Goal: Information Seeking & Learning: Learn about a topic

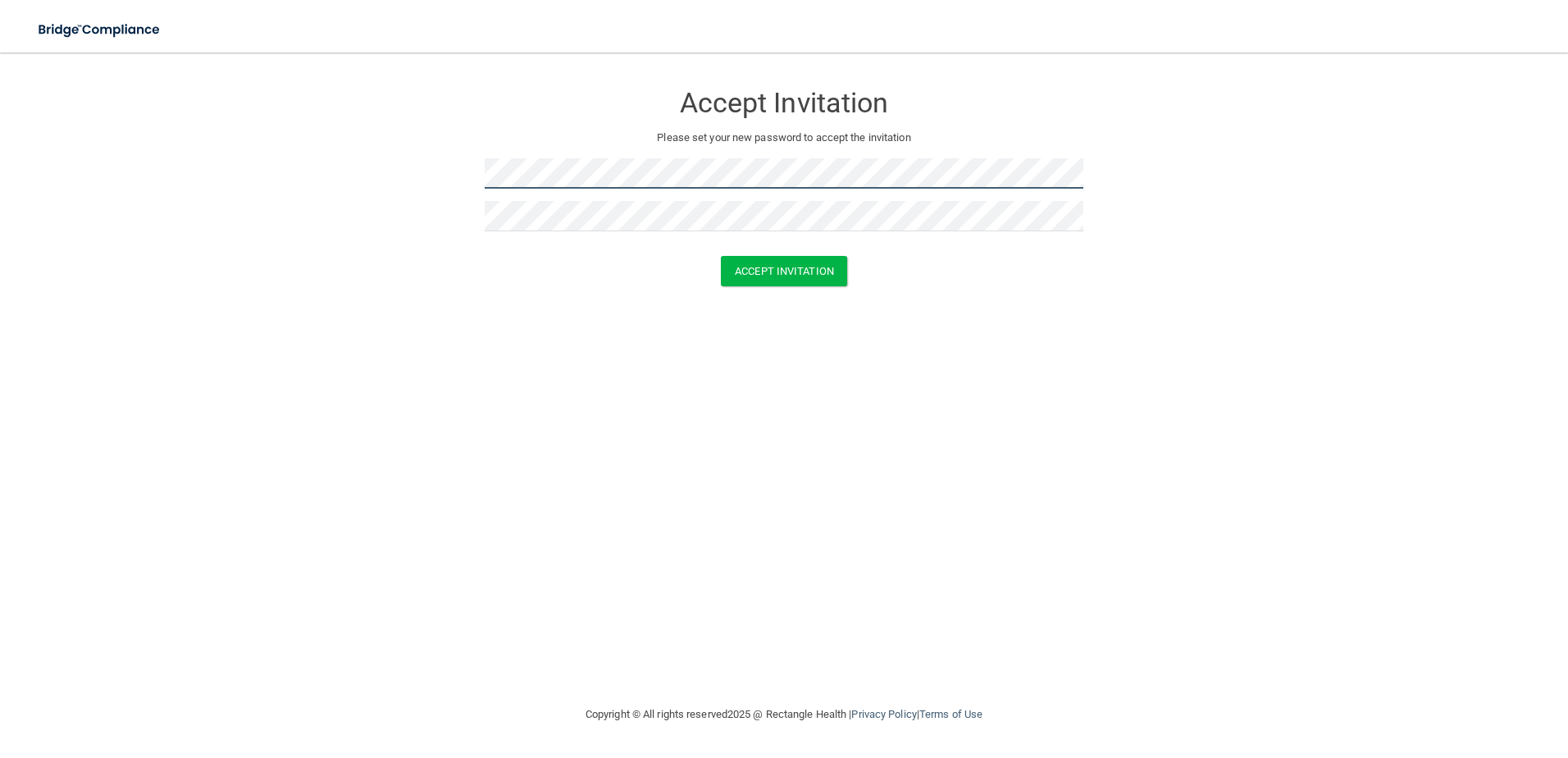
click at [480, 177] on form "Accept Invitation Please set your new password to accept the invitation Accept …" at bounding box center [784, 187] width 1502 height 237
click at [740, 264] on button "Accept Invitation" at bounding box center [784, 271] width 126 height 30
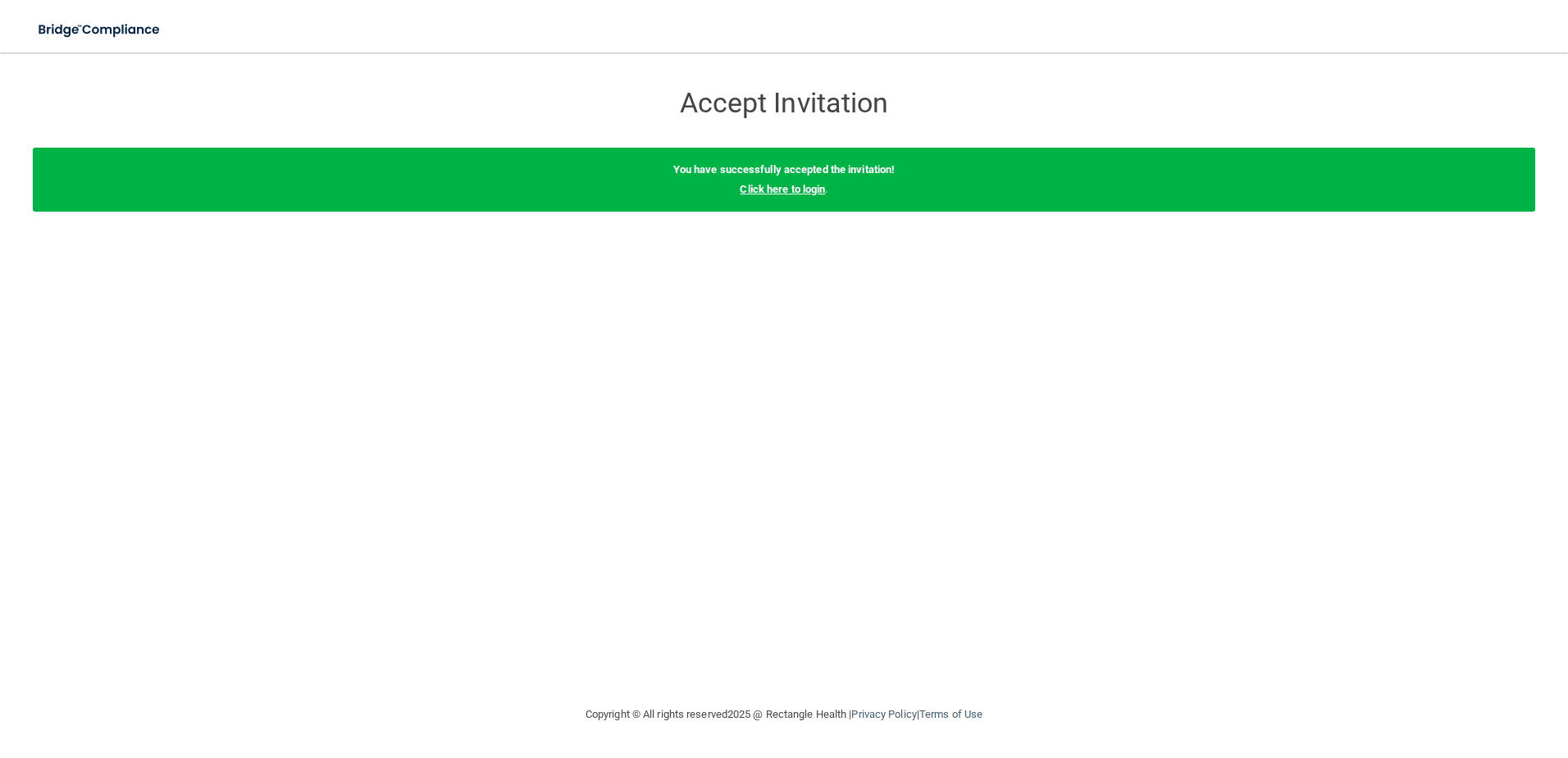
click at [790, 190] on link "Click here to login" at bounding box center [782, 189] width 85 height 12
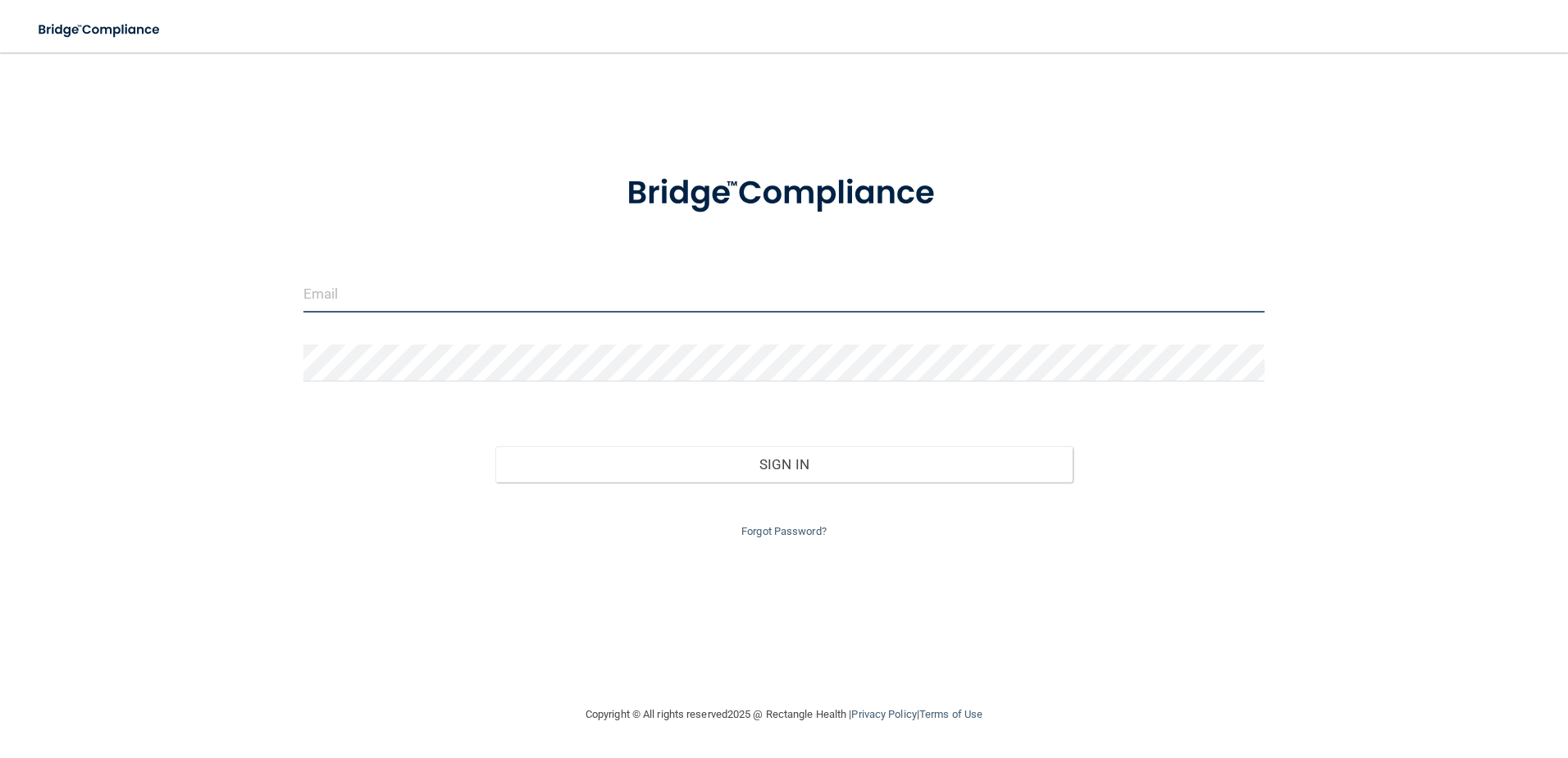
click at [429, 293] on input "email" at bounding box center [784, 294] width 962 height 37
type input "[EMAIL_ADDRESS][DOMAIN_NAME]"
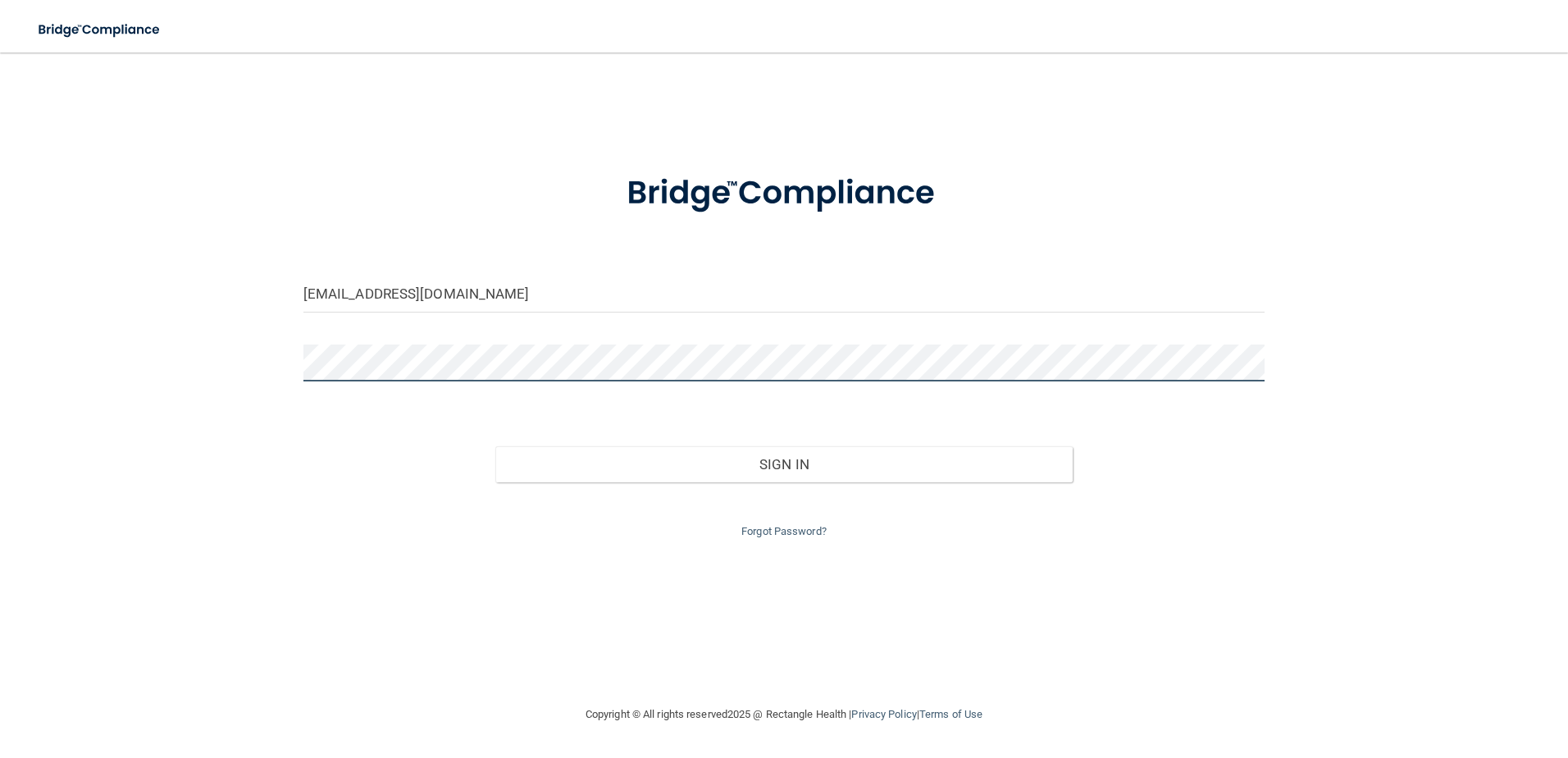
click at [495, 446] on button "Sign In" at bounding box center [784, 464] width 578 height 36
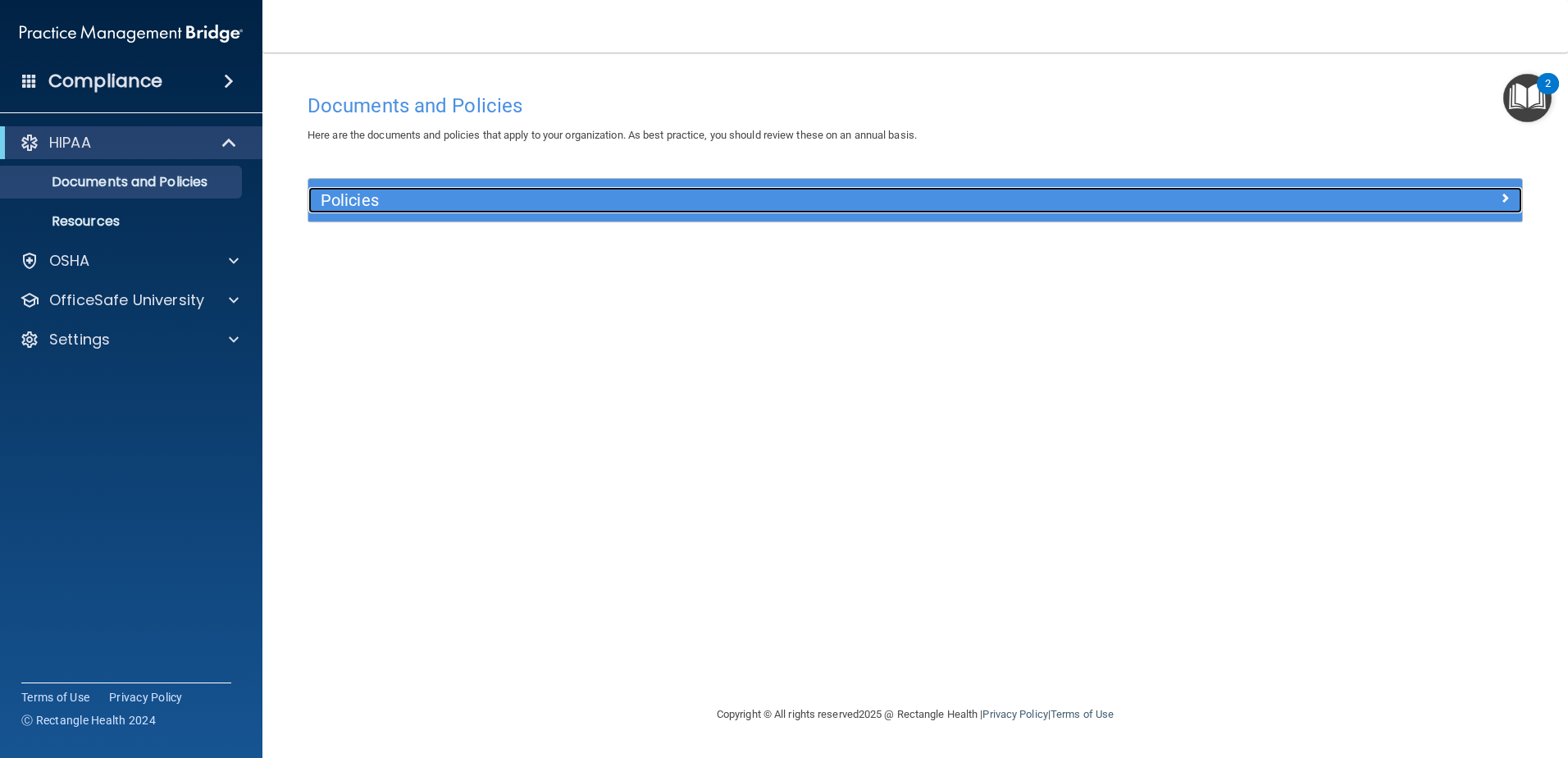
click at [809, 201] on h5 "Policies" at bounding box center [763, 200] width 886 height 18
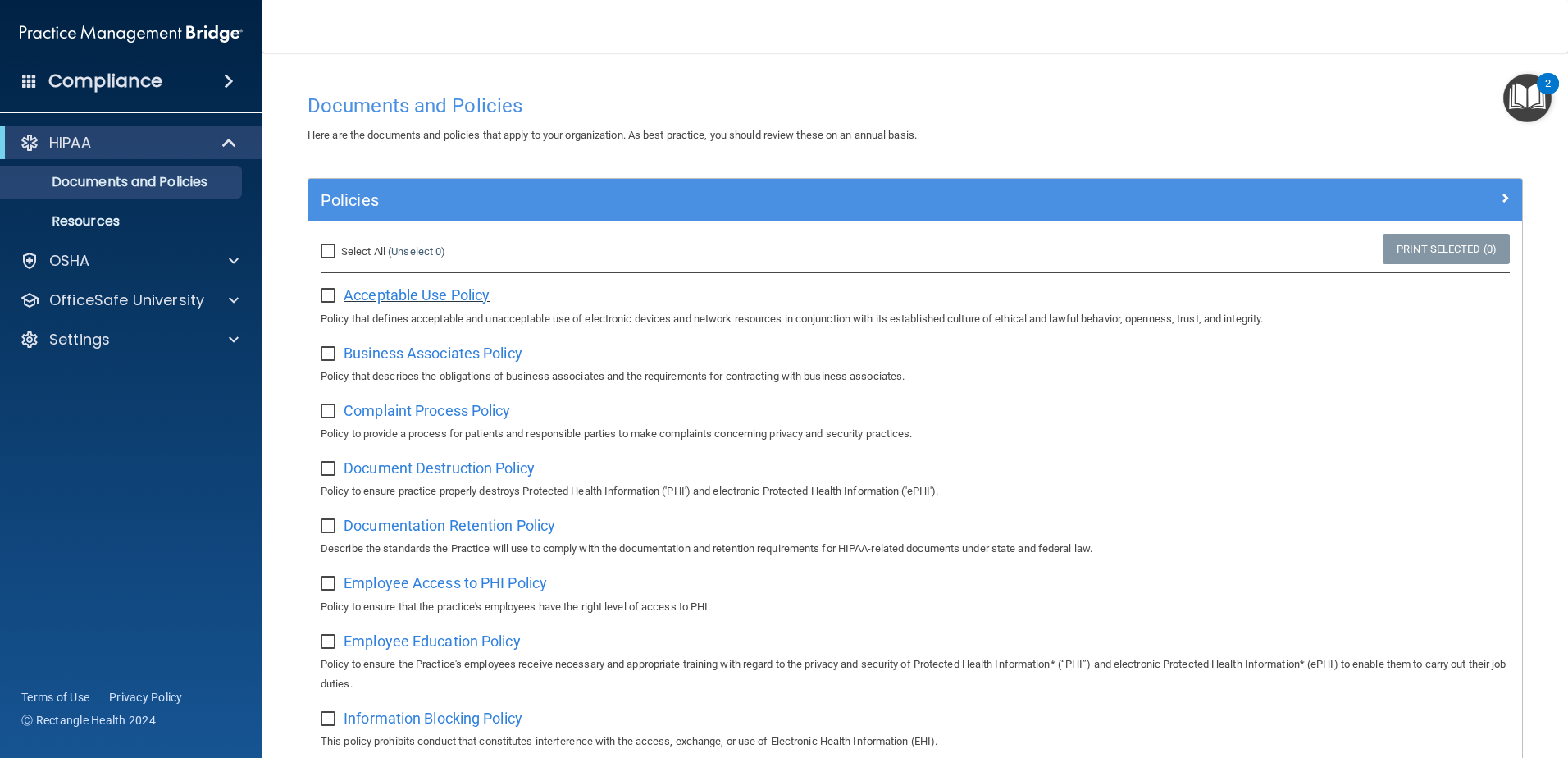
click at [427, 296] on span "Acceptable Use Policy" at bounding box center [416, 294] width 146 height 17
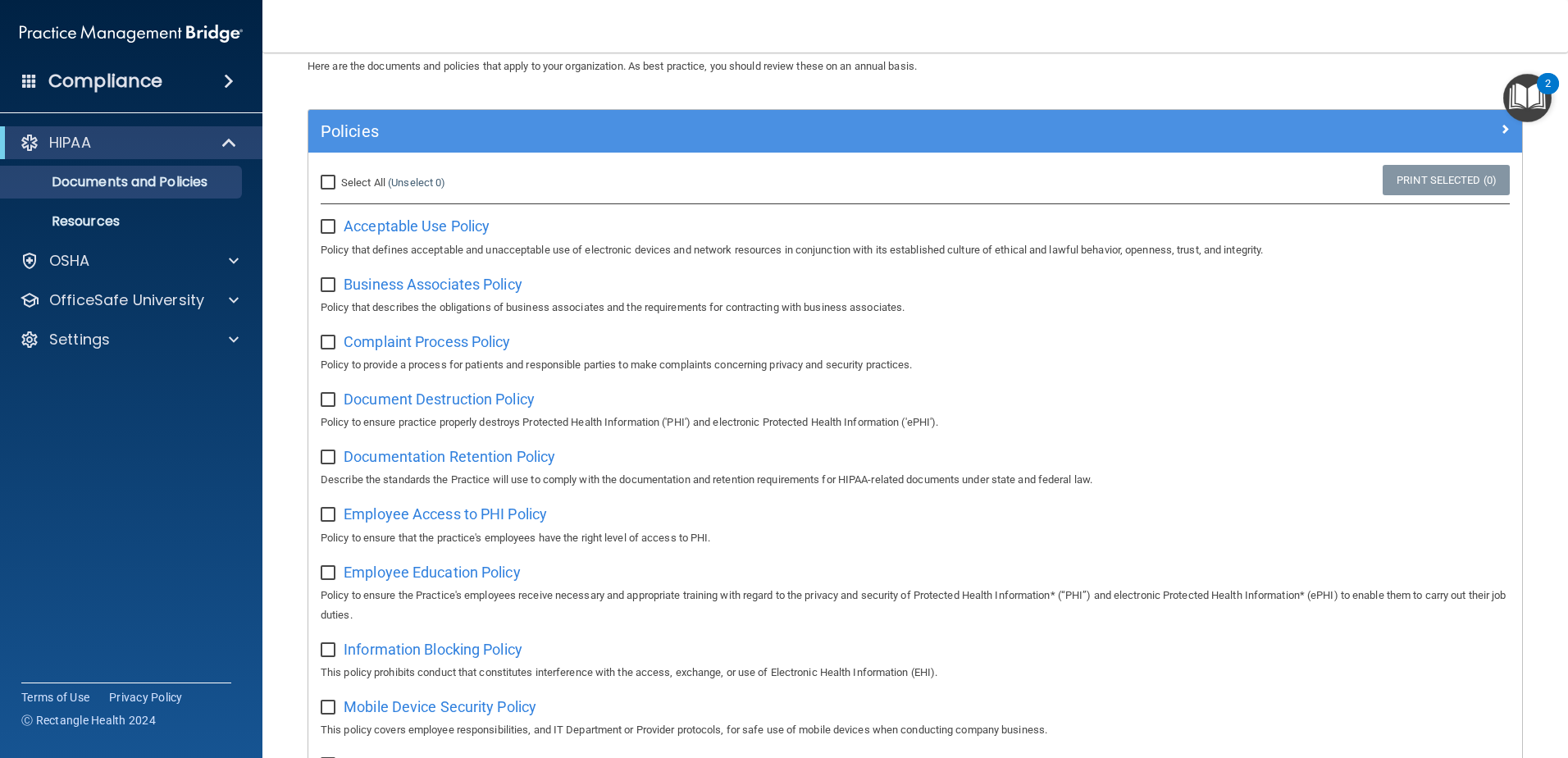
scroll to position [67, 0]
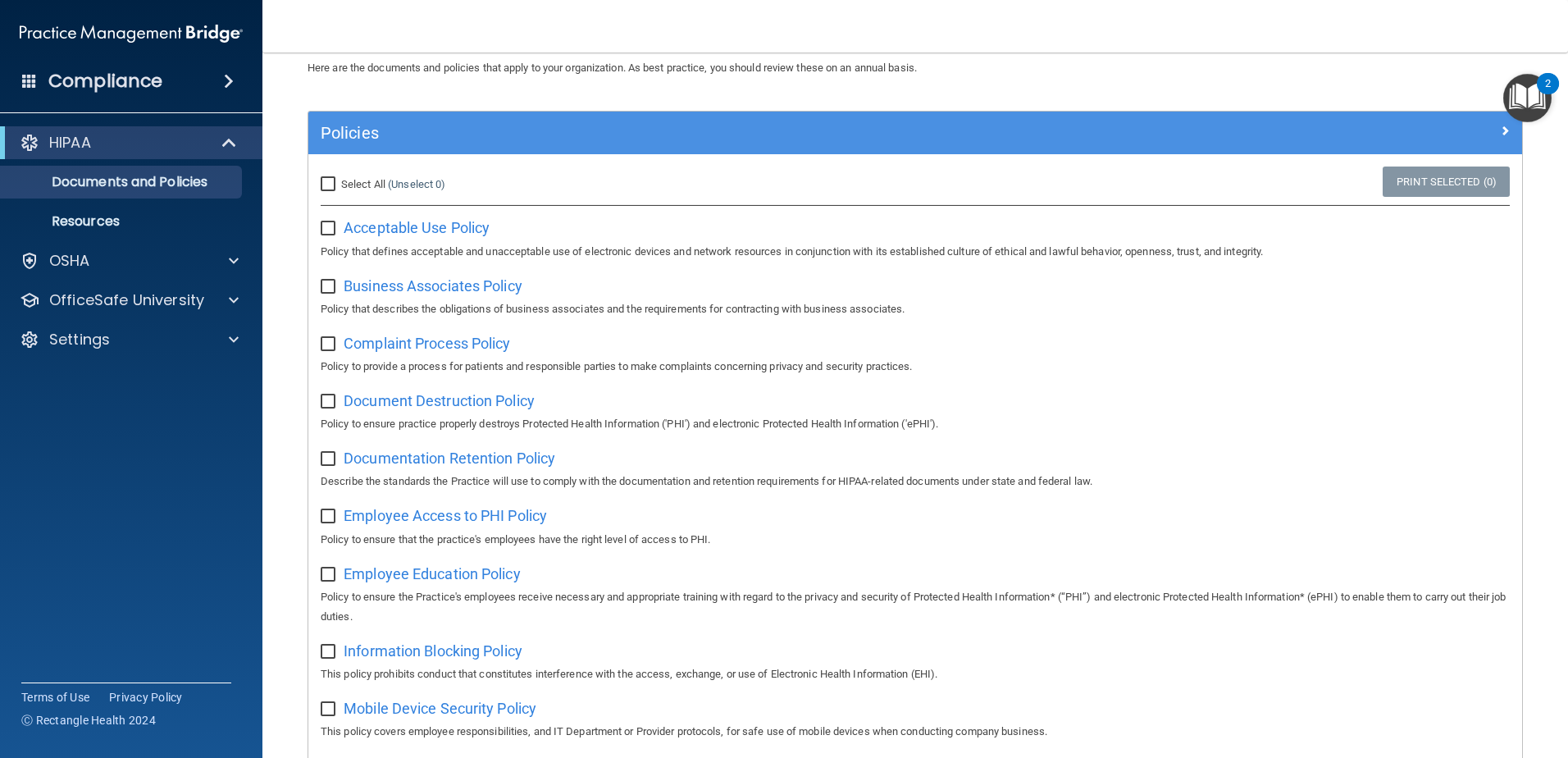
click at [330, 228] on input "checkbox" at bounding box center [329, 228] width 19 height 13
click at [329, 229] on input "checkbox" at bounding box center [329, 228] width 19 height 13
checkbox input "false"
click at [453, 285] on span "Business Associates Policy" at bounding box center [432, 285] width 178 height 17
click at [442, 339] on span "Complaint Process Policy" at bounding box center [427, 343] width 167 height 17
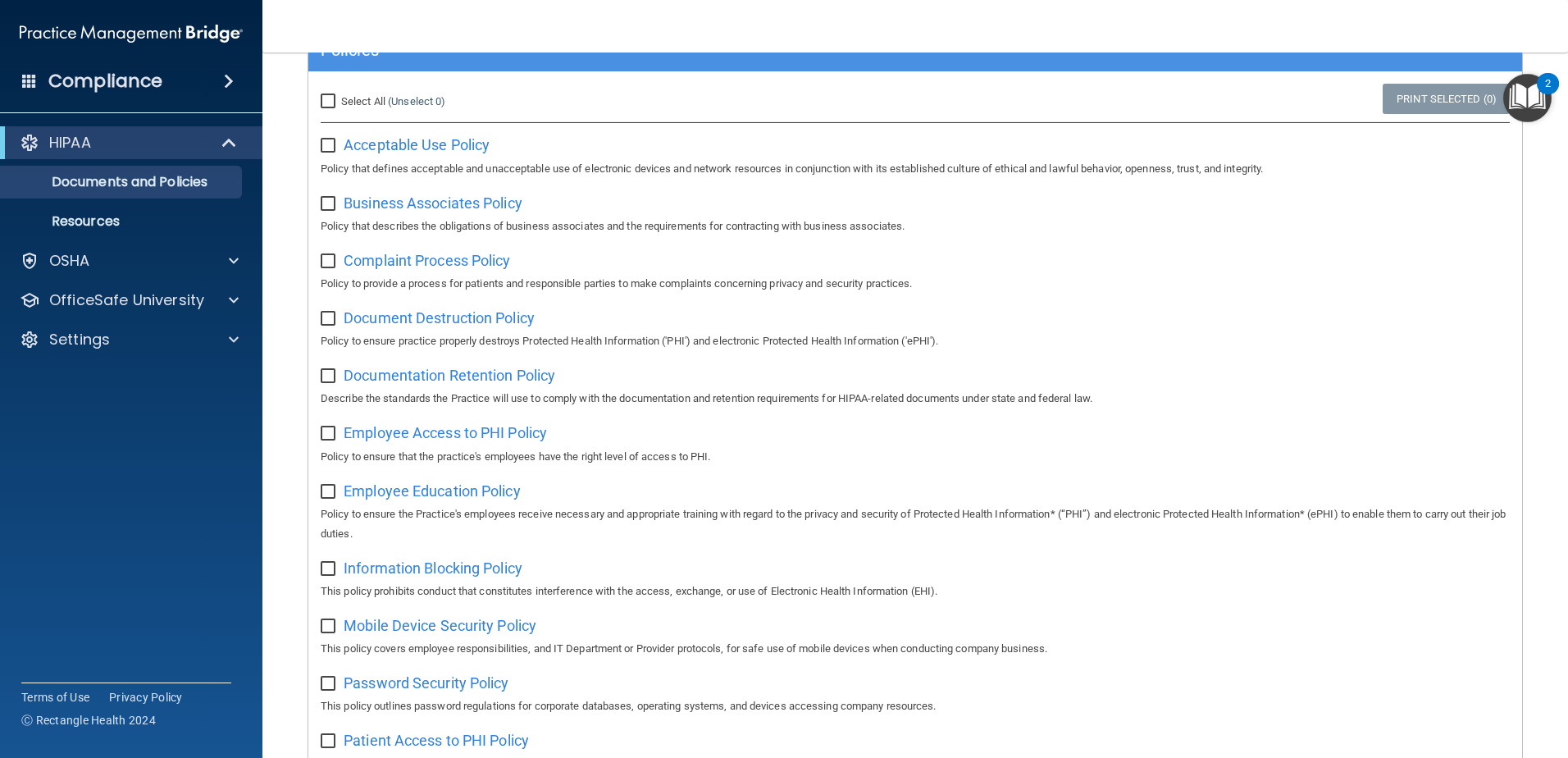
scroll to position [149, 0]
click at [452, 260] on span "Complaint Process Policy" at bounding box center [427, 261] width 167 height 17
click at [406, 320] on span "Document Destruction Policy" at bounding box center [438, 318] width 191 height 17
click at [228, 298] on div at bounding box center [231, 300] width 41 height 20
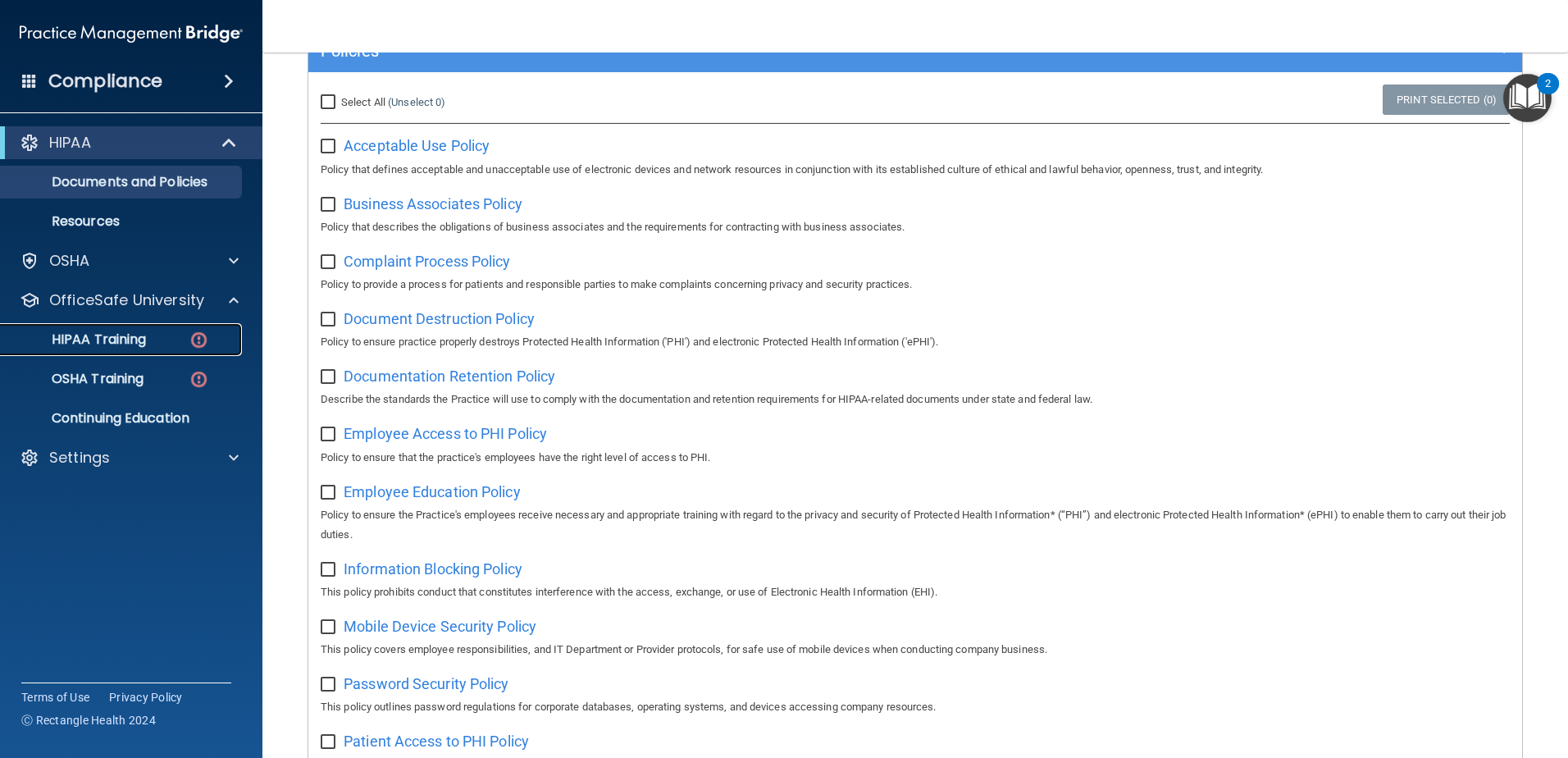
click at [130, 338] on p "HIPAA Training" at bounding box center [78, 339] width 135 height 16
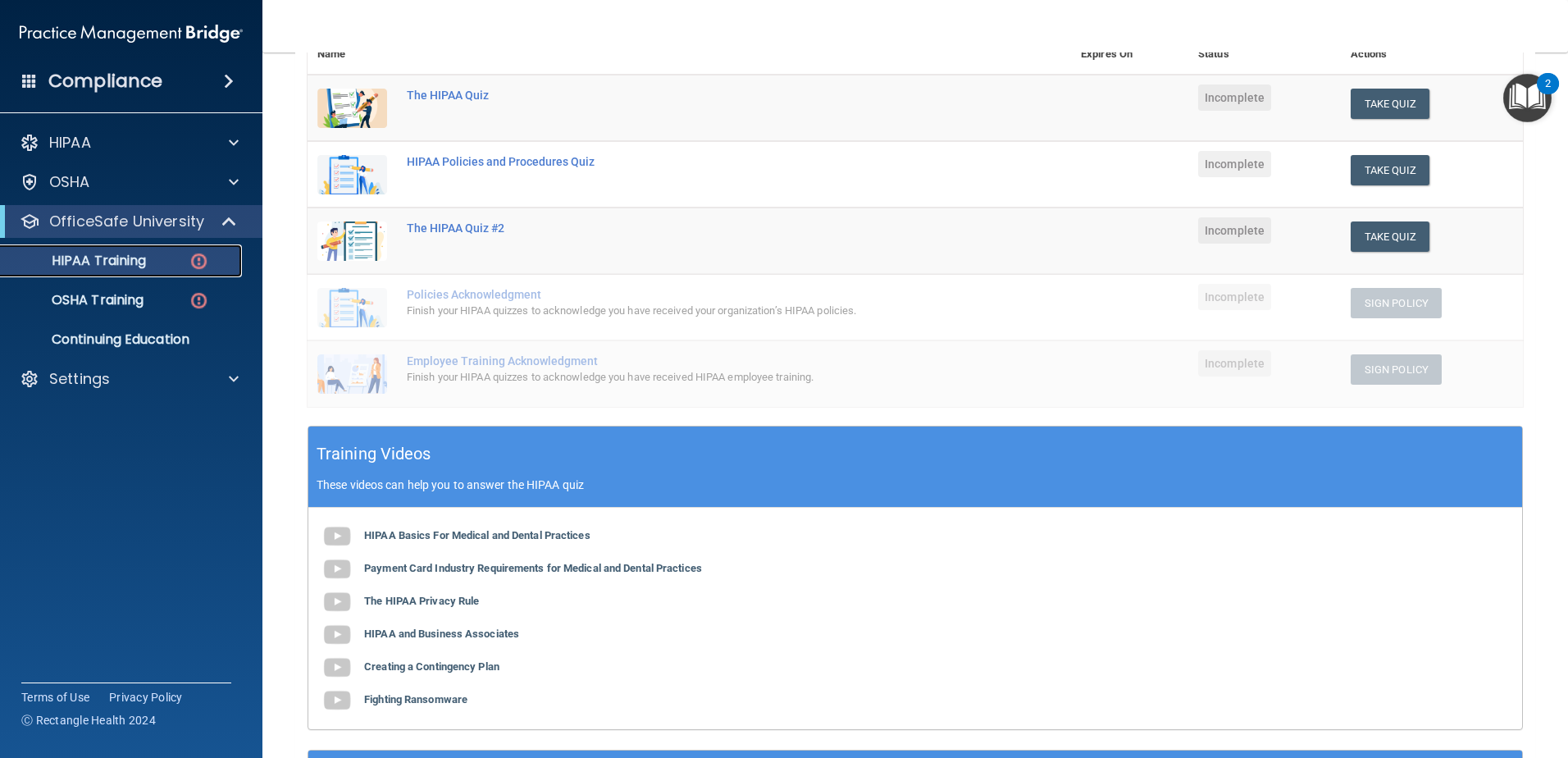
scroll to position [63, 0]
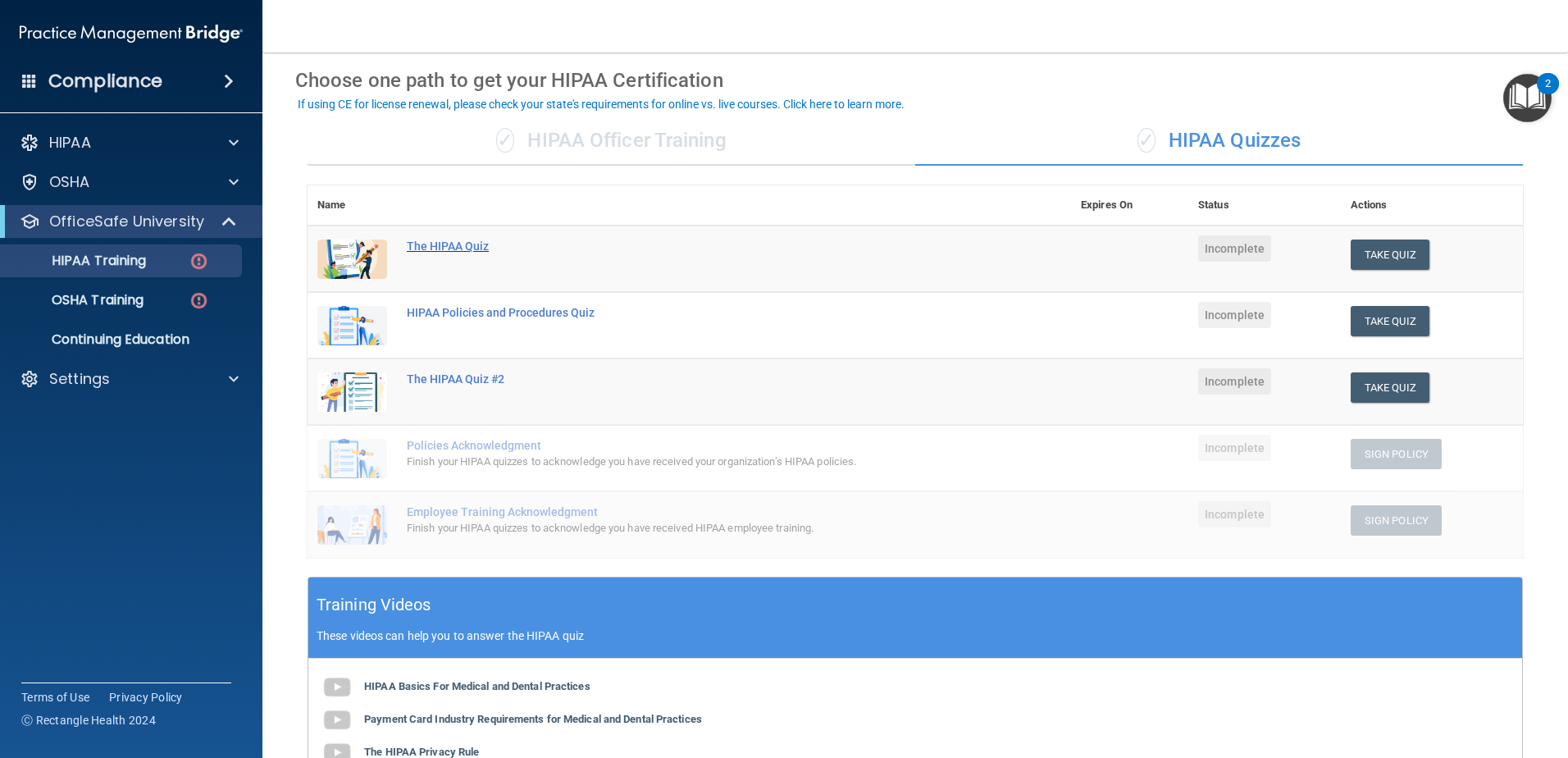
click at [458, 245] on div "The HIPAA Quiz" at bounding box center [697, 246] width 582 height 13
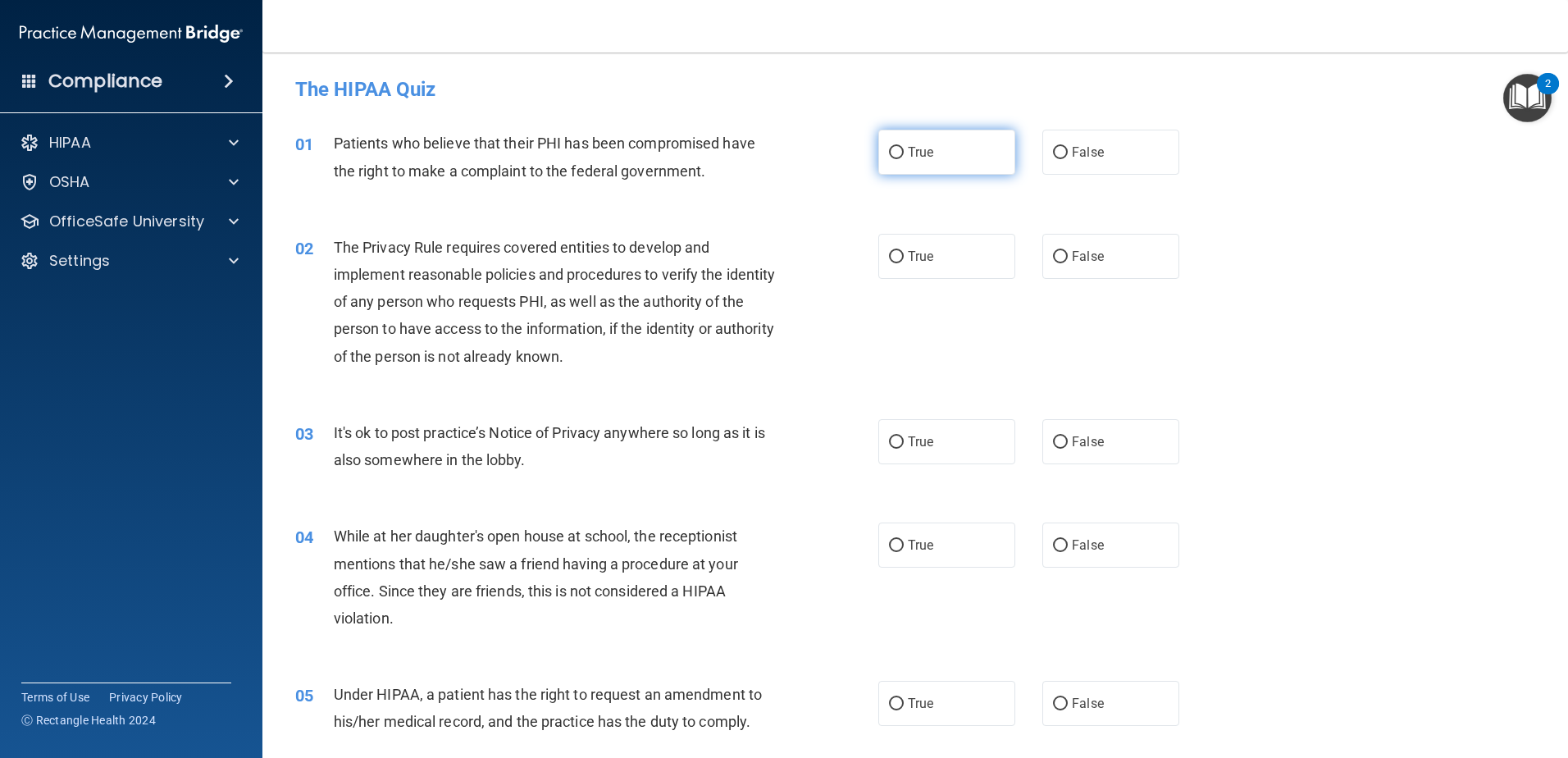
click at [942, 170] on label "True" at bounding box center [947, 152] width 137 height 45
click at [903, 159] on input "True" at bounding box center [896, 153] width 15 height 12
radio input "true"
click at [934, 454] on label "True" at bounding box center [947, 441] width 137 height 45
click at [903, 448] on input "True" at bounding box center [896, 443] width 15 height 12
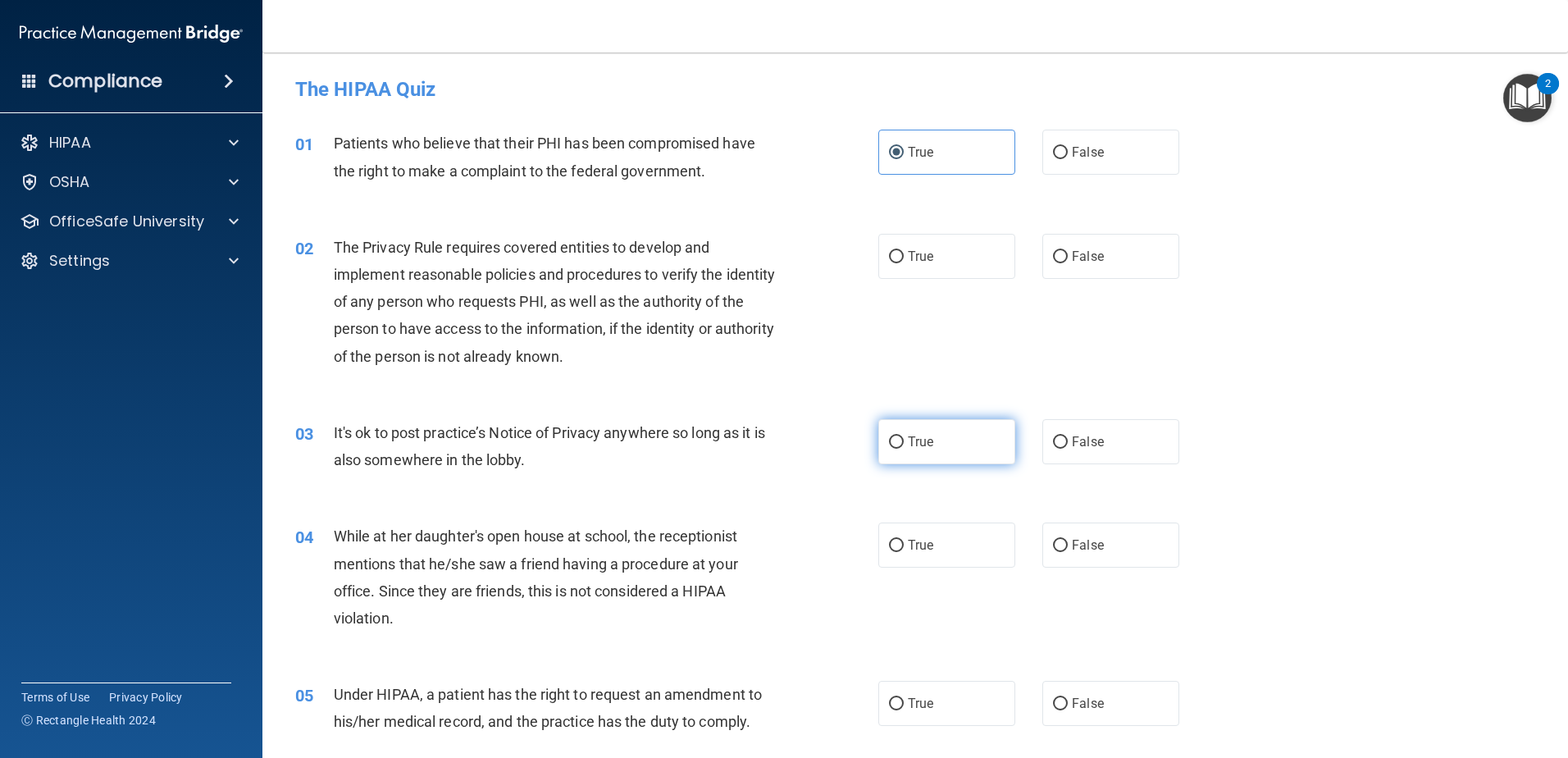
radio input "true"
click at [1134, 557] on label "False" at bounding box center [1110, 545] width 137 height 45
click at [1068, 552] on input "False" at bounding box center [1060, 546] width 15 height 12
radio input "true"
click at [908, 262] on span "True" at bounding box center [920, 257] width 26 height 16
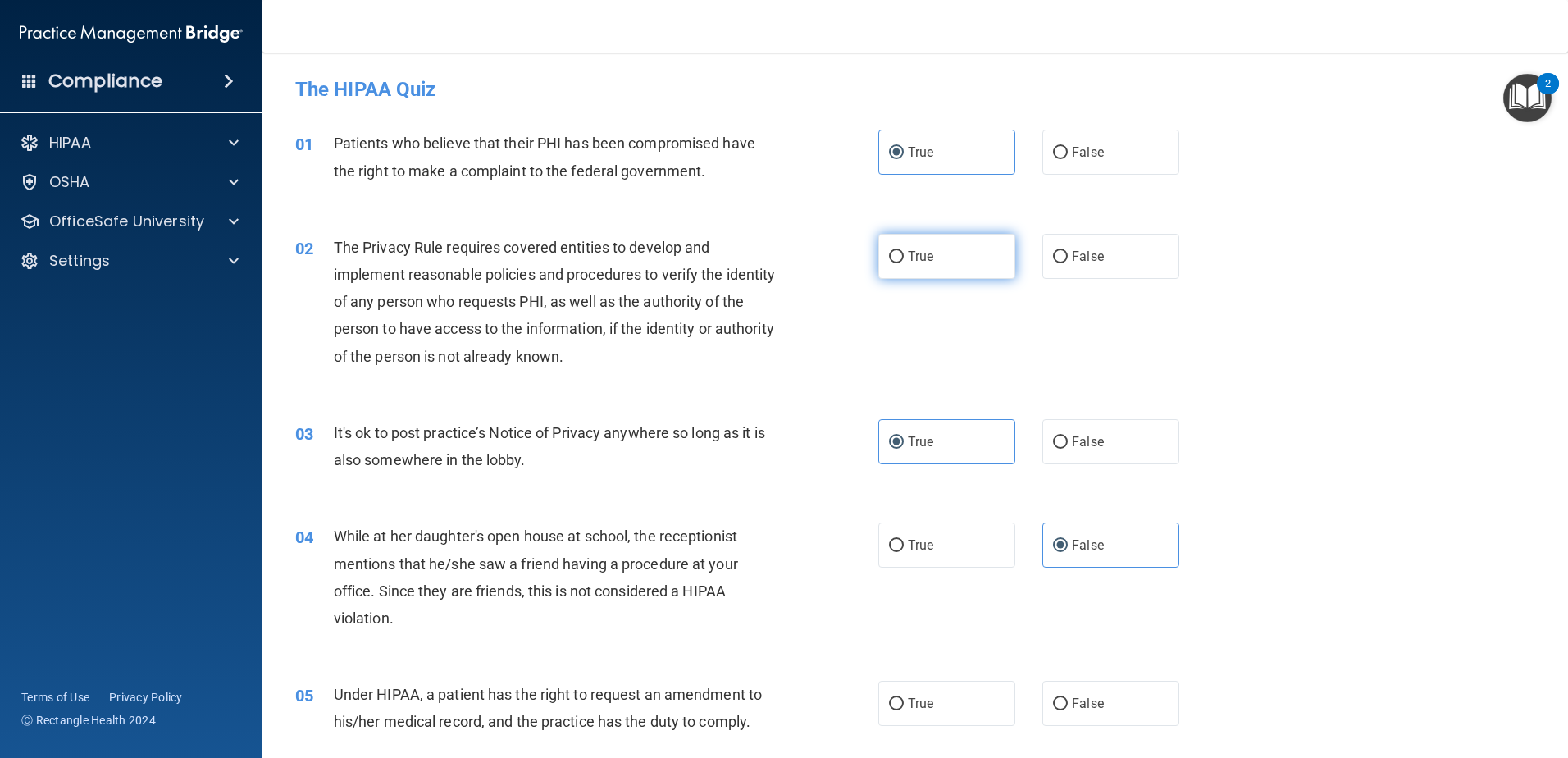
click at [902, 262] on input "True" at bounding box center [896, 257] width 15 height 12
radio input "true"
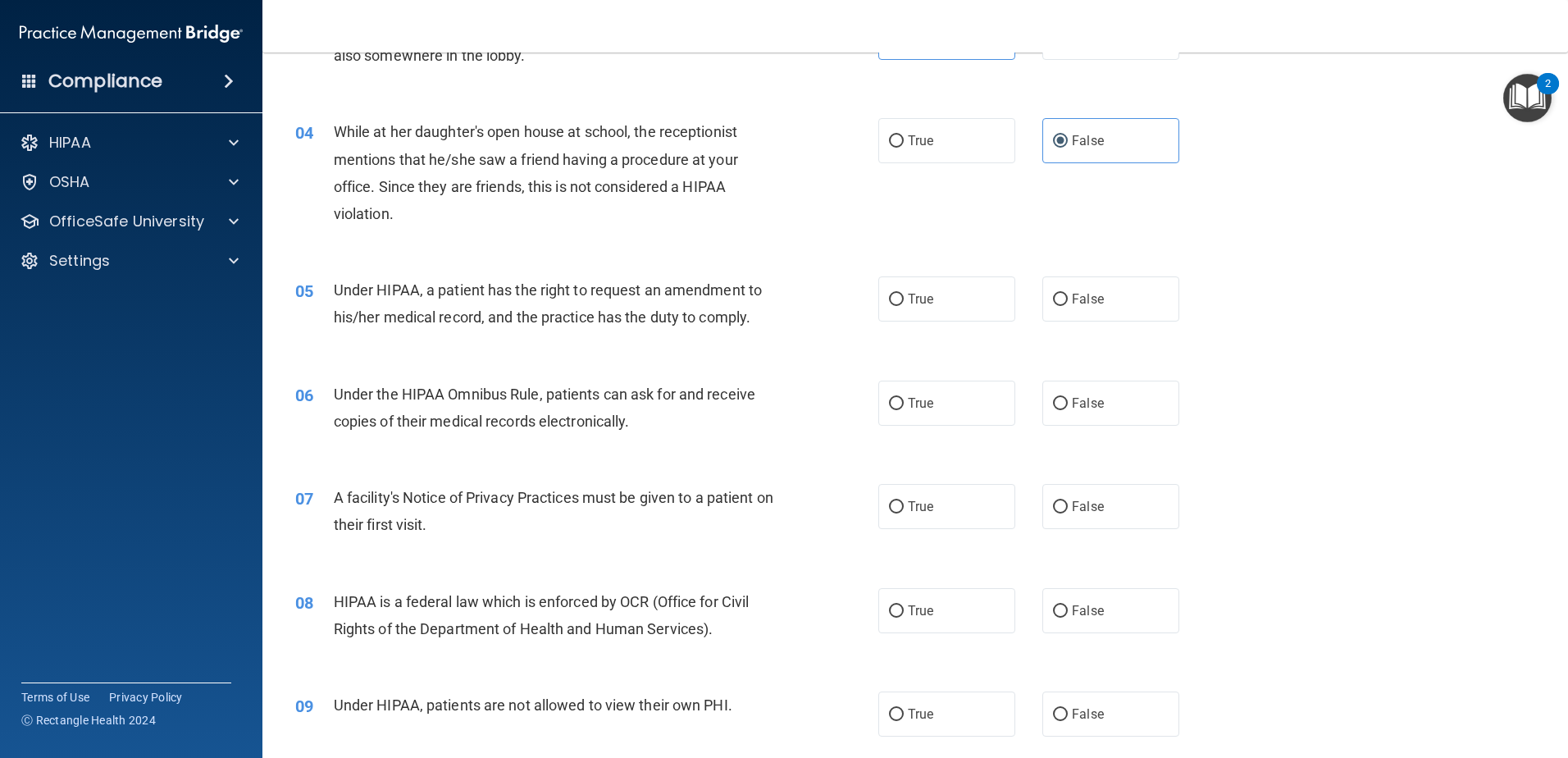
scroll to position [410, 0]
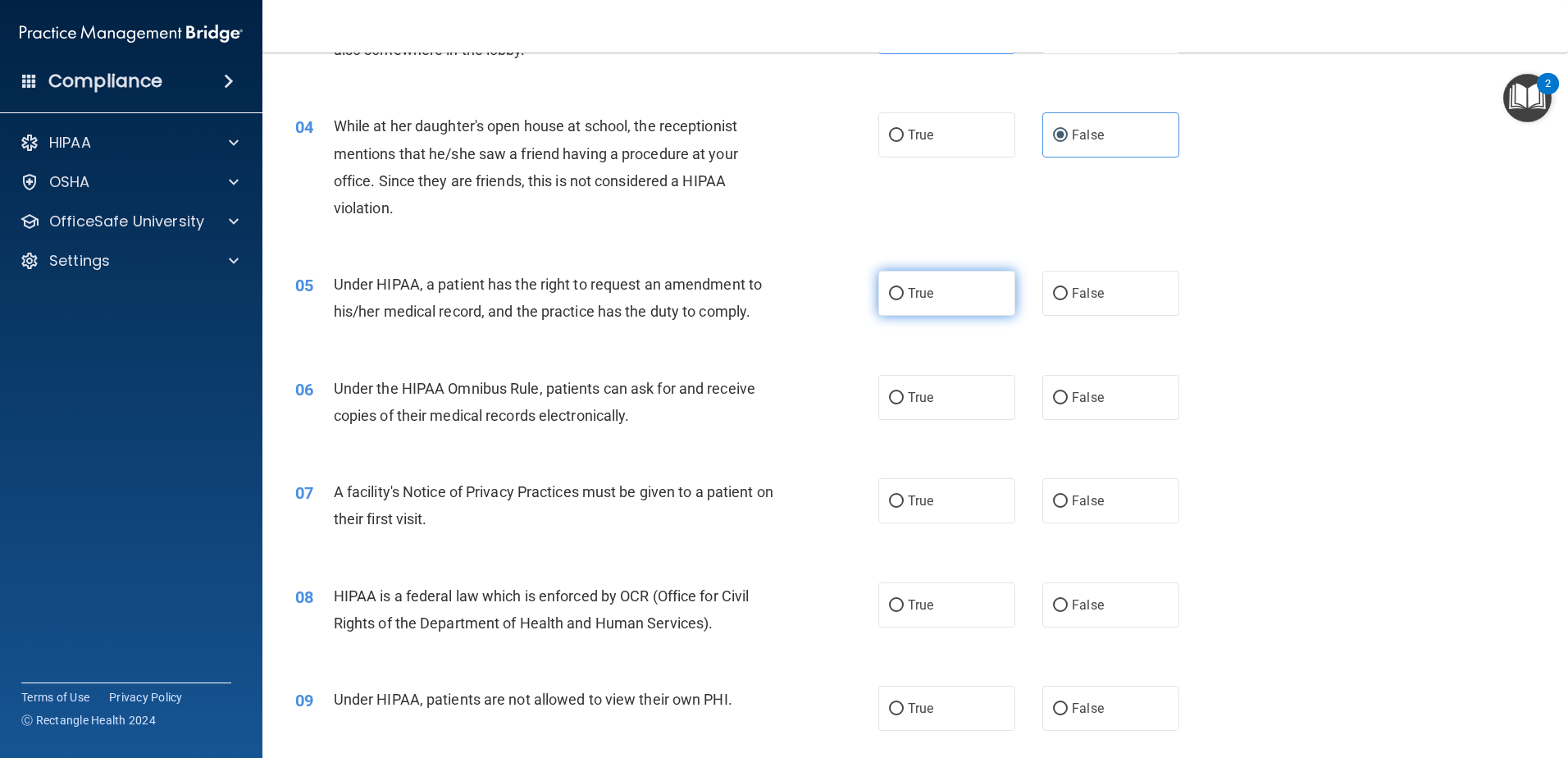
click at [923, 309] on label "True" at bounding box center [947, 293] width 137 height 45
click at [903, 300] on input "True" at bounding box center [896, 294] width 15 height 12
radio input "true"
click at [914, 405] on span "True" at bounding box center [920, 398] width 26 height 16
click at [903, 405] on input "True" at bounding box center [896, 399] width 15 height 12
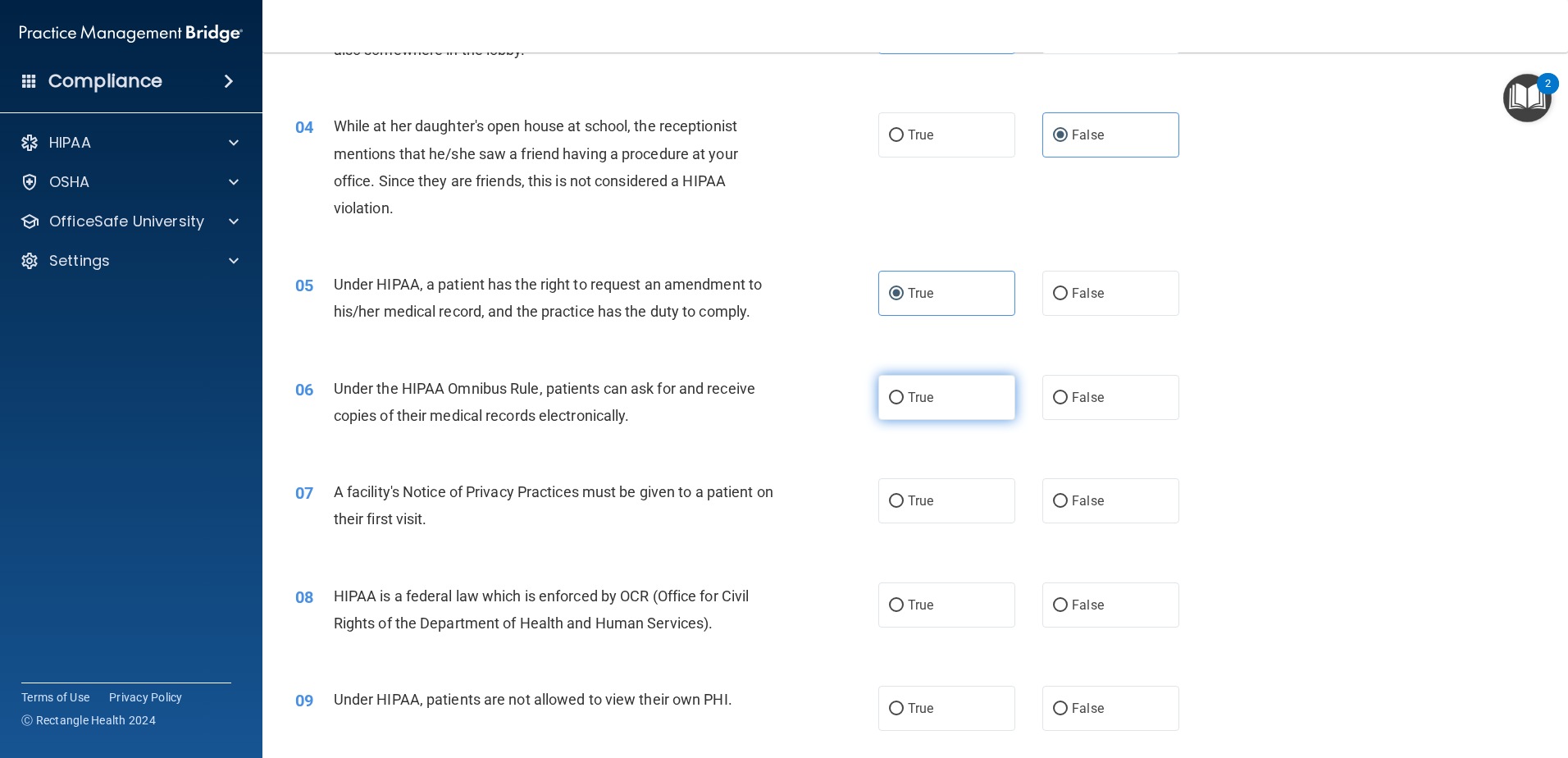
radio input "true"
click at [923, 508] on span "True" at bounding box center [920, 501] width 26 height 16
click at [903, 508] on input "True" at bounding box center [896, 501] width 15 height 12
radio input "true"
click at [1052, 705] on input "False" at bounding box center [1060, 709] width 15 height 12
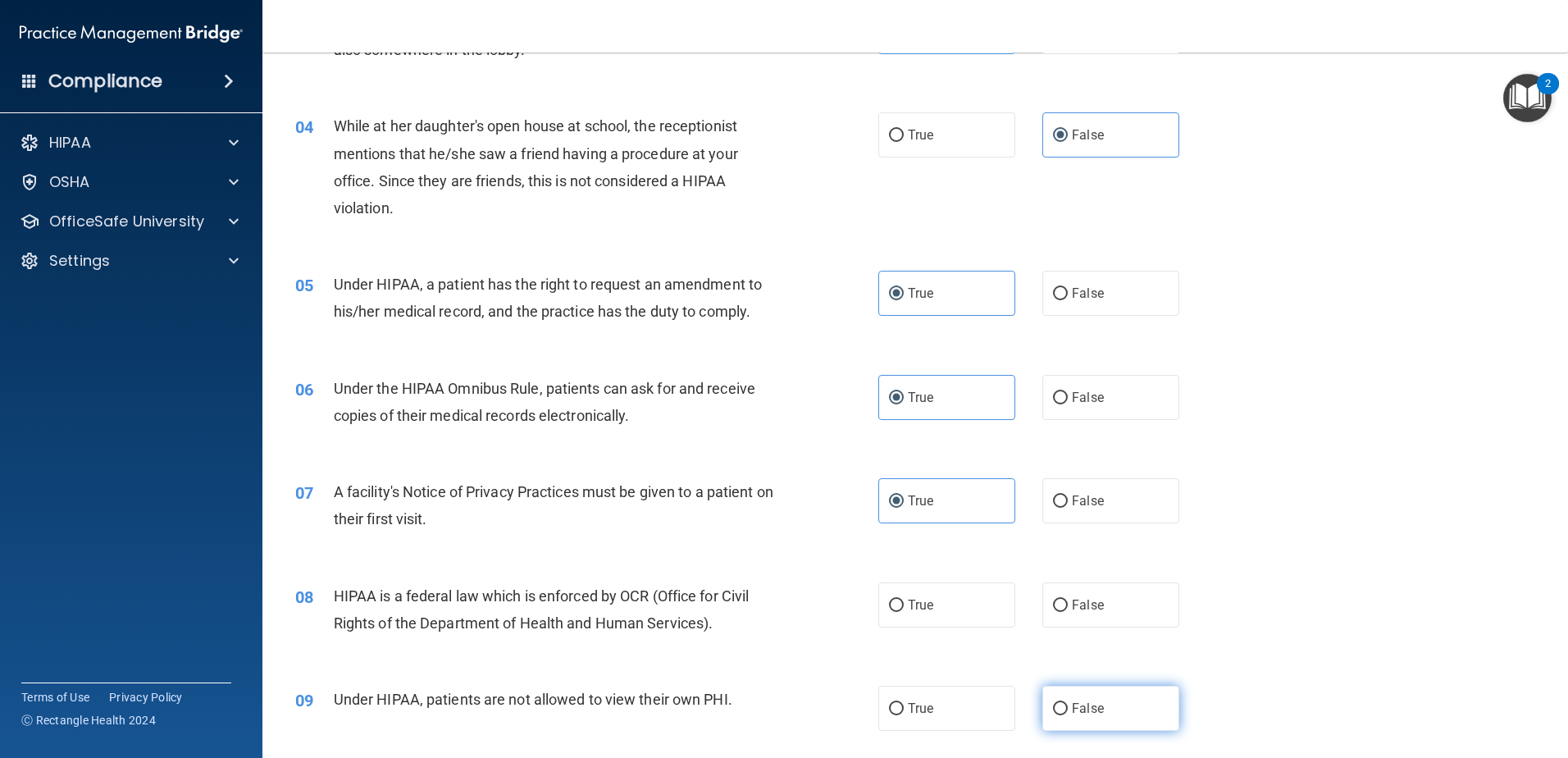
radio input "true"
click at [953, 614] on label "True" at bounding box center [947, 604] width 137 height 45
click at [903, 612] on input "True" at bounding box center [896, 605] width 15 height 12
radio input "true"
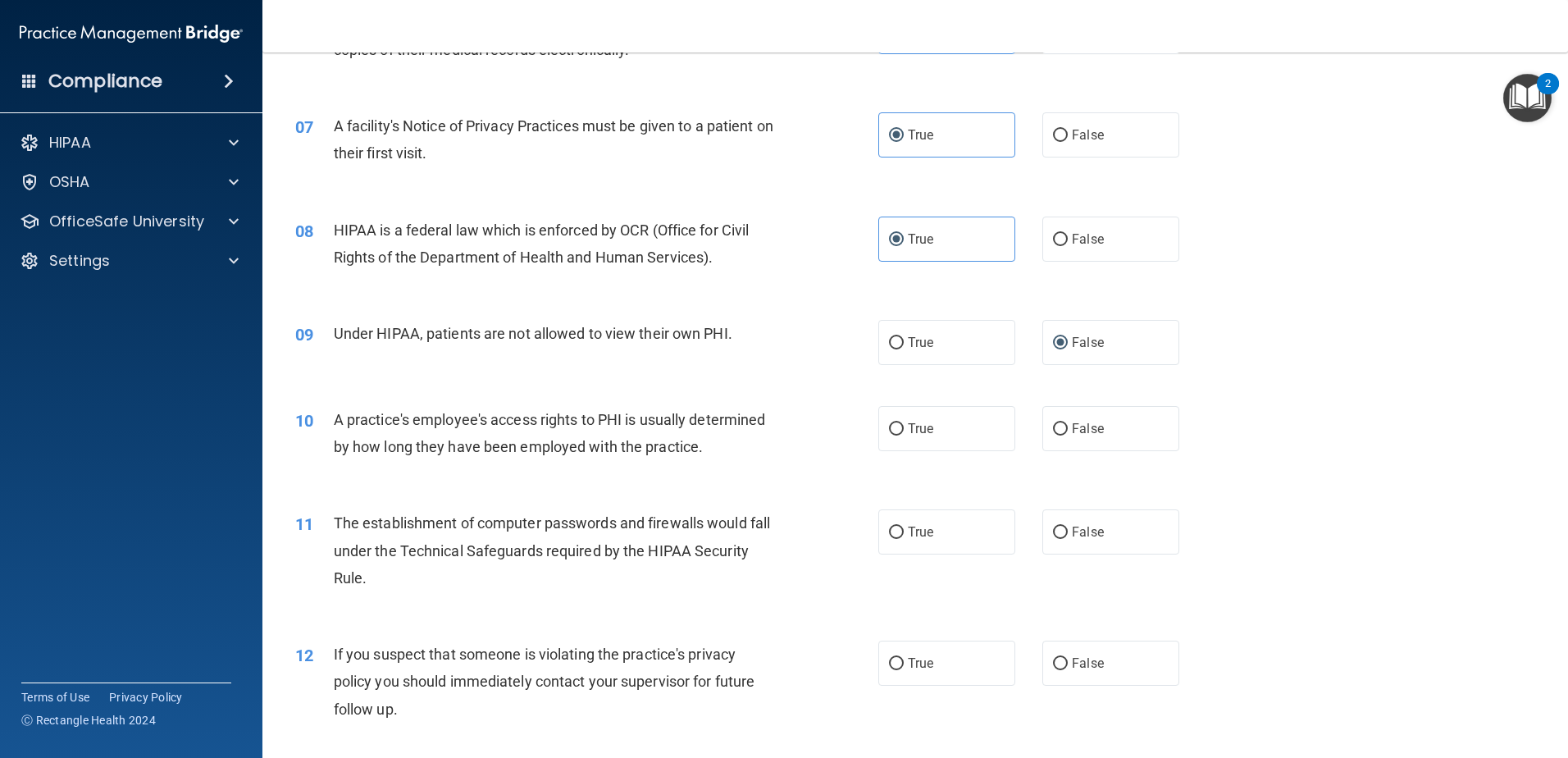
scroll to position [820, 0]
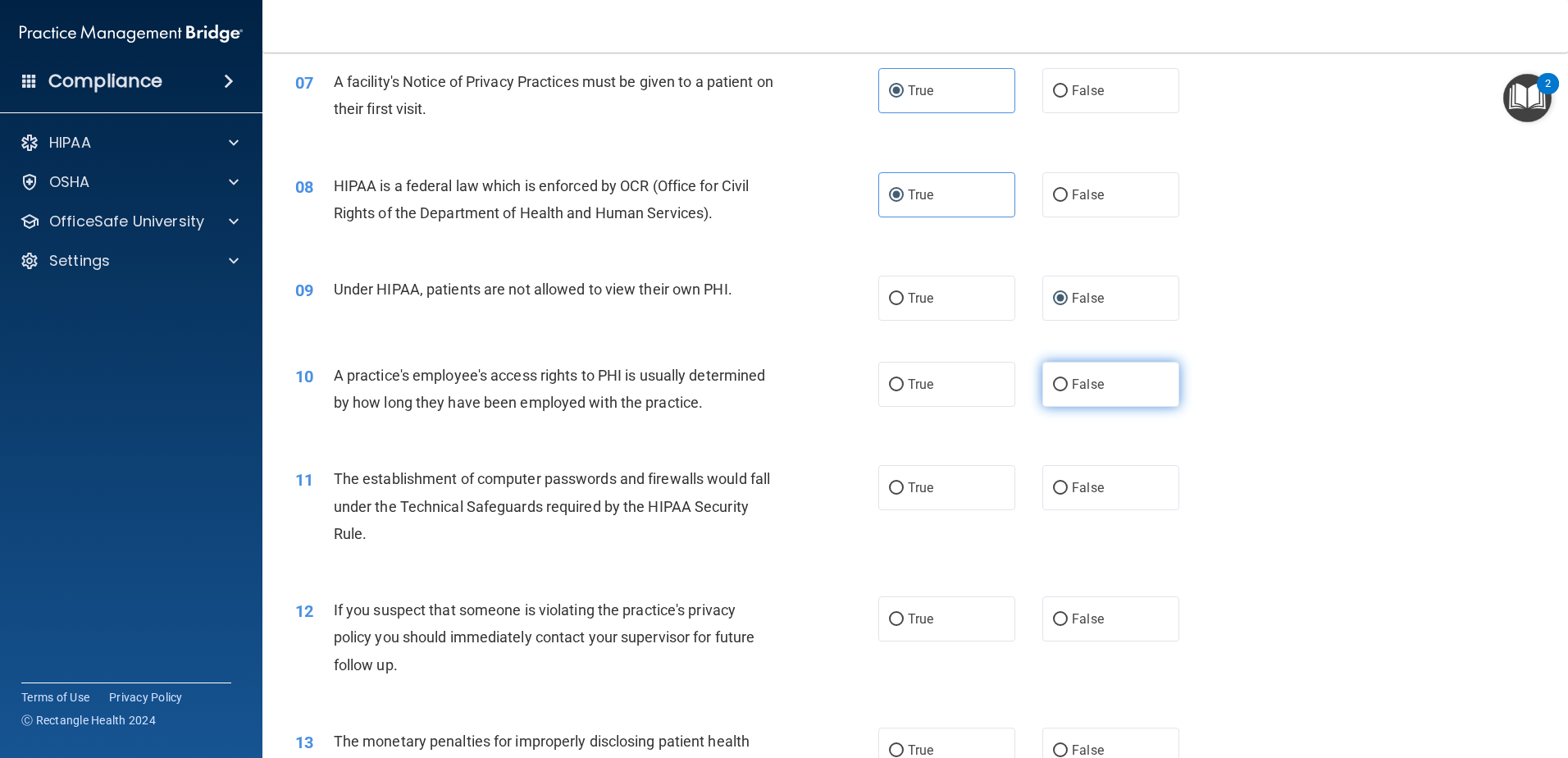
click at [1112, 390] on label "False" at bounding box center [1110, 383] width 137 height 45
click at [1068, 390] on input "False" at bounding box center [1060, 385] width 15 height 12
radio input "true"
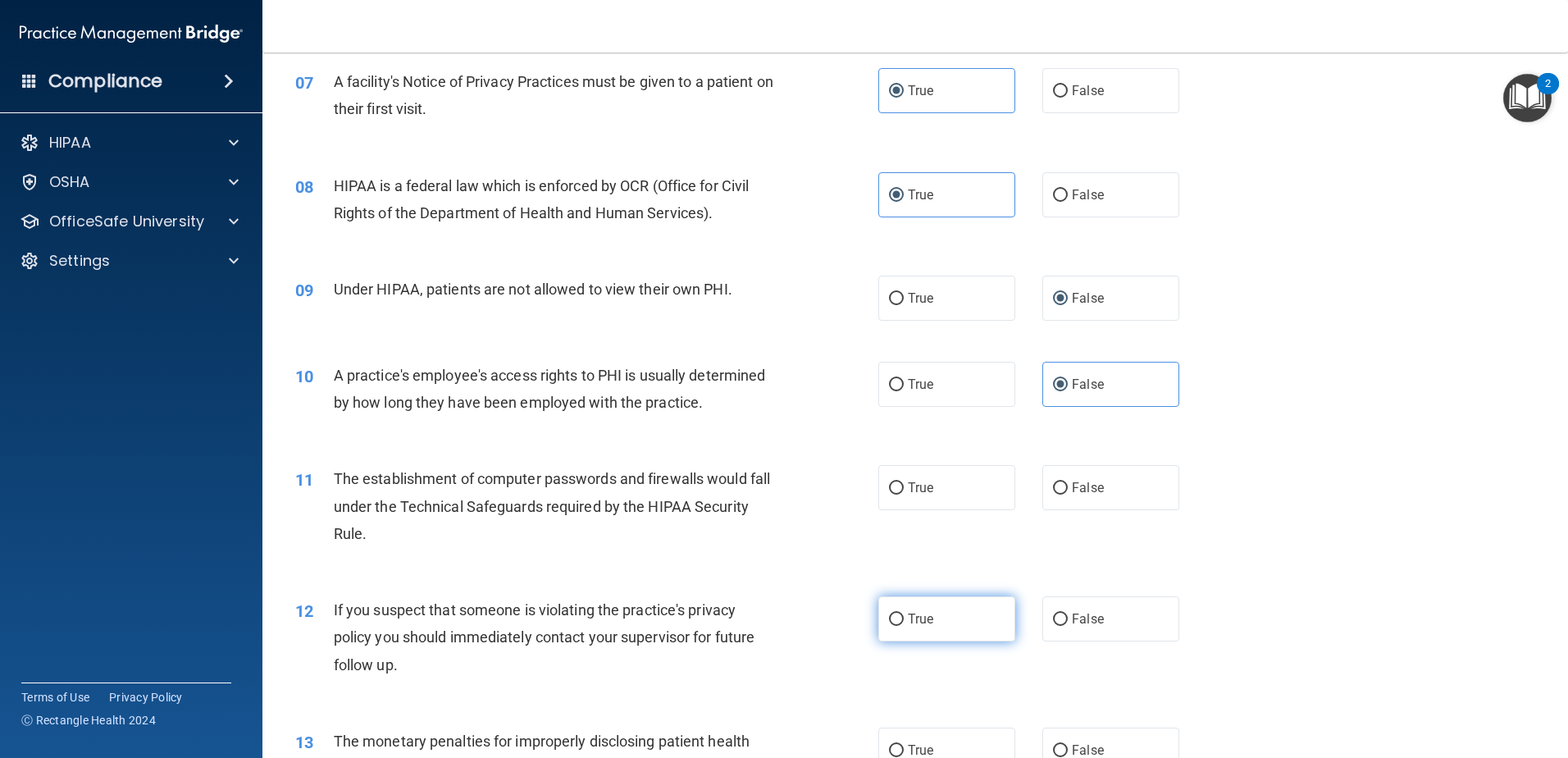
click at [960, 623] on label "True" at bounding box center [947, 619] width 137 height 45
click at [903, 623] on input "True" at bounding box center [896, 620] width 15 height 12
radio input "true"
click at [959, 475] on label "True" at bounding box center [947, 487] width 137 height 45
click at [903, 482] on input "True" at bounding box center [896, 488] width 15 height 12
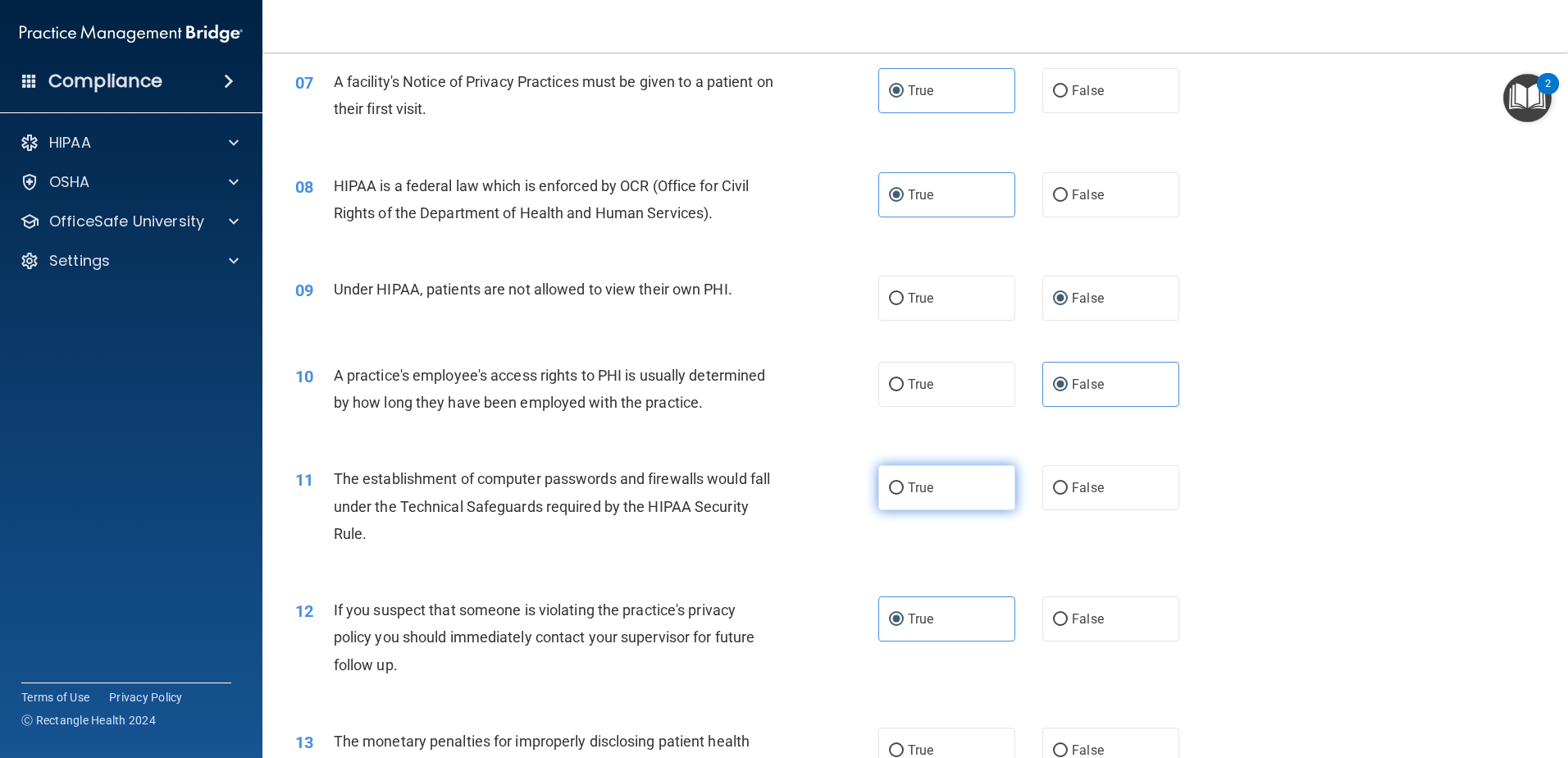
radio input "true"
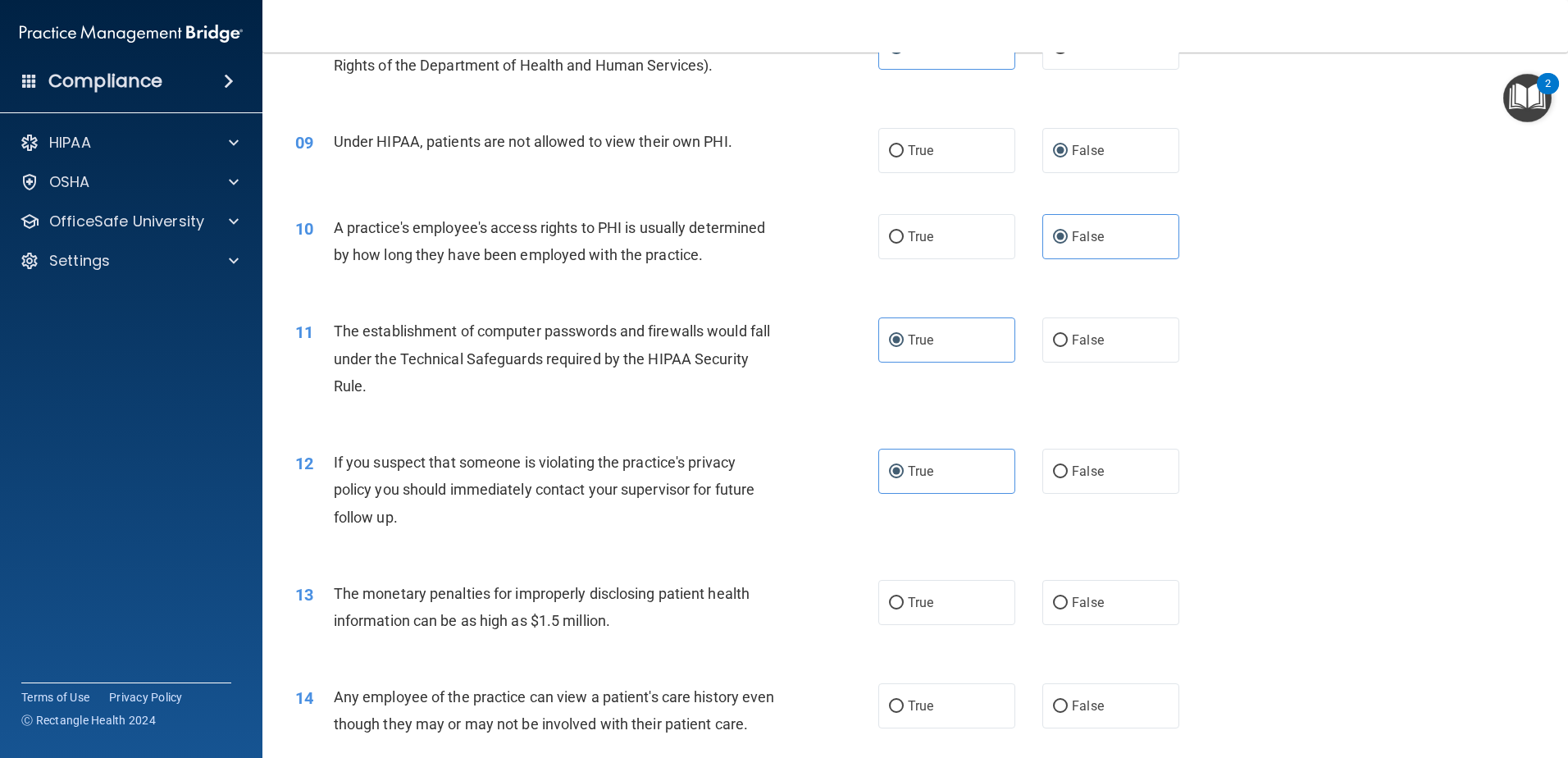
scroll to position [984, 0]
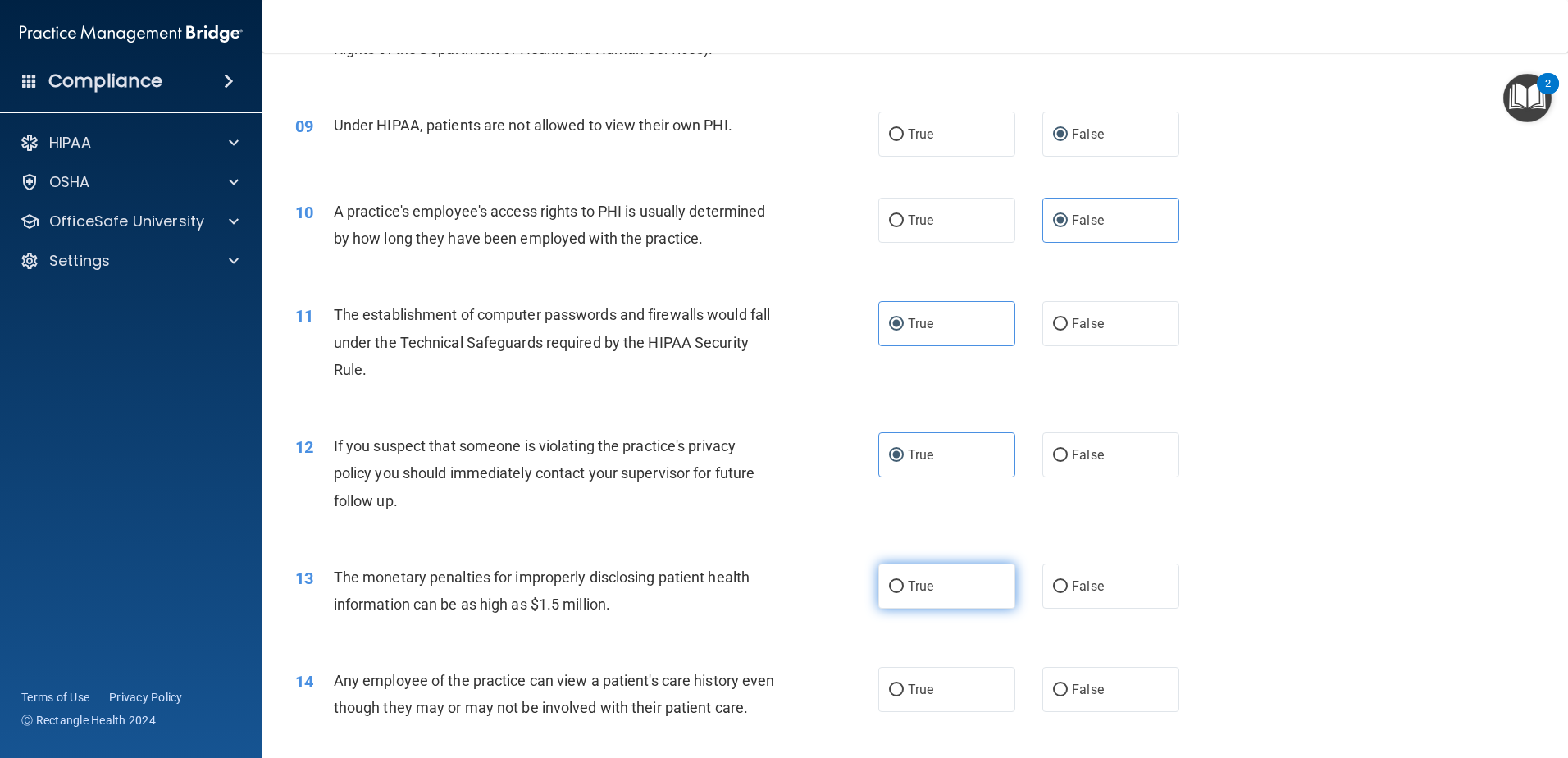
click at [965, 587] on label "True" at bounding box center [947, 586] width 137 height 45
click at [903, 587] on input "True" at bounding box center [896, 587] width 15 height 12
radio input "true"
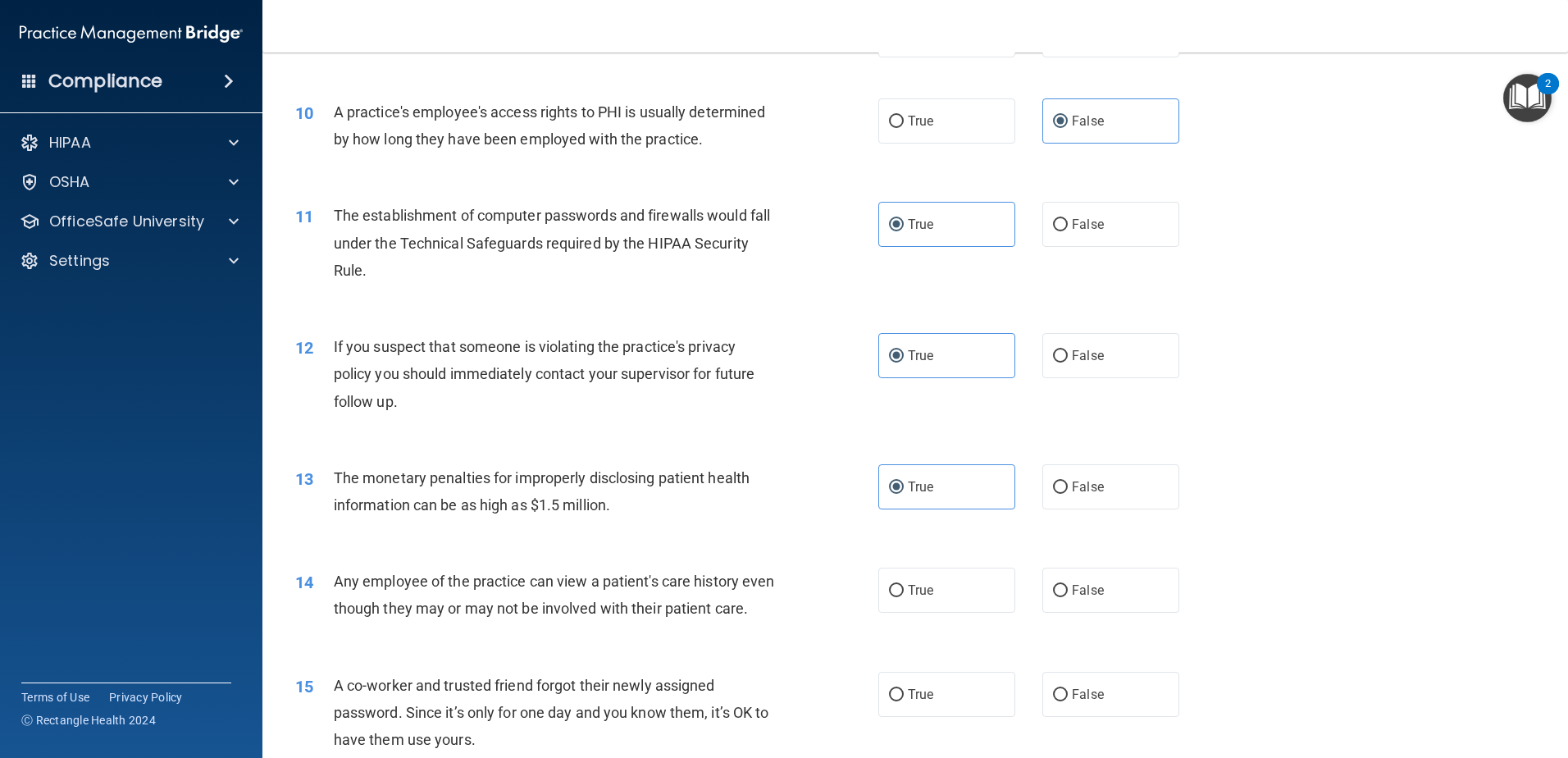
scroll to position [1149, 0]
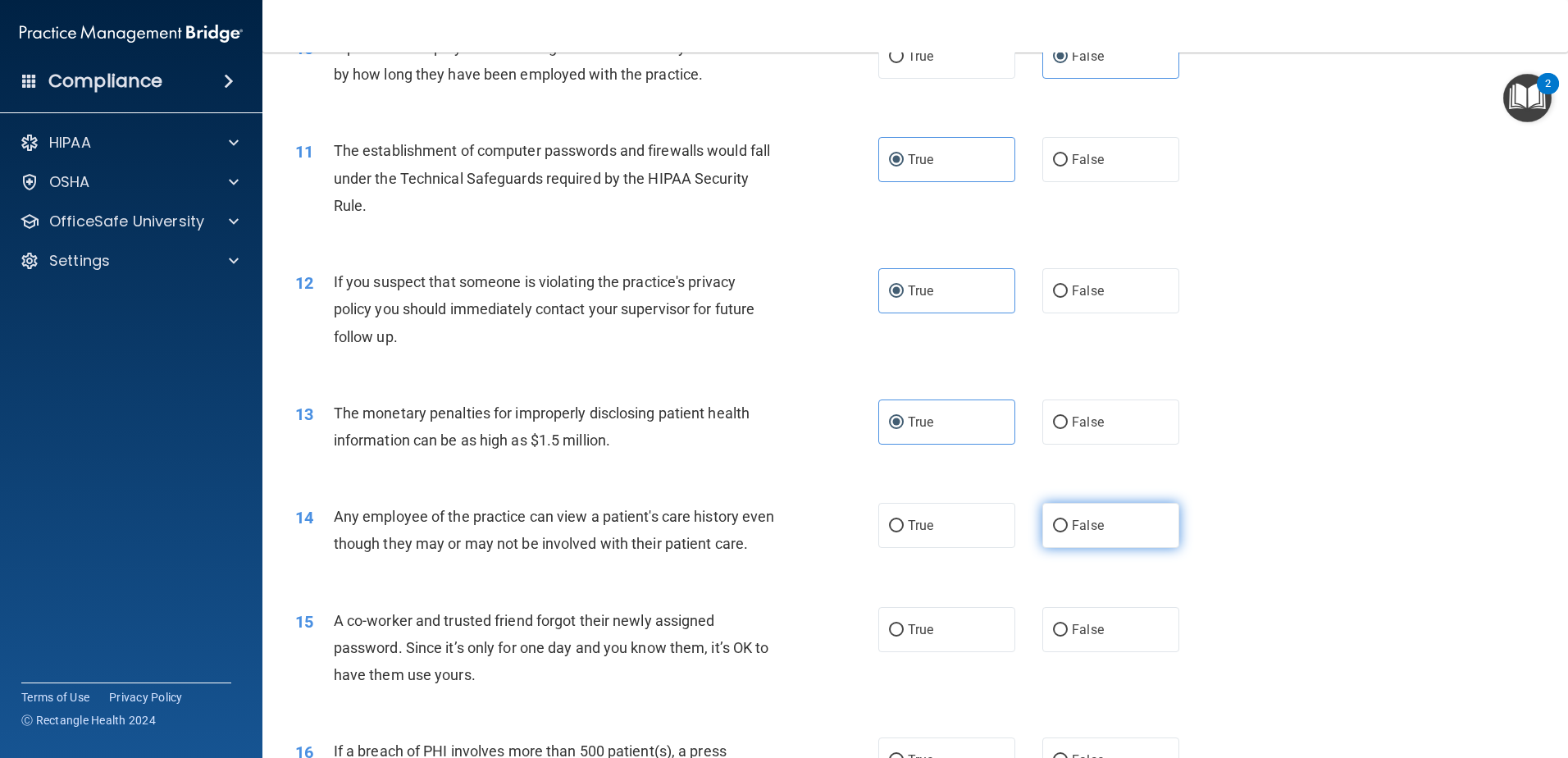
click at [1117, 526] on label "False" at bounding box center [1110, 525] width 137 height 45
click at [1068, 526] on input "False" at bounding box center [1060, 526] width 15 height 12
radio input "true"
click at [1052, 636] on input "False" at bounding box center [1060, 630] width 15 height 12
radio input "true"
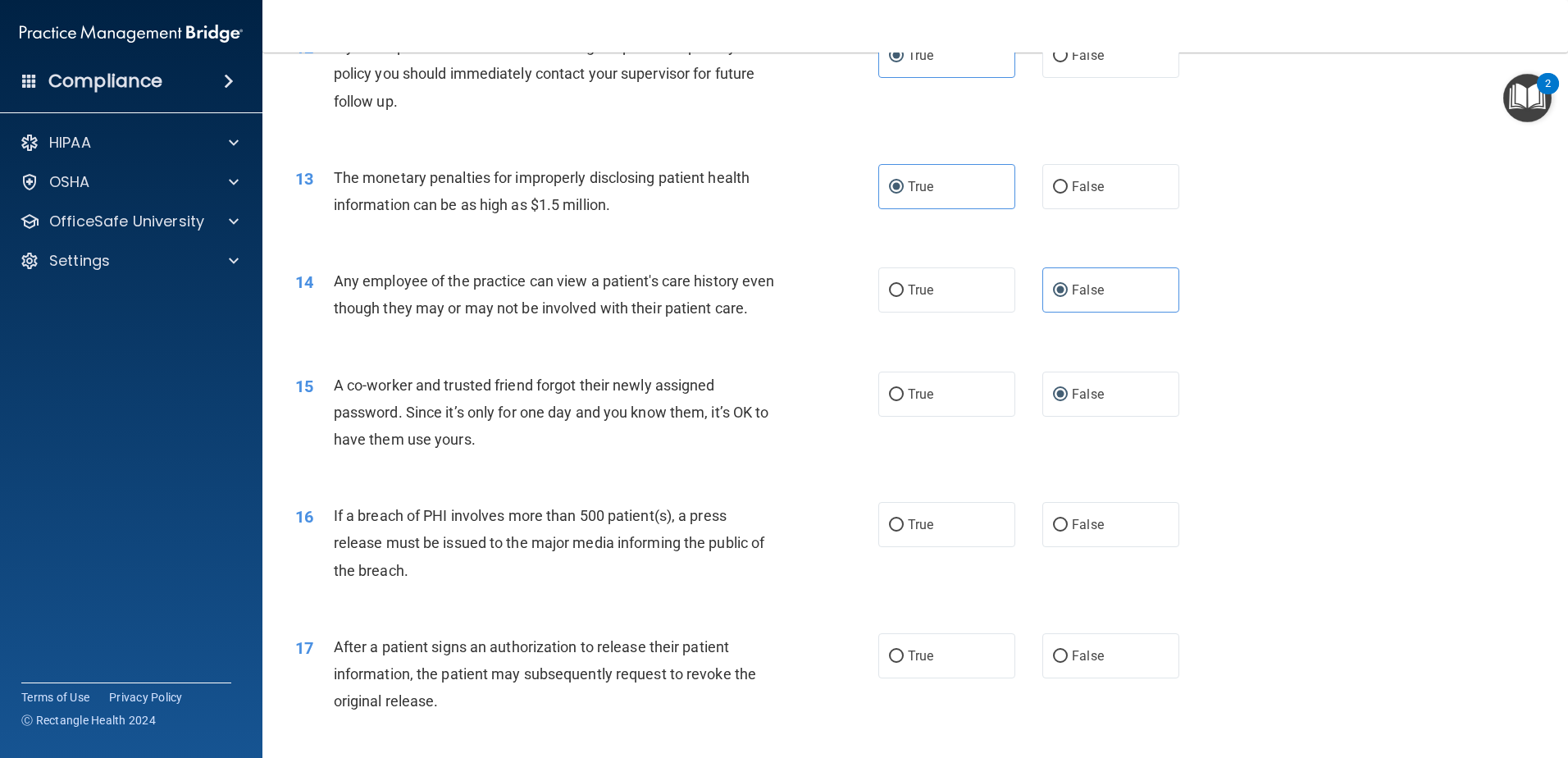
scroll to position [1559, 0]
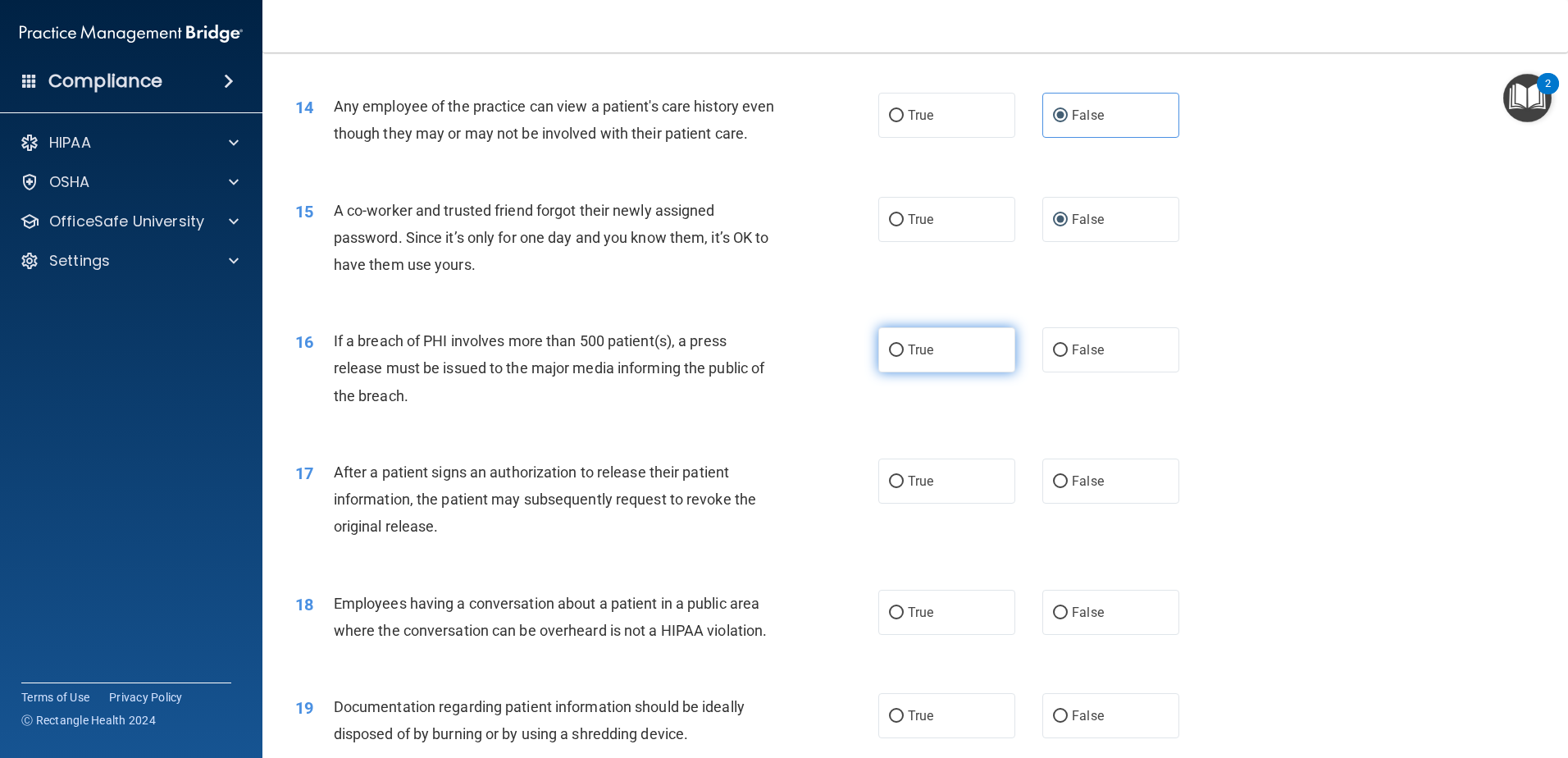
click at [955, 373] on label "True" at bounding box center [947, 350] width 137 height 45
click at [903, 357] on input "True" at bounding box center [896, 351] width 15 height 12
radio input "true"
click at [1107, 635] on label "False" at bounding box center [1110, 612] width 137 height 45
click at [1068, 620] on input "False" at bounding box center [1060, 613] width 15 height 12
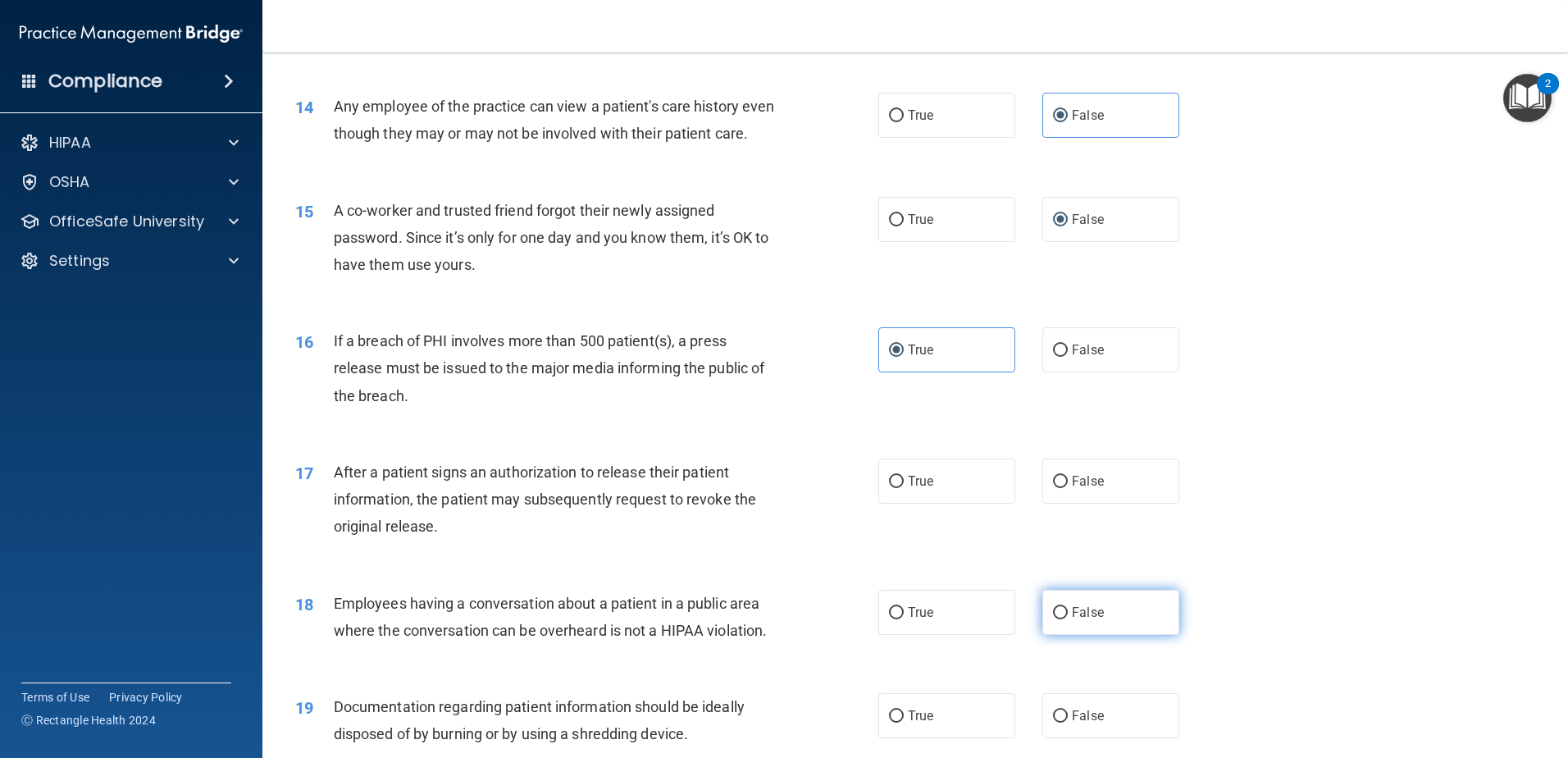
radio input "true"
click at [993, 503] on label "True" at bounding box center [947, 481] width 137 height 45
click at [903, 488] on input "True" at bounding box center [896, 482] width 15 height 12
radio input "true"
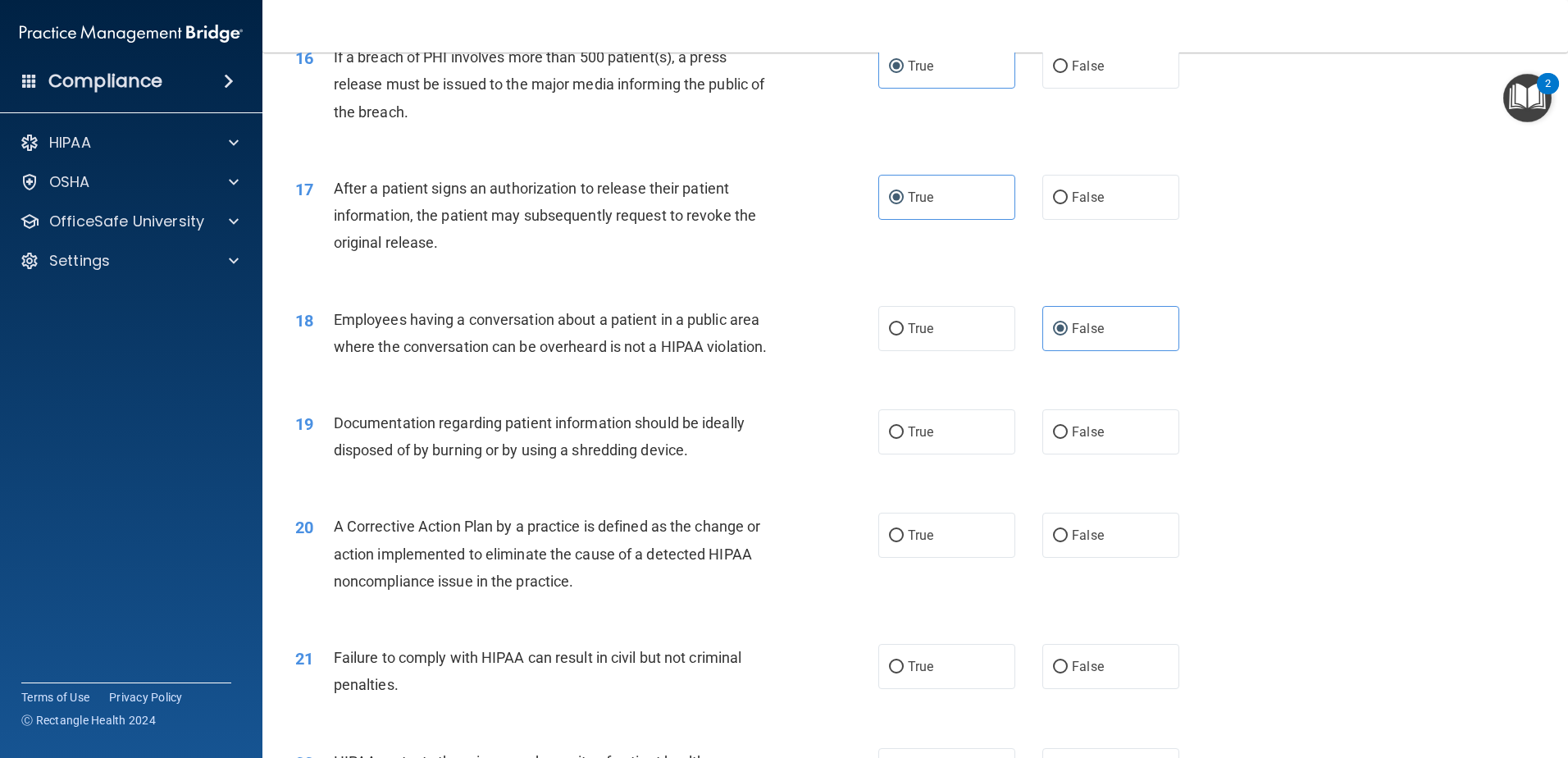
scroll to position [1886, 0]
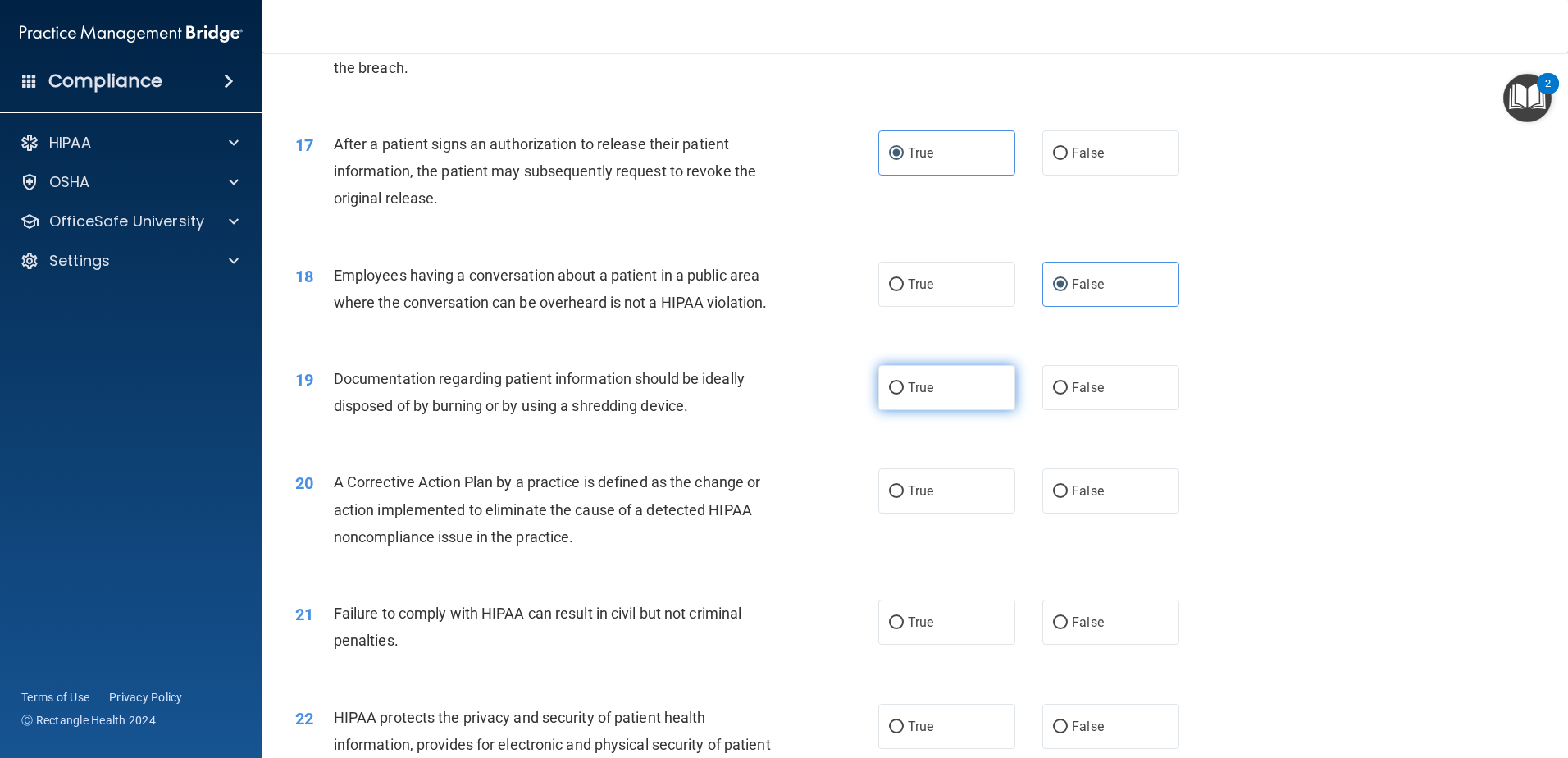
click at [908, 395] on span "True" at bounding box center [920, 388] width 26 height 16
click at [903, 394] on input "True" at bounding box center [896, 389] width 15 height 12
radio input "true"
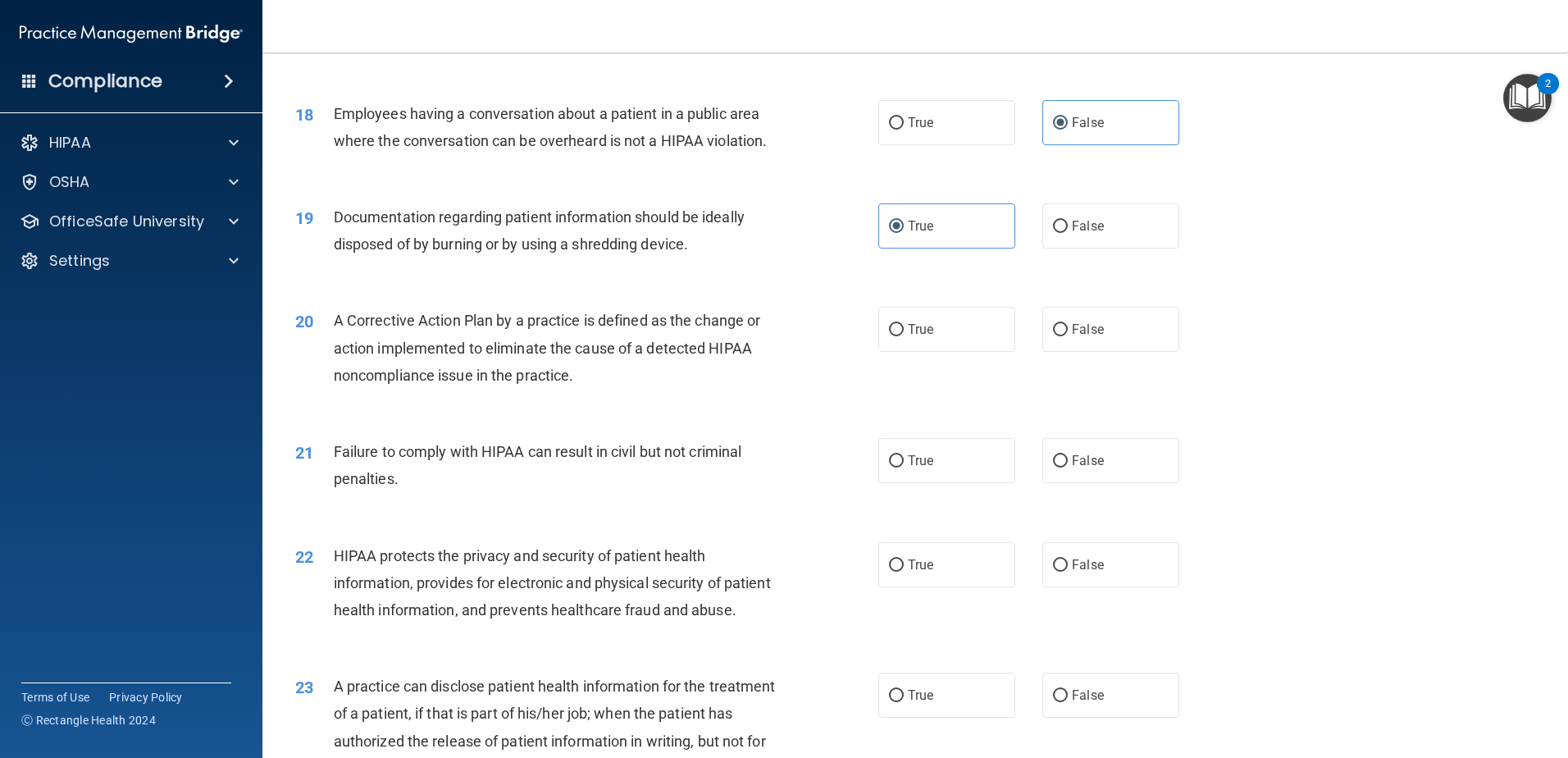
scroll to position [2050, 0]
click at [1134, 480] on label "False" at bounding box center [1110, 458] width 137 height 45
click at [1068, 465] on input "False" at bounding box center [1060, 459] width 15 height 12
radio input "true"
click at [899, 348] on label "True" at bounding box center [947, 327] width 137 height 45
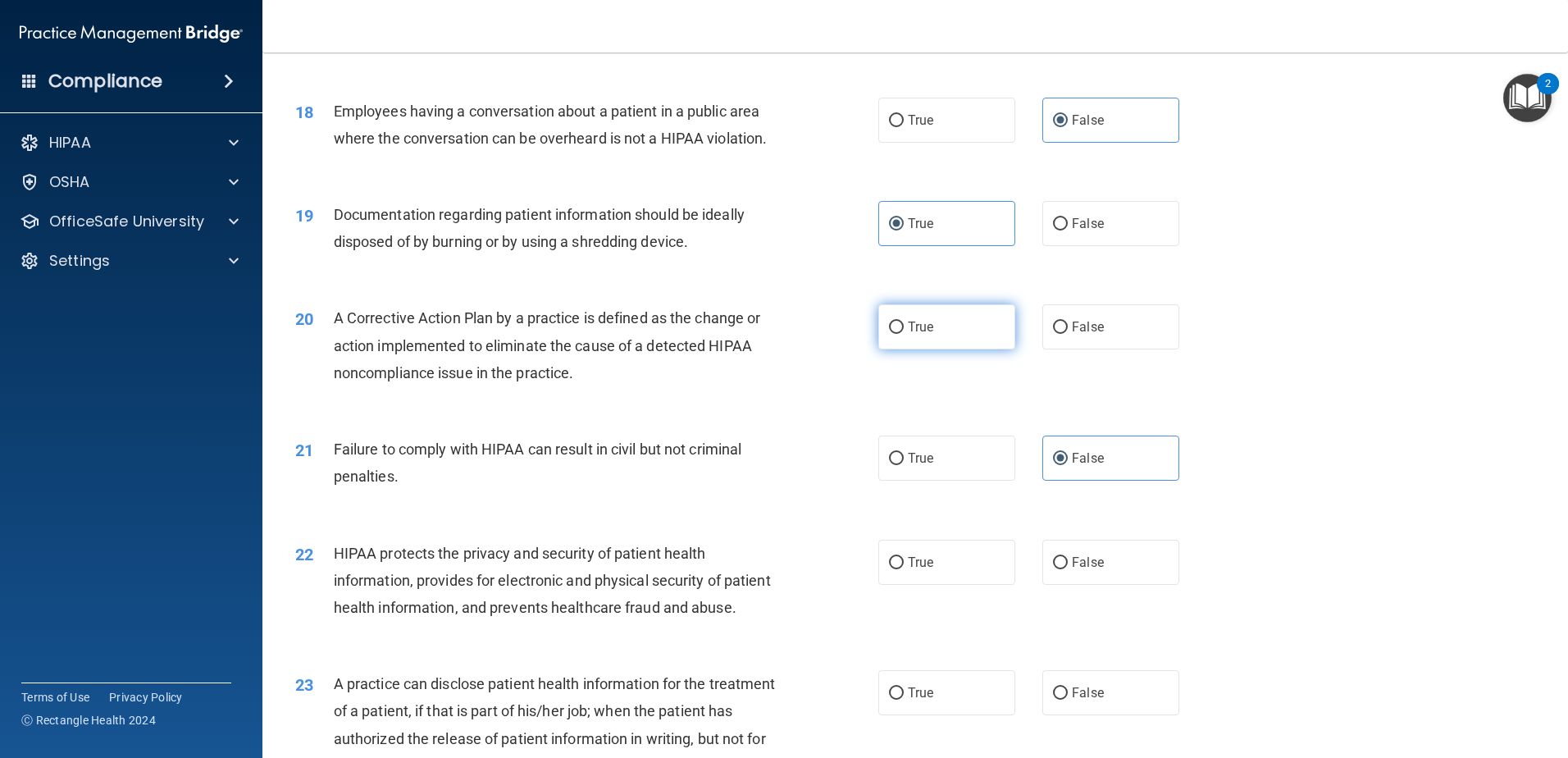
click at [899, 334] on input "True" at bounding box center [896, 328] width 15 height 12
radio input "true"
click at [908, 570] on span "True" at bounding box center [920, 563] width 26 height 16
click at [903, 569] on input "True" at bounding box center [896, 563] width 15 height 12
radio input "true"
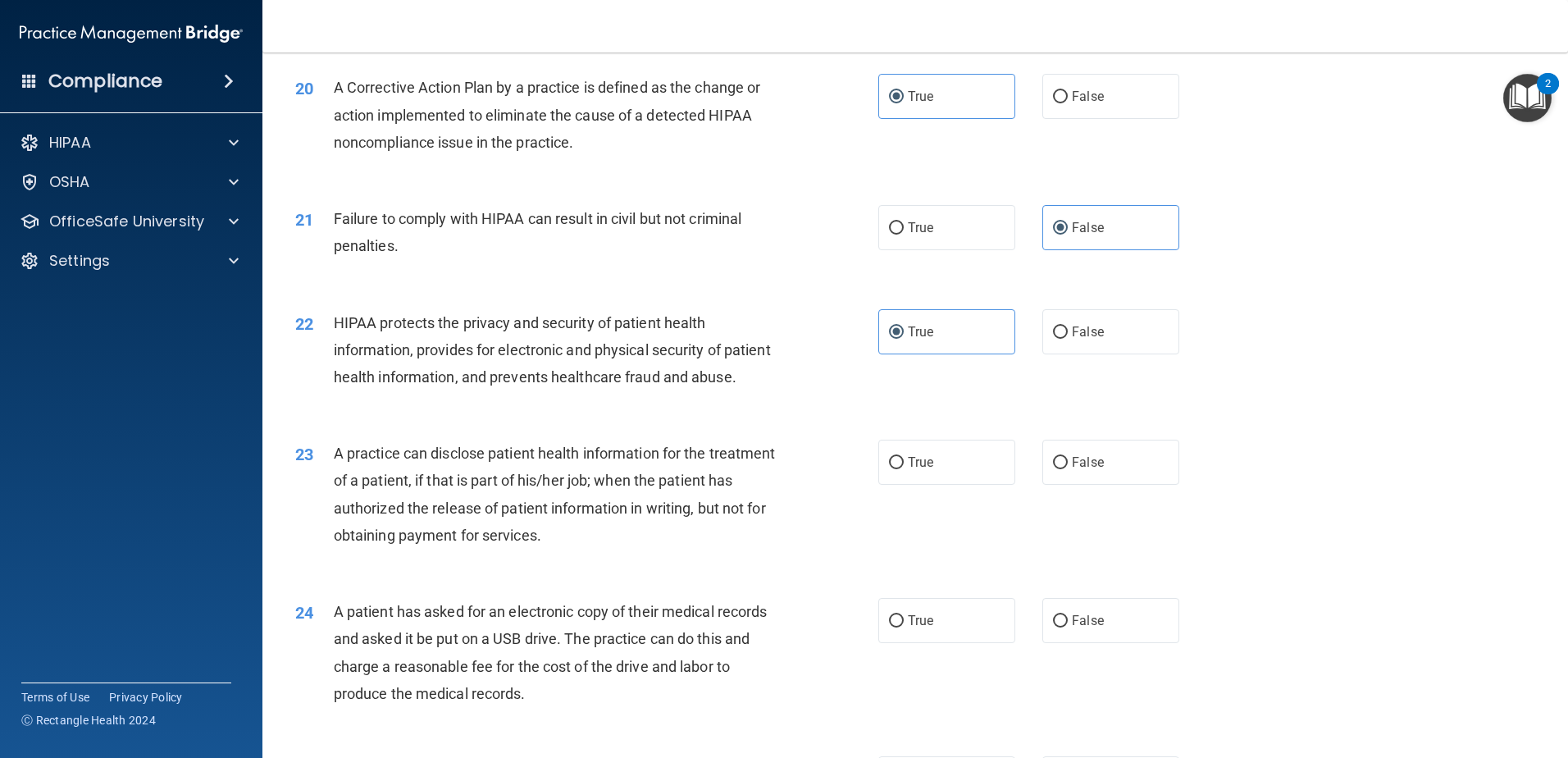
scroll to position [2296, 0]
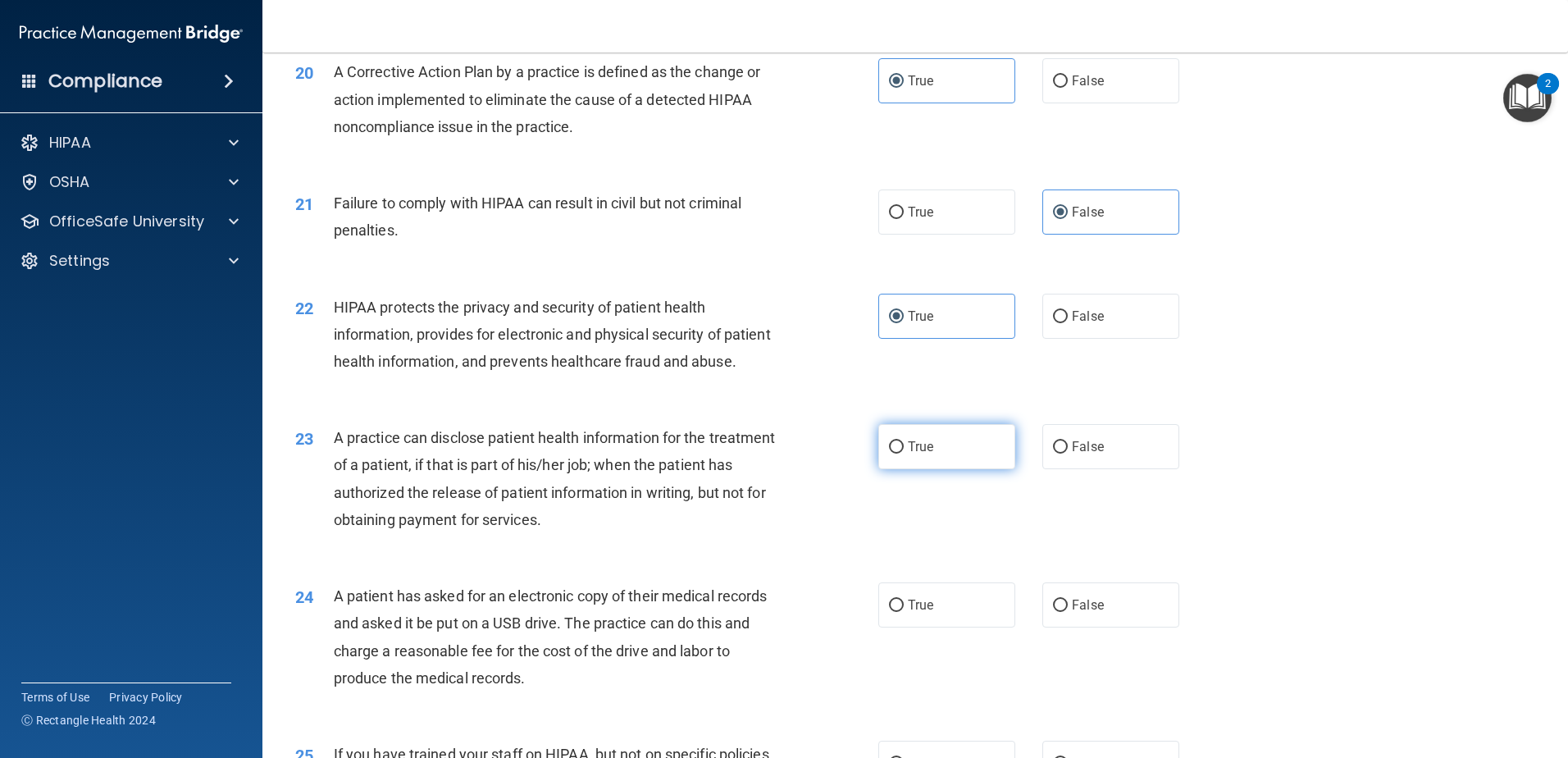
click at [973, 470] on label "True" at bounding box center [947, 446] width 137 height 45
click at [903, 454] on input "True" at bounding box center [896, 447] width 15 height 12
radio input "true"
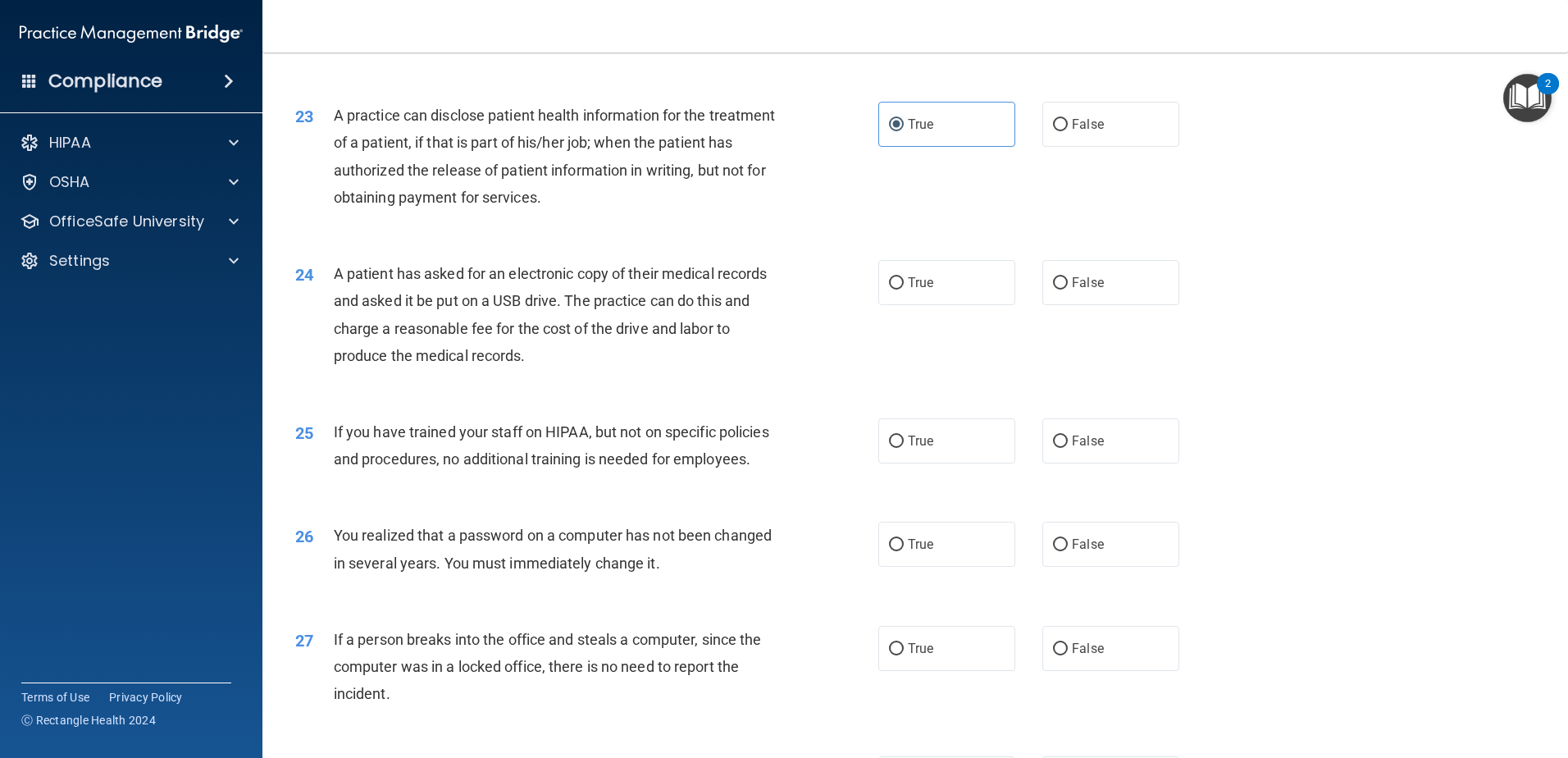
scroll to position [2625, 0]
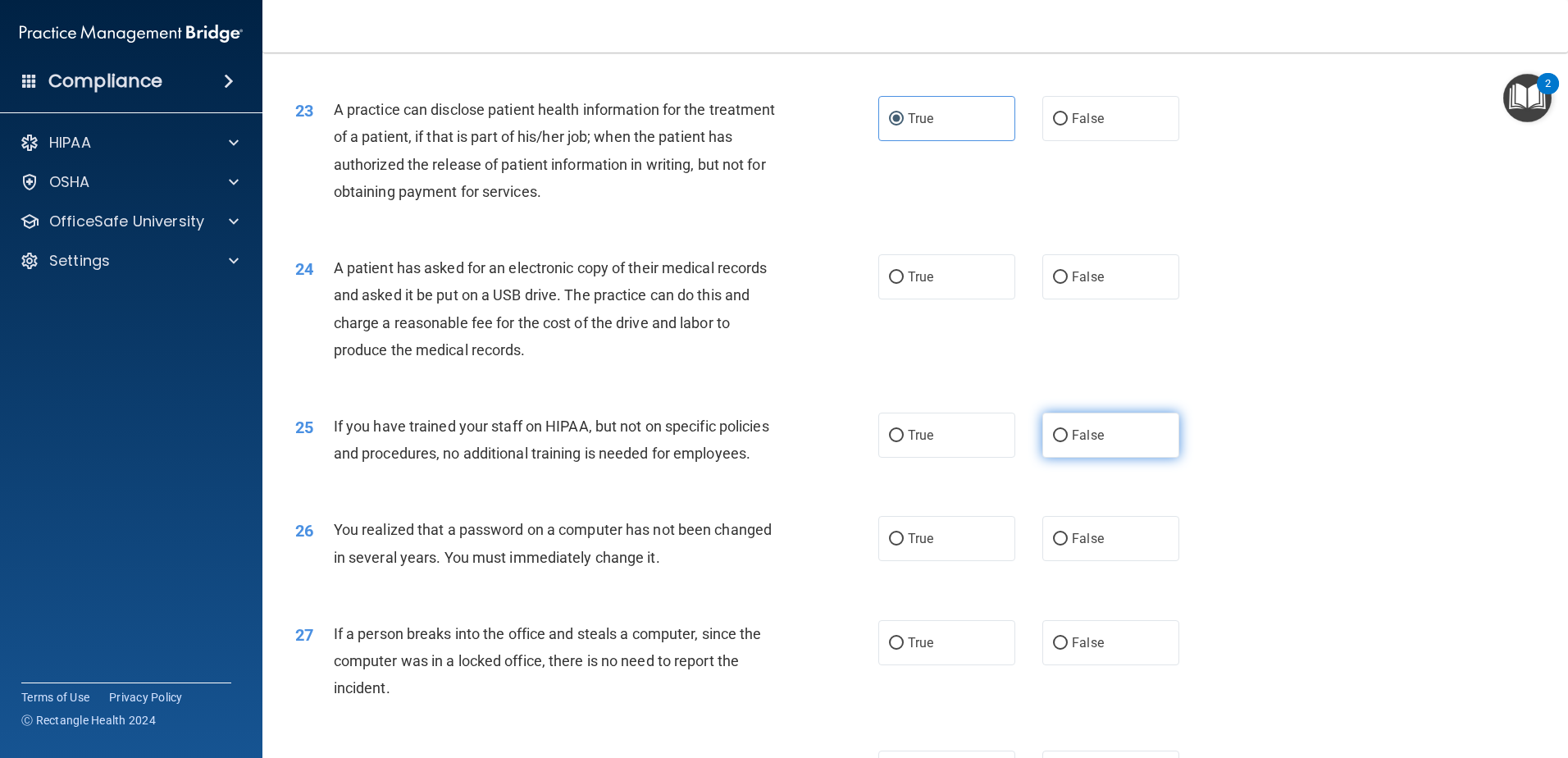
click at [1125, 458] on label "False" at bounding box center [1110, 435] width 137 height 45
click at [1068, 442] on input "False" at bounding box center [1060, 436] width 15 height 12
radio input "true"
click at [914, 299] on label "True" at bounding box center [947, 276] width 137 height 45
click at [903, 284] on input "True" at bounding box center [896, 278] width 15 height 12
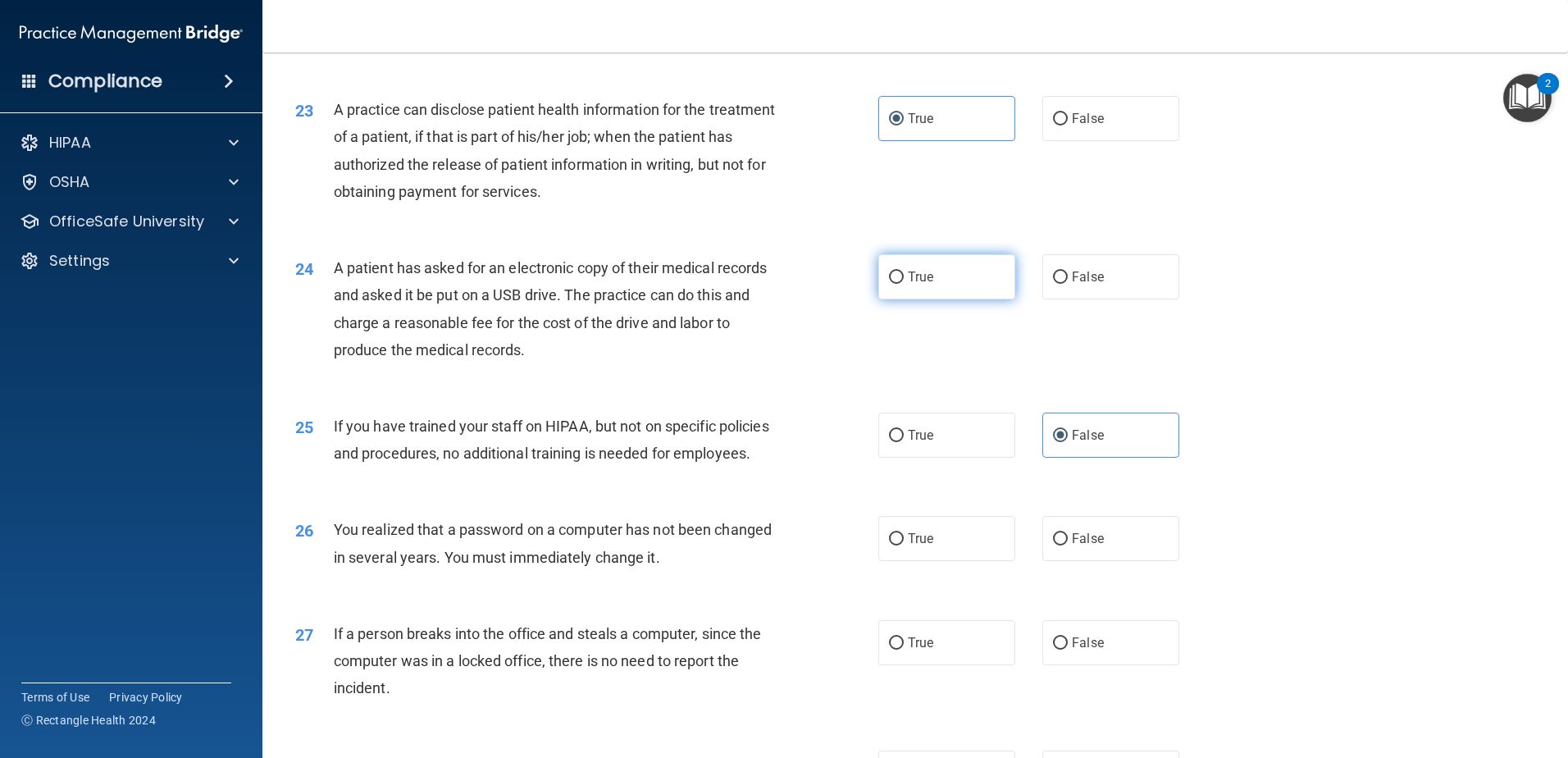
radio input "true"
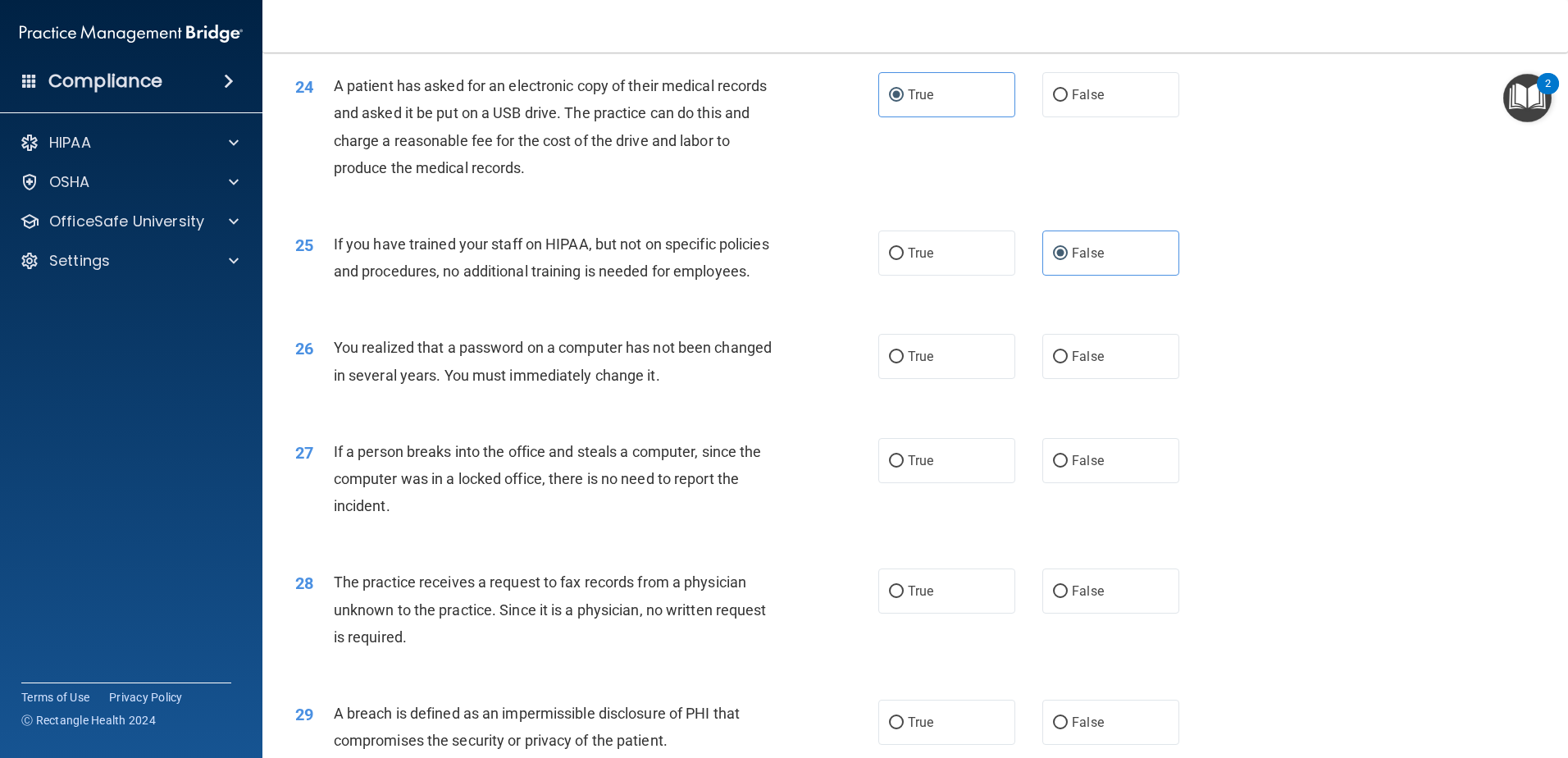
scroll to position [2870, 0]
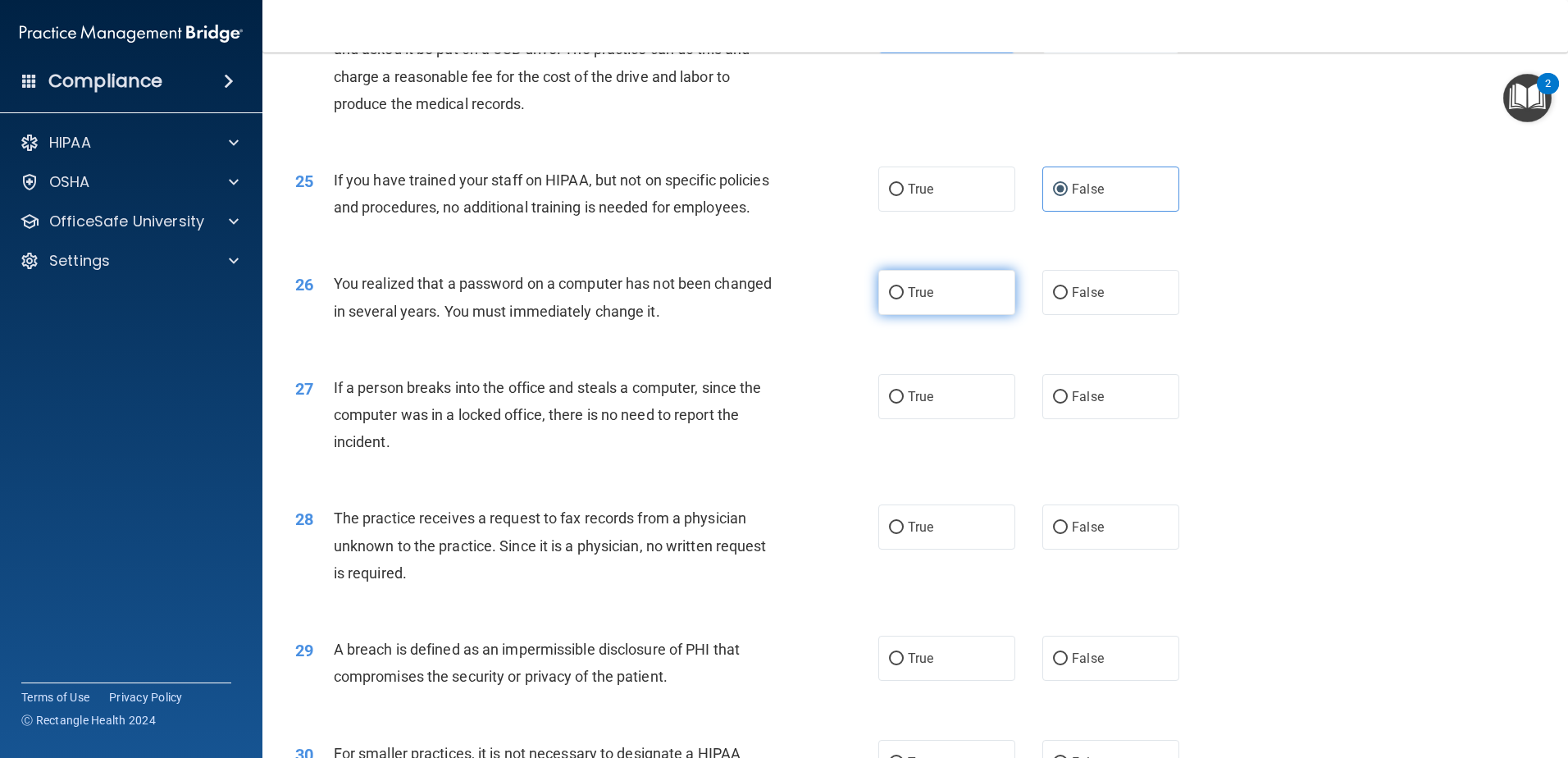
click at [879, 315] on label "True" at bounding box center [947, 292] width 137 height 45
click at [889, 299] on input "True" at bounding box center [896, 293] width 15 height 12
radio input "true"
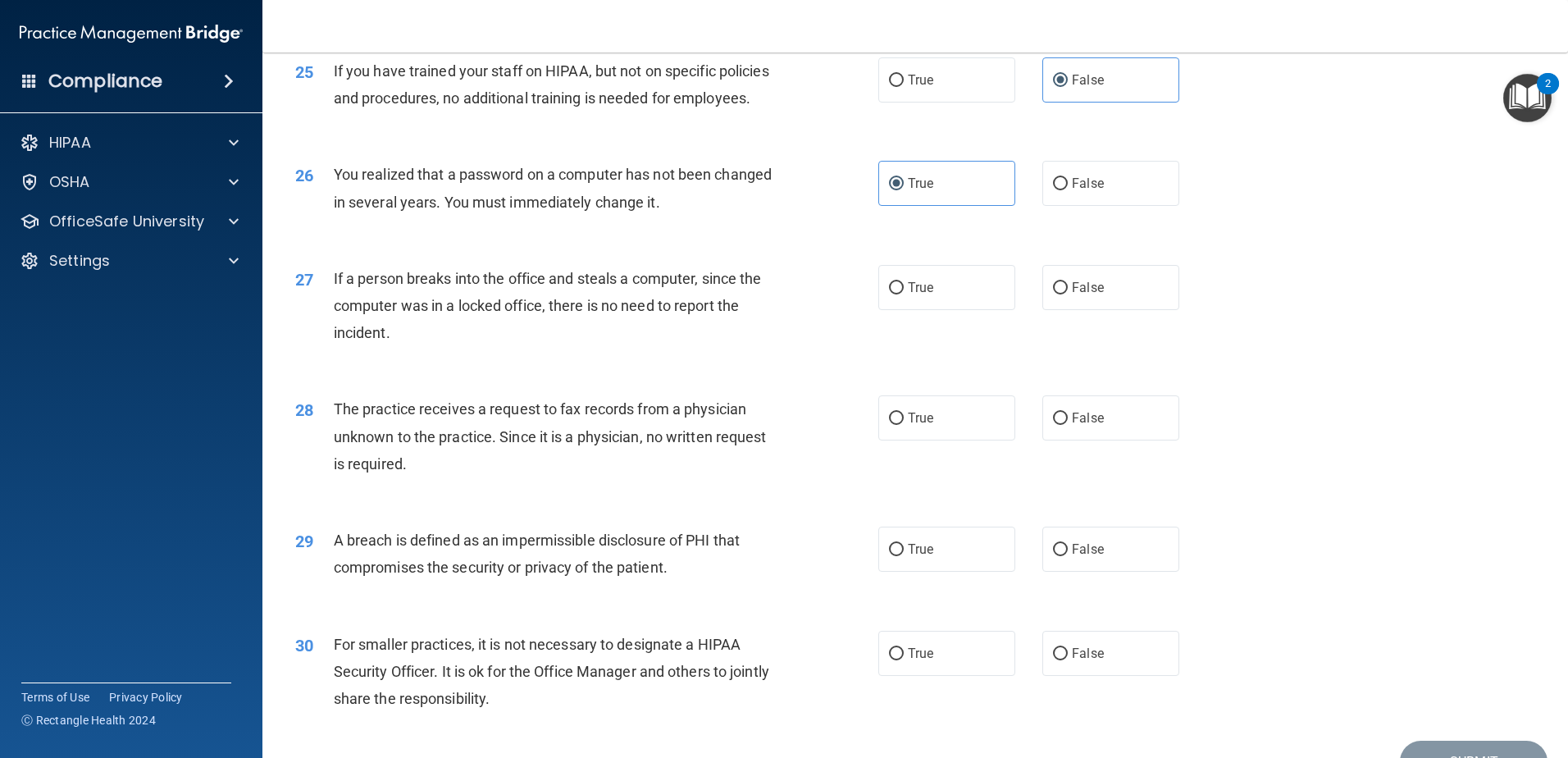
scroll to position [3035, 0]
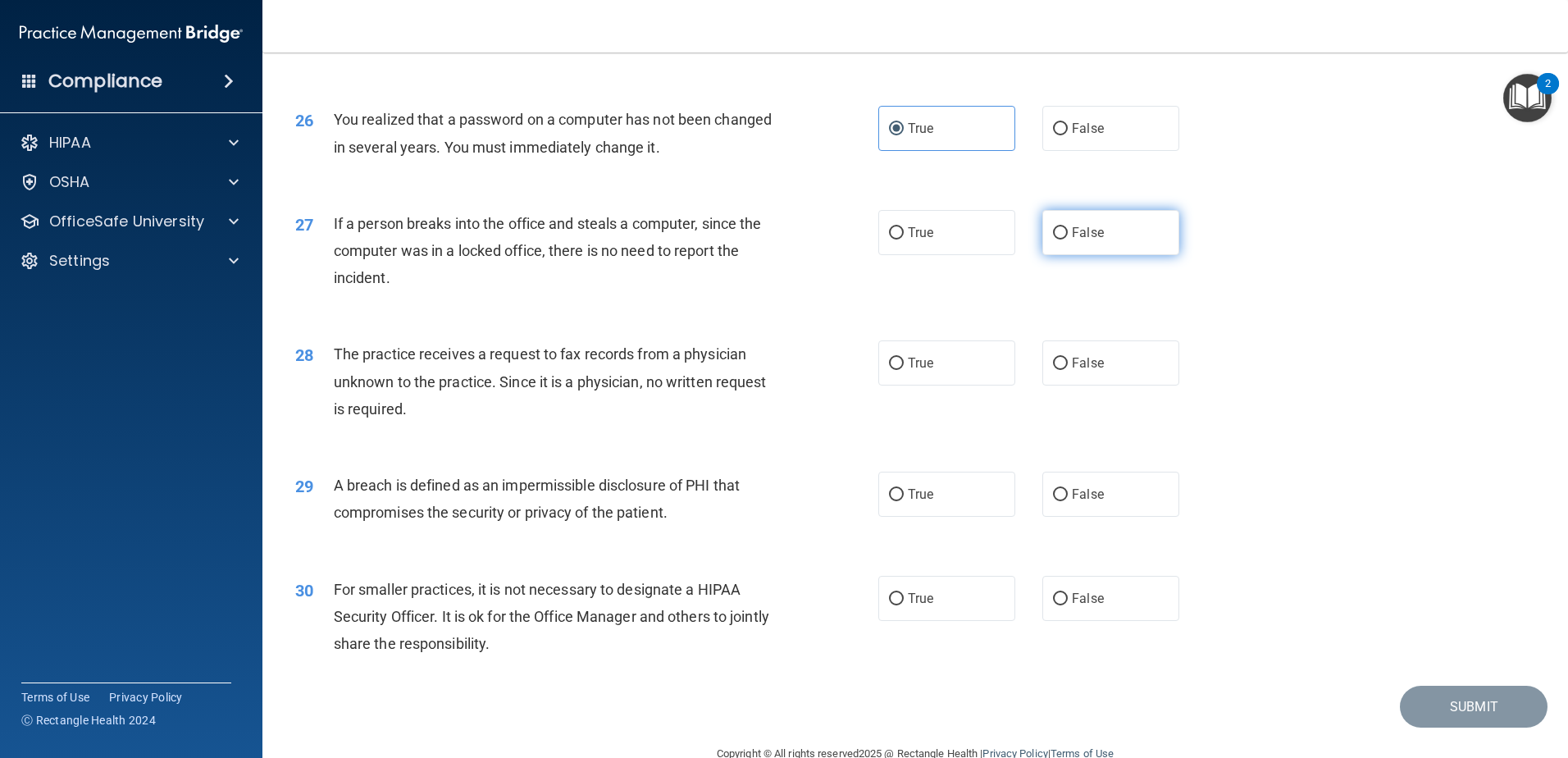
click at [1121, 255] on label "False" at bounding box center [1110, 233] width 137 height 45
click at [1068, 240] on input "False" at bounding box center [1060, 233] width 15 height 12
radio input "true"
click at [924, 501] on span "True" at bounding box center [920, 494] width 26 height 16
click at [903, 501] on input "True" at bounding box center [896, 495] width 15 height 12
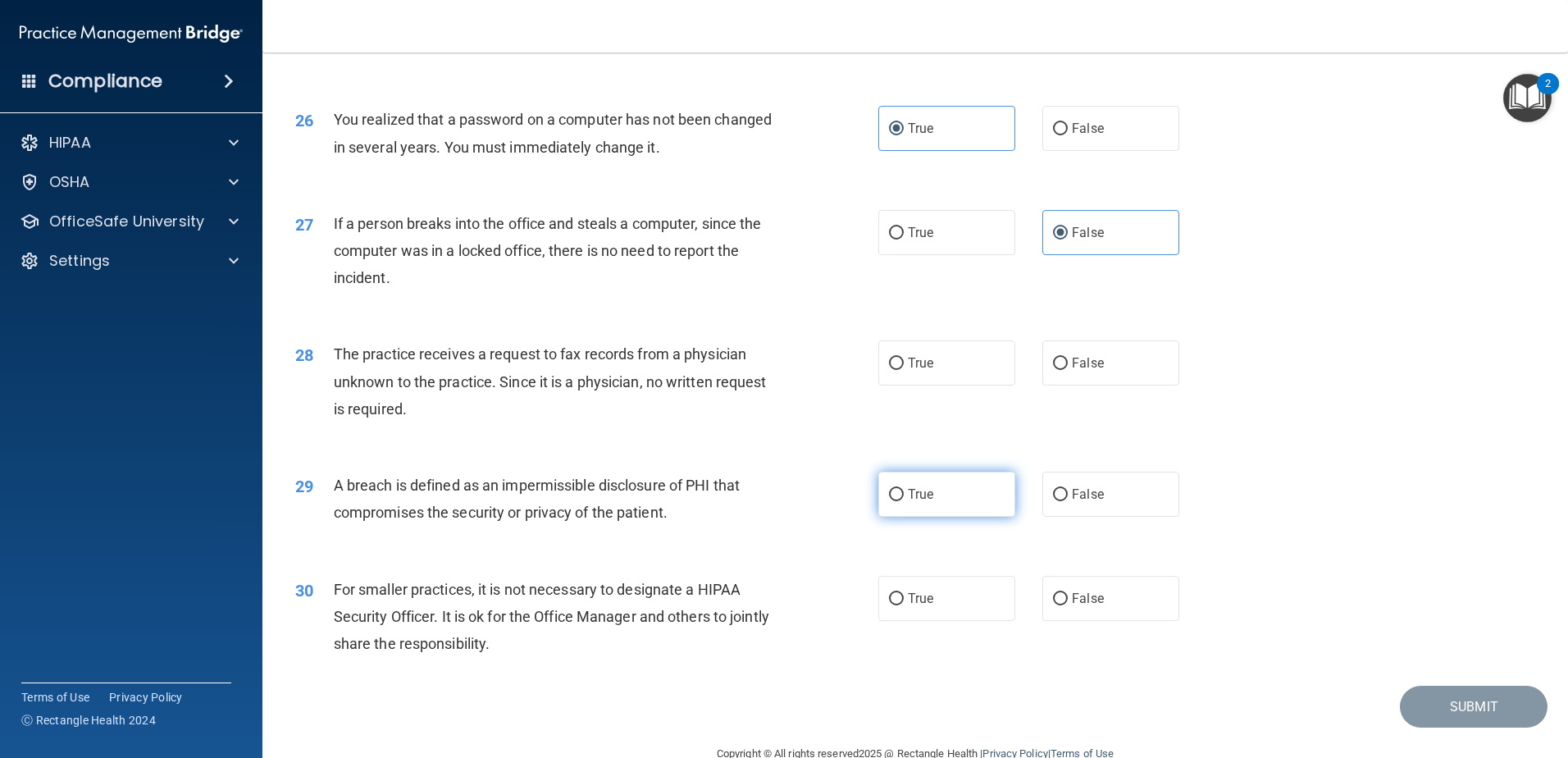
radio input "true"
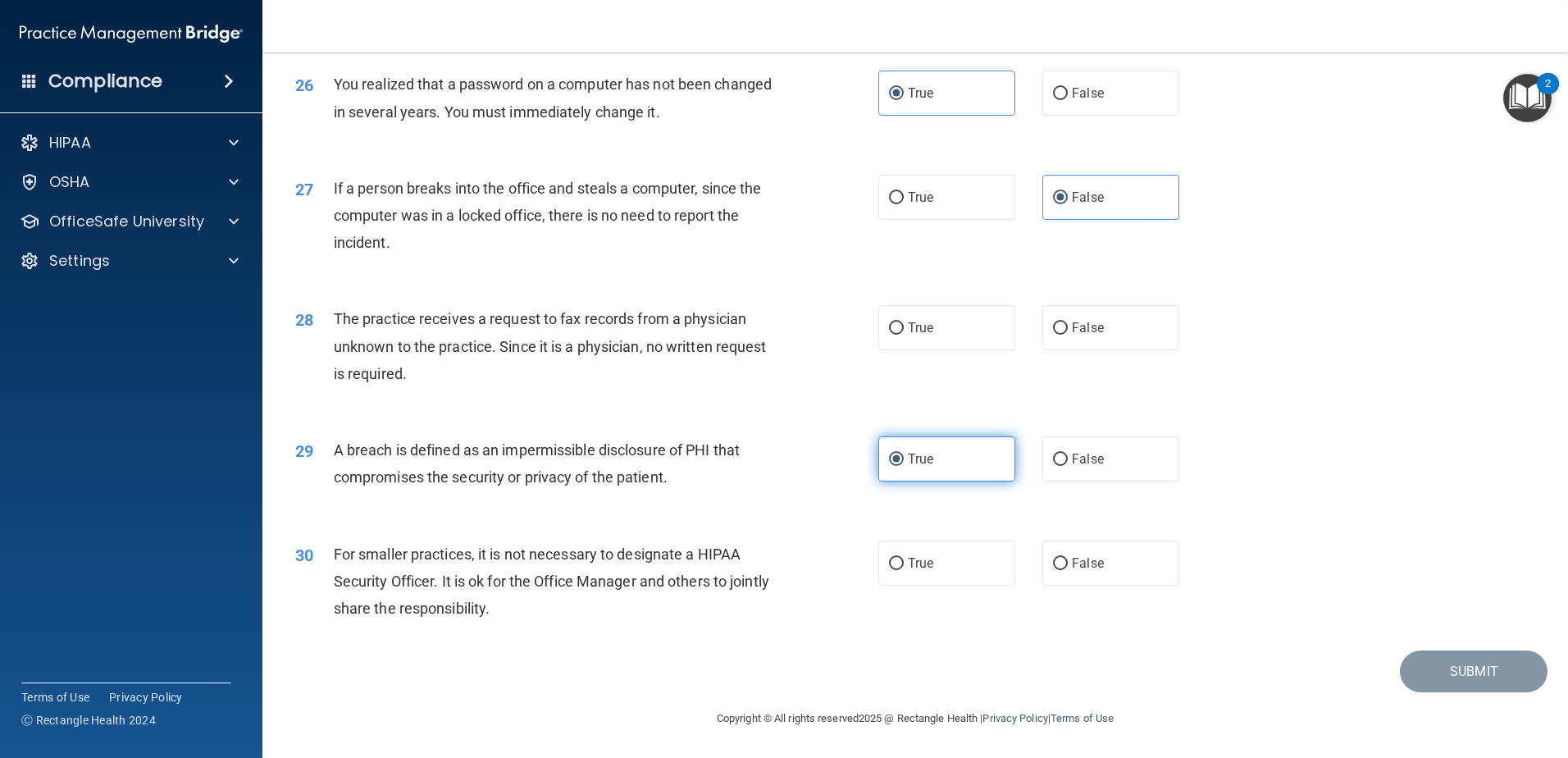
scroll to position [3116, 0]
click at [961, 586] on label "True" at bounding box center [947, 563] width 137 height 45
click at [903, 570] on input "True" at bounding box center [896, 564] width 15 height 12
radio input "true"
click at [1099, 351] on label "False" at bounding box center [1110, 328] width 137 height 45
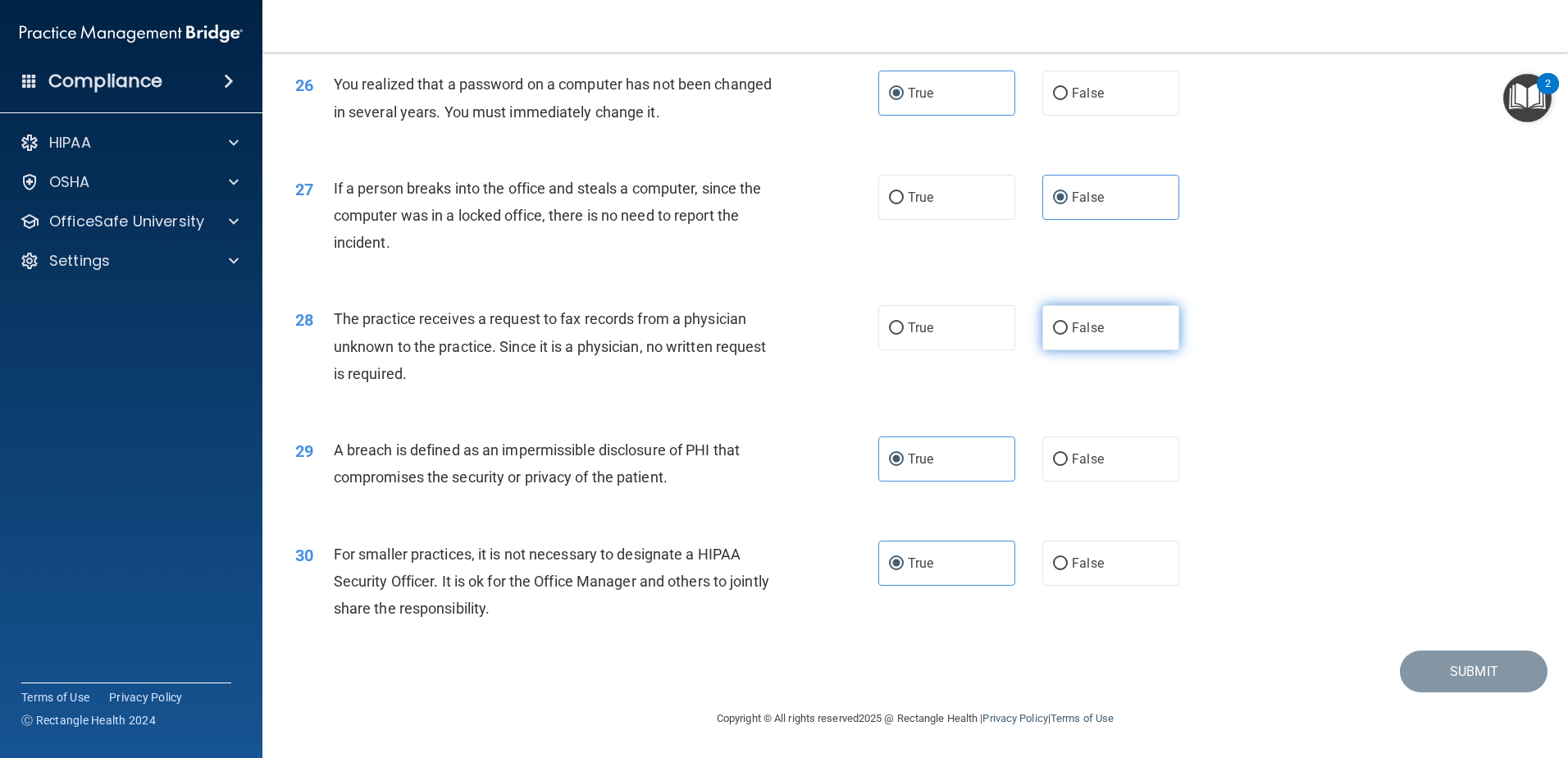
click at [1068, 335] on input "False" at bounding box center [1060, 328] width 15 height 12
radio input "true"
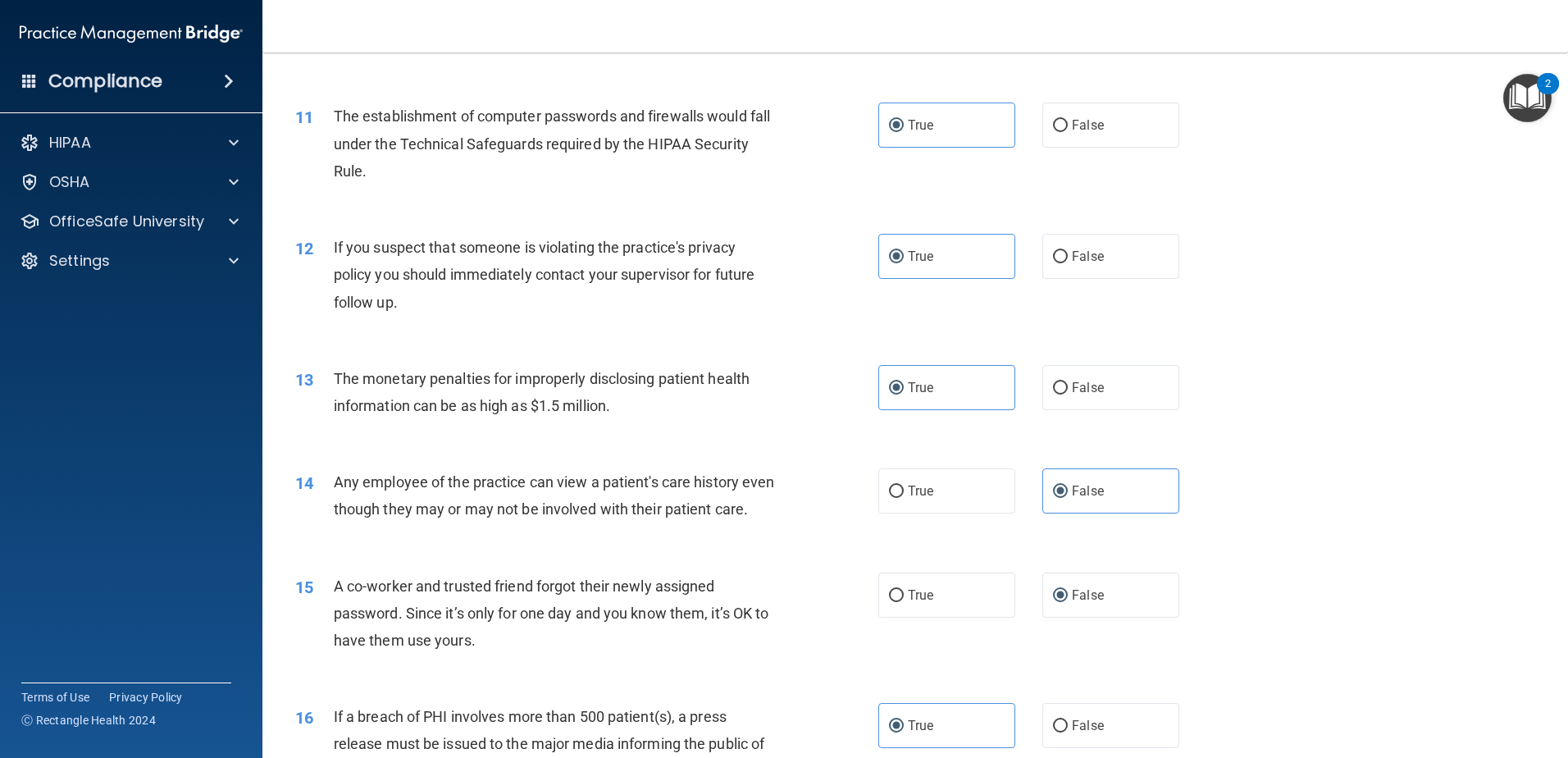
scroll to position [691, 0]
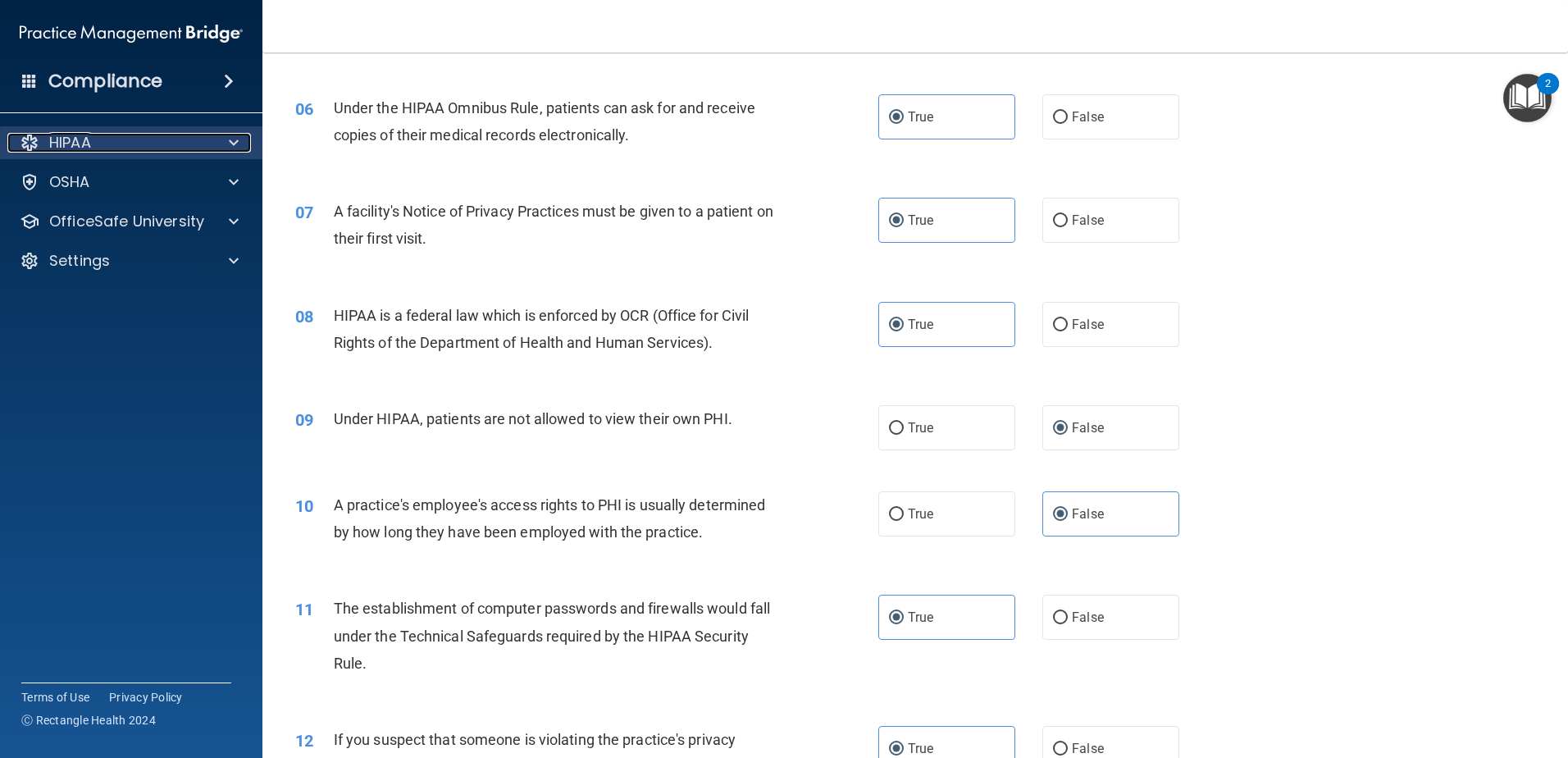
click at [239, 144] on div at bounding box center [231, 143] width 41 height 20
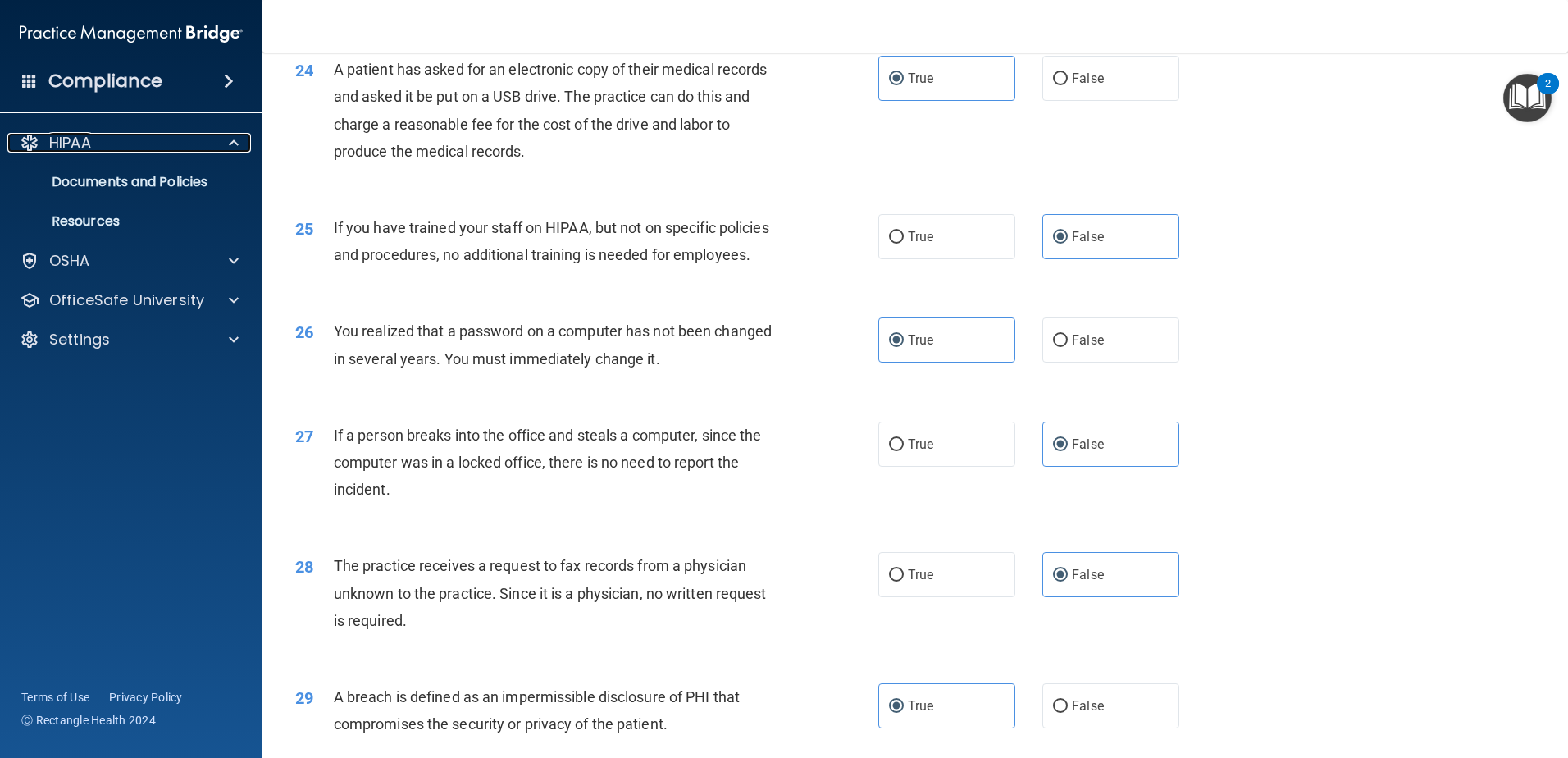
scroll to position [3151, 0]
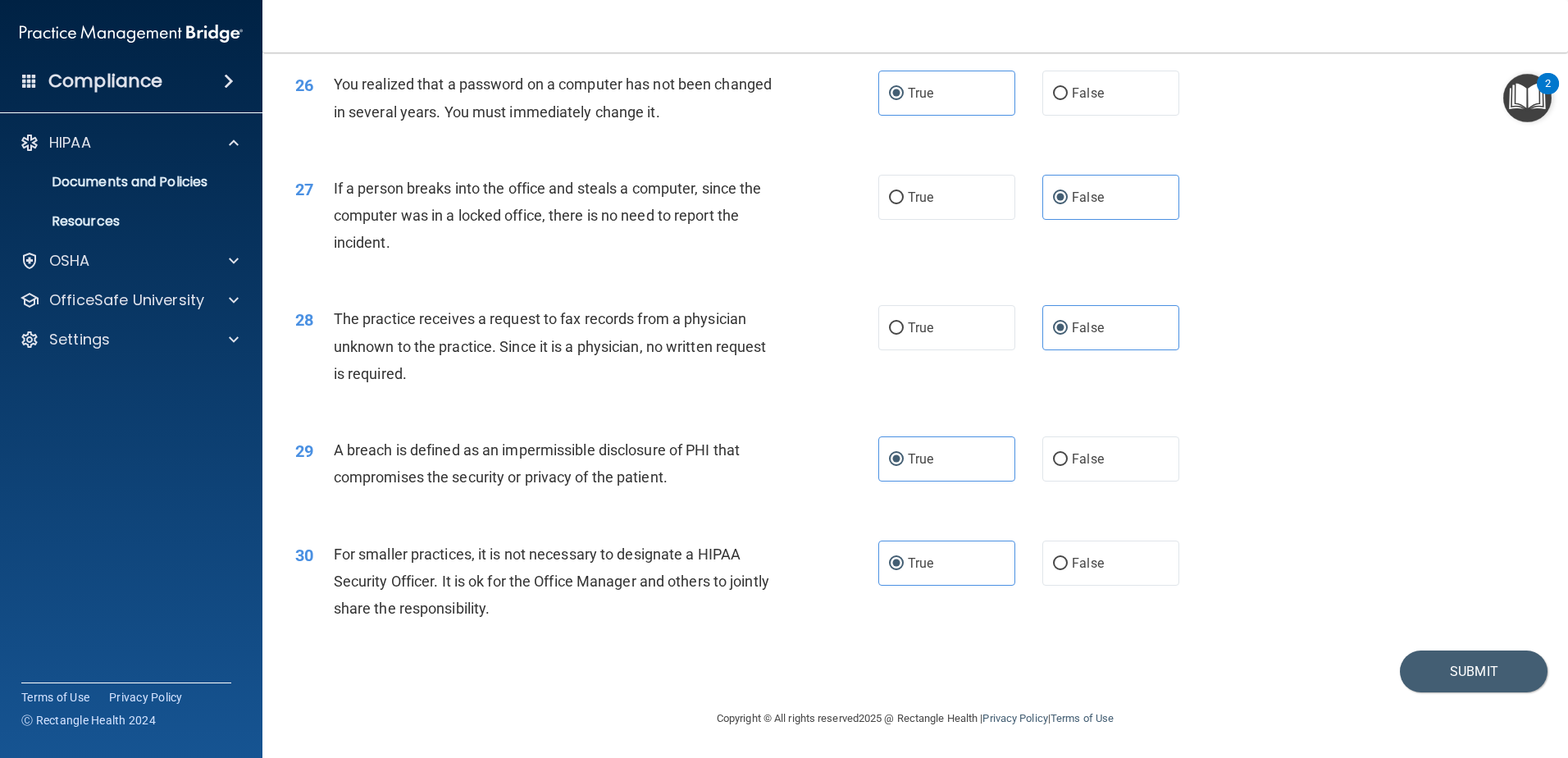
click at [1418, 692] on footer "Copyright © All rights reserved 2025 @ Rectangle Health | Privacy Policy | Term…" at bounding box center [915, 716] width 1240 height 49
click at [1423, 681] on button "Submit" at bounding box center [1473, 671] width 147 height 42
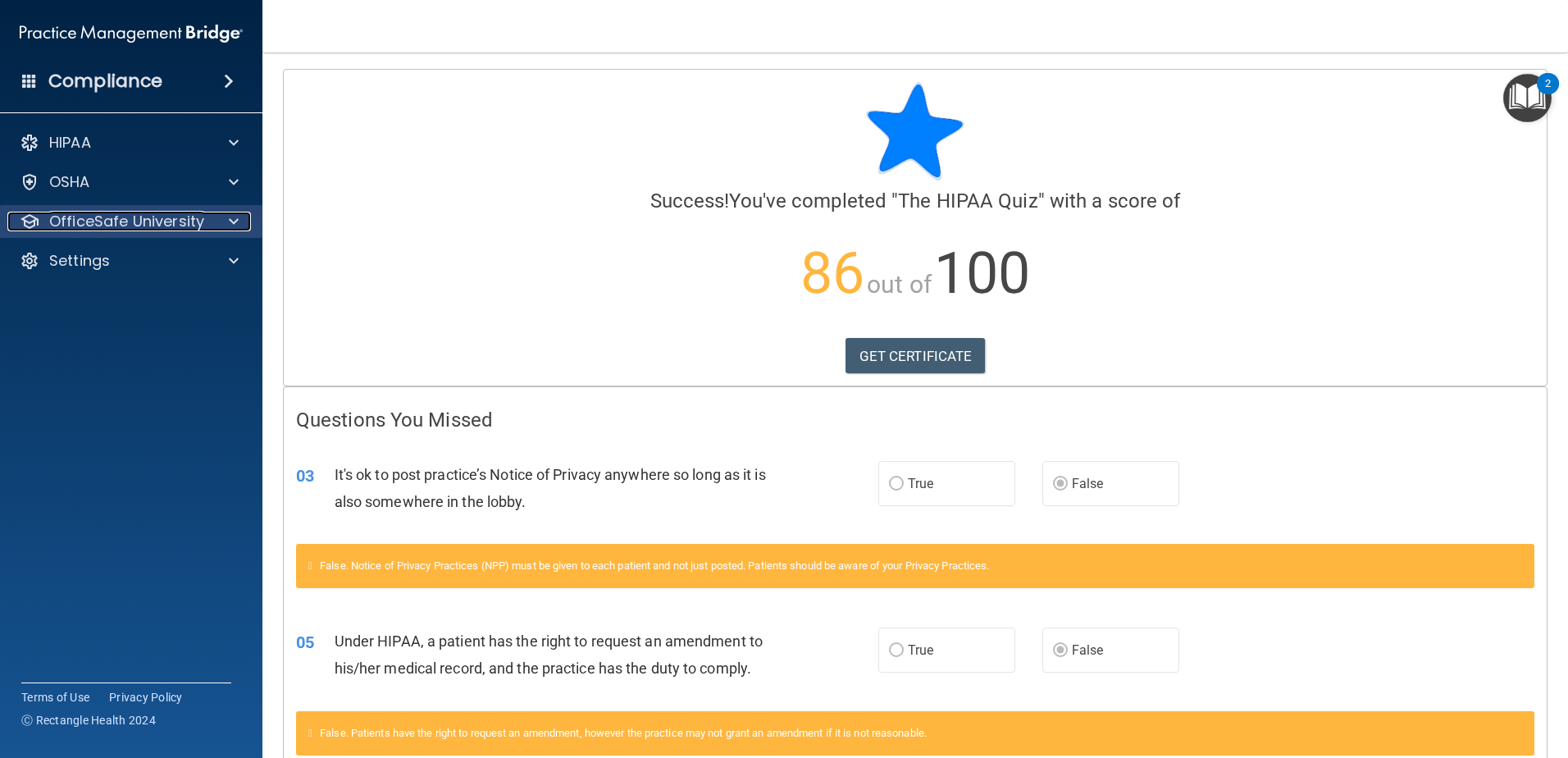
click at [233, 217] on span at bounding box center [233, 221] width 10 height 20
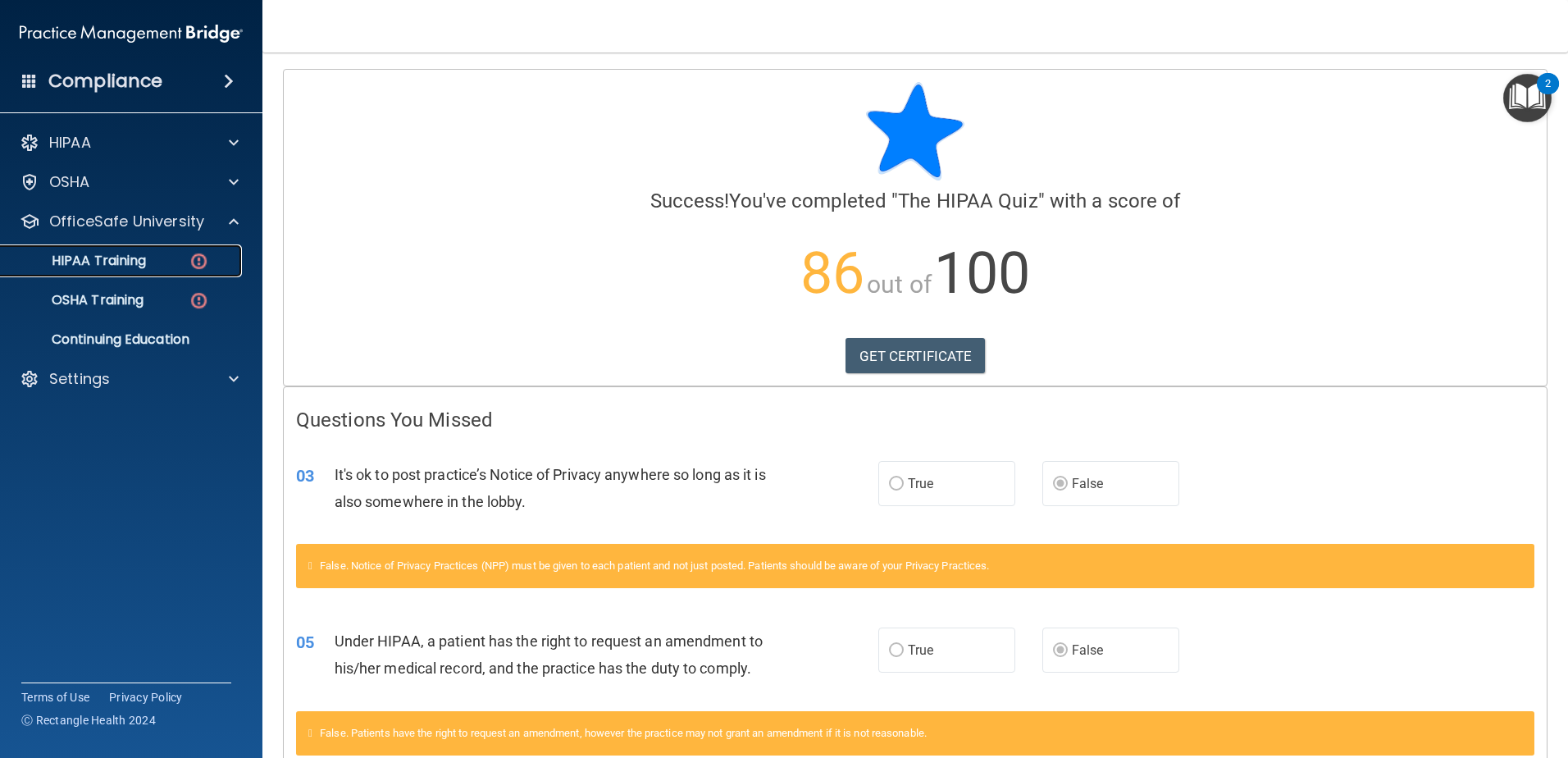
click at [138, 262] on p "HIPAA Training" at bounding box center [78, 261] width 135 height 16
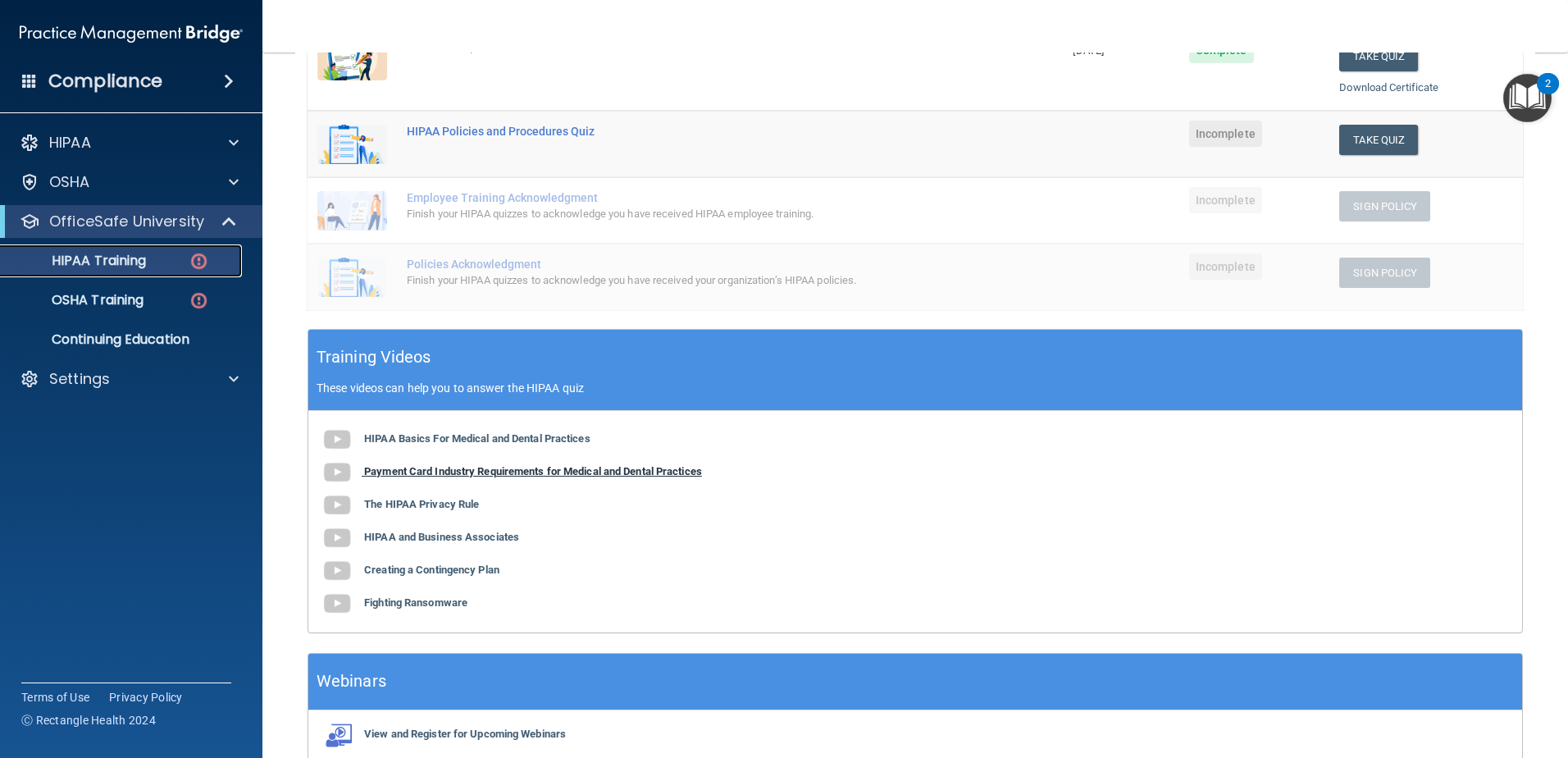
scroll to position [408, 0]
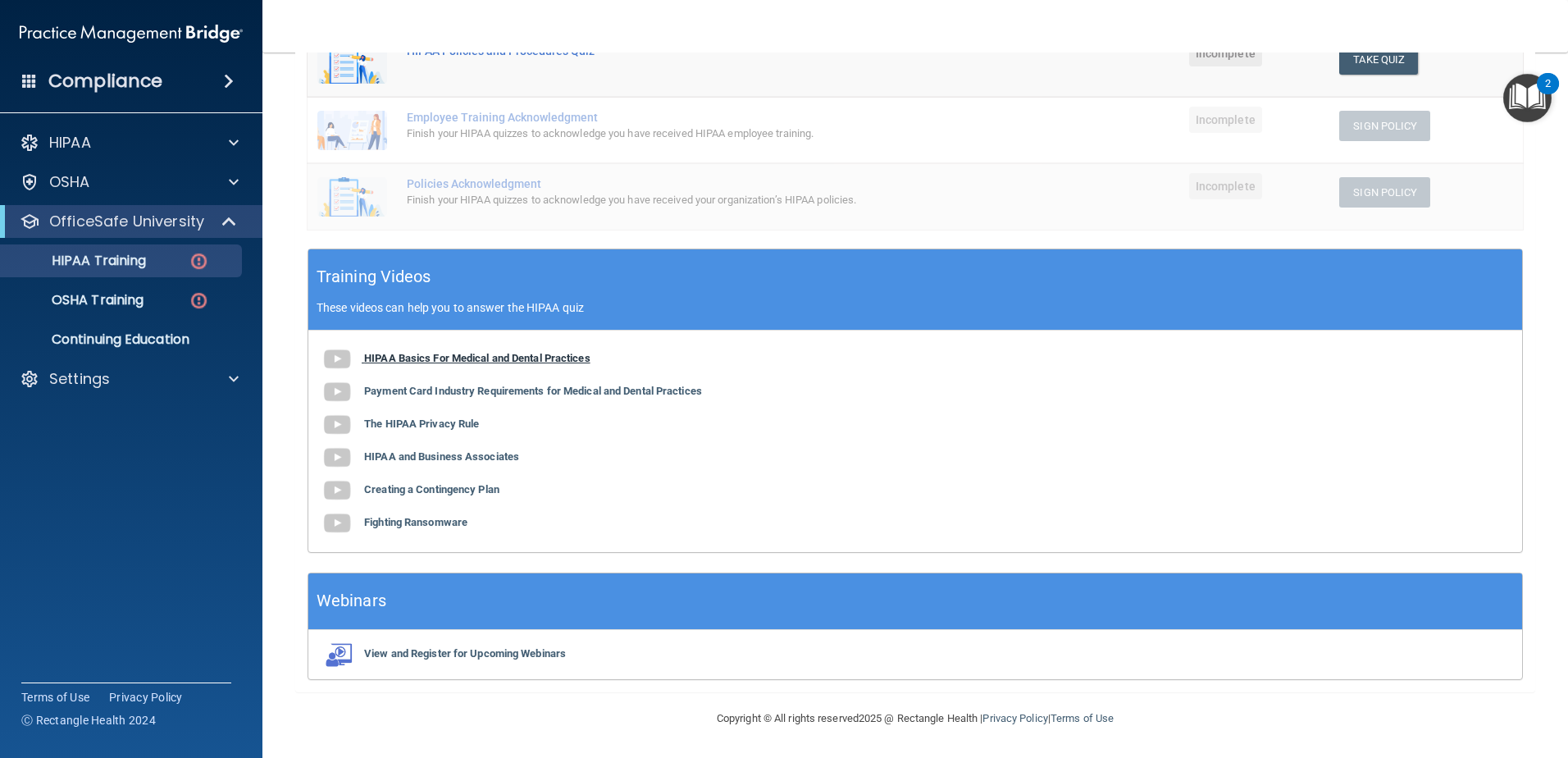
click at [335, 360] on img at bounding box center [336, 359] width 33 height 33
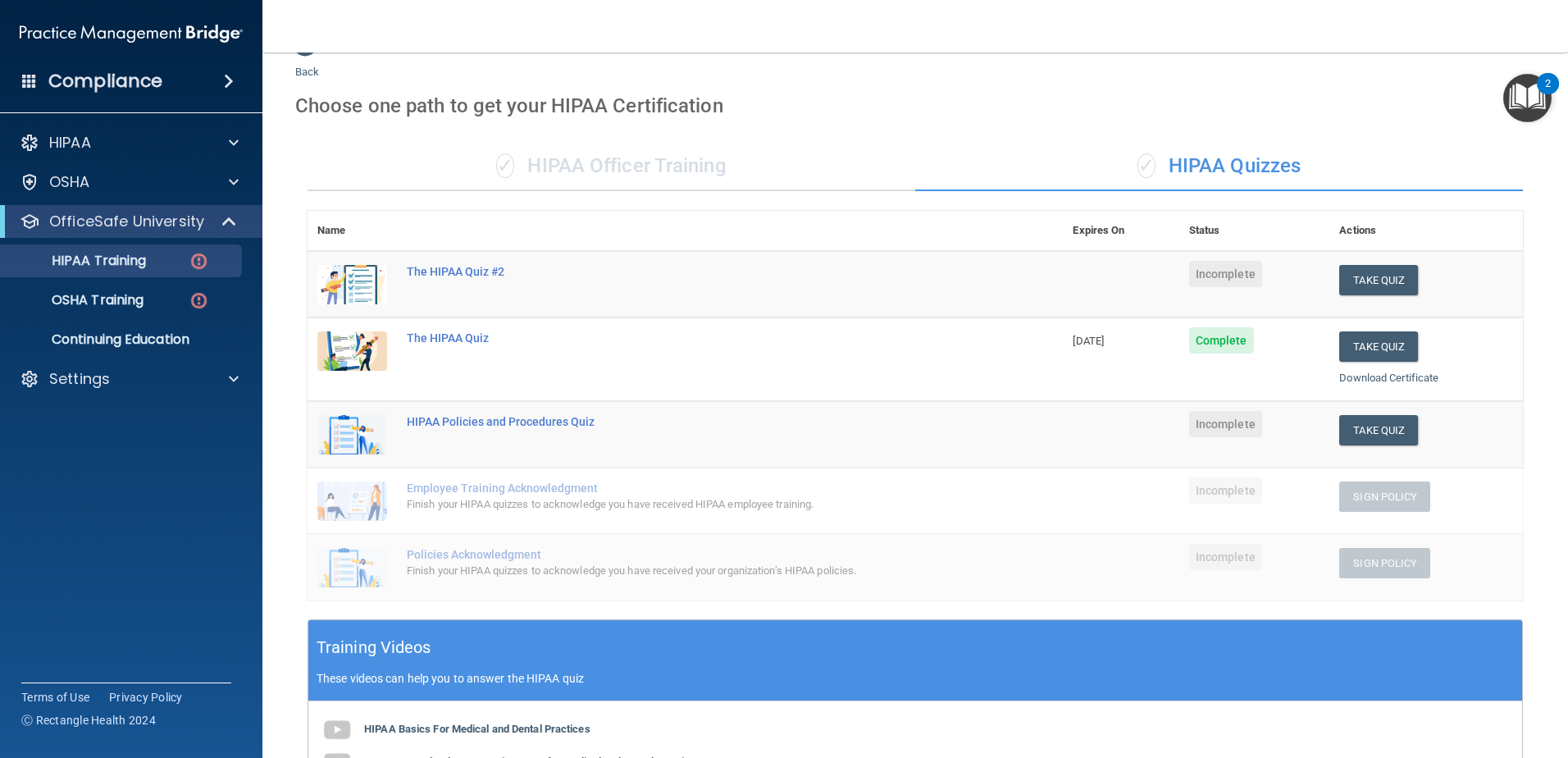
scroll to position [0, 0]
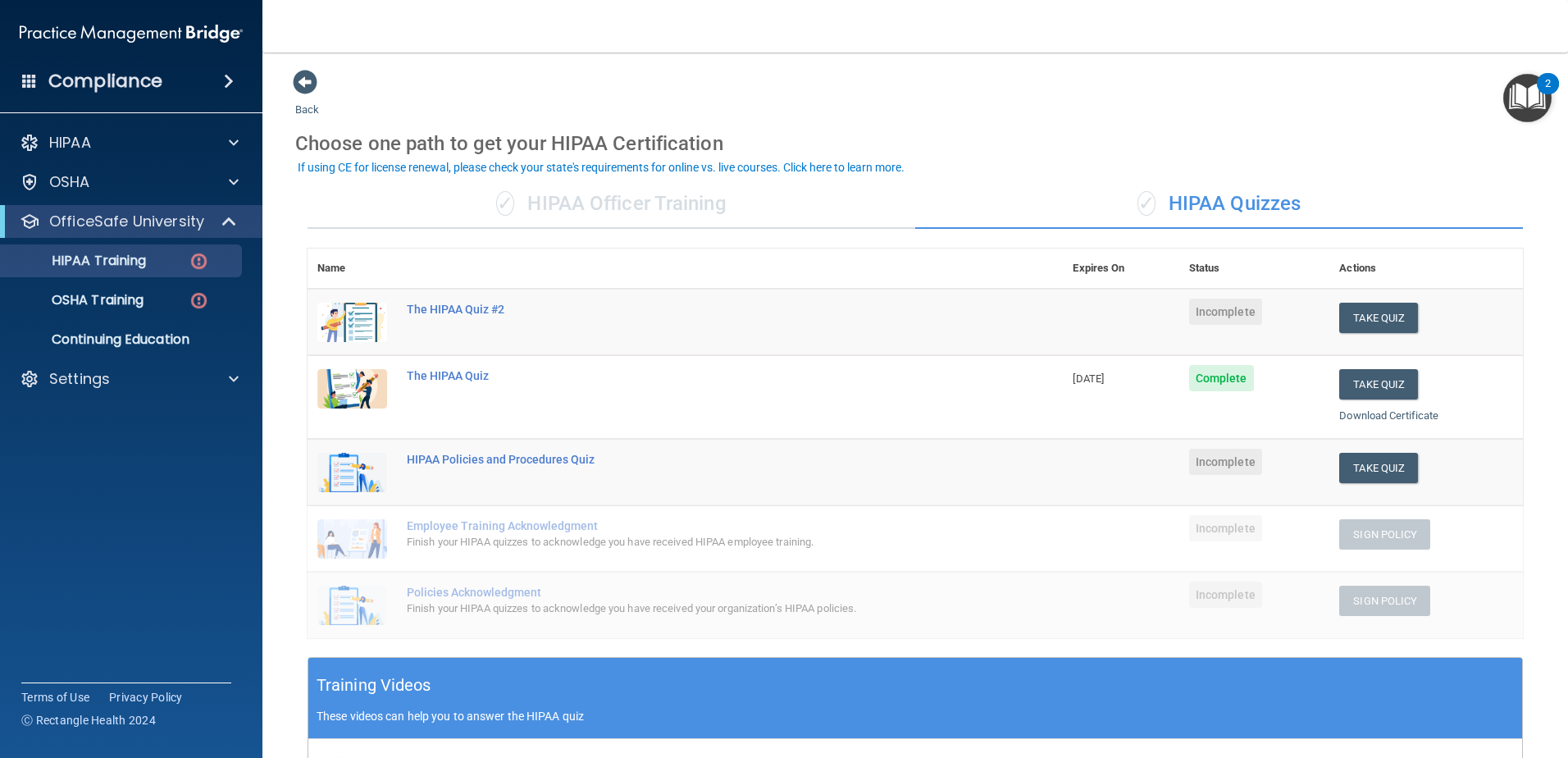
drag, startPoint x: 415, startPoint y: 464, endPoint x: 401, endPoint y: 491, distance: 30.4
click at [401, 492] on td "HIPAA Policies and Procedures Quiz" at bounding box center [729, 471] width 666 height 67
drag, startPoint x: 475, startPoint y: 460, endPoint x: 447, endPoint y: 475, distance: 31.8
click at [447, 475] on td "HIPAA Policies and Procedures Quiz" at bounding box center [729, 471] width 666 height 67
click at [456, 460] on div "HIPAA Policies and Procedures Quiz" at bounding box center [693, 459] width 574 height 13
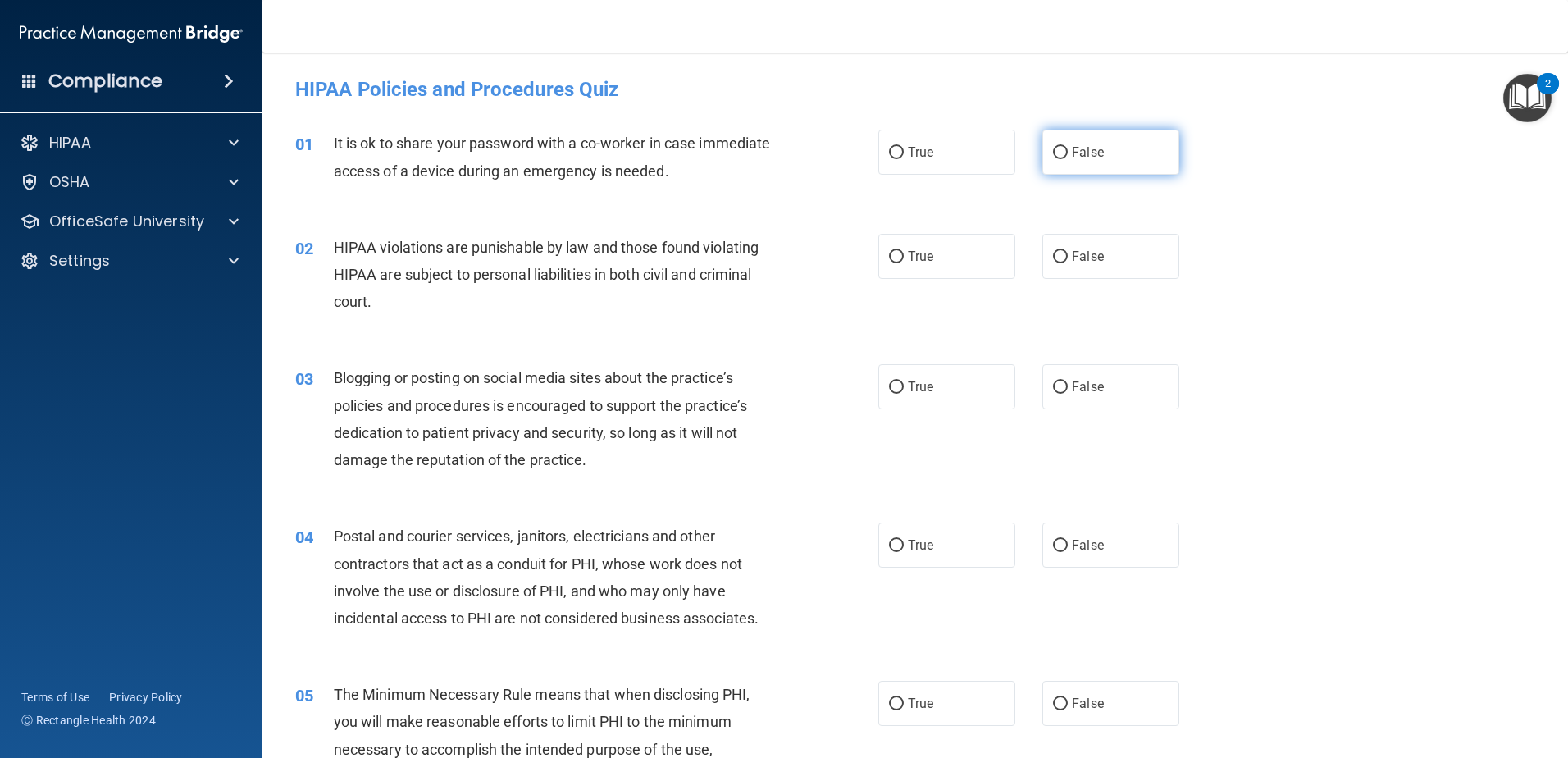
click at [1142, 155] on label "False" at bounding box center [1110, 152] width 137 height 45
click at [1068, 155] on input "False" at bounding box center [1060, 153] width 15 height 12
radio input "true"
click at [919, 266] on label "True" at bounding box center [947, 256] width 137 height 45
click at [903, 264] on input "True" at bounding box center [896, 257] width 15 height 12
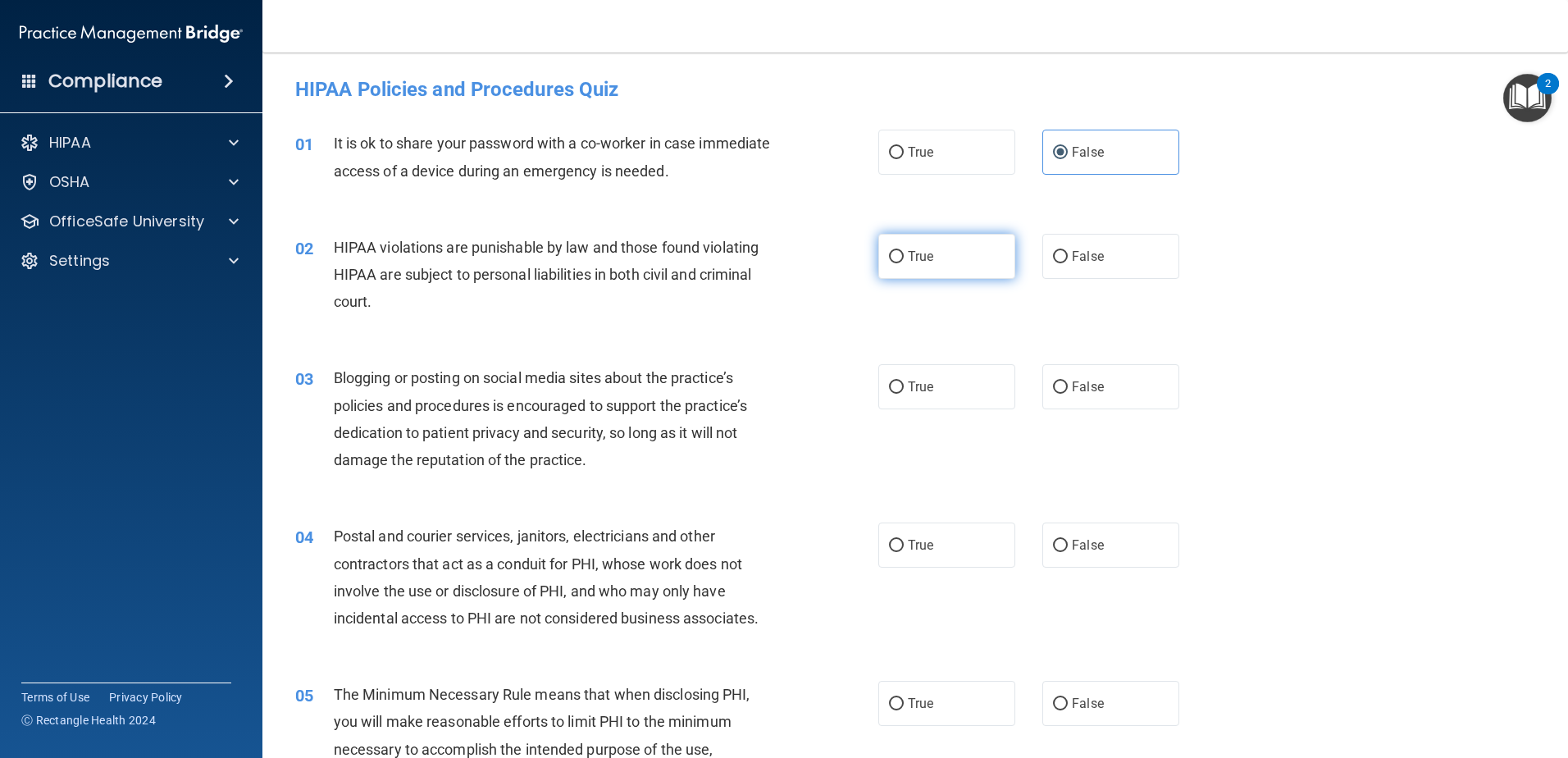
radio input "true"
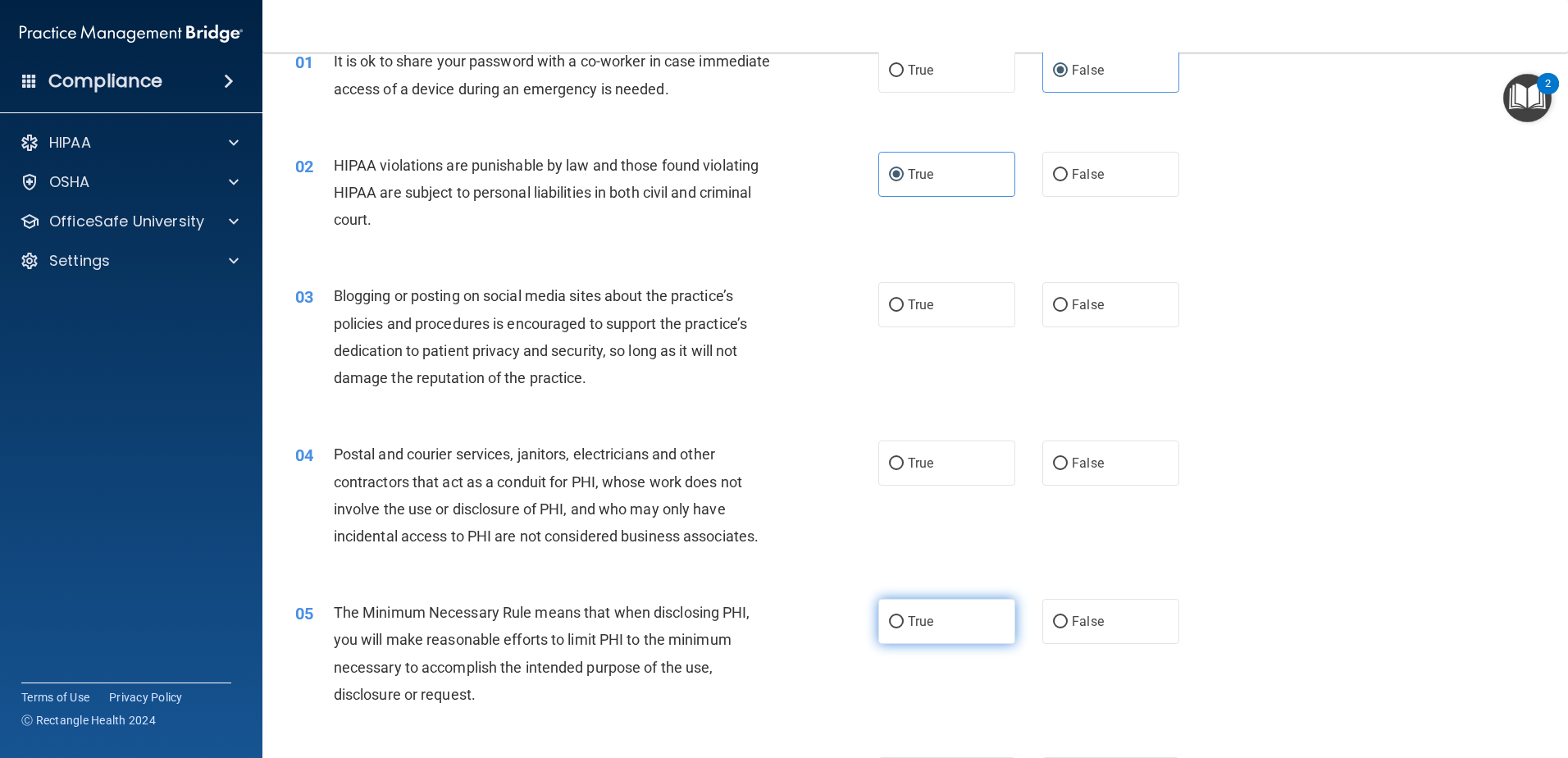
click at [893, 616] on input "True" at bounding box center [896, 622] width 15 height 12
radio input "true"
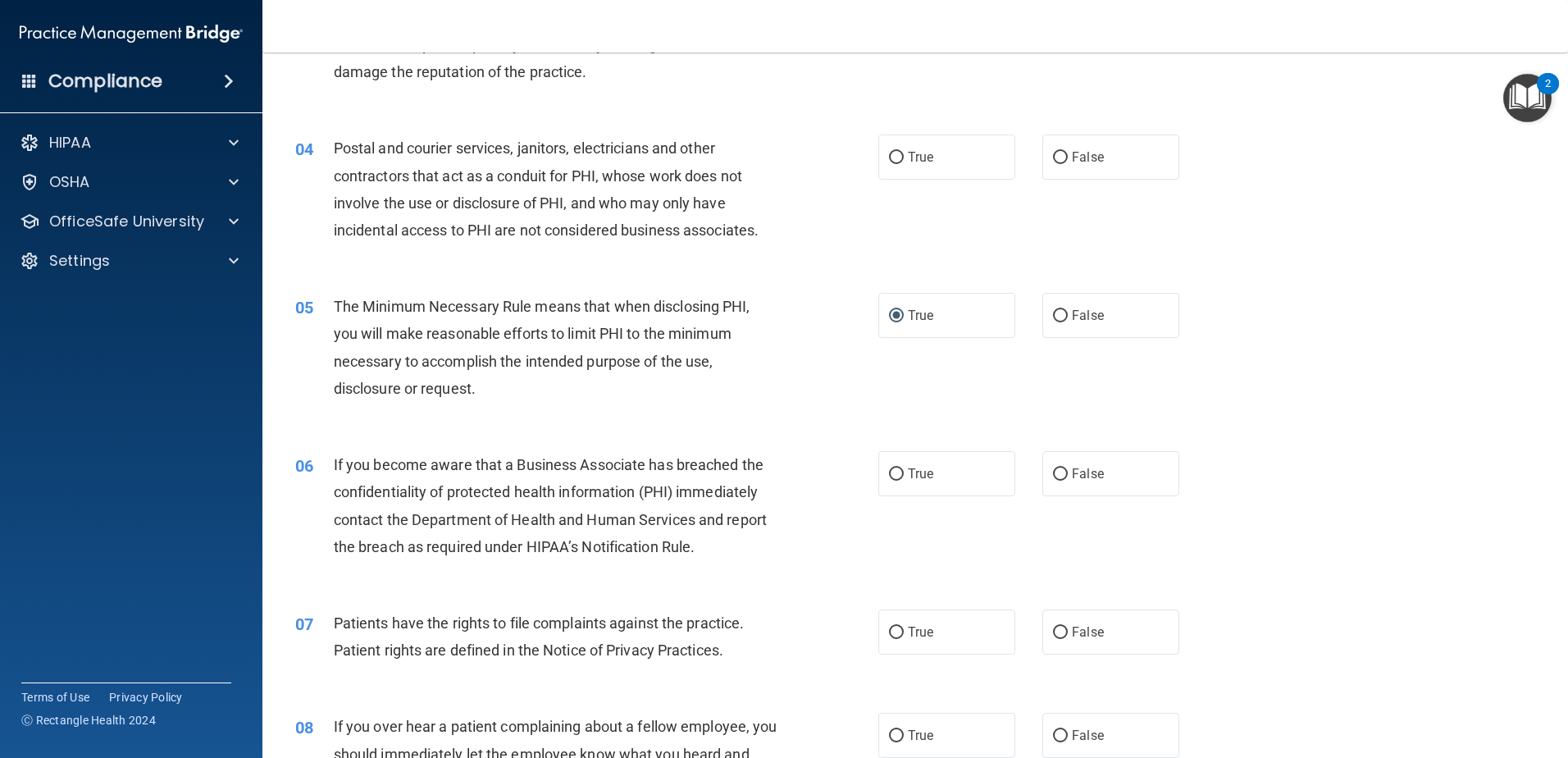
scroll to position [492, 0]
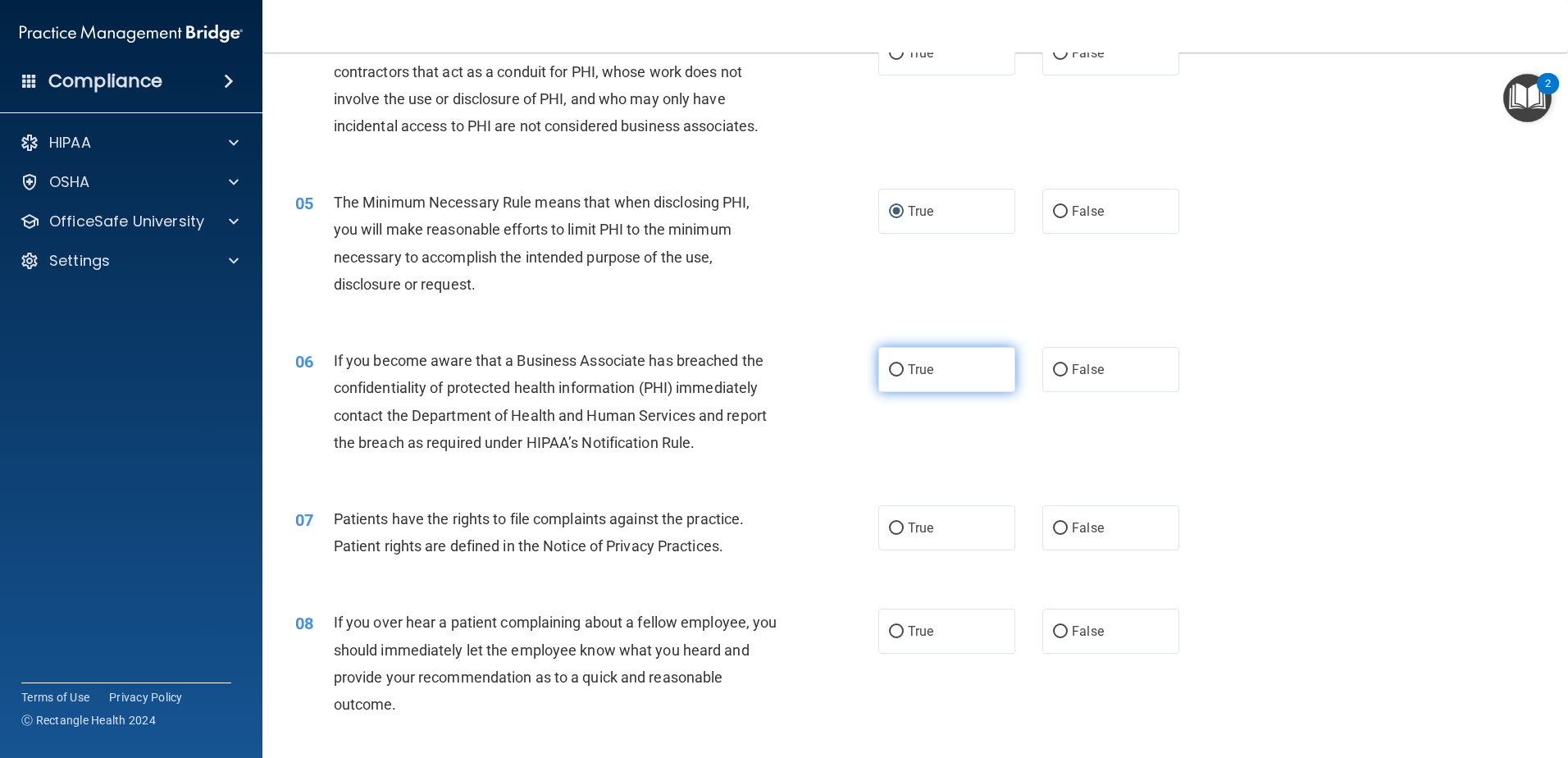
click at [898, 390] on label "True" at bounding box center [947, 369] width 137 height 45
click at [898, 376] on input "True" at bounding box center [896, 370] width 15 height 12
radio input "true"
click at [949, 508] on label "True" at bounding box center [947, 527] width 137 height 45
click at [903, 523] on input "True" at bounding box center [896, 529] width 15 height 12
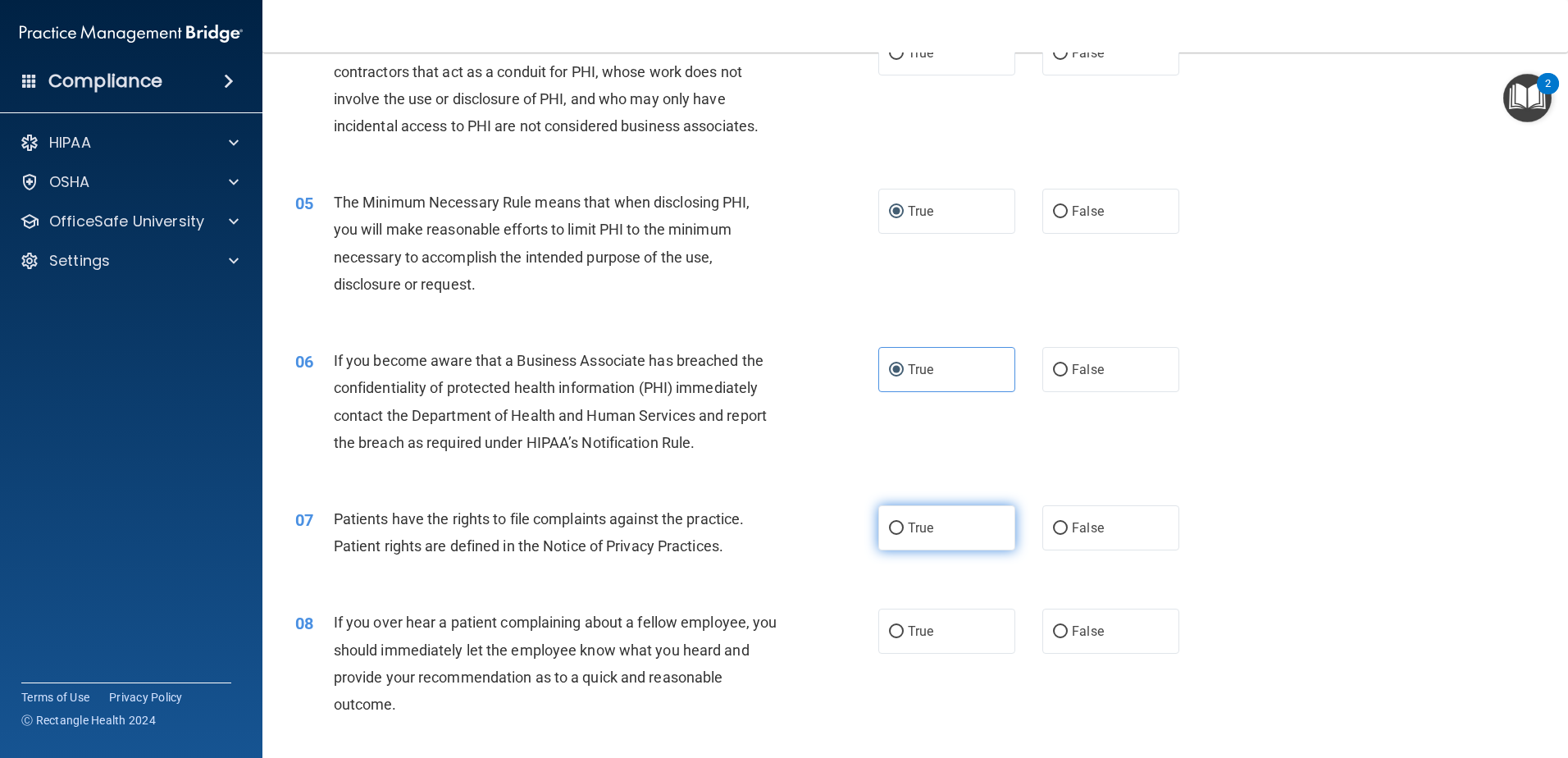
radio input "true"
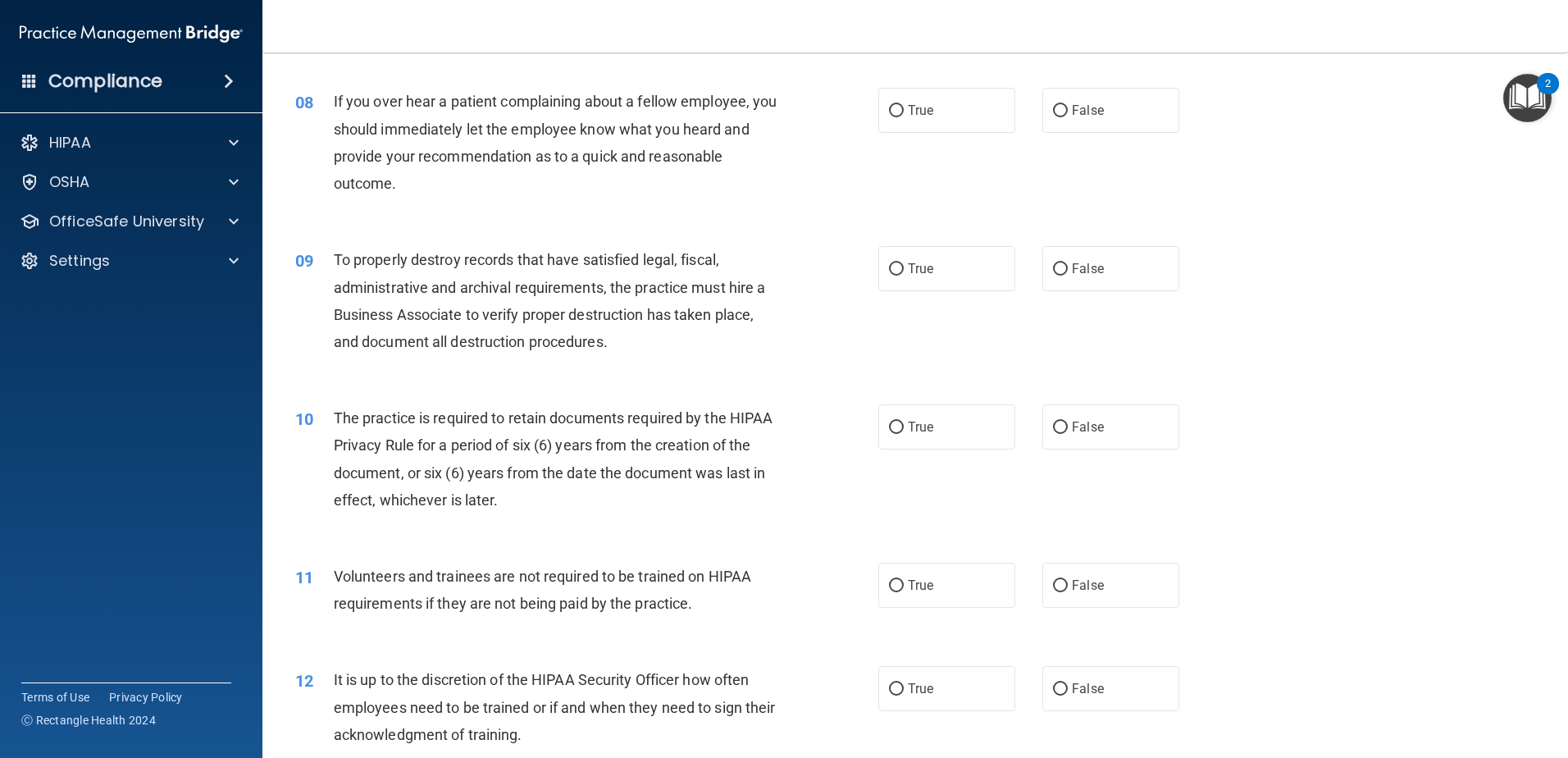
scroll to position [1066, 0]
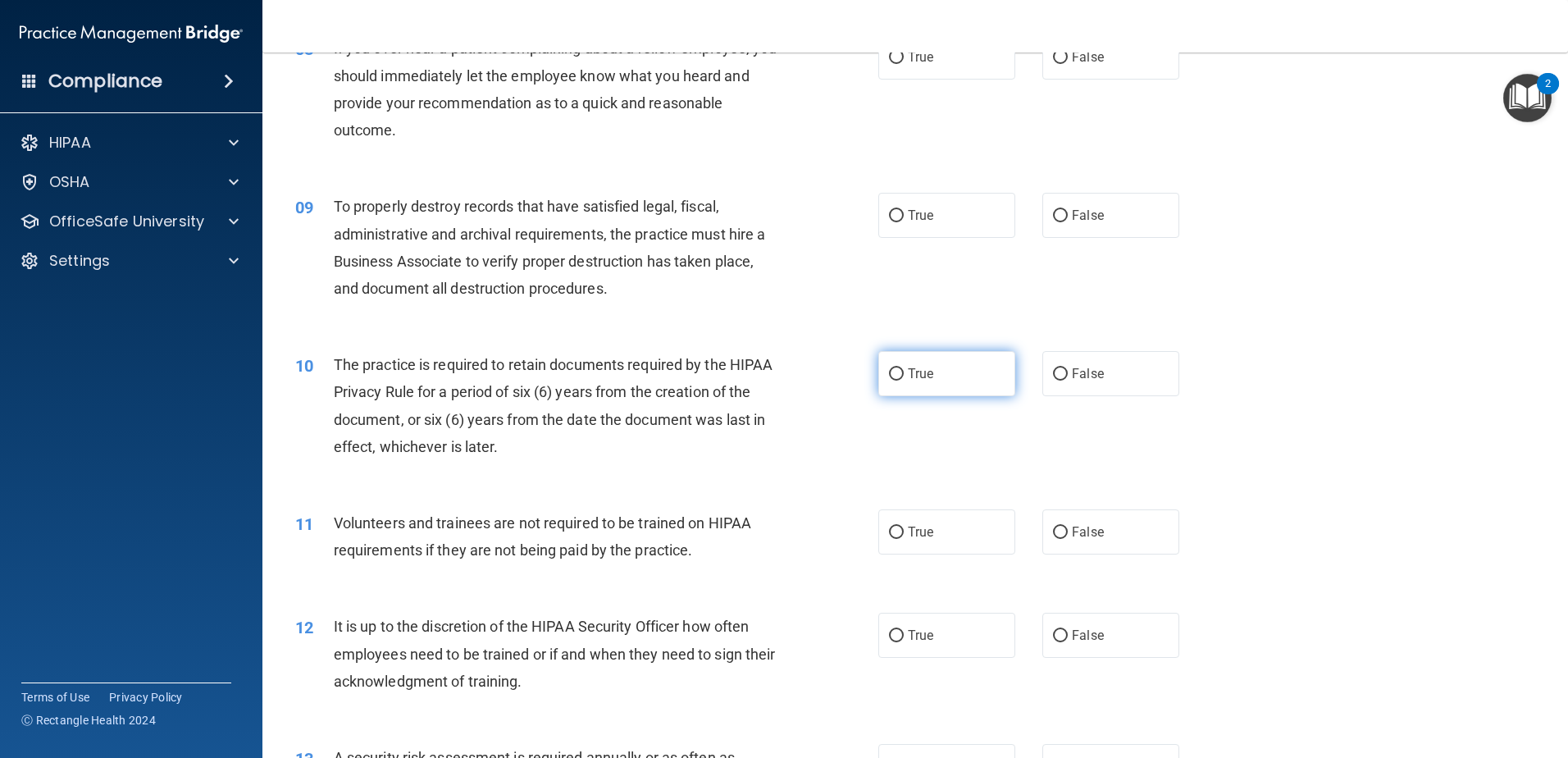
click at [934, 392] on label "True" at bounding box center [947, 373] width 137 height 45
click at [903, 381] on input "True" at bounding box center [896, 375] width 15 height 12
radio input "true"
click at [1071, 542] on label "False" at bounding box center [1110, 532] width 137 height 45
click at [1068, 539] on input "False" at bounding box center [1060, 533] width 15 height 12
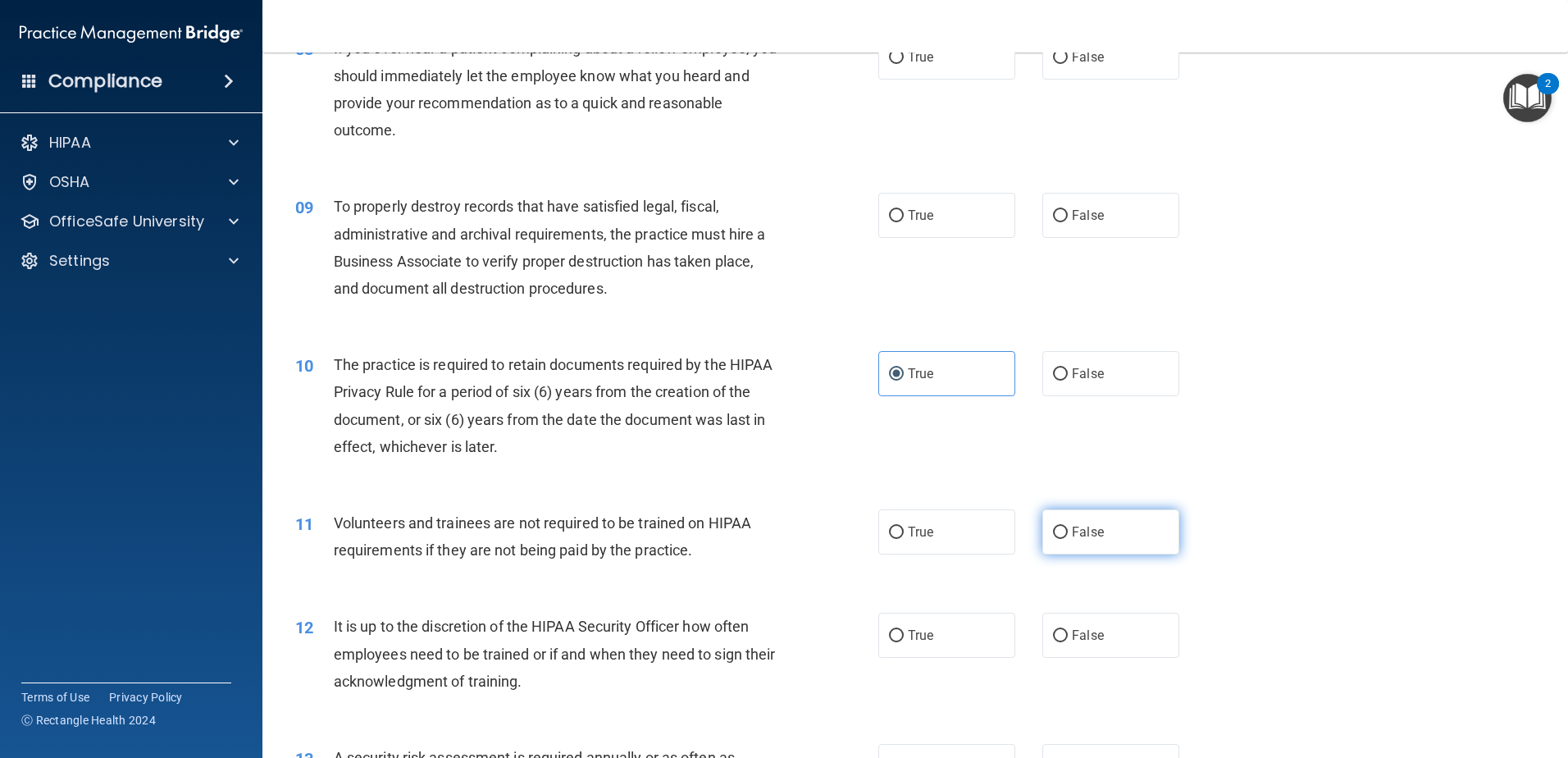
radio input "true"
click at [1075, 643] on span "False" at bounding box center [1088, 636] width 32 height 16
click at [1068, 643] on input "False" at bounding box center [1060, 636] width 15 height 12
radio input "true"
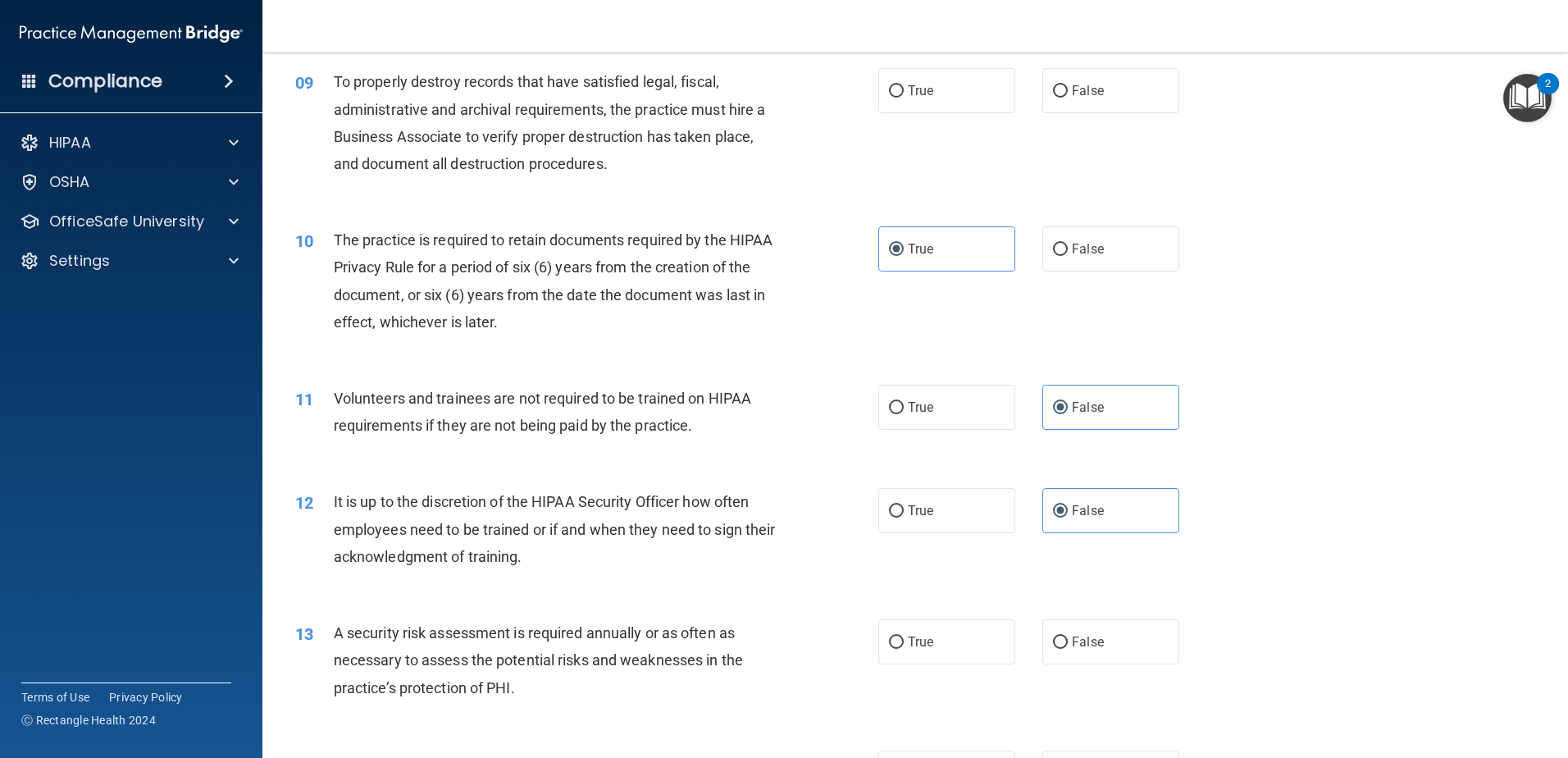
scroll to position [1230, 0]
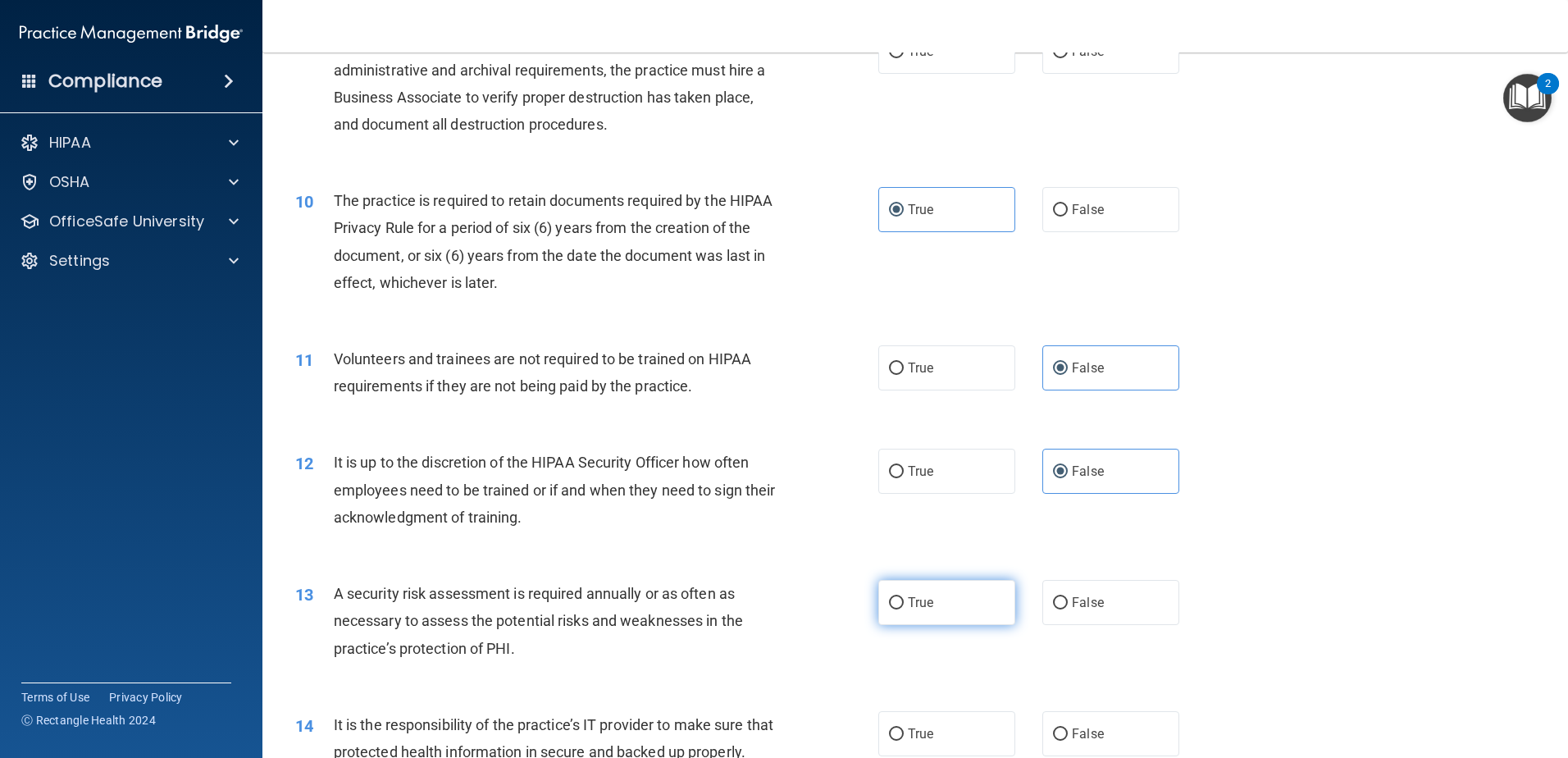
click at [951, 597] on label "True" at bounding box center [947, 602] width 137 height 45
click at [903, 597] on input "True" at bounding box center [896, 604] width 15 height 12
radio input "true"
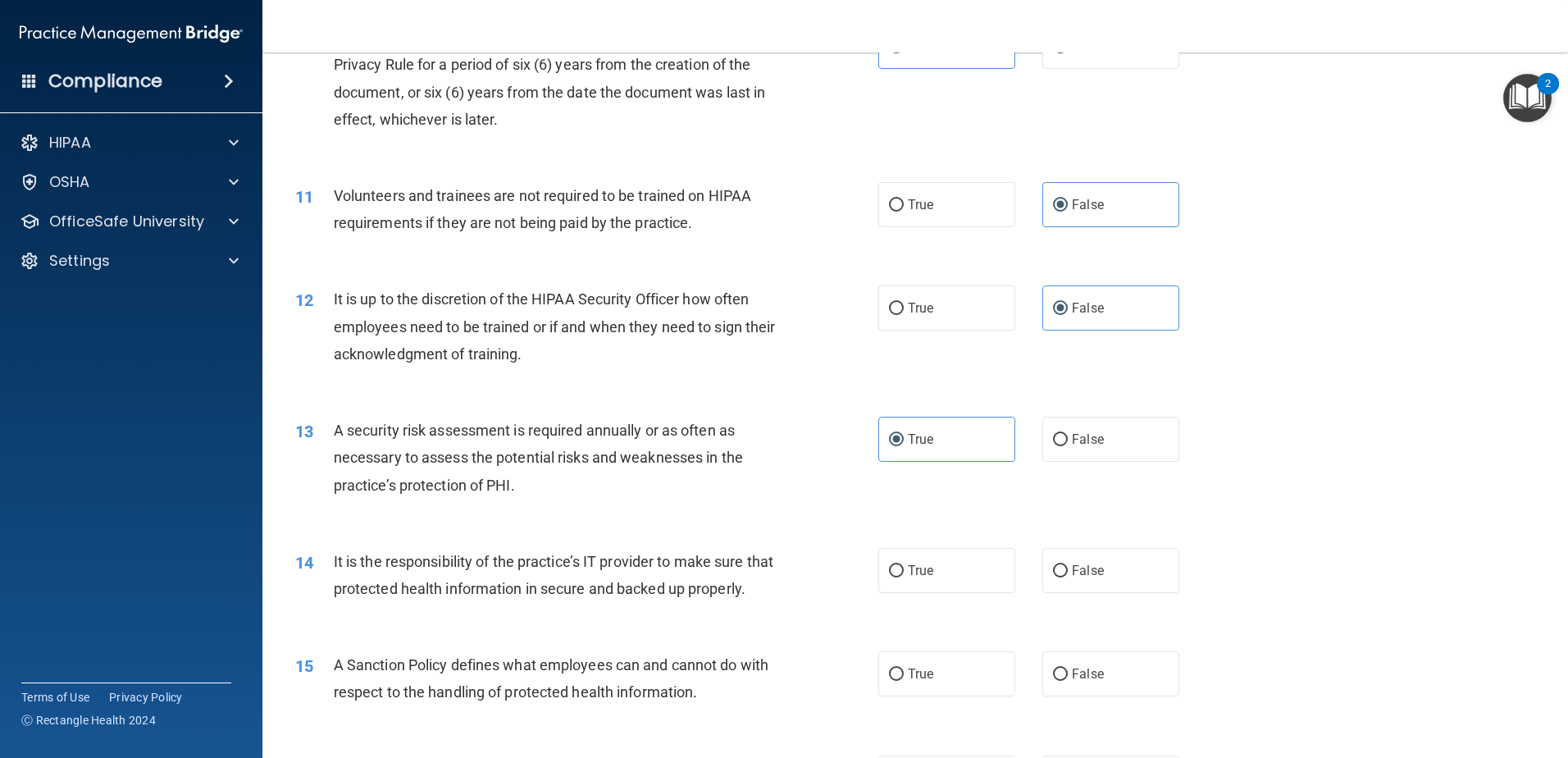
scroll to position [1394, 0]
click at [913, 556] on label "True" at bounding box center [947, 569] width 137 height 45
click at [903, 565] on input "True" at bounding box center [896, 571] width 15 height 12
radio input "true"
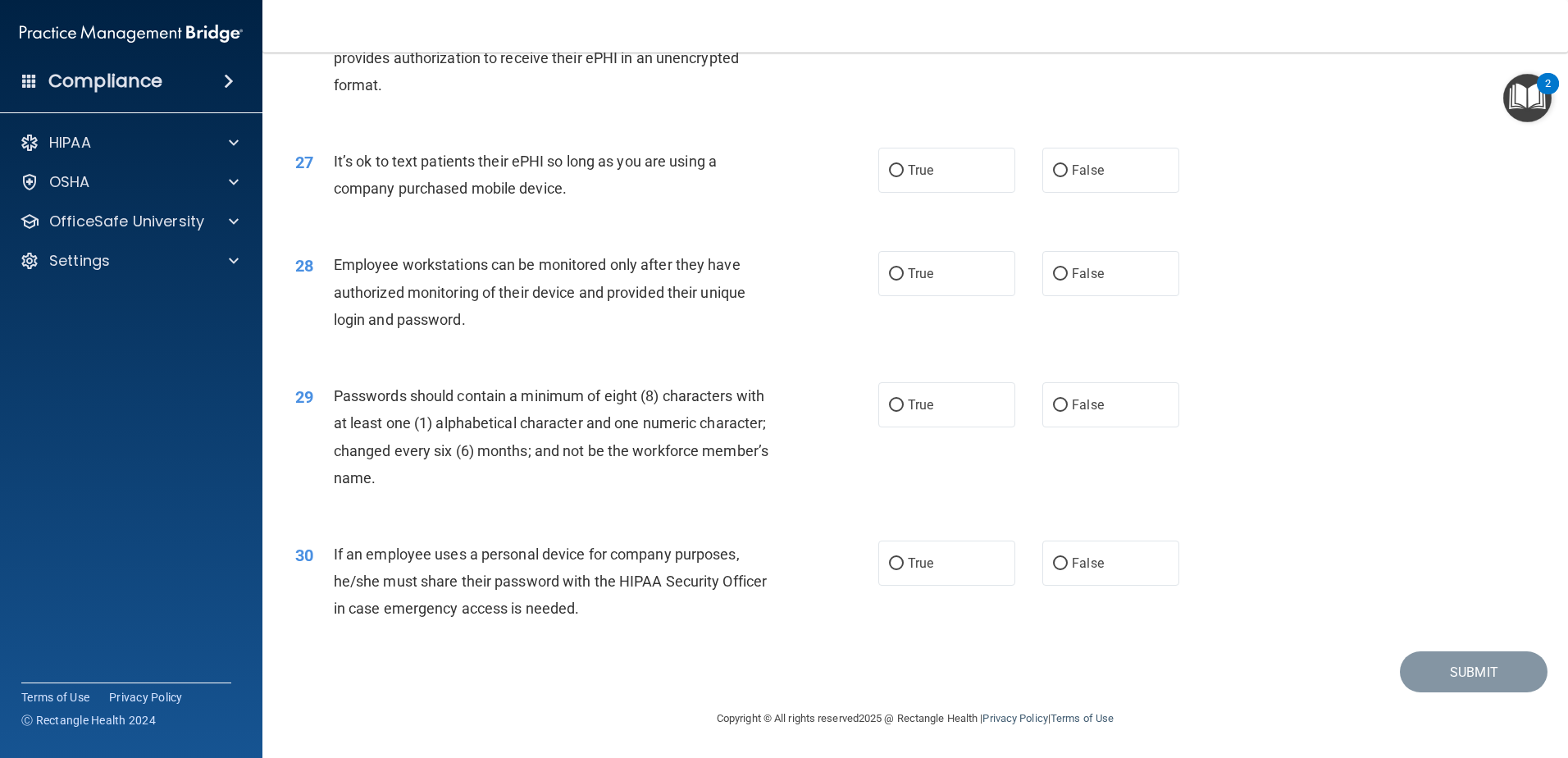
scroll to position [3360, 0]
click at [891, 411] on input "True" at bounding box center [896, 406] width 15 height 12
radio input "true"
click at [1114, 567] on label "False" at bounding box center [1110, 563] width 137 height 45
click at [1068, 567] on input "False" at bounding box center [1060, 564] width 15 height 12
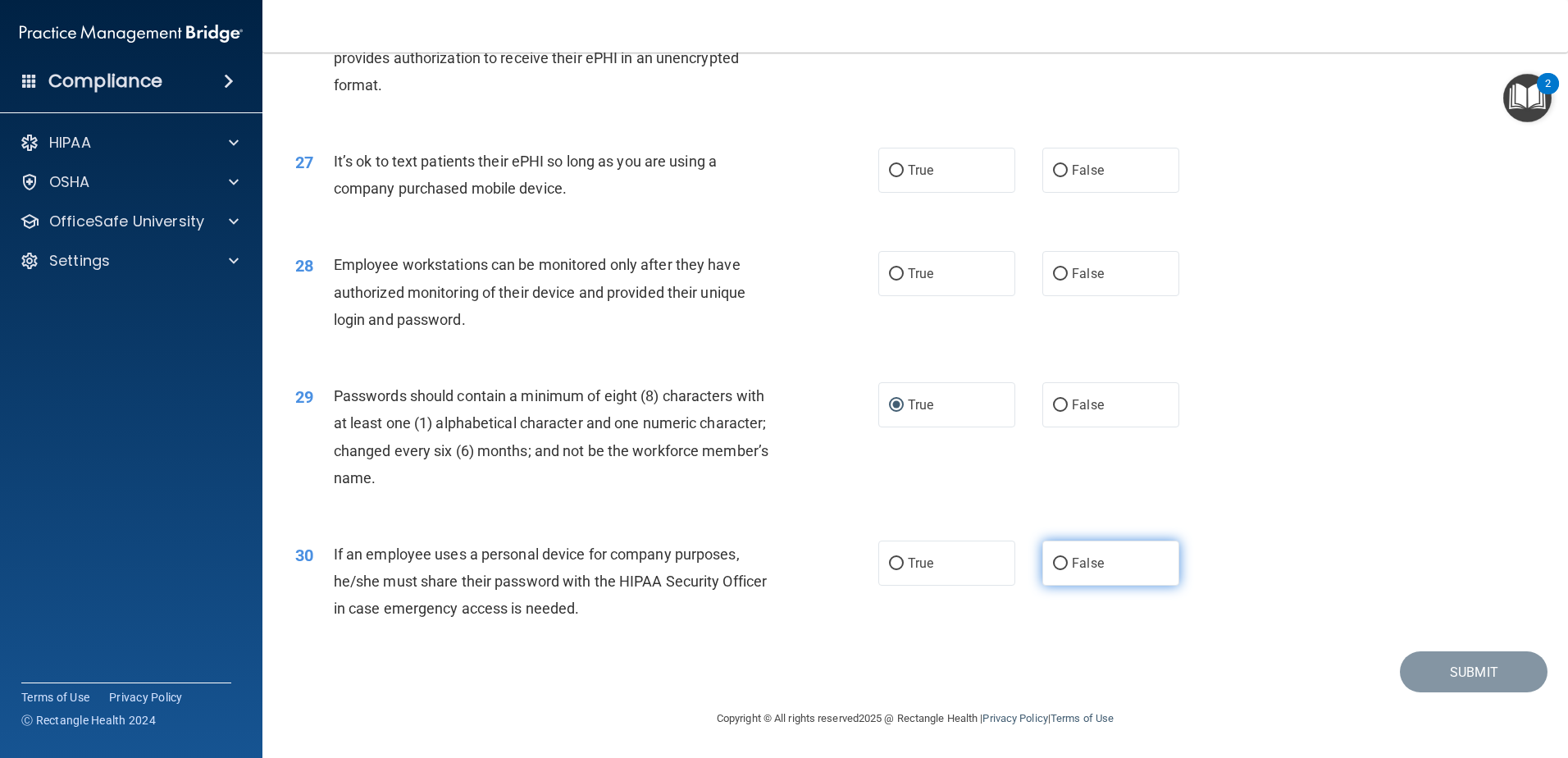
radio input "true"
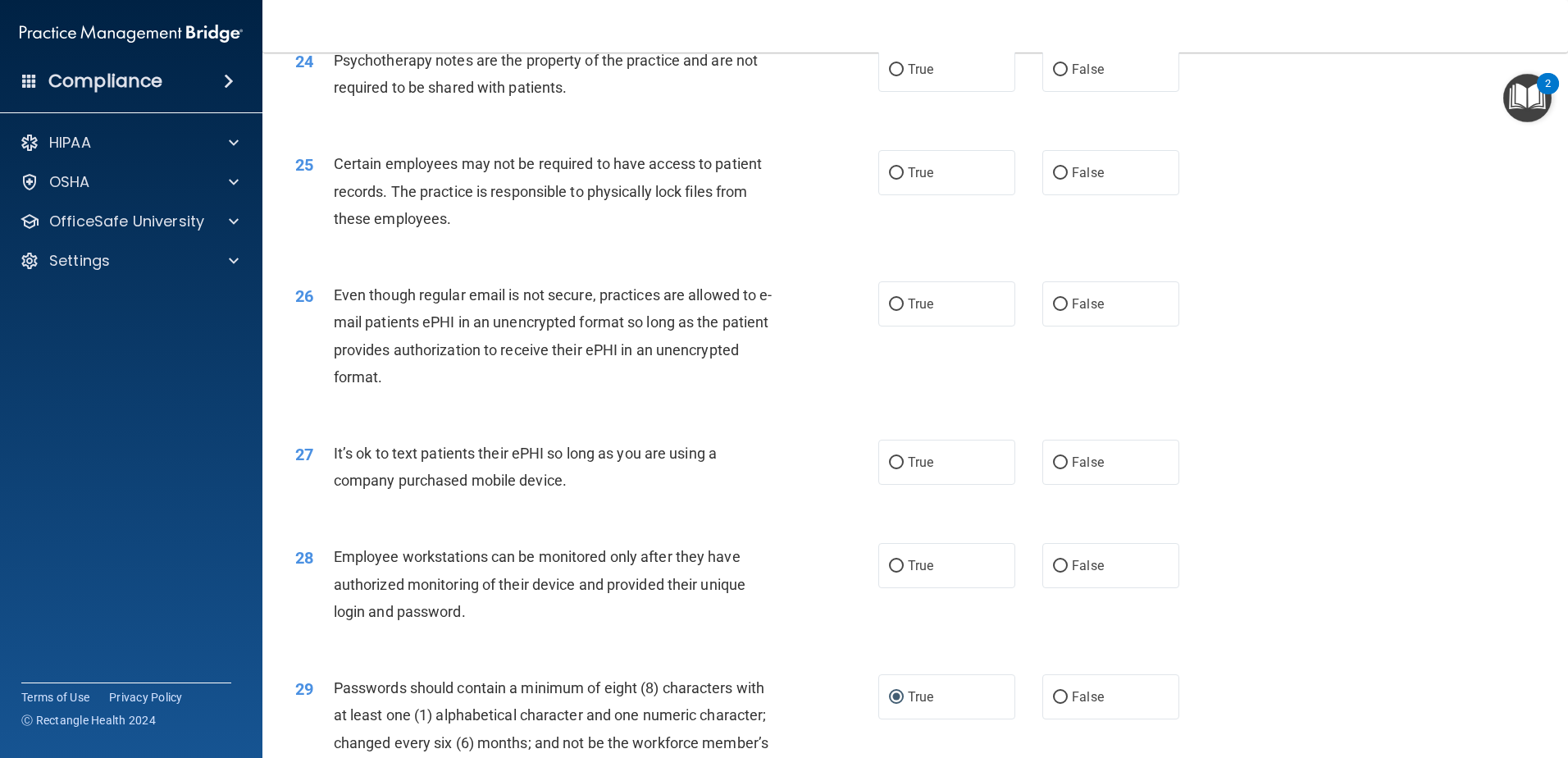
scroll to position [3031, 0]
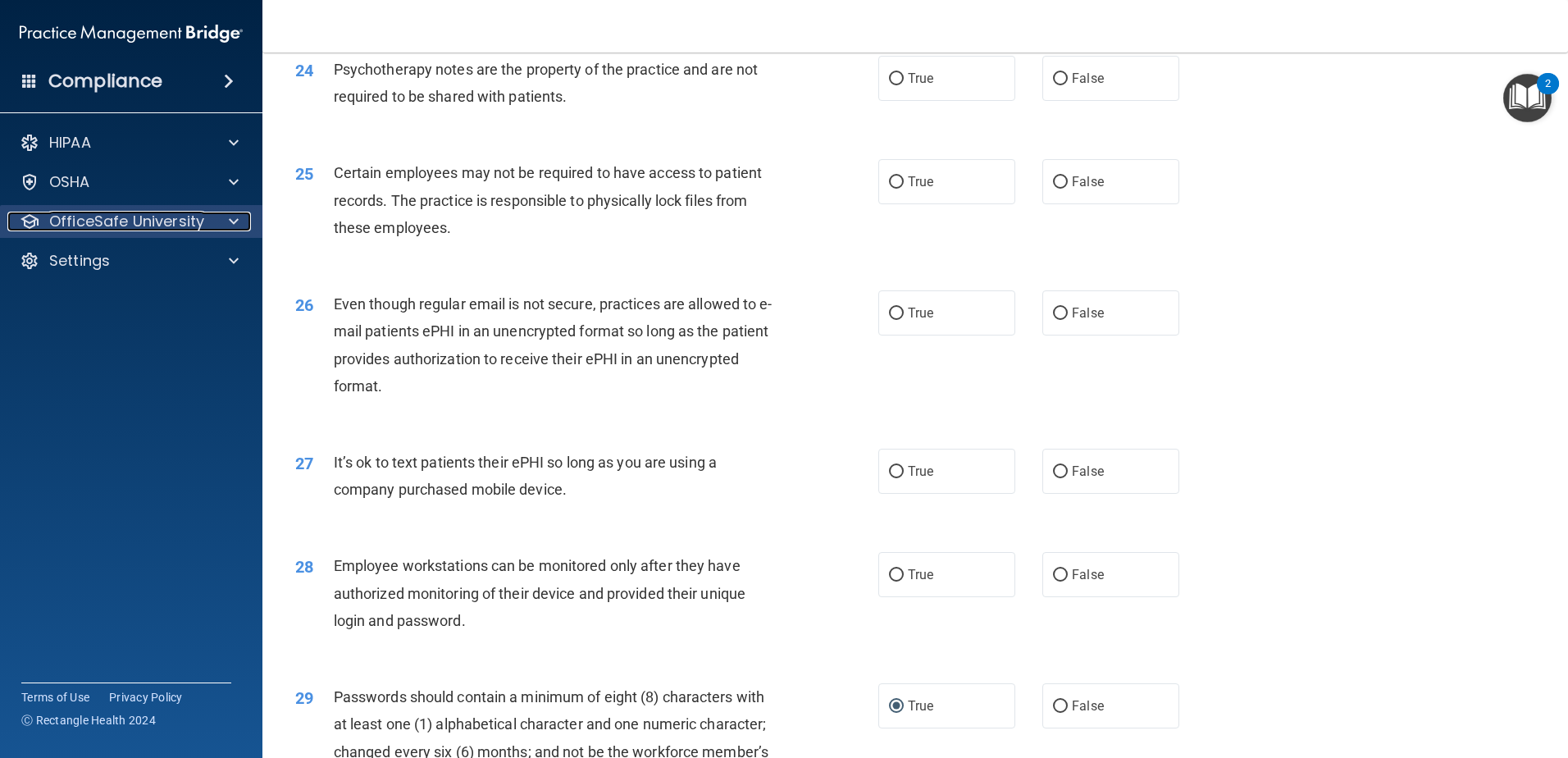
click at [232, 222] on span at bounding box center [233, 221] width 10 height 20
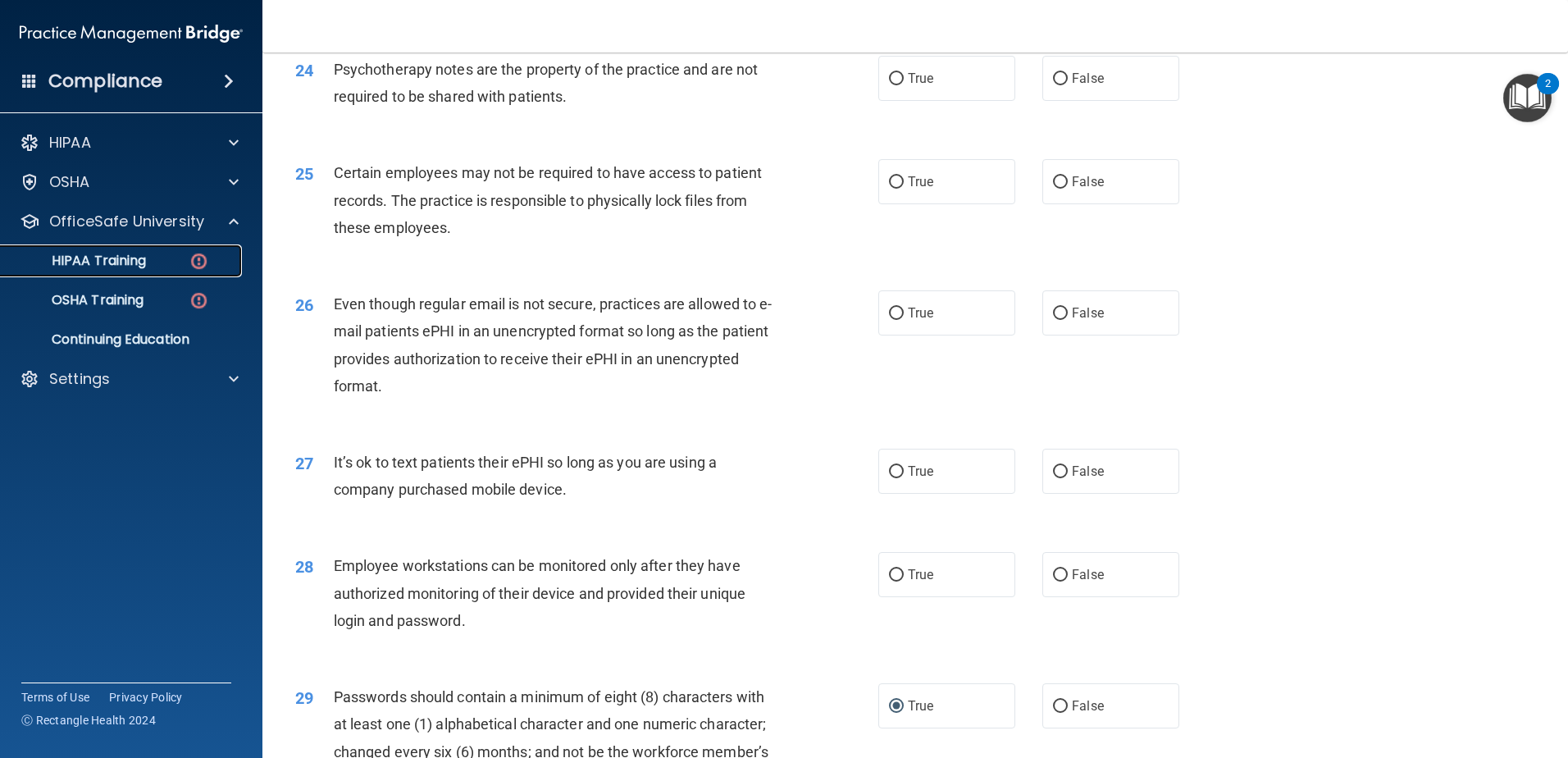
click at [123, 260] on p "HIPAA Training" at bounding box center [78, 261] width 135 height 16
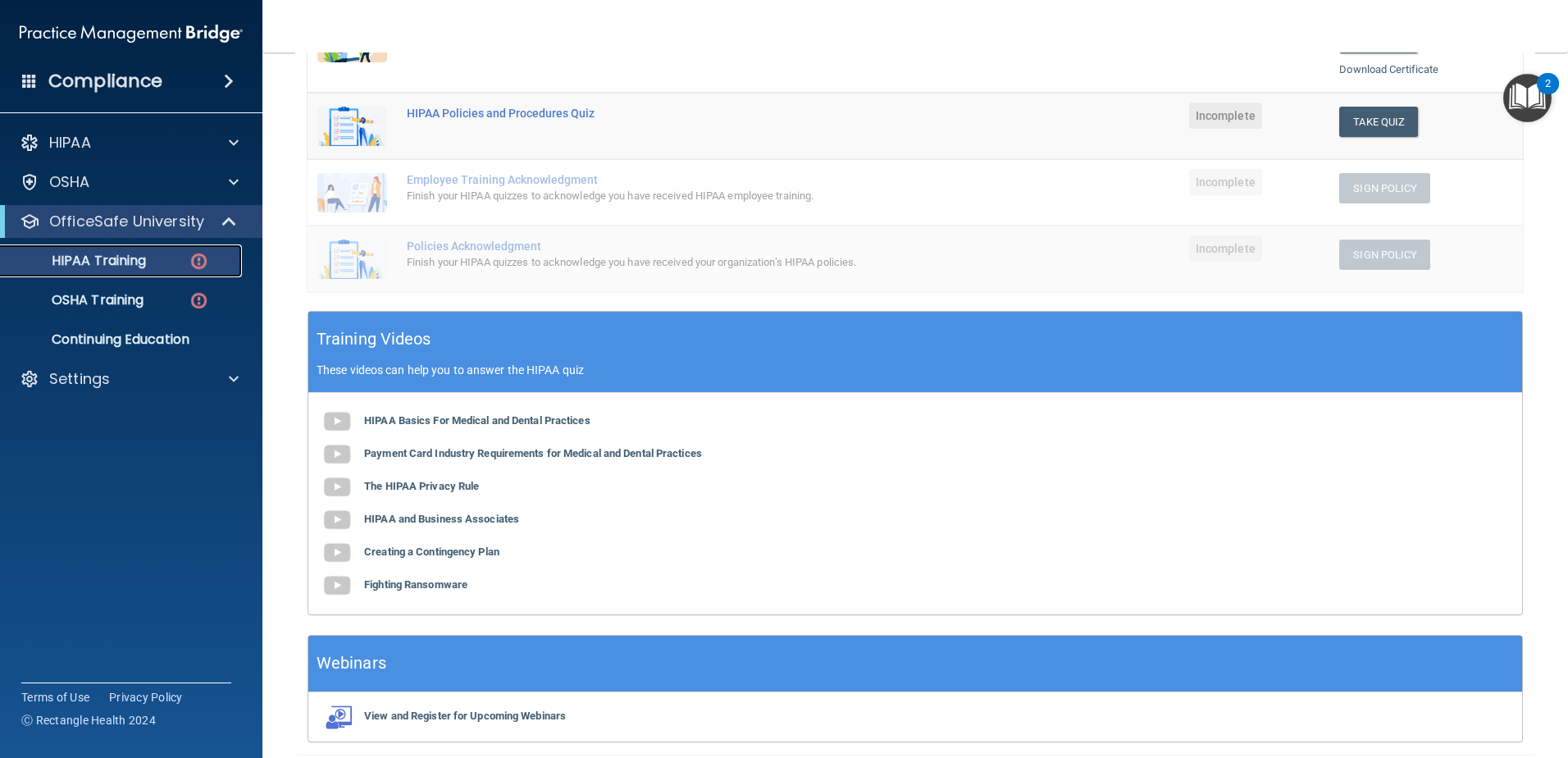
scroll to position [408, 0]
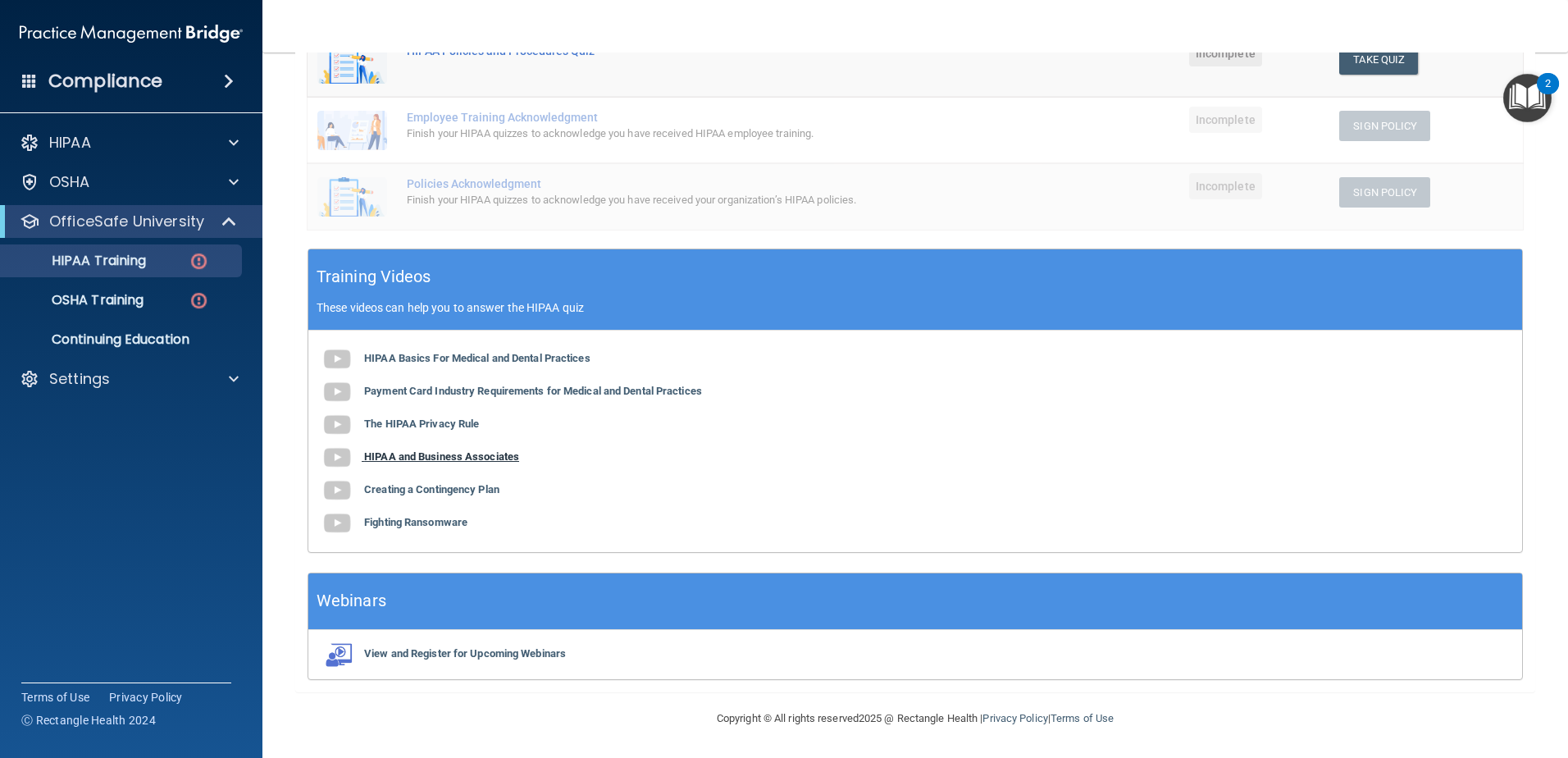
click at [422, 456] on b "HIPAA and Business Associates" at bounding box center [441, 456] width 155 height 12
click at [456, 385] on b "Payment Card Industry Requirements for Medical and Dental Practices" at bounding box center [532, 391] width 338 height 12
click at [390, 493] on b "Creating a Contingency Plan" at bounding box center [431, 489] width 135 height 12
click at [427, 527] on b "Fighting Ransomware" at bounding box center [415, 522] width 103 height 12
click at [527, 356] on b "HIPAA Basics For Medical and Dental Practices" at bounding box center [477, 358] width 226 height 12
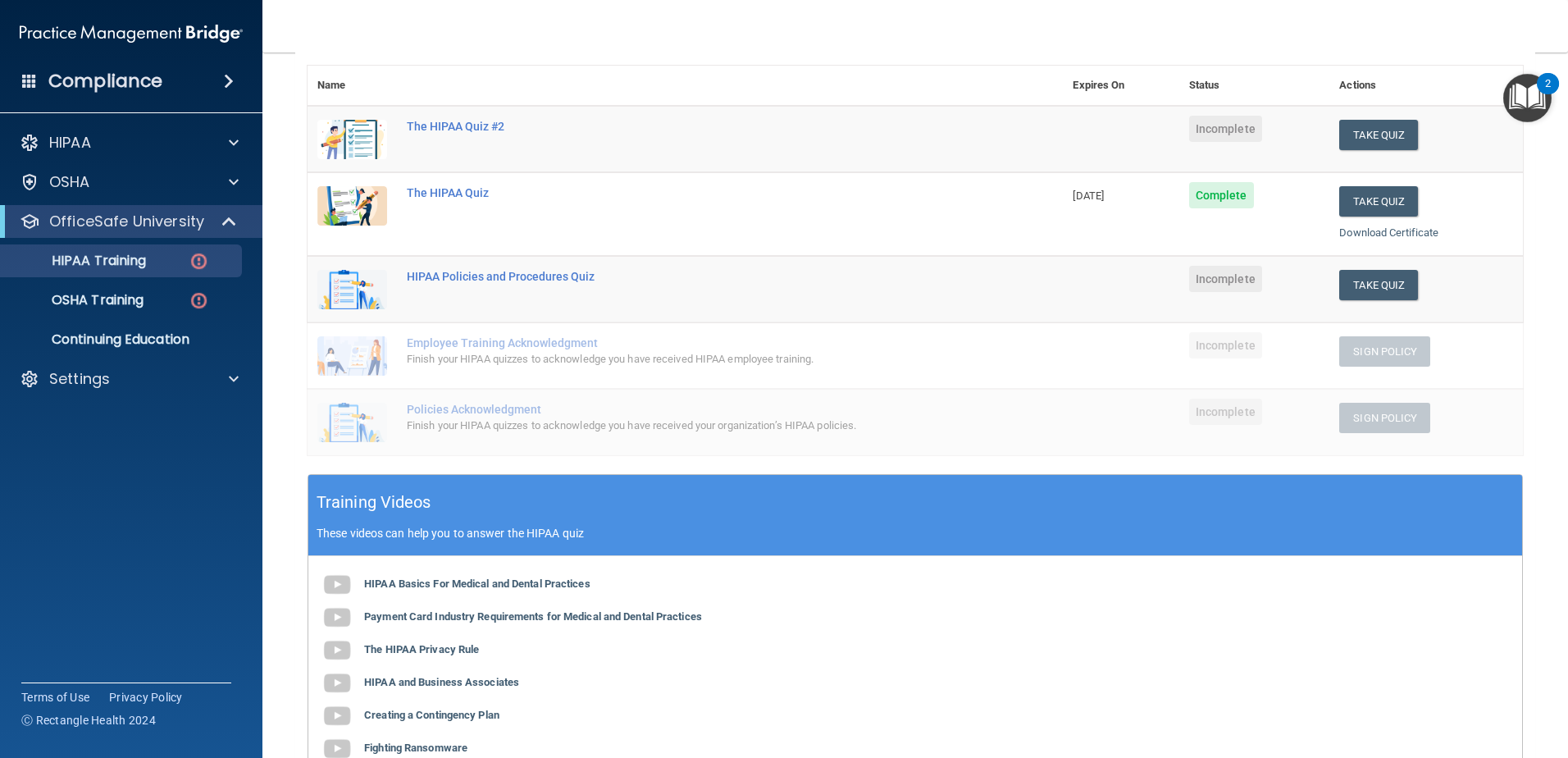
scroll to position [162, 0]
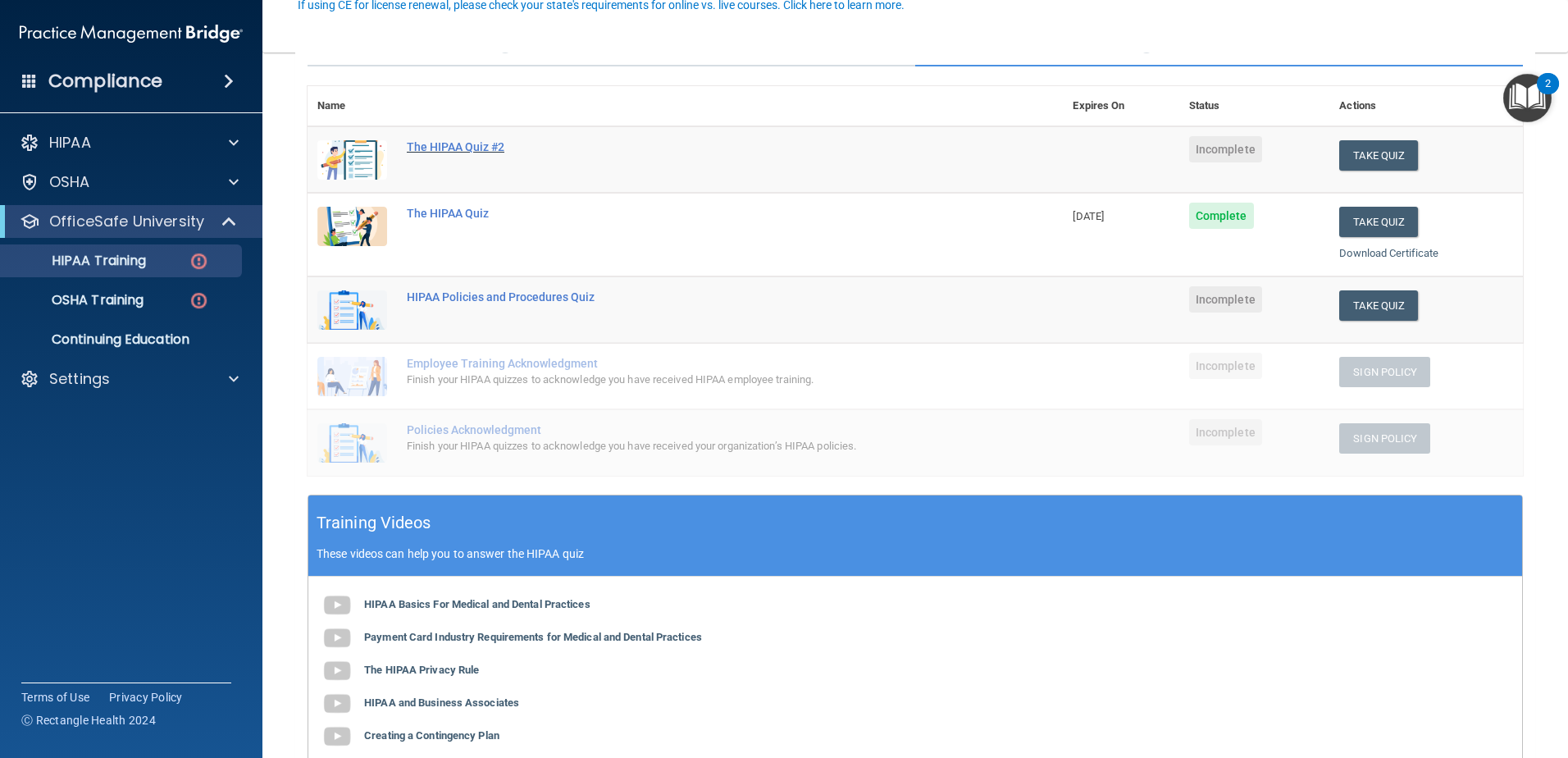
click at [470, 144] on div "The HIPAA Quiz #2" at bounding box center [693, 146] width 574 height 13
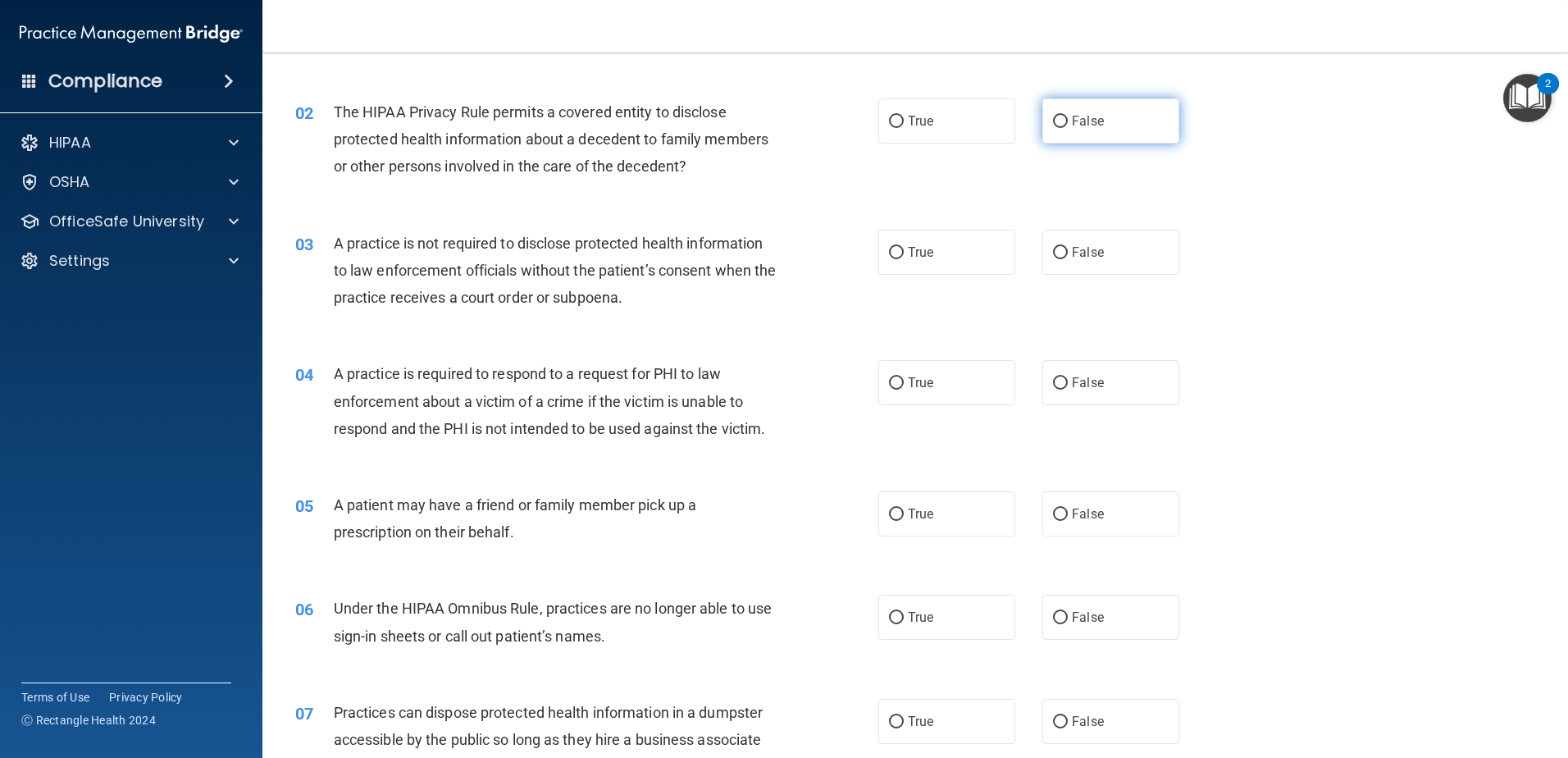
click at [1054, 126] on input "False" at bounding box center [1060, 122] width 15 height 12
radio input "true"
click at [958, 496] on label "True" at bounding box center [947, 513] width 137 height 45
click at [903, 509] on input "True" at bounding box center [896, 515] width 15 height 12
radio input "true"
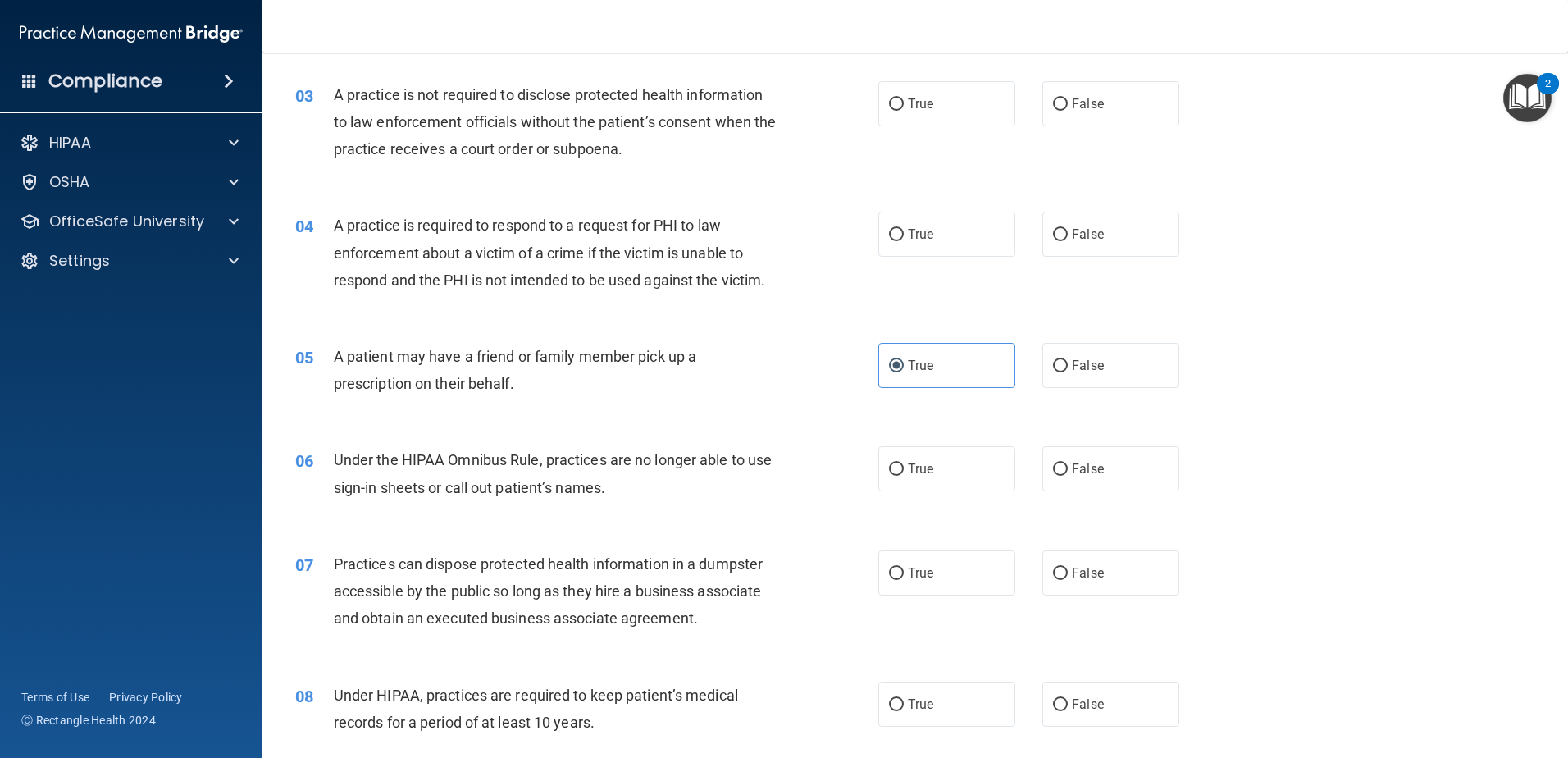
scroll to position [327, 0]
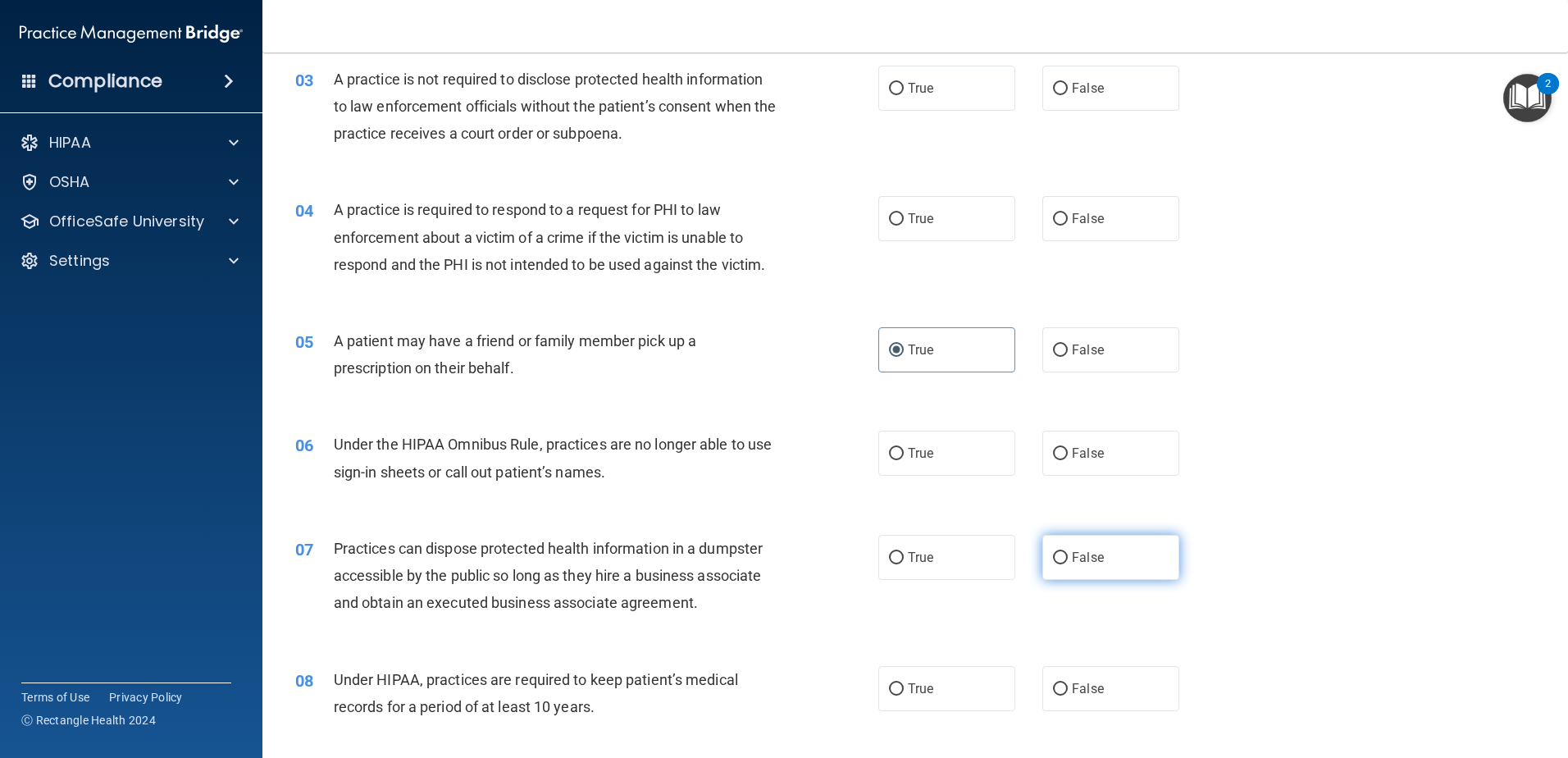
click at [1074, 559] on span "False" at bounding box center [1088, 557] width 32 height 16
click at [1068, 559] on input "False" at bounding box center [1060, 558] width 15 height 12
radio input "true"
click at [1052, 458] on input "False" at bounding box center [1060, 454] width 15 height 12
radio input "true"
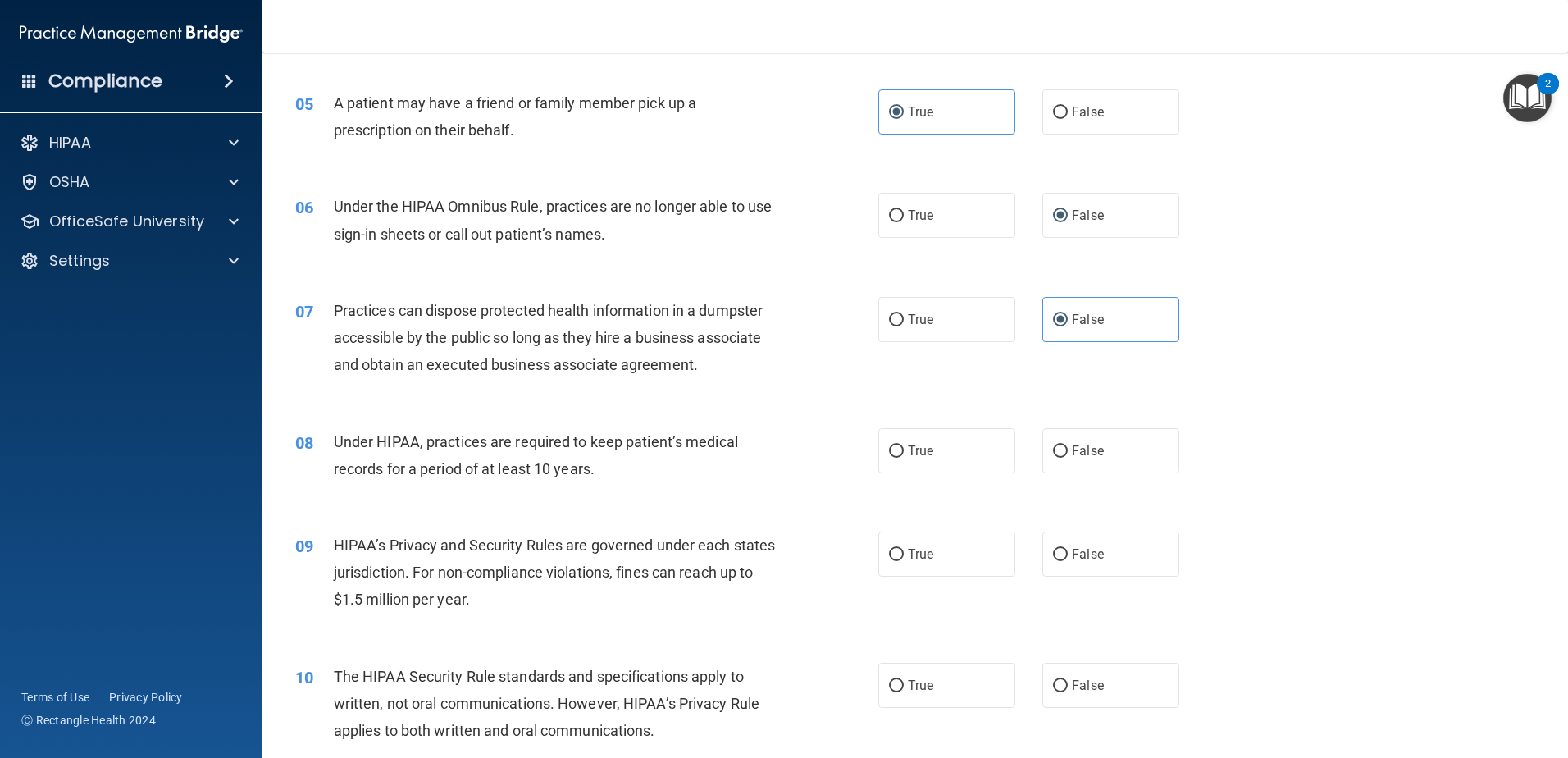
scroll to position [572, 0]
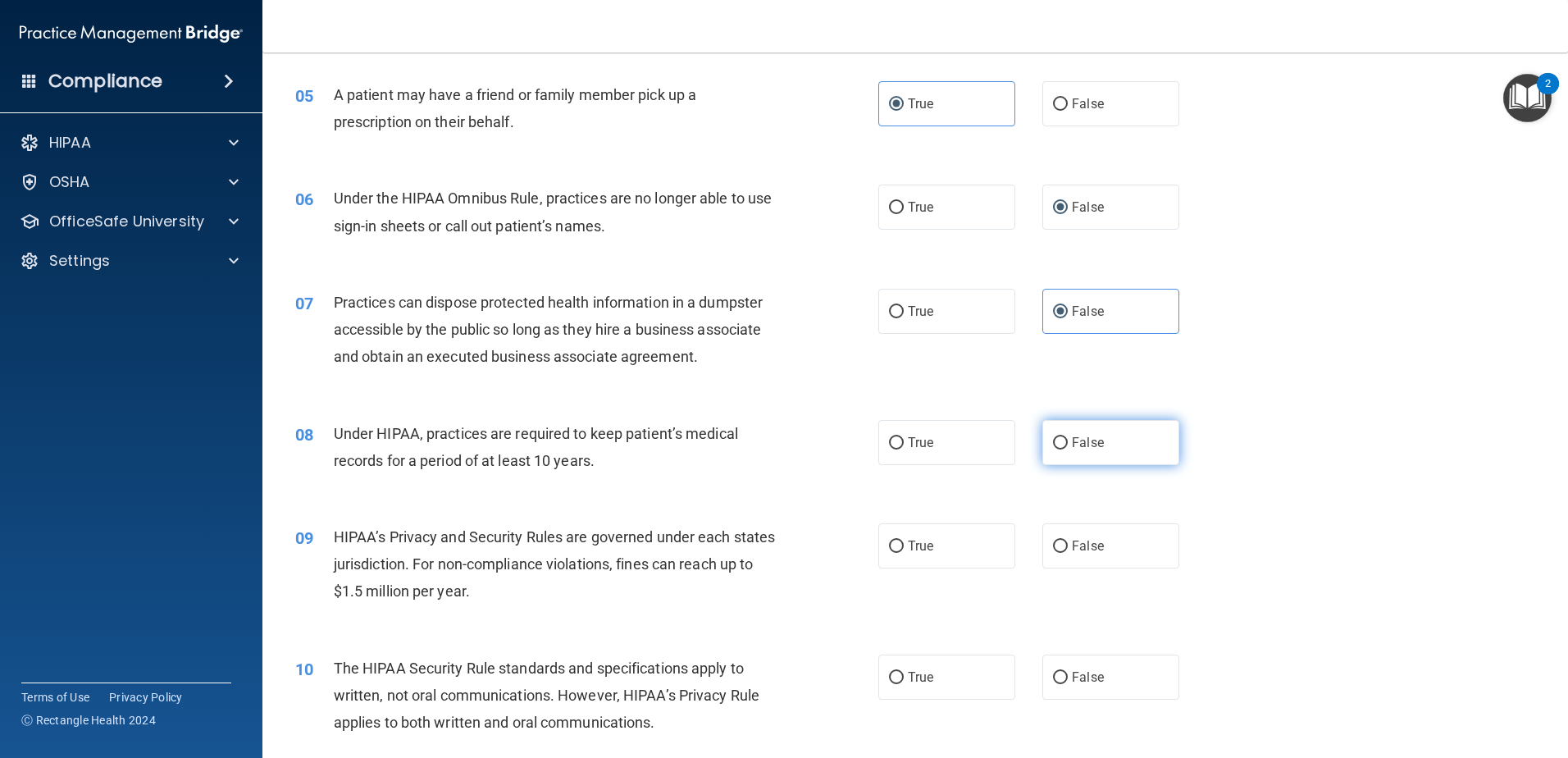
click at [1086, 436] on span "False" at bounding box center [1088, 443] width 32 height 16
click at [1068, 437] on input "False" at bounding box center [1060, 443] width 15 height 12
radio input "true"
click at [936, 556] on label "True" at bounding box center [947, 546] width 137 height 45
click at [903, 553] on input "True" at bounding box center [896, 547] width 15 height 12
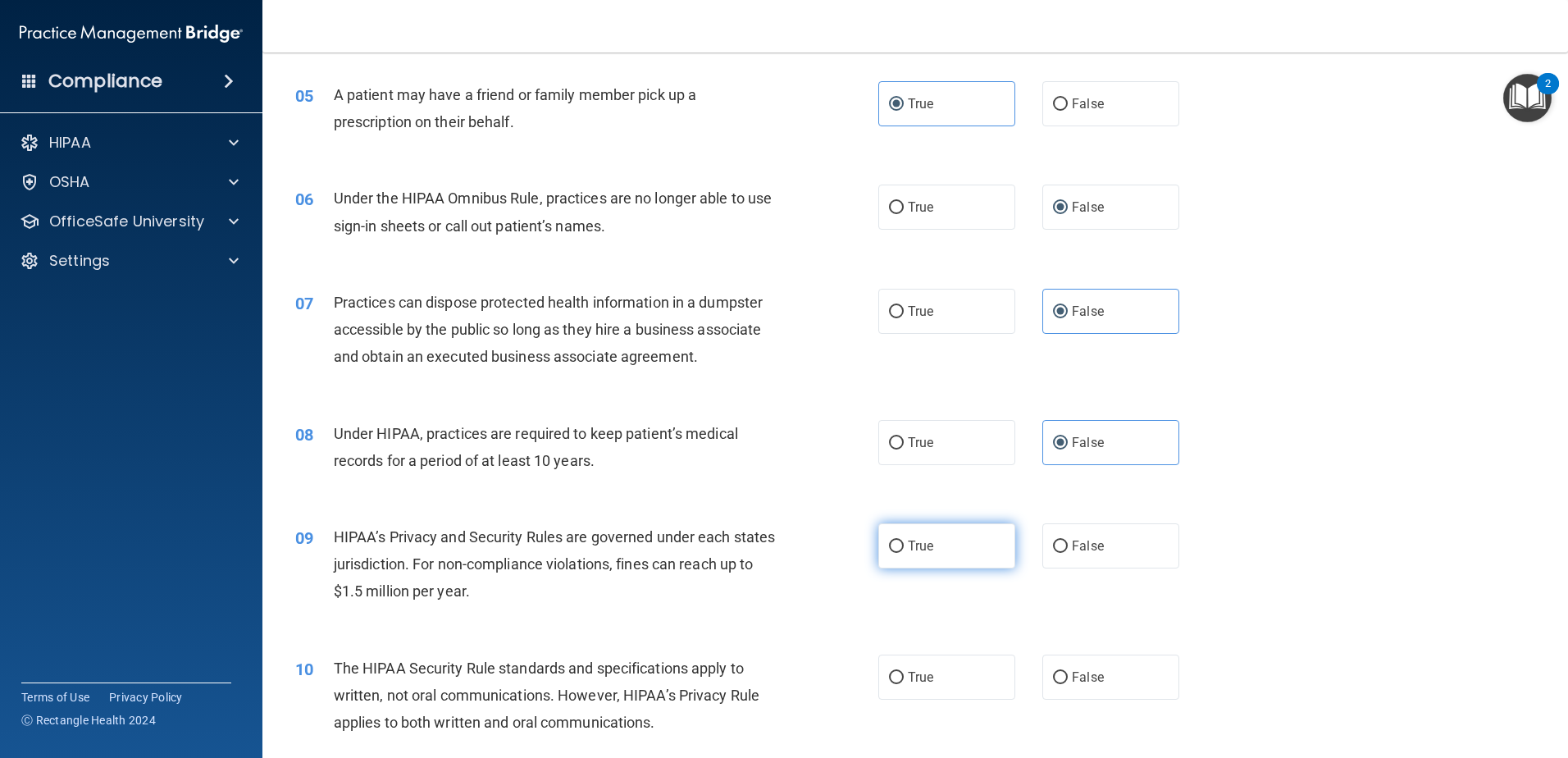
radio input "true"
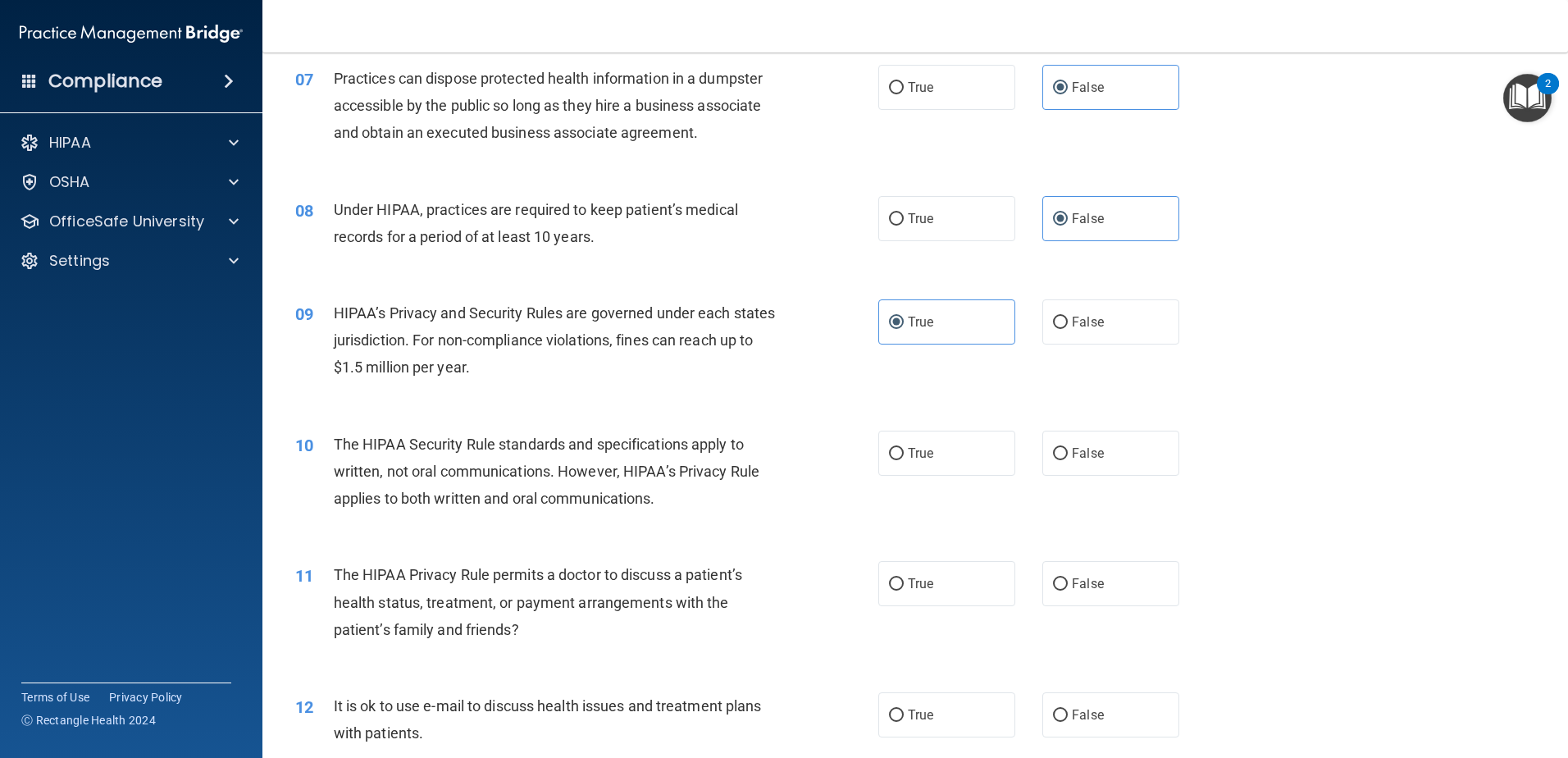
scroll to position [818, 0]
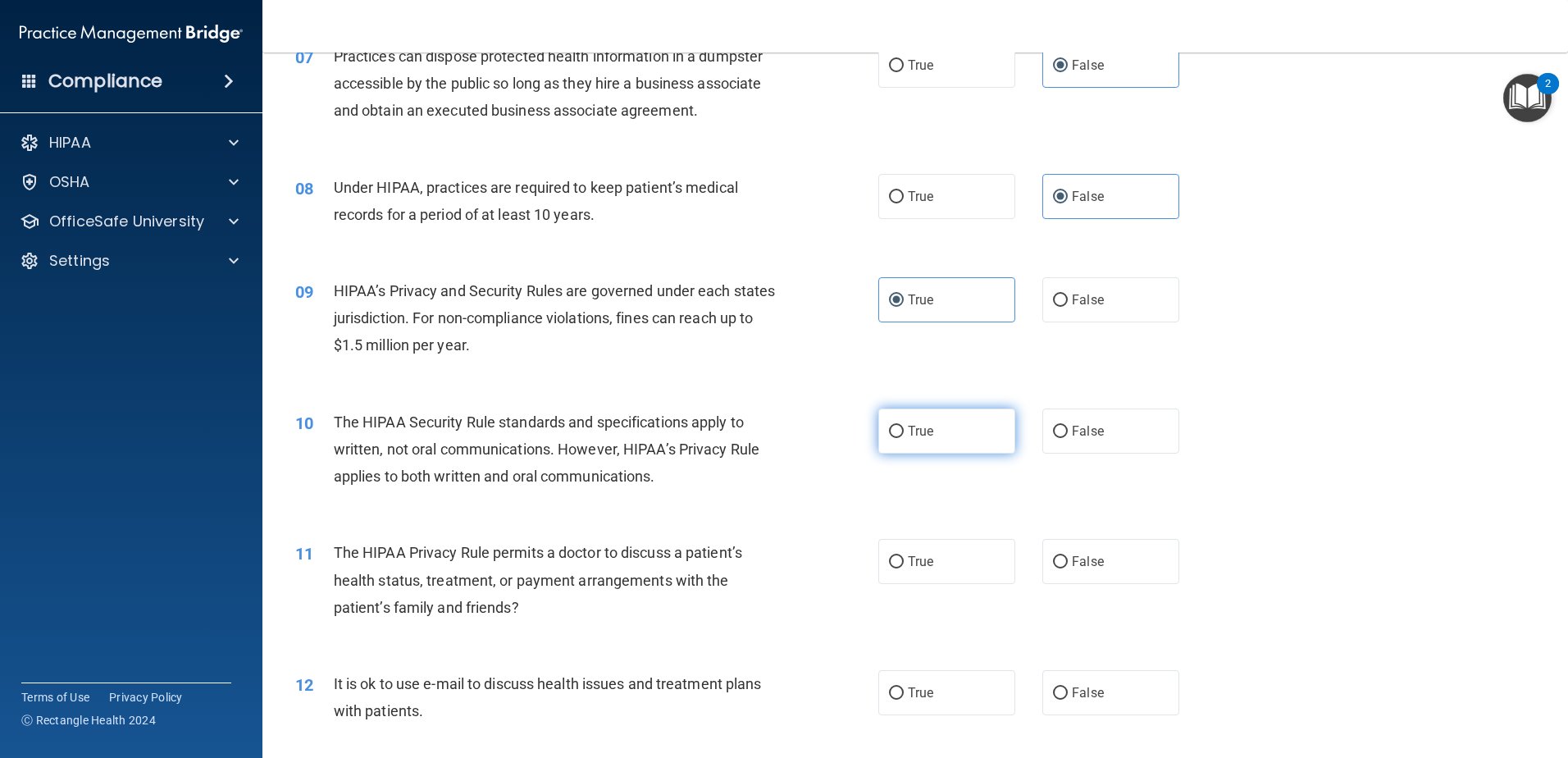
click at [921, 443] on label "True" at bounding box center [947, 430] width 137 height 45
click at [903, 438] on input "True" at bounding box center [896, 432] width 15 height 12
radio input "true"
click at [1102, 571] on label "False" at bounding box center [1110, 561] width 137 height 45
click at [1068, 568] on input "False" at bounding box center [1060, 562] width 15 height 12
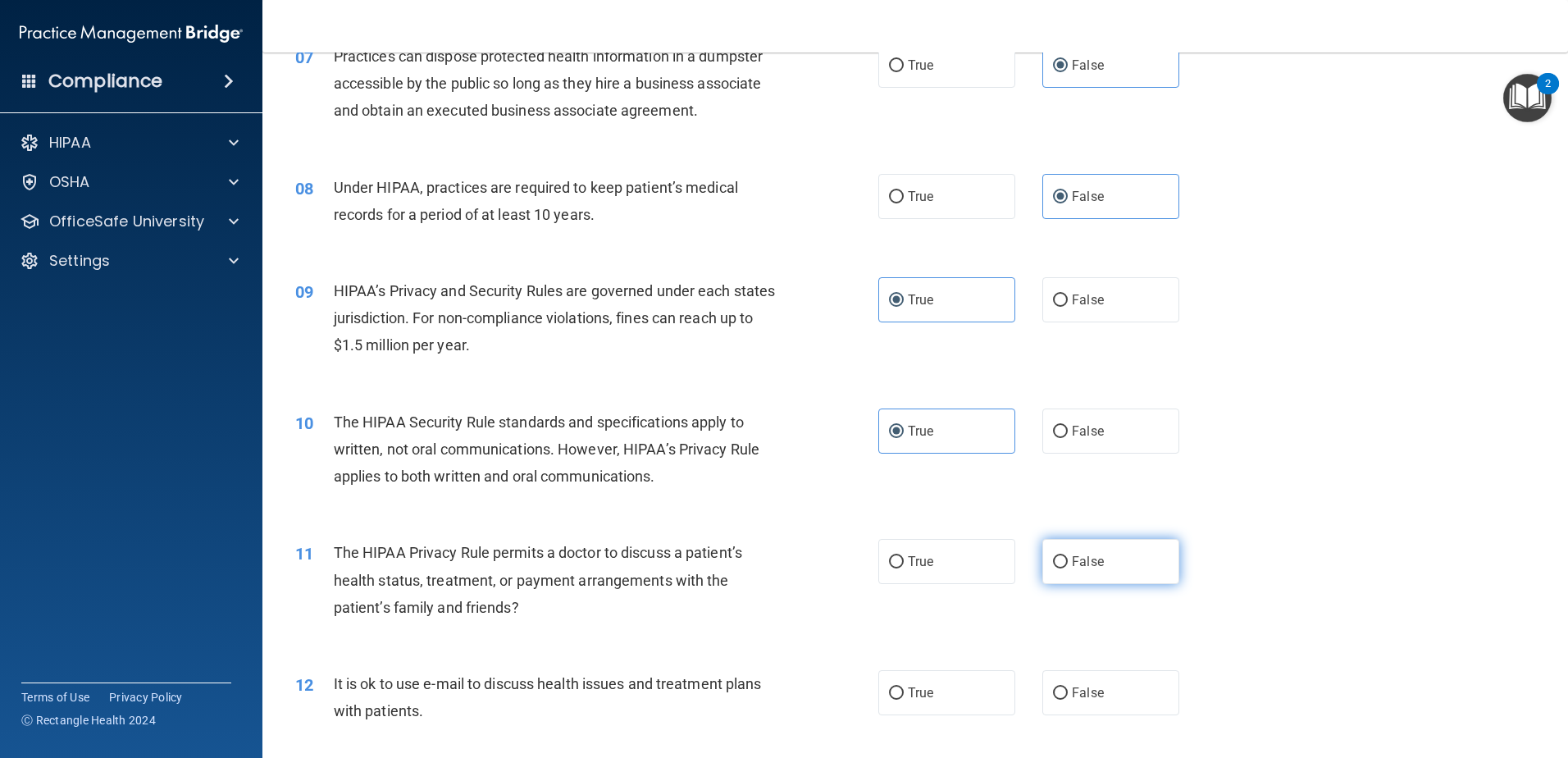
radio input "true"
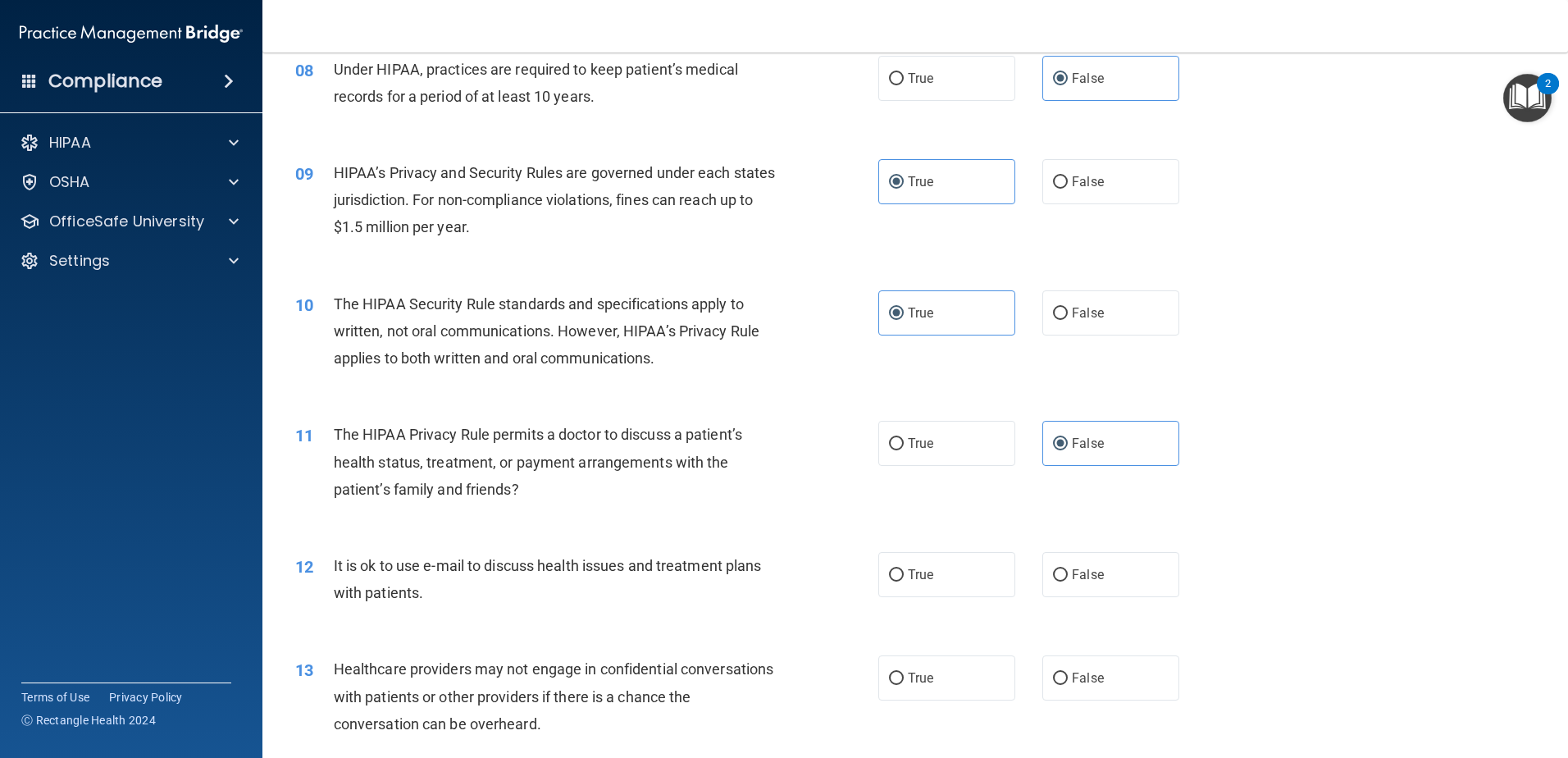
scroll to position [983, 0]
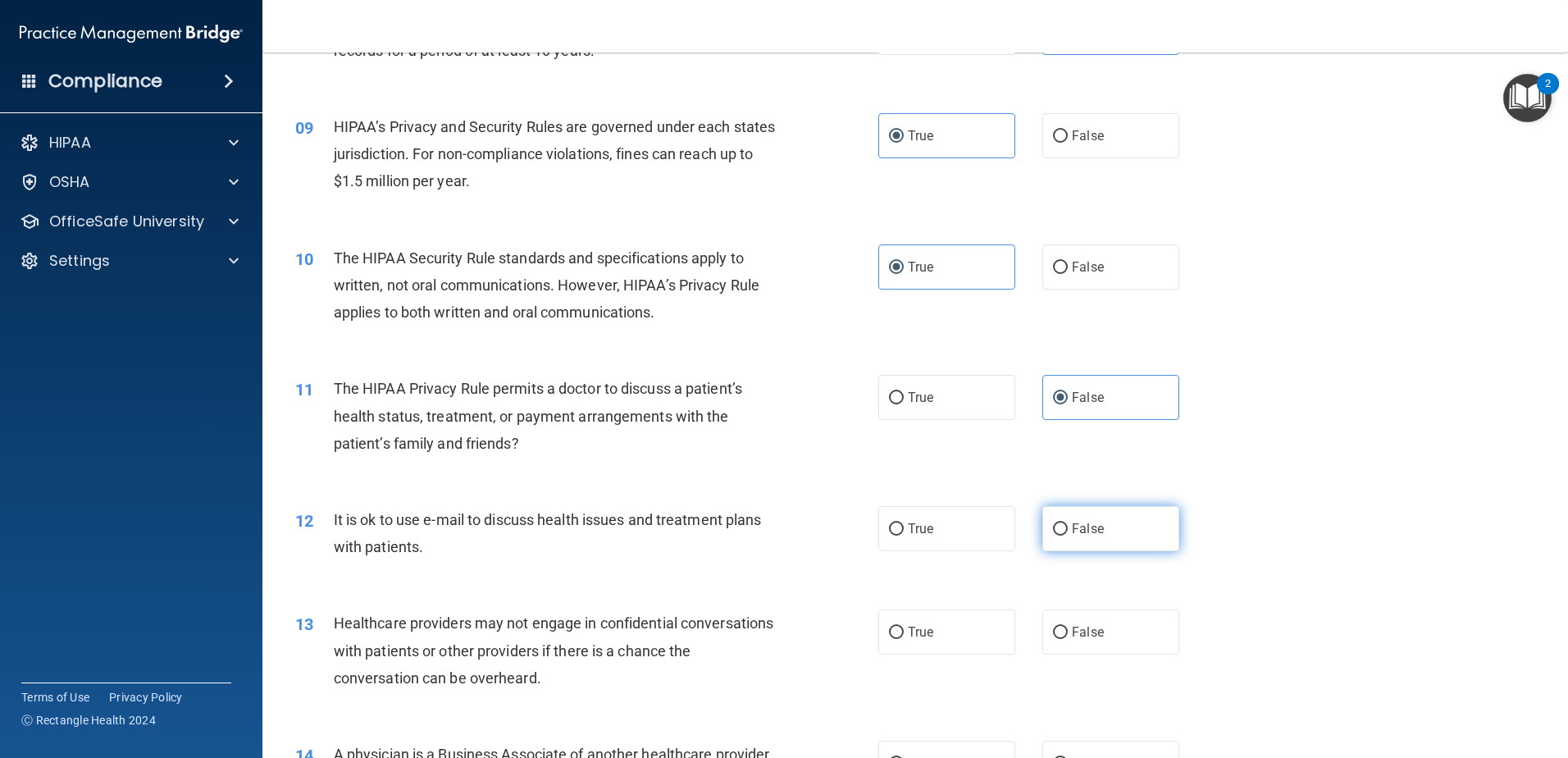
click at [1169, 538] on label "False" at bounding box center [1110, 528] width 137 height 45
click at [1068, 535] on input "False" at bounding box center [1060, 530] width 15 height 12
radio input "true"
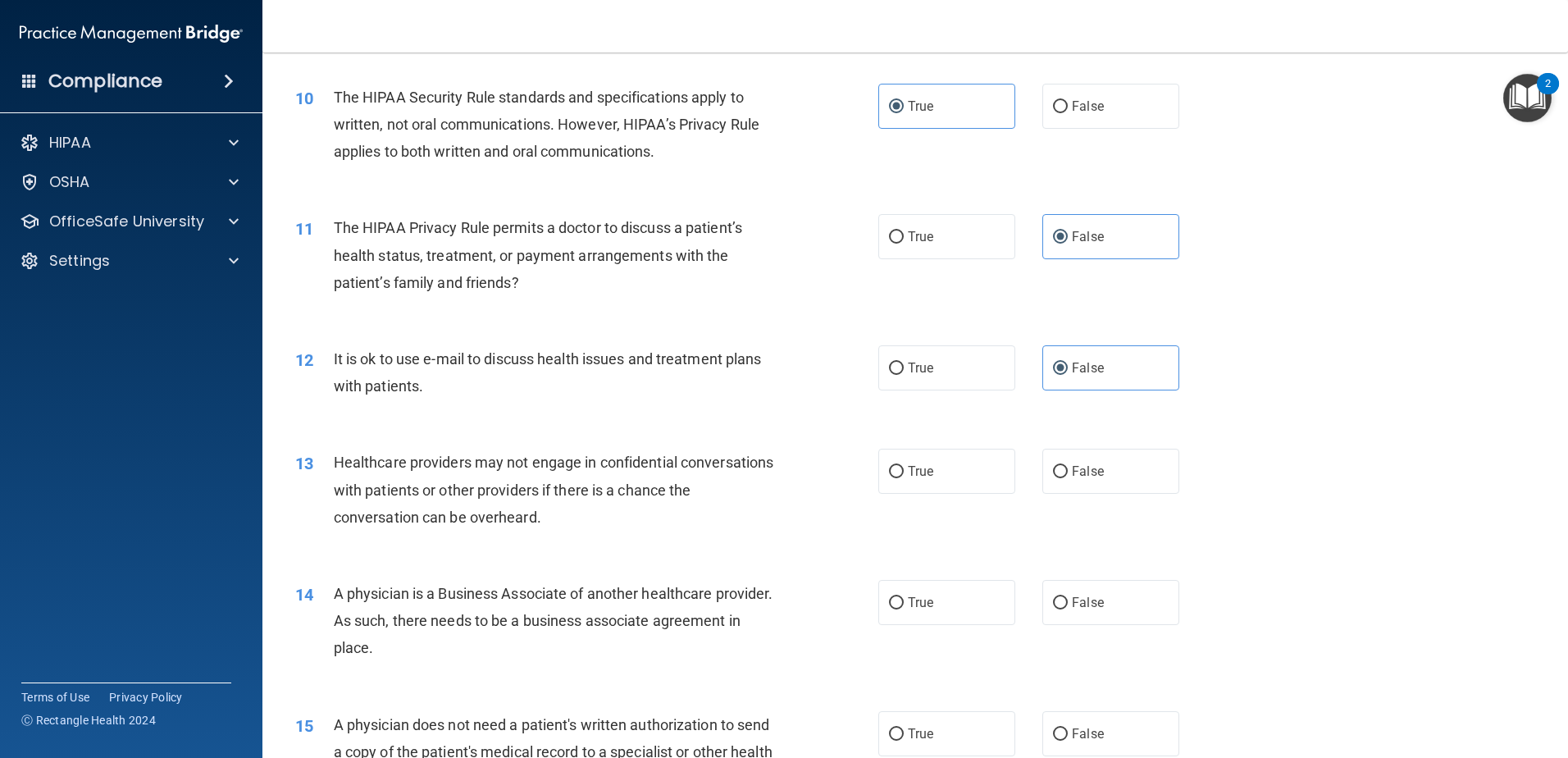
scroll to position [1147, 0]
click at [942, 458] on label "True" at bounding box center [947, 468] width 137 height 45
click at [903, 462] on input "True" at bounding box center [896, 469] width 15 height 12
radio input "true"
click at [1143, 591] on label "False" at bounding box center [1110, 599] width 137 height 45
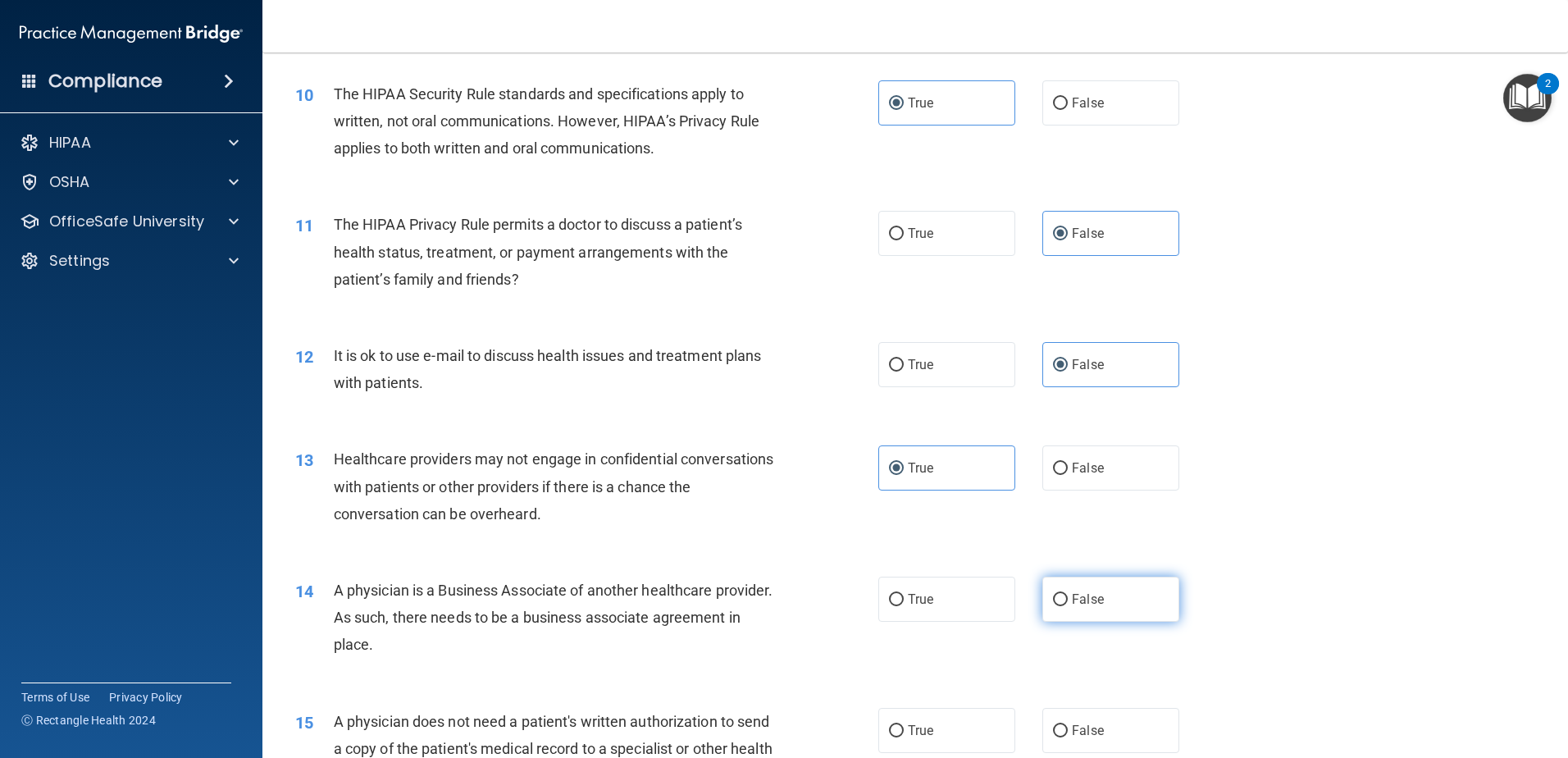
click at [1068, 594] on input "False" at bounding box center [1060, 600] width 15 height 12
radio input "true"
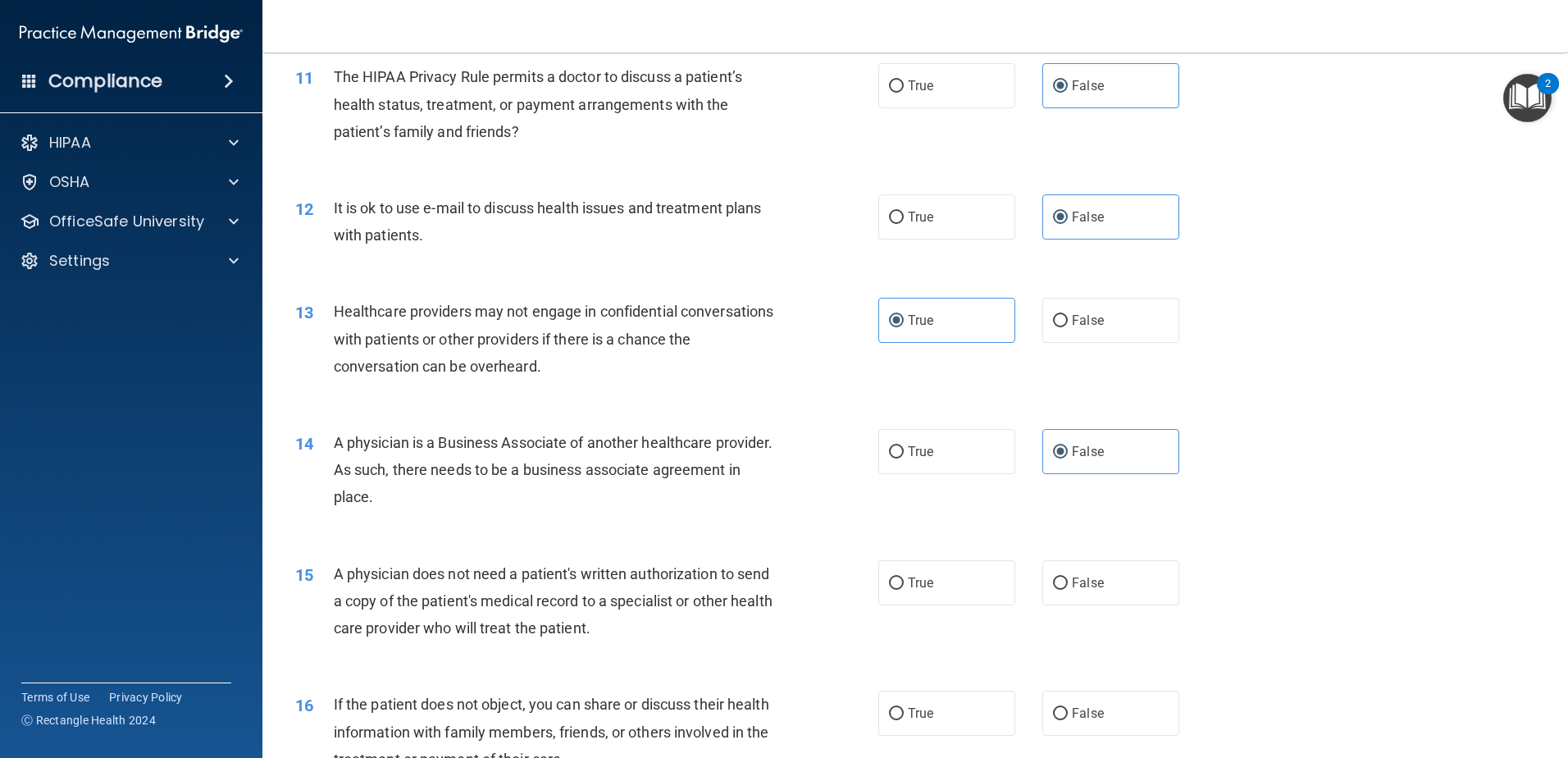
scroll to position [1311, 0]
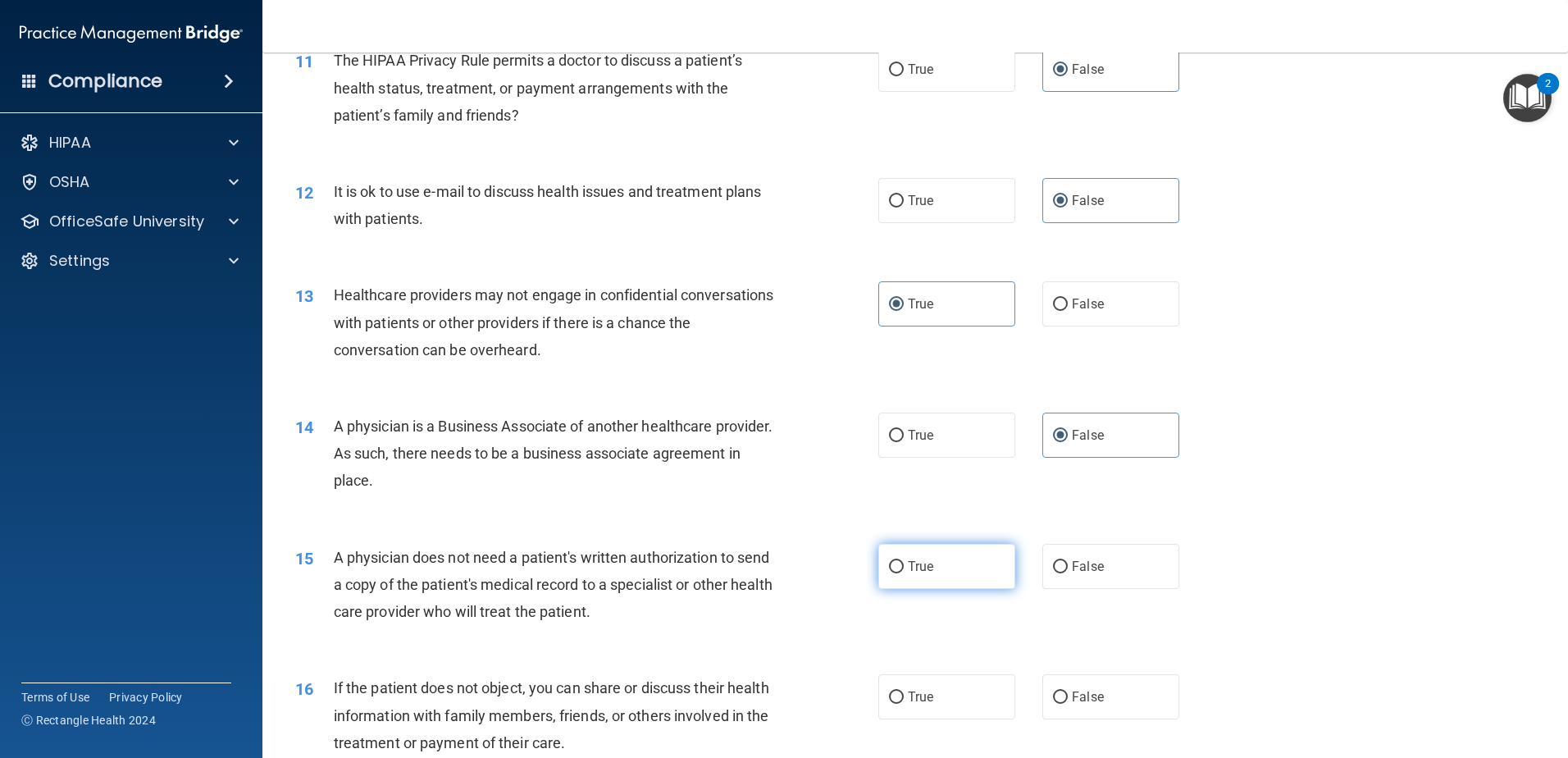
click at [949, 557] on label "True" at bounding box center [947, 566] width 137 height 45
click at [903, 561] on input "True" at bounding box center [896, 567] width 15 height 12
radio input "true"
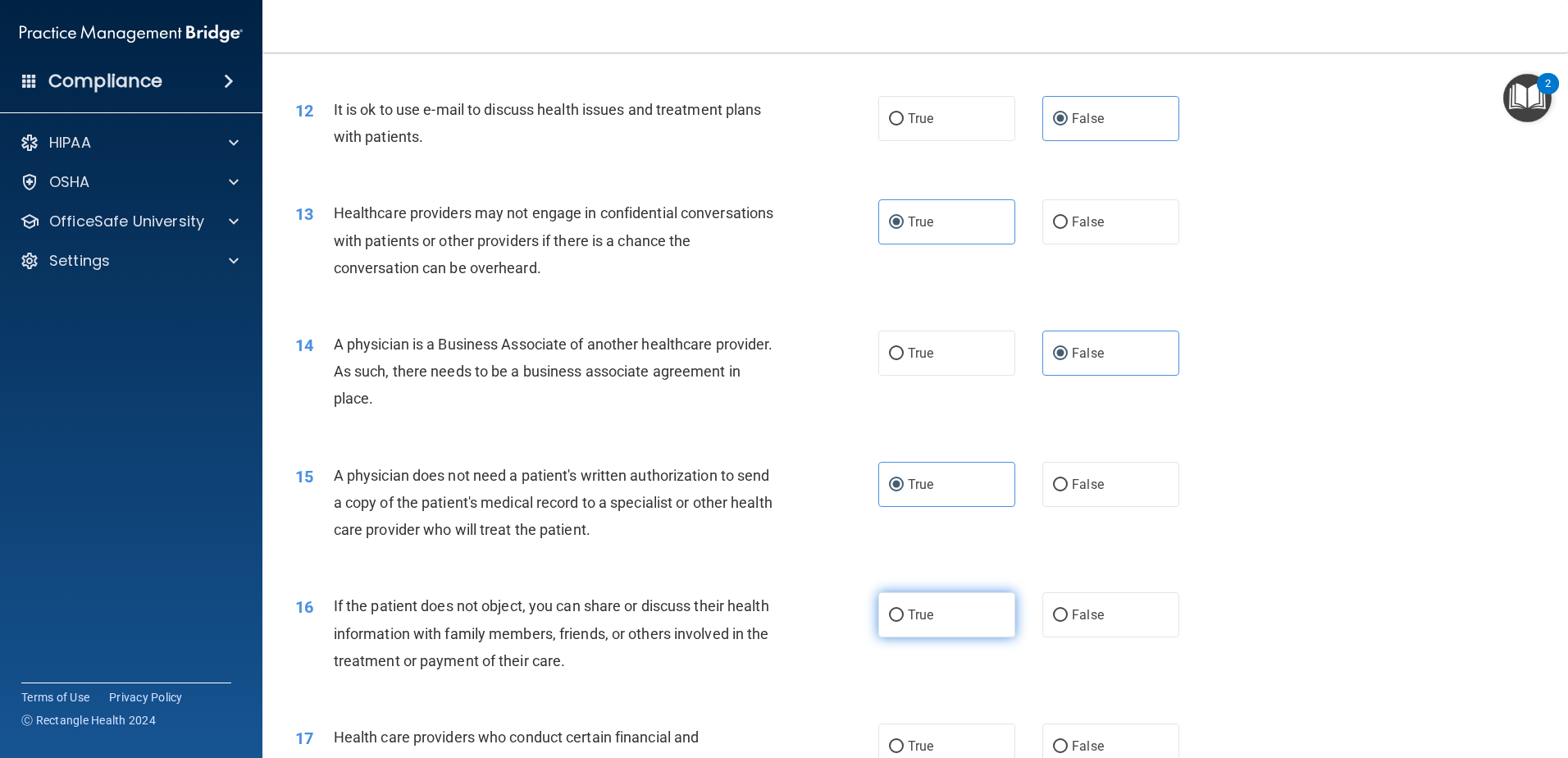
click at [926, 628] on label "True" at bounding box center [947, 614] width 137 height 45
click at [903, 621] on input "True" at bounding box center [896, 616] width 15 height 12
radio input "true"
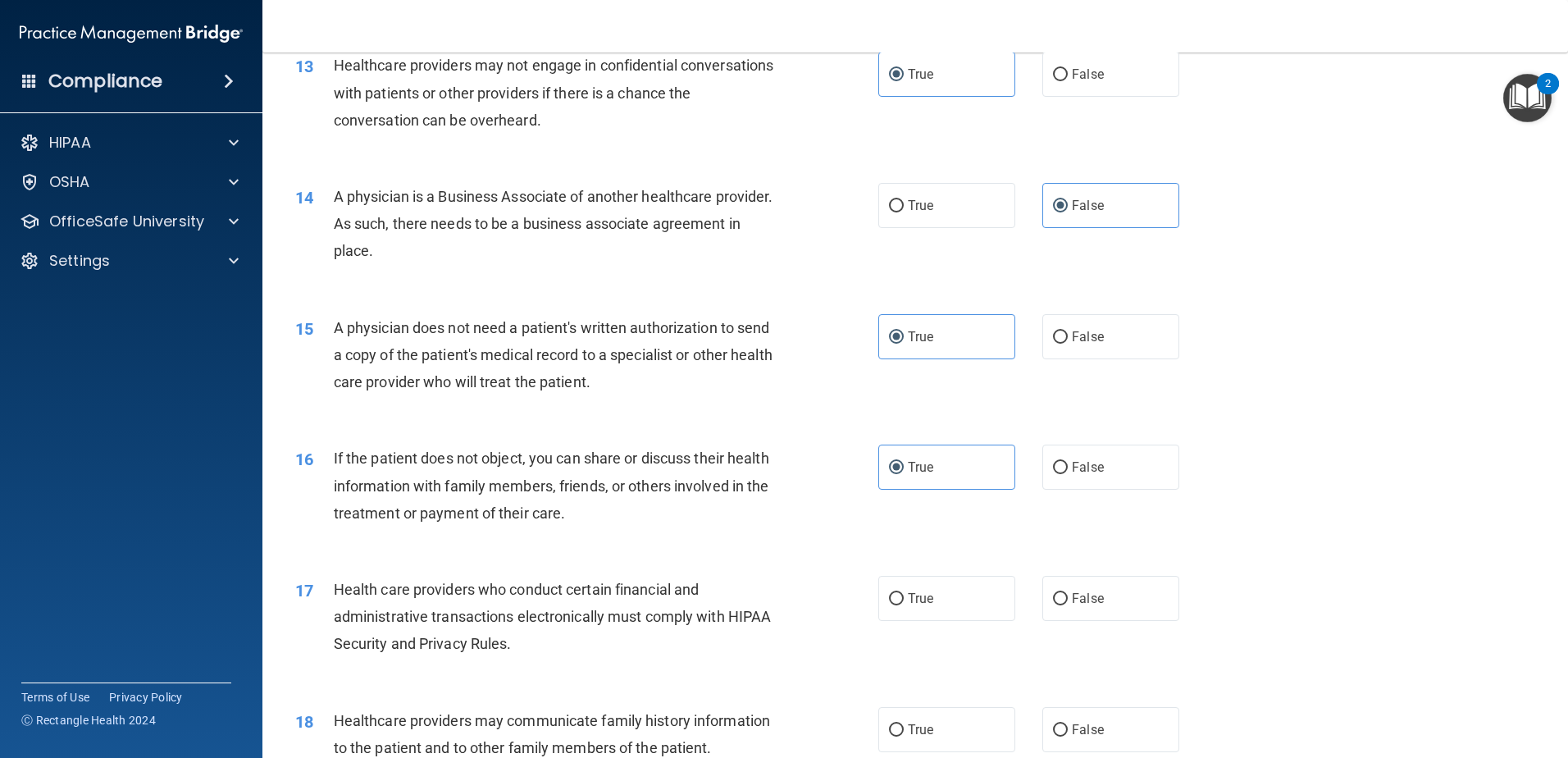
scroll to position [1557, 0]
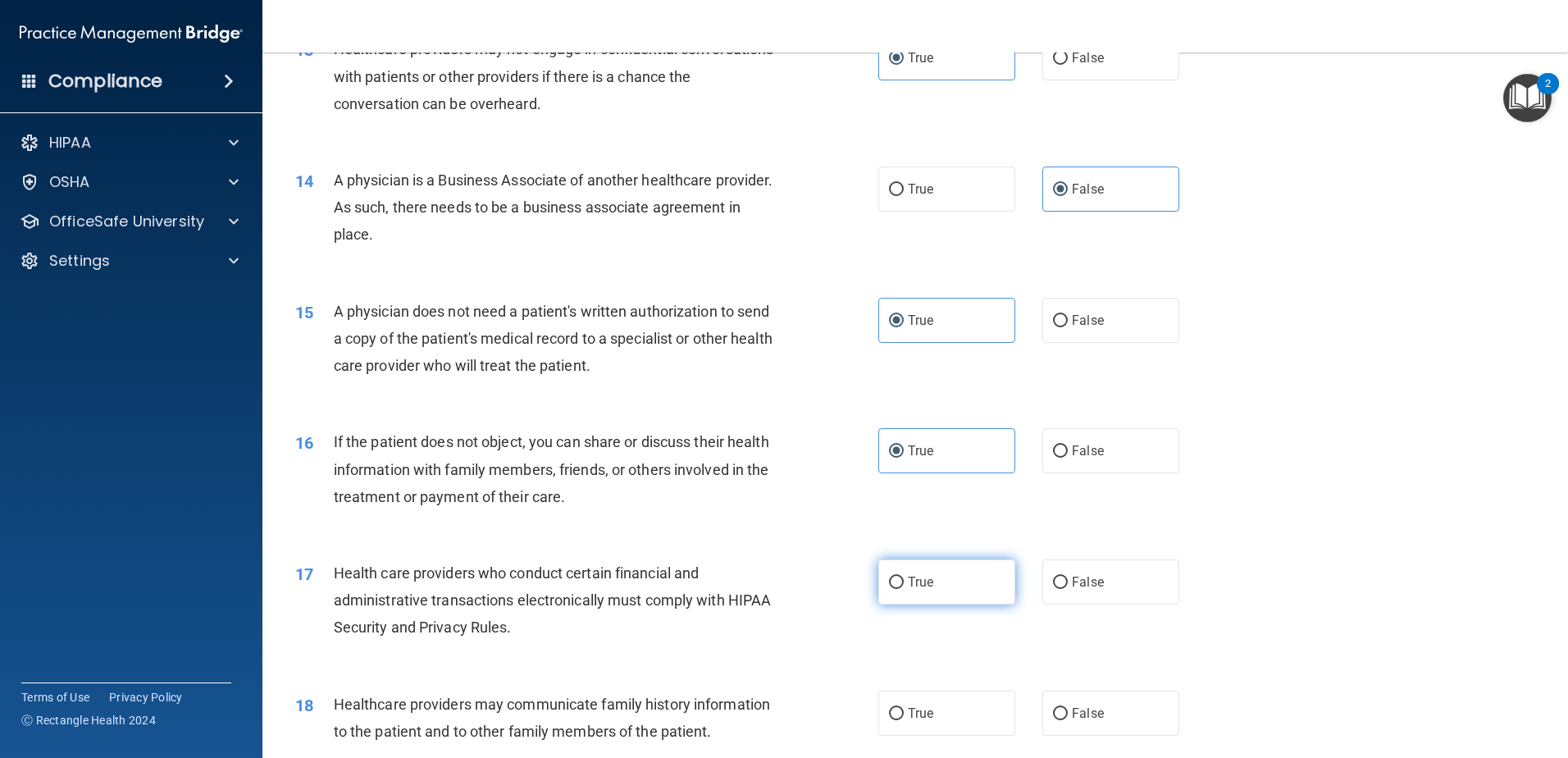
click at [907, 591] on label "True" at bounding box center [947, 581] width 137 height 45
click at [903, 588] on input "True" at bounding box center [896, 583] width 15 height 12
radio input "true"
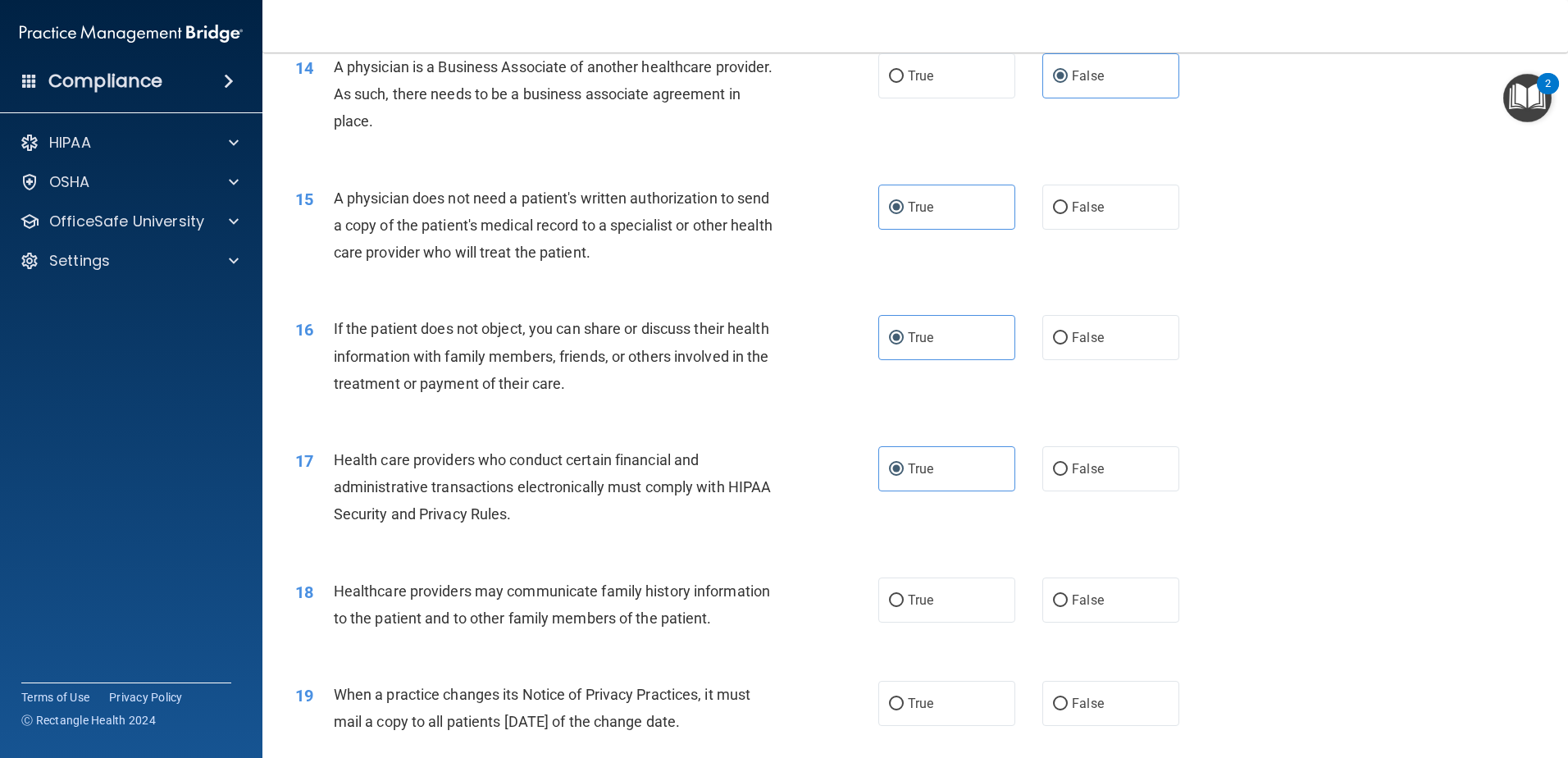
scroll to position [1721, 0]
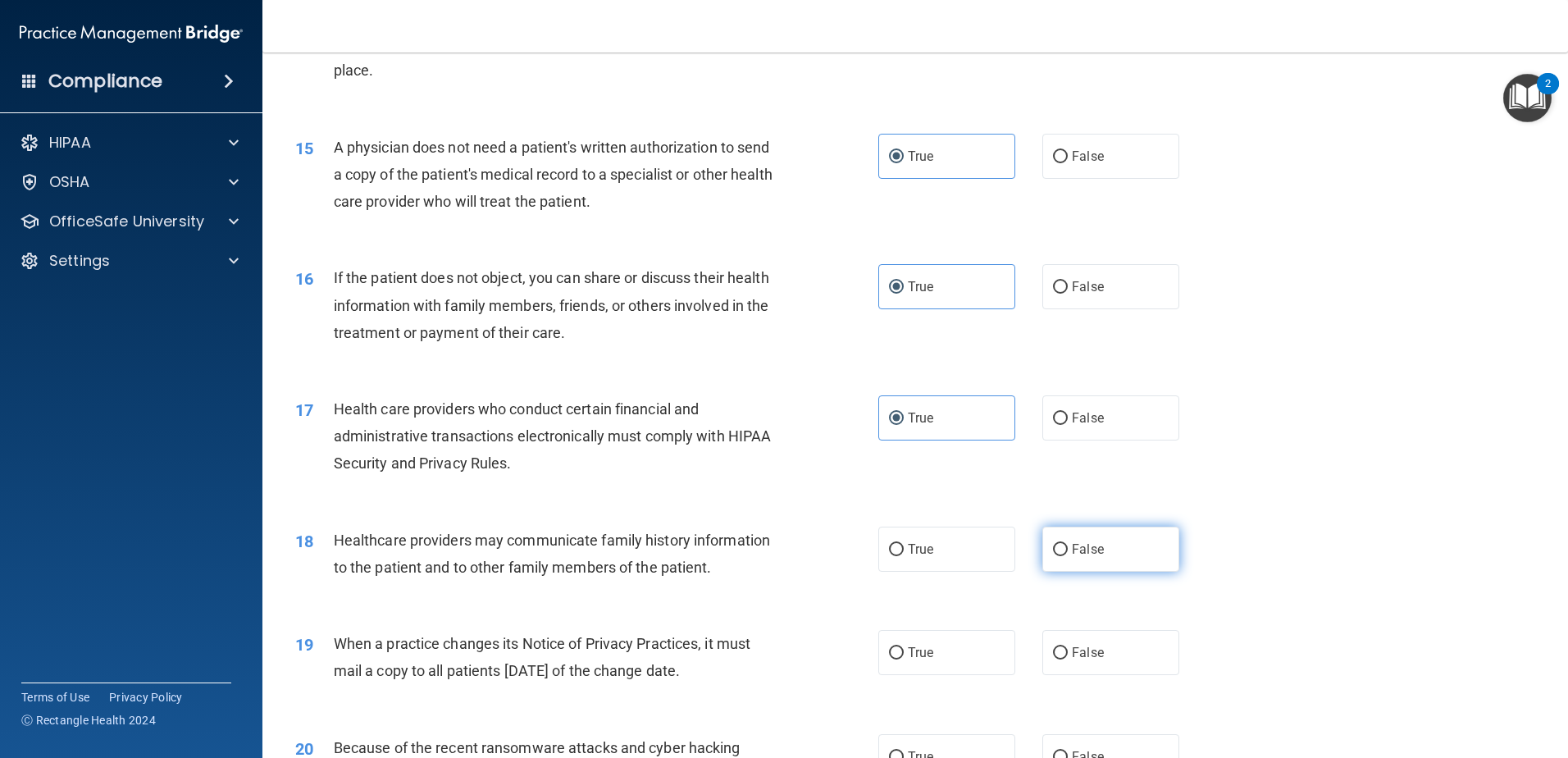
click at [1118, 557] on label "False" at bounding box center [1110, 549] width 137 height 45
click at [1068, 556] on input "False" at bounding box center [1060, 550] width 15 height 12
radio input "true"
click at [908, 646] on span "True" at bounding box center [920, 652] width 26 height 16
click at [903, 647] on input "True" at bounding box center [896, 653] width 15 height 12
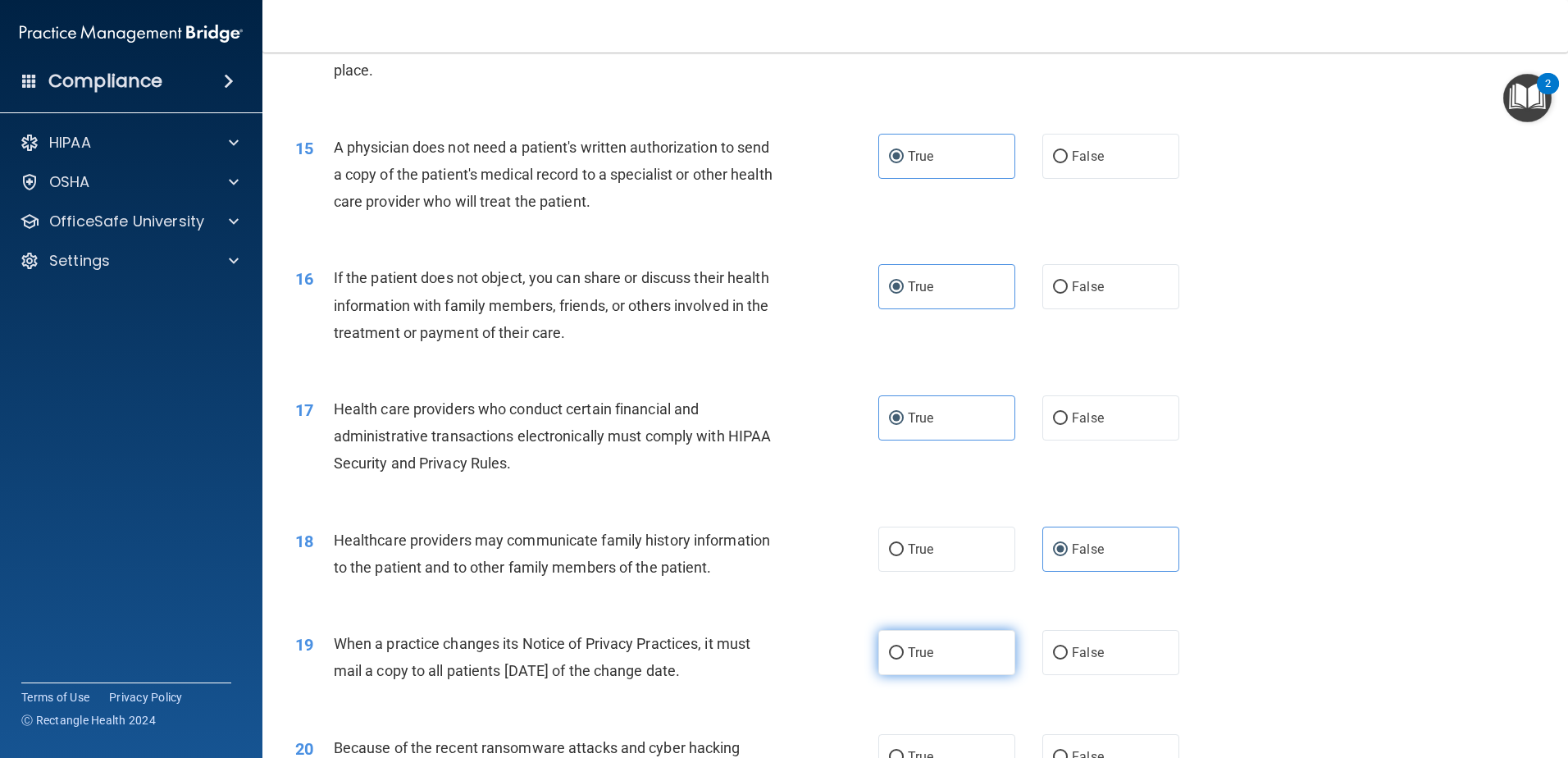
radio input "true"
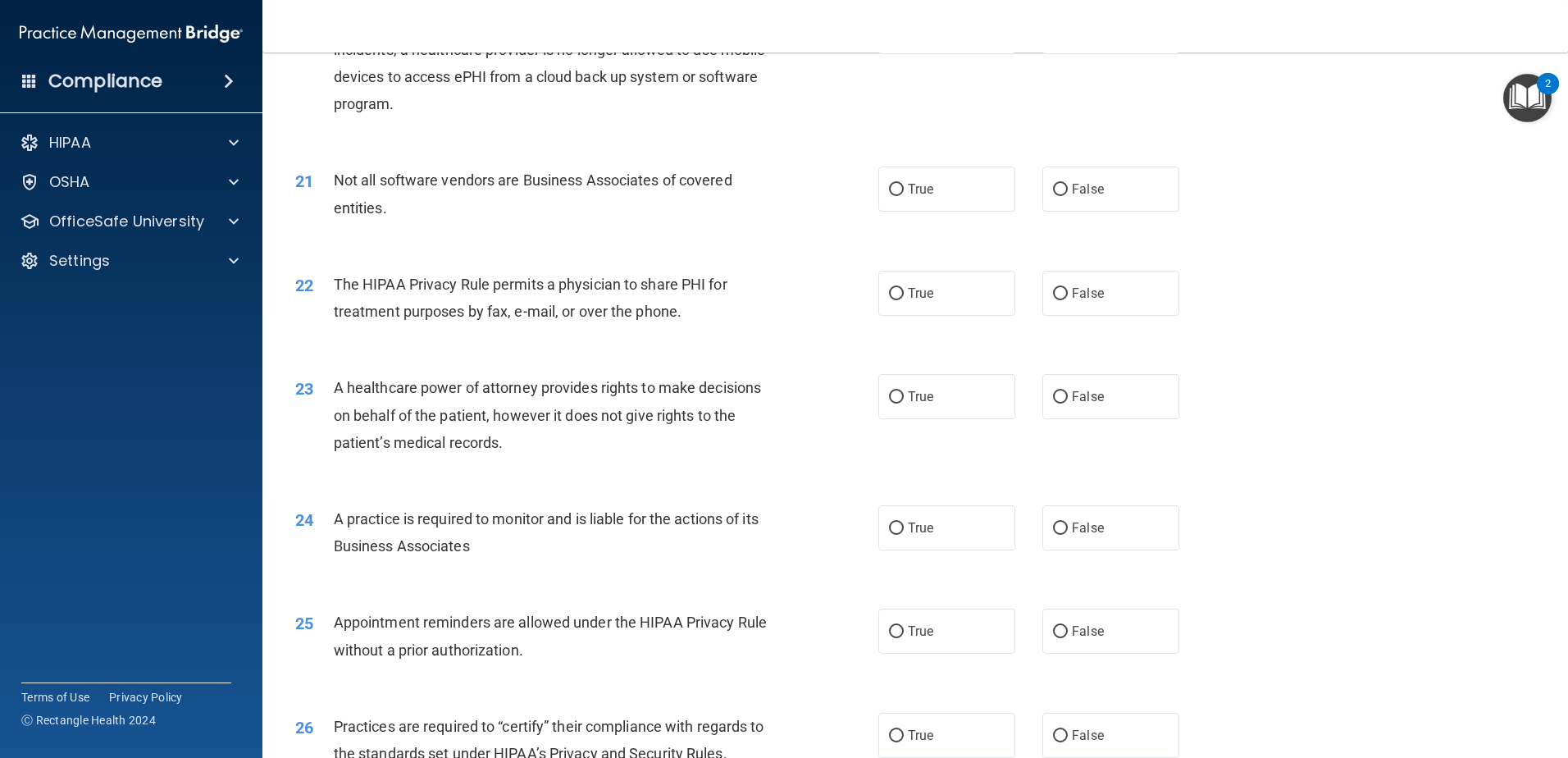
scroll to position [2459, 0]
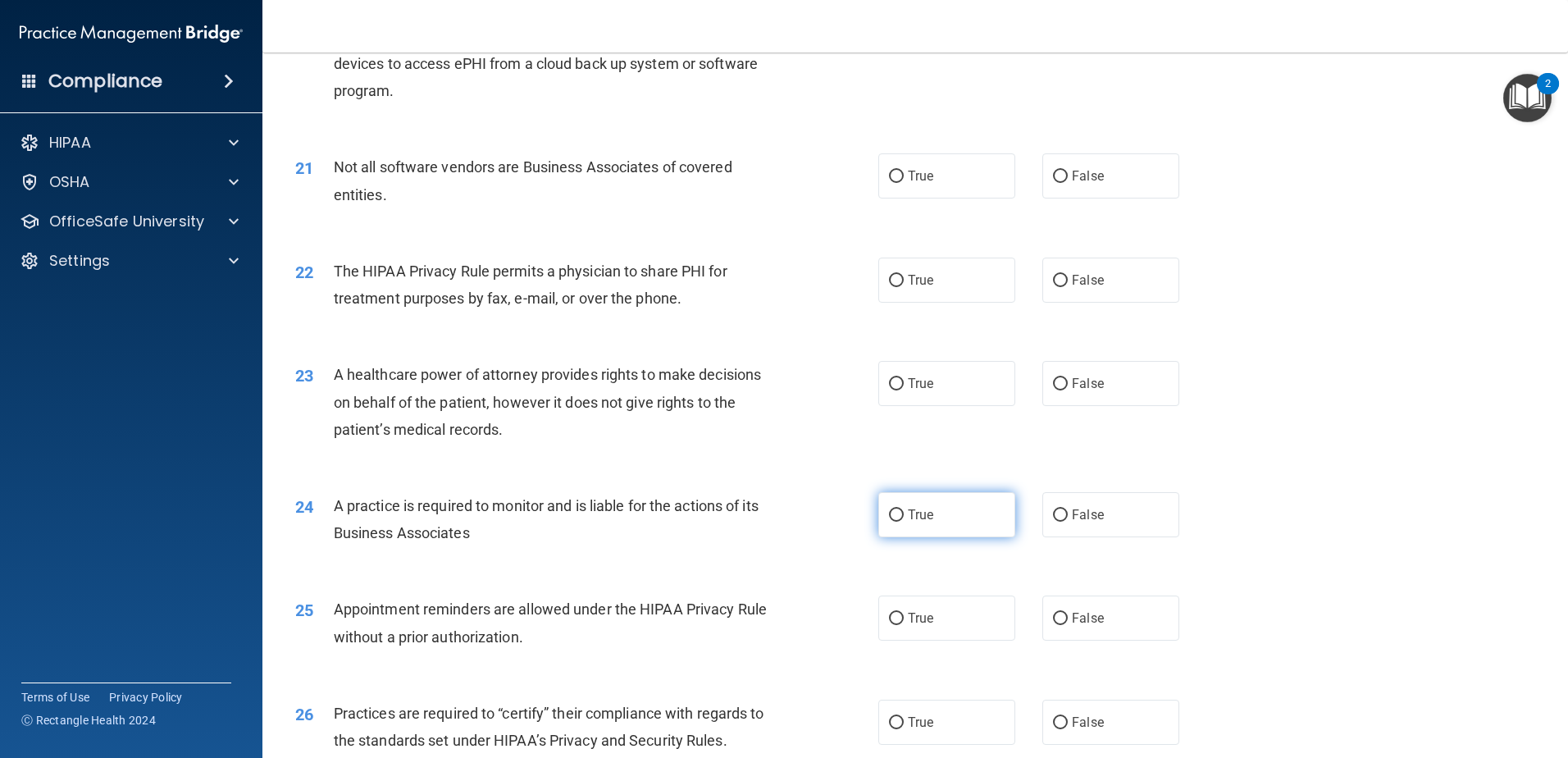
click at [893, 509] on input "True" at bounding box center [896, 516] width 15 height 12
radio input "true"
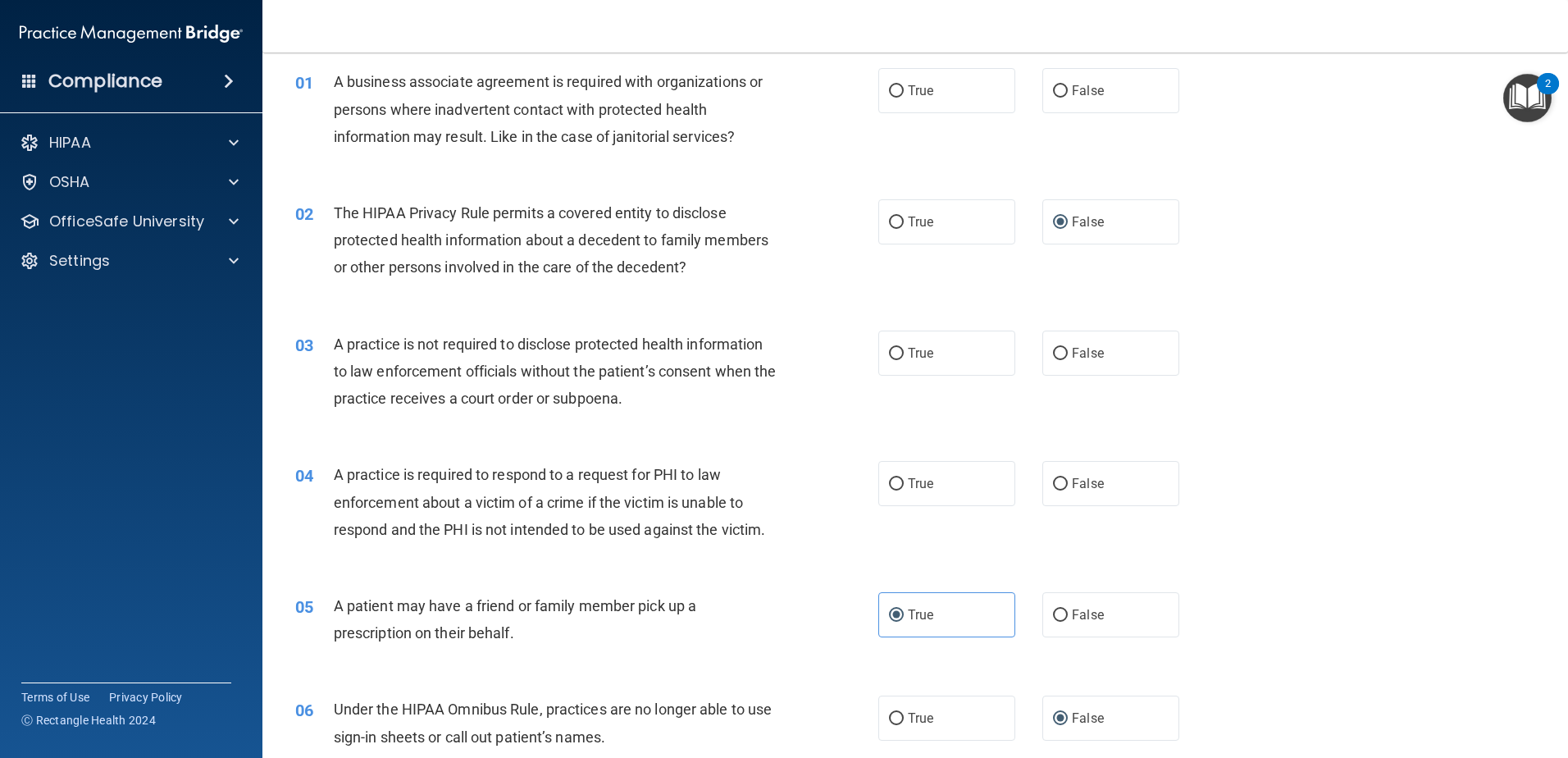
scroll to position [0, 0]
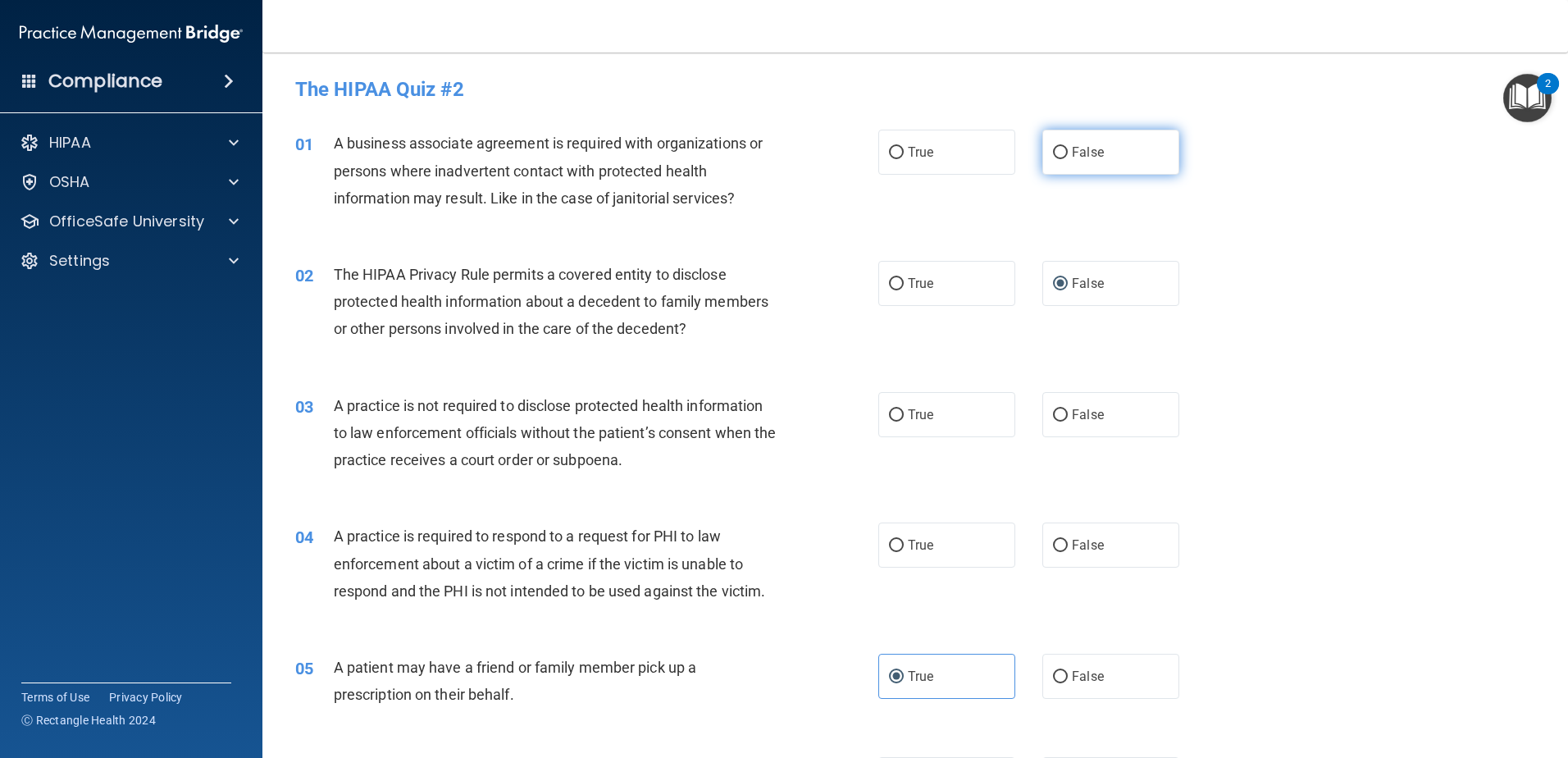
click at [1053, 156] on input "False" at bounding box center [1060, 153] width 15 height 12
radio input "true"
click at [893, 415] on input "True" at bounding box center [896, 415] width 15 height 12
radio input "true"
click at [910, 534] on label "True" at bounding box center [947, 545] width 137 height 45
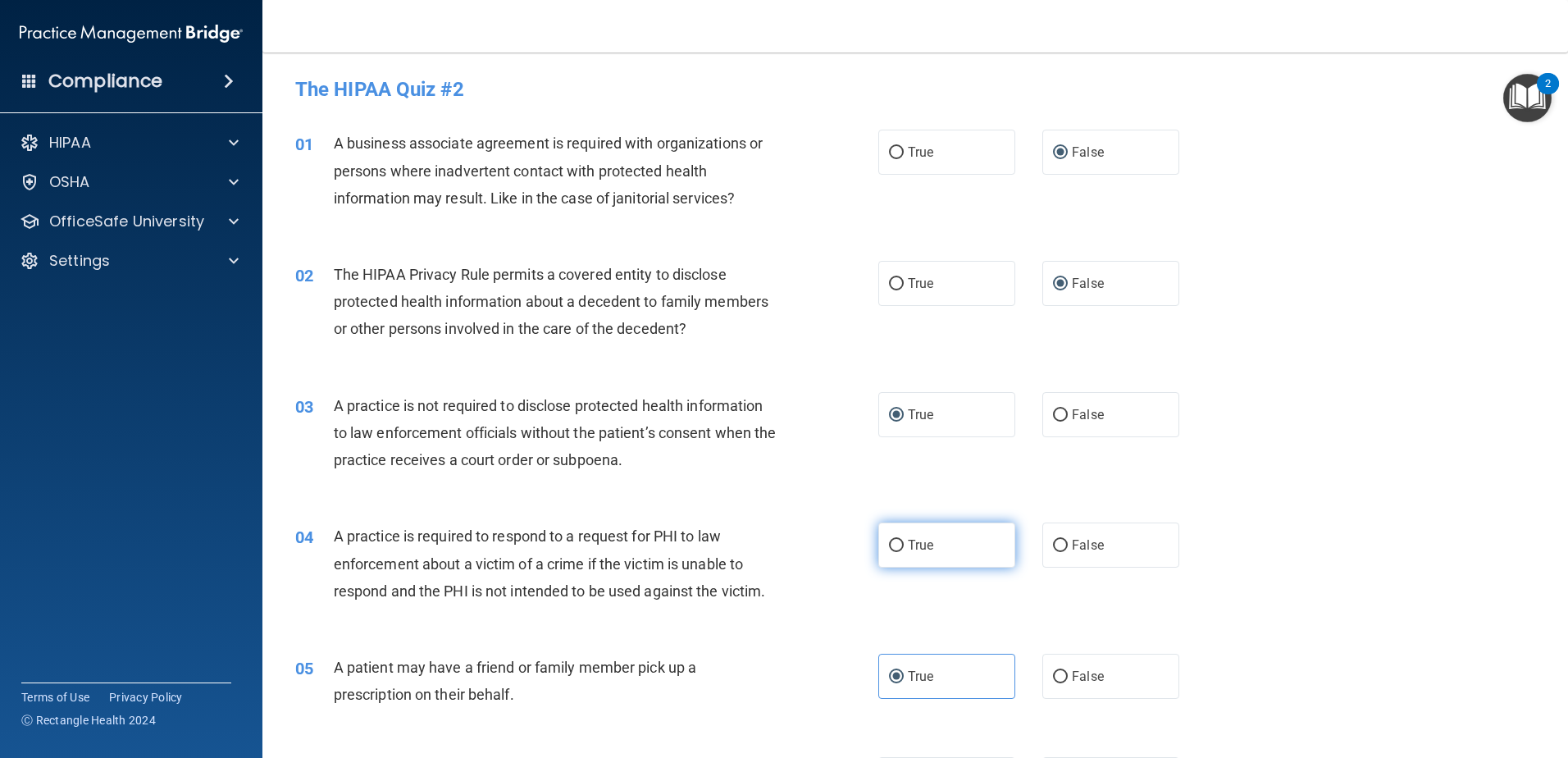
click at [903, 540] on input "True" at bounding box center [896, 546] width 15 height 12
radio input "true"
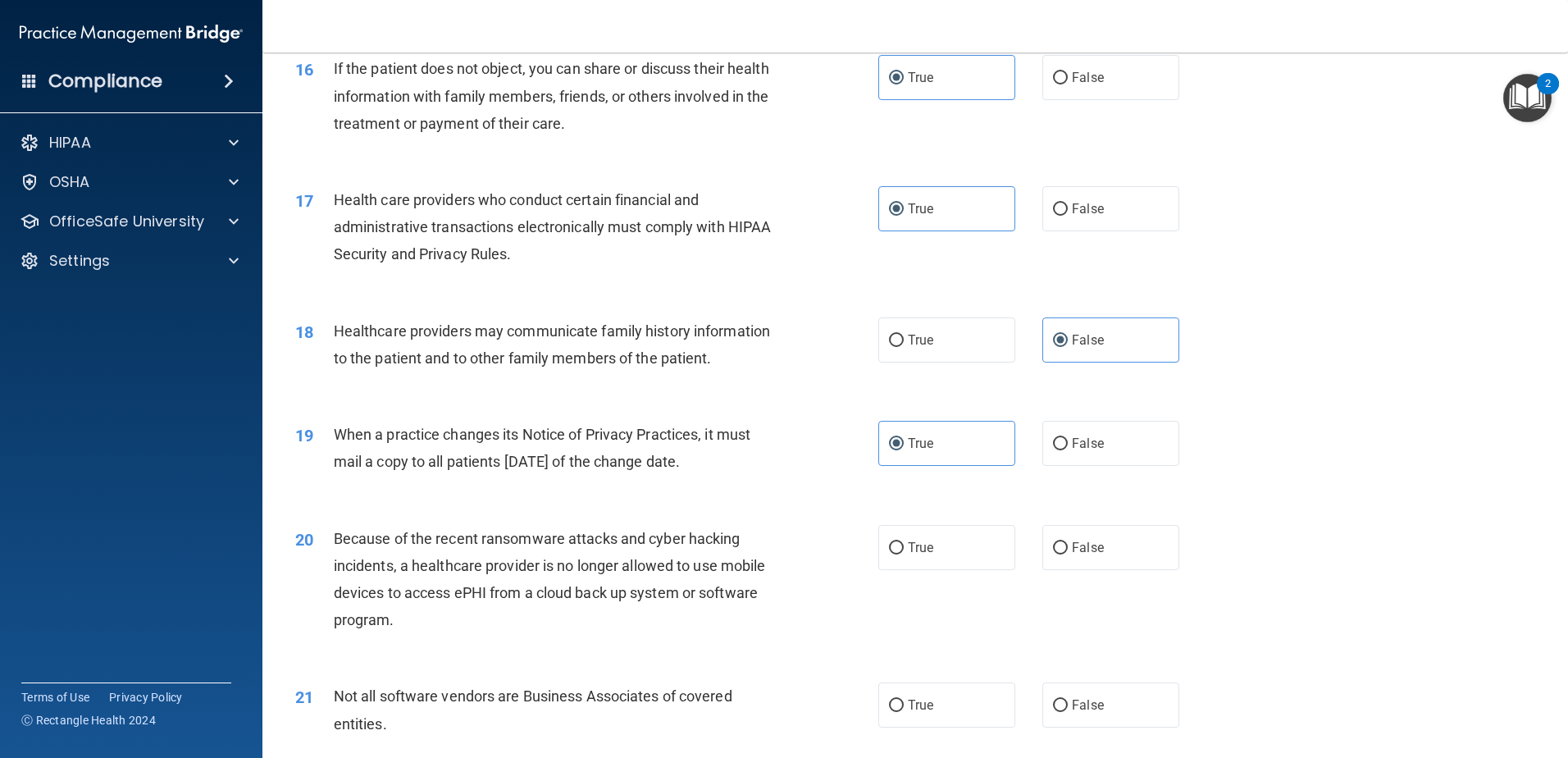
scroll to position [1969, 0]
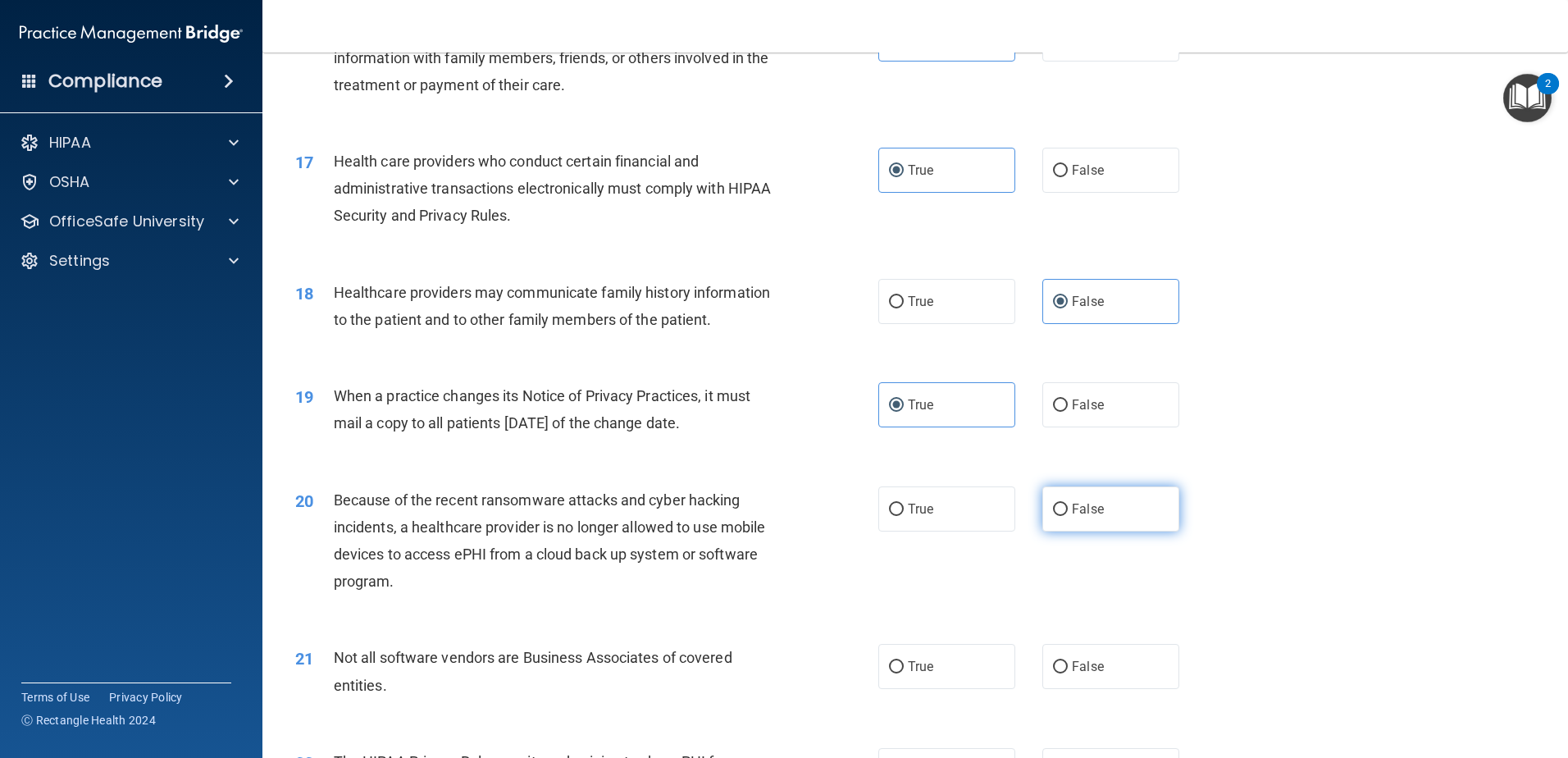
click at [1109, 503] on label "False" at bounding box center [1110, 509] width 137 height 45
click at [1068, 503] on input "False" at bounding box center [1060, 509] width 15 height 12
radio input "true"
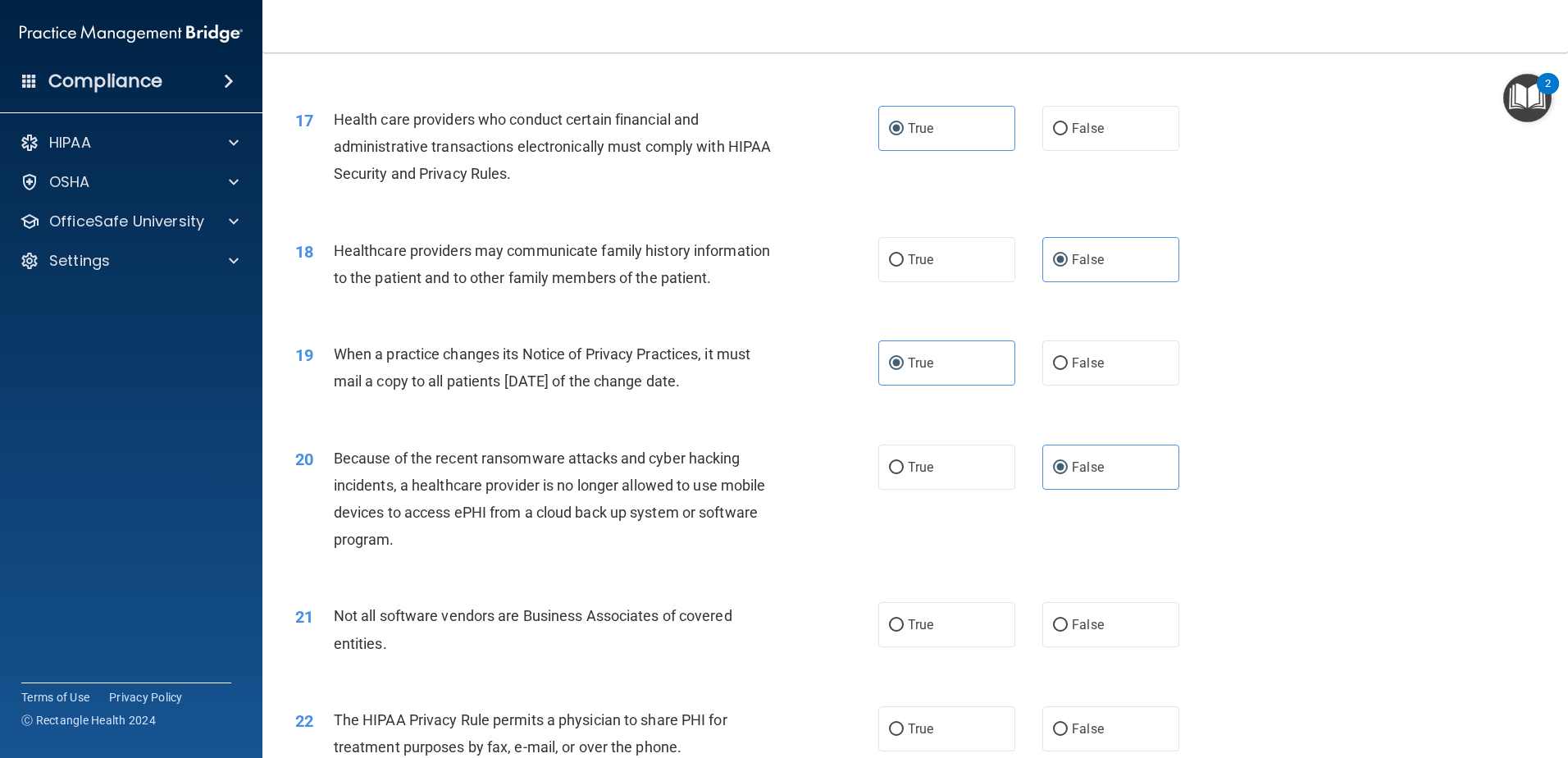
scroll to position [2050, 0]
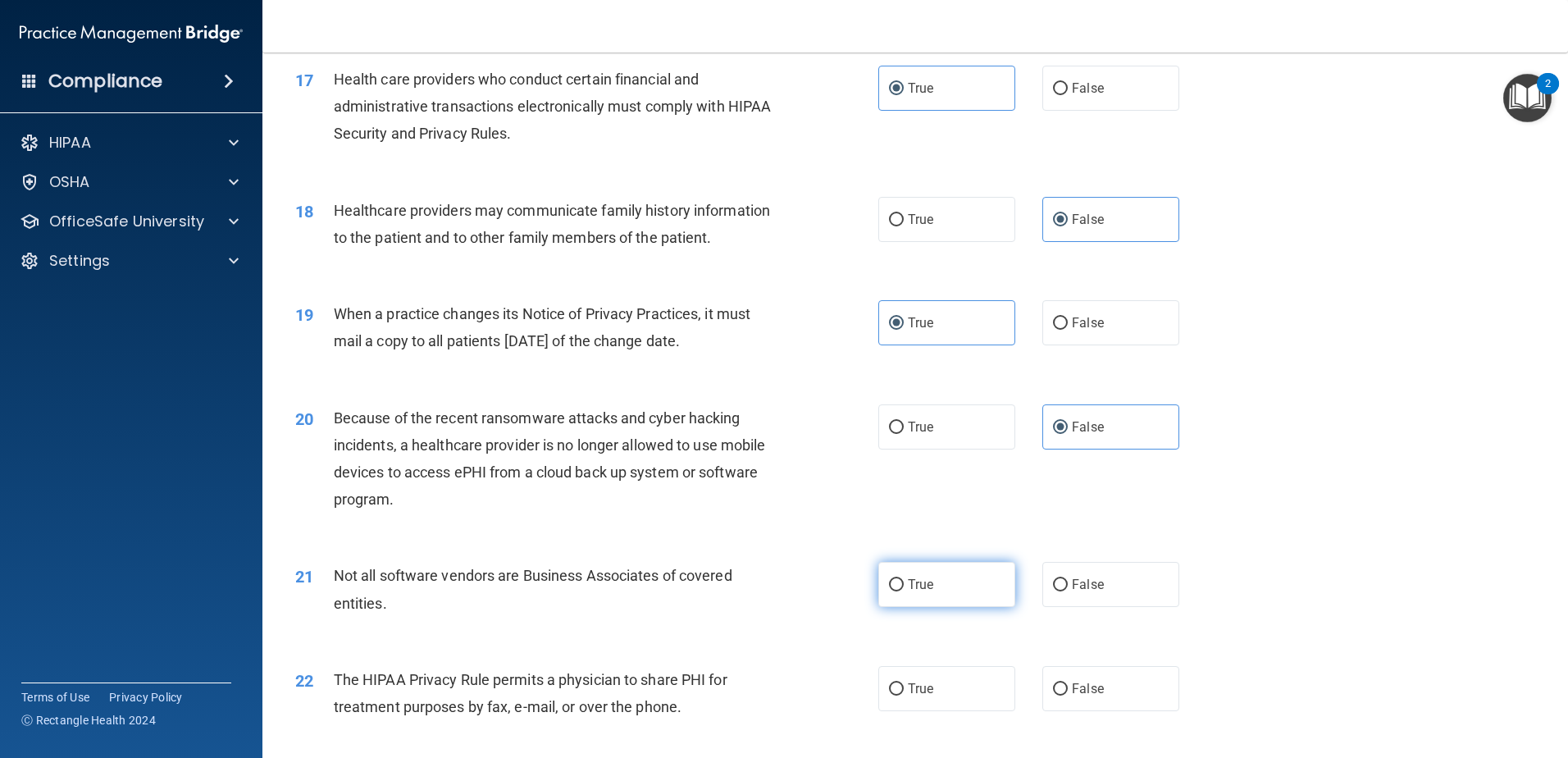
click at [908, 580] on span "True" at bounding box center [920, 585] width 26 height 16
click at [902, 580] on input "True" at bounding box center [896, 585] width 15 height 12
radio input "true"
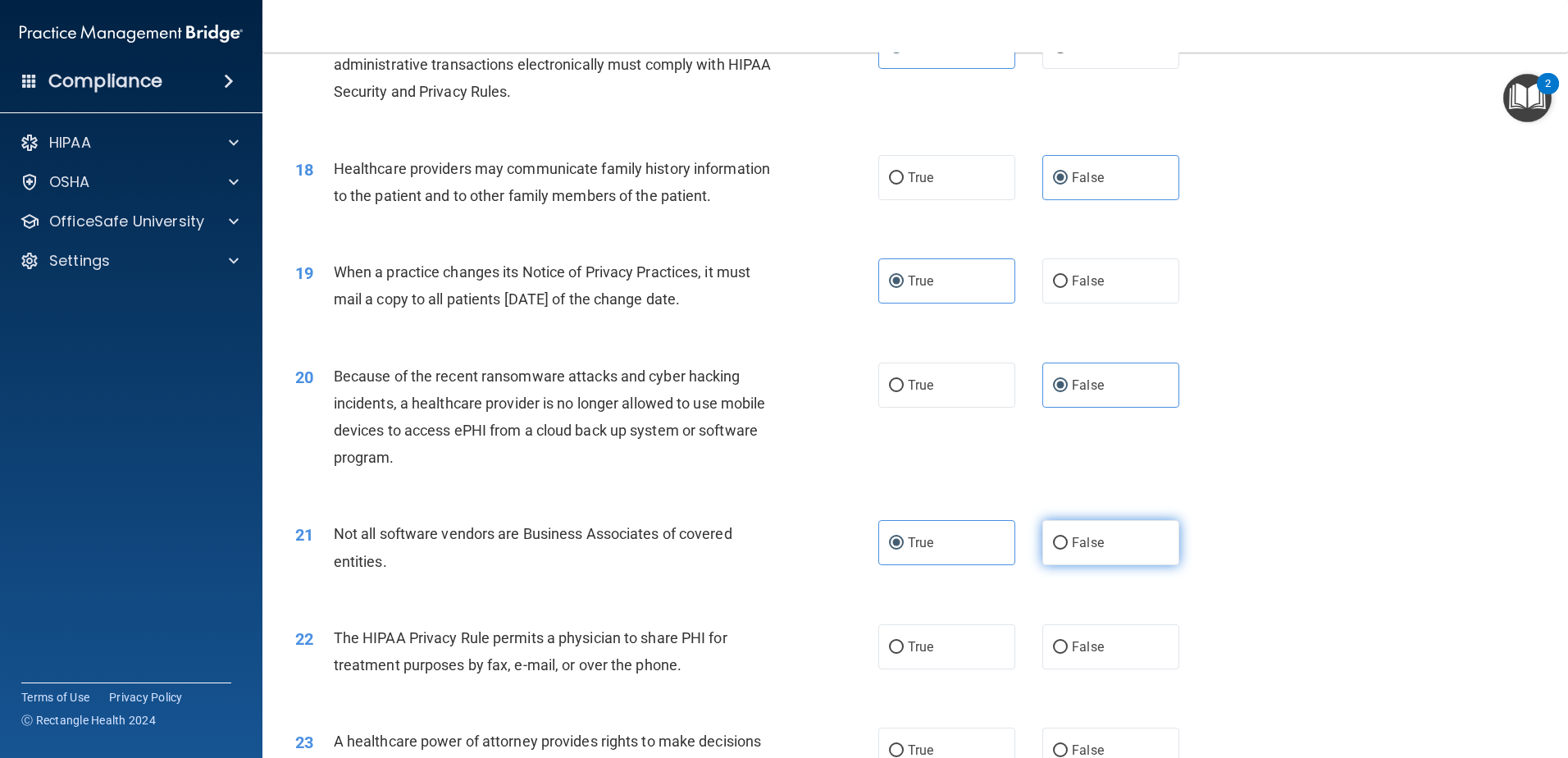
scroll to position [2132, 0]
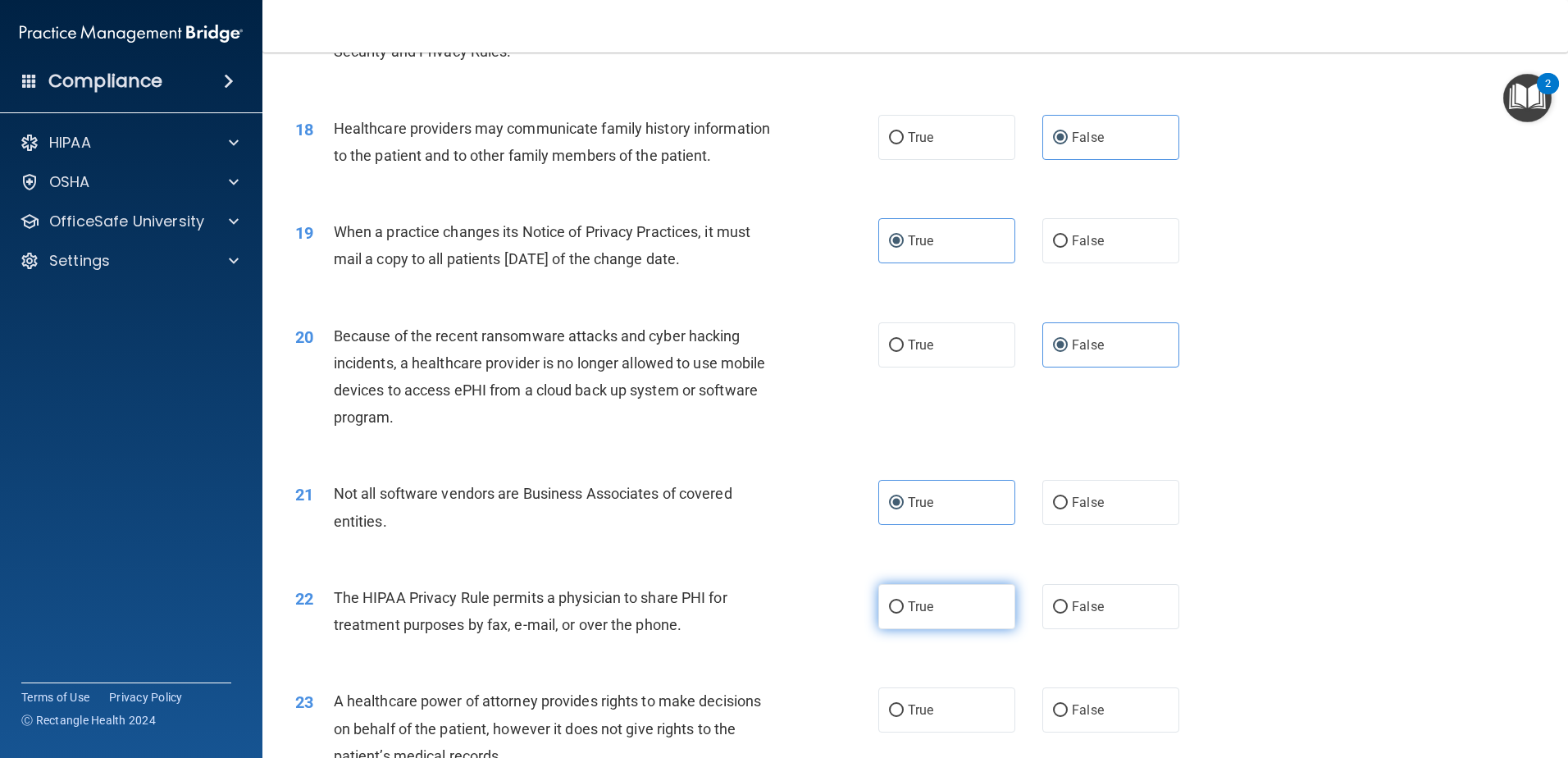
click at [922, 620] on label "True" at bounding box center [947, 606] width 137 height 45
click at [903, 613] on input "True" at bounding box center [896, 607] width 15 height 12
radio input "true"
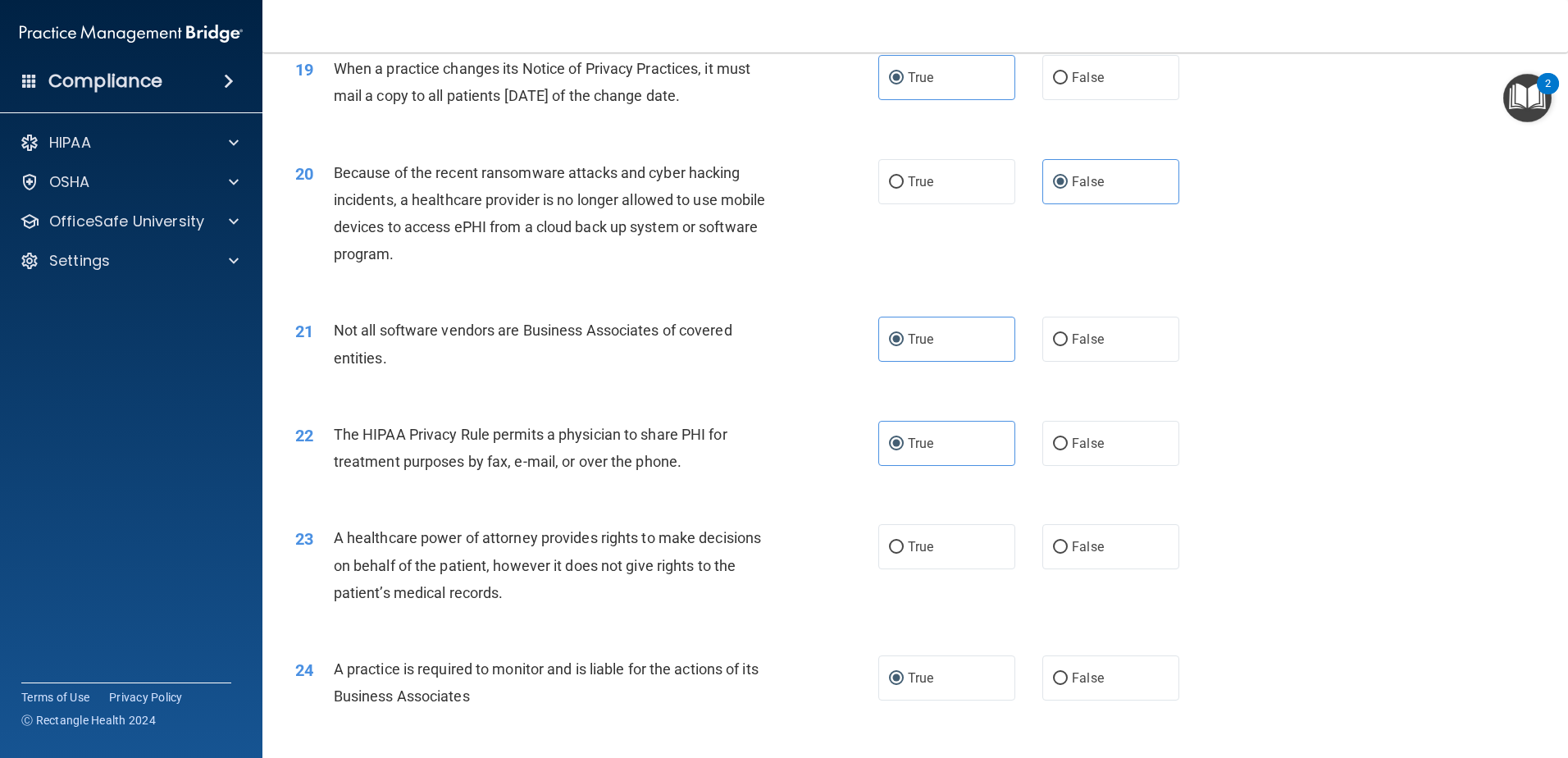
scroll to position [2296, 0]
click at [1104, 437] on label "False" at bounding box center [1110, 442] width 137 height 45
click at [1068, 437] on input "False" at bounding box center [1060, 443] width 15 height 12
radio input "true"
radio input "false"
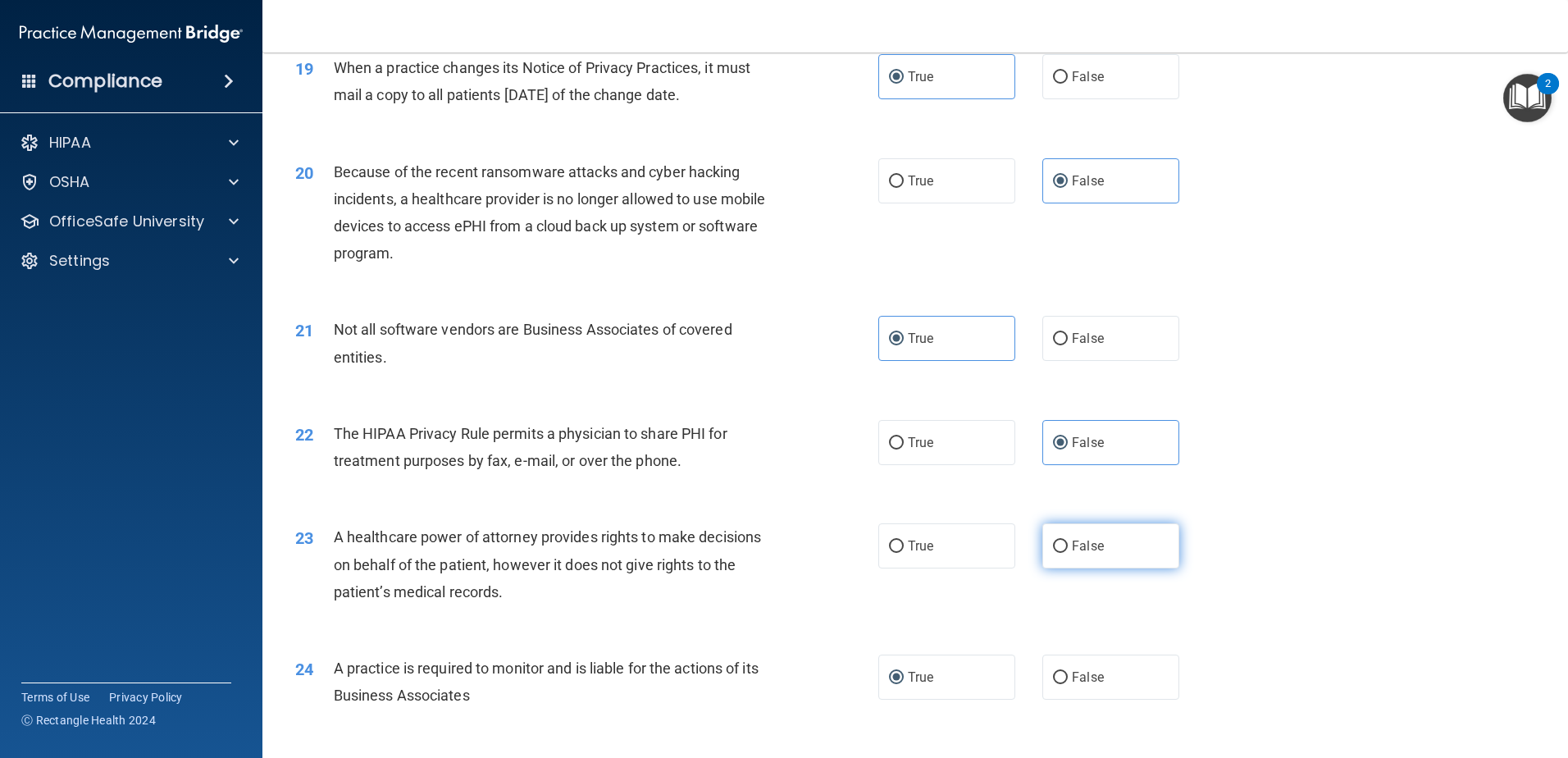
click at [1058, 562] on label "False" at bounding box center [1110, 546] width 137 height 45
click at [1058, 553] on input "False" at bounding box center [1060, 547] width 15 height 12
radio input "true"
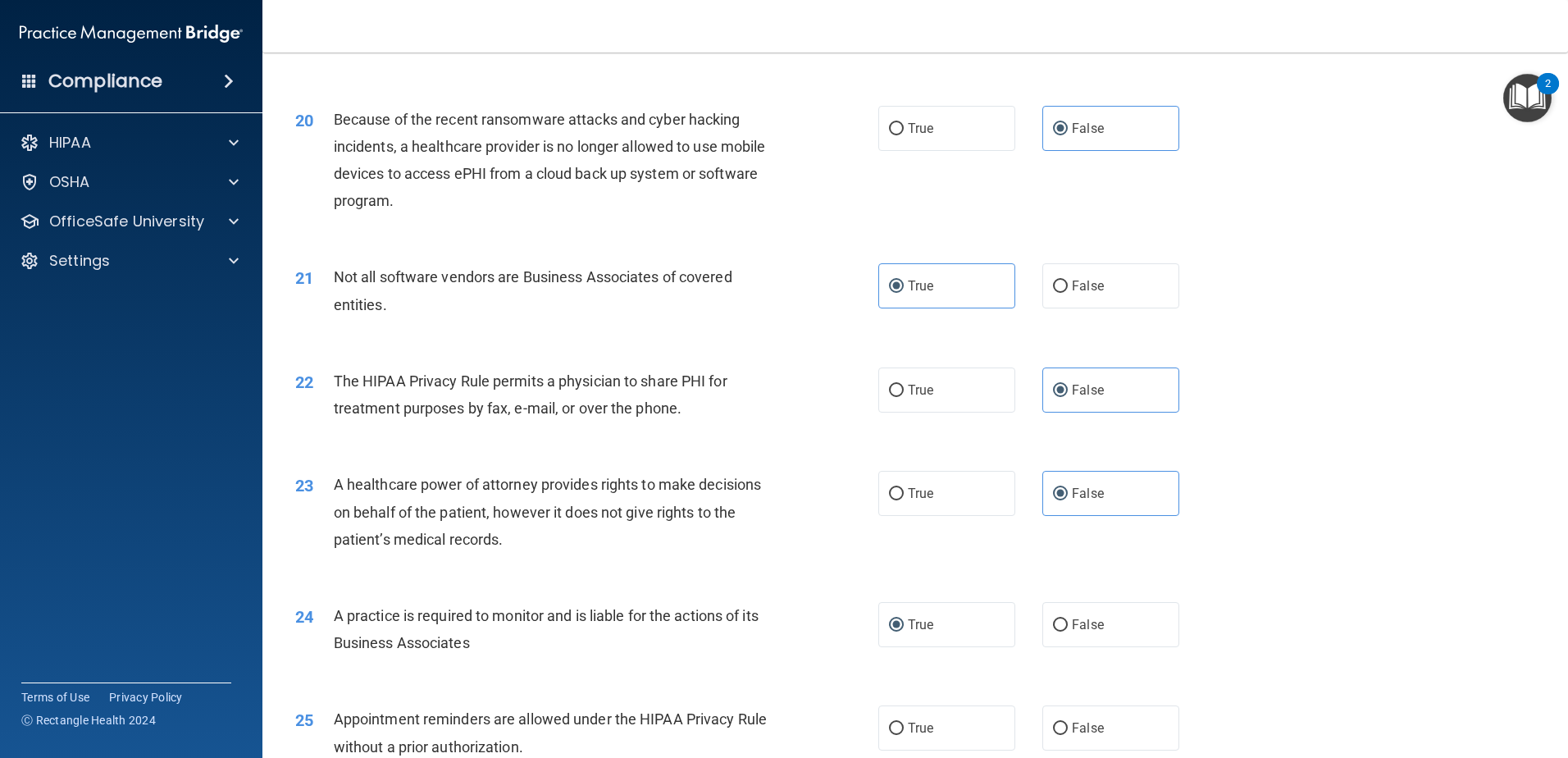
scroll to position [2542, 0]
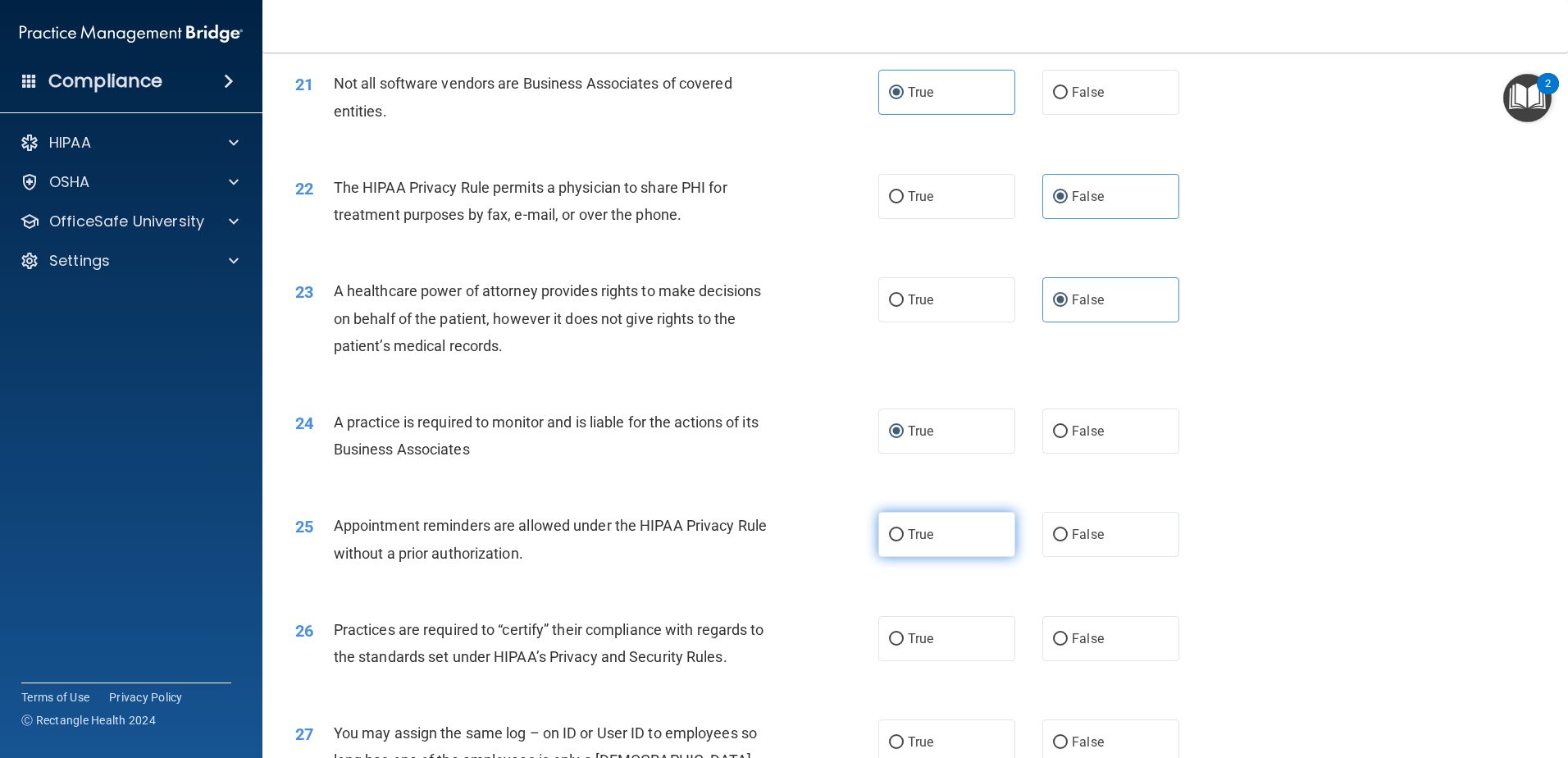
click at [942, 529] on label "True" at bounding box center [947, 534] width 137 height 45
click at [903, 529] on input "True" at bounding box center [896, 535] width 15 height 12
radio input "true"
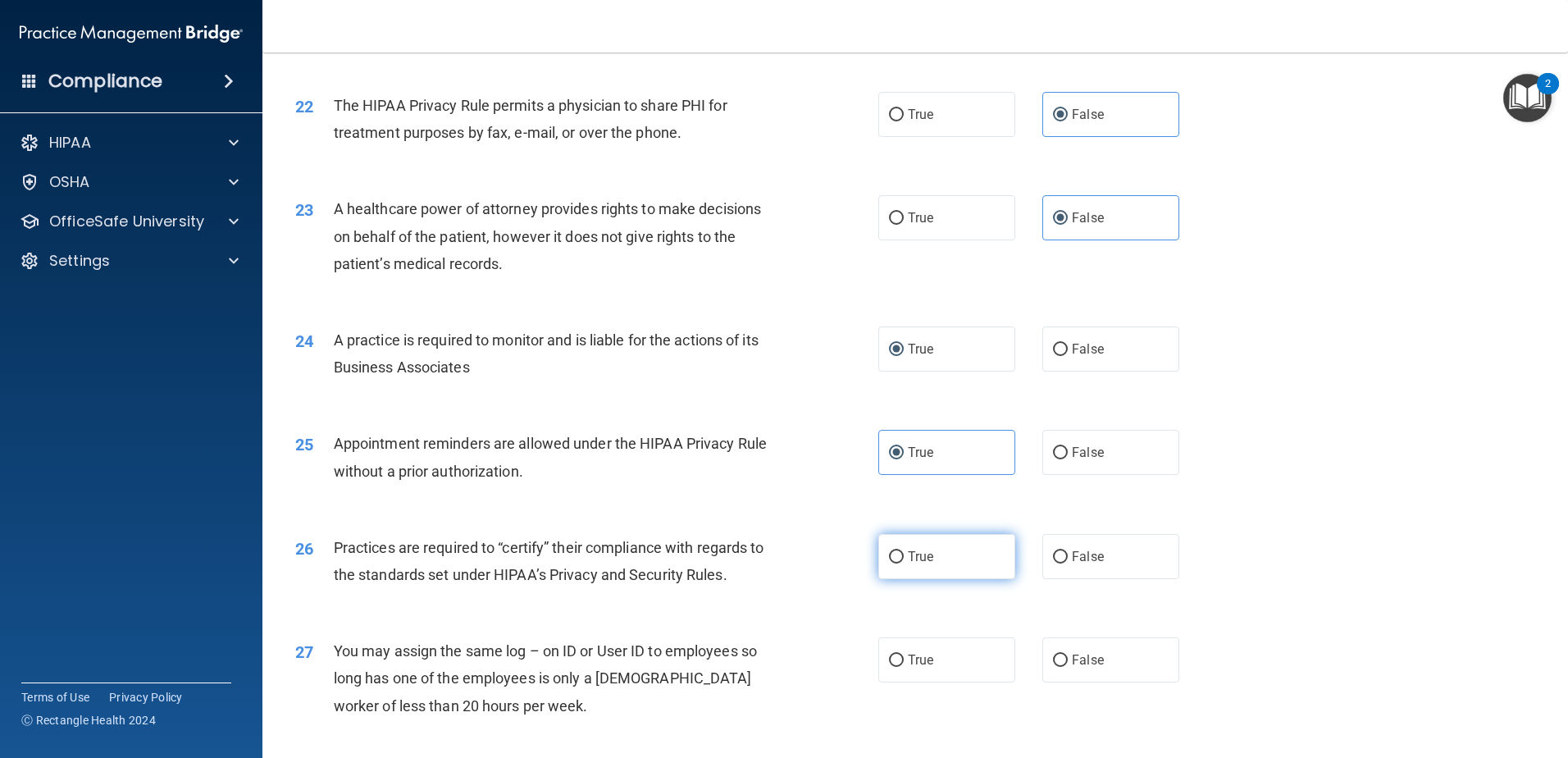
click at [955, 567] on label "True" at bounding box center [947, 557] width 137 height 45
click at [903, 564] on input "True" at bounding box center [896, 557] width 15 height 12
radio input "true"
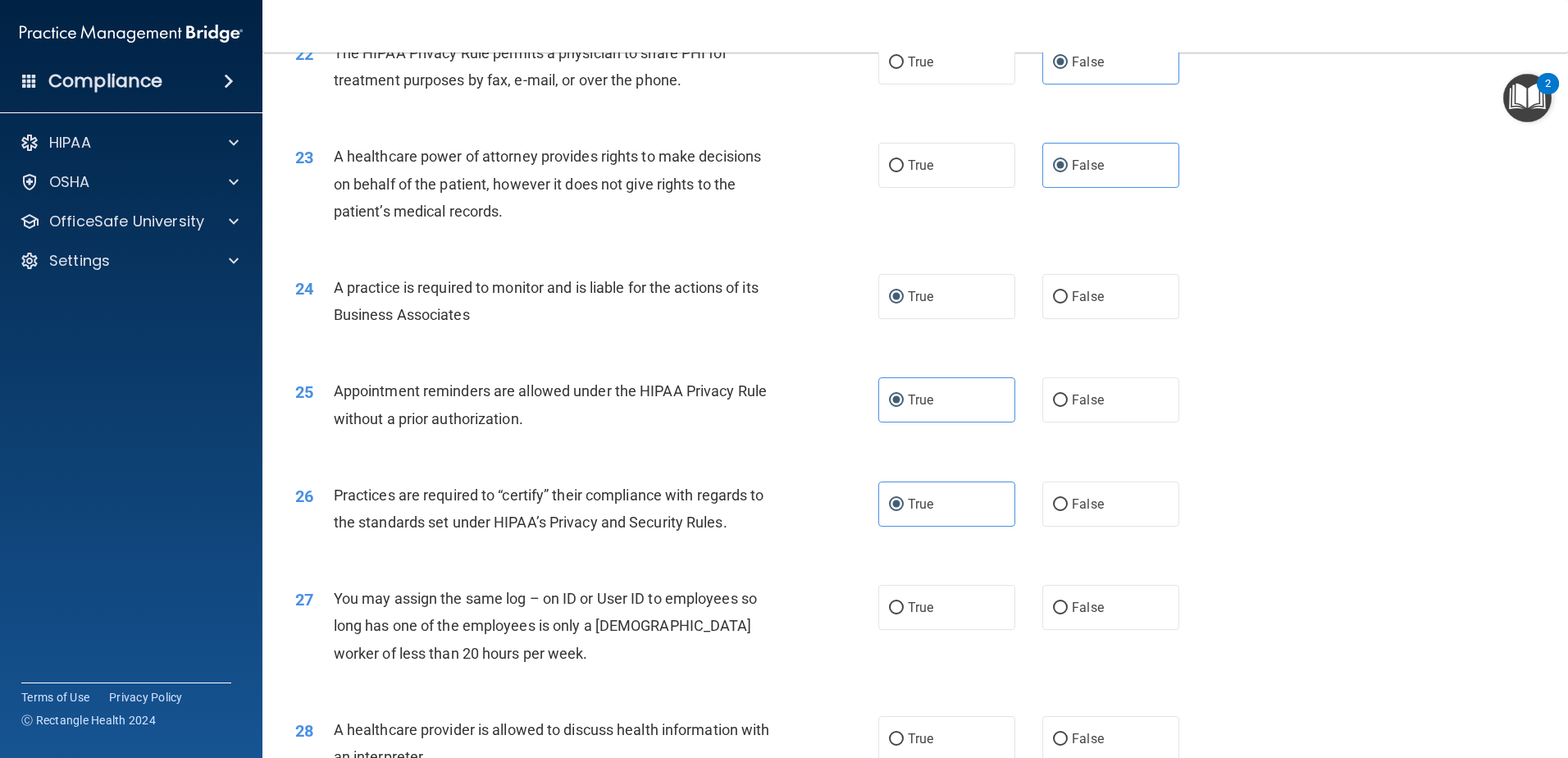
scroll to position [2706, 0]
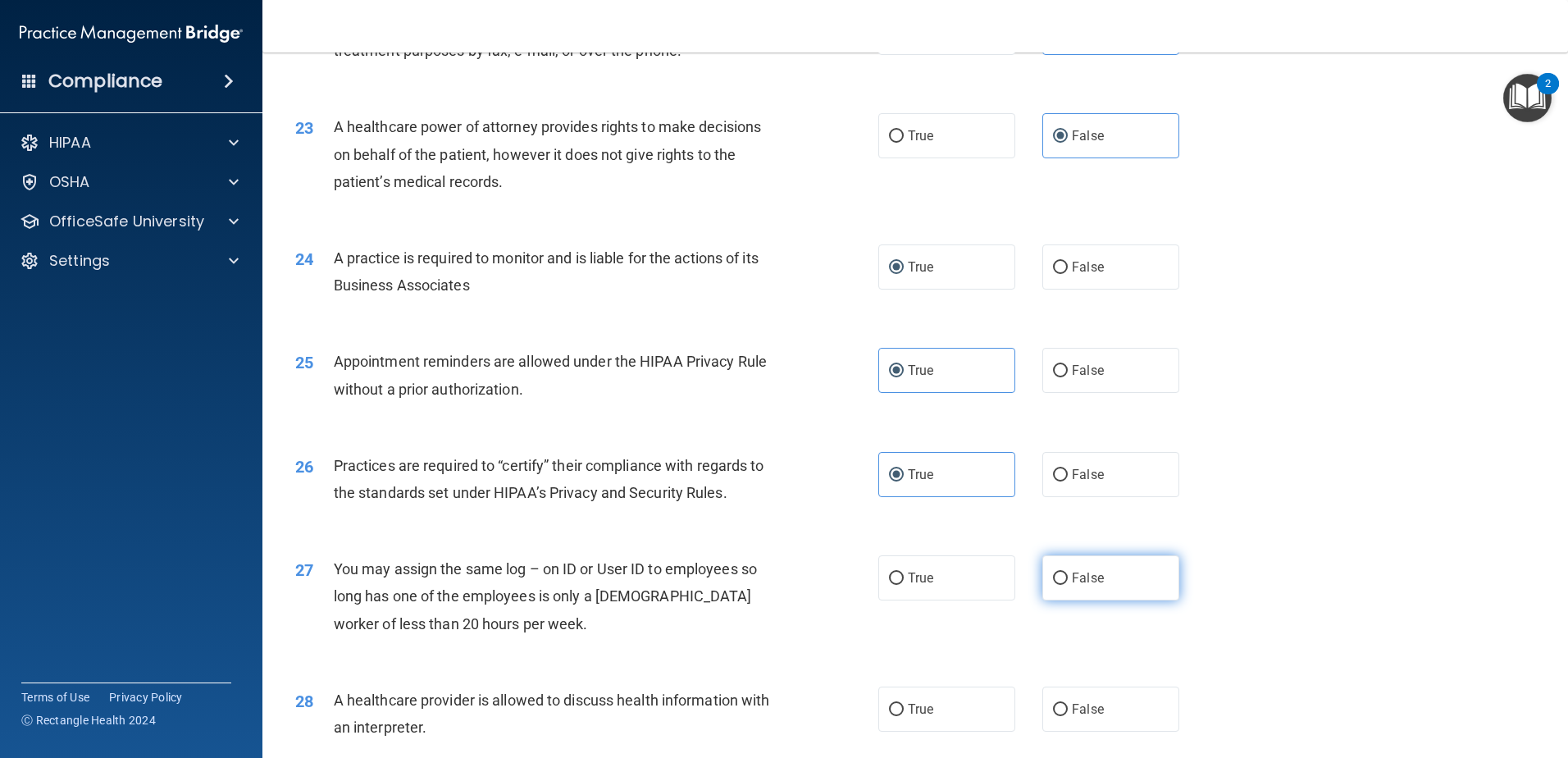
click at [1052, 578] on input "False" at bounding box center [1060, 579] width 15 height 12
radio input "true"
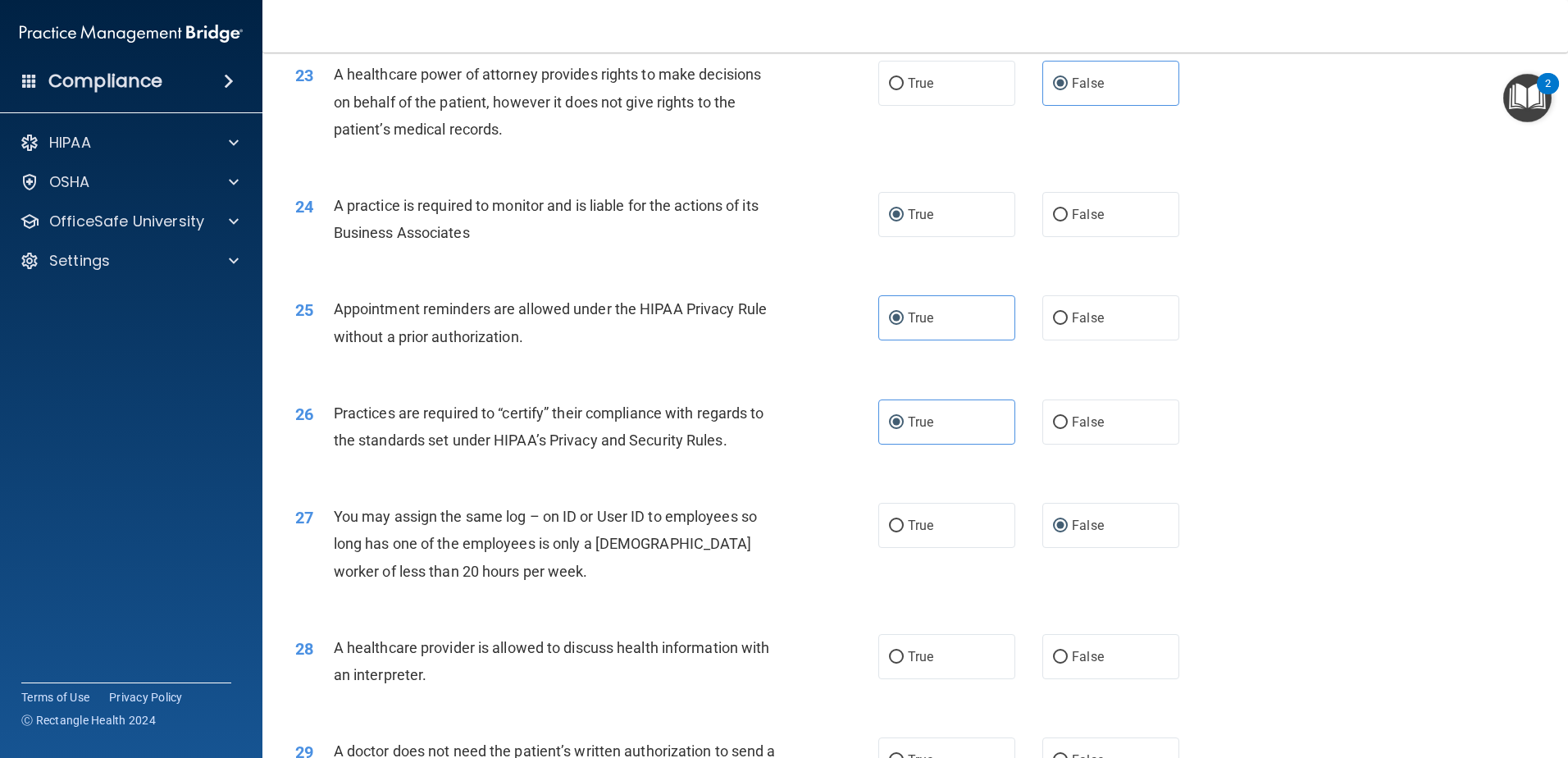
scroll to position [2789, 0]
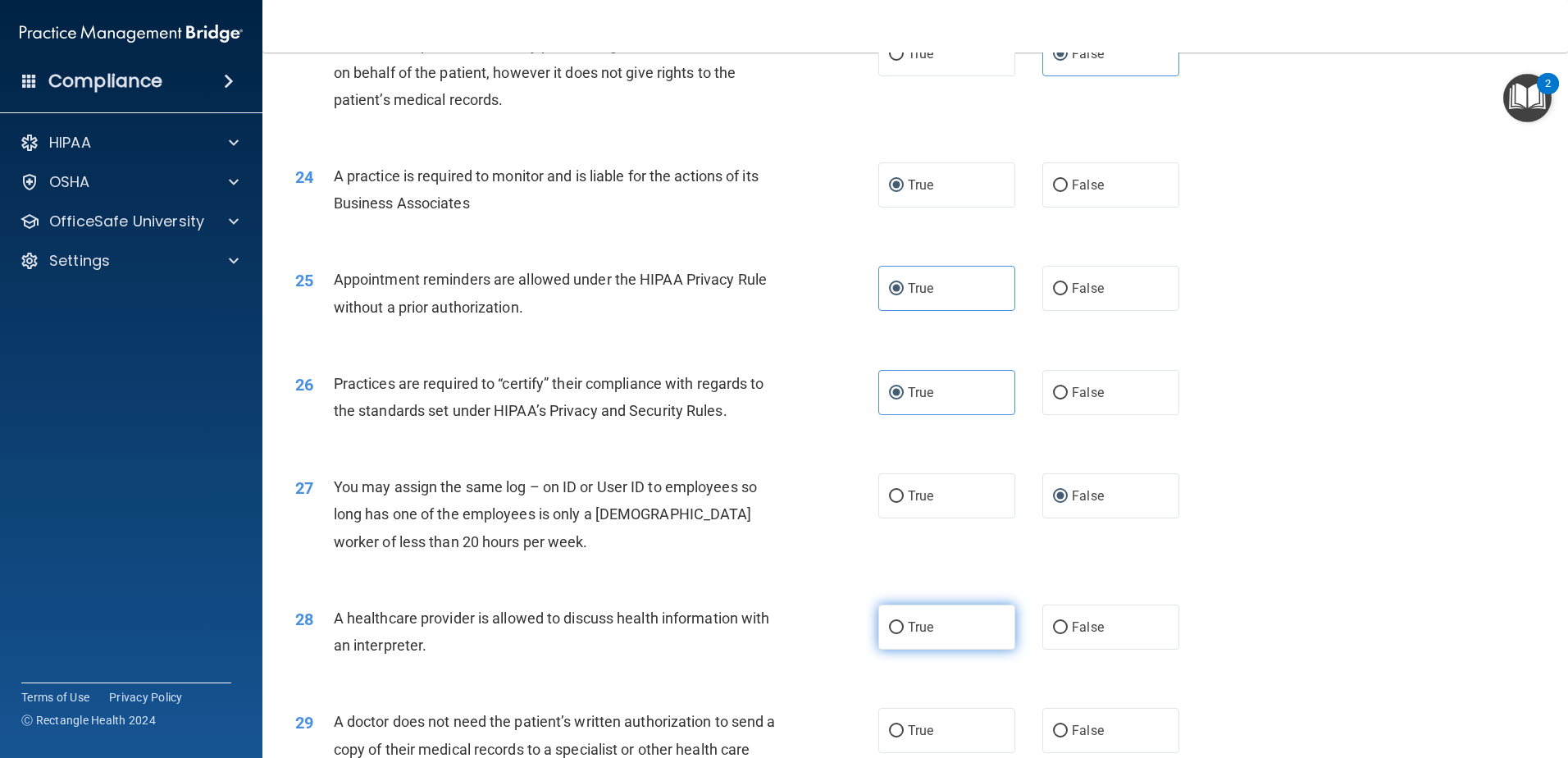
click at [970, 634] on label "True" at bounding box center [947, 627] width 137 height 45
click at [903, 634] on input "True" at bounding box center [896, 628] width 15 height 12
radio input "true"
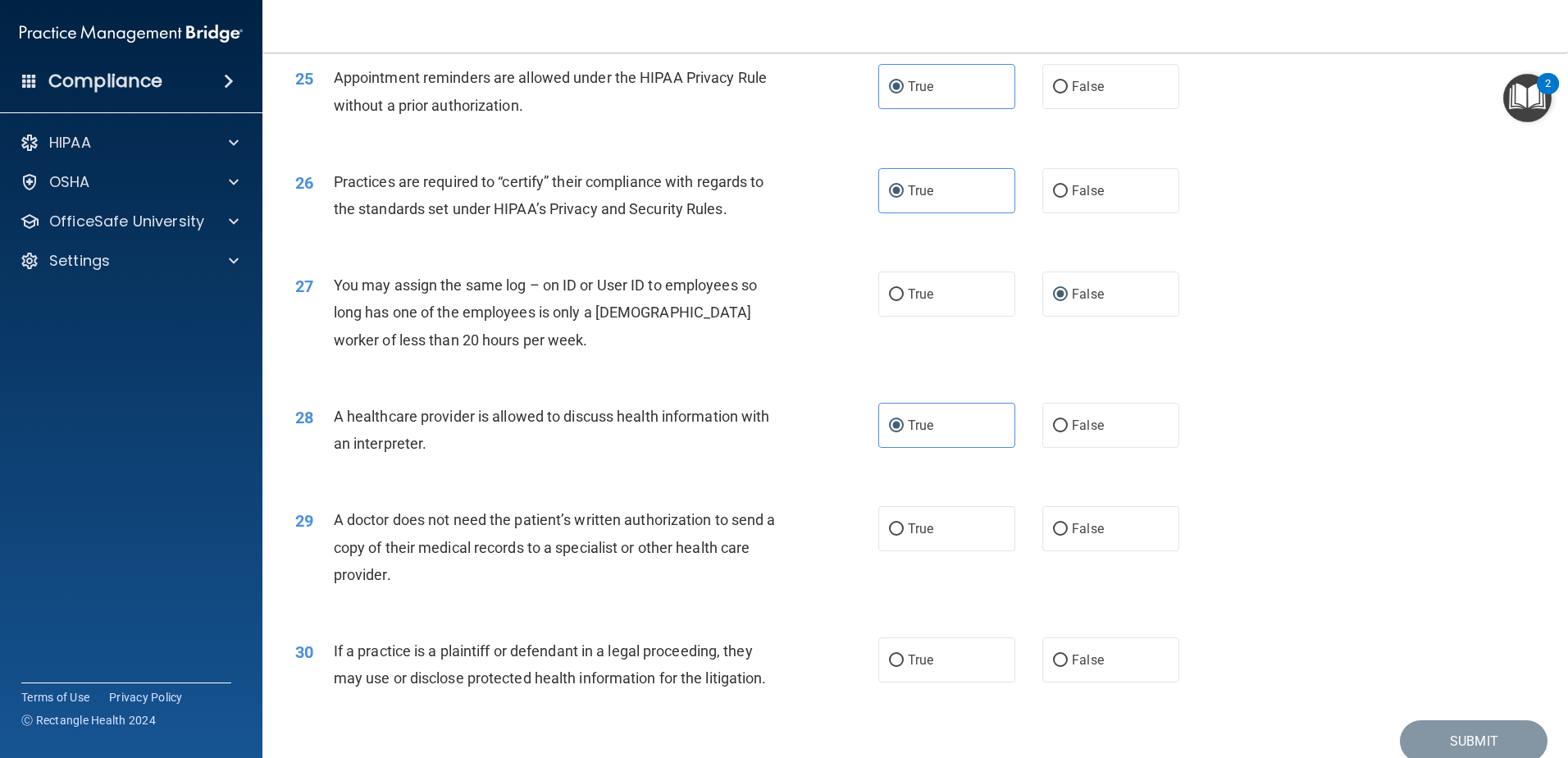
scroll to position [3060, 0]
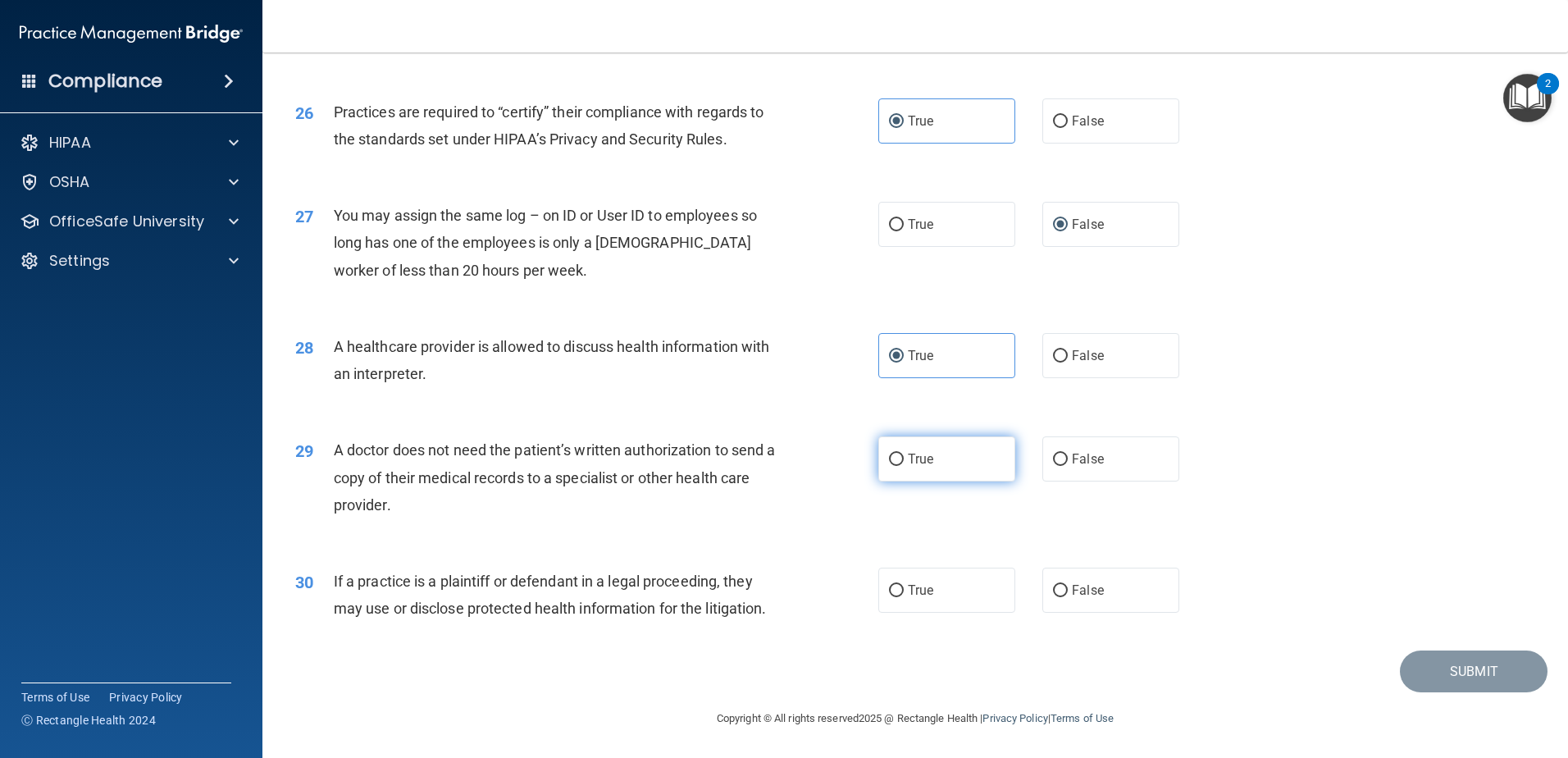
click at [968, 478] on label "True" at bounding box center [947, 459] width 137 height 45
click at [903, 466] on input "True" at bounding box center [896, 460] width 15 height 12
radio input "true"
click at [927, 578] on label "True" at bounding box center [947, 589] width 137 height 45
click at [903, 585] on input "True" at bounding box center [896, 591] width 15 height 12
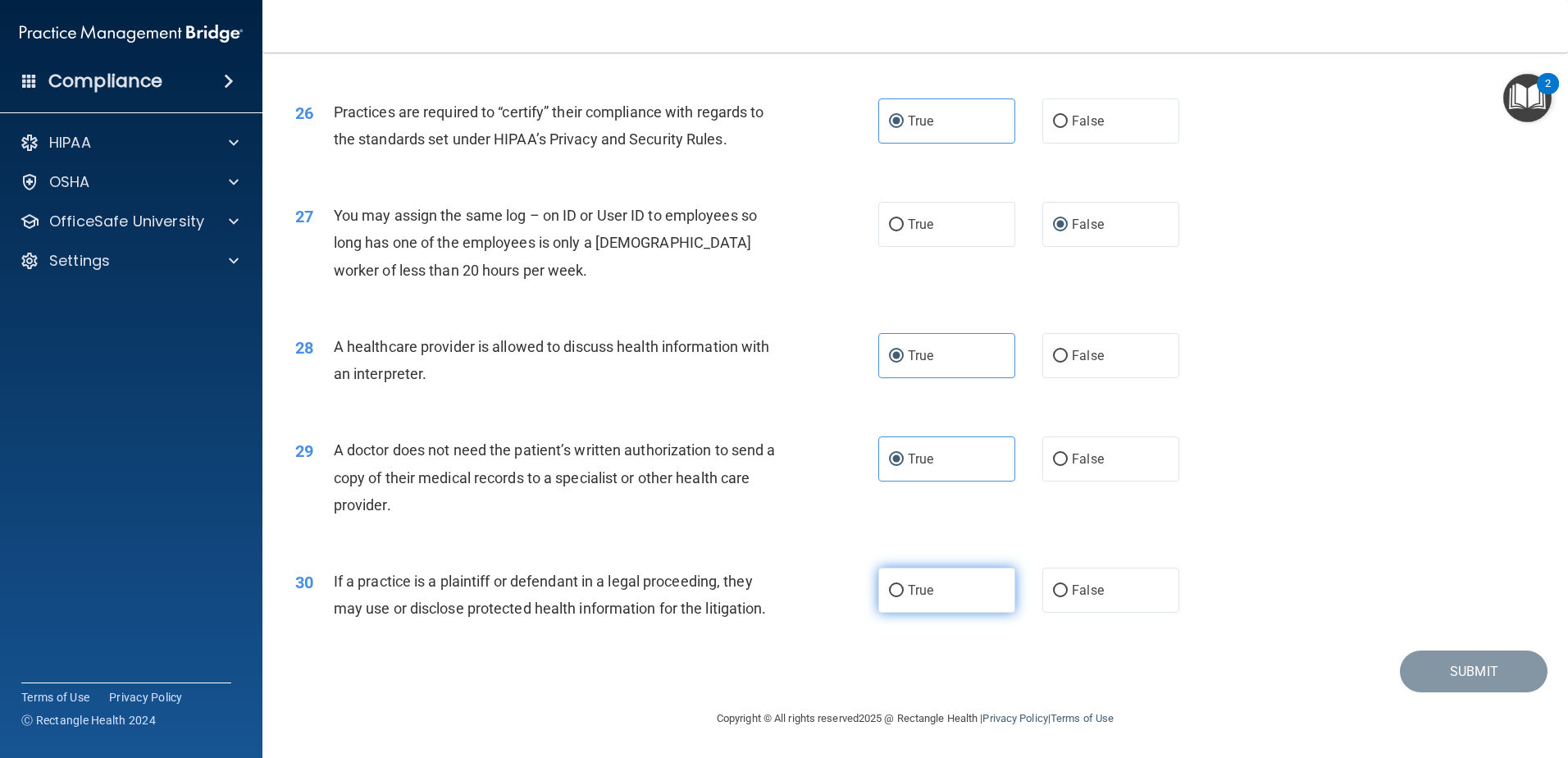
radio input "true"
click at [1399, 664] on button "Submit" at bounding box center [1473, 671] width 147 height 42
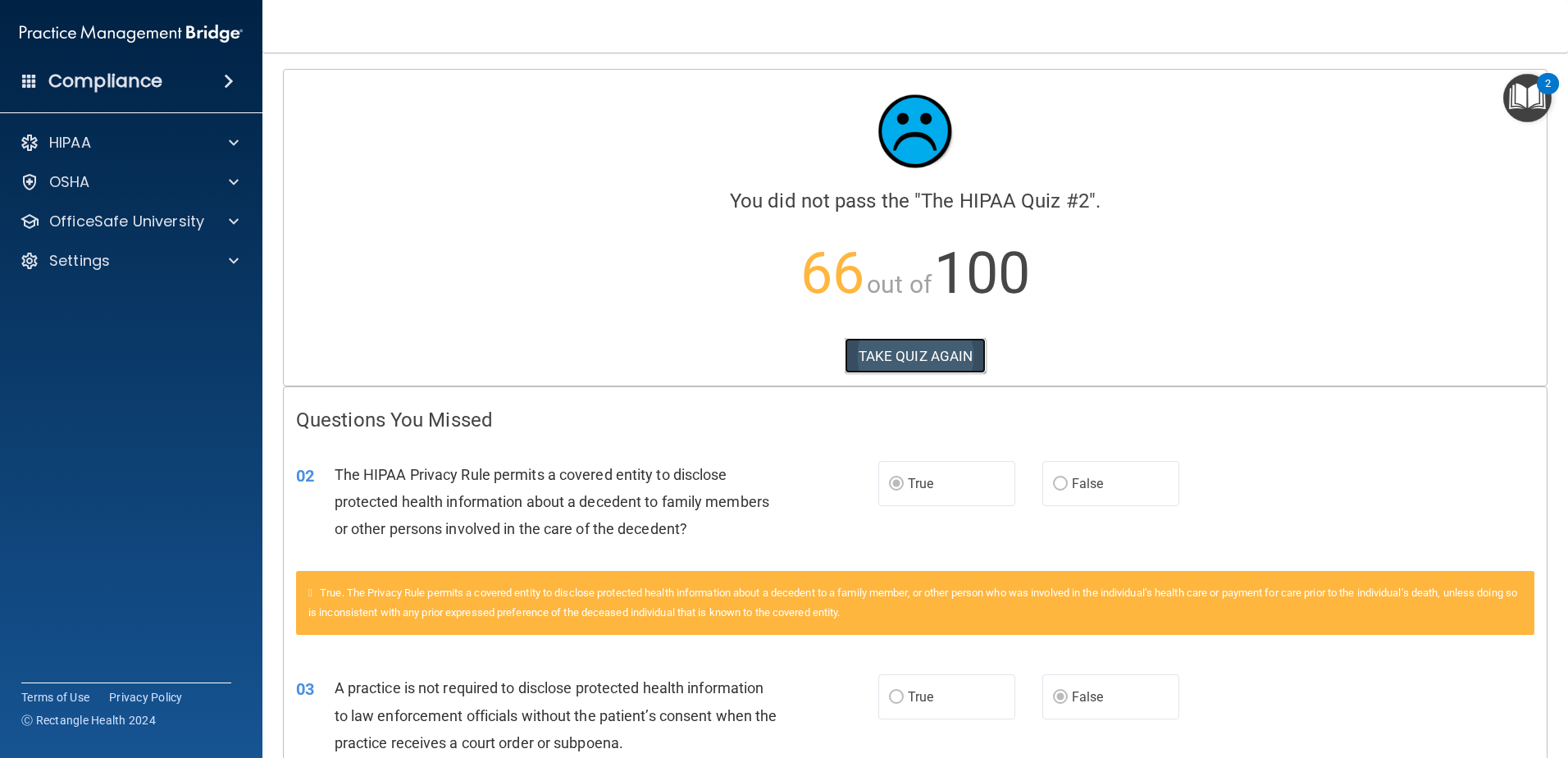
click at [865, 341] on button "TAKE QUIZ AGAIN" at bounding box center [916, 356] width 142 height 36
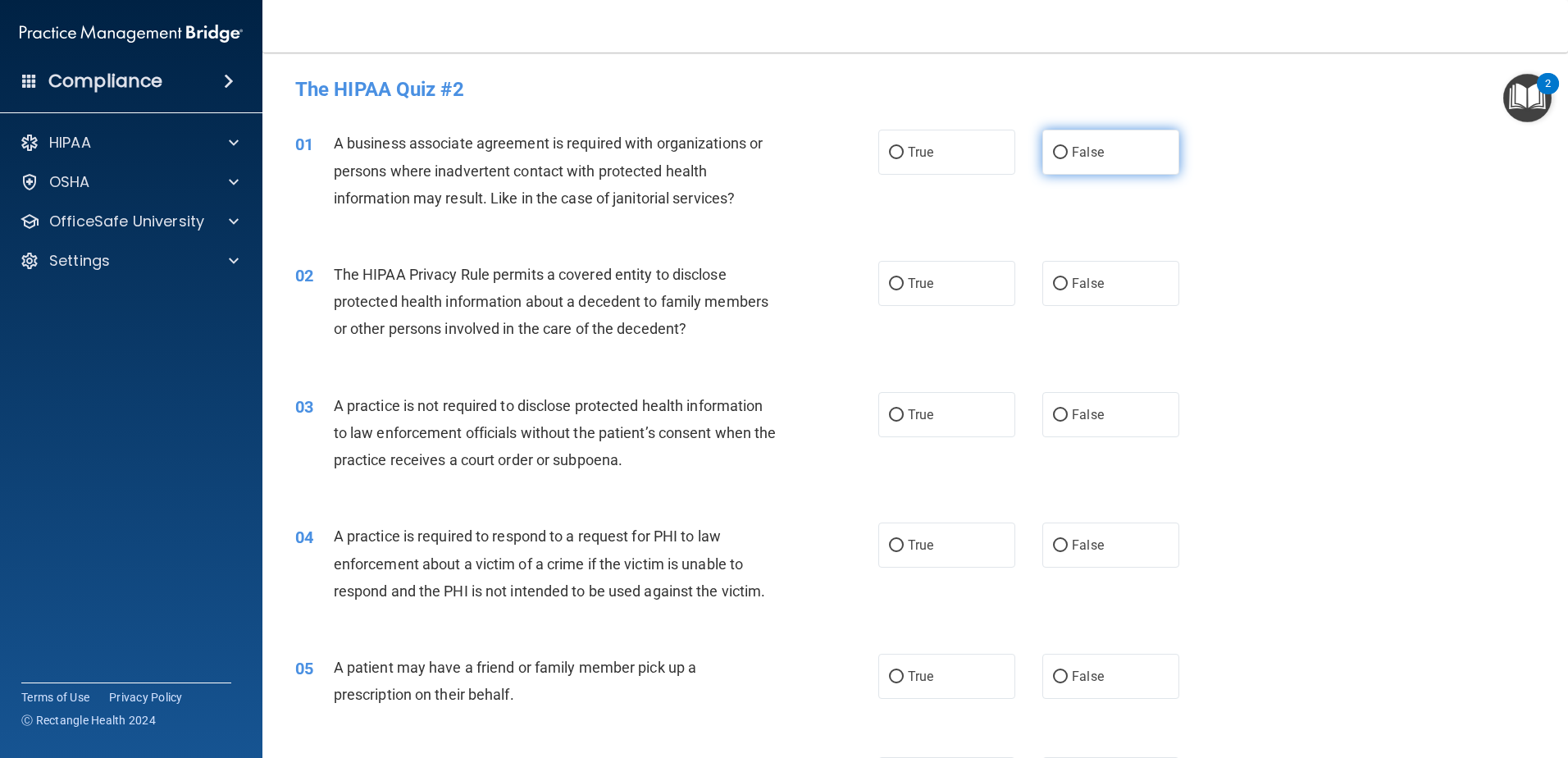
click at [1072, 157] on span "False" at bounding box center [1088, 153] width 32 height 16
click at [1068, 157] on input "False" at bounding box center [1060, 153] width 15 height 12
radio input "true"
click at [912, 287] on span "True" at bounding box center [920, 283] width 26 height 16
click at [903, 287] on input "True" at bounding box center [896, 284] width 15 height 12
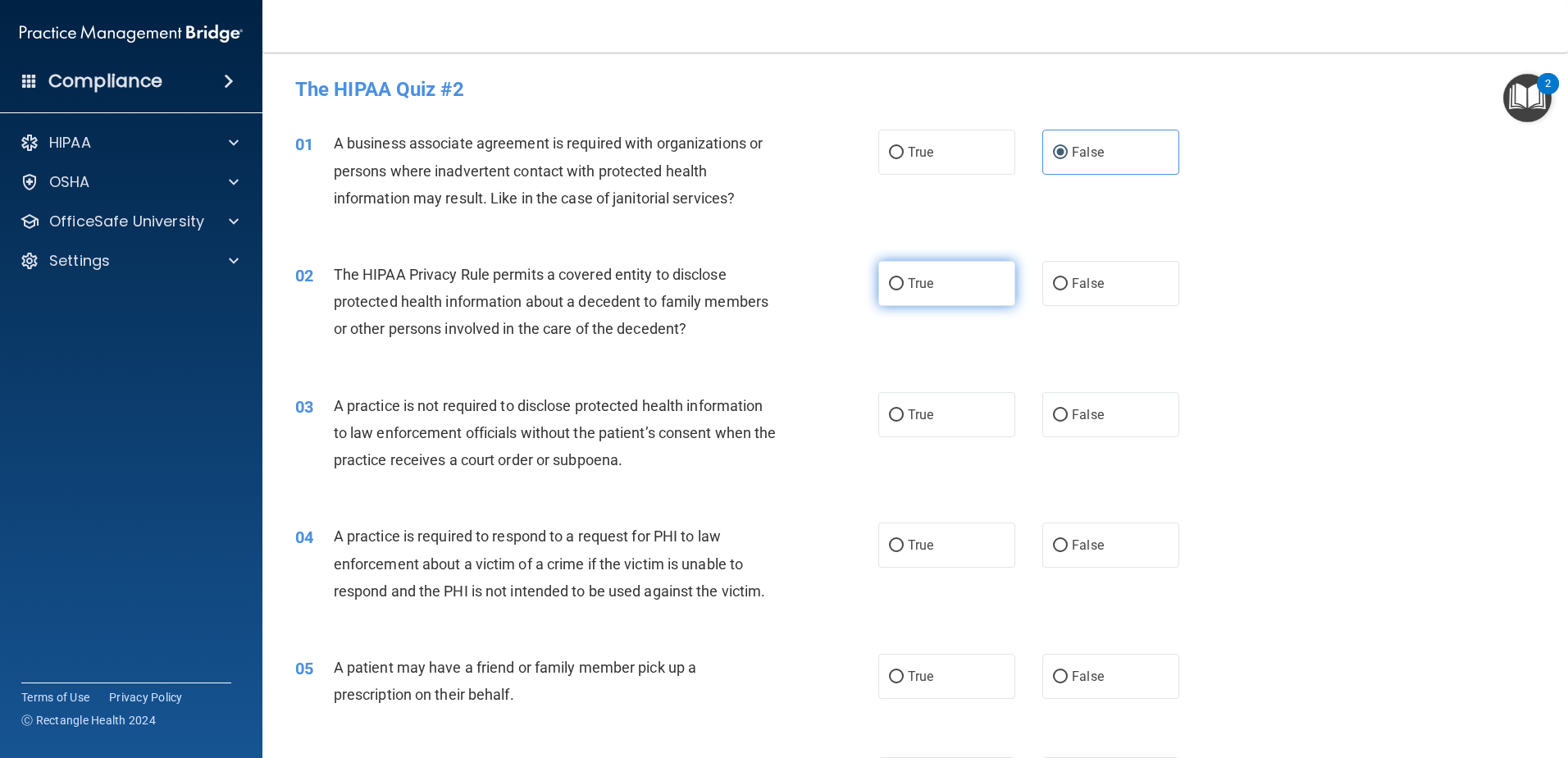
radio input "true"
click at [944, 428] on label "True" at bounding box center [947, 415] width 137 height 45
click at [903, 422] on input "True" at bounding box center [896, 415] width 15 height 12
radio input "true"
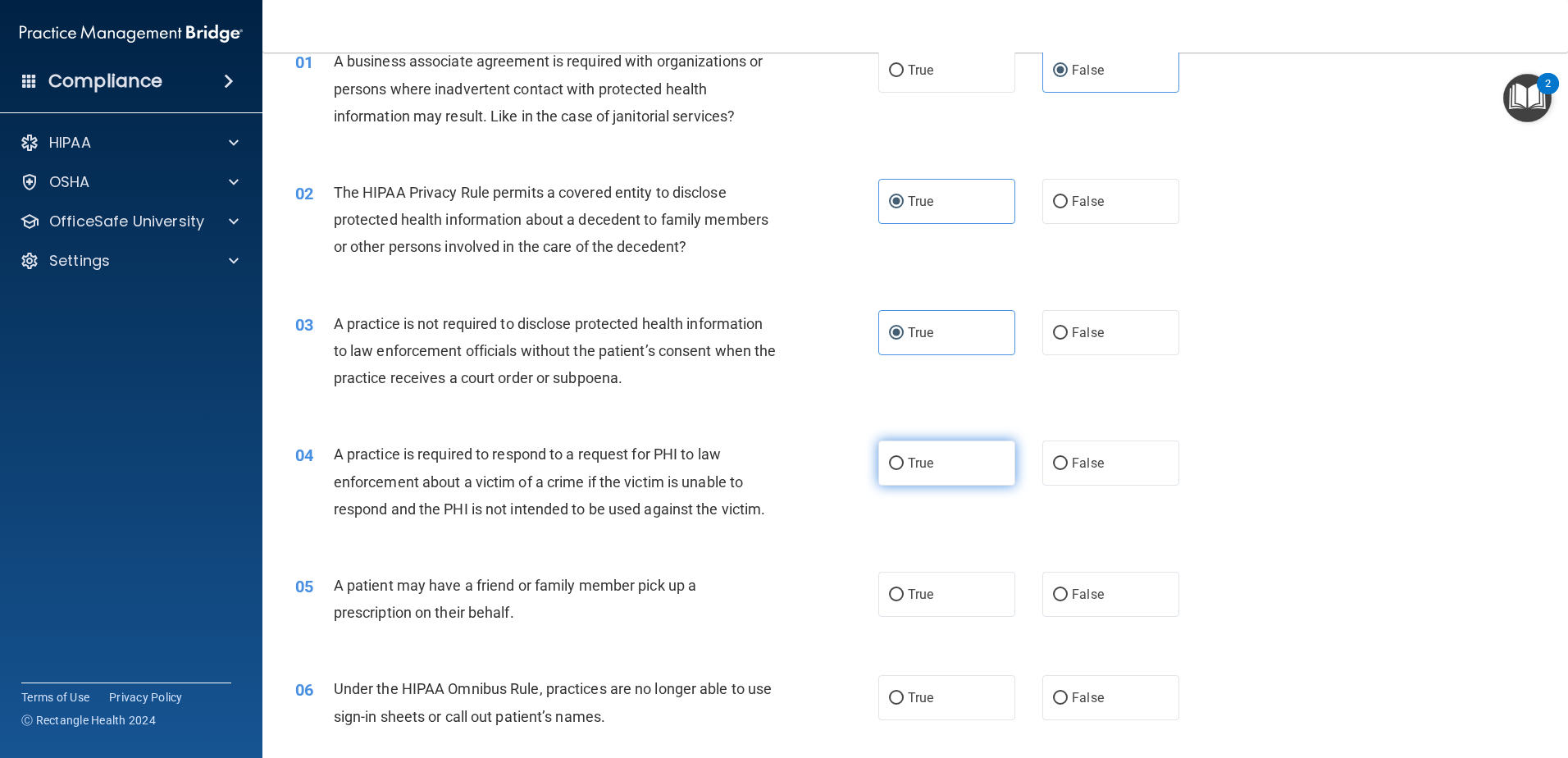
click at [899, 470] on label "True" at bounding box center [947, 462] width 137 height 45
click at [899, 470] on input "True" at bounding box center [896, 464] width 15 height 12
radio input "true"
click at [941, 592] on label "True" at bounding box center [947, 594] width 137 height 45
click at [903, 592] on input "True" at bounding box center [896, 595] width 15 height 12
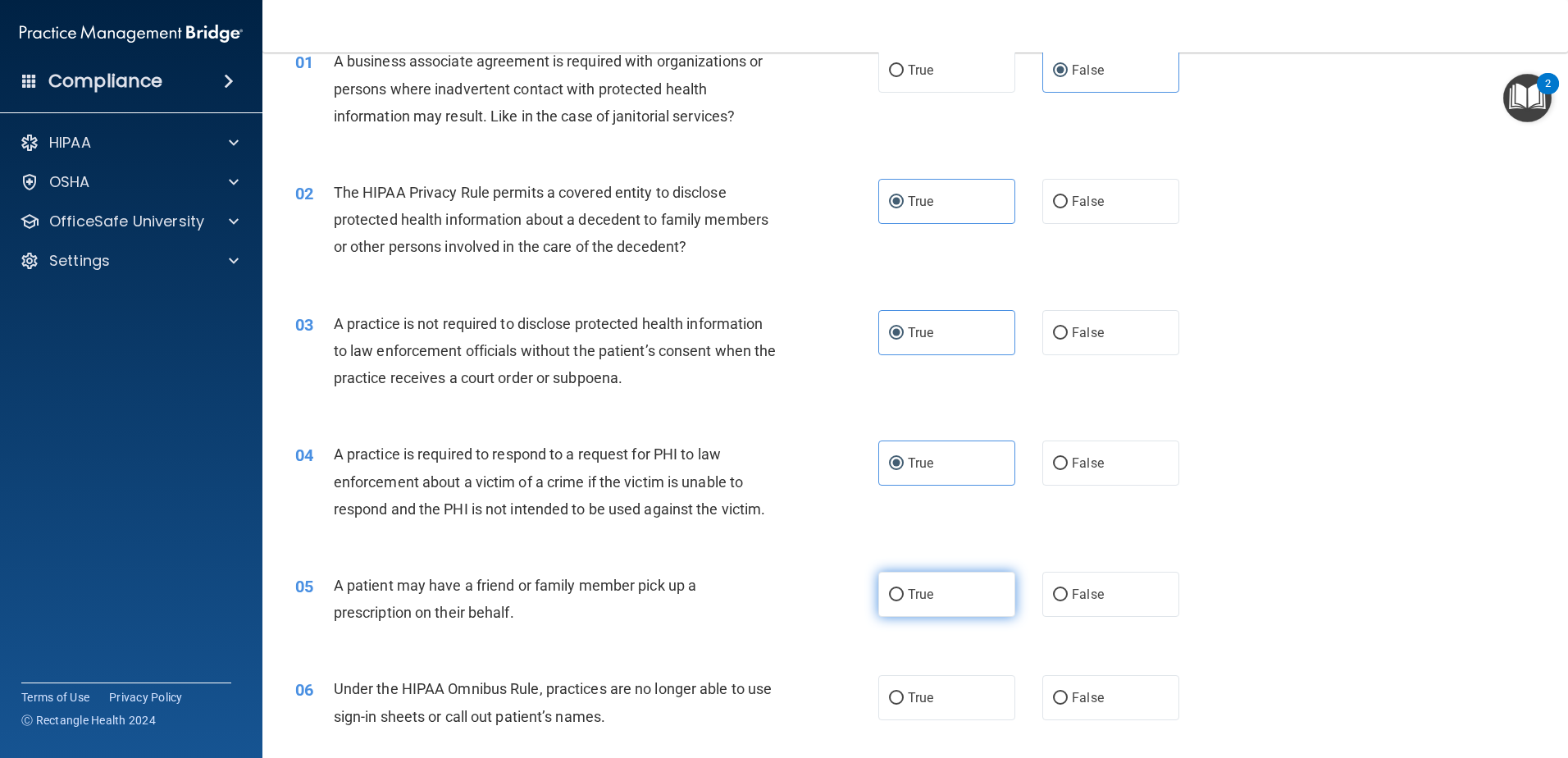
radio input "true"
click at [1092, 705] on span "False" at bounding box center [1088, 698] width 32 height 16
click at [1068, 705] on input "False" at bounding box center [1060, 699] width 15 height 12
radio input "true"
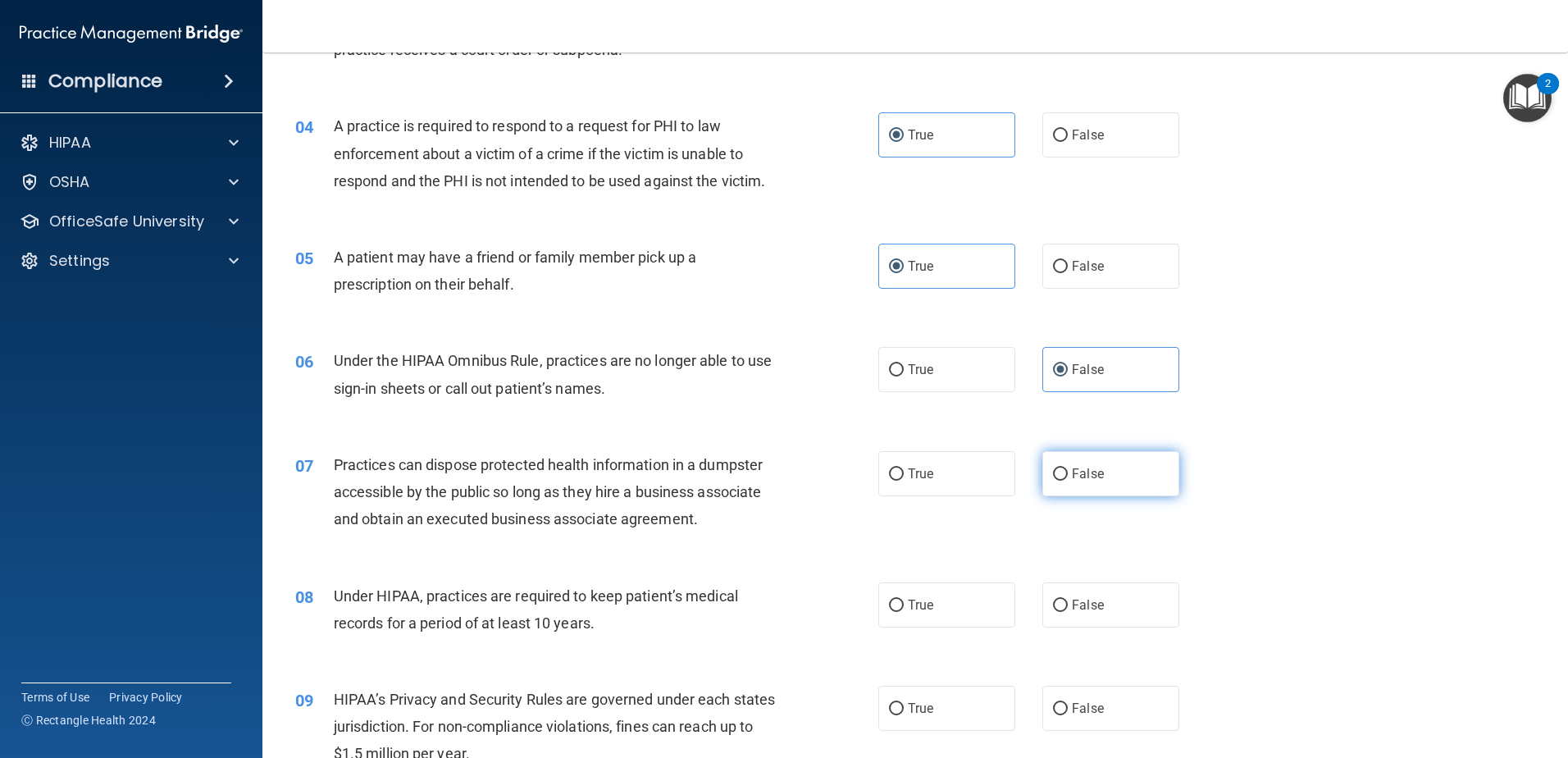
click at [1114, 487] on label "False" at bounding box center [1110, 473] width 137 height 45
click at [1068, 480] on input "False" at bounding box center [1060, 475] width 15 height 12
radio input "true"
click at [1096, 609] on label "False" at bounding box center [1110, 604] width 137 height 45
click at [1068, 609] on input "False" at bounding box center [1060, 605] width 15 height 12
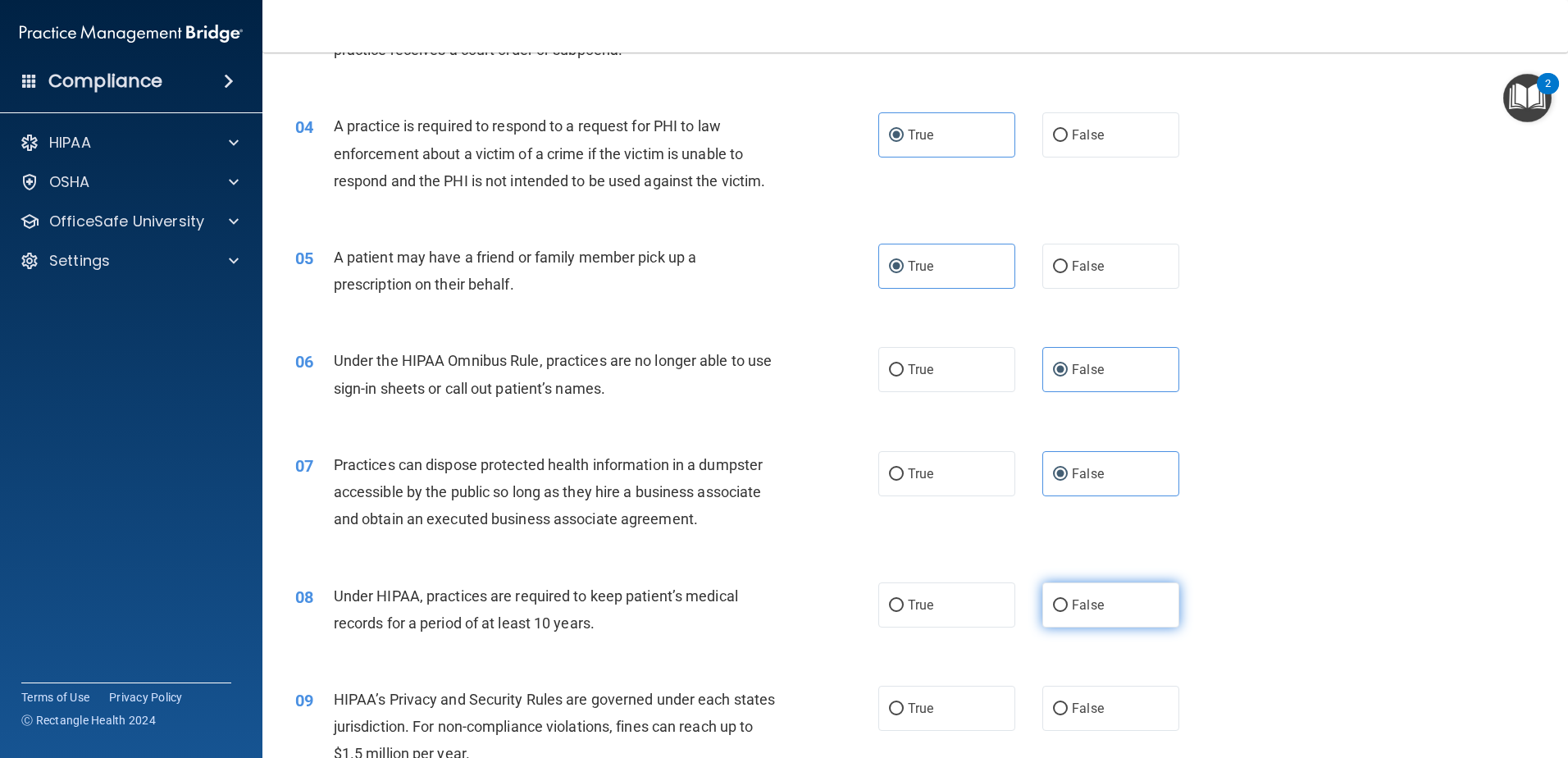
radio input "true"
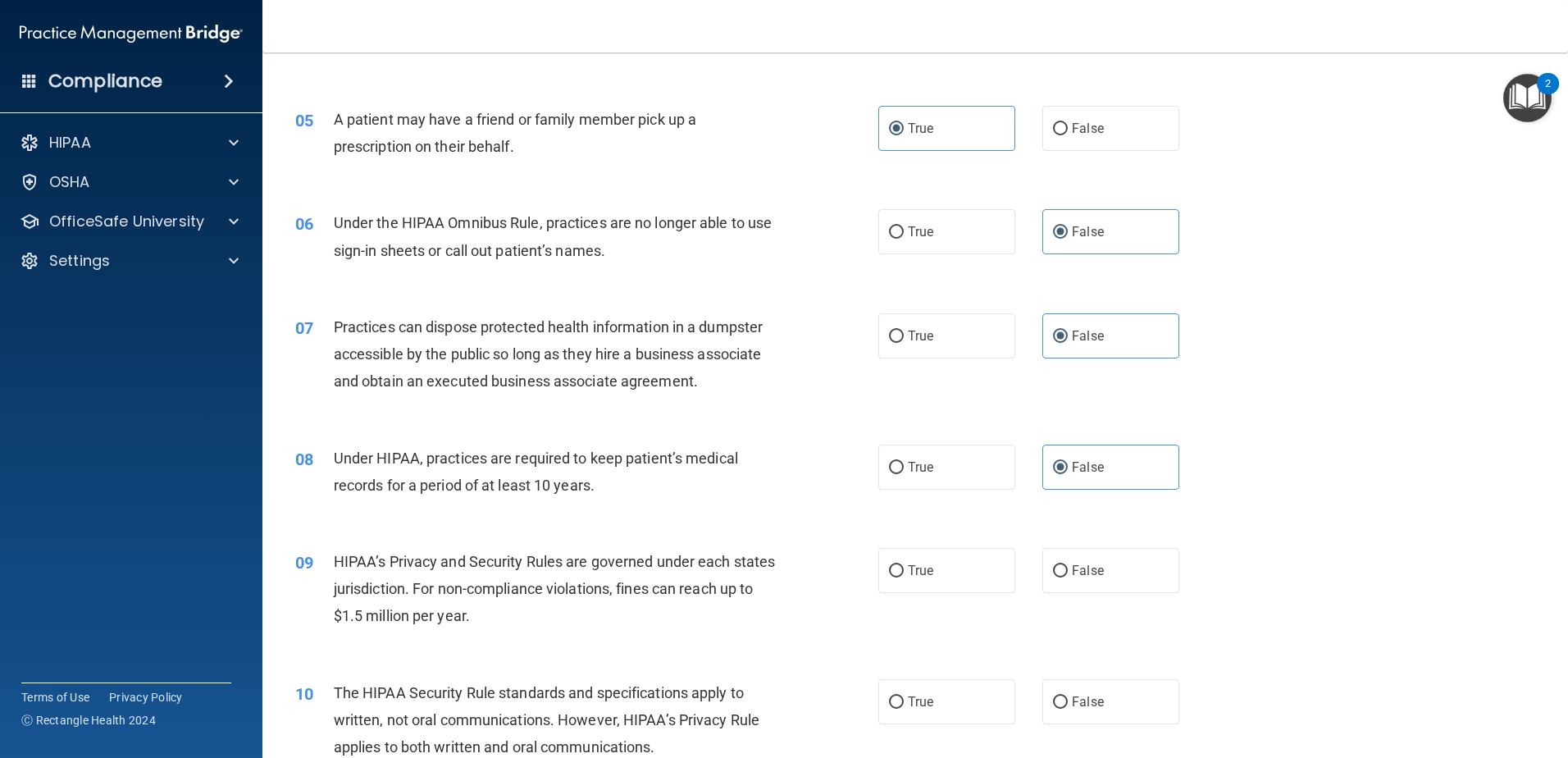
scroll to position [574, 0]
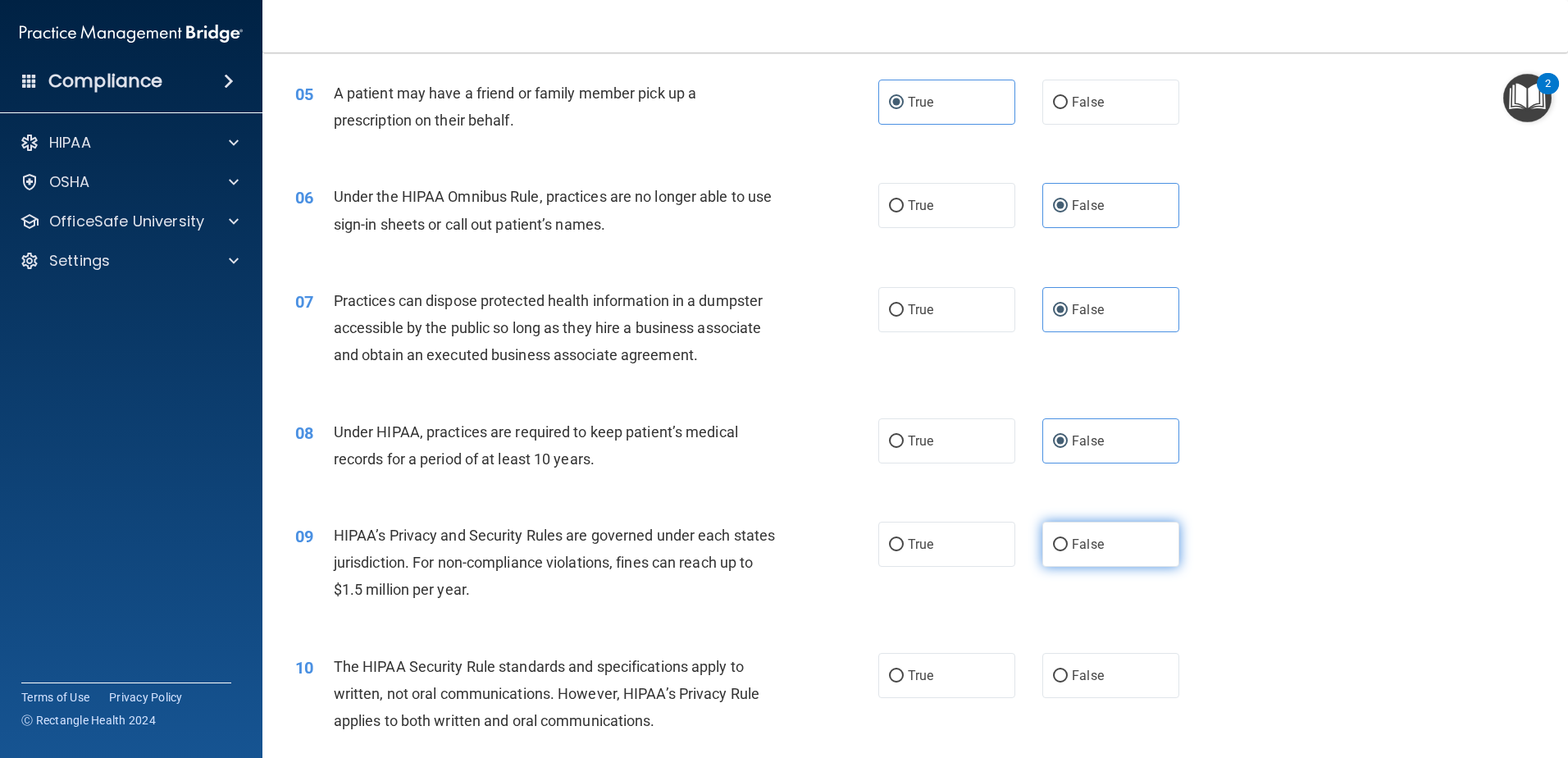
click at [1091, 533] on label "False" at bounding box center [1110, 544] width 137 height 45
click at [1068, 539] on input "False" at bounding box center [1060, 545] width 15 height 12
radio input "true"
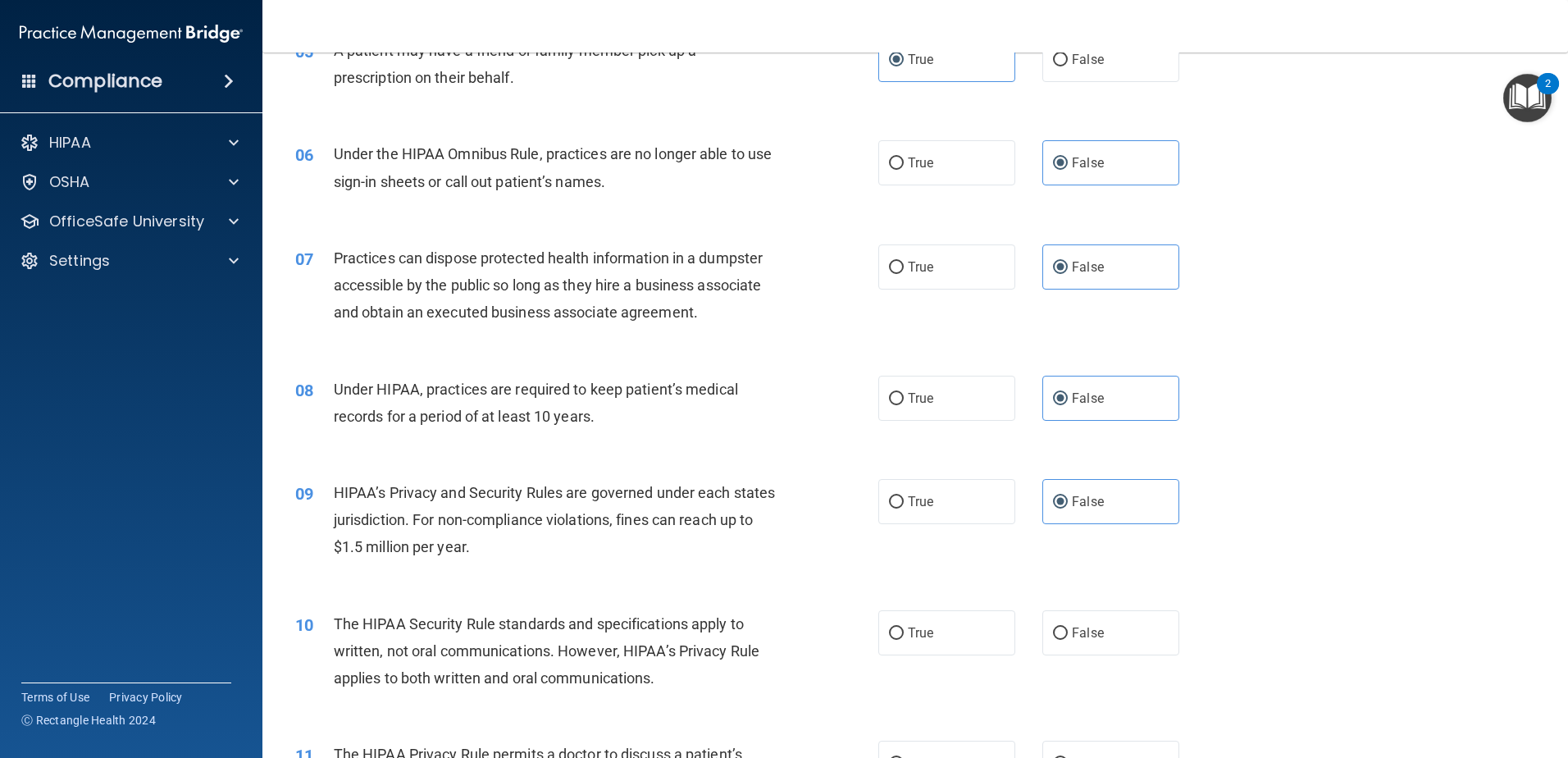
scroll to position [656, 0]
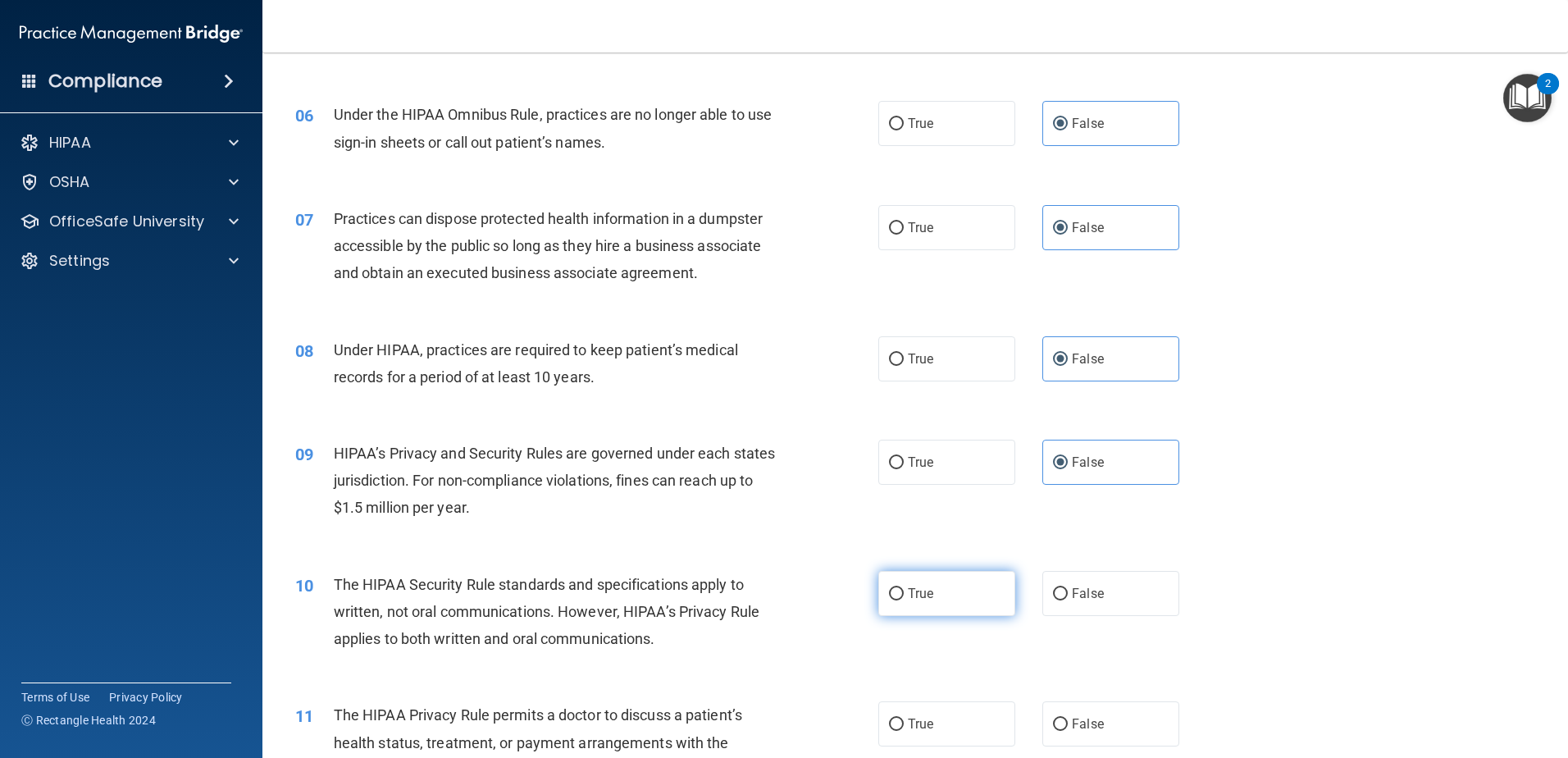
click at [942, 572] on label "True" at bounding box center [947, 593] width 137 height 45
click at [903, 588] on input "True" at bounding box center [896, 595] width 15 height 12
radio input "true"
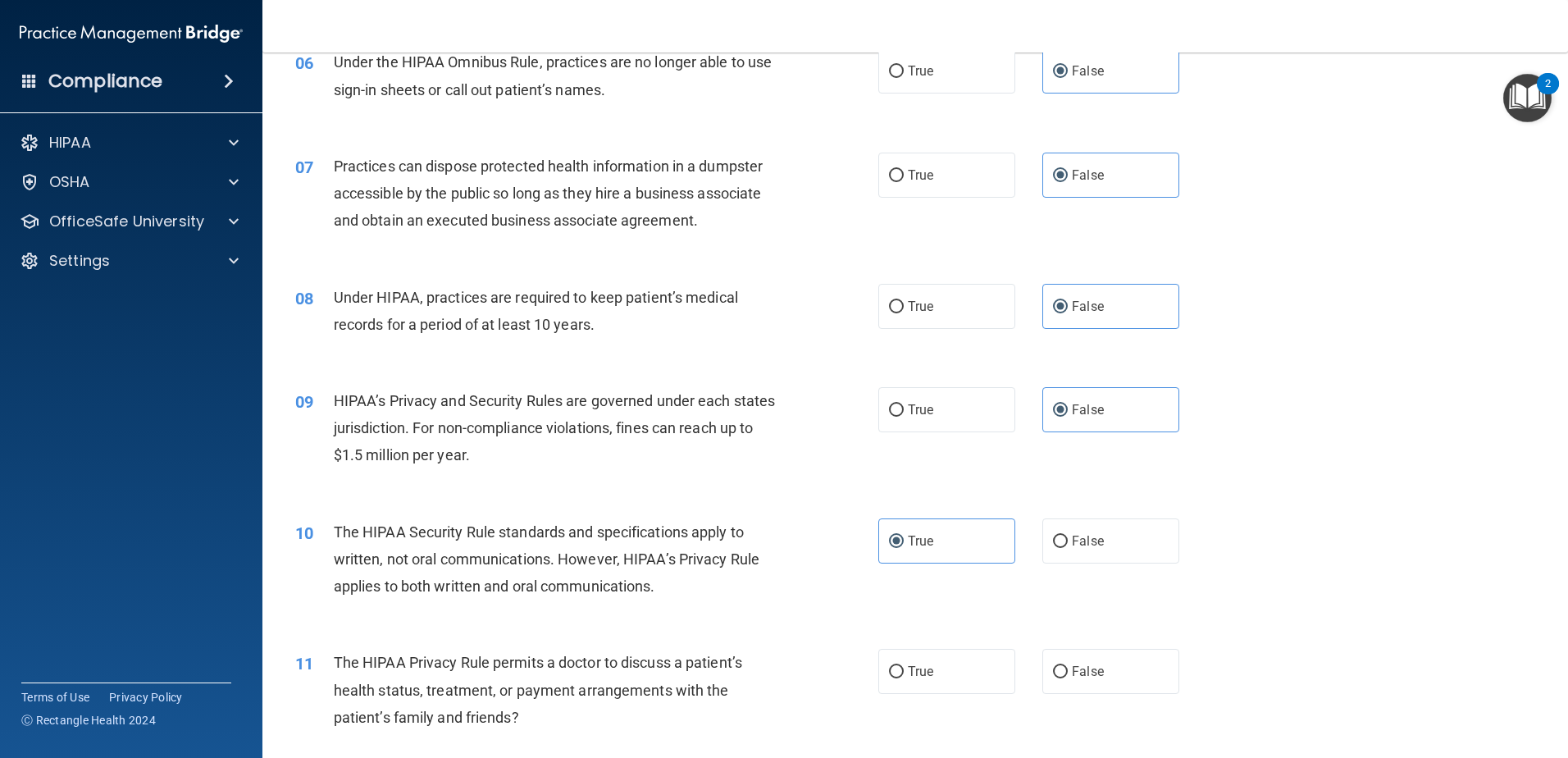
scroll to position [738, 0]
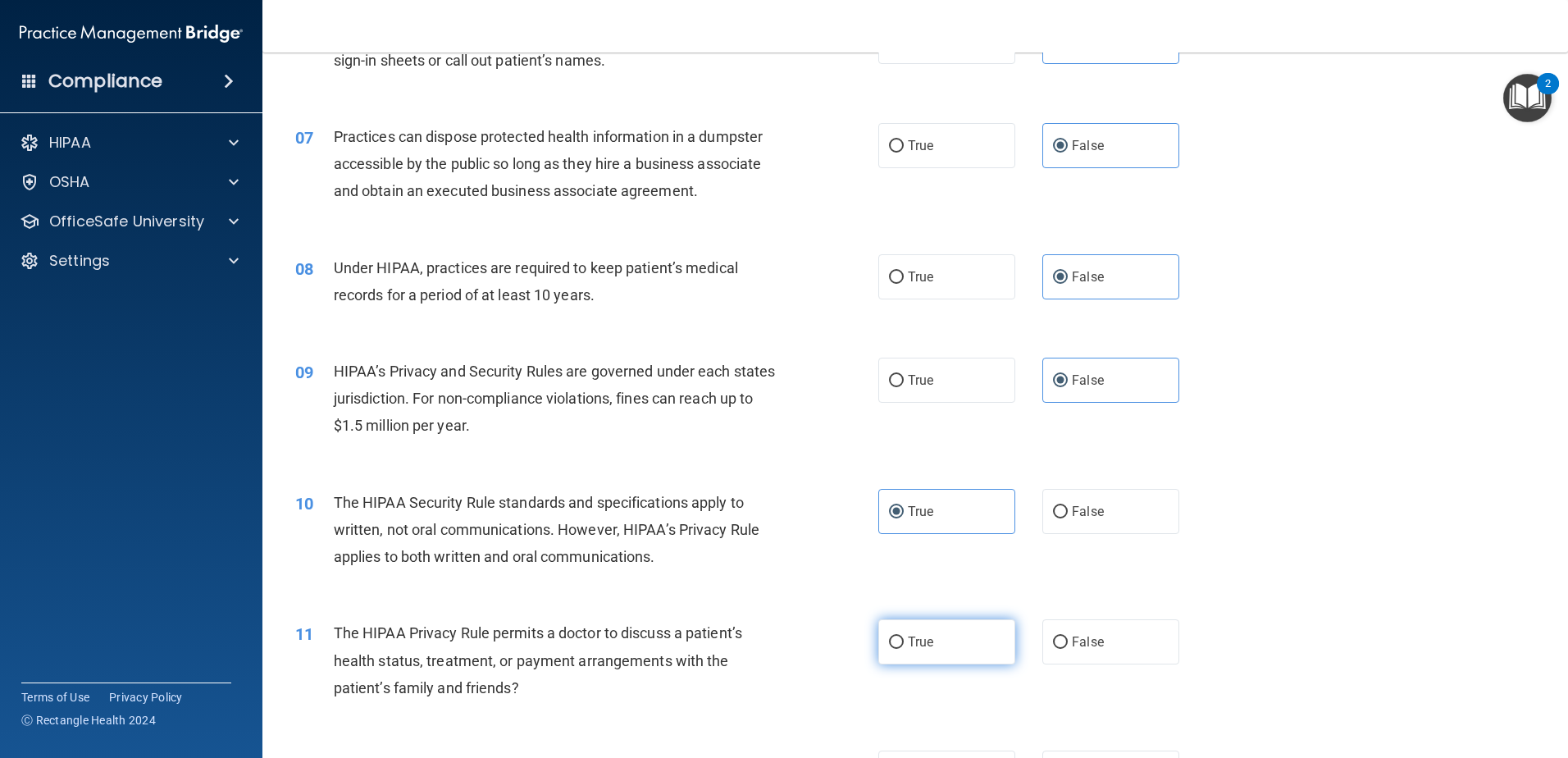
click at [936, 649] on label "True" at bounding box center [947, 642] width 137 height 45
click at [903, 649] on input "True" at bounding box center [896, 643] width 15 height 12
radio input "true"
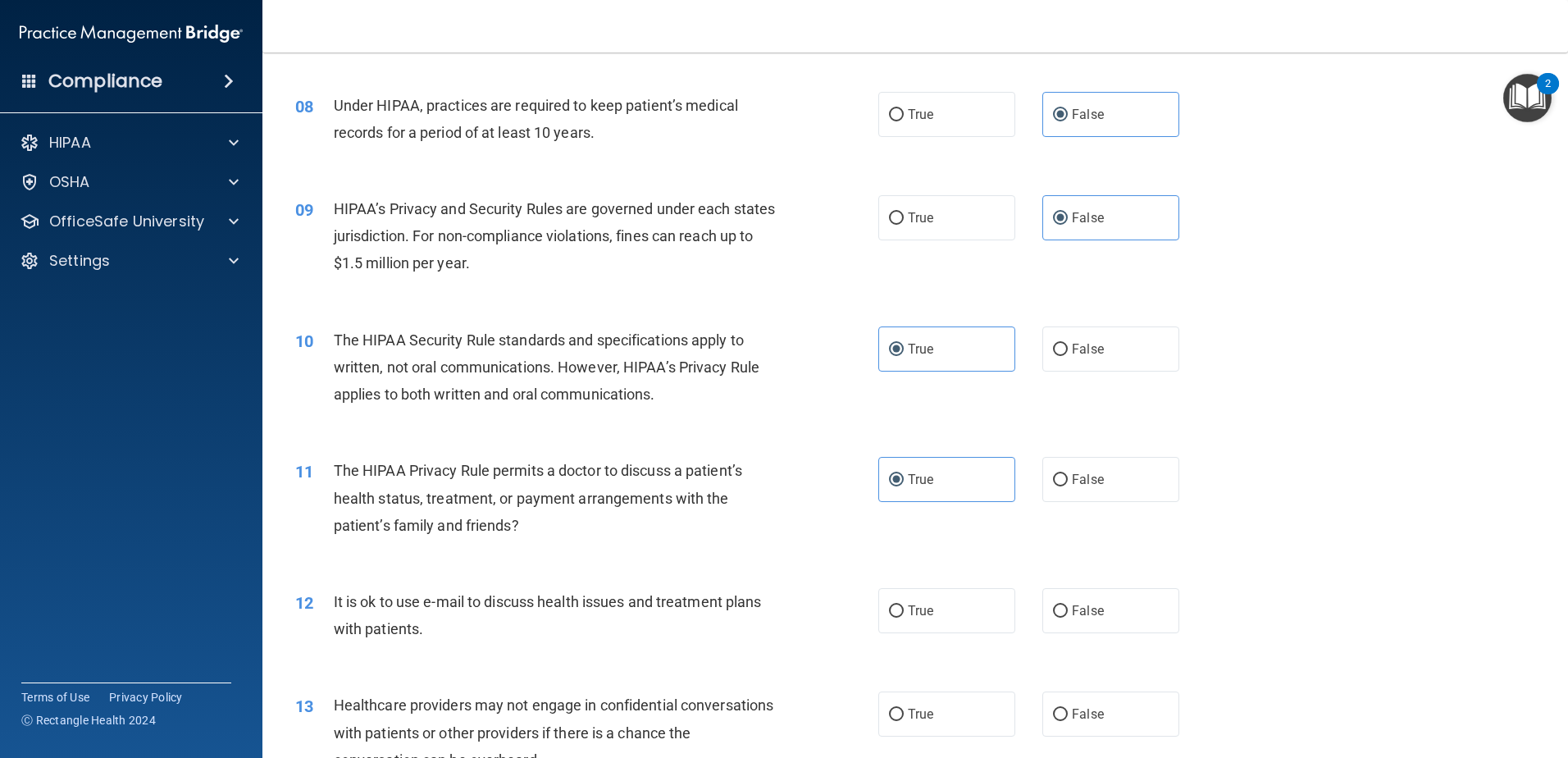
scroll to position [902, 0]
click at [927, 609] on span "True" at bounding box center [920, 609] width 26 height 16
click at [903, 609] on input "True" at bounding box center [896, 610] width 15 height 12
radio input "true"
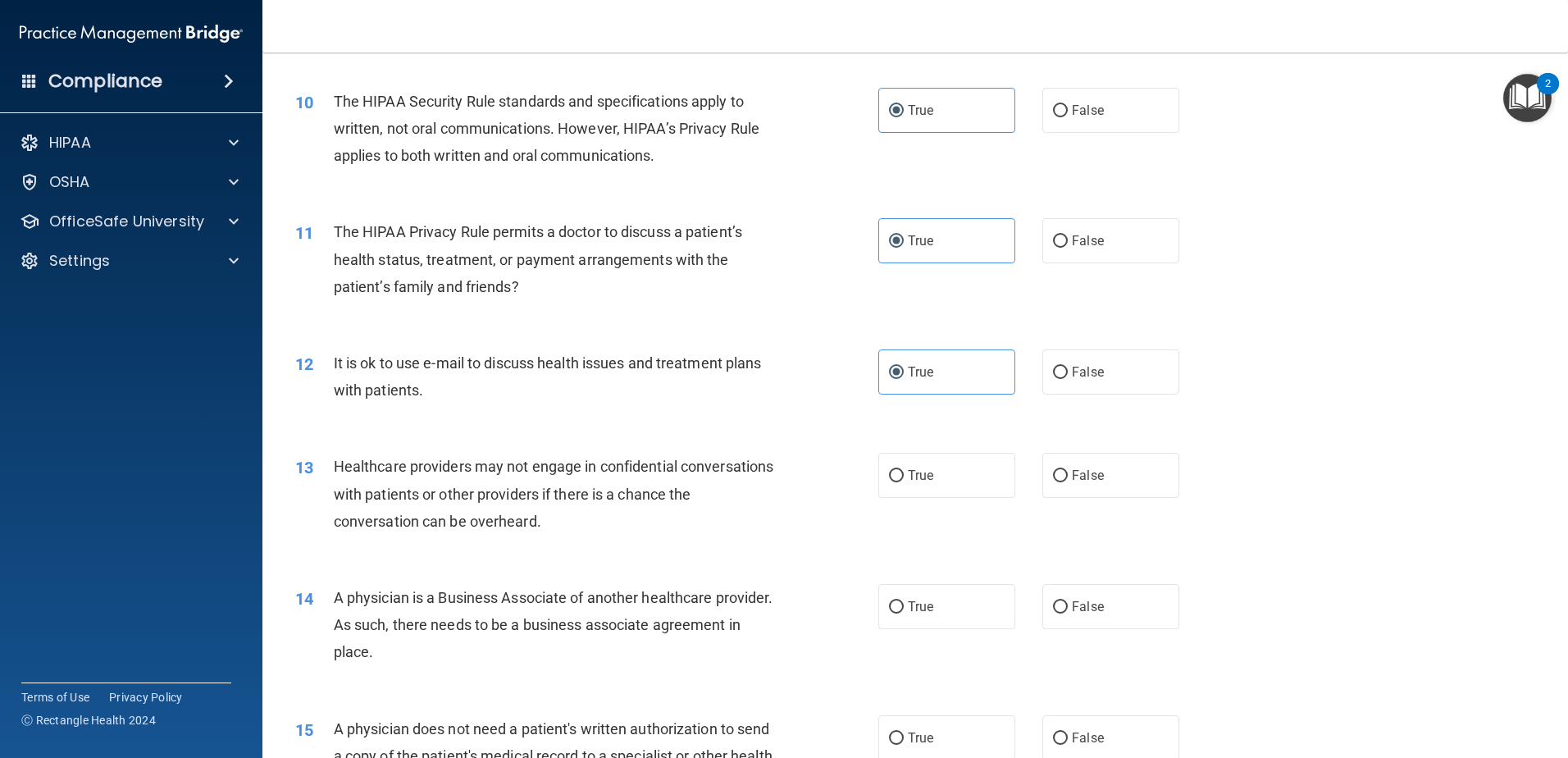
scroll to position [1149, 0]
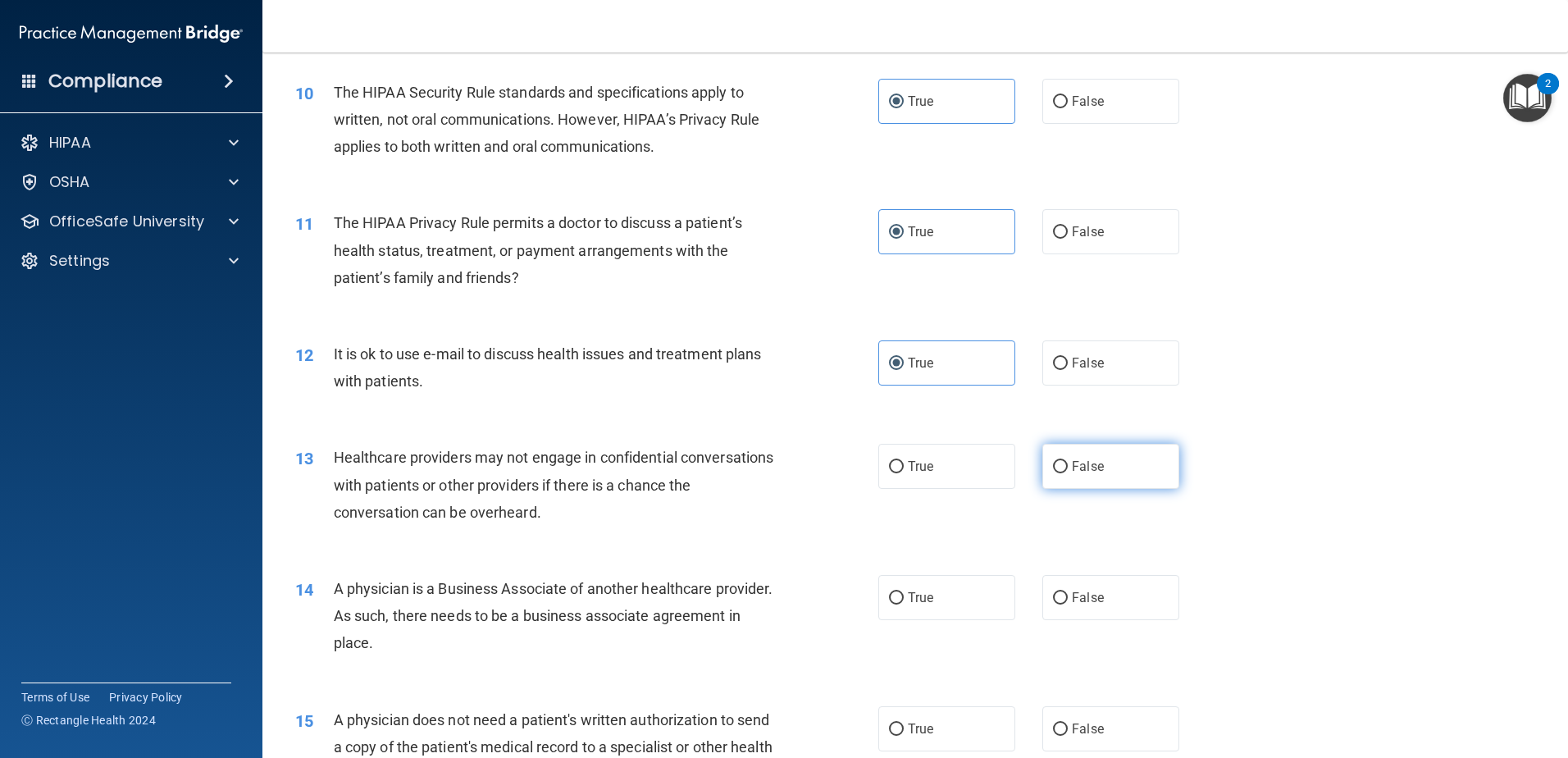
click at [1116, 487] on label "False" at bounding box center [1110, 466] width 137 height 45
click at [1068, 473] on input "False" at bounding box center [1060, 467] width 15 height 12
radio input "true"
click at [1097, 596] on label "False" at bounding box center [1110, 597] width 137 height 45
click at [1068, 596] on input "False" at bounding box center [1060, 598] width 15 height 12
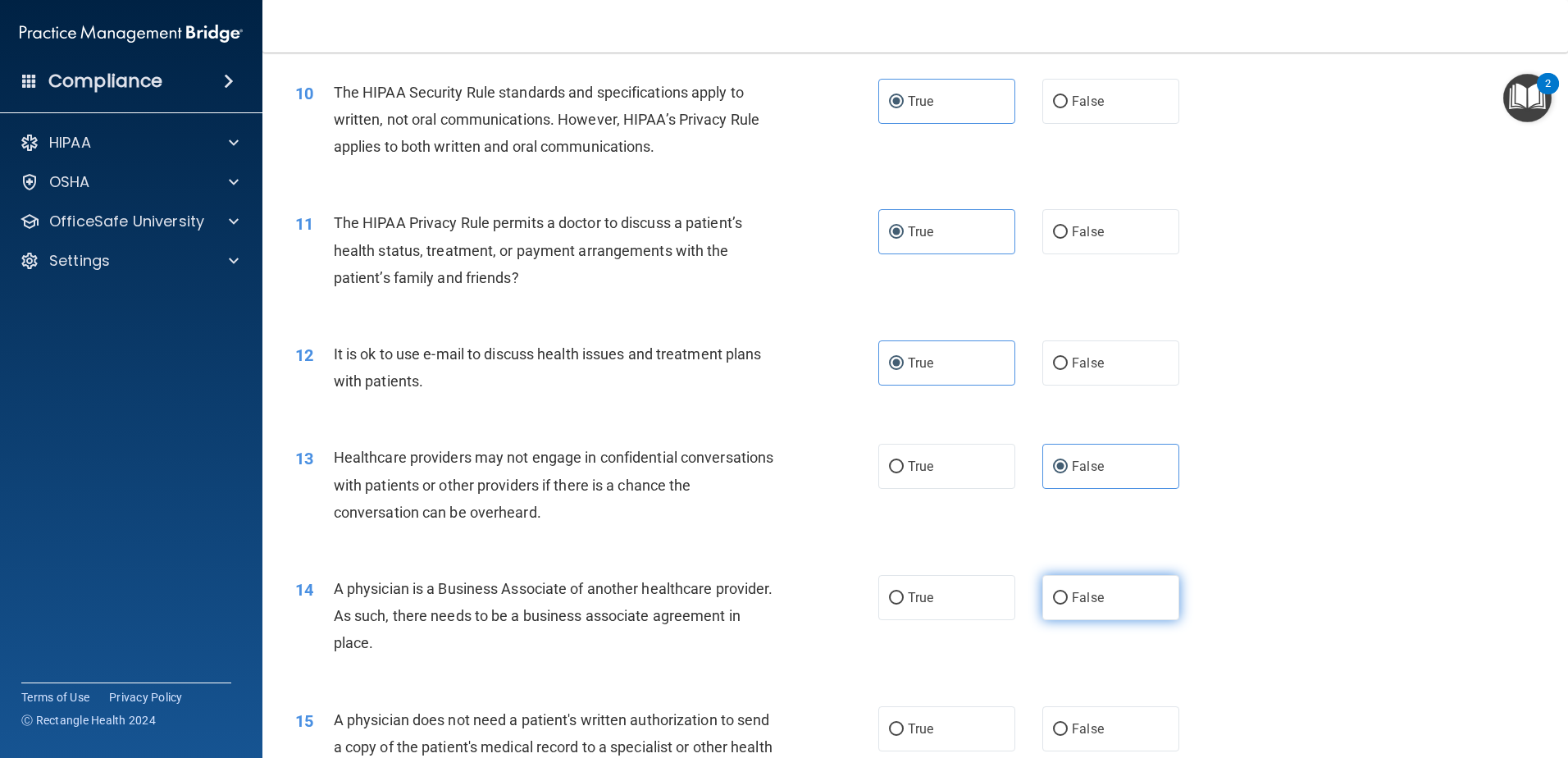
radio input "true"
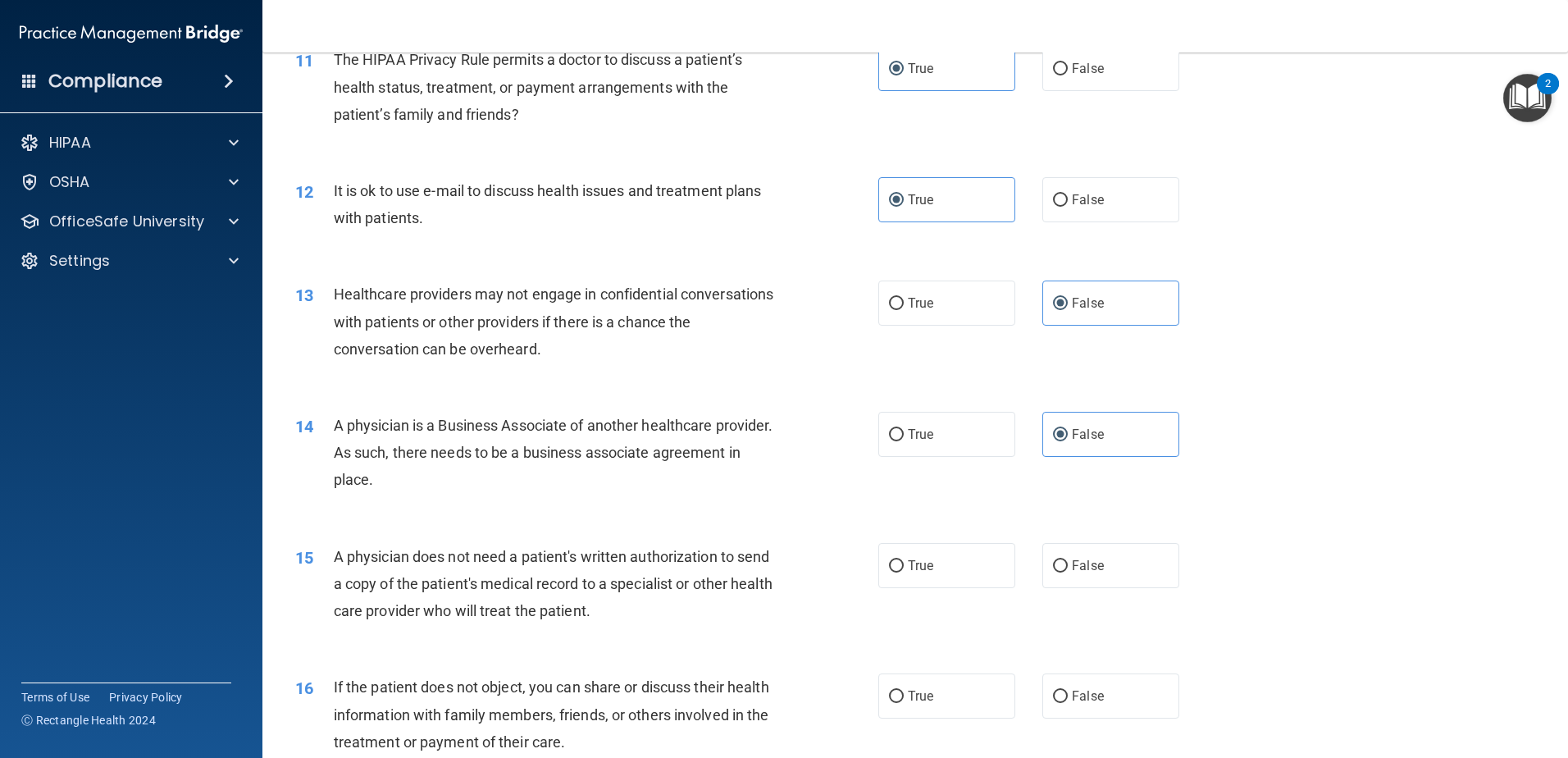
scroll to position [1312, 0]
click at [897, 565] on input "True" at bounding box center [896, 565] width 15 height 12
radio input "true"
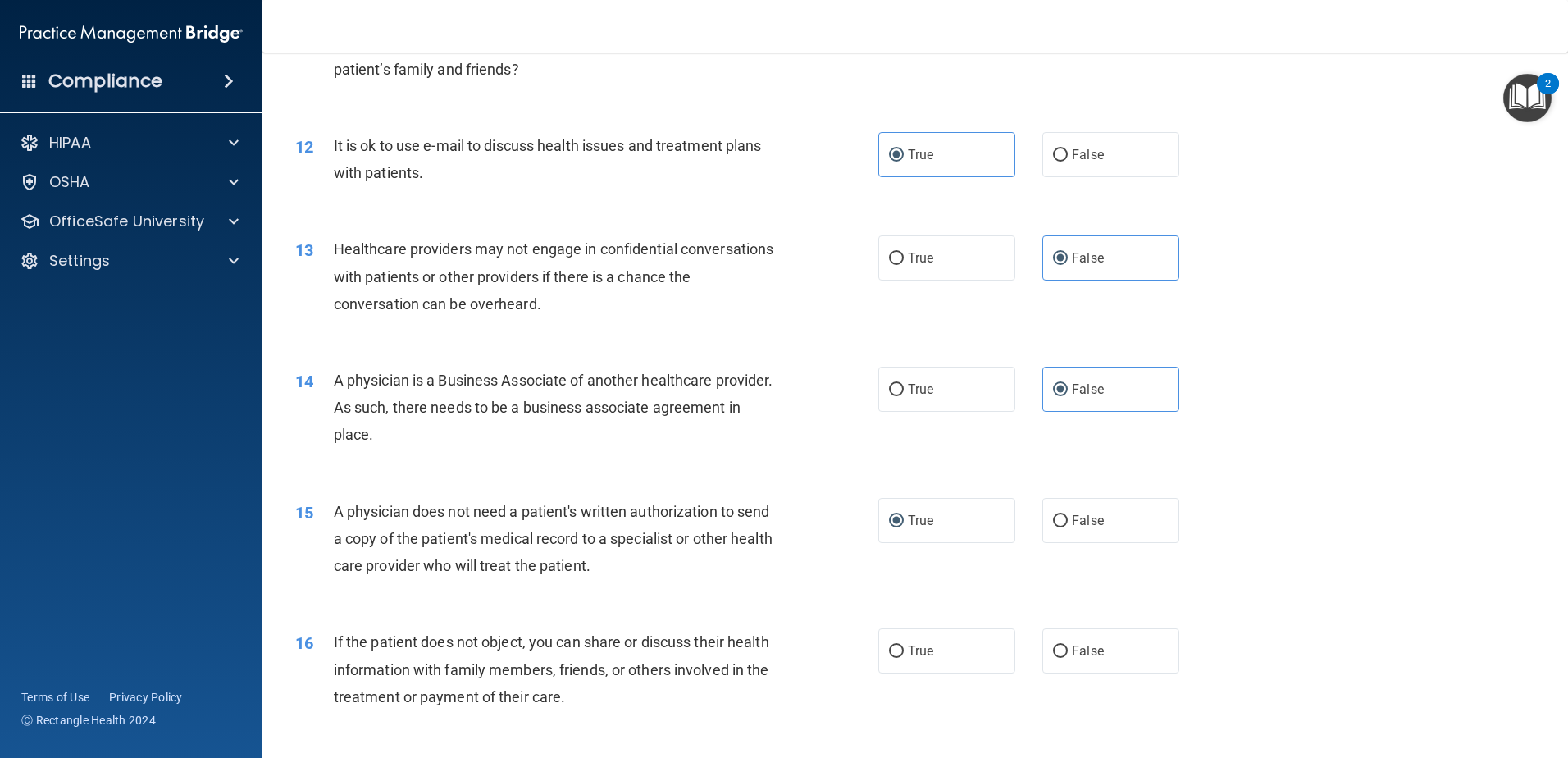
scroll to position [1394, 0]
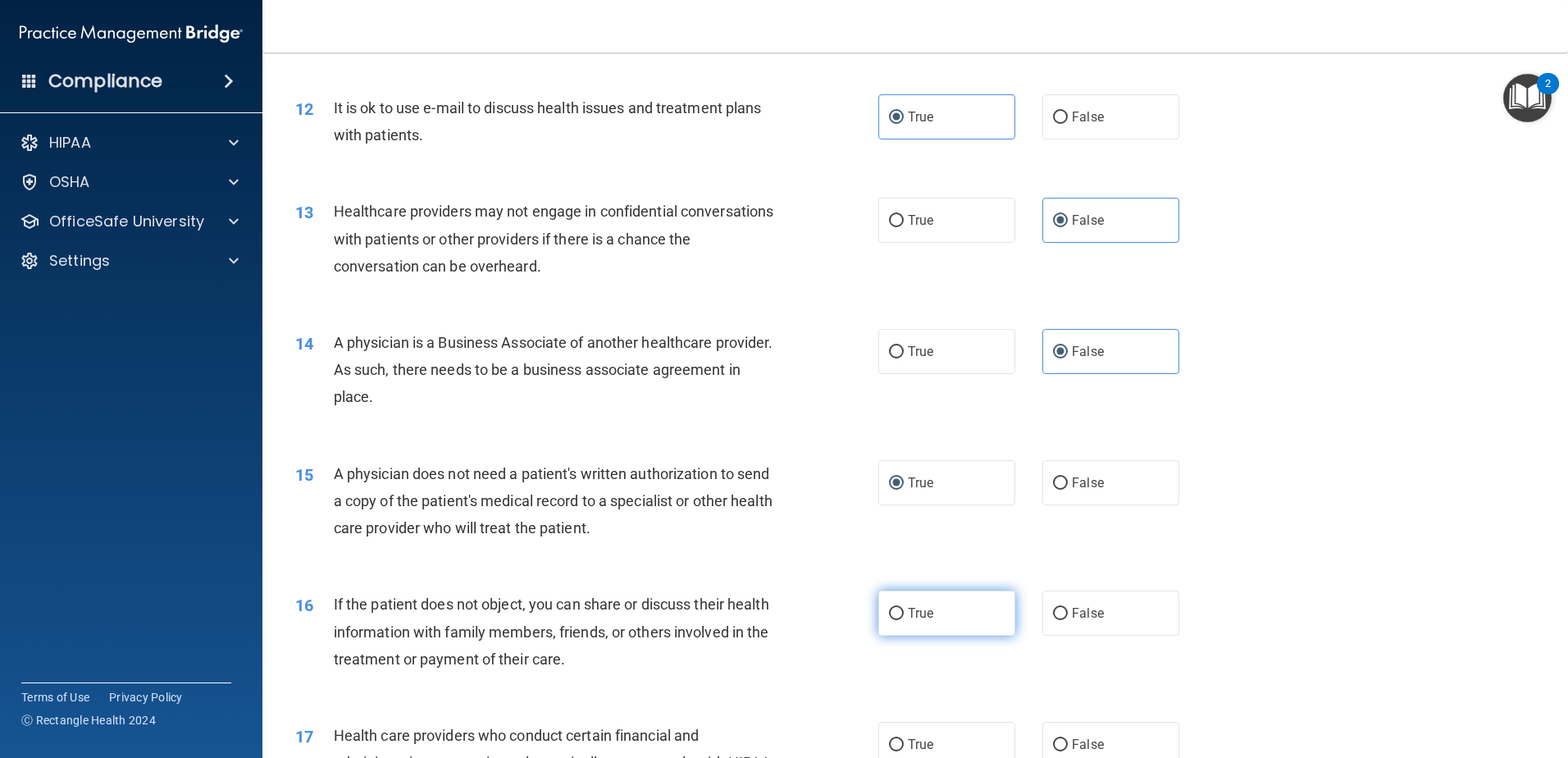
click at [910, 620] on span "True" at bounding box center [920, 613] width 26 height 16
click at [903, 620] on input "True" at bounding box center [896, 614] width 15 height 12
radio input "true"
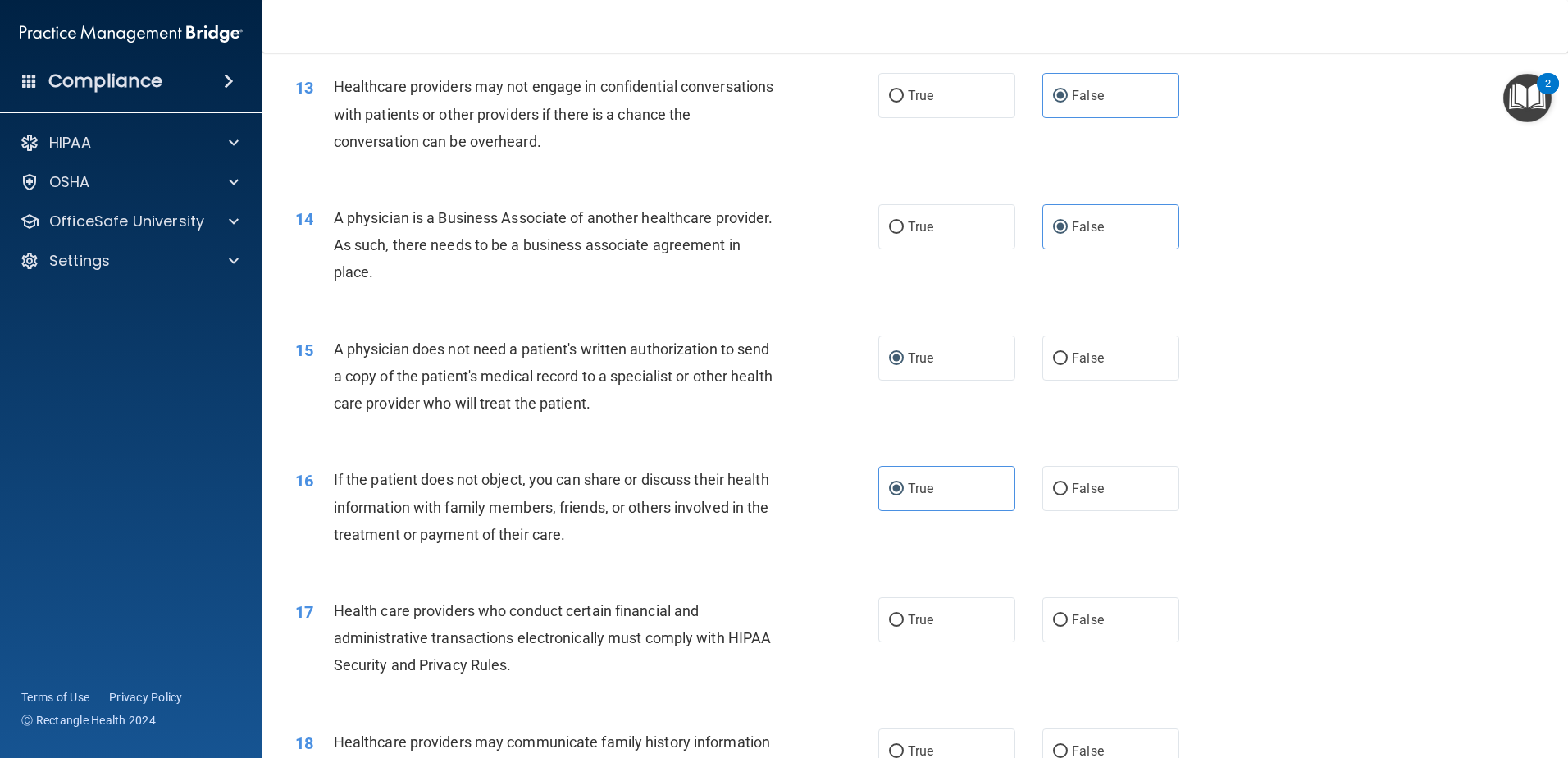
scroll to position [1559, 0]
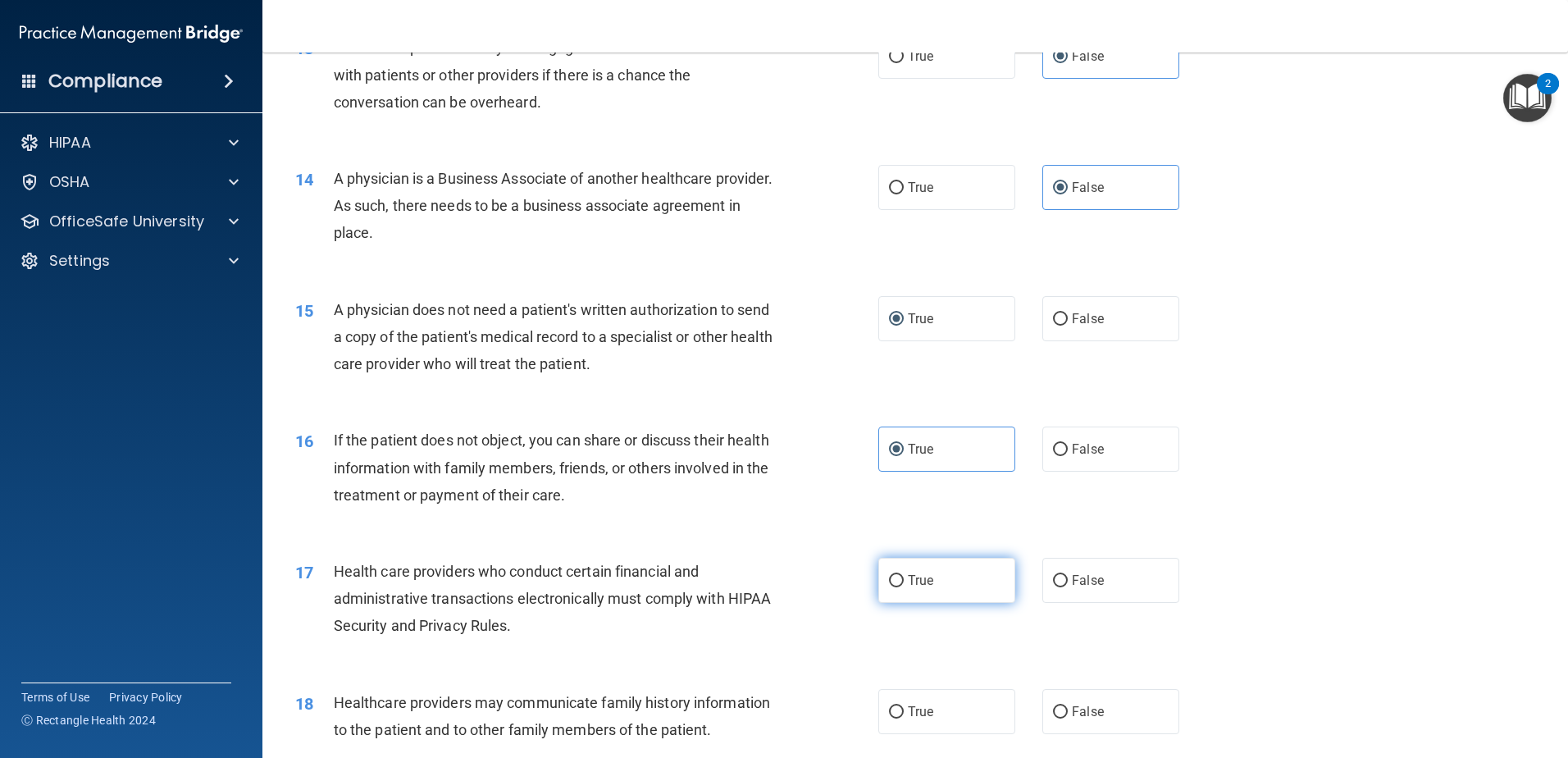
click at [908, 595] on label "True" at bounding box center [947, 580] width 137 height 45
click at [903, 588] on input "True" at bounding box center [896, 581] width 15 height 12
radio input "true"
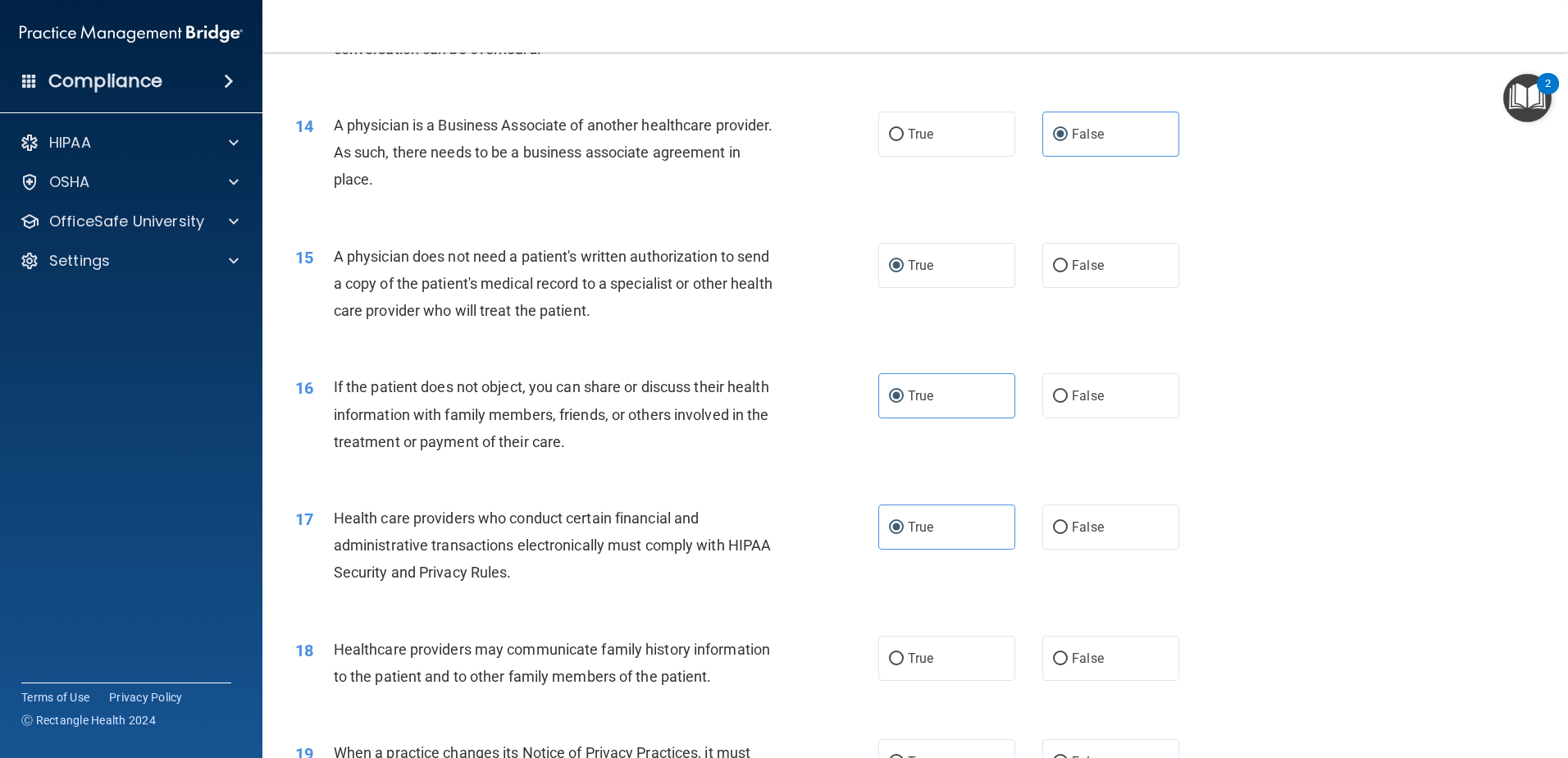
scroll to position [1640, 0]
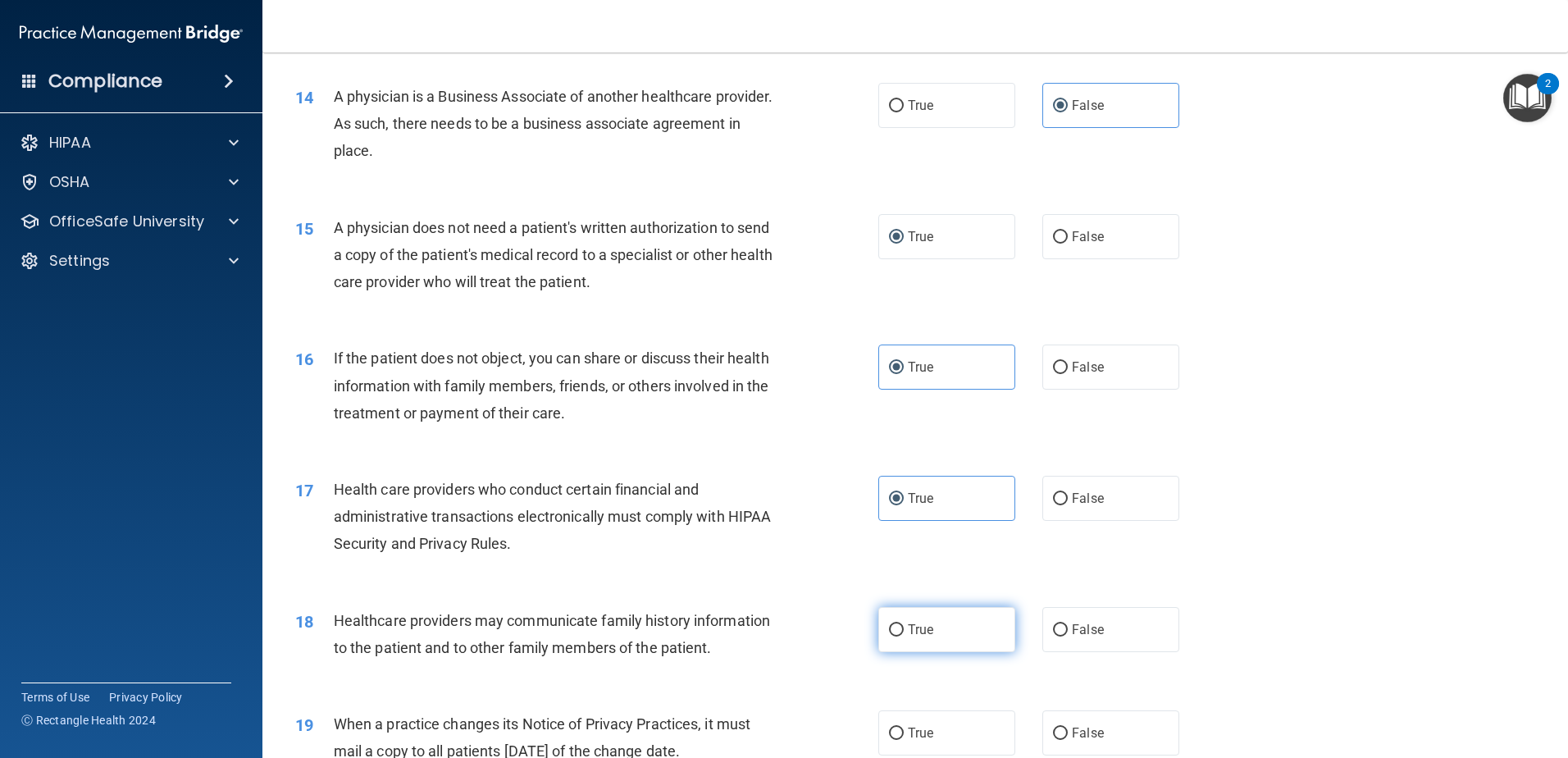
click at [920, 631] on span "True" at bounding box center [920, 629] width 26 height 16
click at [903, 631] on input "True" at bounding box center [896, 630] width 15 height 12
radio input "true"
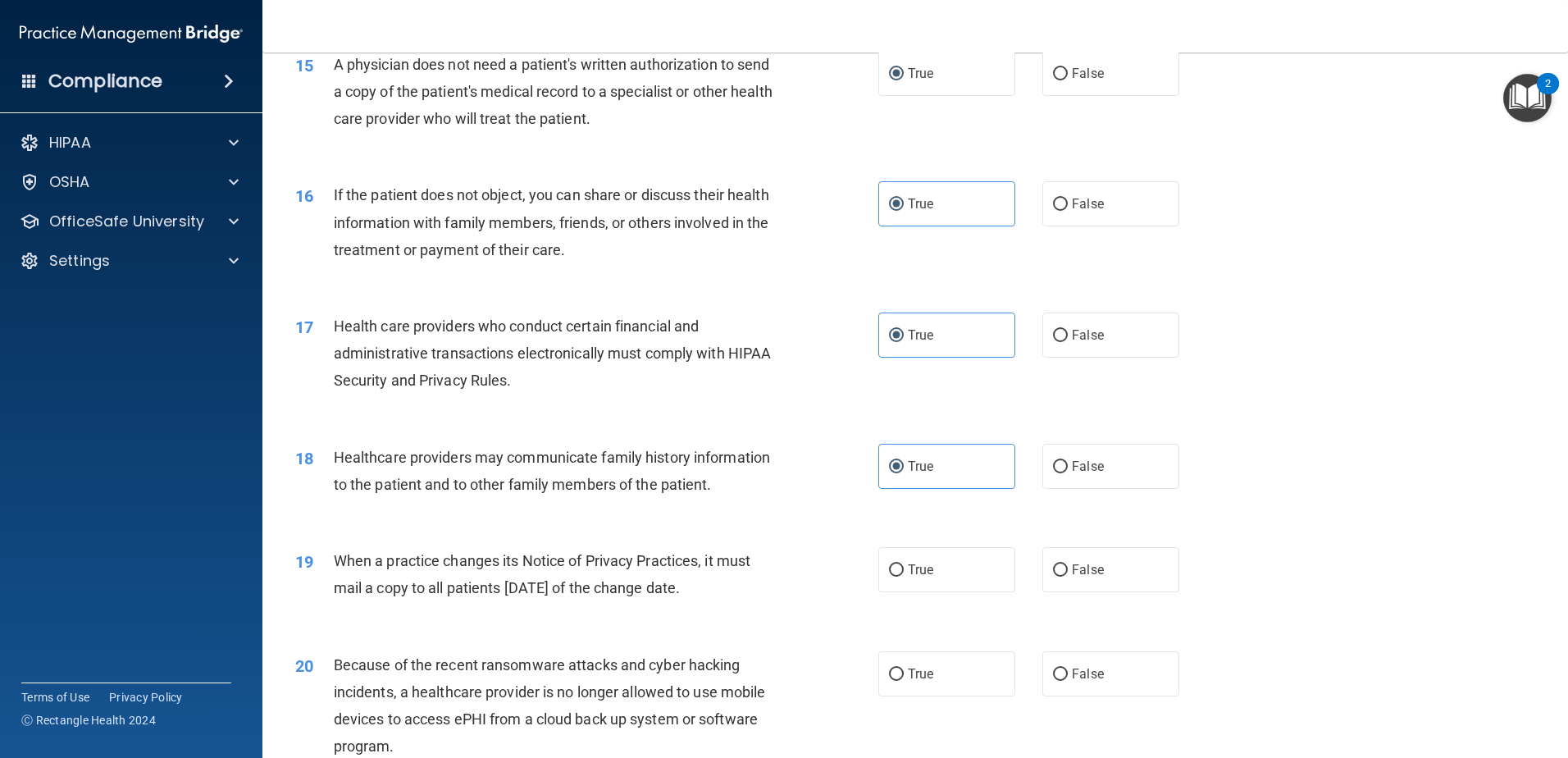
scroll to position [1804, 0]
click at [1074, 576] on span "False" at bounding box center [1088, 569] width 32 height 16
click at [1068, 576] on input "False" at bounding box center [1060, 570] width 15 height 12
radio input "true"
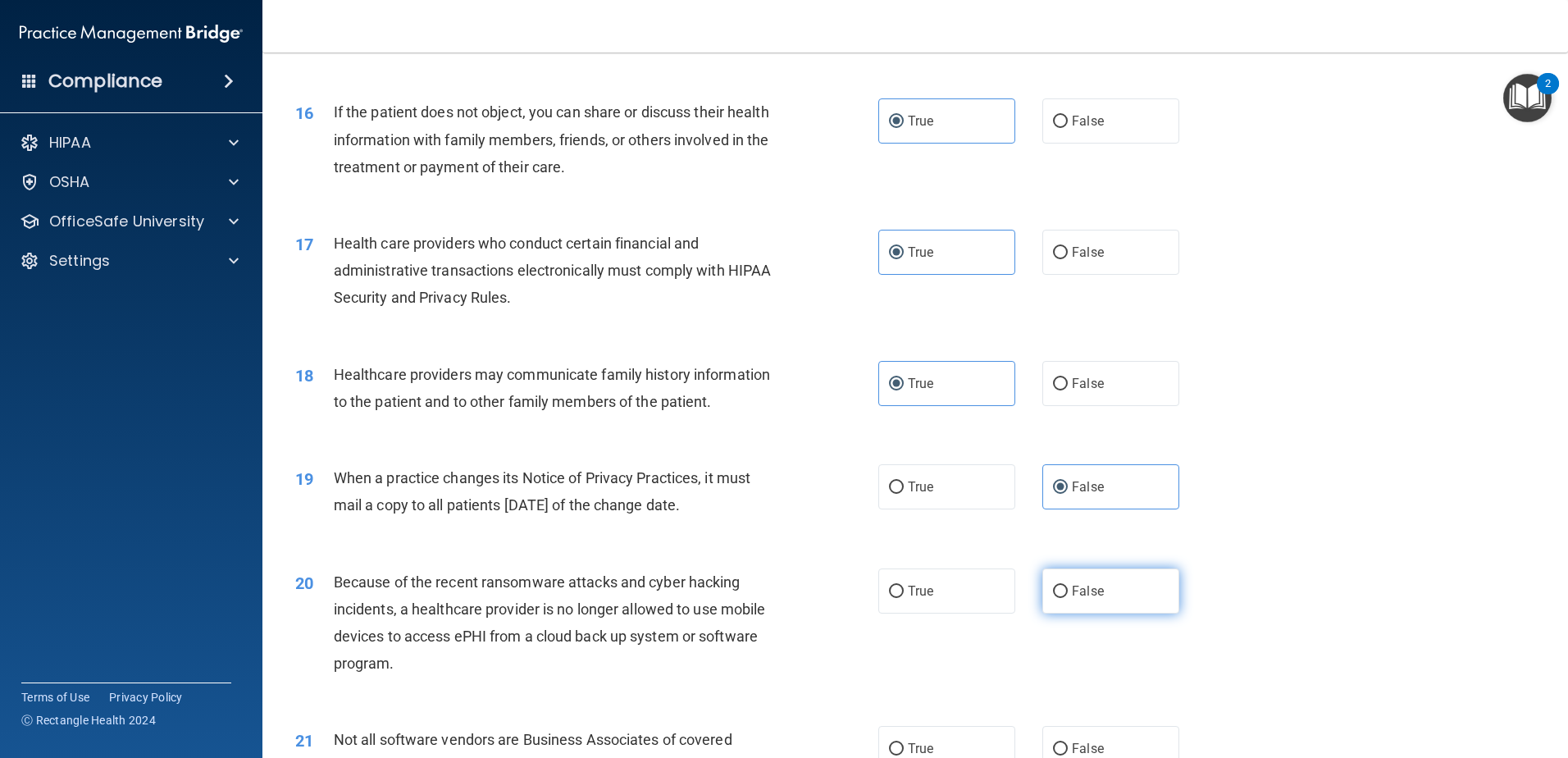
click at [1117, 604] on label "False" at bounding box center [1110, 590] width 137 height 45
click at [1068, 598] on input "False" at bounding box center [1060, 592] width 15 height 12
radio input "true"
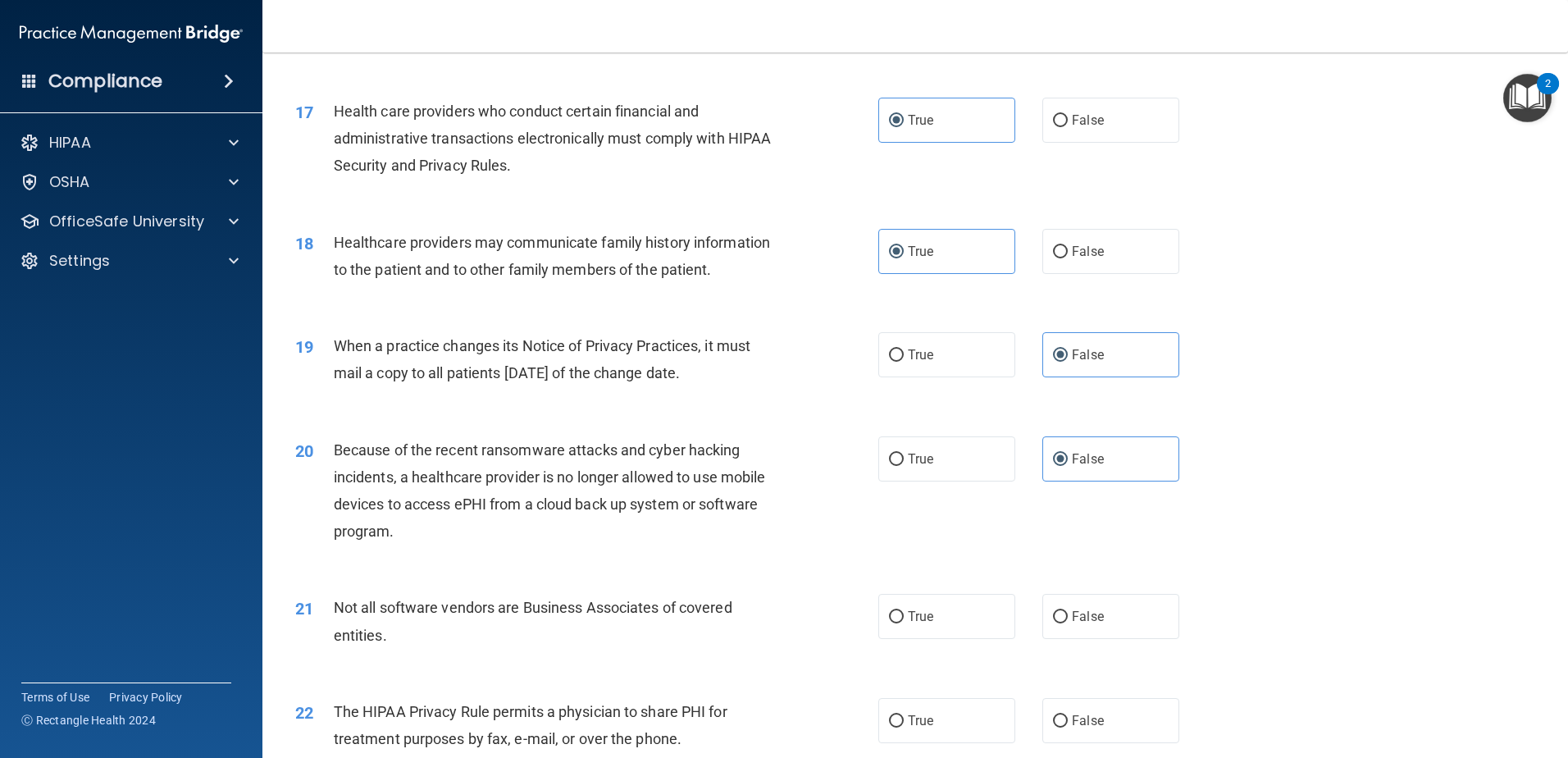
scroll to position [2050, 0]
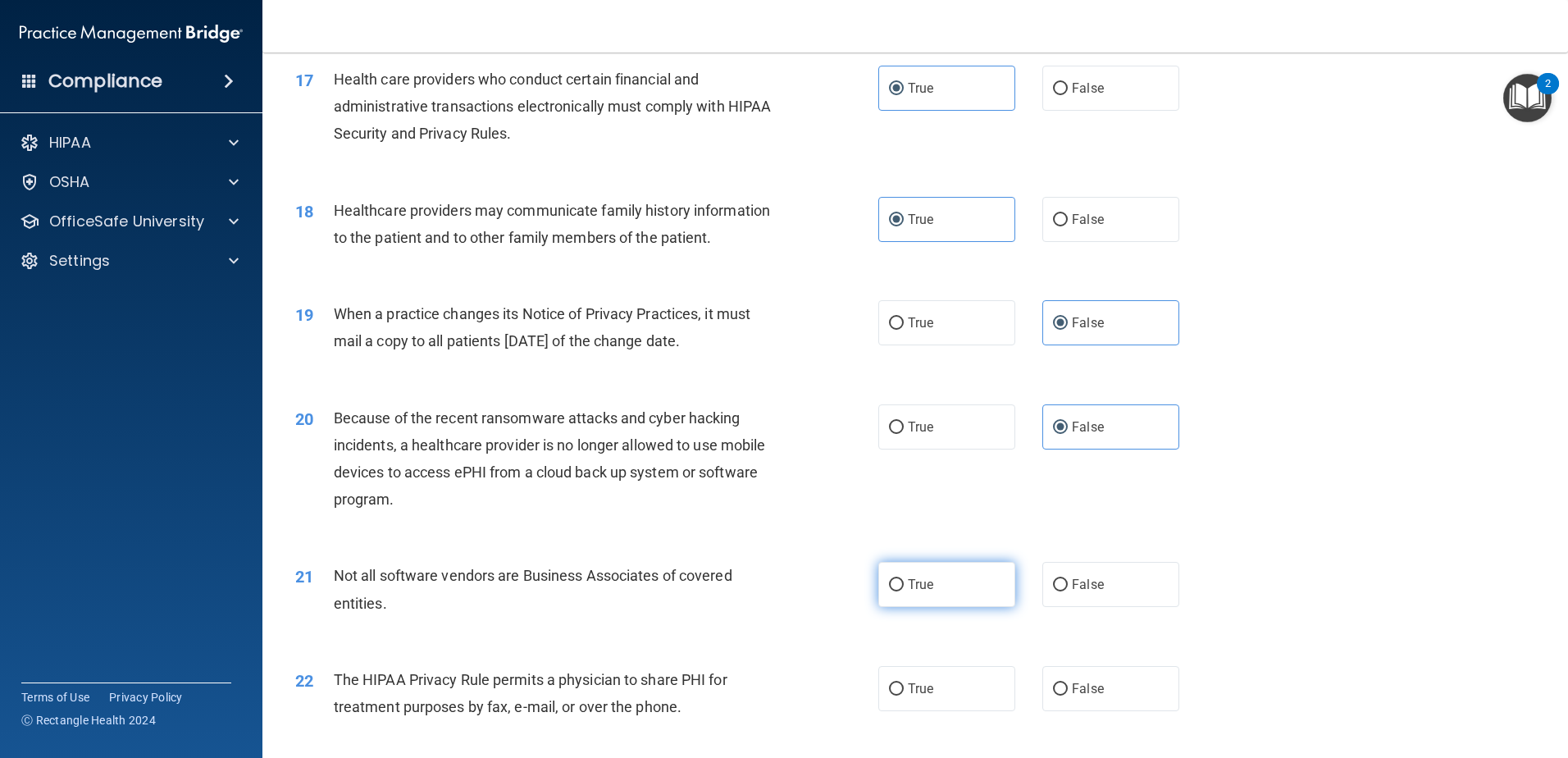
click at [894, 591] on input "True" at bounding box center [896, 585] width 15 height 12
radio input "true"
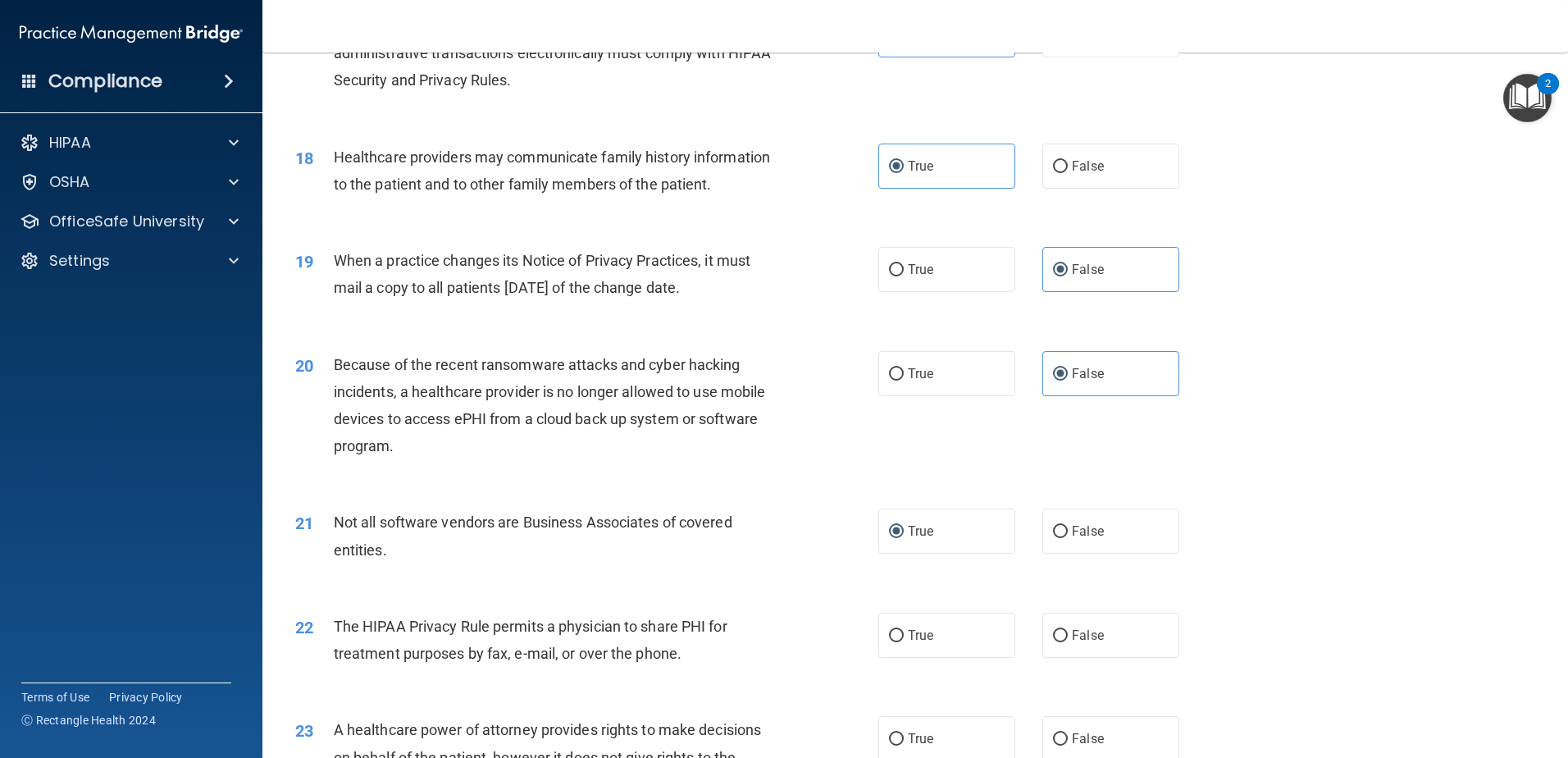
scroll to position [2132, 0]
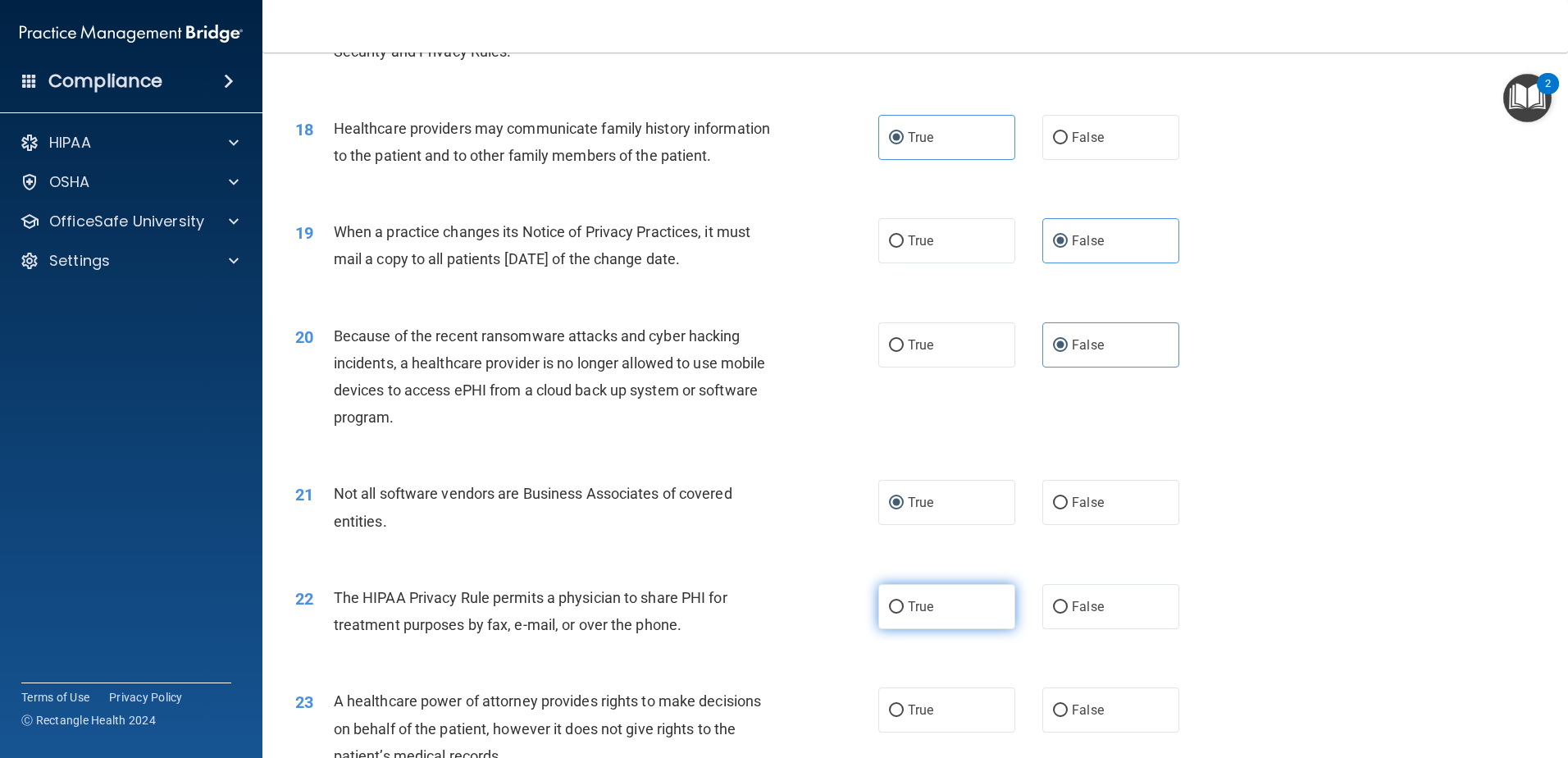
click at [945, 603] on label "True" at bounding box center [947, 606] width 137 height 45
click at [903, 603] on input "True" at bounding box center [896, 607] width 15 height 12
radio input "true"
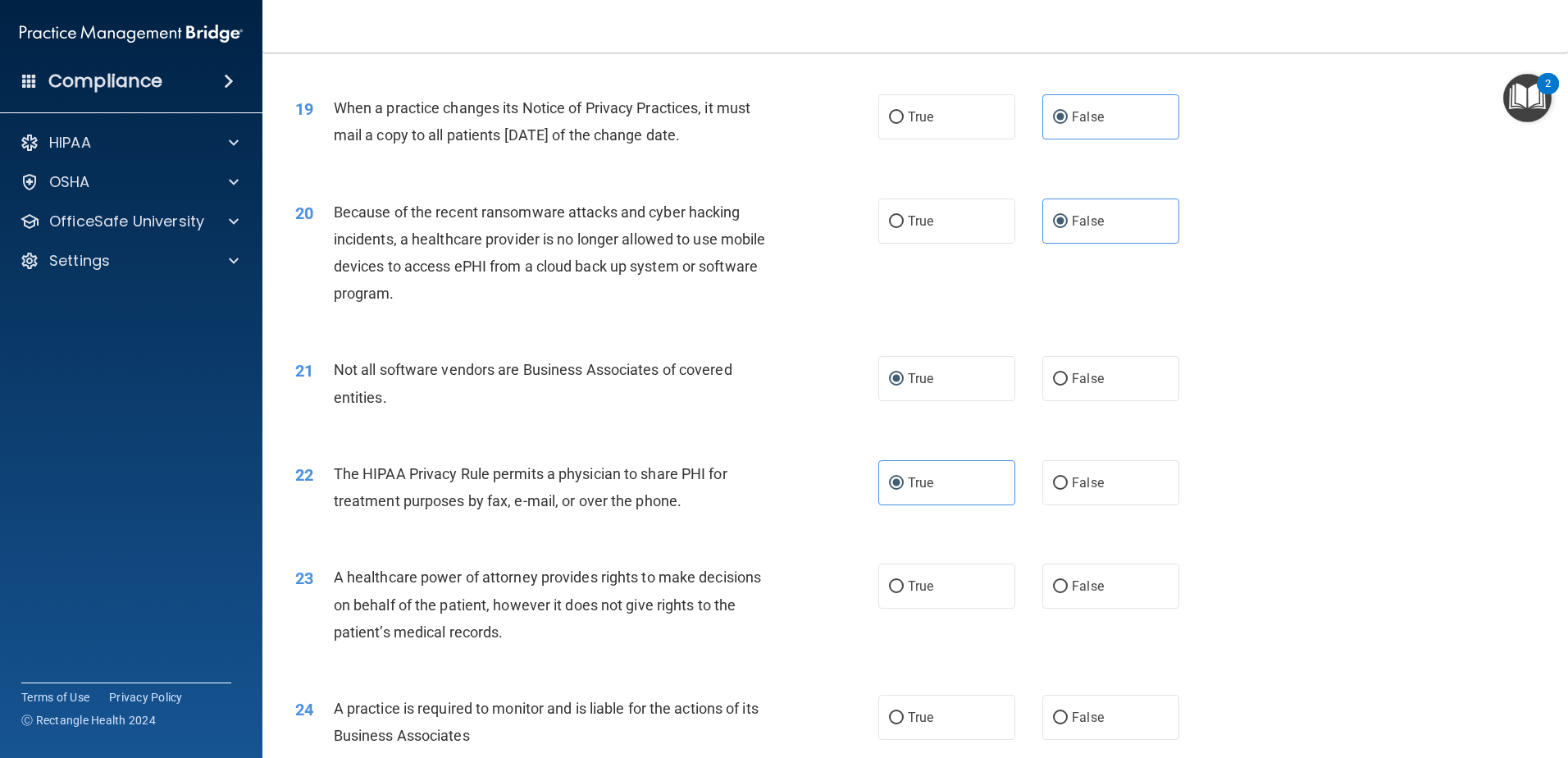
scroll to position [2296, 0]
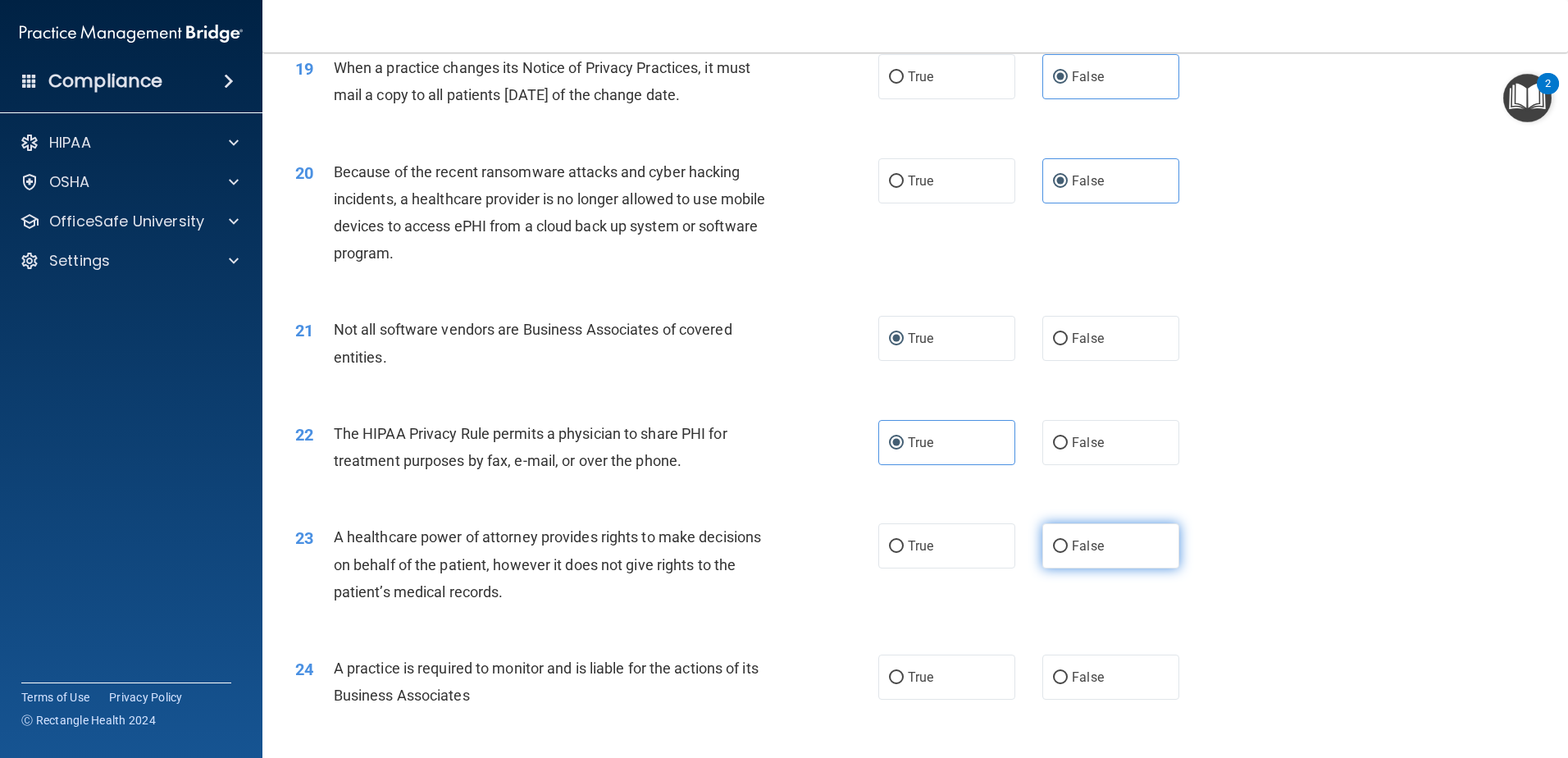
click at [1091, 558] on label "False" at bounding box center [1110, 546] width 137 height 45
click at [1068, 553] on input "False" at bounding box center [1060, 547] width 15 height 12
radio input "true"
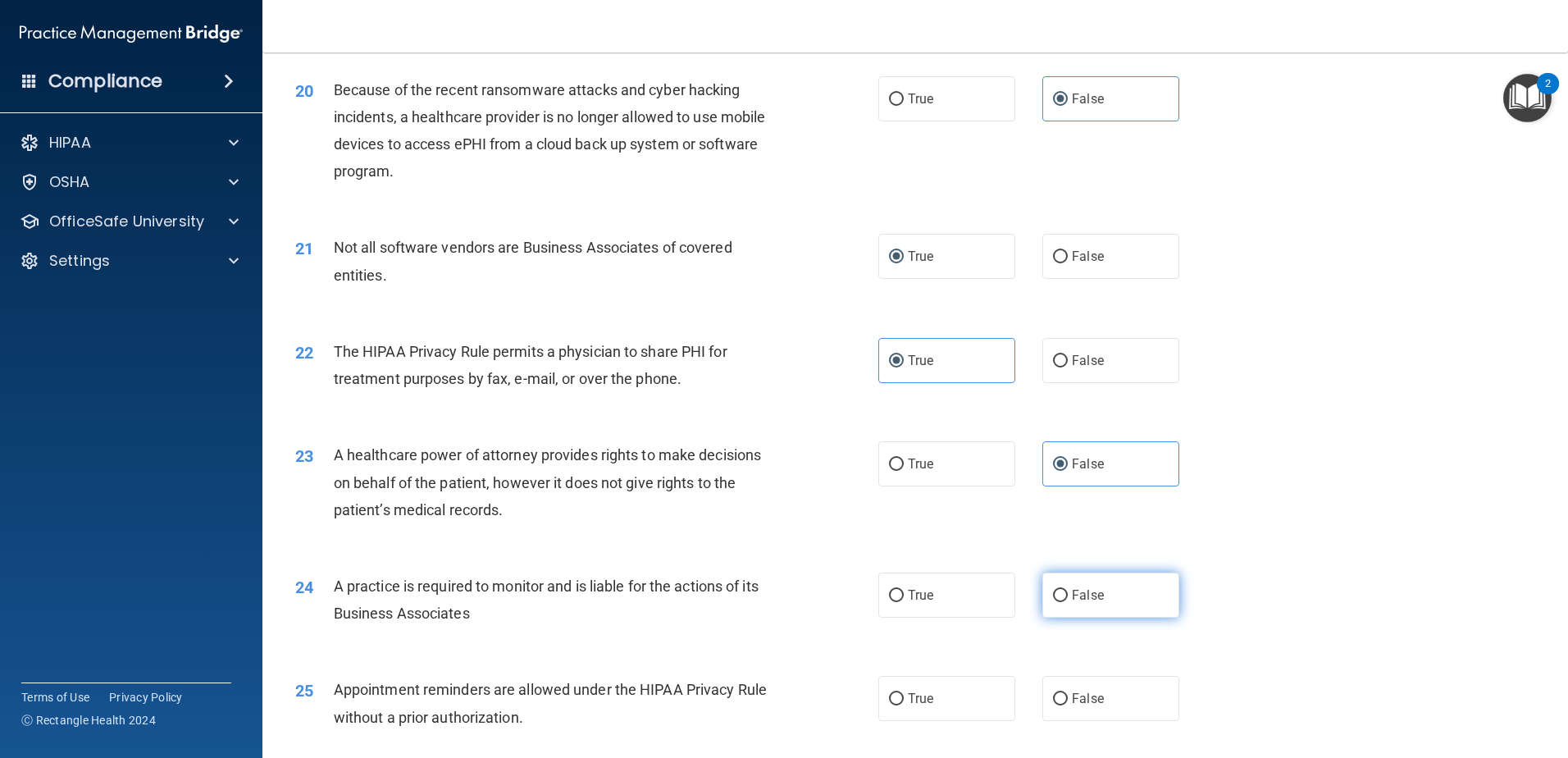
click at [1076, 585] on label "False" at bounding box center [1110, 595] width 137 height 45
click at [1068, 589] on input "False" at bounding box center [1060, 596] width 15 height 12
radio input "true"
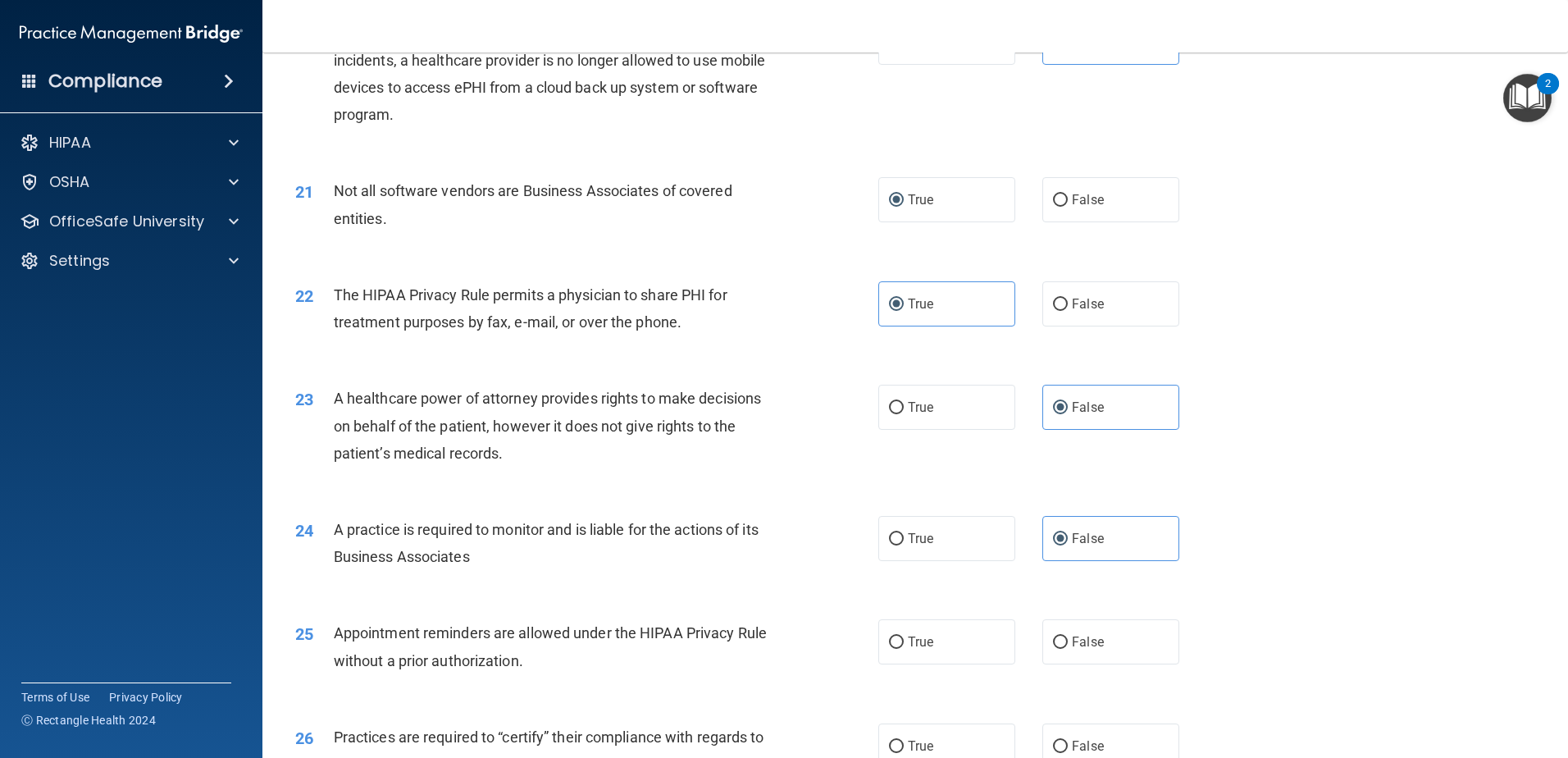
scroll to position [2460, 0]
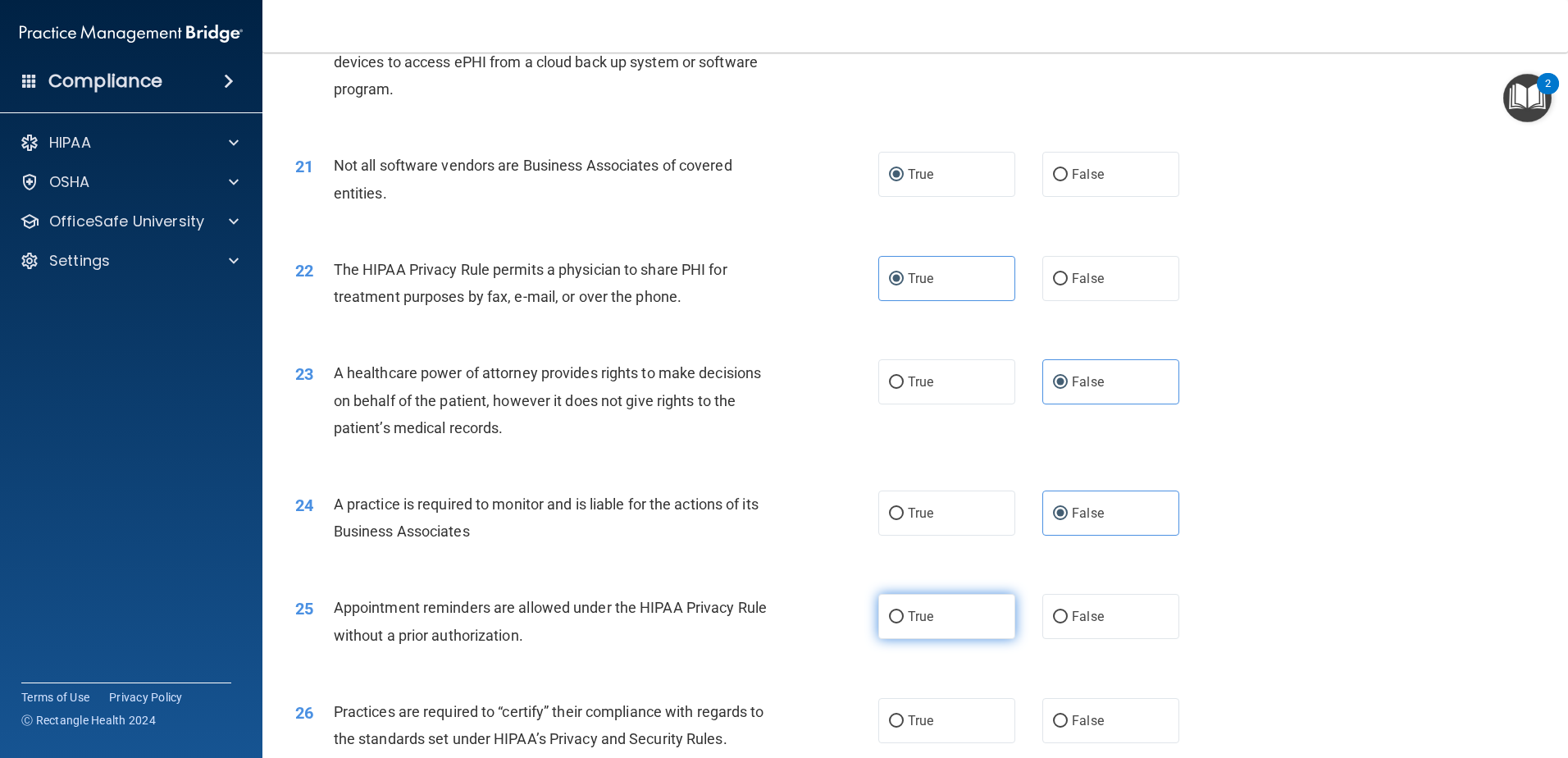
drag, startPoint x: 934, startPoint y: 613, endPoint x: 923, endPoint y: 613, distance: 11.0
click at [934, 613] on label "True" at bounding box center [947, 616] width 137 height 45
click at [903, 613] on input "True" at bounding box center [896, 617] width 15 height 12
radio input "true"
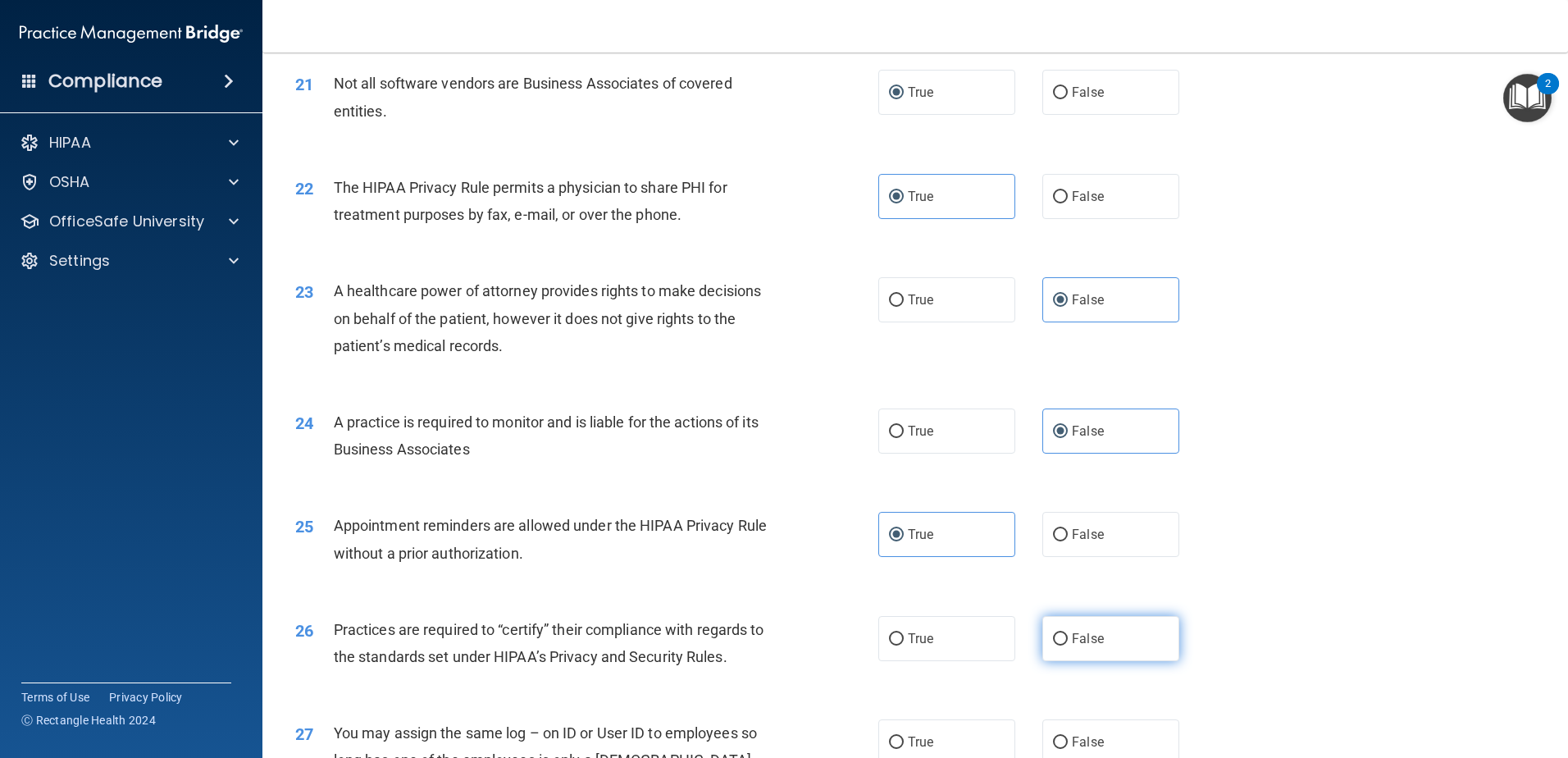
click at [1083, 625] on label "False" at bounding box center [1110, 638] width 137 height 45
click at [1068, 633] on input "False" at bounding box center [1060, 639] width 15 height 12
radio input "true"
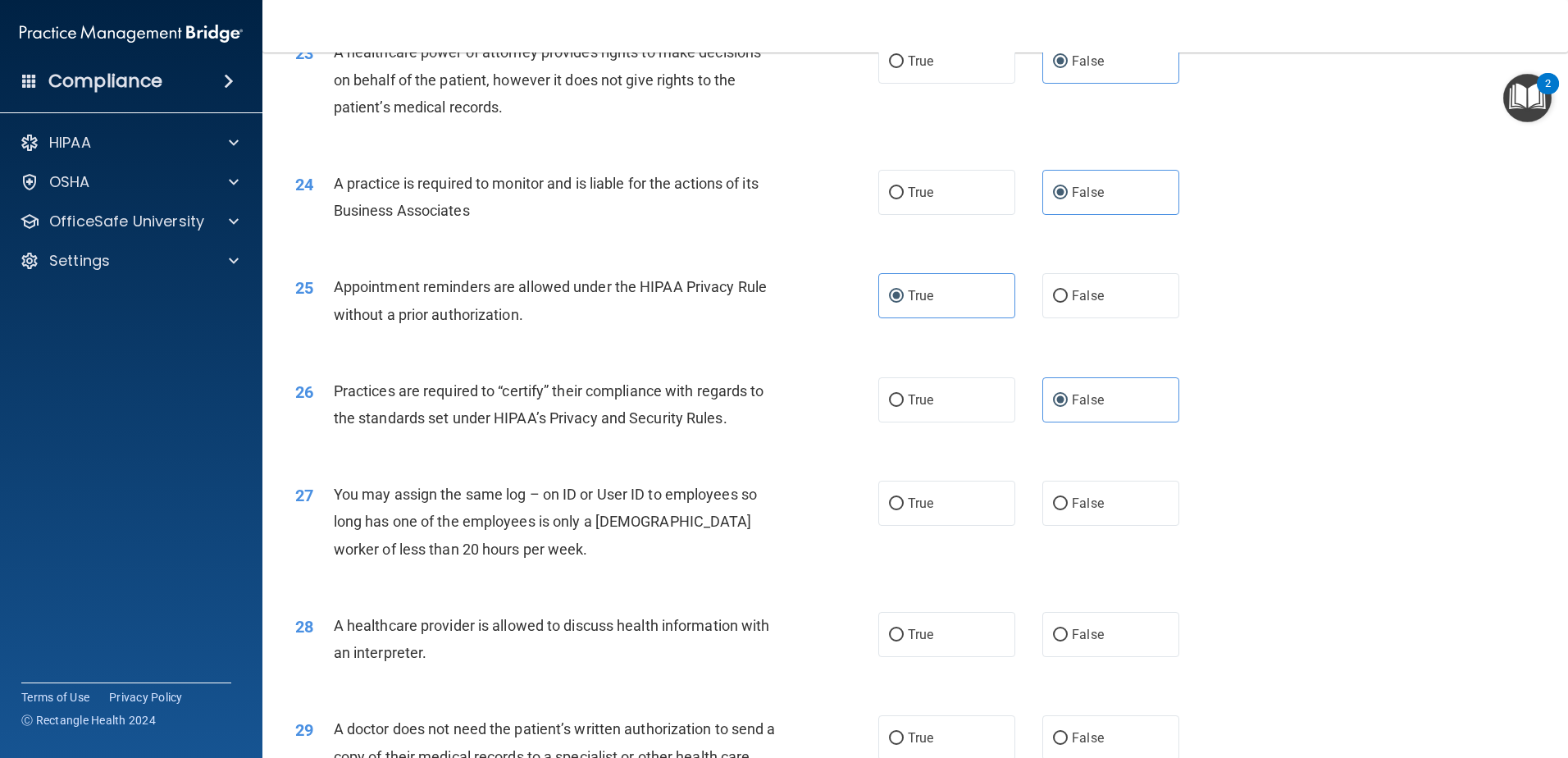
scroll to position [2789, 0]
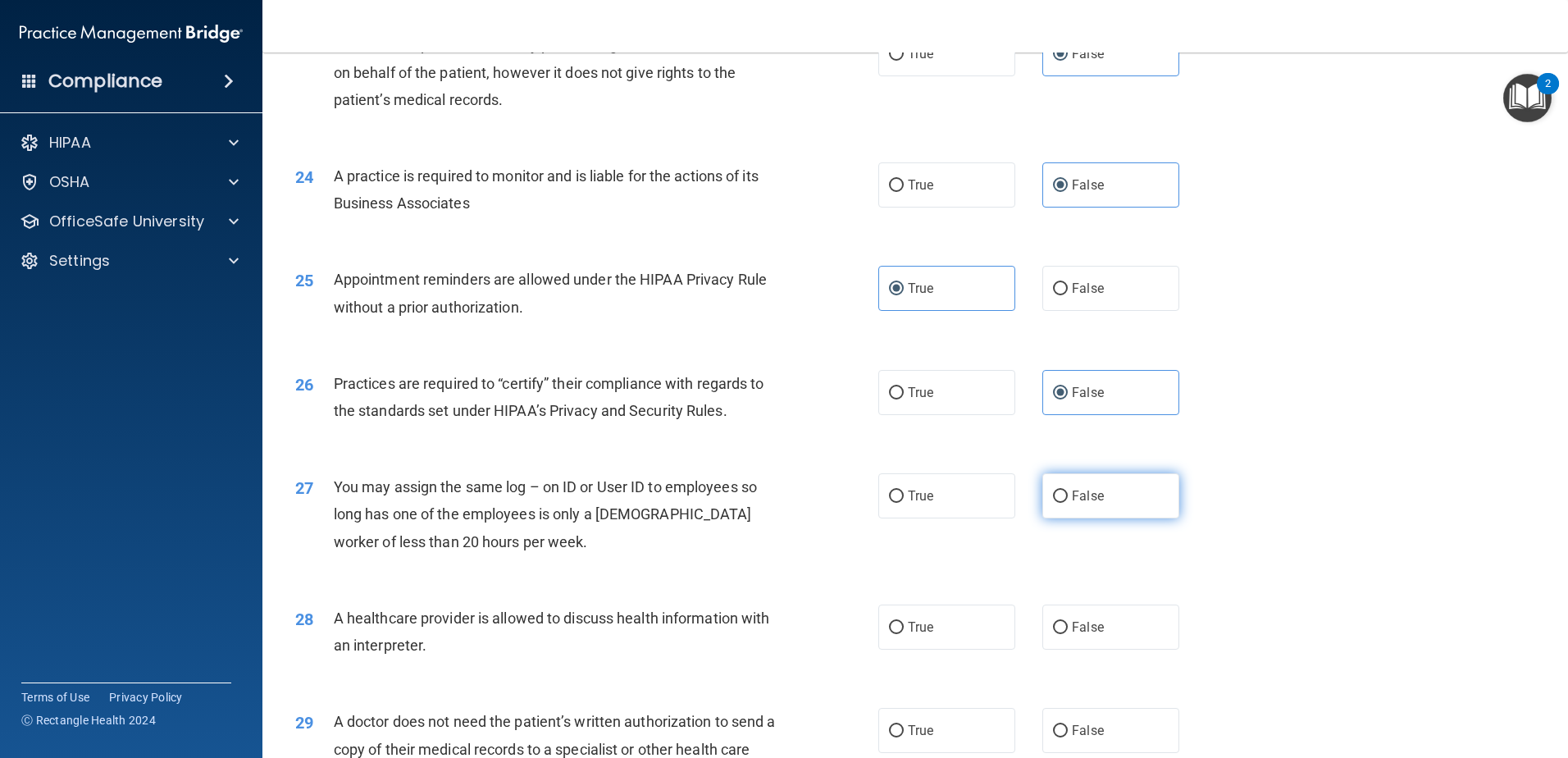
click at [1138, 516] on label "False" at bounding box center [1110, 495] width 137 height 45
click at [1068, 502] on input "False" at bounding box center [1060, 497] width 15 height 12
radio input "true"
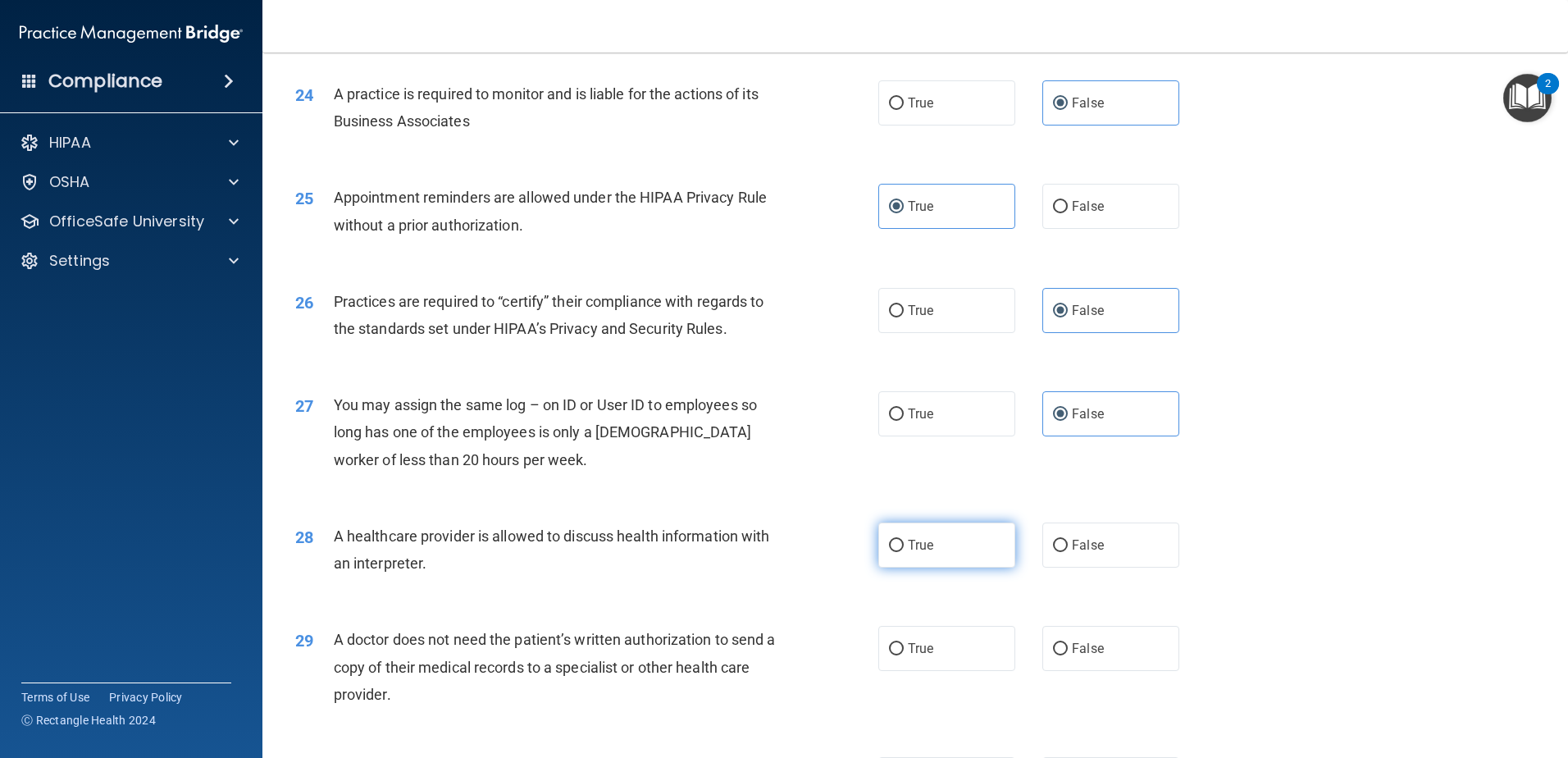
click at [909, 561] on label "True" at bounding box center [947, 545] width 137 height 45
click at [903, 552] on input "True" at bounding box center [896, 546] width 15 height 12
radio input "true"
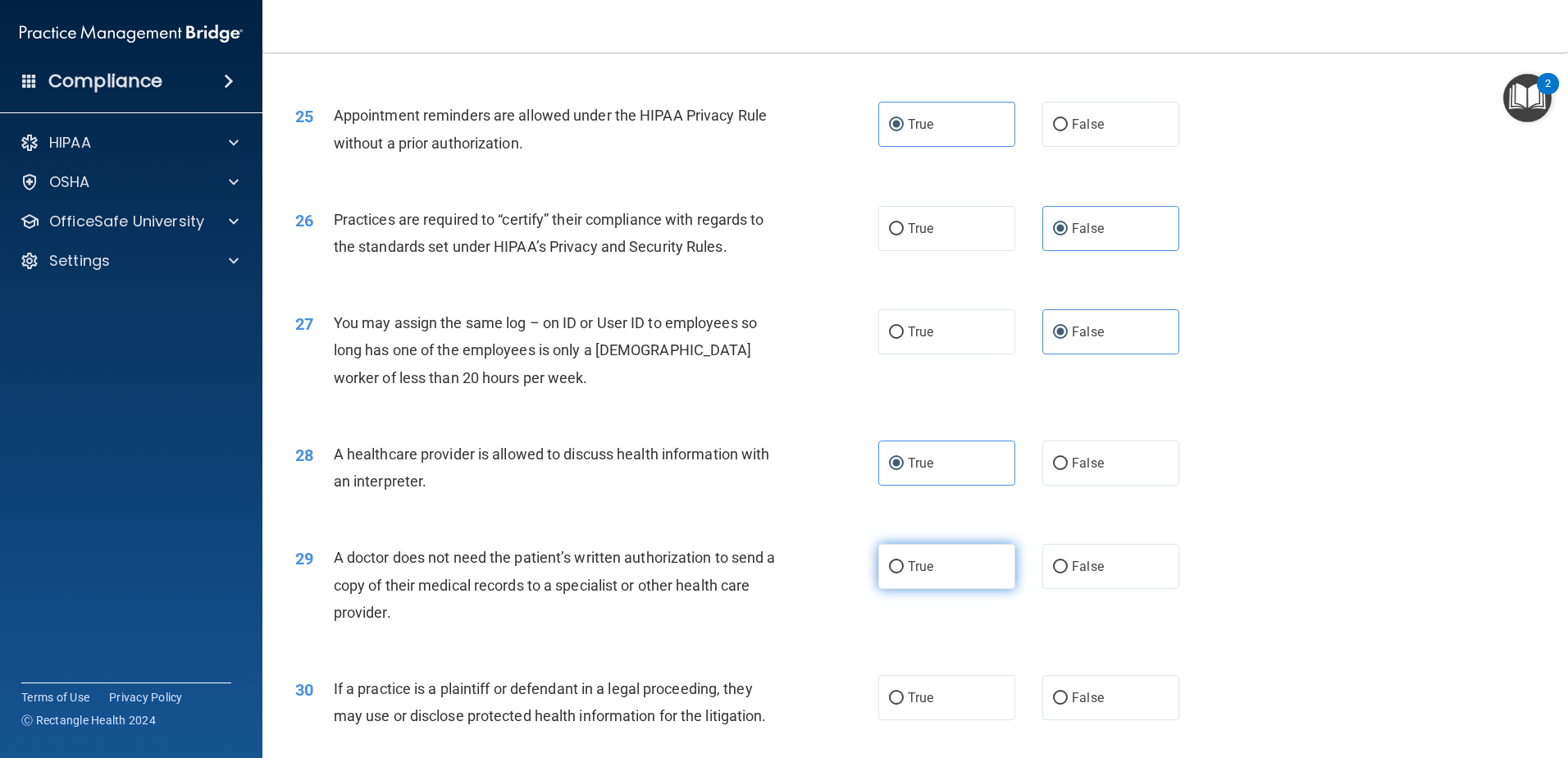
click at [965, 551] on label "True" at bounding box center [947, 566] width 137 height 45
click at [903, 561] on input "True" at bounding box center [896, 567] width 15 height 12
radio input "true"
click at [918, 696] on span "True" at bounding box center [920, 698] width 26 height 16
click at [903, 696] on input "True" at bounding box center [896, 699] width 15 height 12
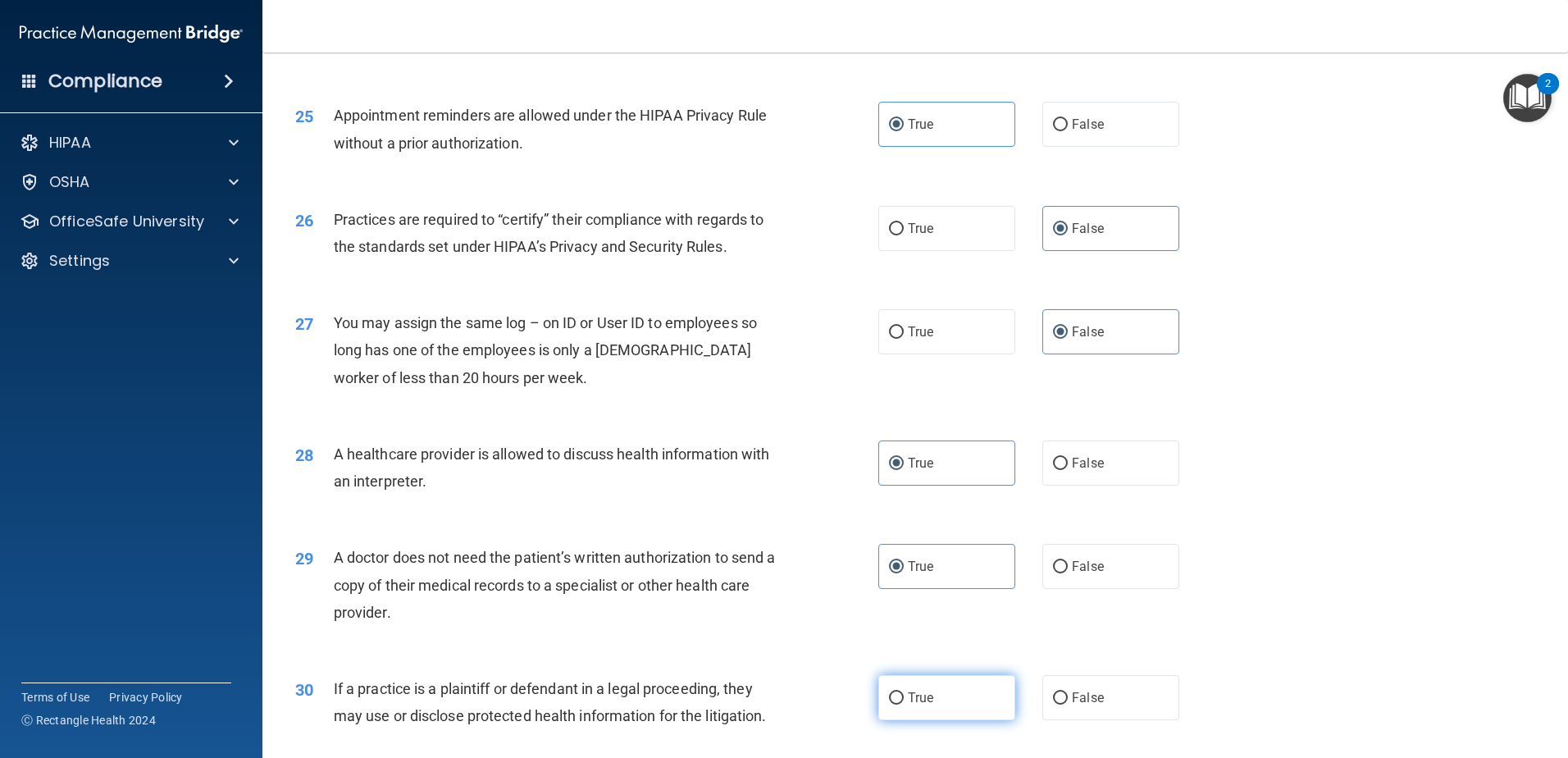
radio input "true"
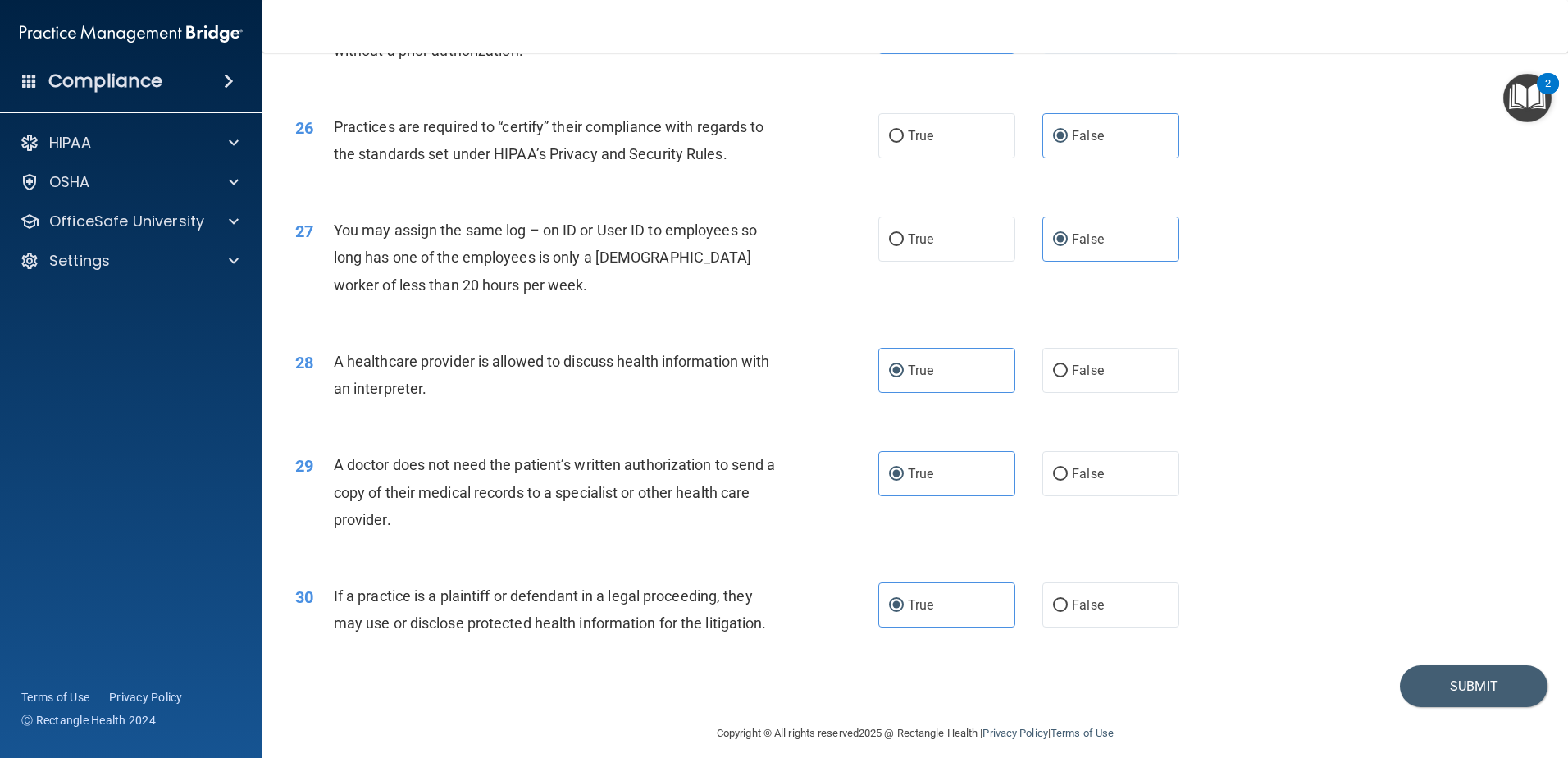
scroll to position [3060, 0]
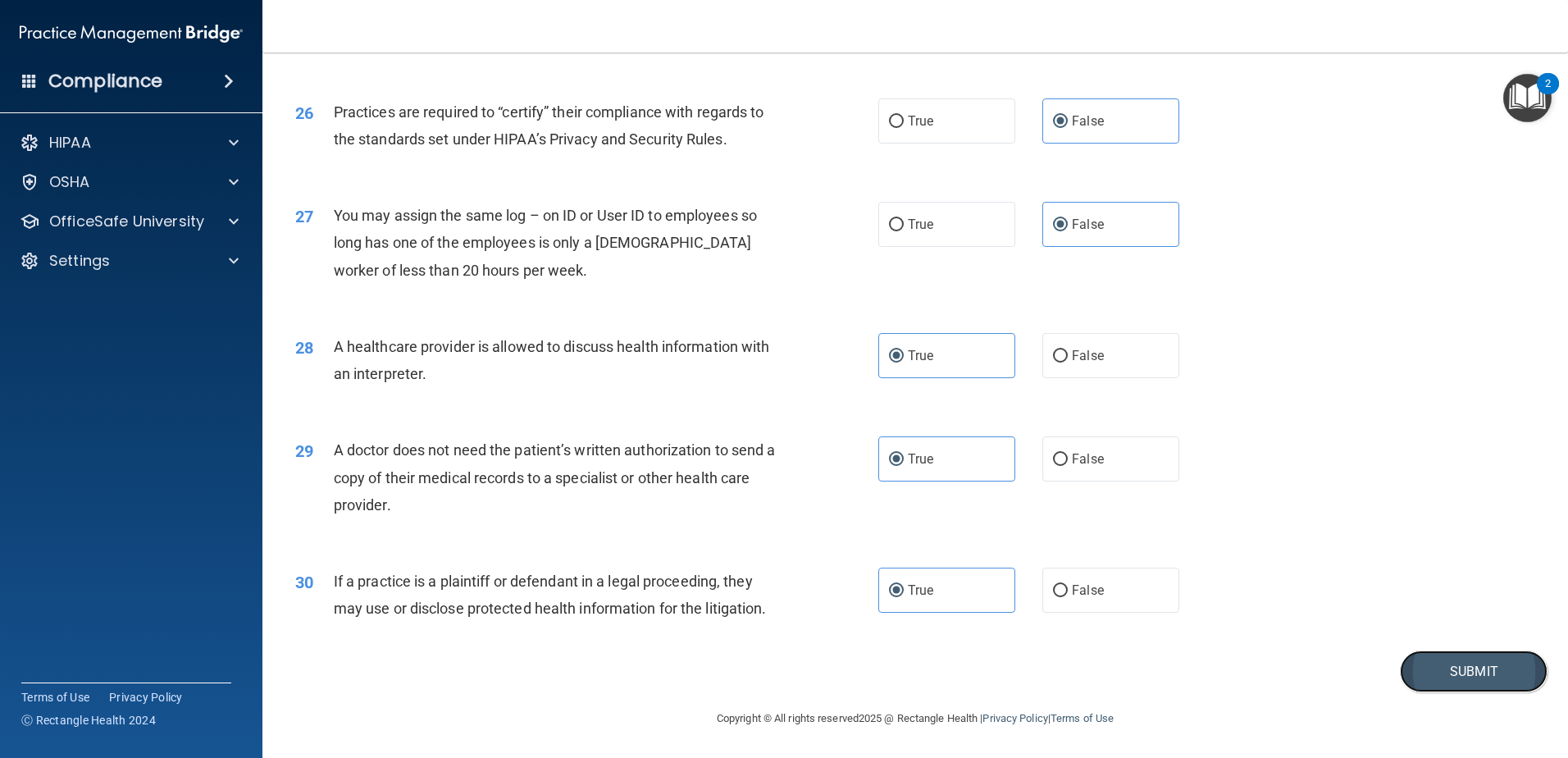
click at [1470, 681] on button "Submit" at bounding box center [1473, 671] width 147 height 42
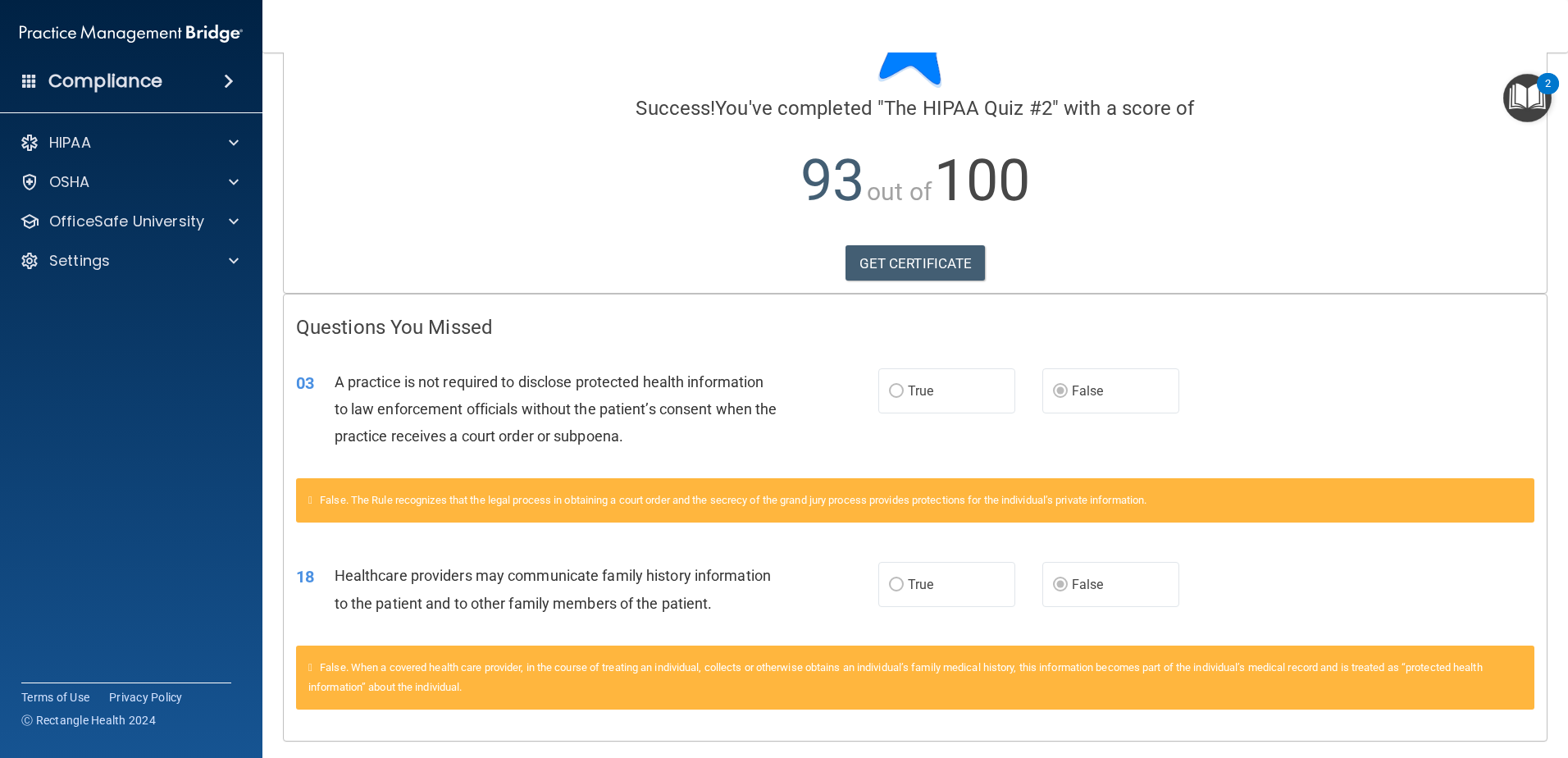
scroll to position [169, 0]
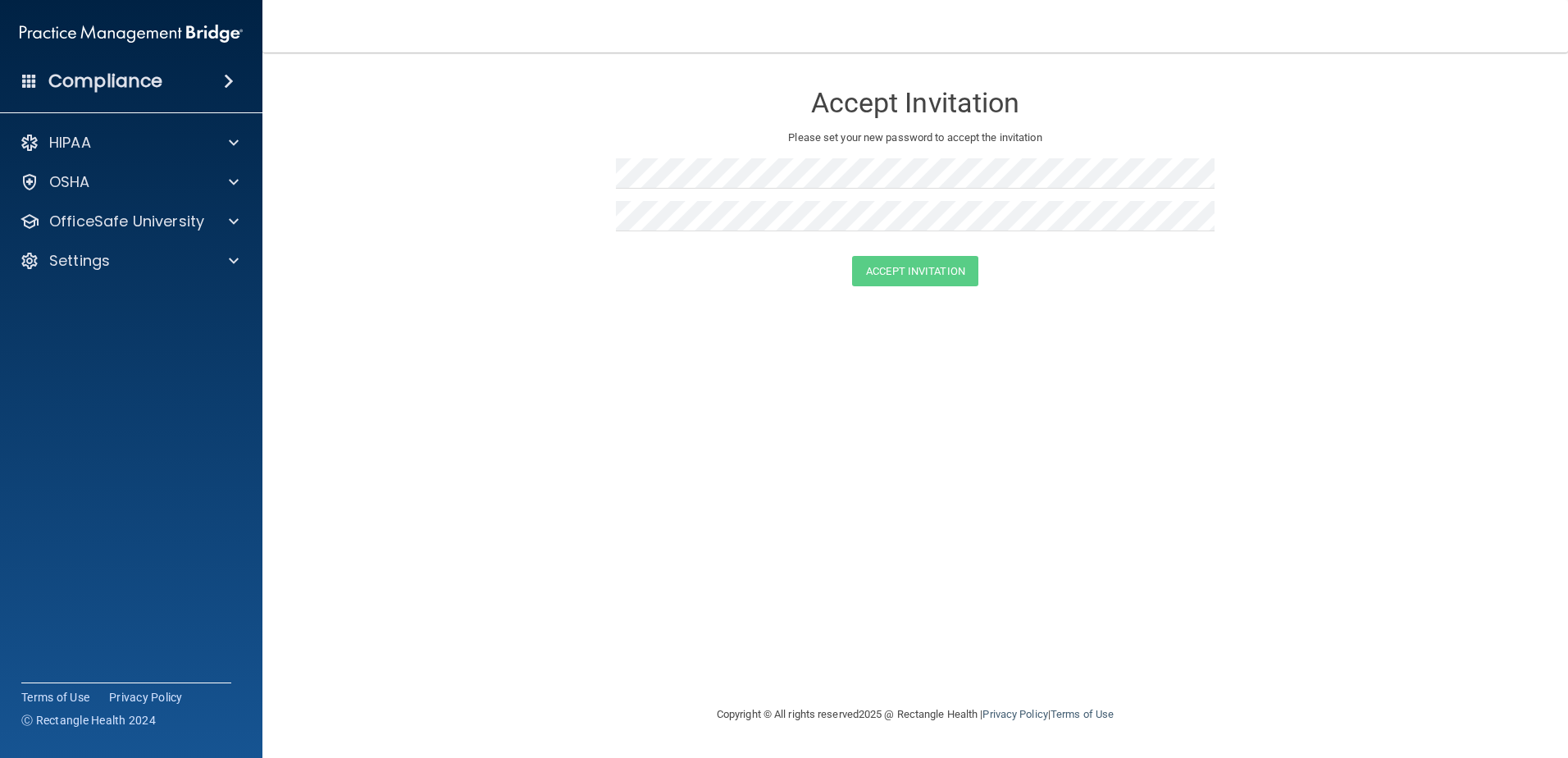
click at [108, 30] on img at bounding box center [130, 33] width 223 height 33
click at [90, 83] on h4 "Compliance" at bounding box center [106, 82] width 114 height 23
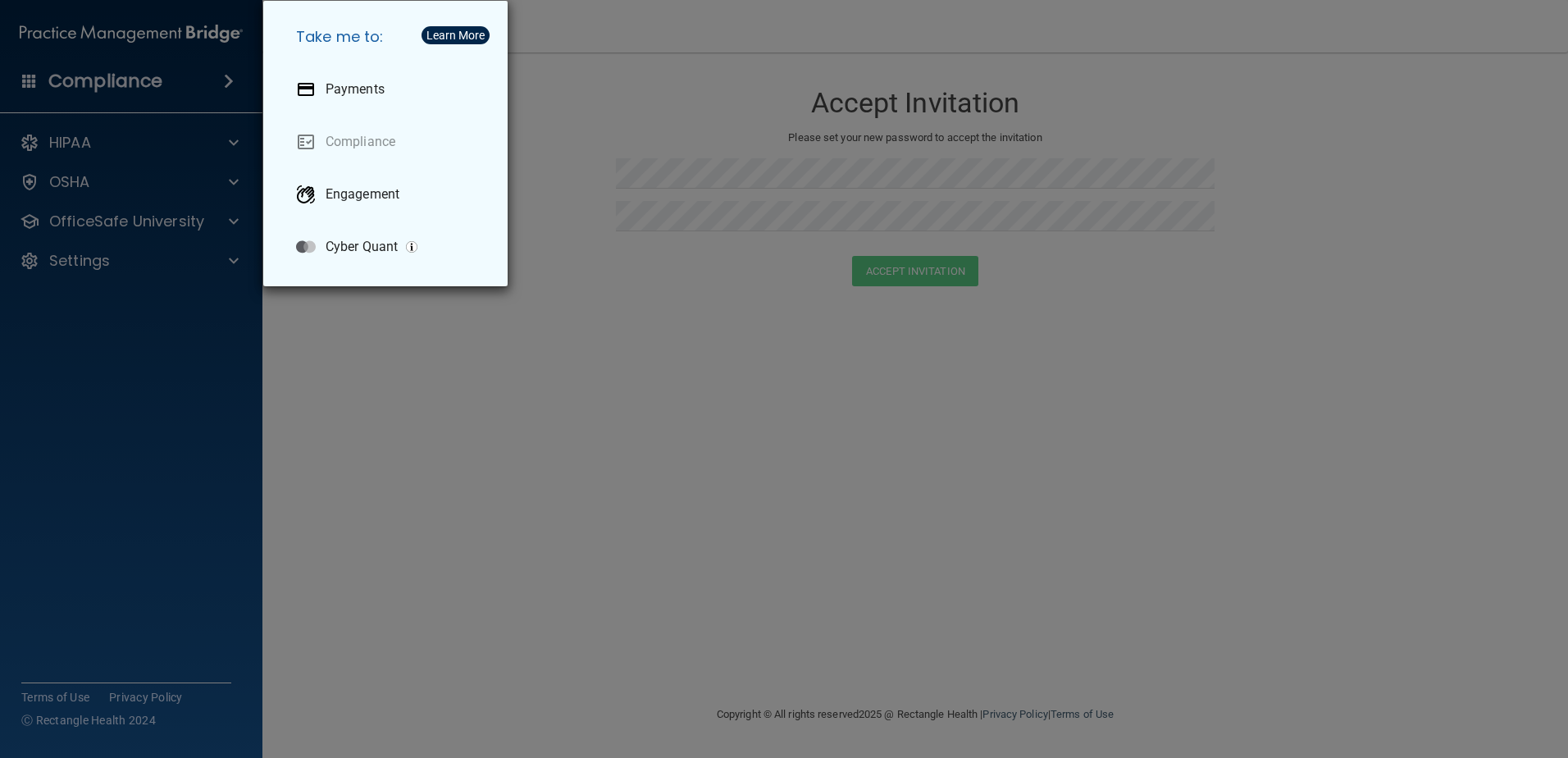
click at [172, 277] on div "Take me to: Payments Compliance Engagement Cyber Quant" at bounding box center [784, 379] width 1568 height 758
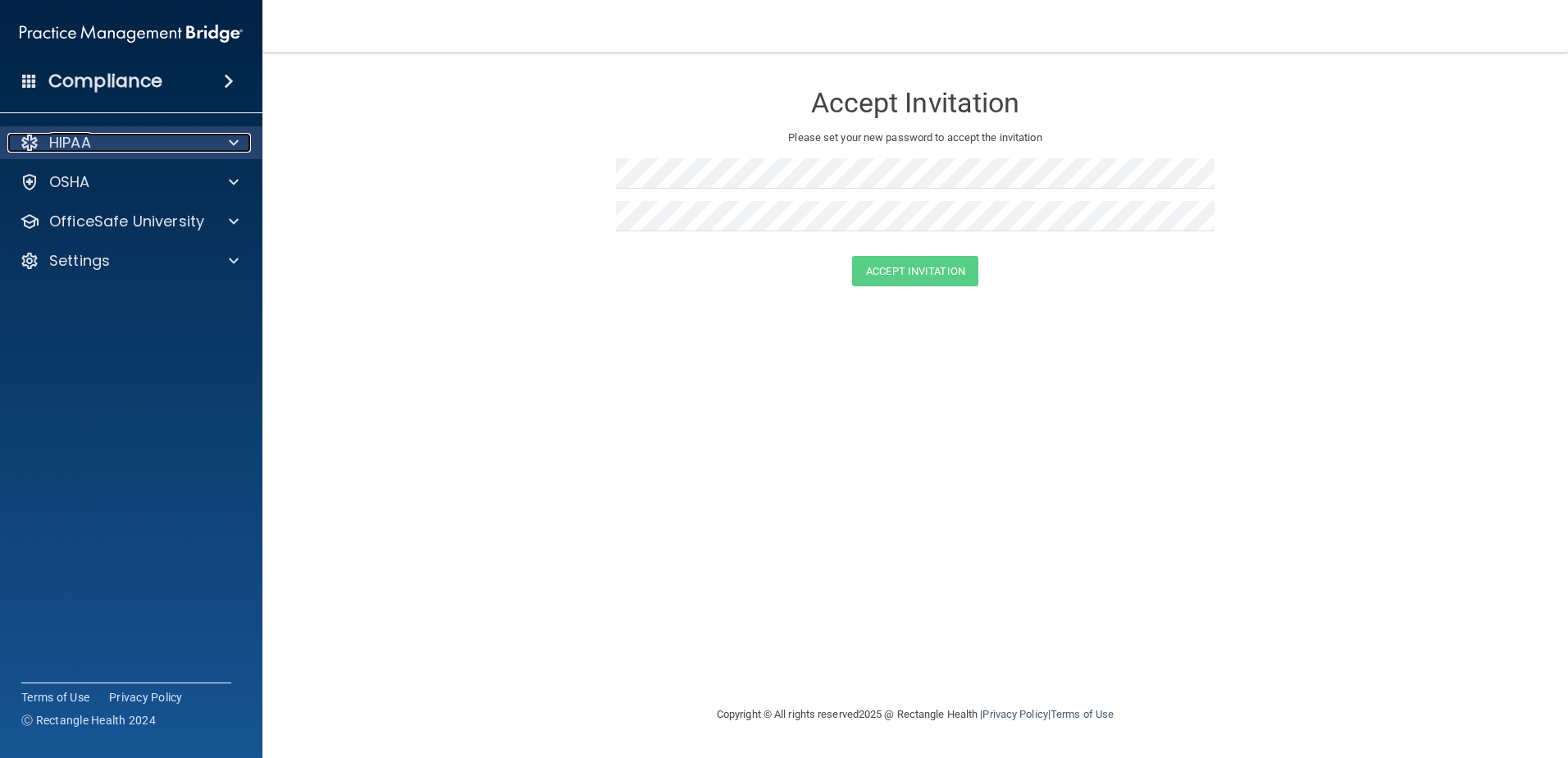
click at [82, 149] on p "HIPAA" at bounding box center [69, 143] width 42 height 20
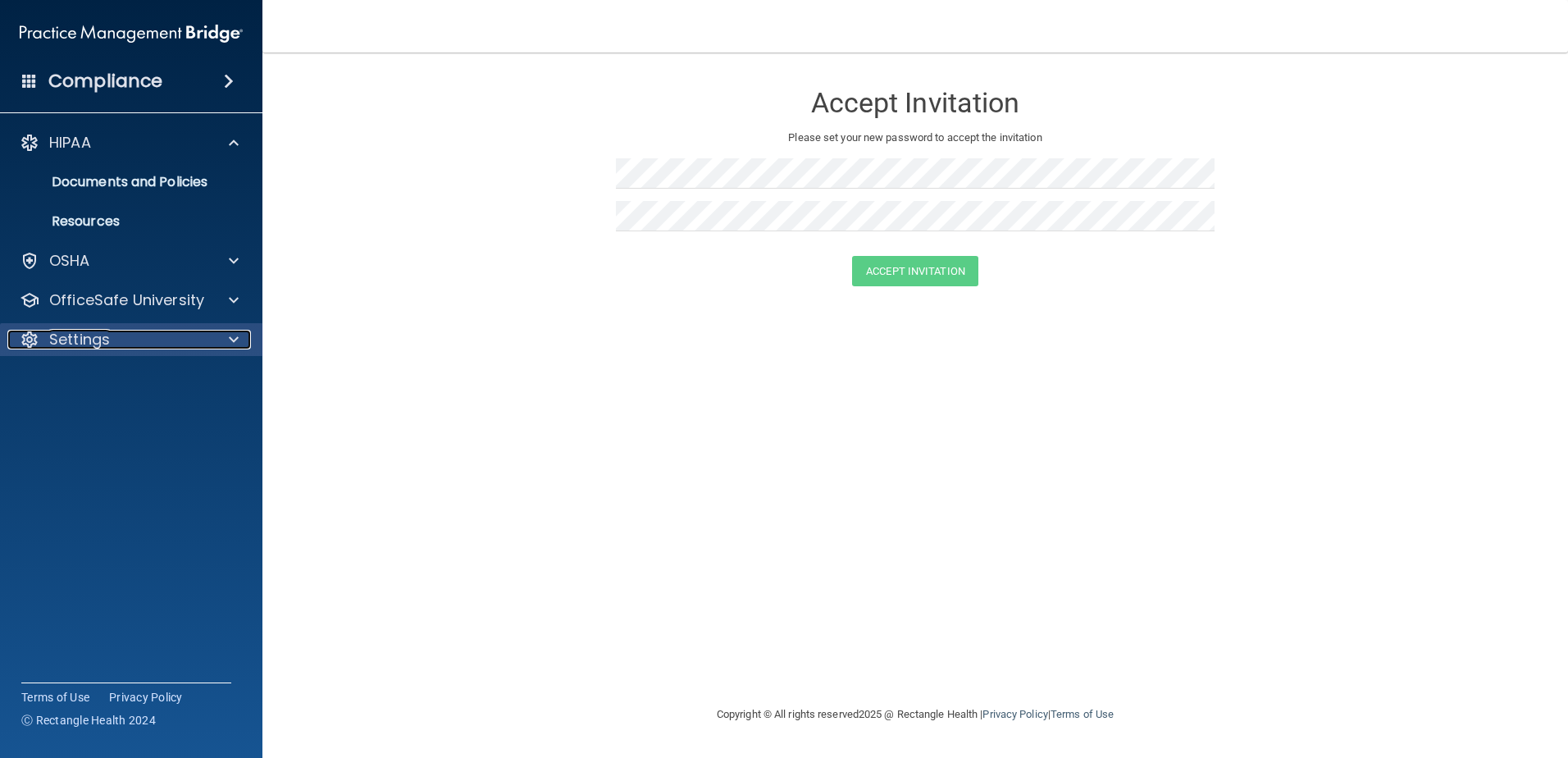
click at [84, 342] on p "Settings" at bounding box center [79, 339] width 60 height 20
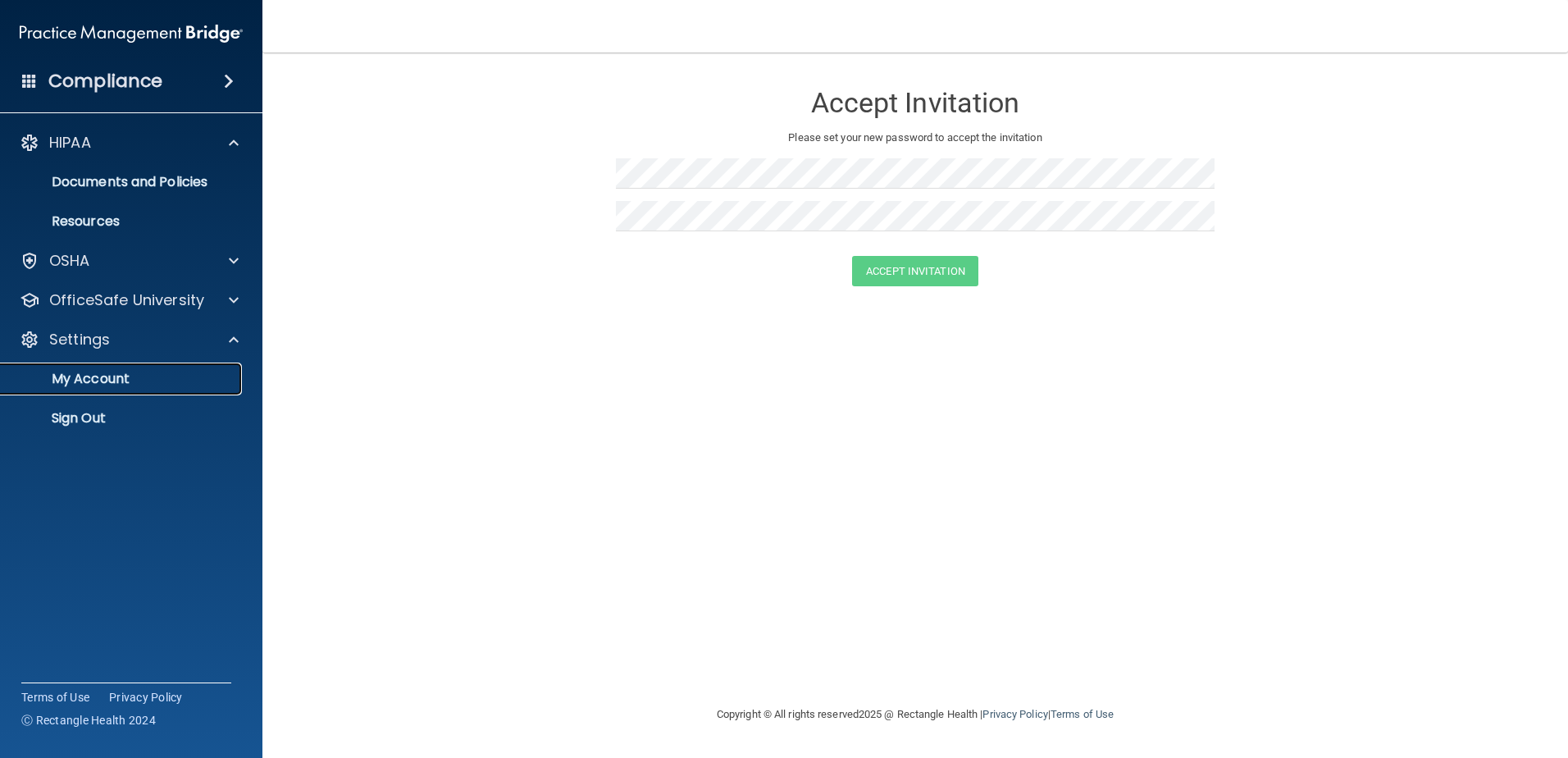
click at [76, 375] on p "My Account" at bounding box center [122, 379] width 224 height 16
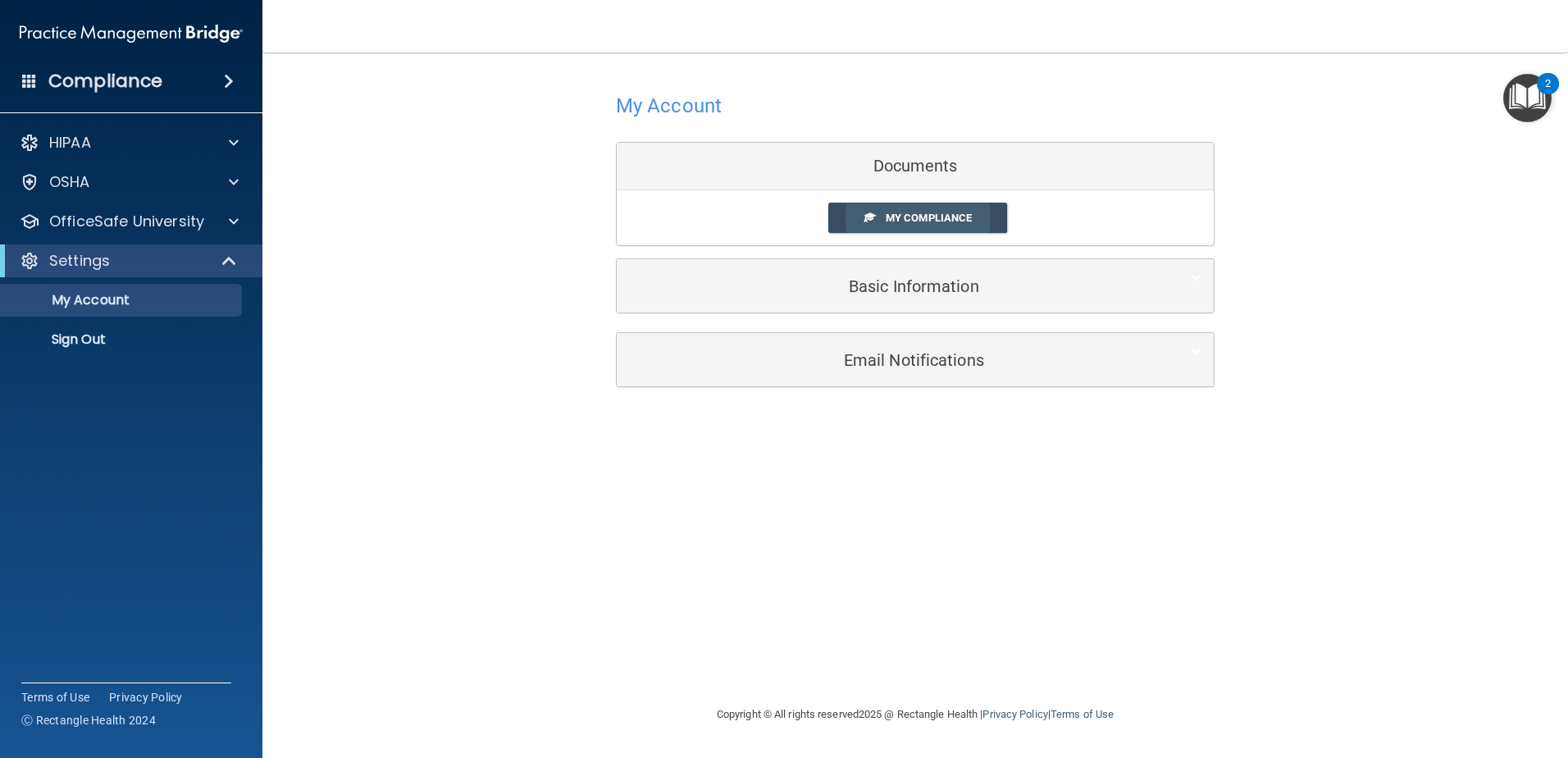
click at [899, 210] on link "My Compliance" at bounding box center [918, 217] width 179 height 30
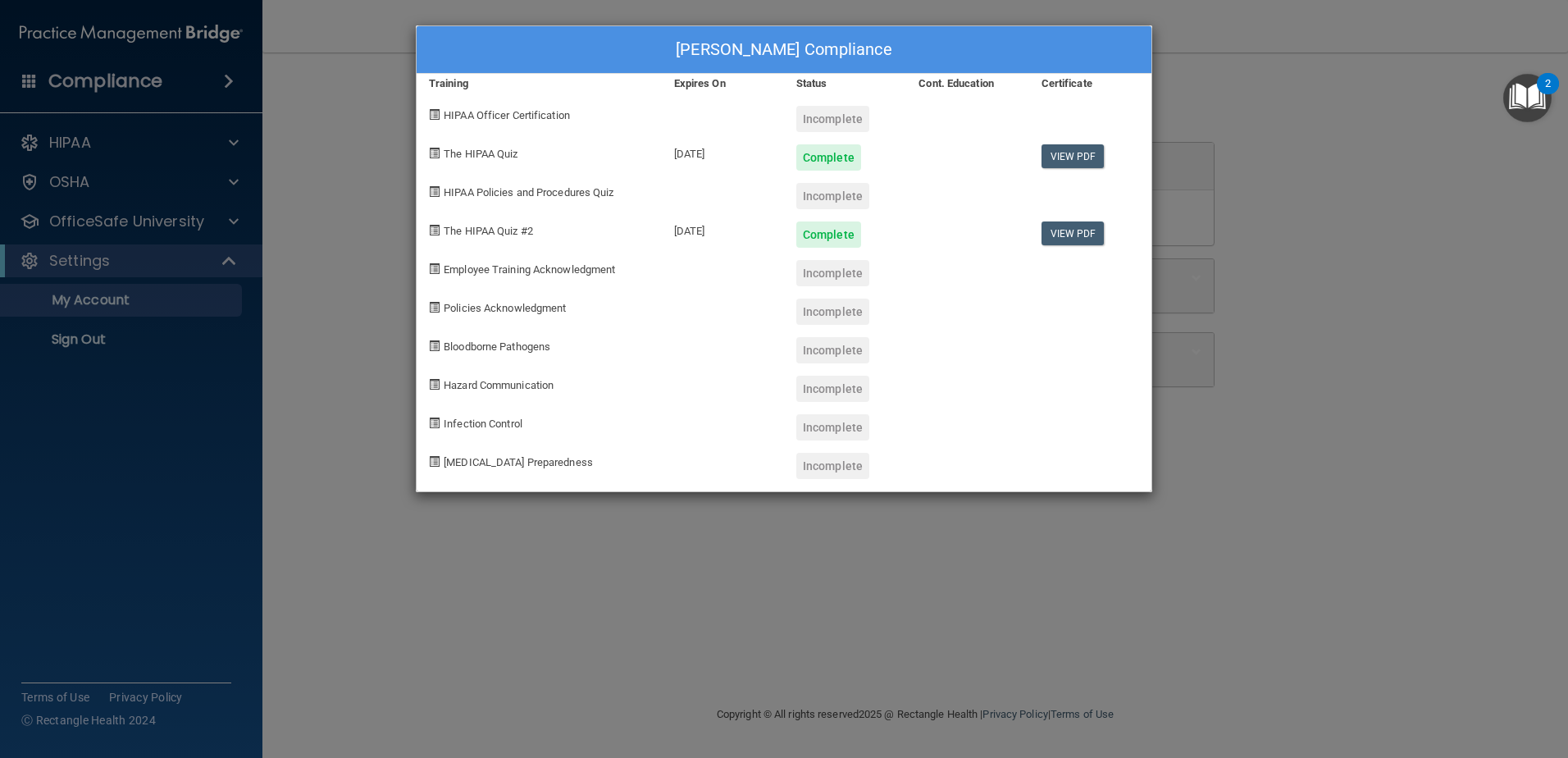
click at [1241, 437] on div "Abigail Strauss's Compliance Training Expires On Status Cont. Education Certifi…" at bounding box center [784, 379] width 1568 height 758
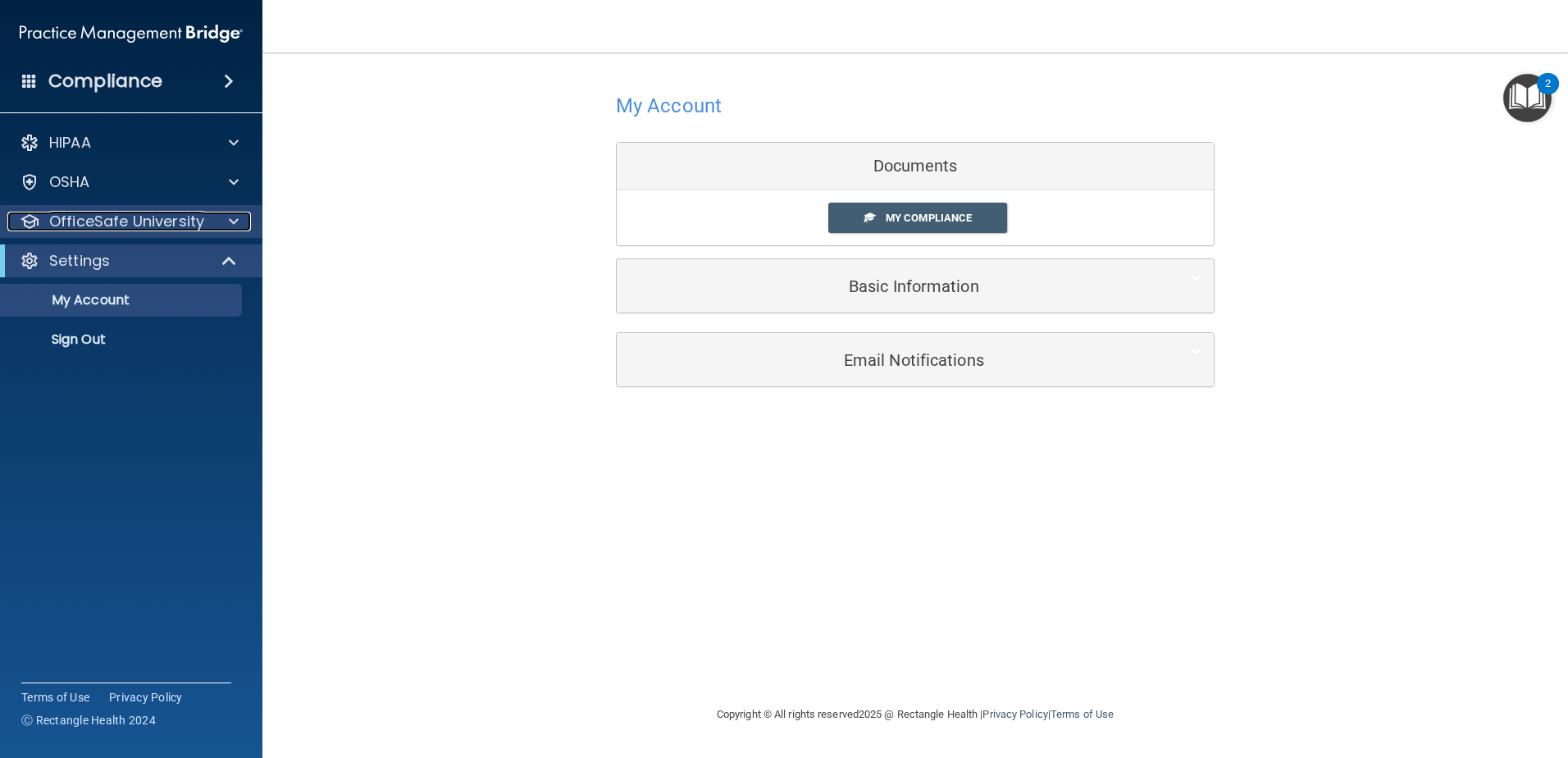
click at [230, 219] on span at bounding box center [233, 221] width 10 height 20
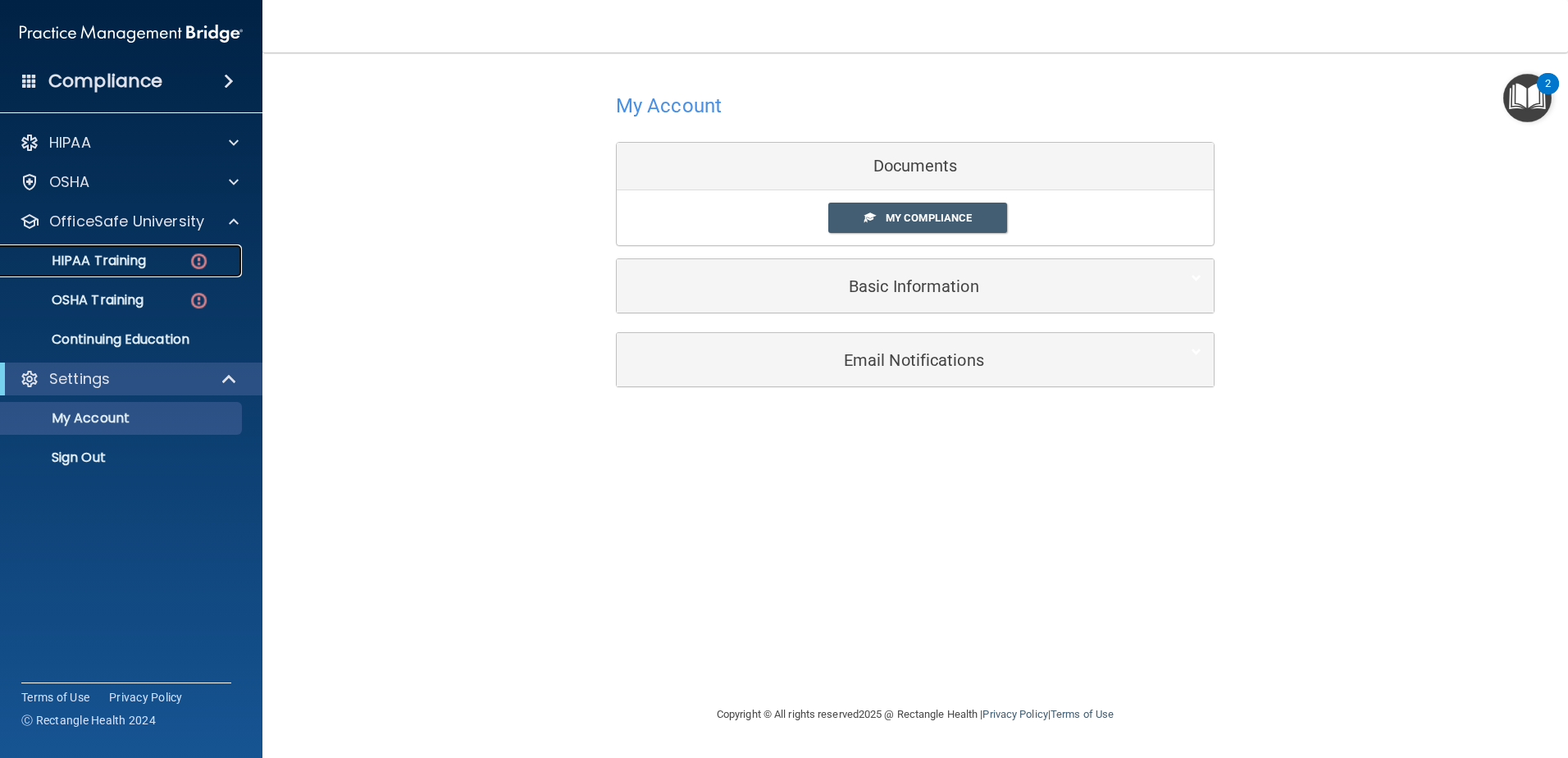
click at [142, 261] on p "HIPAA Training" at bounding box center [78, 261] width 135 height 16
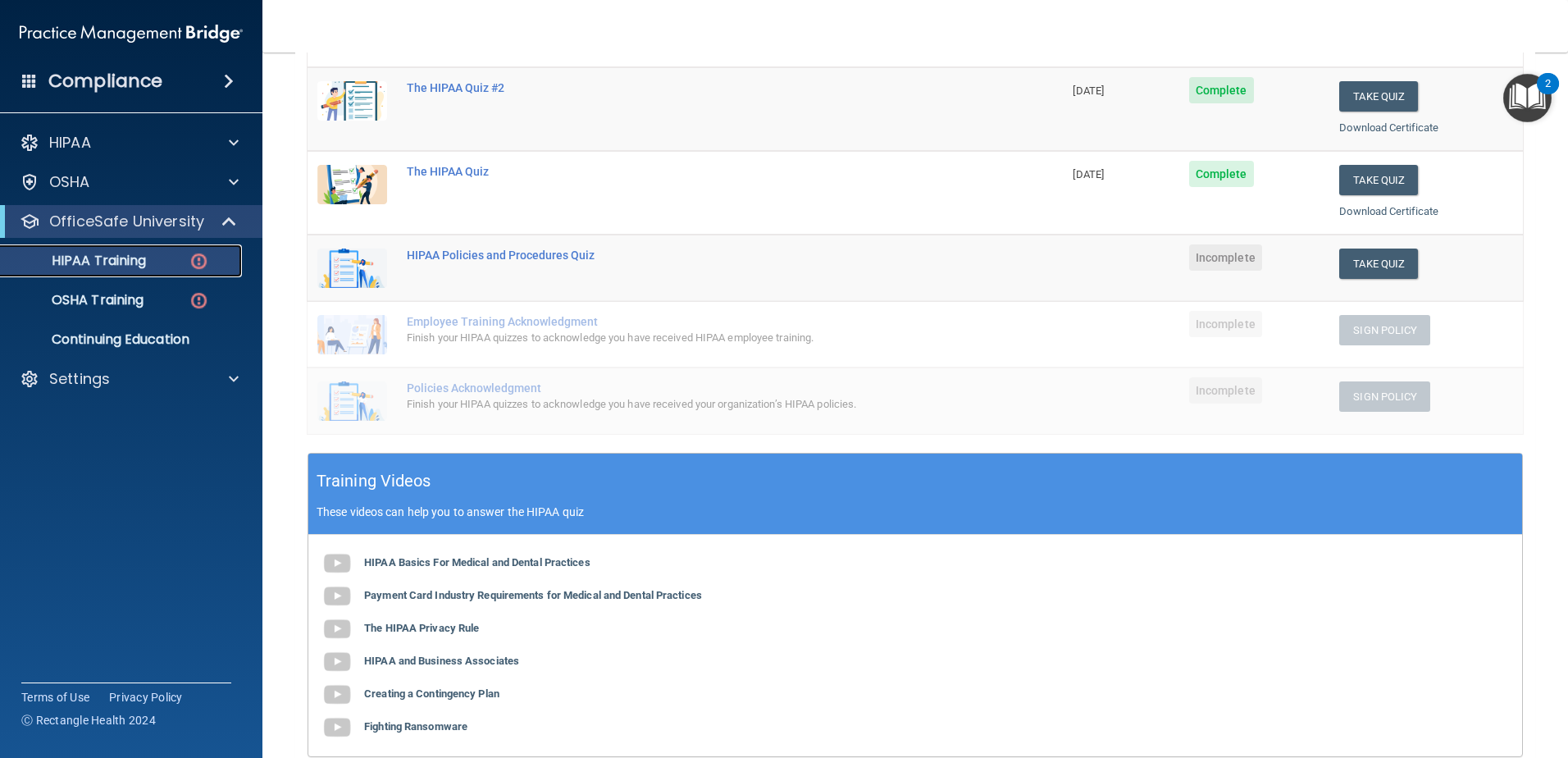
scroll to position [246, 0]
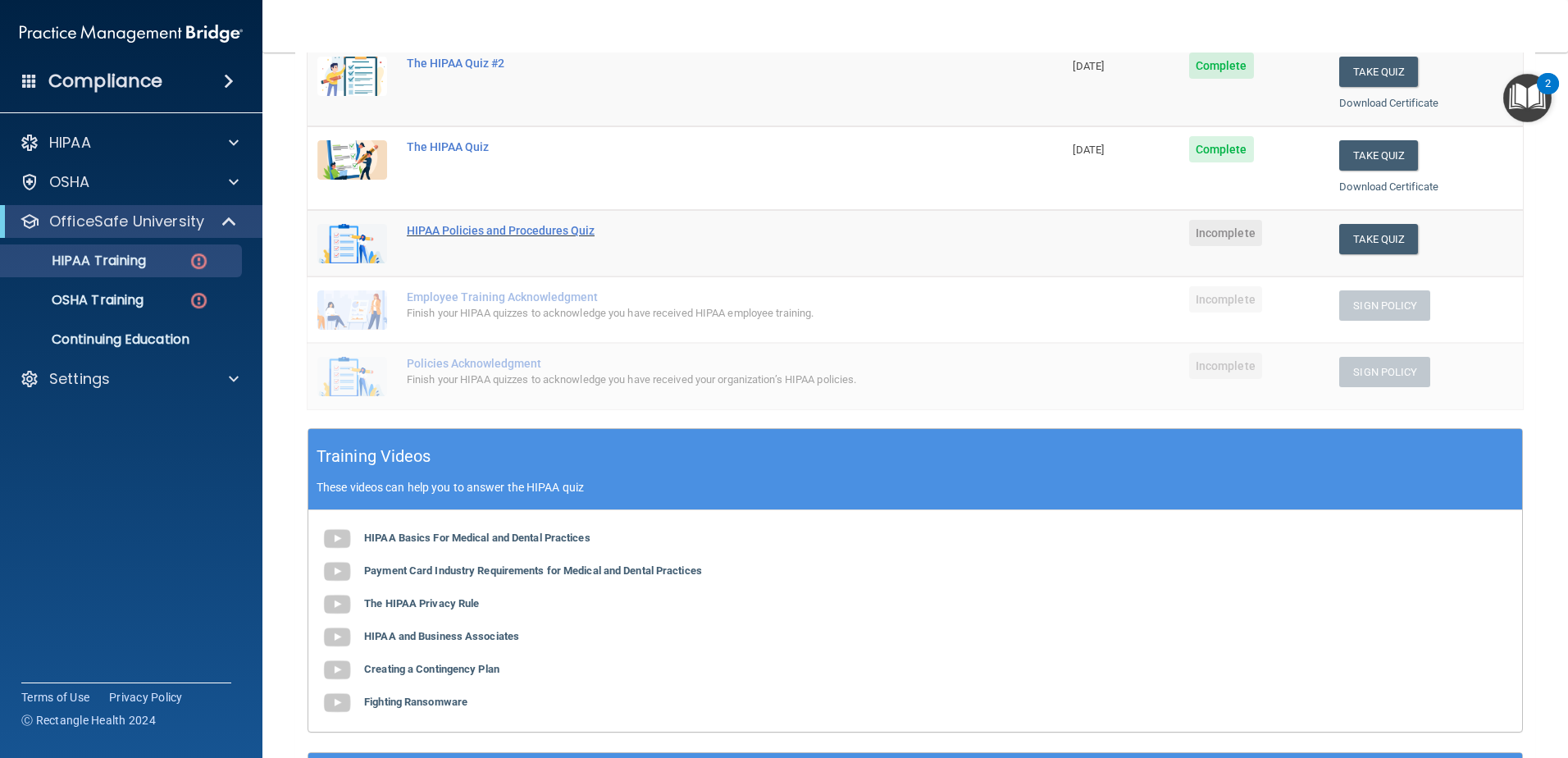
click at [561, 234] on div "HIPAA Policies and Procedures Quiz" at bounding box center [693, 230] width 574 height 13
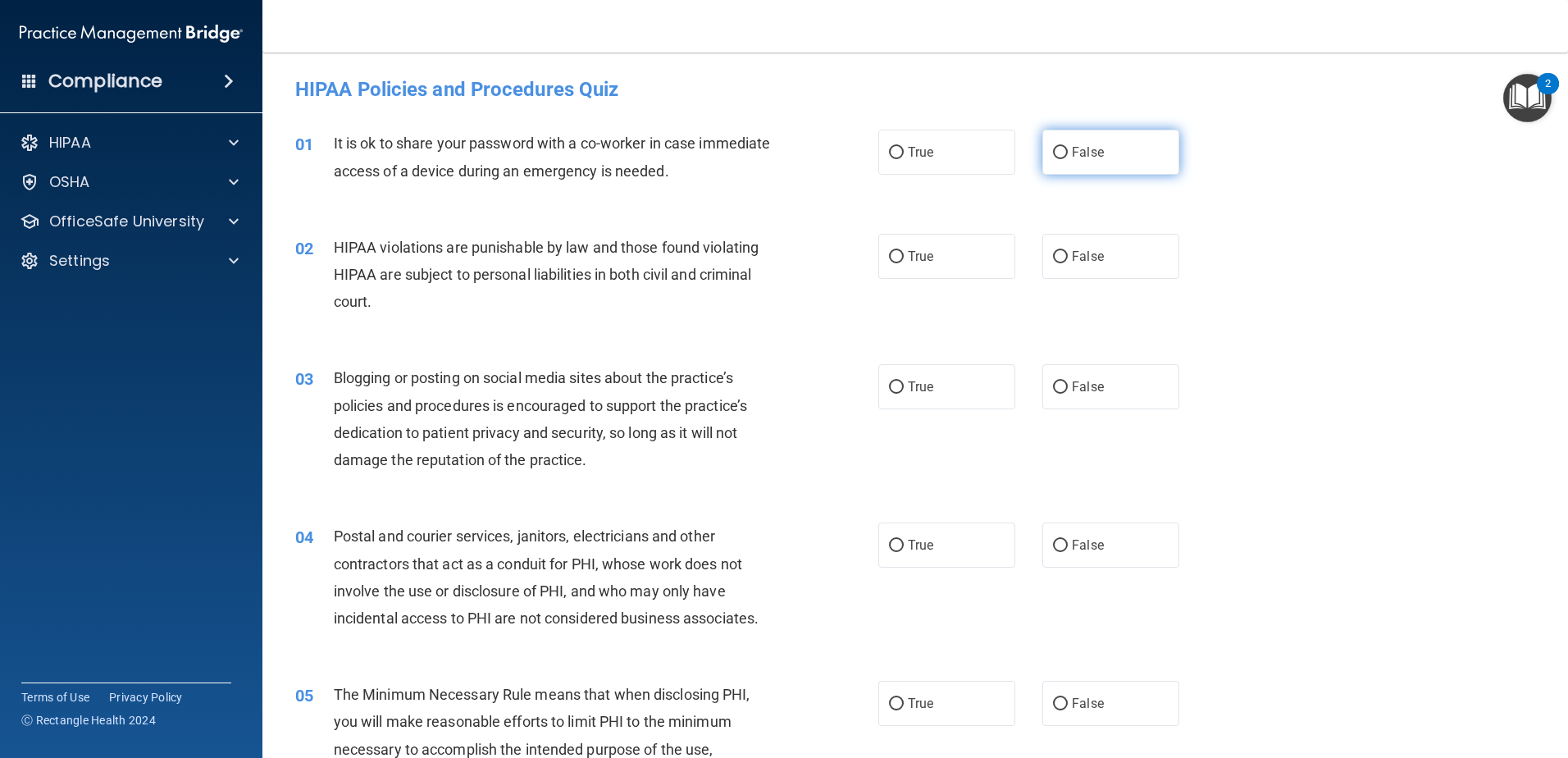
click at [1078, 156] on span "False" at bounding box center [1088, 153] width 32 height 16
click at [1068, 156] on input "False" at bounding box center [1060, 153] width 15 height 12
radio input "true"
click at [917, 254] on span "True" at bounding box center [920, 257] width 26 height 16
click at [903, 254] on input "True" at bounding box center [896, 257] width 15 height 12
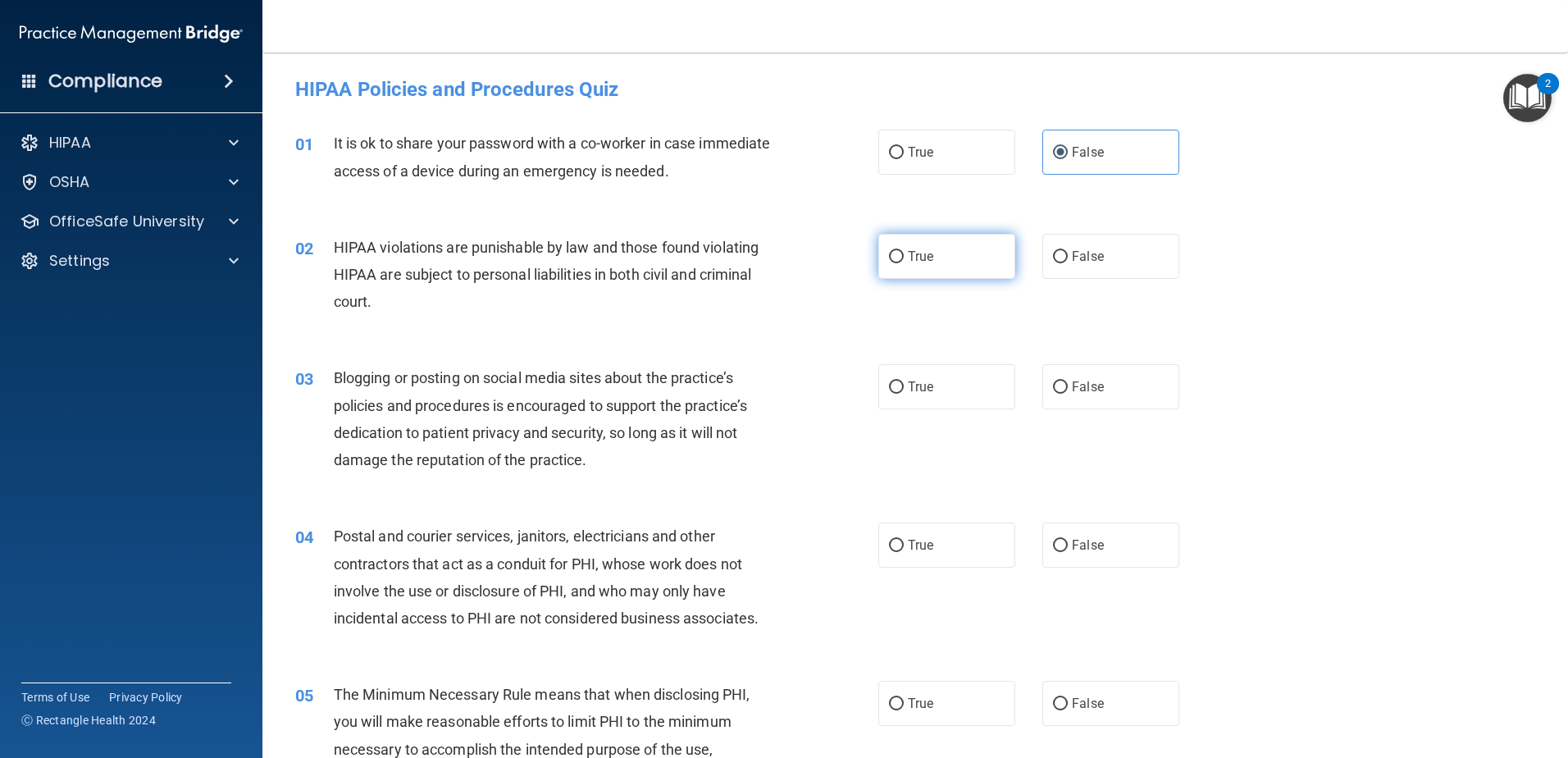
radio input "true"
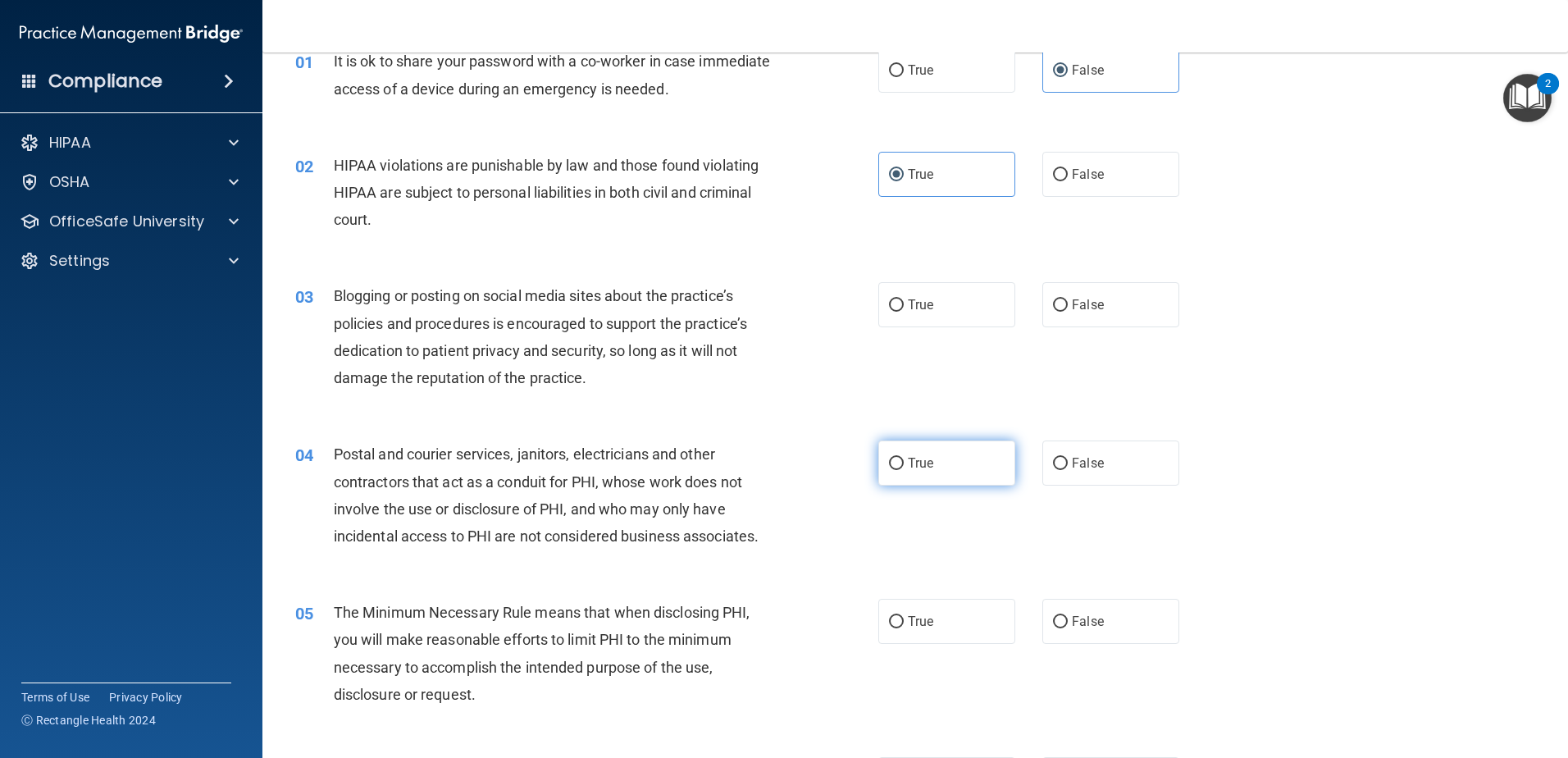
click at [918, 455] on span "True" at bounding box center [920, 463] width 26 height 16
click at [903, 458] on input "True" at bounding box center [896, 464] width 15 height 12
radio input "true"
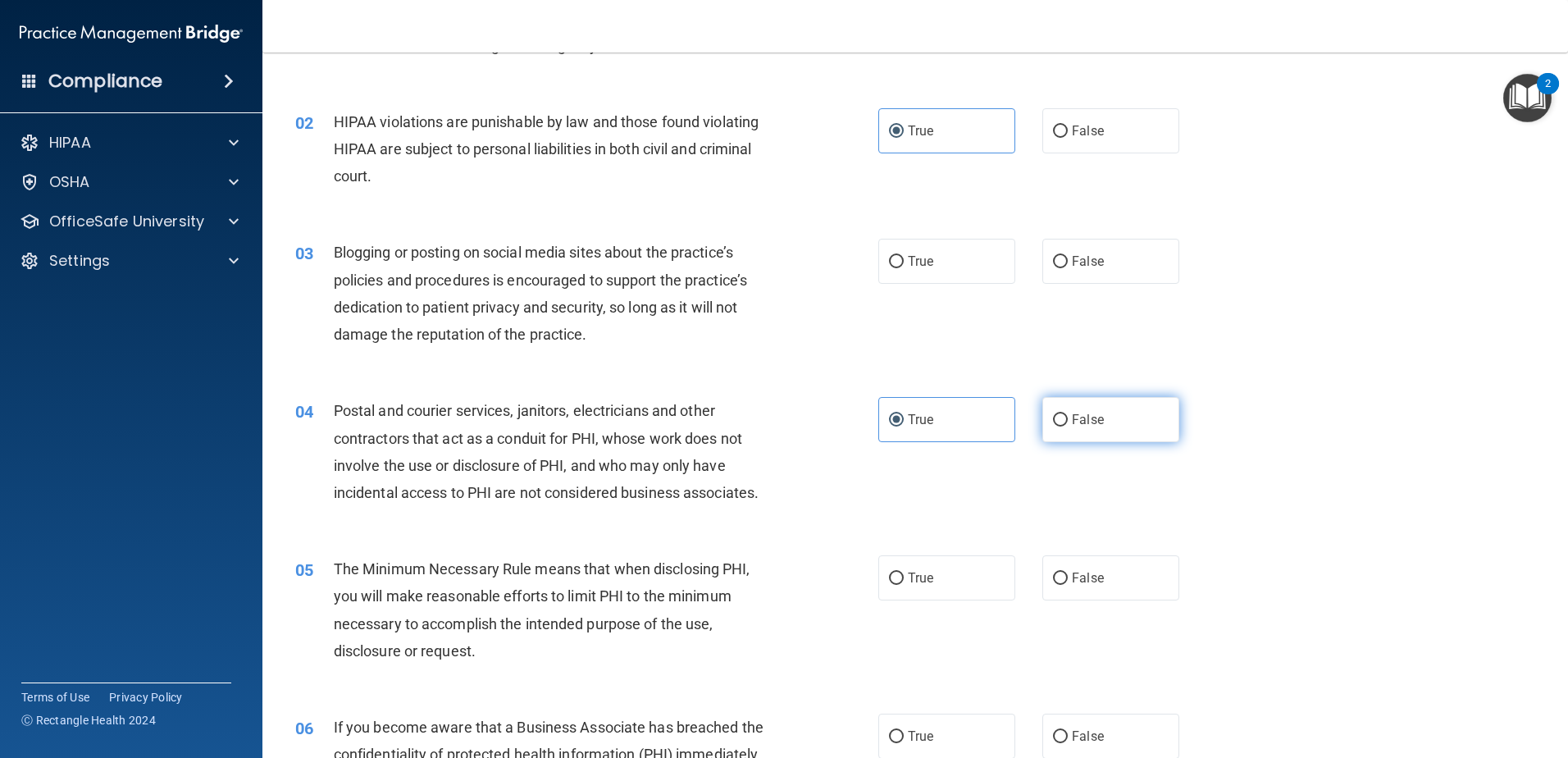
scroll to position [164, 0]
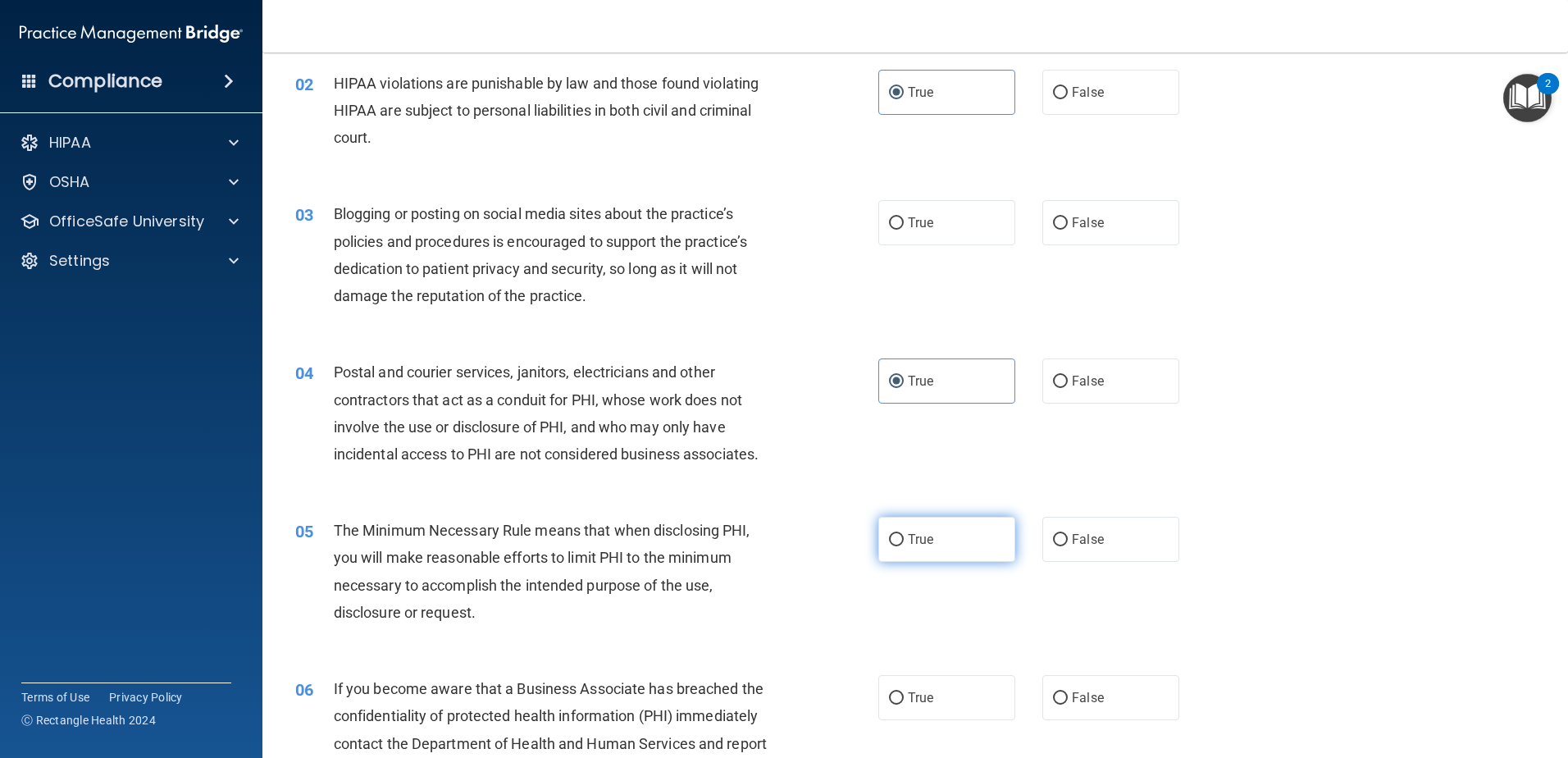
click at [901, 538] on label "True" at bounding box center [947, 539] width 137 height 45
click at [901, 538] on input "True" at bounding box center [896, 541] width 15 height 12
radio input "true"
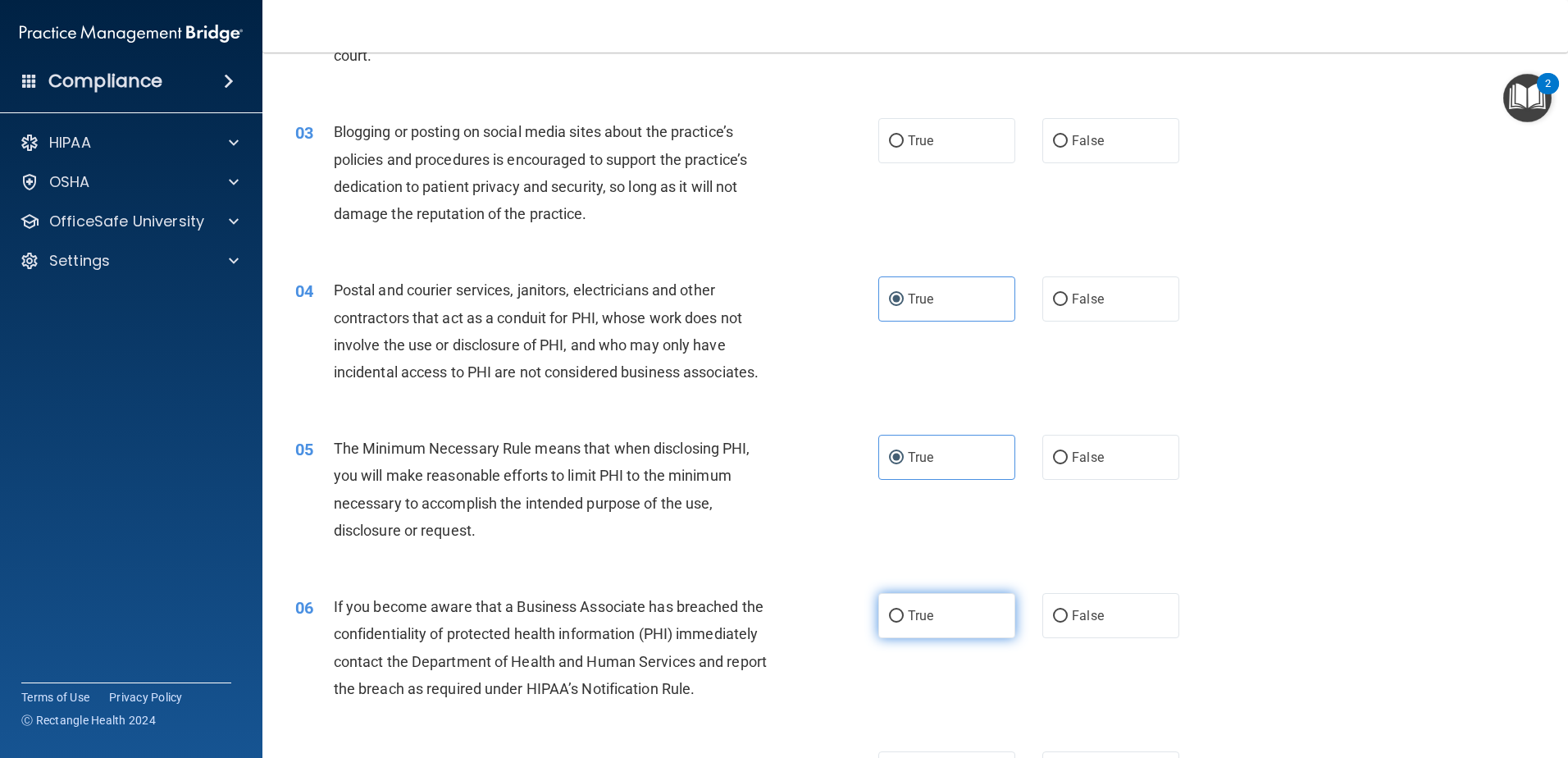
click at [889, 610] on input "True" at bounding box center [896, 616] width 15 height 12
radio input "true"
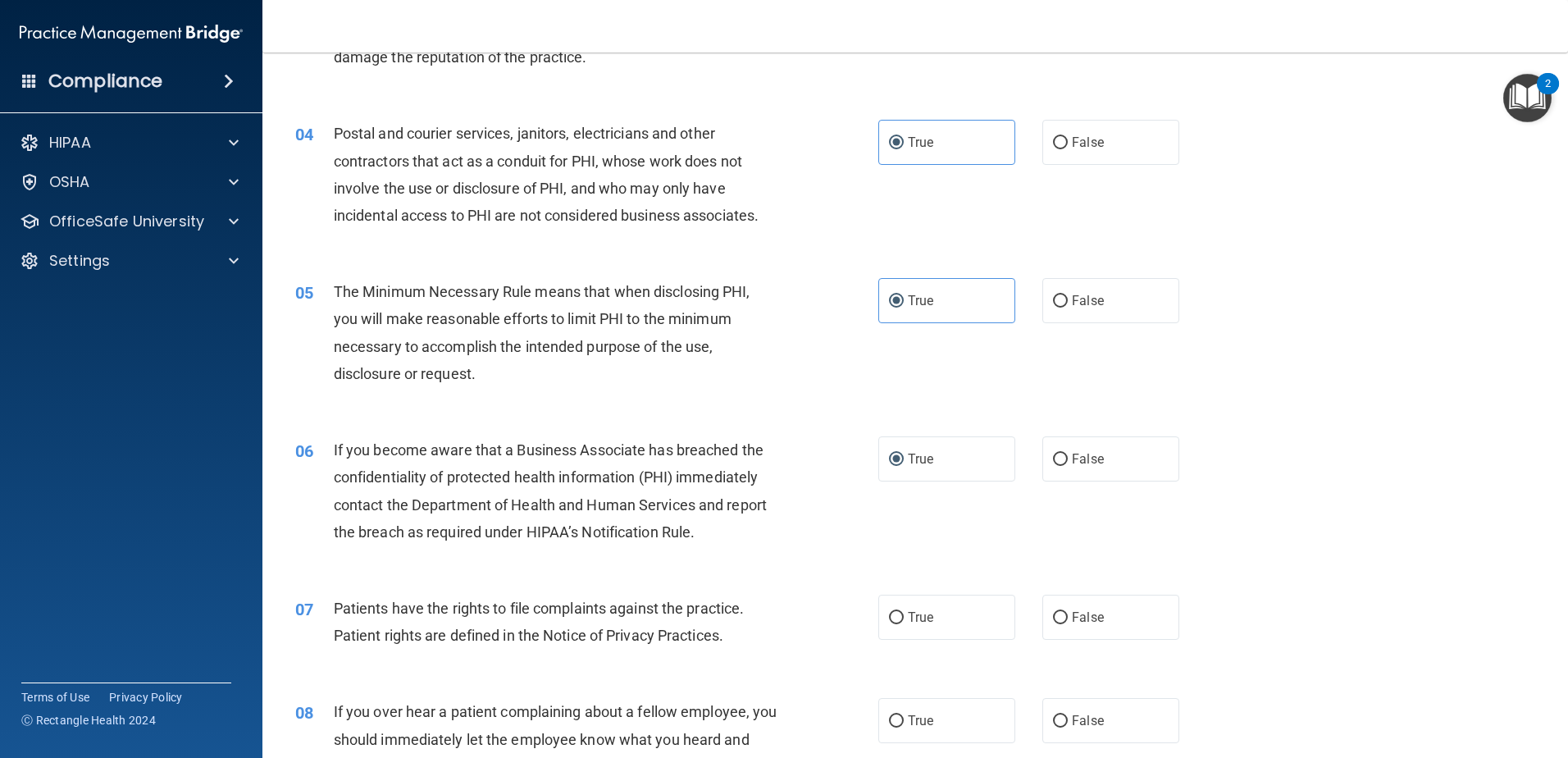
scroll to position [410, 0]
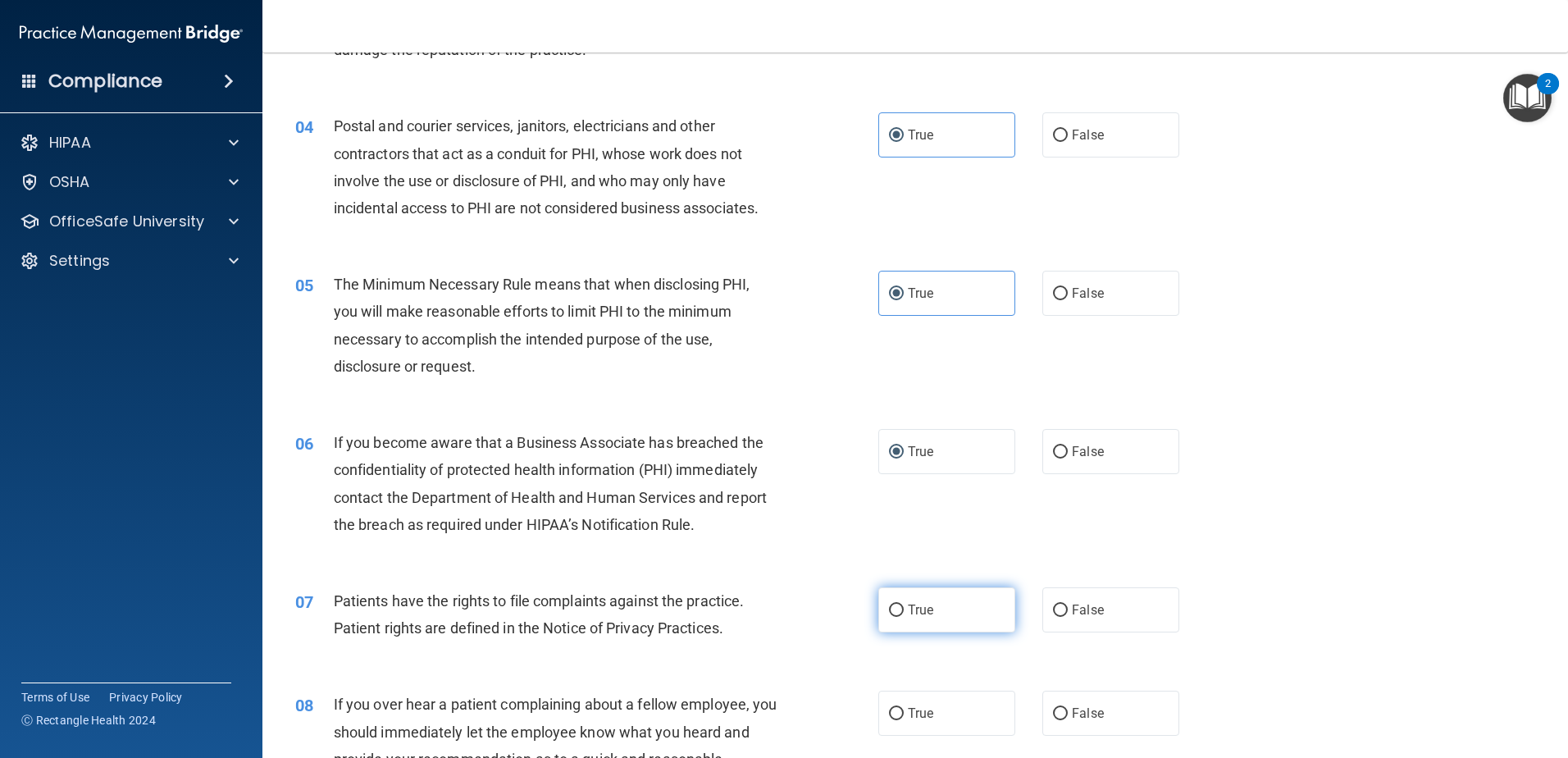
click at [918, 598] on label "True" at bounding box center [947, 610] width 137 height 45
click at [903, 604] on input "True" at bounding box center [896, 611] width 15 height 12
radio input "true"
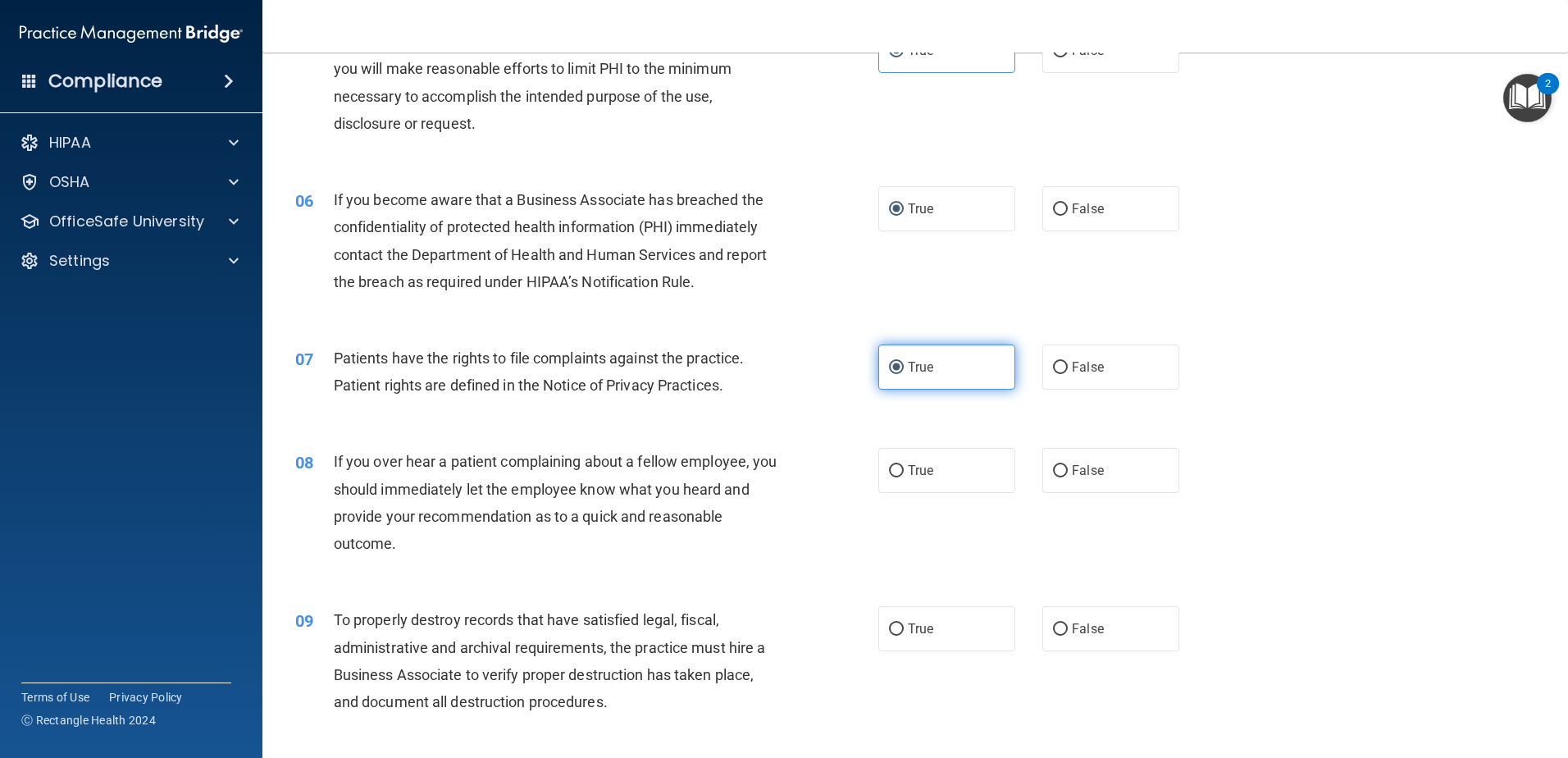
scroll to position [738, 0]
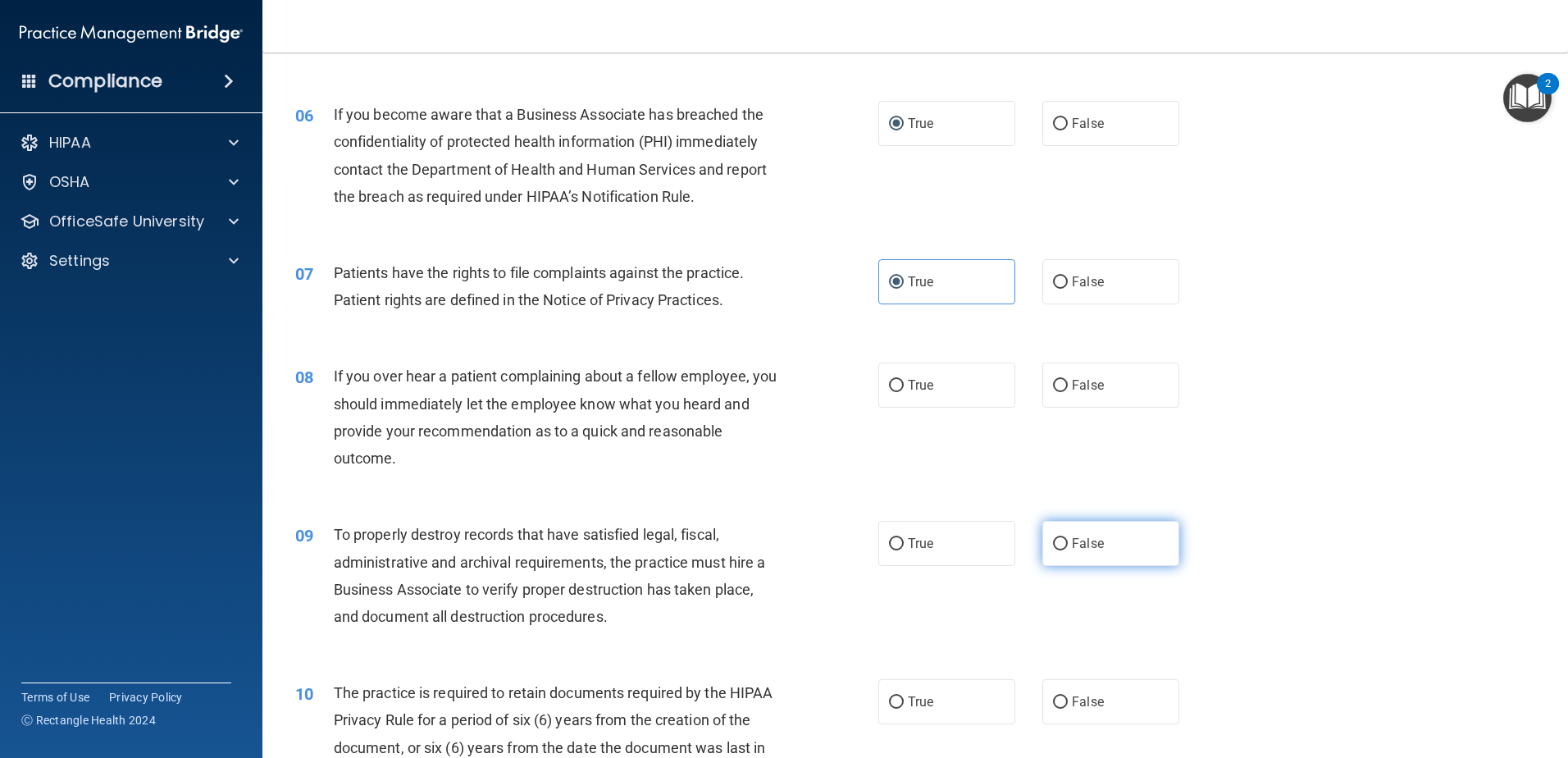
click at [1078, 549] on span "False" at bounding box center [1088, 543] width 32 height 16
click at [1068, 549] on input "False" at bounding box center [1060, 544] width 15 height 12
radio input "true"
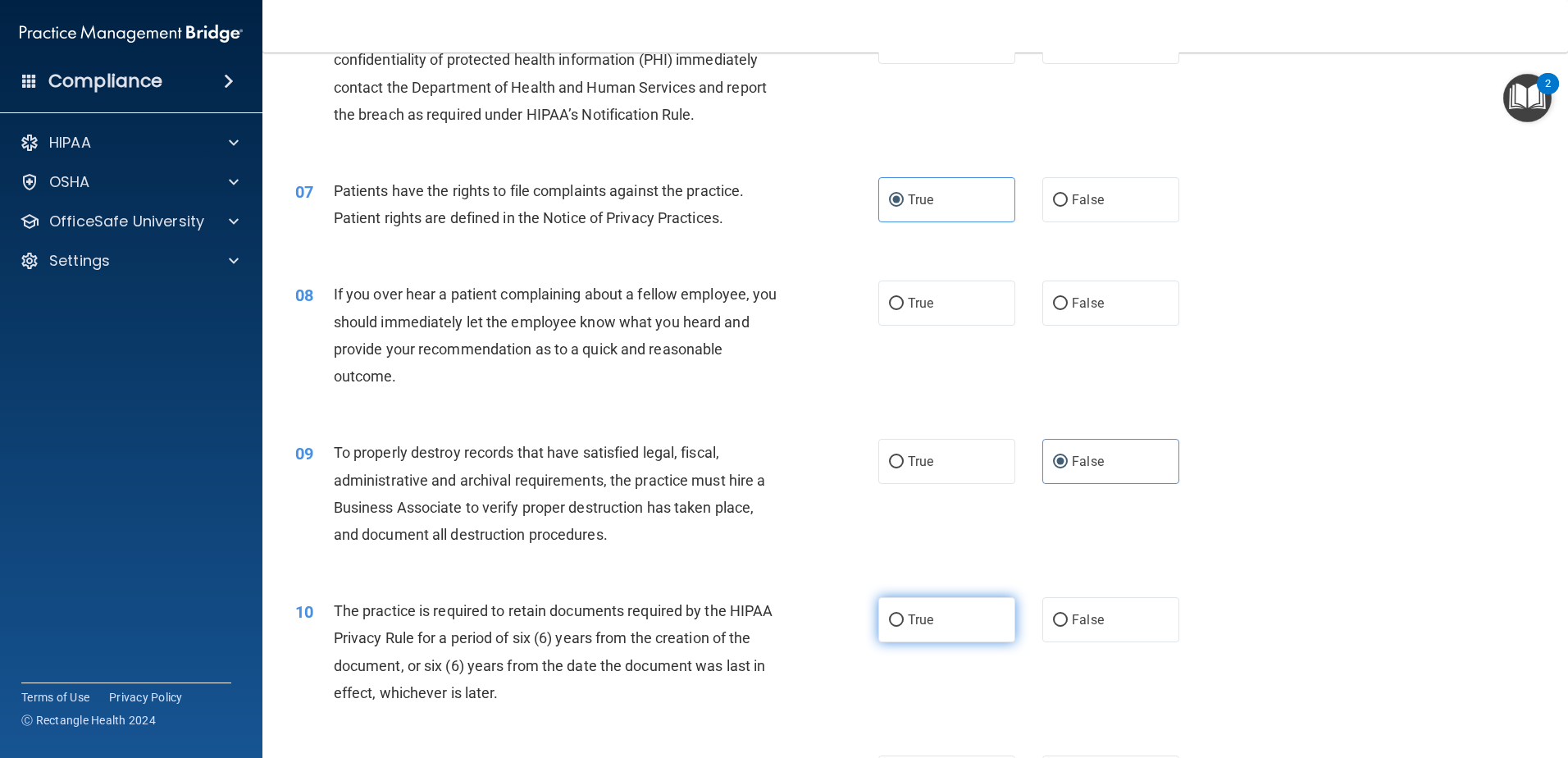
click at [890, 610] on label "True" at bounding box center [947, 620] width 137 height 45
click at [890, 614] on input "True" at bounding box center [896, 620] width 15 height 12
radio input "true"
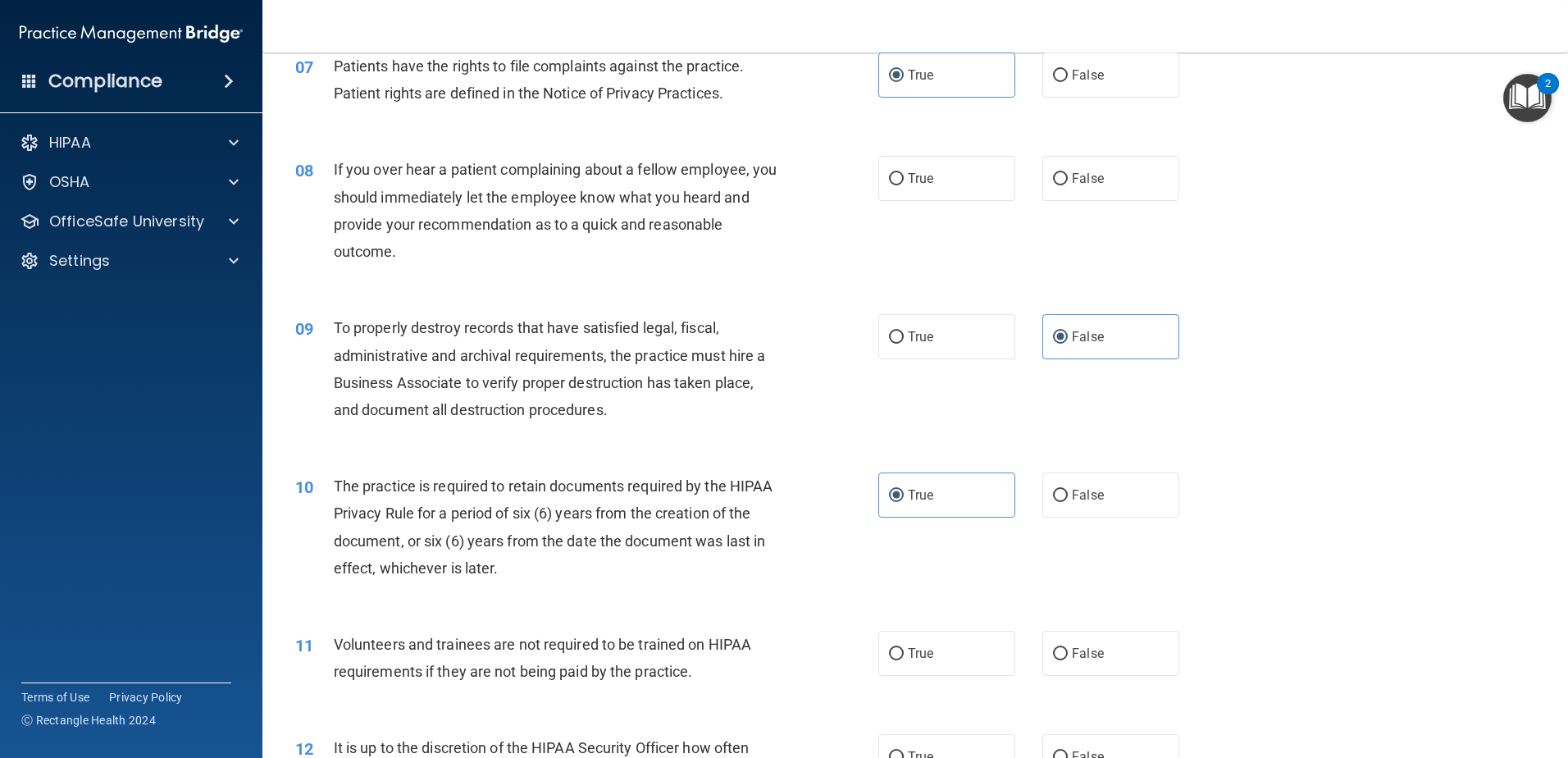
scroll to position [984, 0]
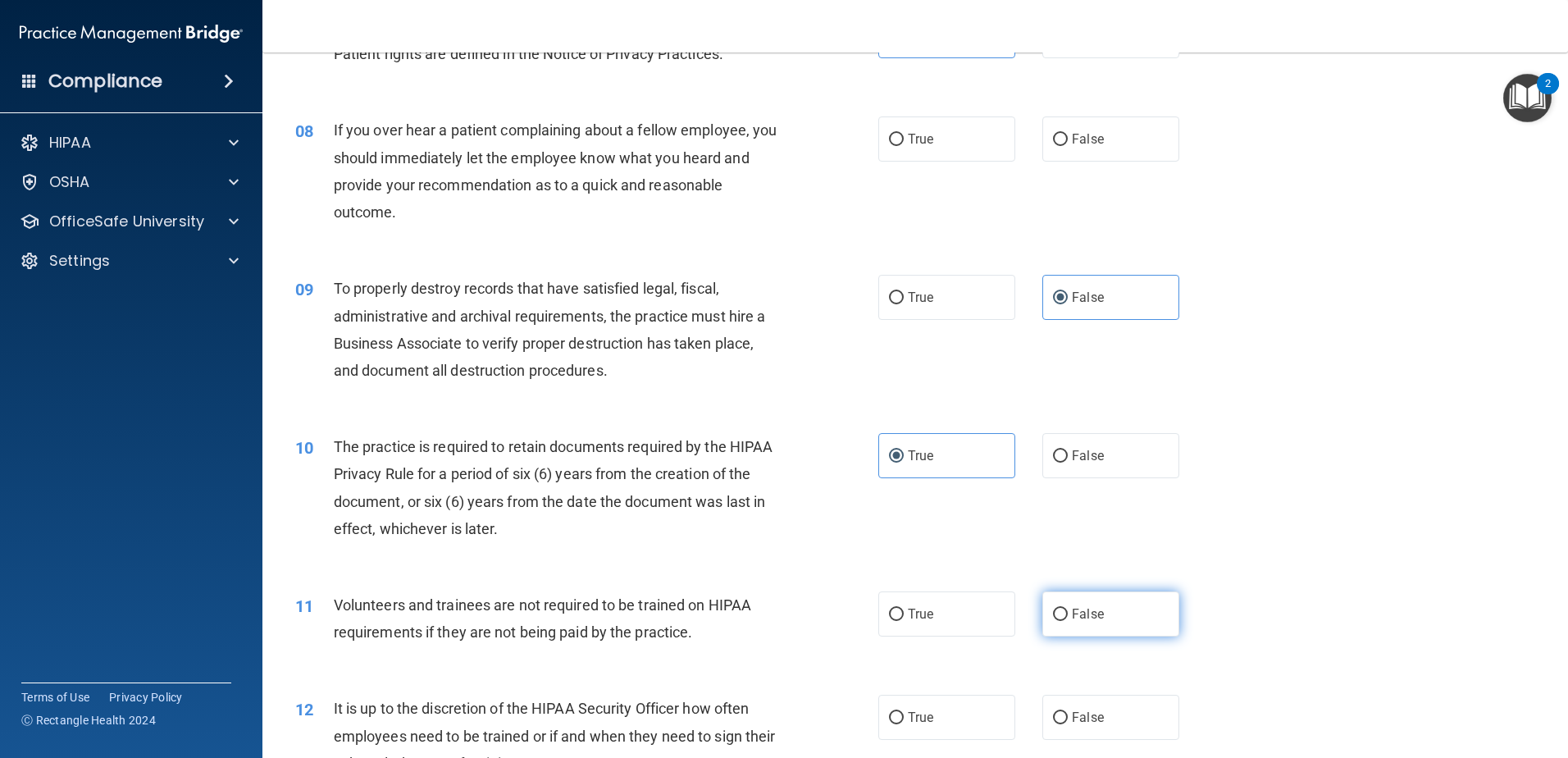
click at [1079, 599] on label "False" at bounding box center [1110, 613] width 137 height 45
click at [1068, 609] on input "False" at bounding box center [1060, 615] width 15 height 12
radio input "true"
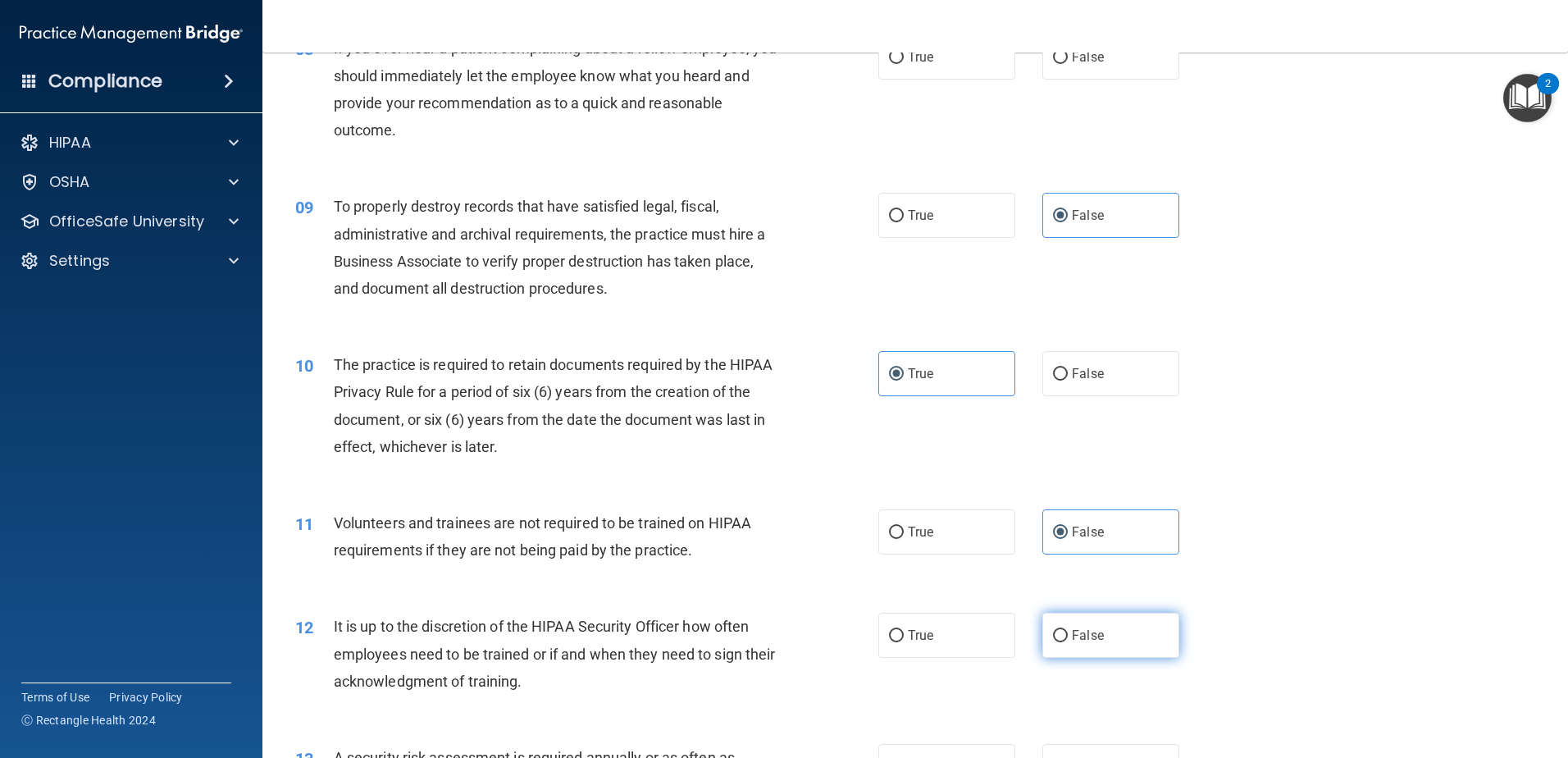
click at [1129, 626] on label "False" at bounding box center [1110, 635] width 137 height 45
click at [1068, 630] on input "False" at bounding box center [1060, 636] width 15 height 12
radio input "true"
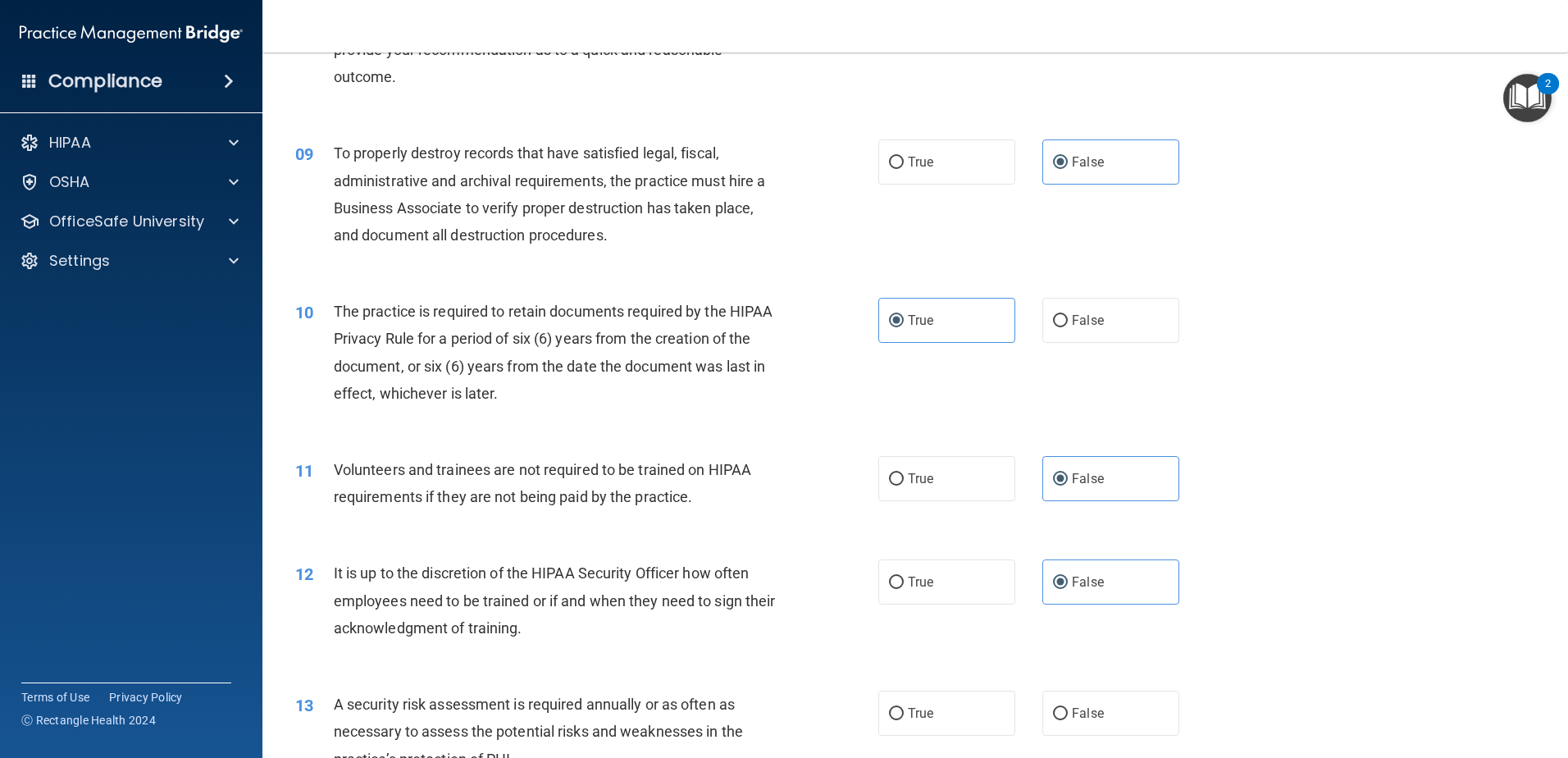
scroll to position [1149, 0]
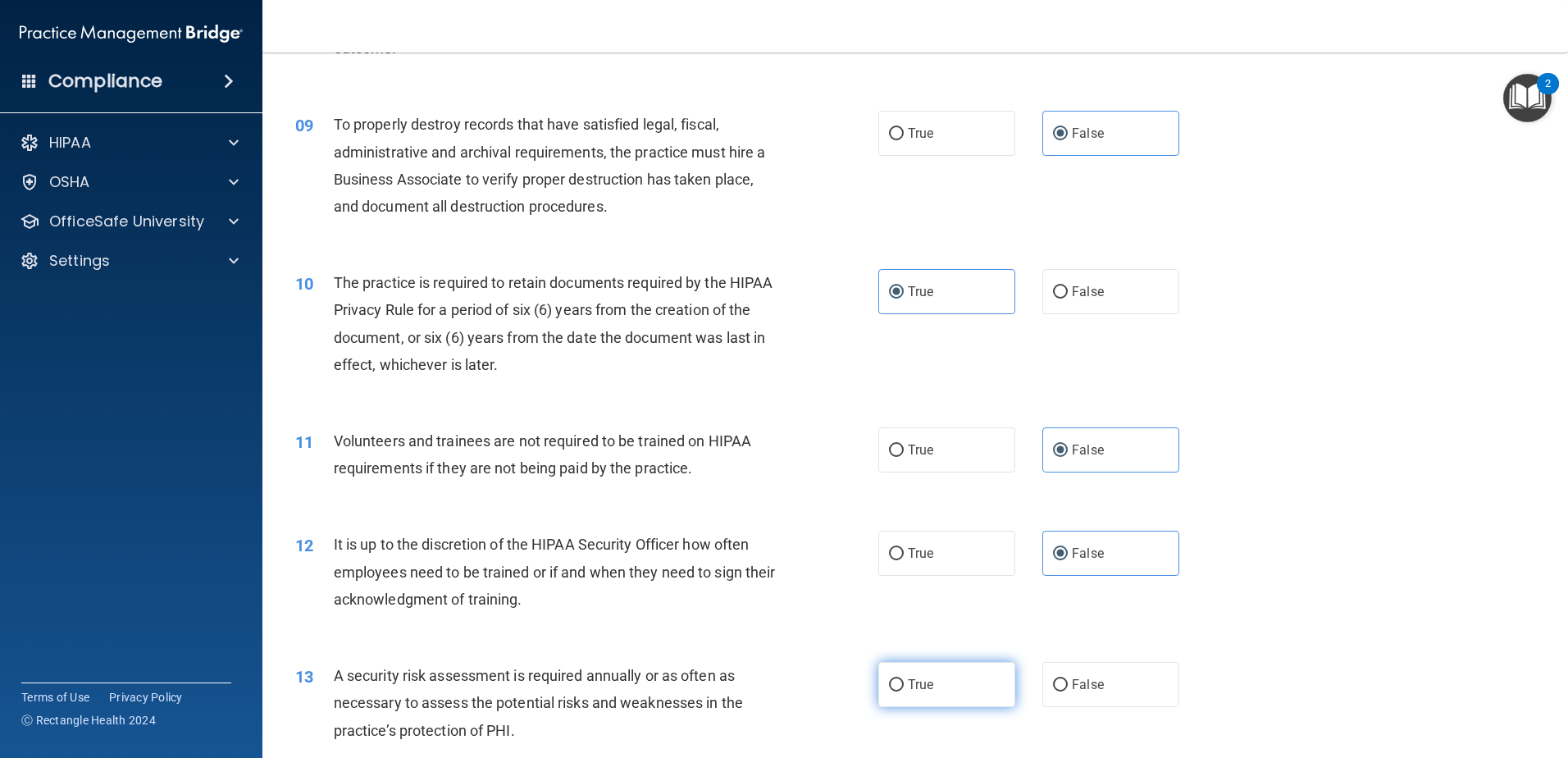
click at [896, 685] on input "True" at bounding box center [896, 685] width 15 height 12
radio input "true"
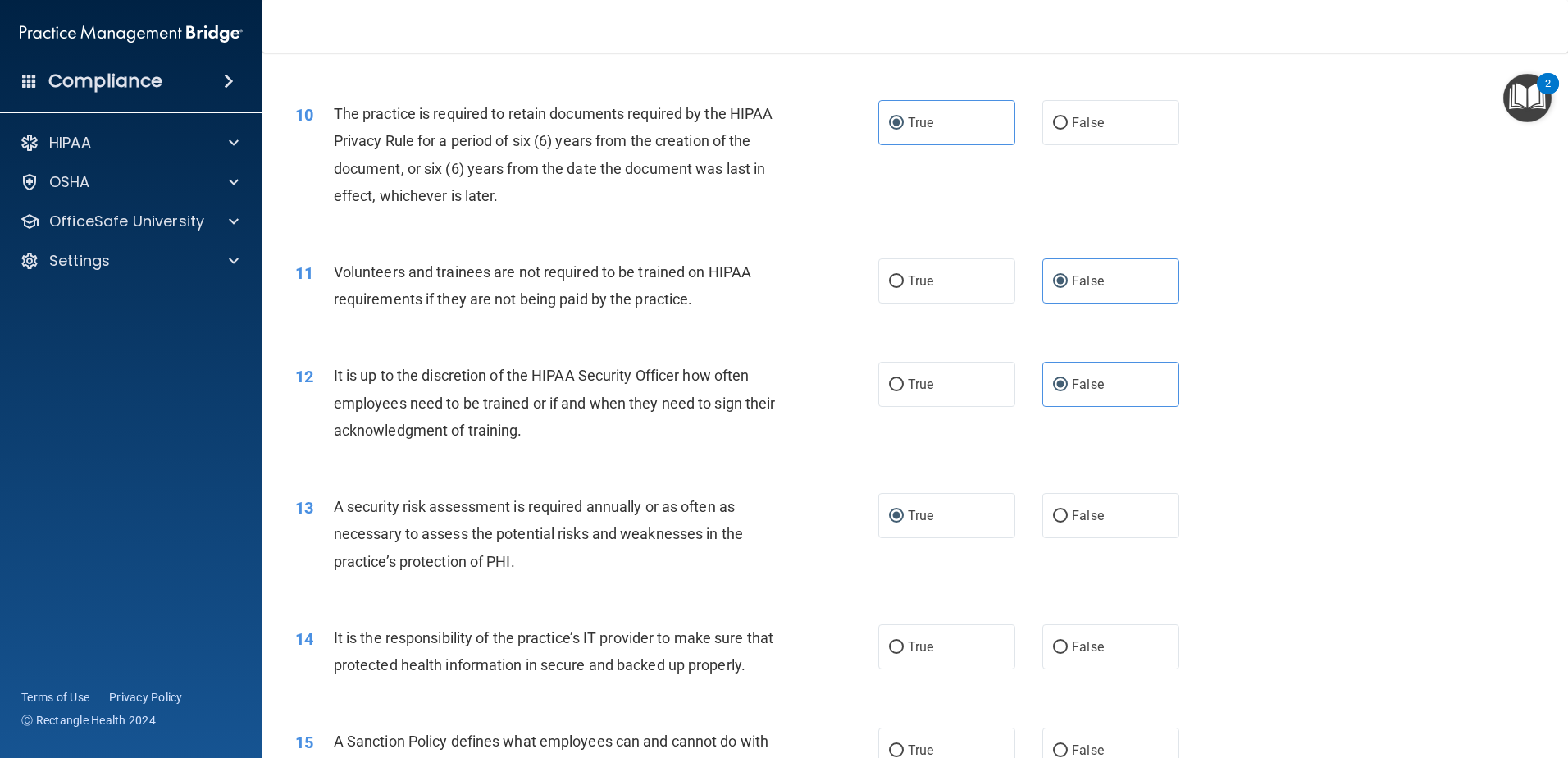
scroll to position [1394, 0]
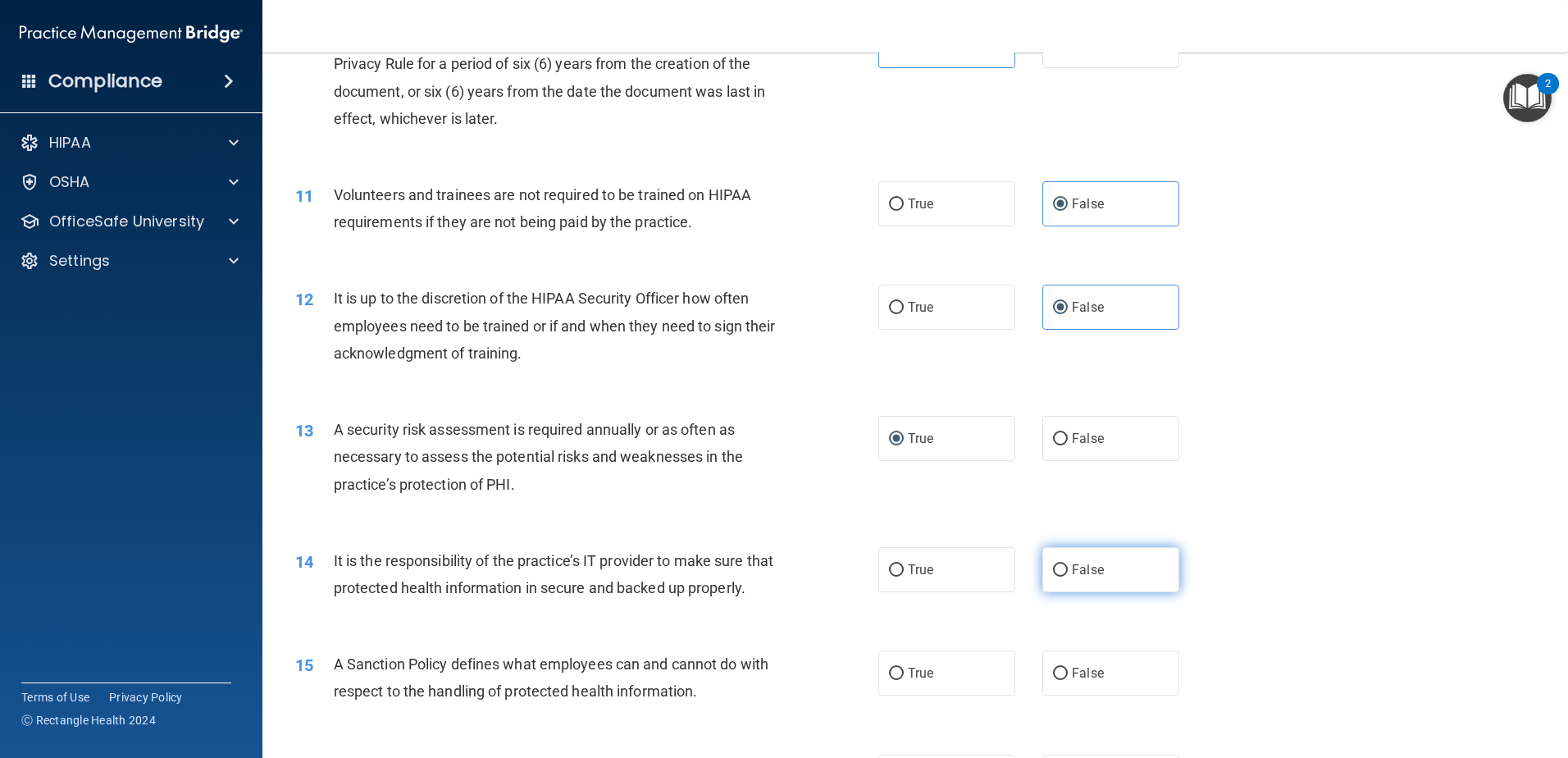
click at [1100, 563] on label "False" at bounding box center [1110, 569] width 137 height 45
click at [1068, 565] on input "False" at bounding box center [1060, 571] width 15 height 12
radio input "true"
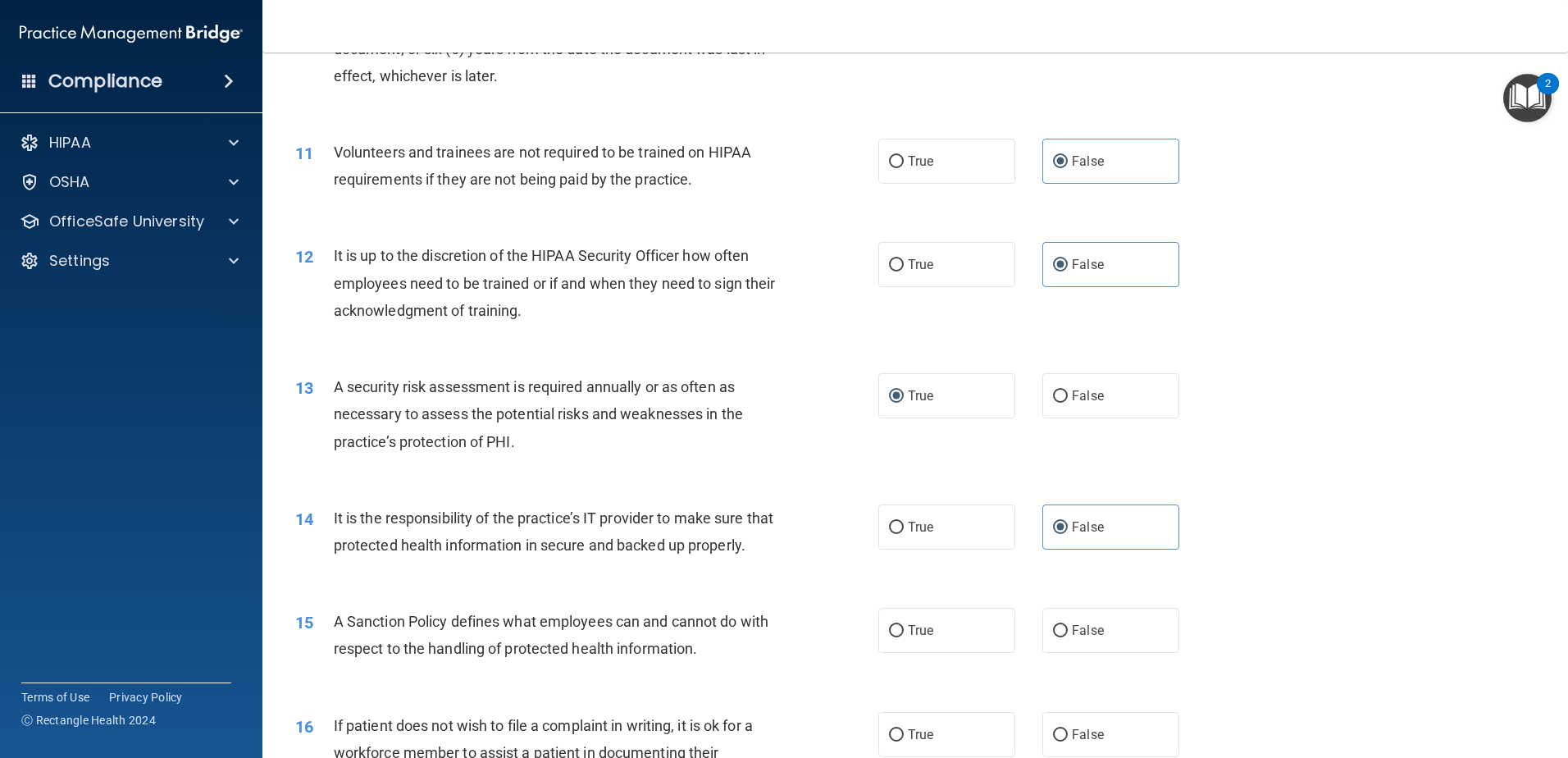
scroll to position [1476, 0]
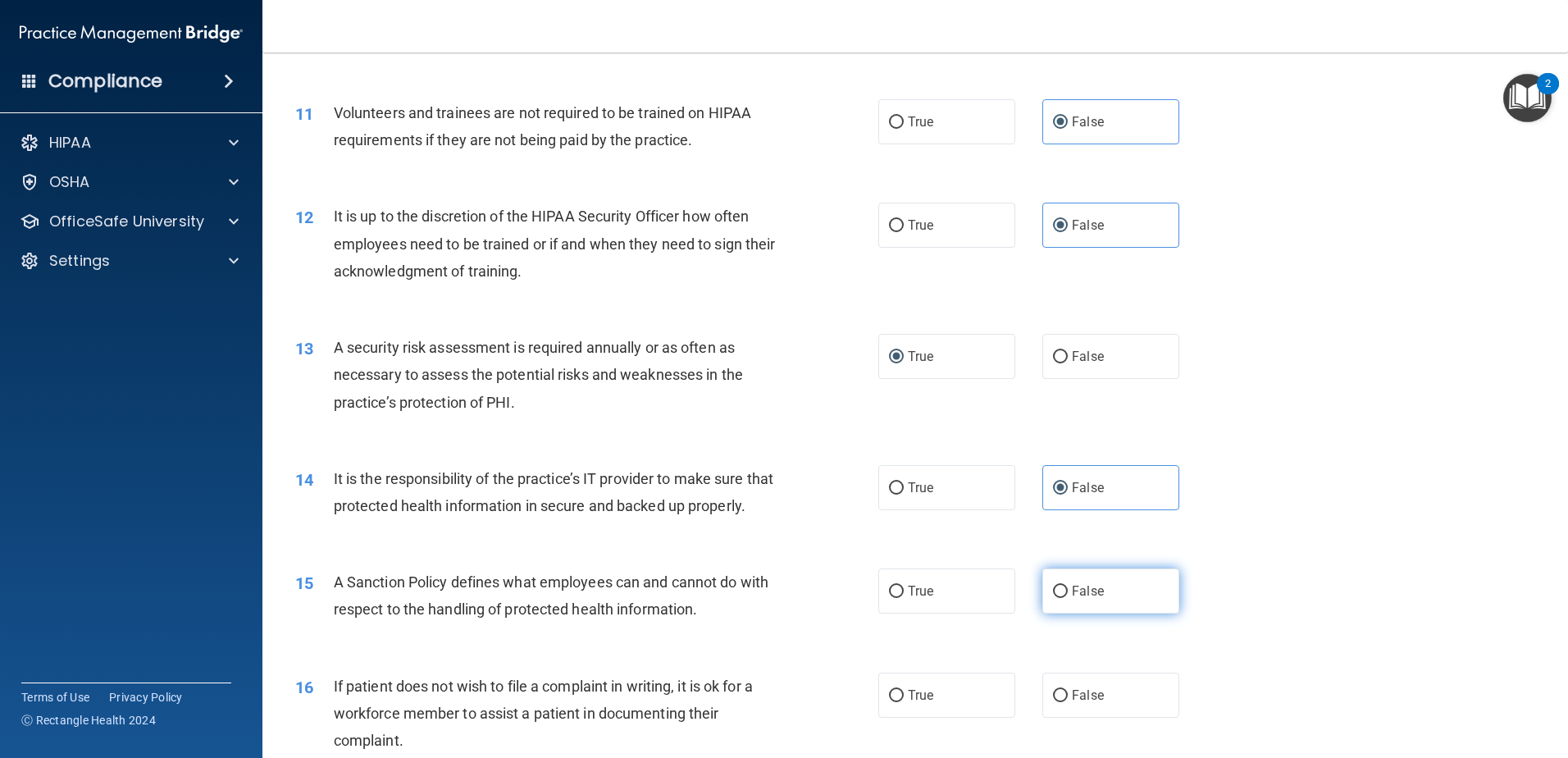
click at [1042, 613] on label "False" at bounding box center [1110, 590] width 137 height 45
click at [1052, 598] on input "False" at bounding box center [1060, 592] width 15 height 12
radio input "true"
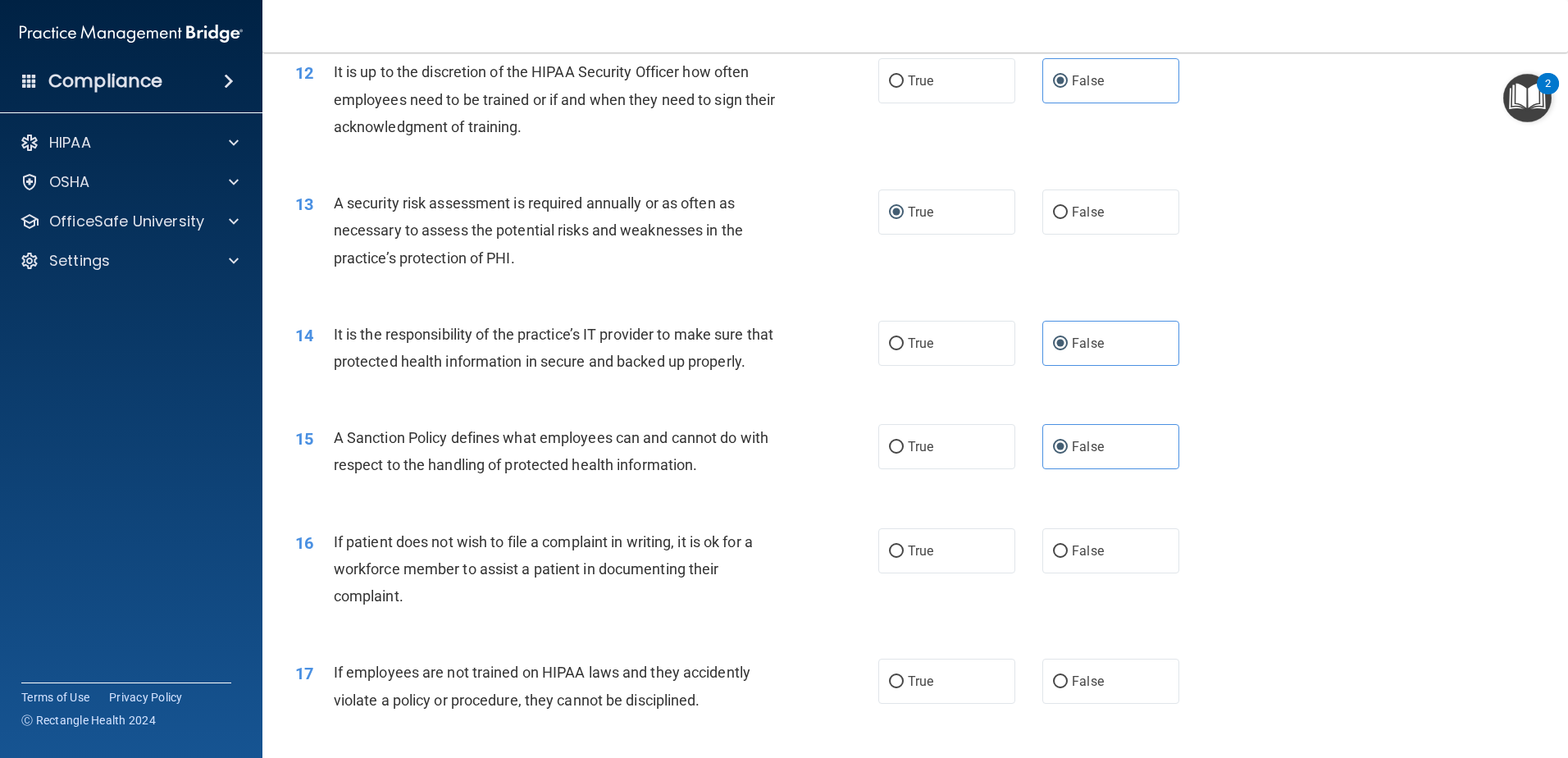
scroll to position [1640, 0]
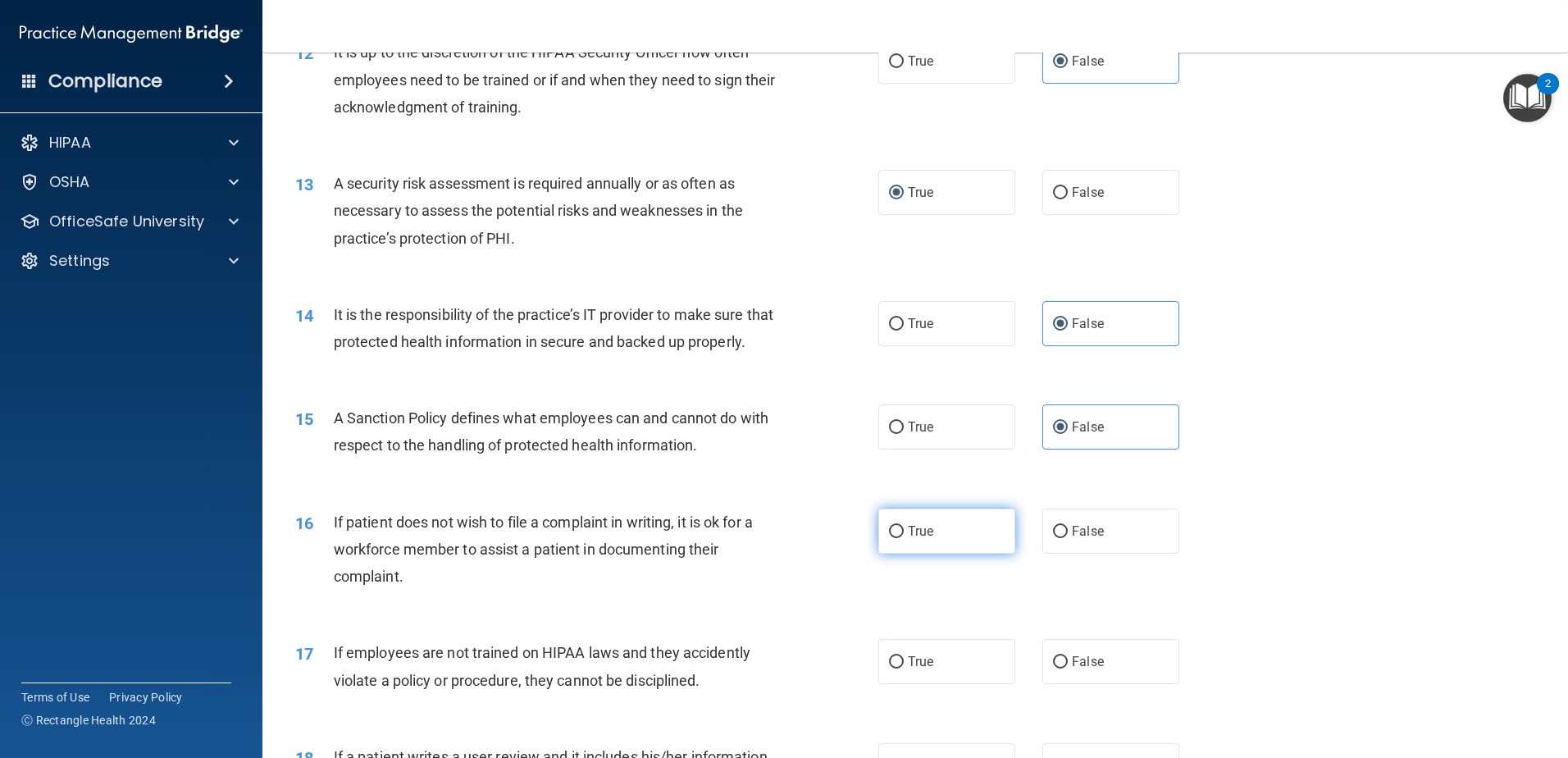
click at [923, 539] on span "True" at bounding box center [920, 532] width 26 height 16
click at [903, 538] on input "True" at bounding box center [896, 532] width 15 height 12
radio input "true"
click at [1077, 676] on label "False" at bounding box center [1110, 661] width 137 height 45
click at [1068, 668] on input "False" at bounding box center [1060, 662] width 15 height 12
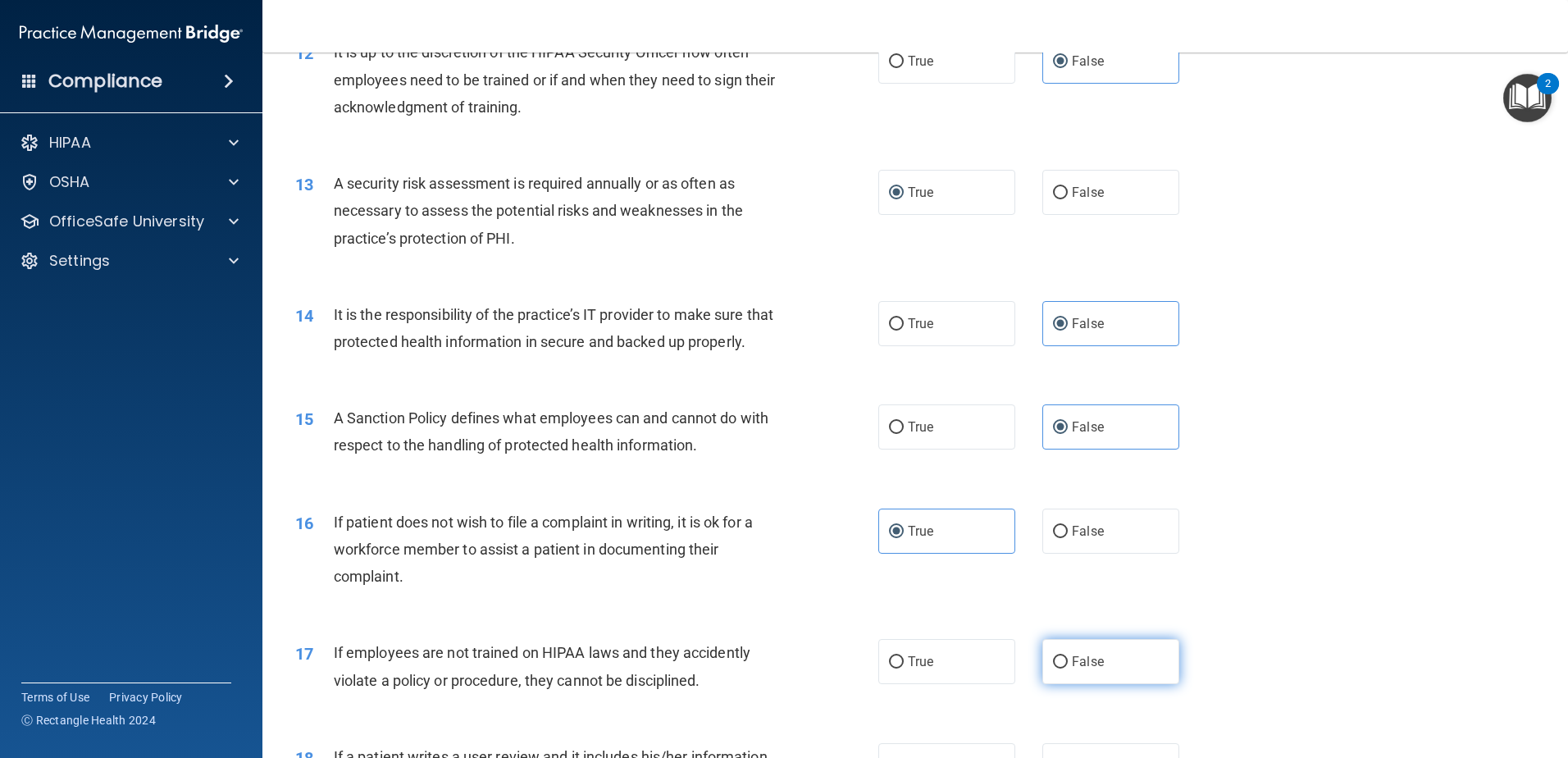
radio input "true"
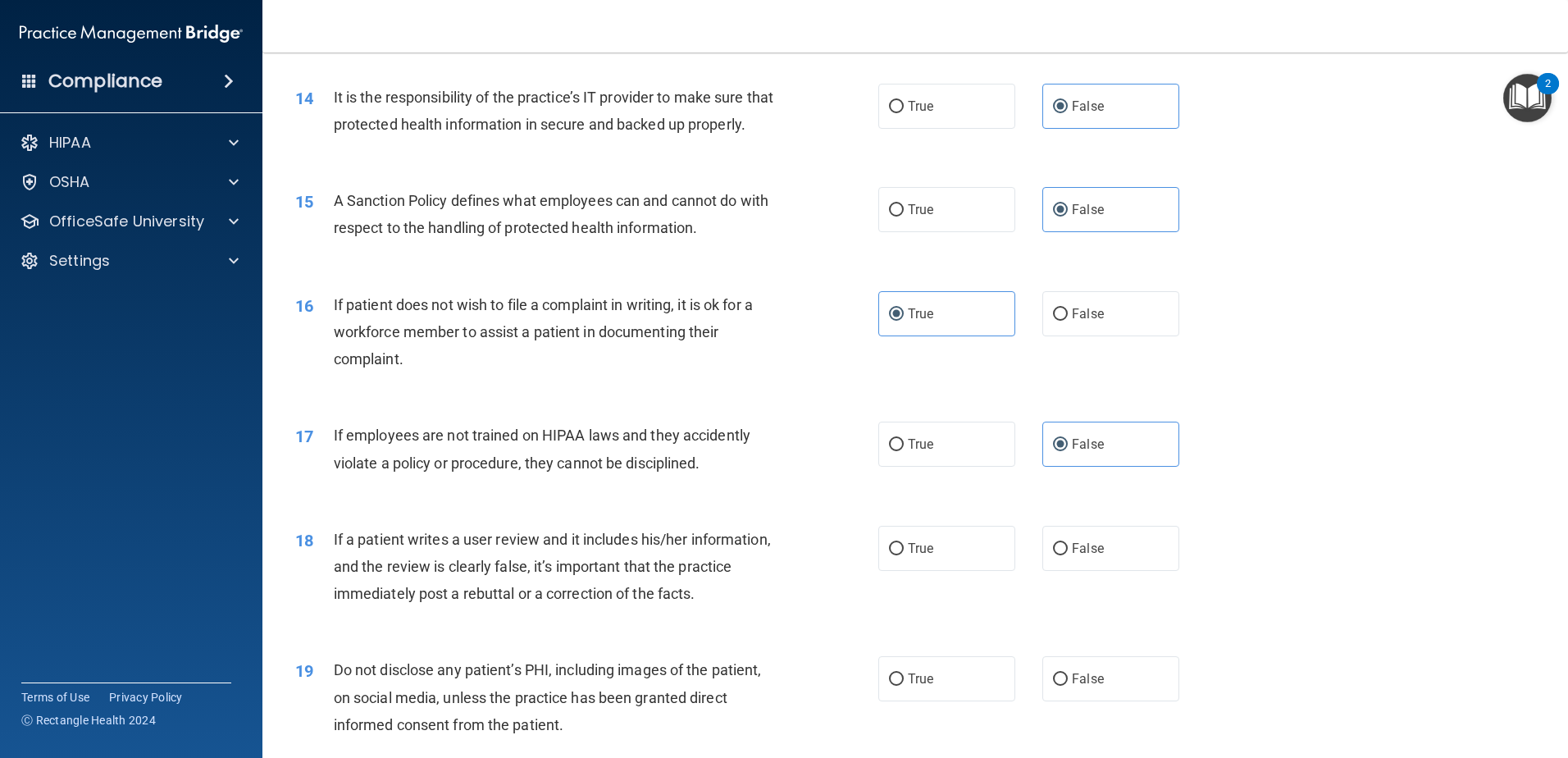
scroll to position [1886, 0]
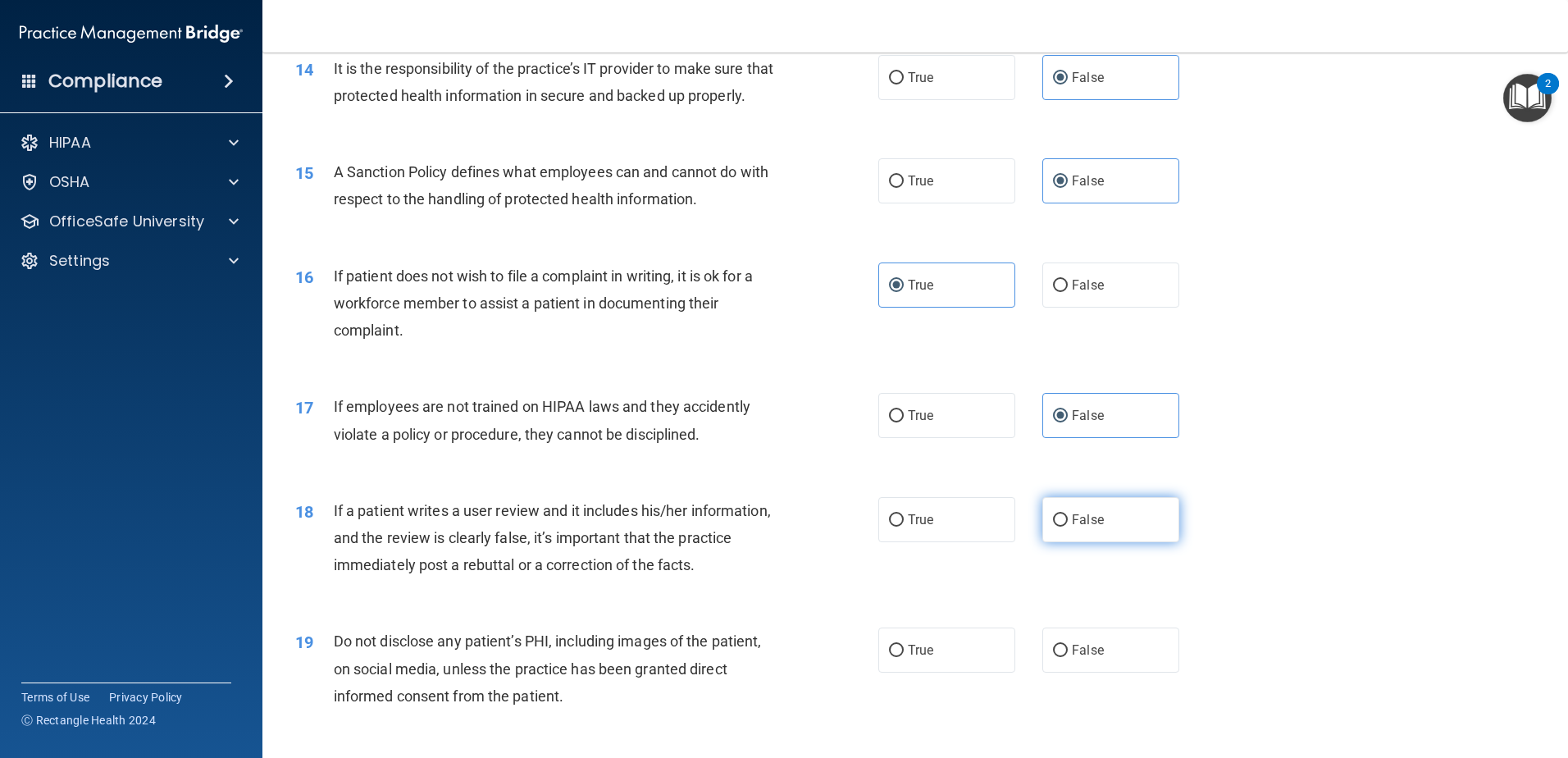
click at [1107, 542] on label "False" at bounding box center [1110, 519] width 137 height 45
click at [1068, 526] on input "False" at bounding box center [1060, 520] width 15 height 12
radio input "true"
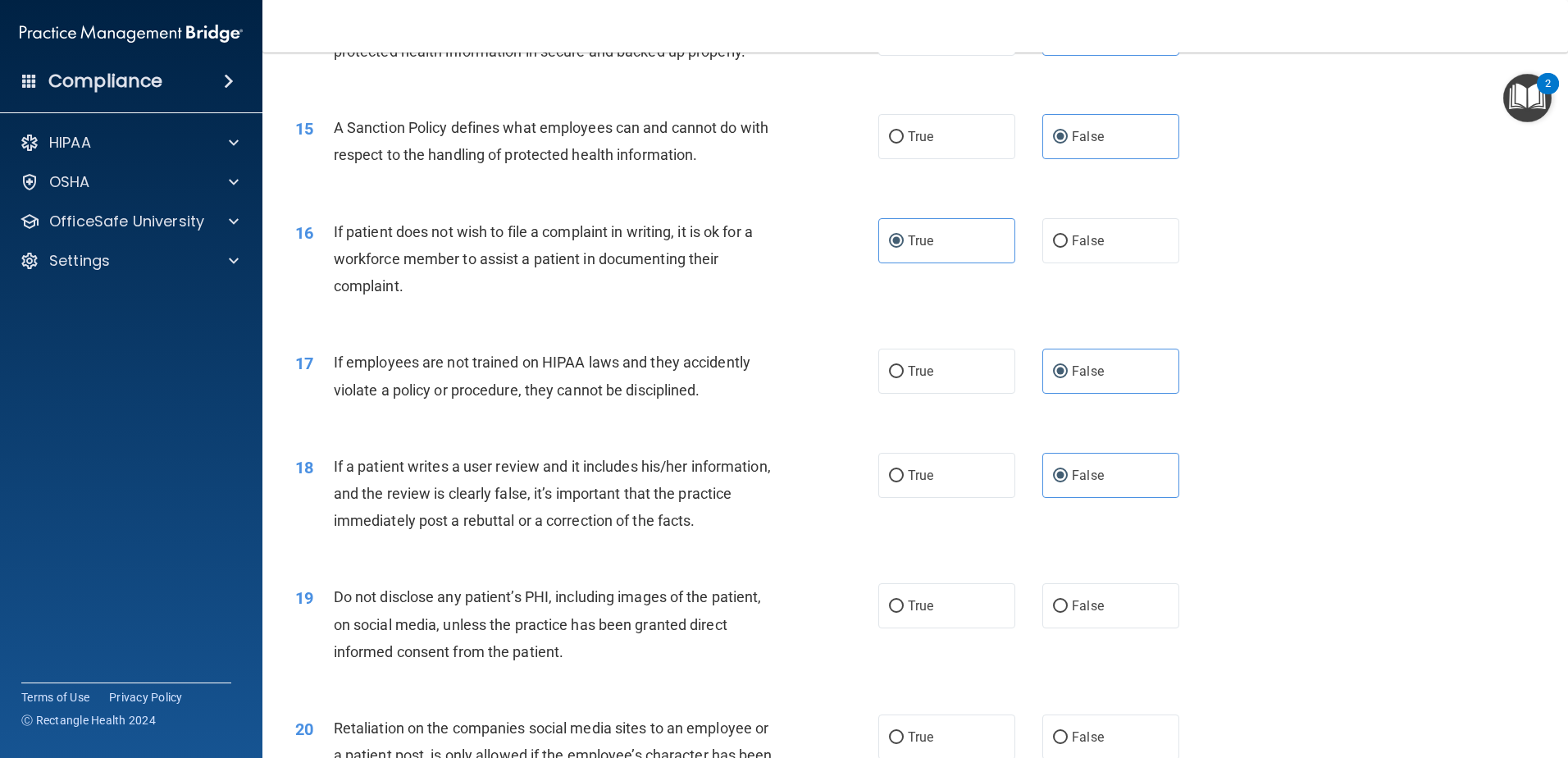
scroll to position [1969, 0]
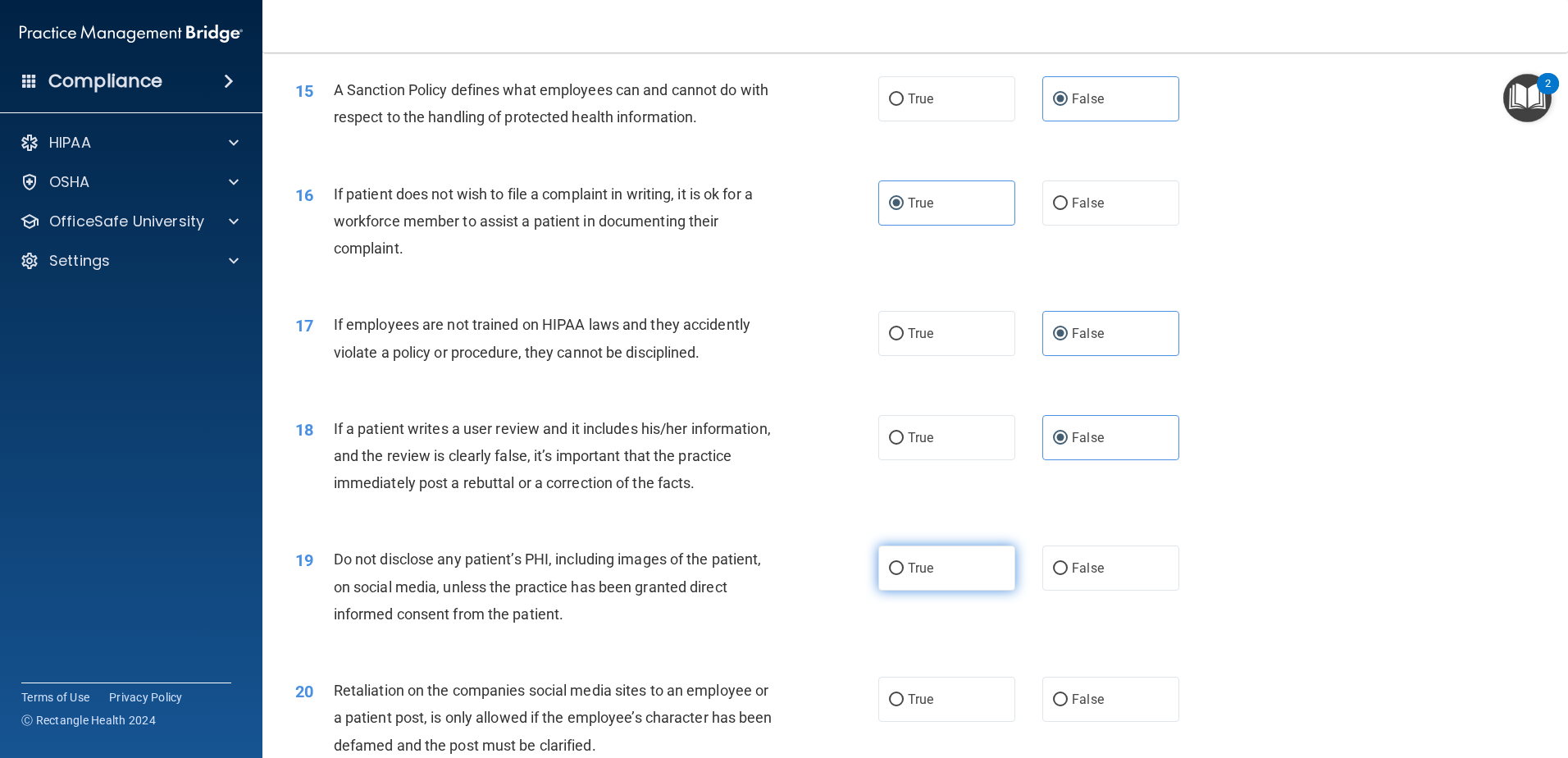
click at [934, 590] on label "True" at bounding box center [947, 567] width 137 height 45
click at [903, 575] on input "True" at bounding box center [896, 569] width 15 height 12
radio input "true"
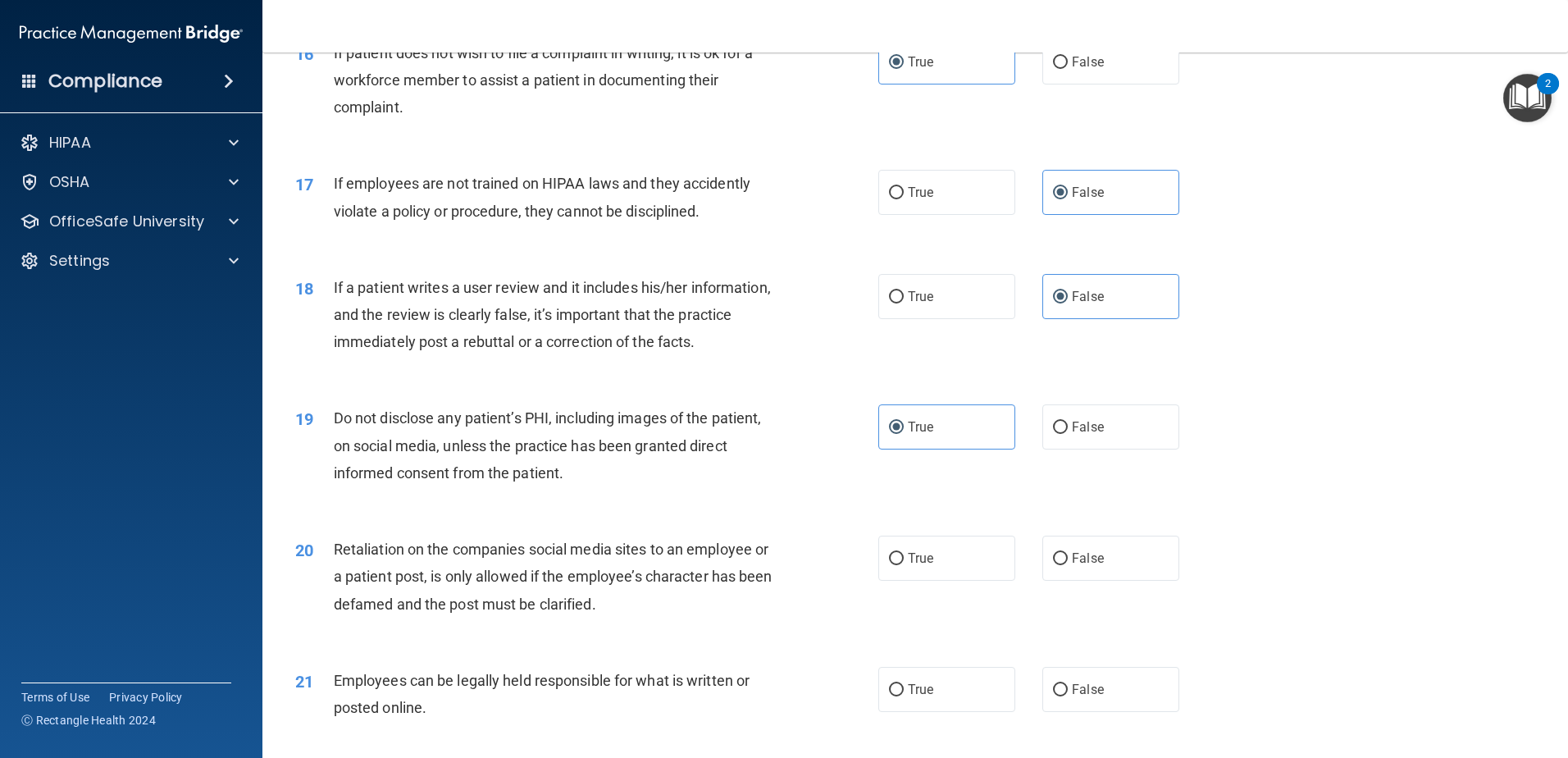
scroll to position [2132, 0]
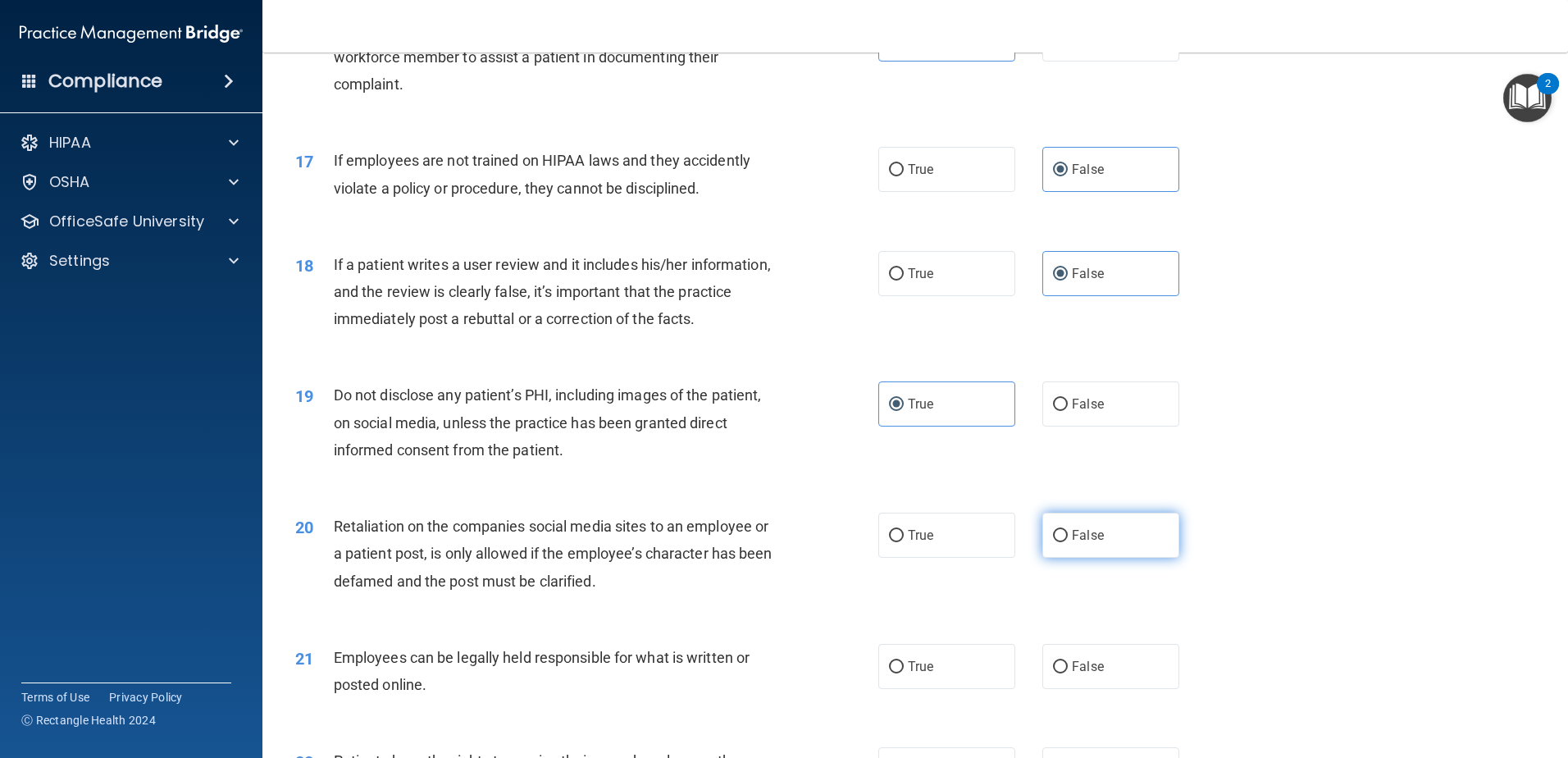
click at [1100, 557] on label "False" at bounding box center [1110, 535] width 137 height 45
click at [1068, 542] on input "False" at bounding box center [1060, 536] width 15 height 12
radio input "true"
click at [973, 689] on label "True" at bounding box center [947, 666] width 137 height 45
click at [903, 674] on input "True" at bounding box center [896, 667] width 15 height 12
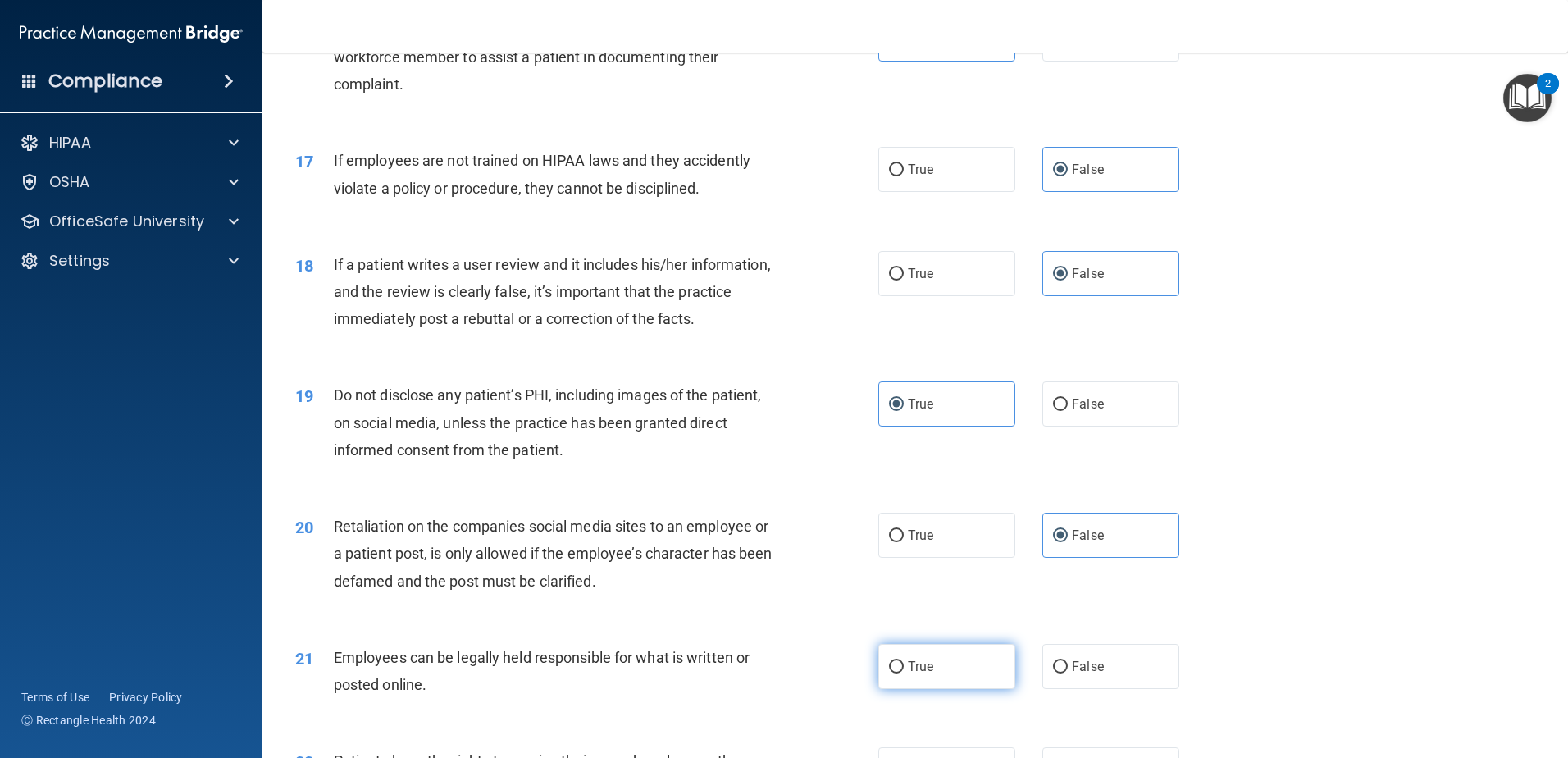
radio input "true"
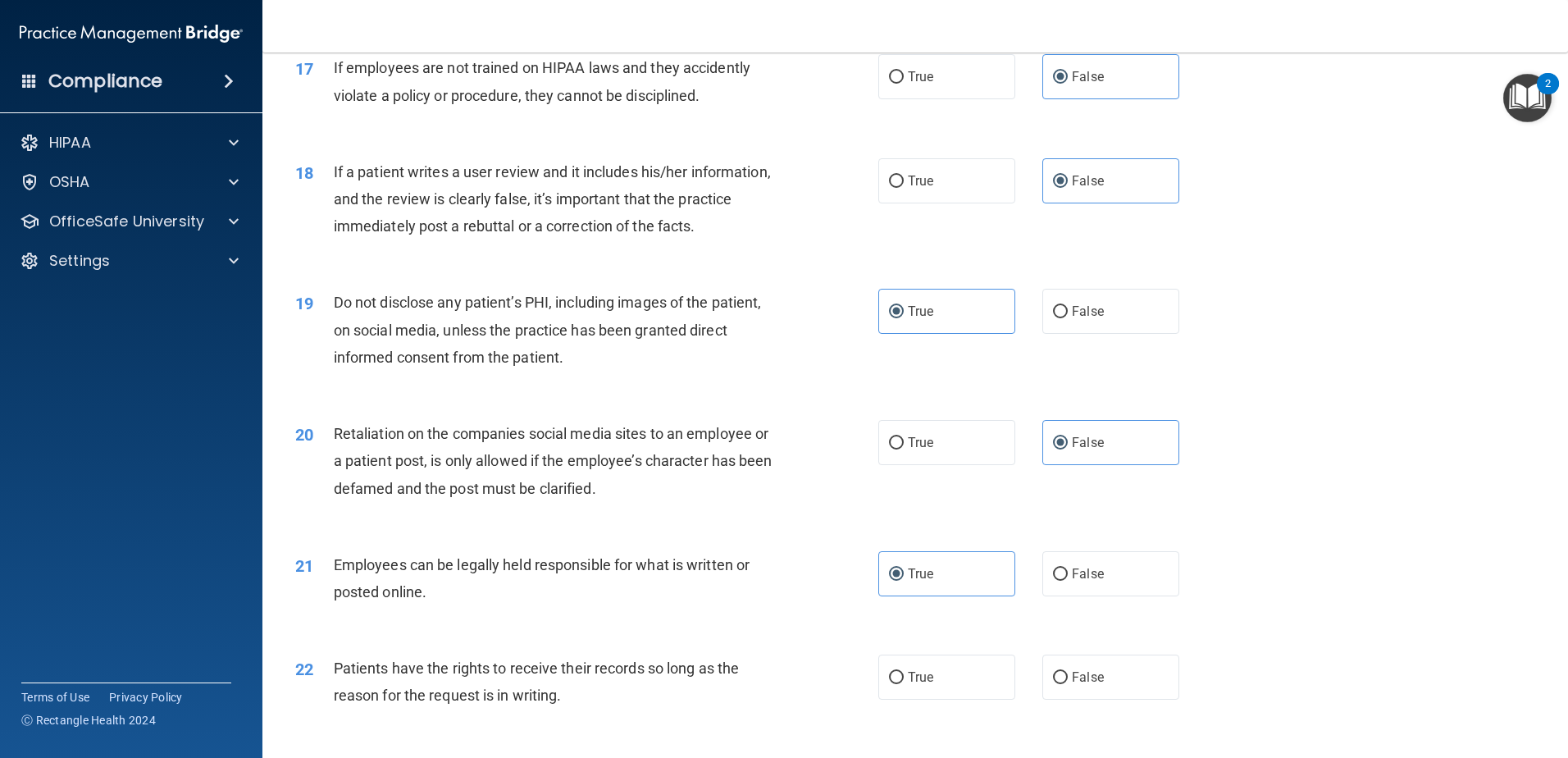
scroll to position [2296, 0]
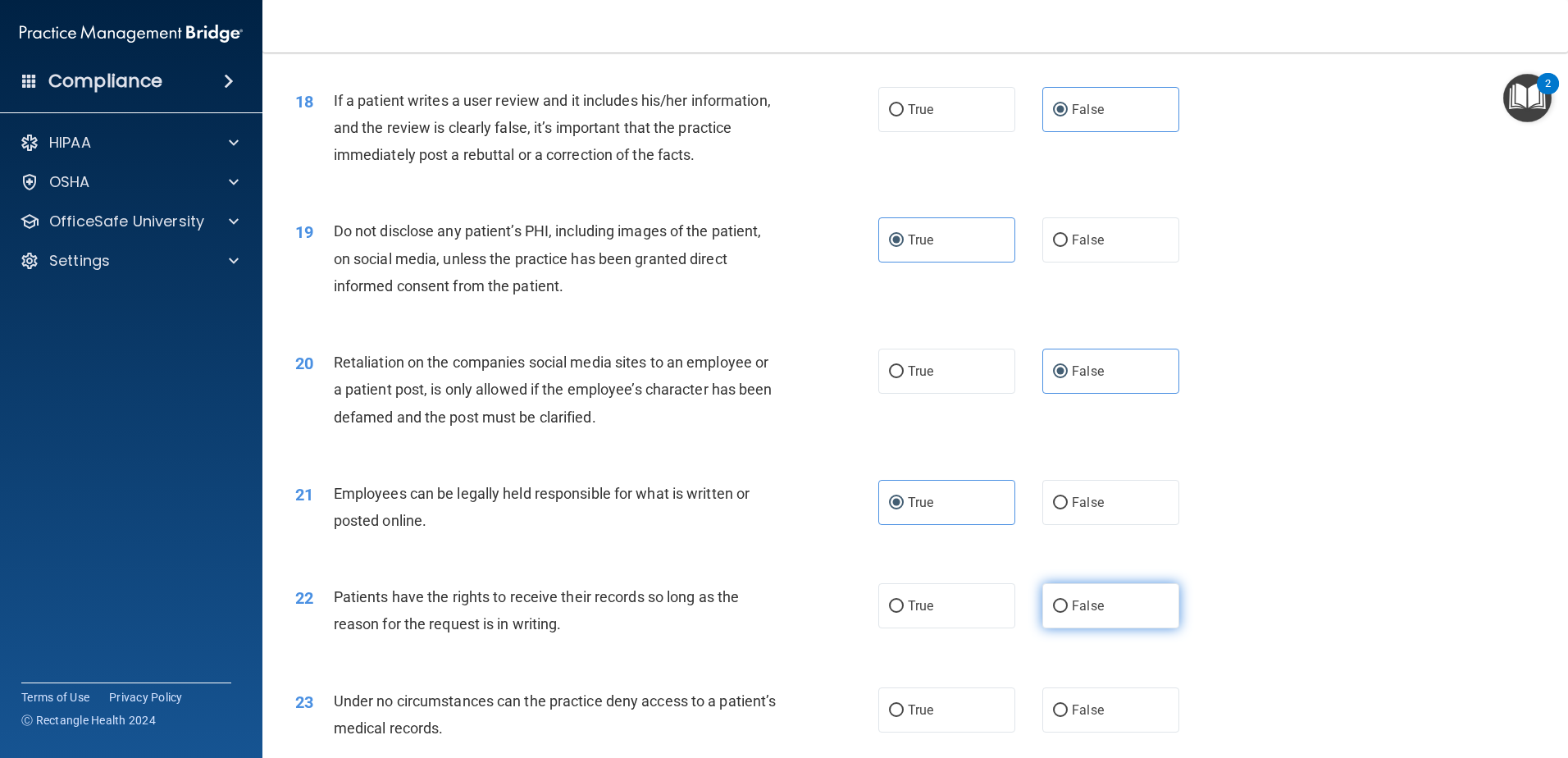
click at [1116, 628] on label "False" at bounding box center [1110, 605] width 137 height 45
click at [1068, 612] on input "False" at bounding box center [1060, 606] width 15 height 12
radio input "true"
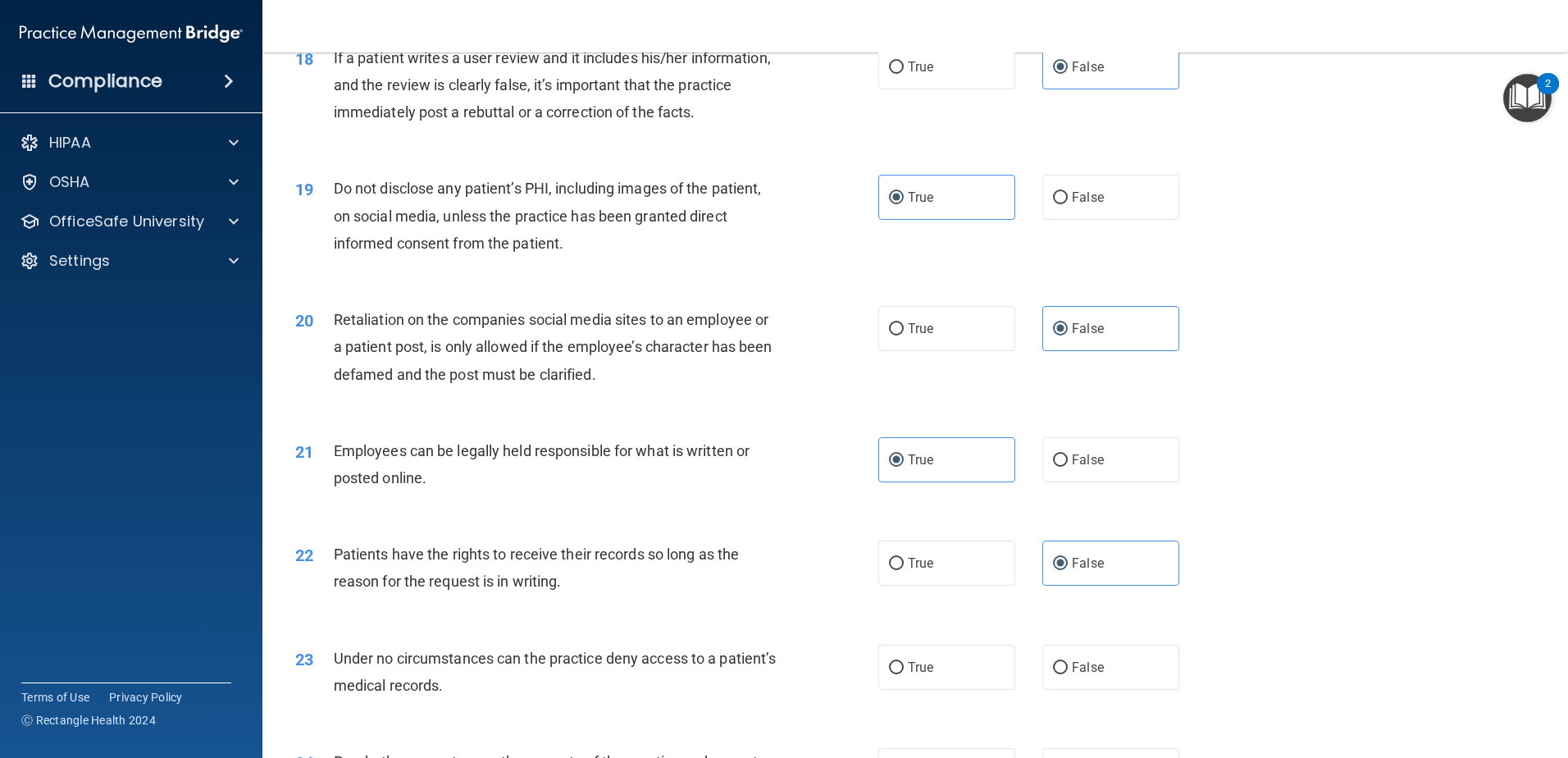
scroll to position [2379, 0]
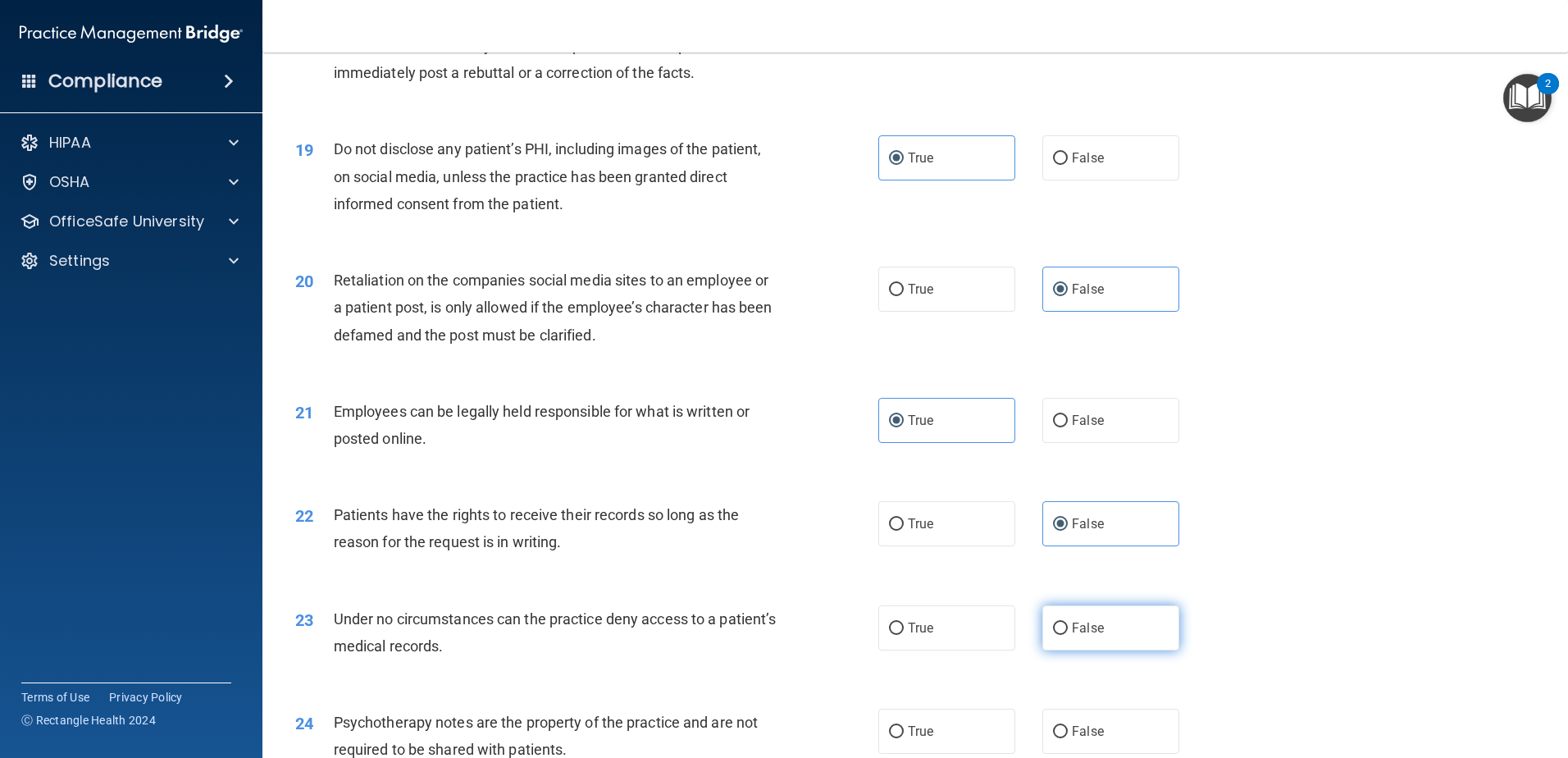
click at [1072, 636] on span "False" at bounding box center [1088, 628] width 32 height 16
click at [1068, 635] on input "False" at bounding box center [1060, 628] width 15 height 12
radio input "true"
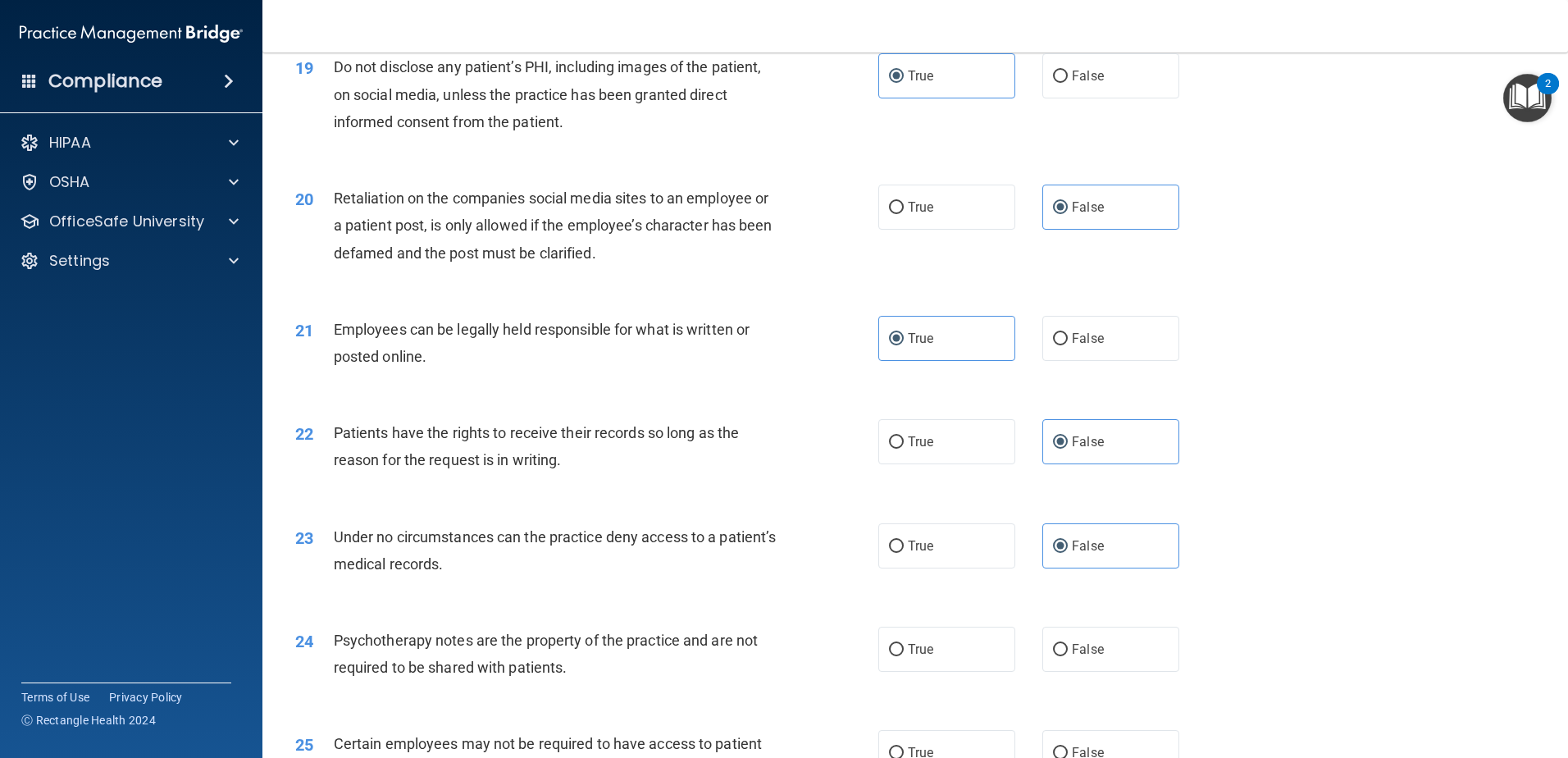
scroll to position [2542, 0]
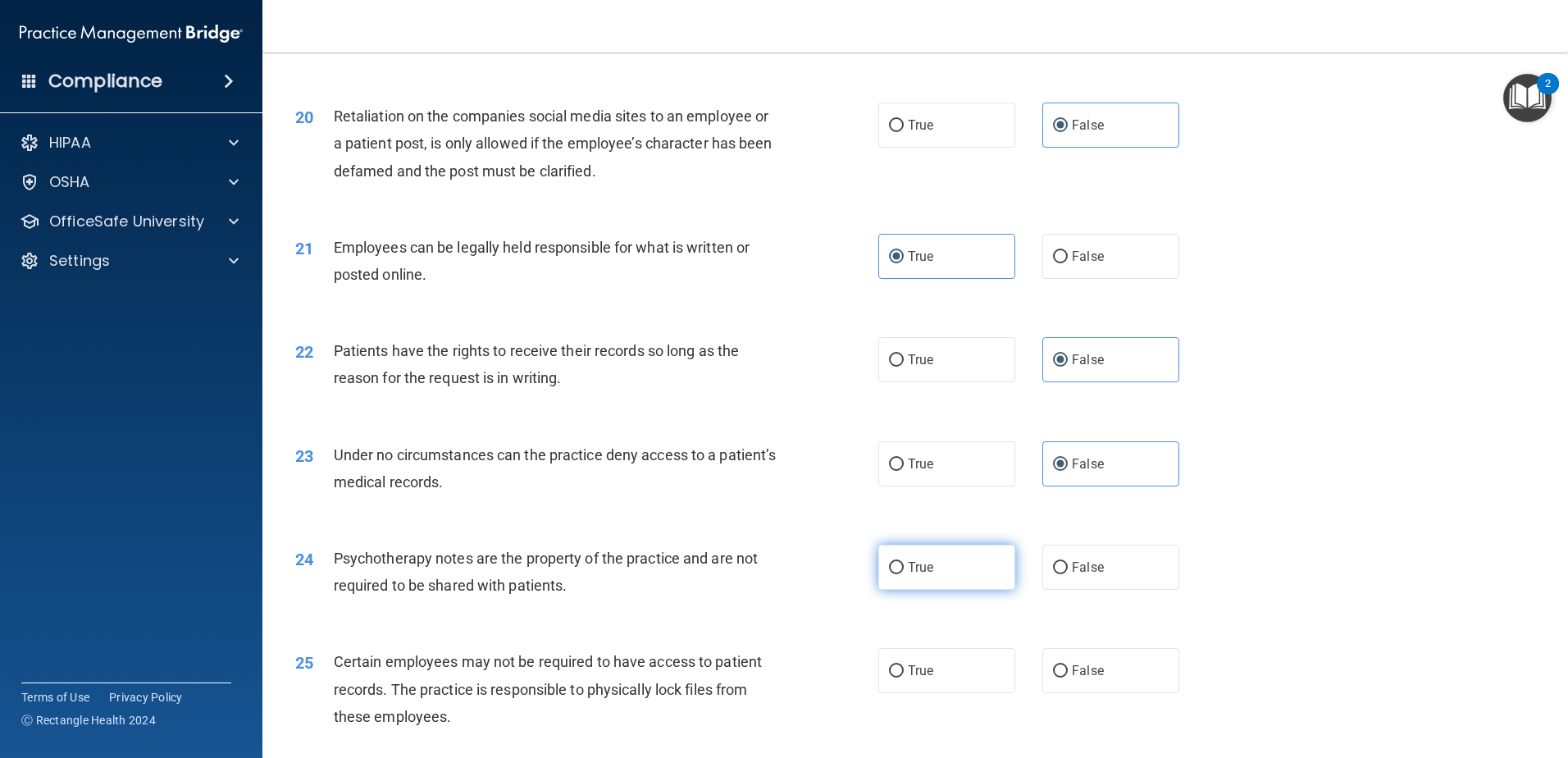
click at [897, 574] on input "True" at bounding box center [896, 568] width 15 height 12
radio input "true"
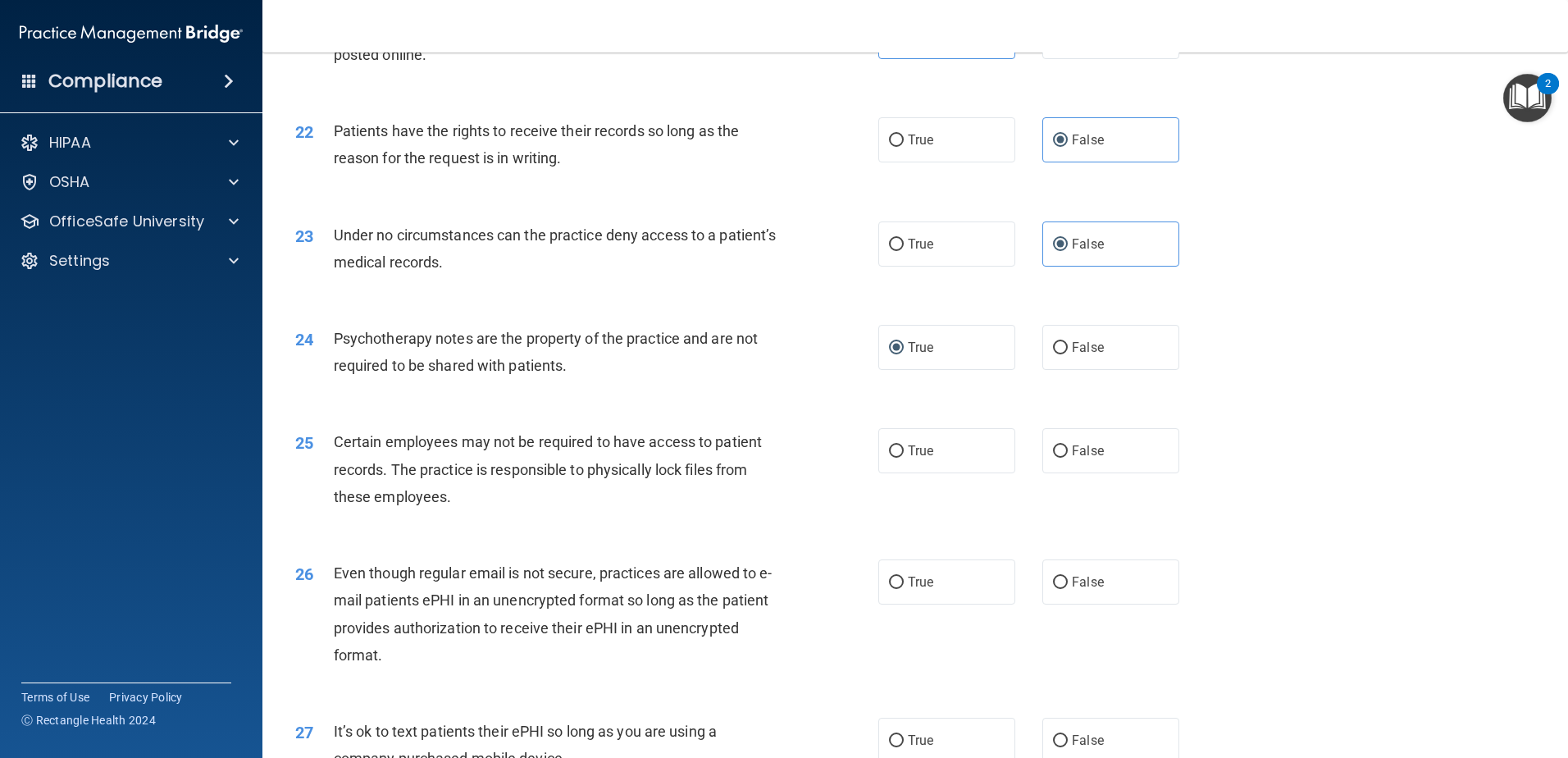
scroll to position [2789, 0]
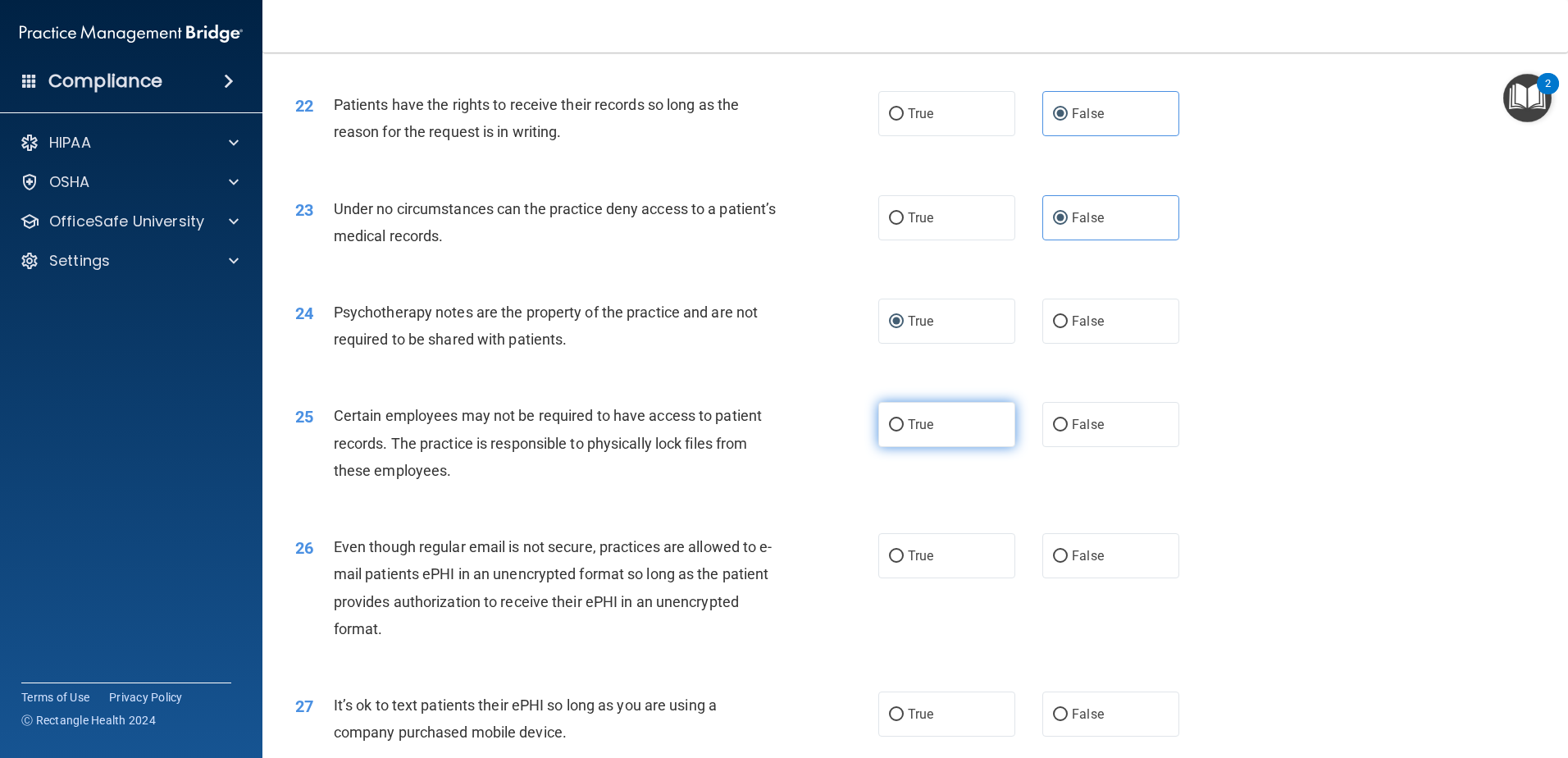
click at [912, 432] on span "True" at bounding box center [920, 424] width 26 height 16
click at [903, 431] on input "True" at bounding box center [896, 425] width 15 height 12
radio input "true"
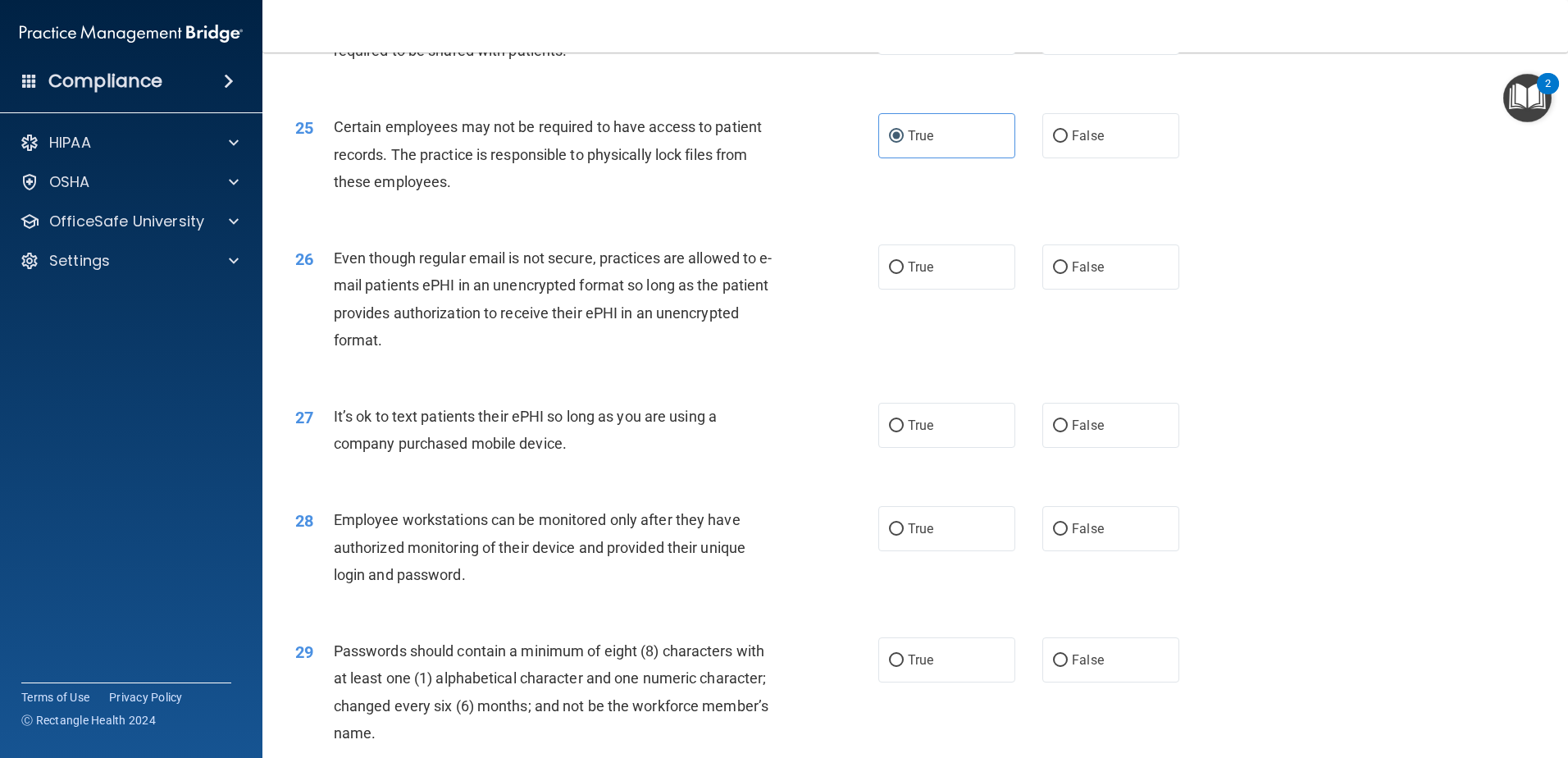
scroll to position [3116, 0]
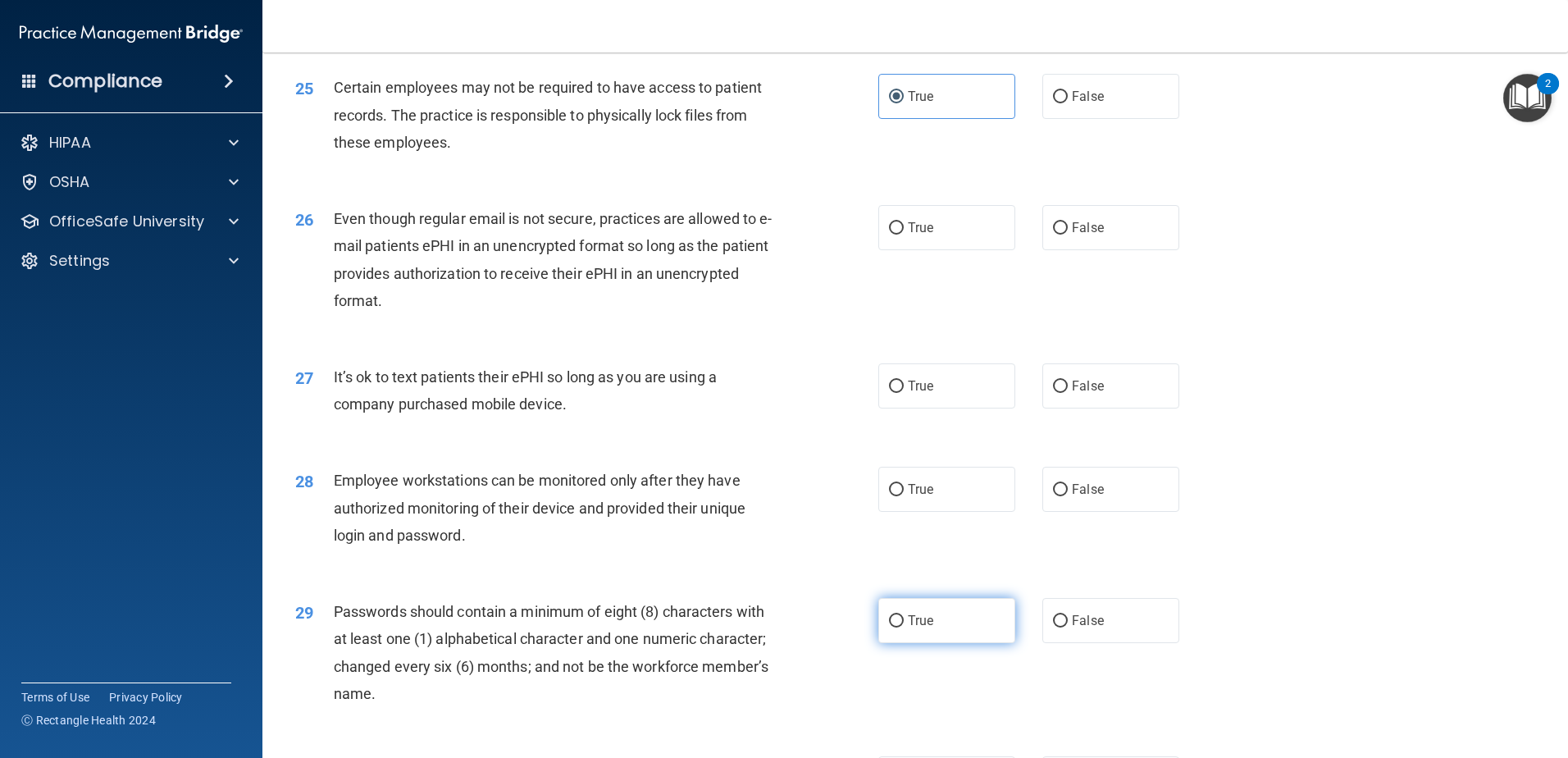
click at [978, 639] on label "True" at bounding box center [947, 620] width 137 height 45
click at [903, 628] on input "True" at bounding box center [896, 621] width 15 height 12
radio input "true"
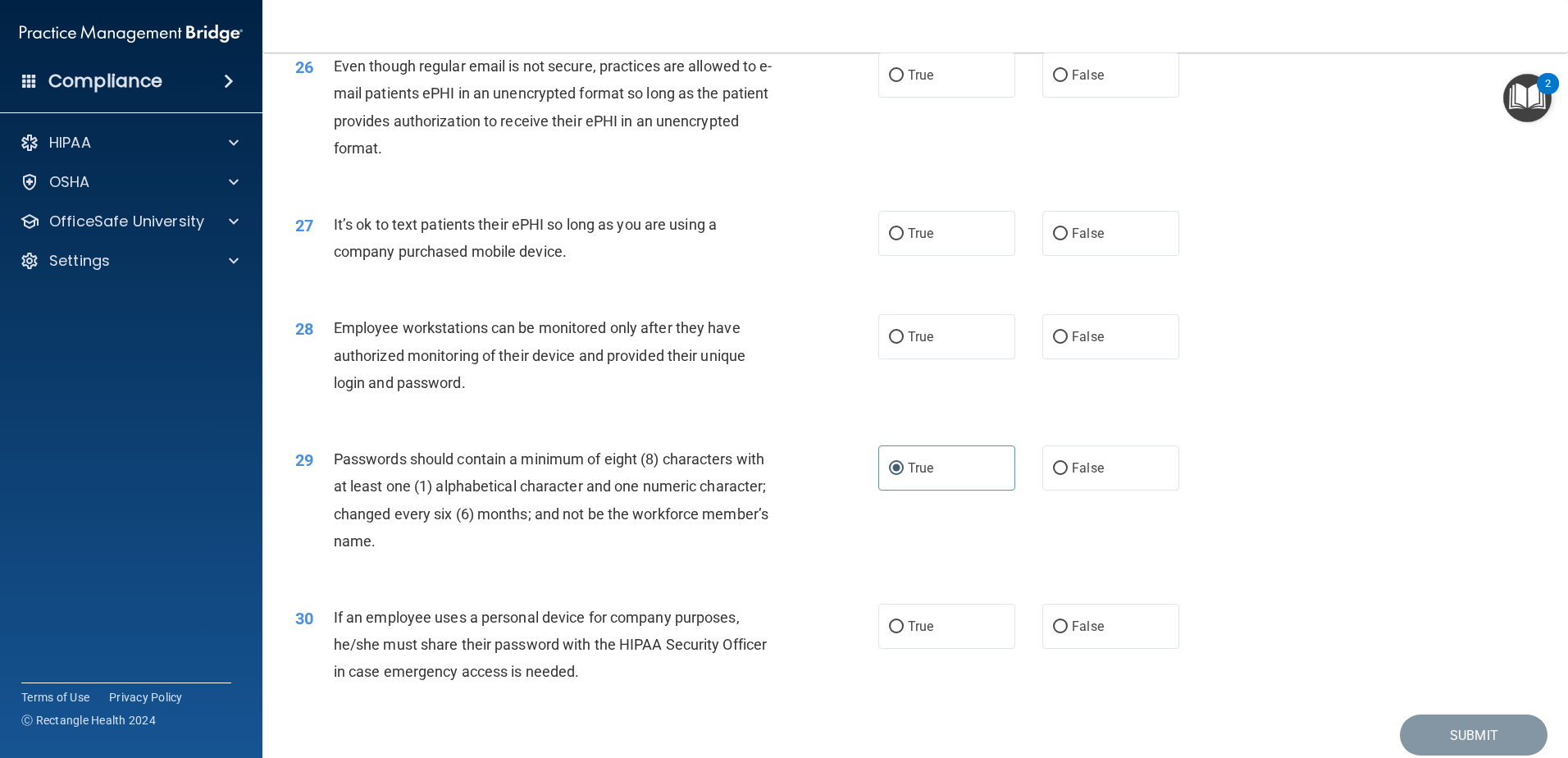
scroll to position [3281, 0]
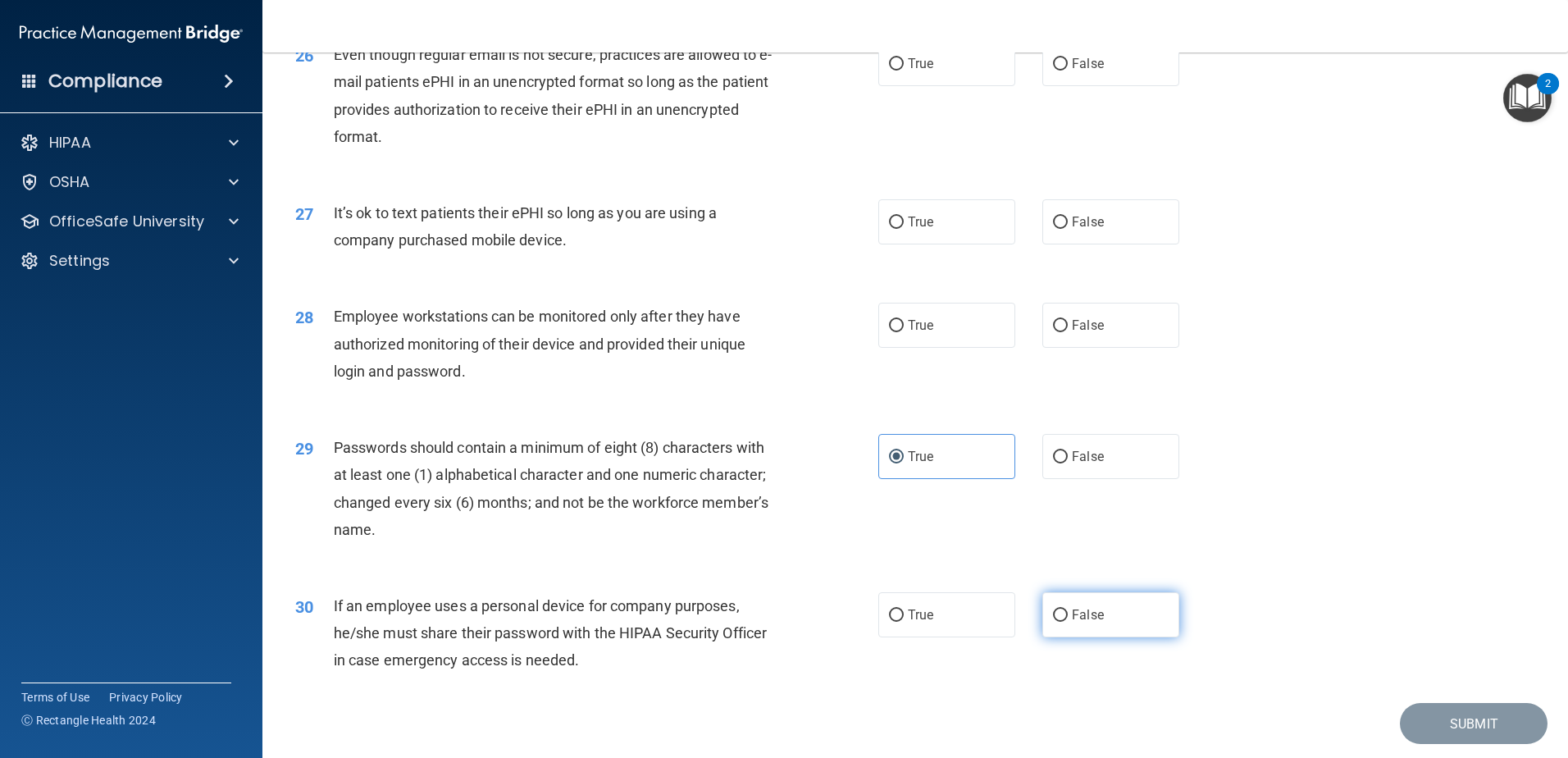
click at [1061, 623] on label "False" at bounding box center [1110, 614] width 137 height 45
click at [1061, 621] on input "False" at bounding box center [1060, 616] width 15 height 12
radio input "true"
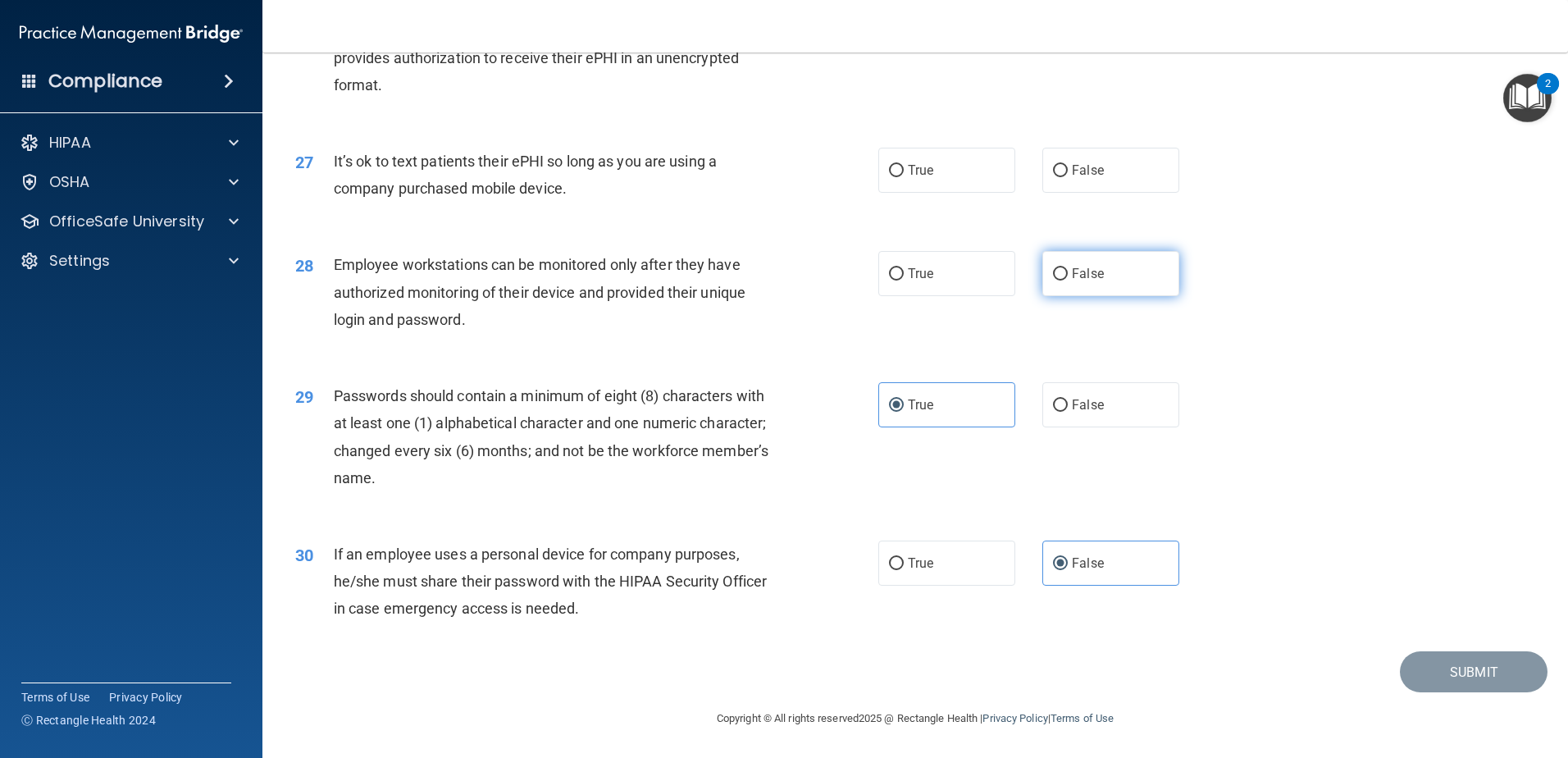
click at [1087, 280] on span "False" at bounding box center [1088, 273] width 32 height 16
click at [1068, 280] on input "False" at bounding box center [1060, 274] width 15 height 12
radio input "true"
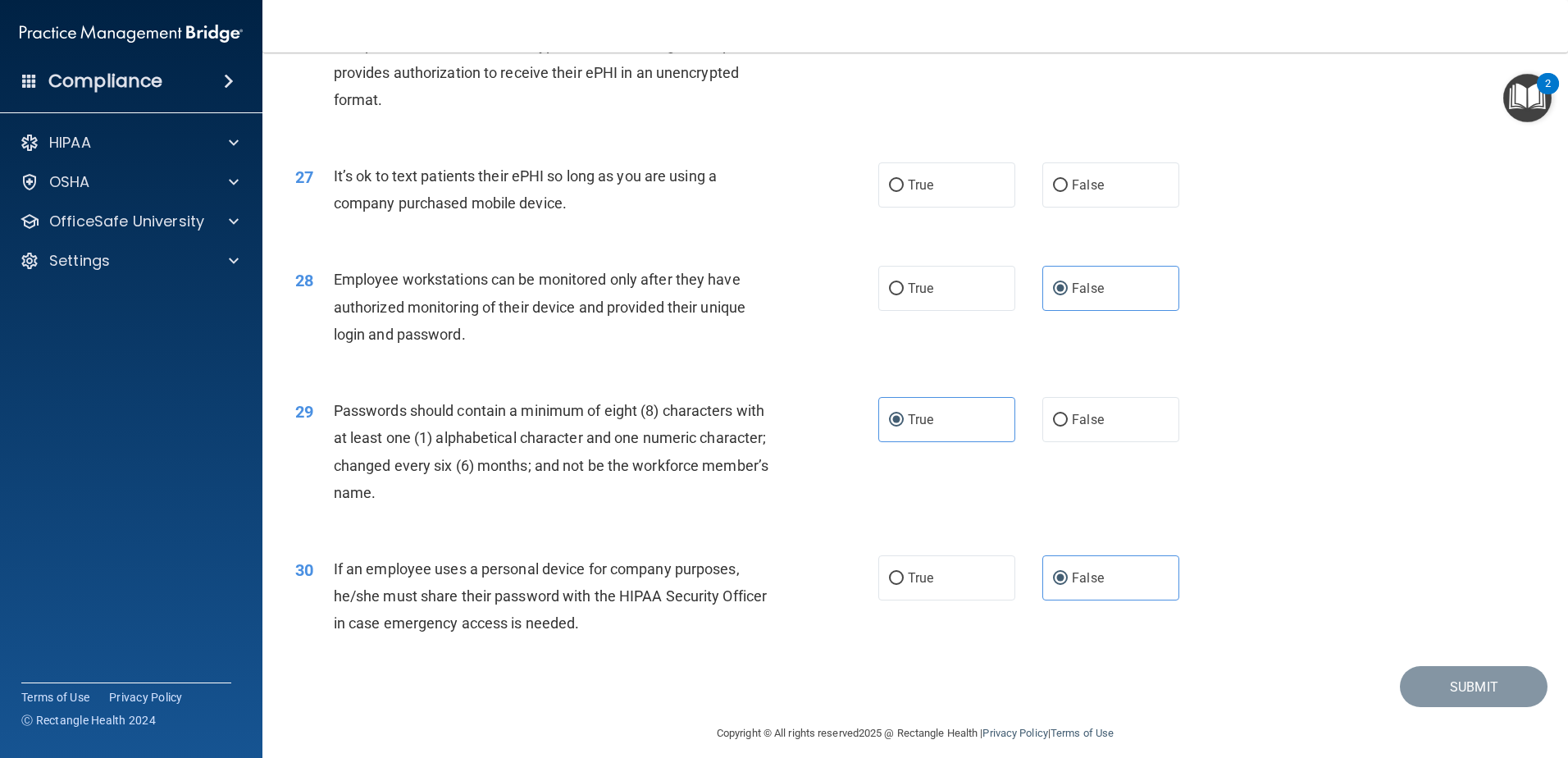
scroll to position [3277, 0]
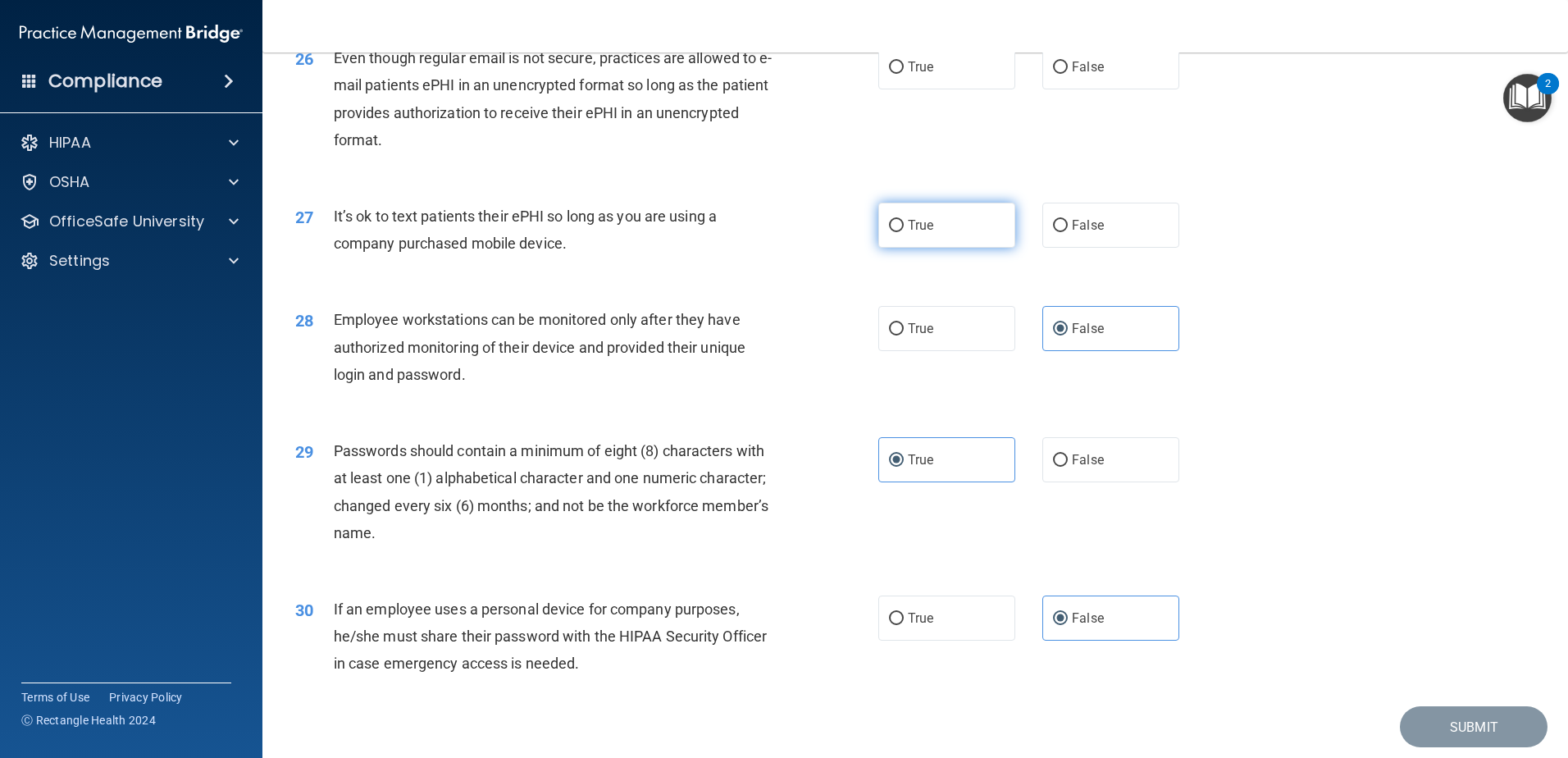
click at [916, 233] on span "True" at bounding box center [920, 225] width 26 height 16
click at [903, 232] on input "True" at bounding box center [896, 226] width 15 height 12
radio input "true"
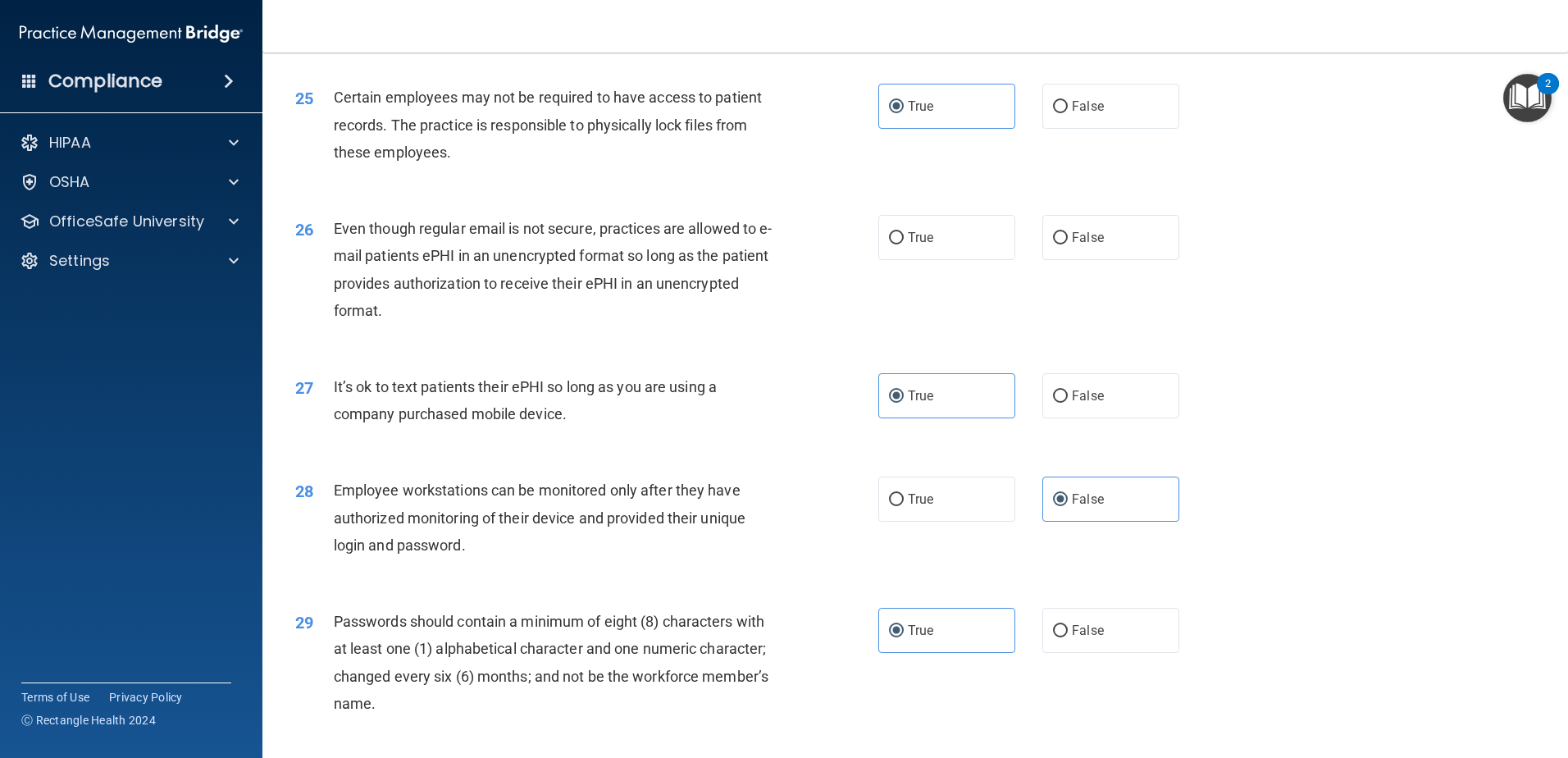
scroll to position [3031, 0]
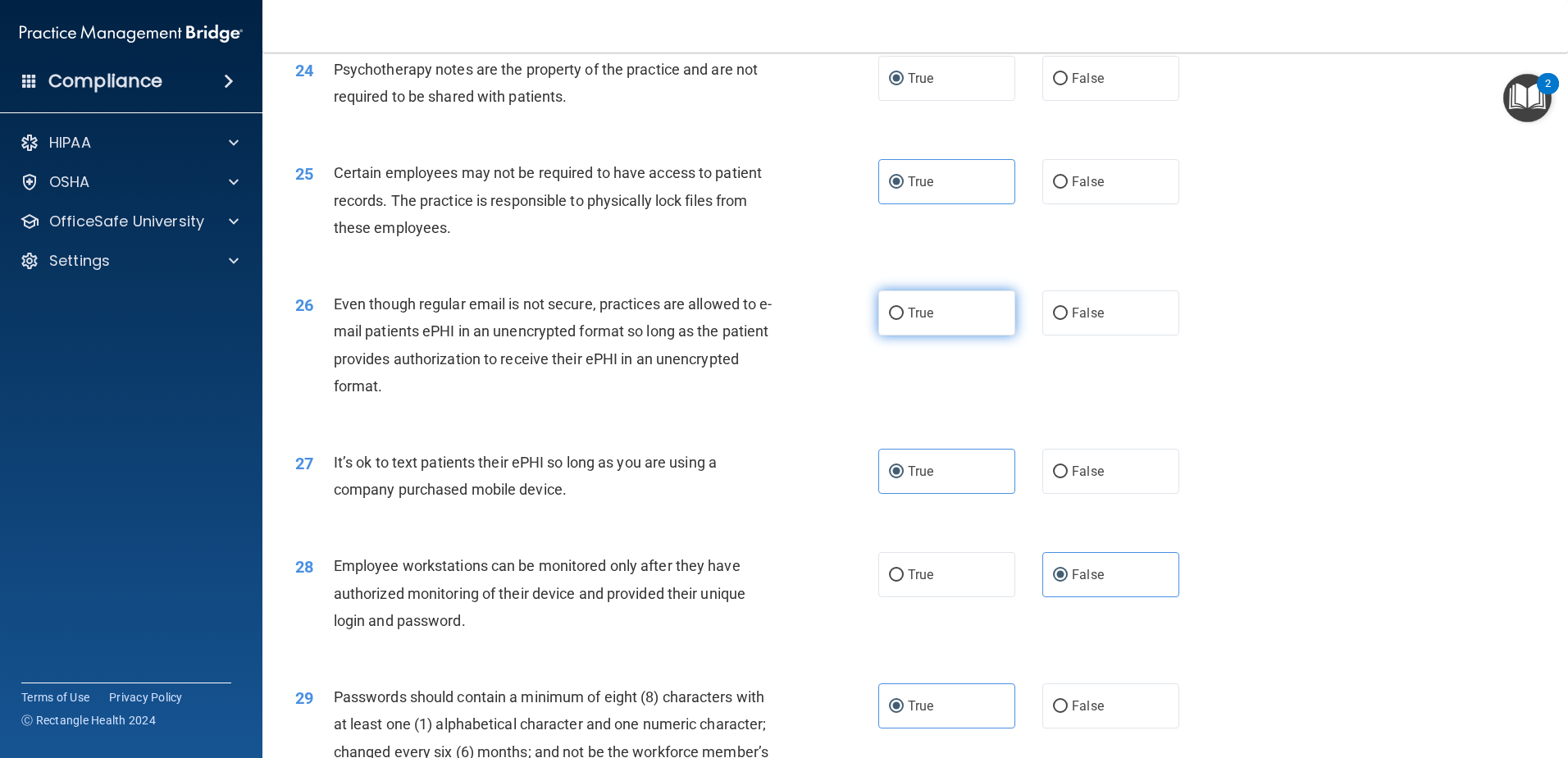
click at [925, 320] on span "True" at bounding box center [920, 313] width 26 height 16
click at [903, 320] on input "True" at bounding box center [896, 314] width 15 height 12
radio input "true"
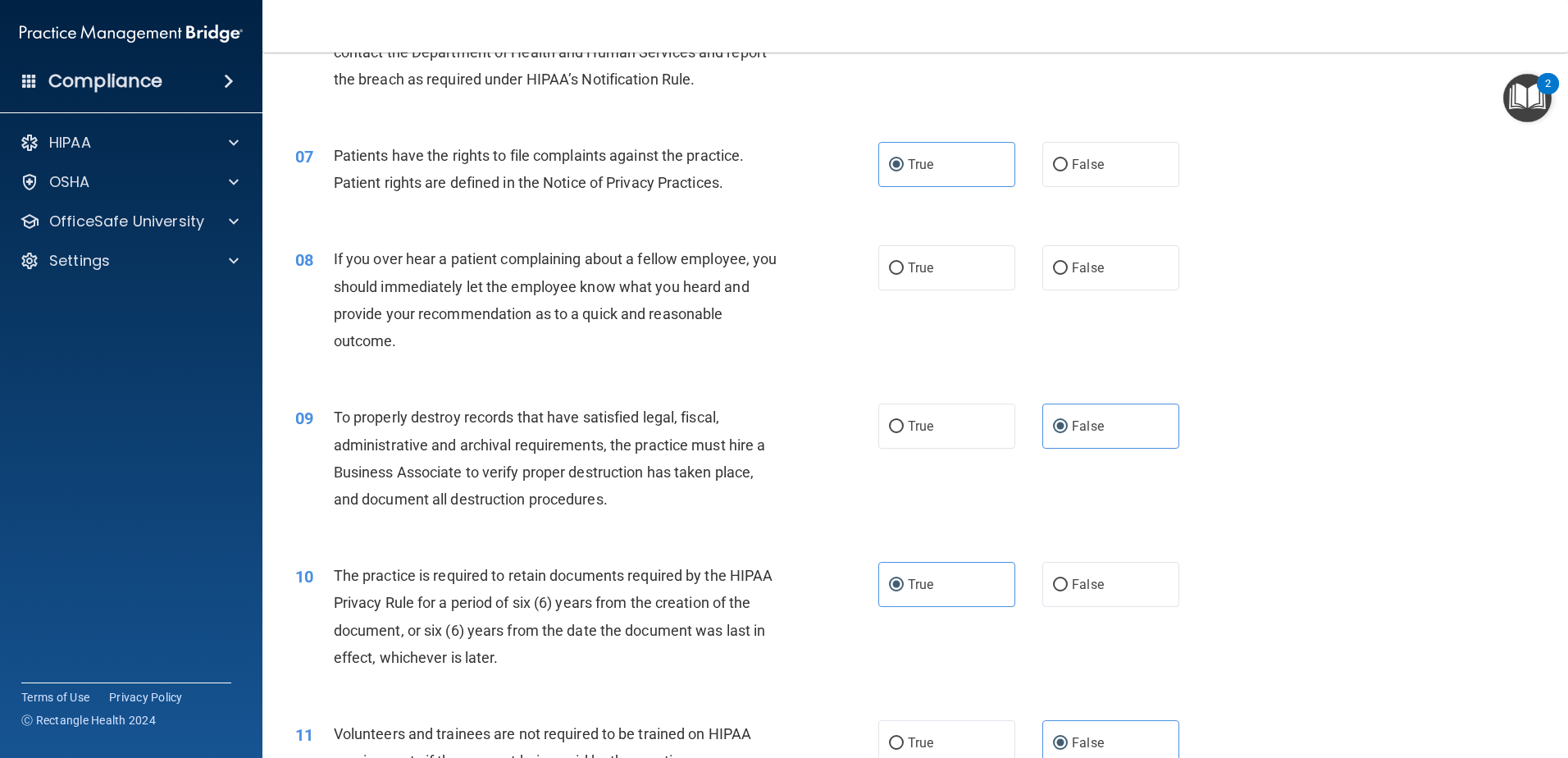
scroll to position [817, 0]
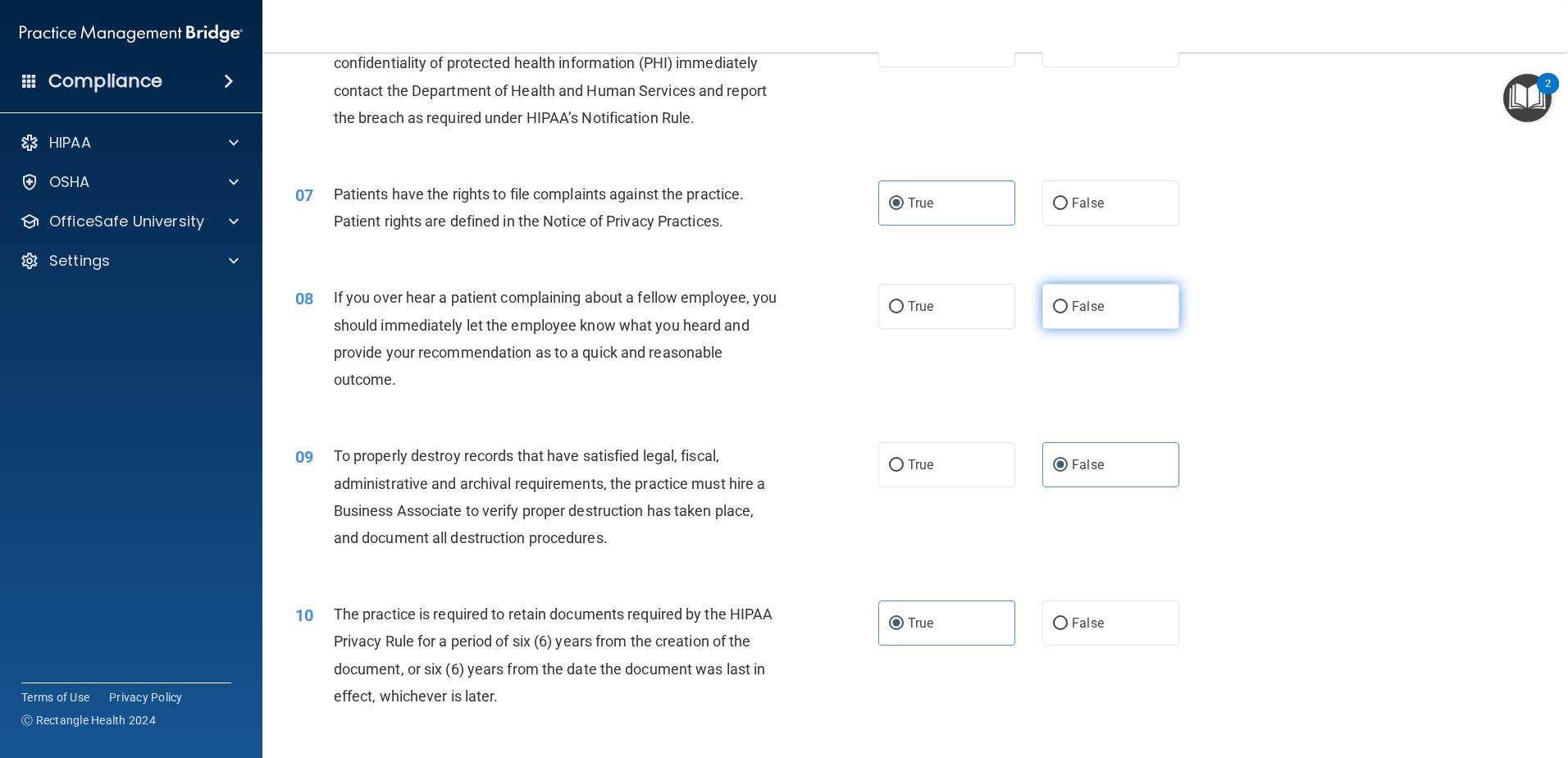
click at [1052, 296] on label "False" at bounding box center [1110, 306] width 137 height 45
click at [1052, 301] on input "False" at bounding box center [1060, 307] width 15 height 12
radio input "true"
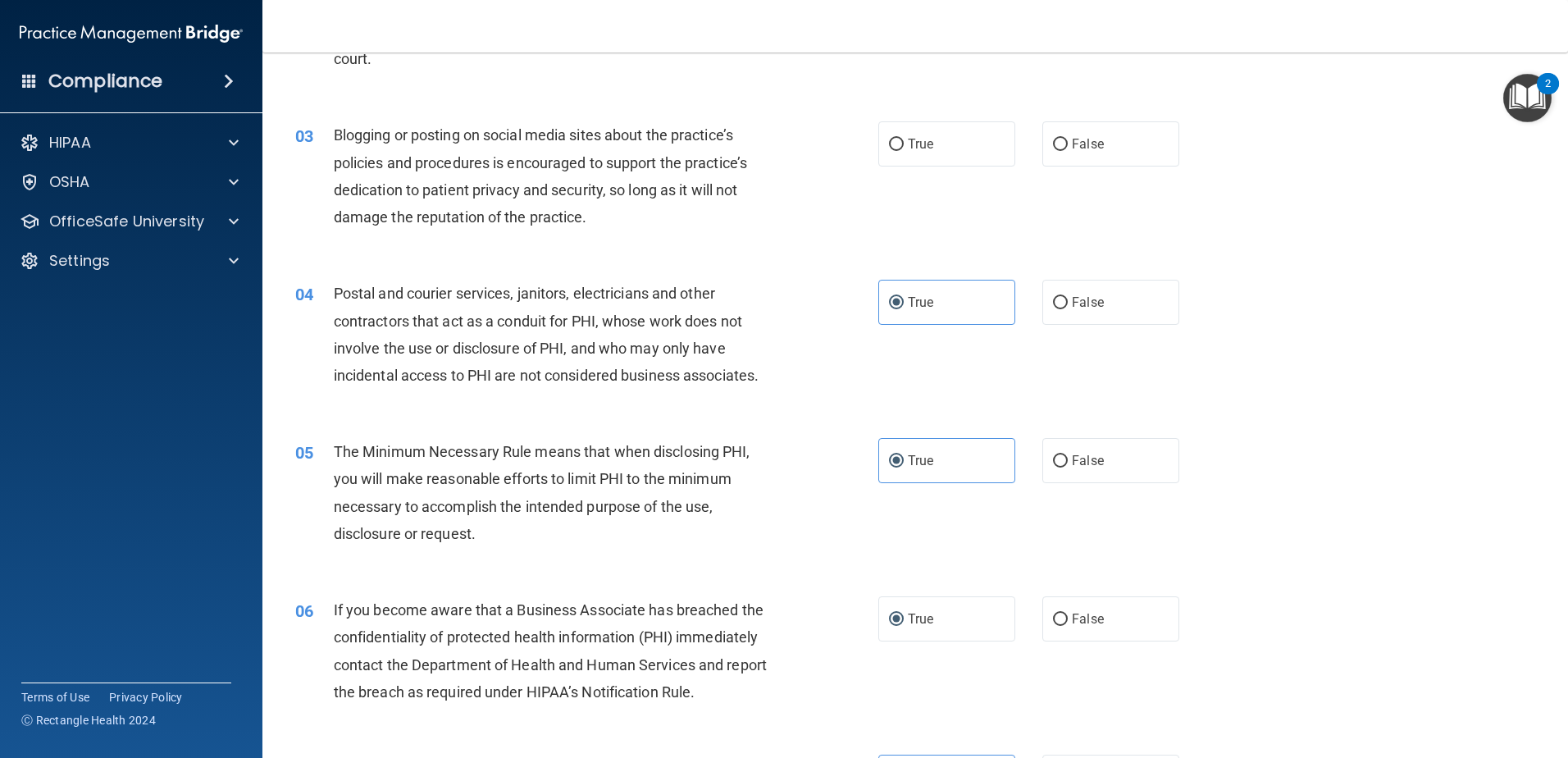
scroll to position [0, 0]
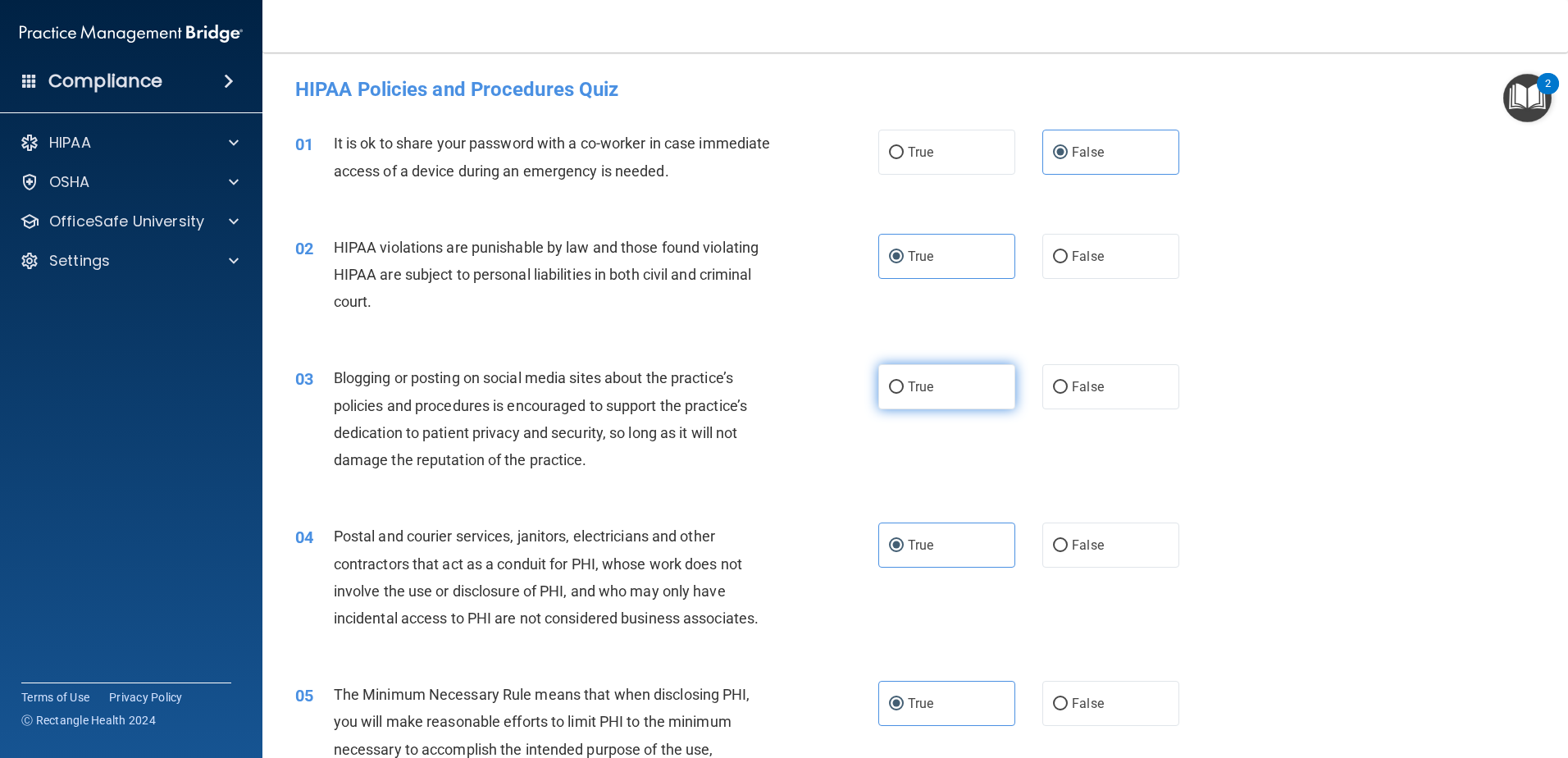
click at [974, 399] on label "True" at bounding box center [947, 386] width 137 height 45
click at [903, 394] on input "True" at bounding box center [896, 388] width 15 height 12
radio input "true"
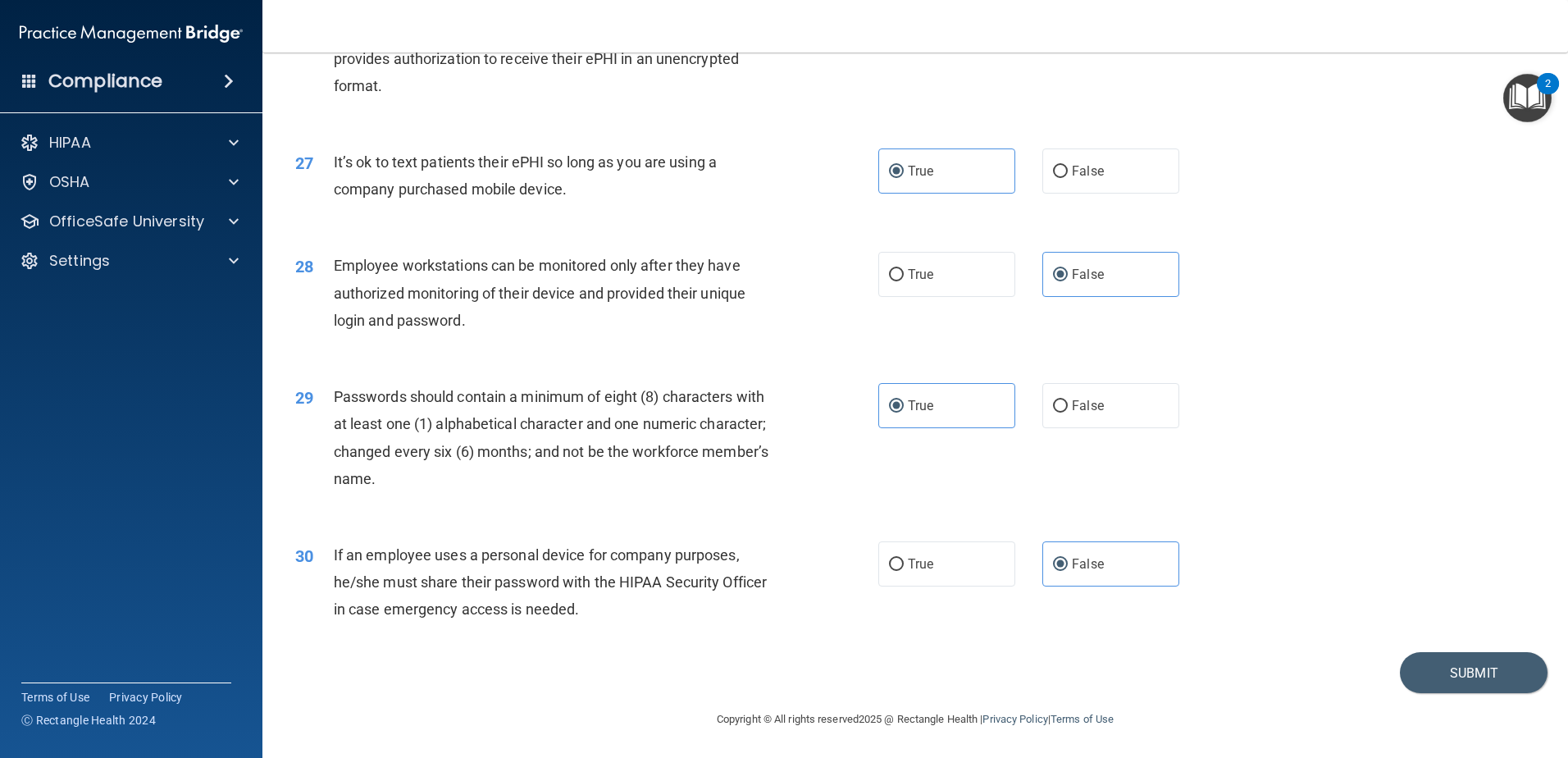
scroll to position [3360, 0]
click at [1429, 673] on button "Submit" at bounding box center [1473, 672] width 147 height 42
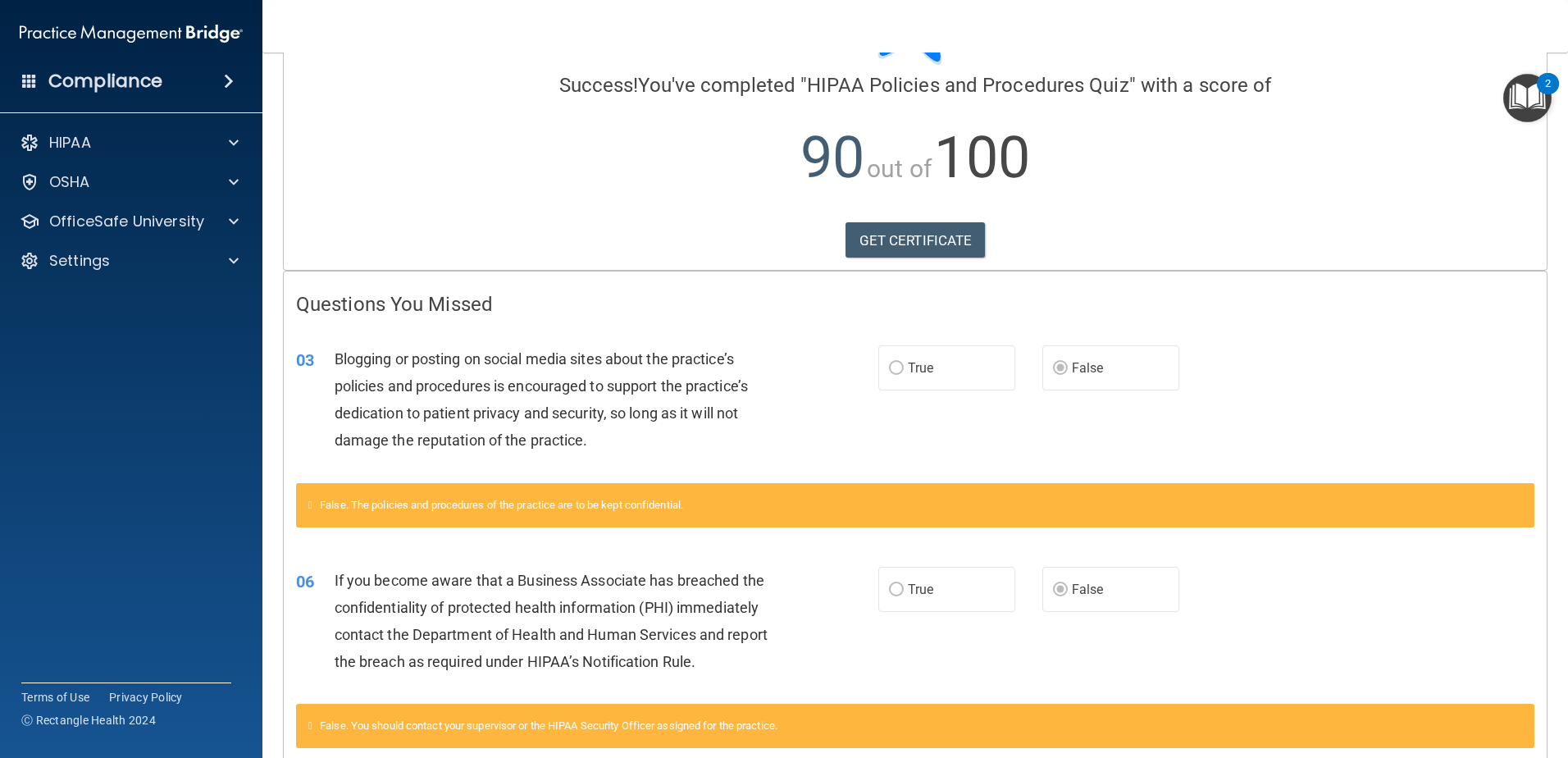
scroll to position [371, 0]
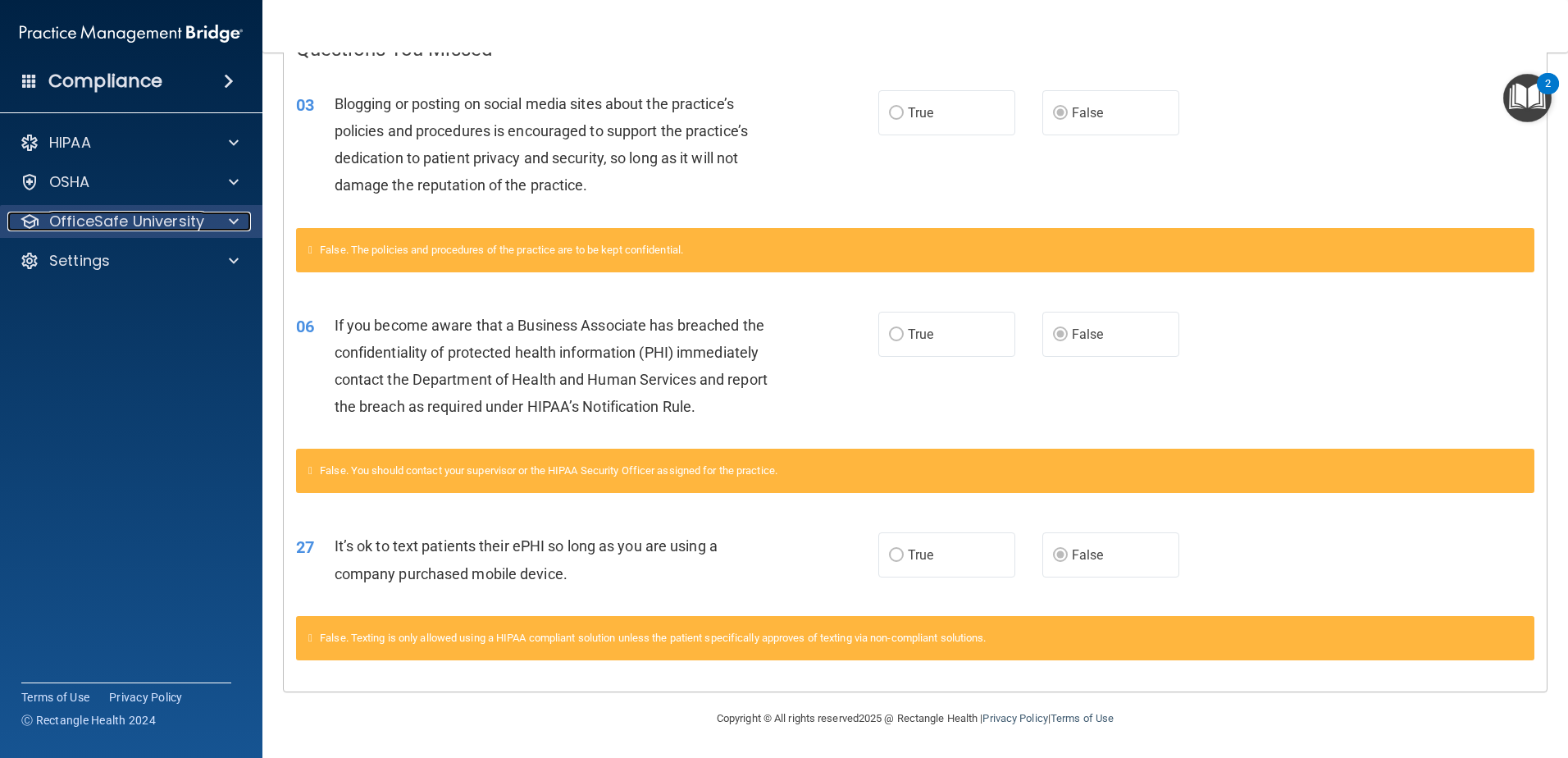
click at [230, 220] on span at bounding box center [233, 221] width 10 height 20
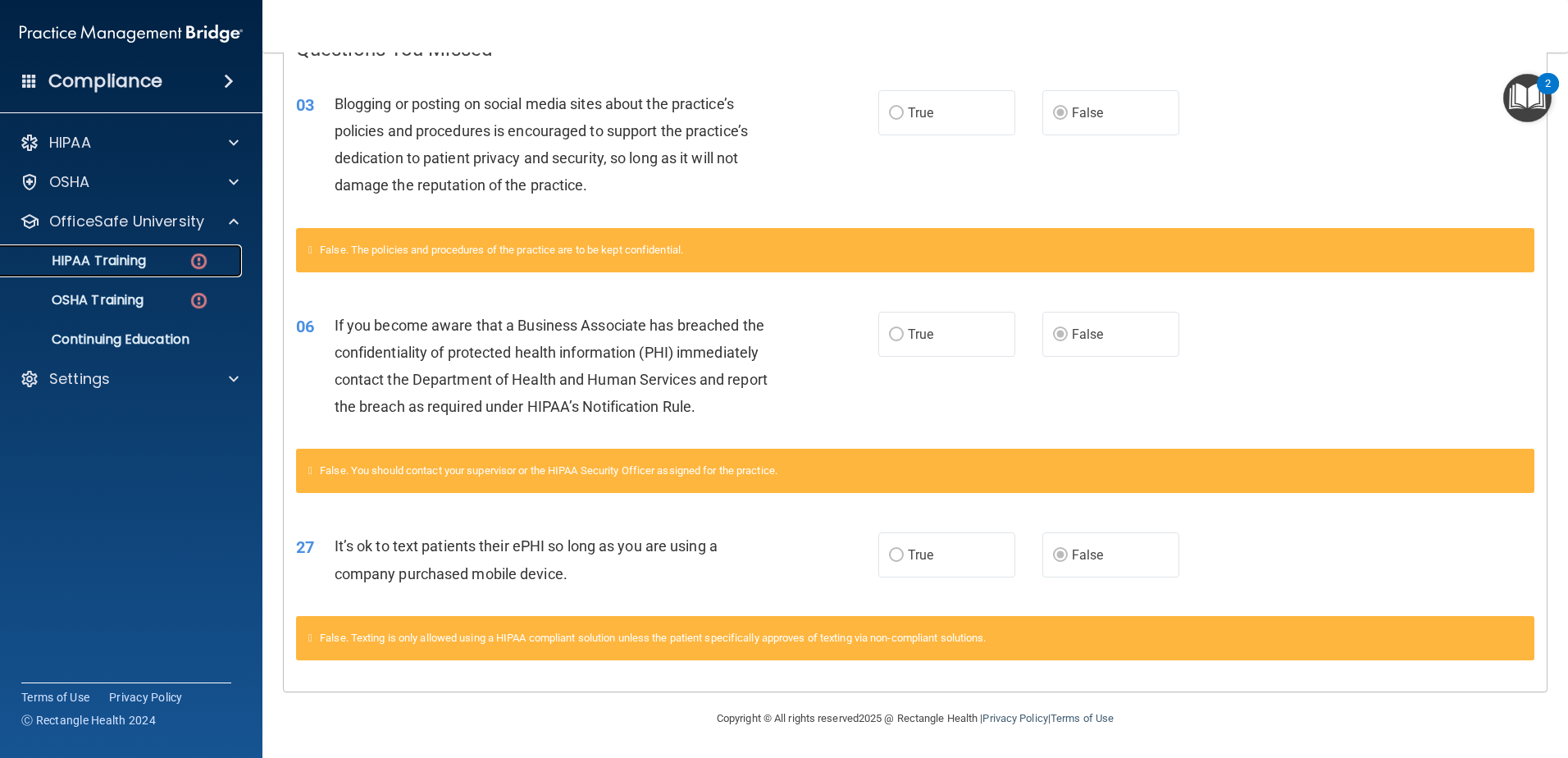
click at [144, 269] on p "HIPAA Training" at bounding box center [78, 261] width 135 height 16
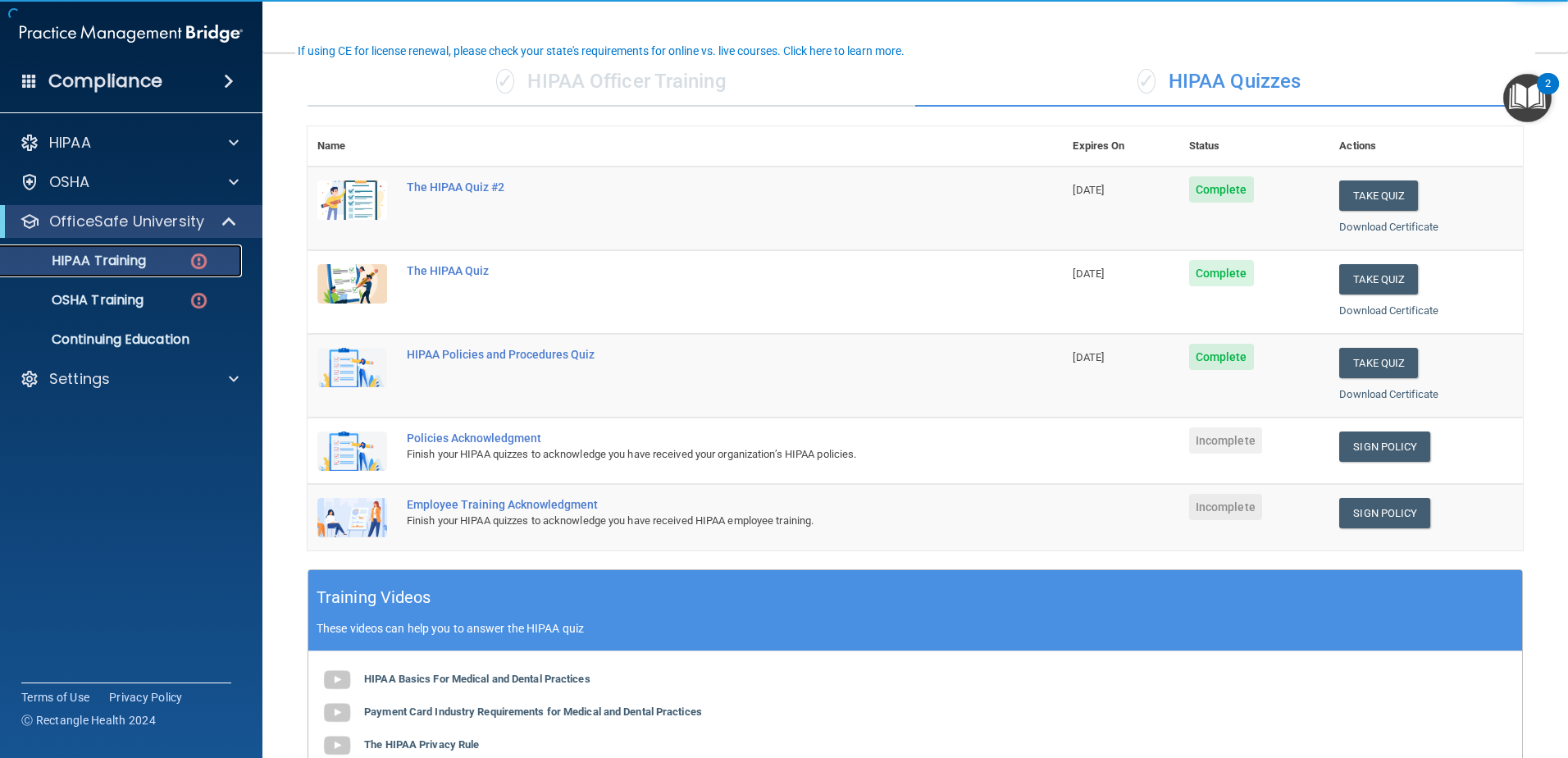
scroll to position [114, 0]
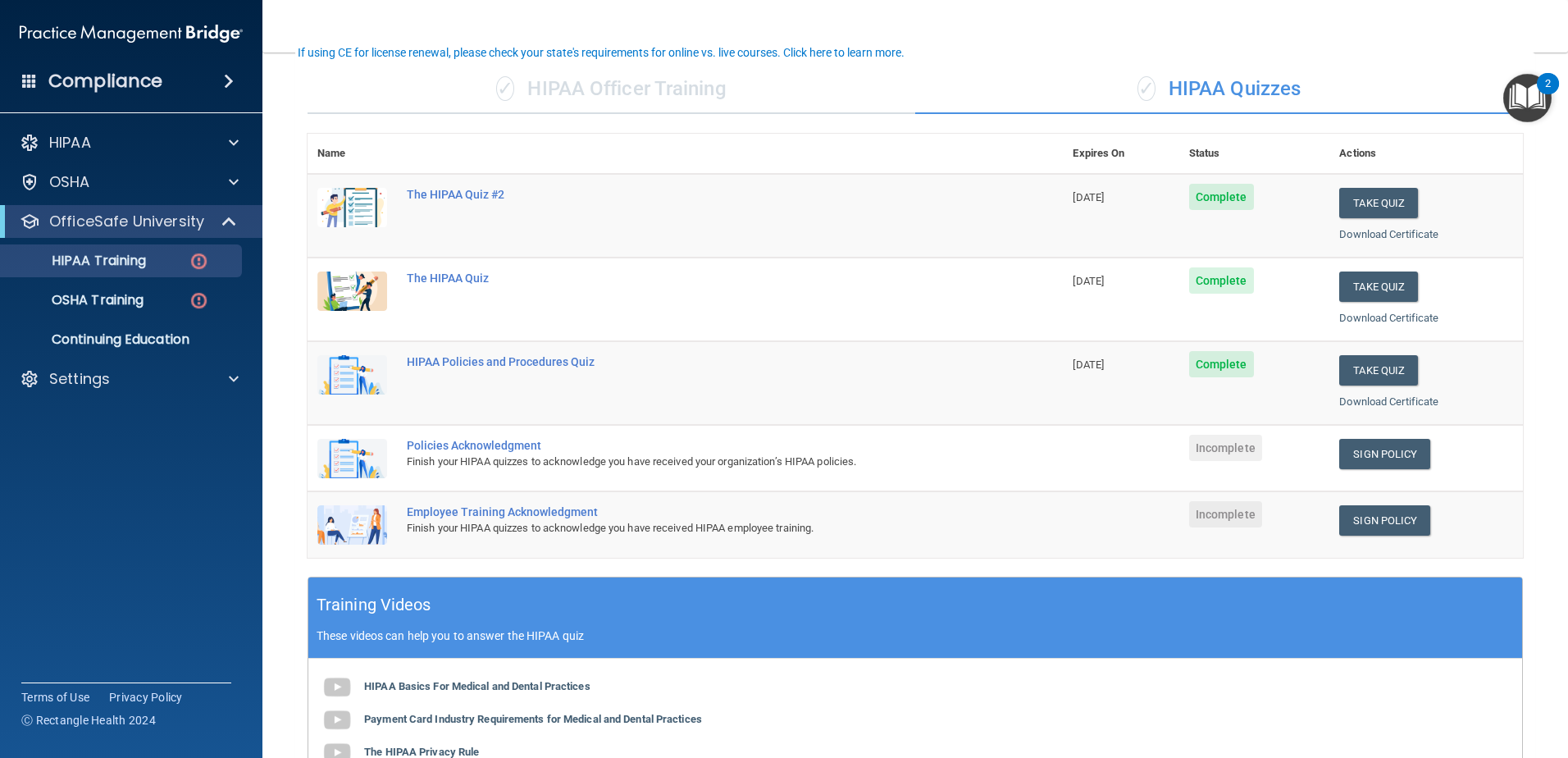
click at [1421, 455] on div "Sign Policy" at bounding box center [1426, 454] width 174 height 30
click at [1413, 454] on link "Sign Policy" at bounding box center [1384, 454] width 91 height 30
click at [1339, 523] on link "Sign Policy" at bounding box center [1384, 520] width 91 height 30
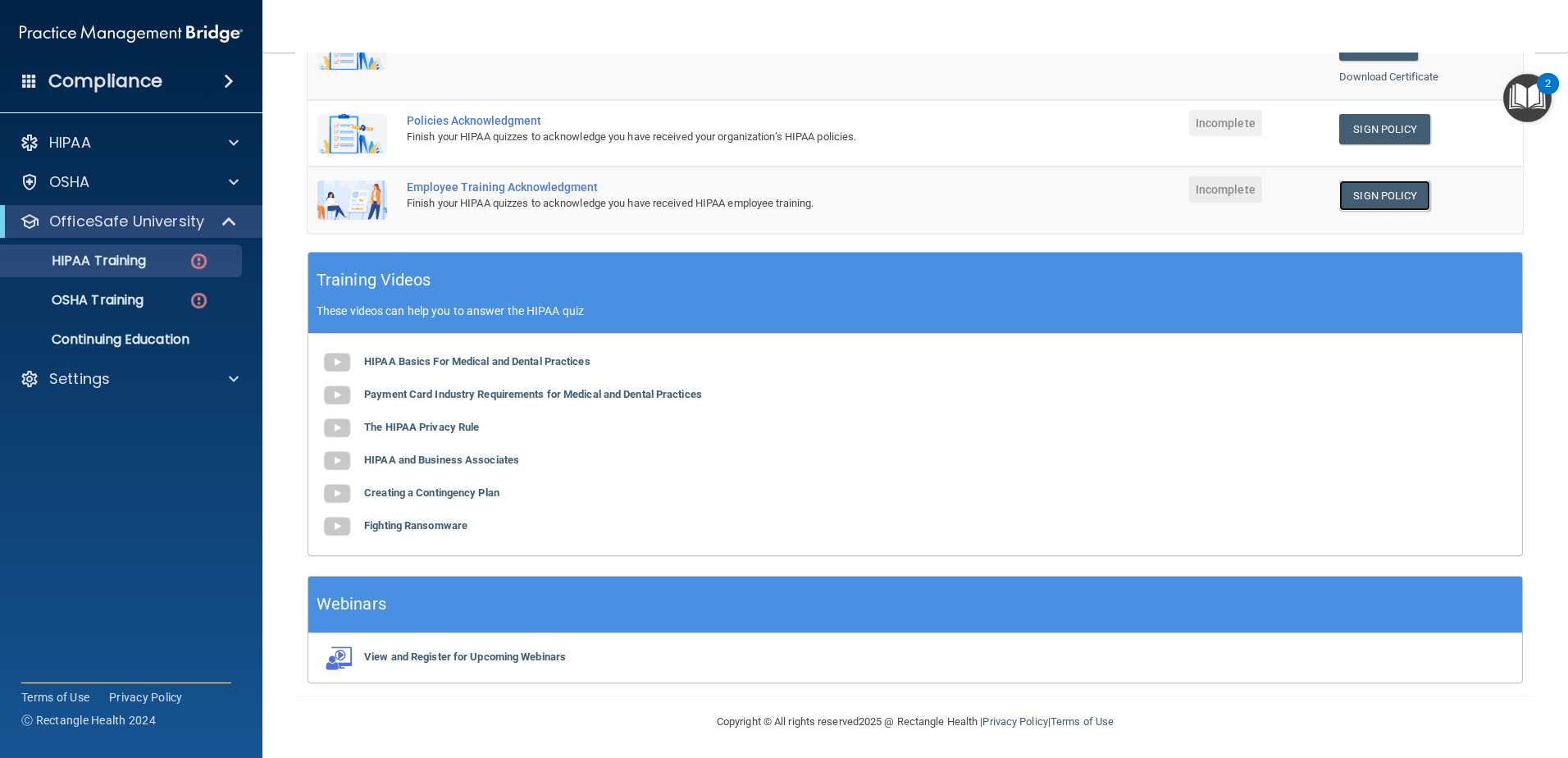
scroll to position [443, 0]
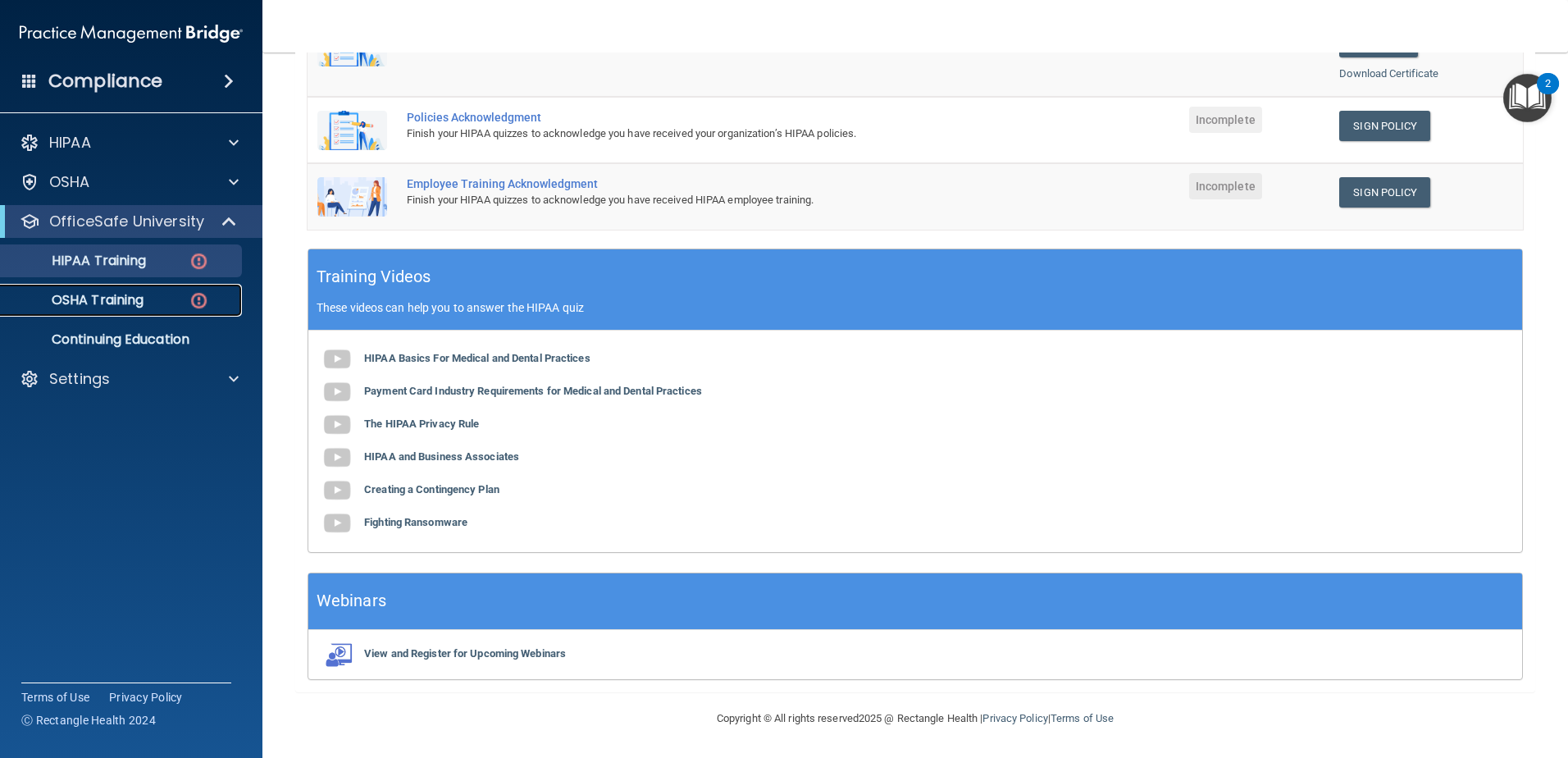
click at [99, 310] on link "OSHA Training" at bounding box center [113, 300] width 258 height 33
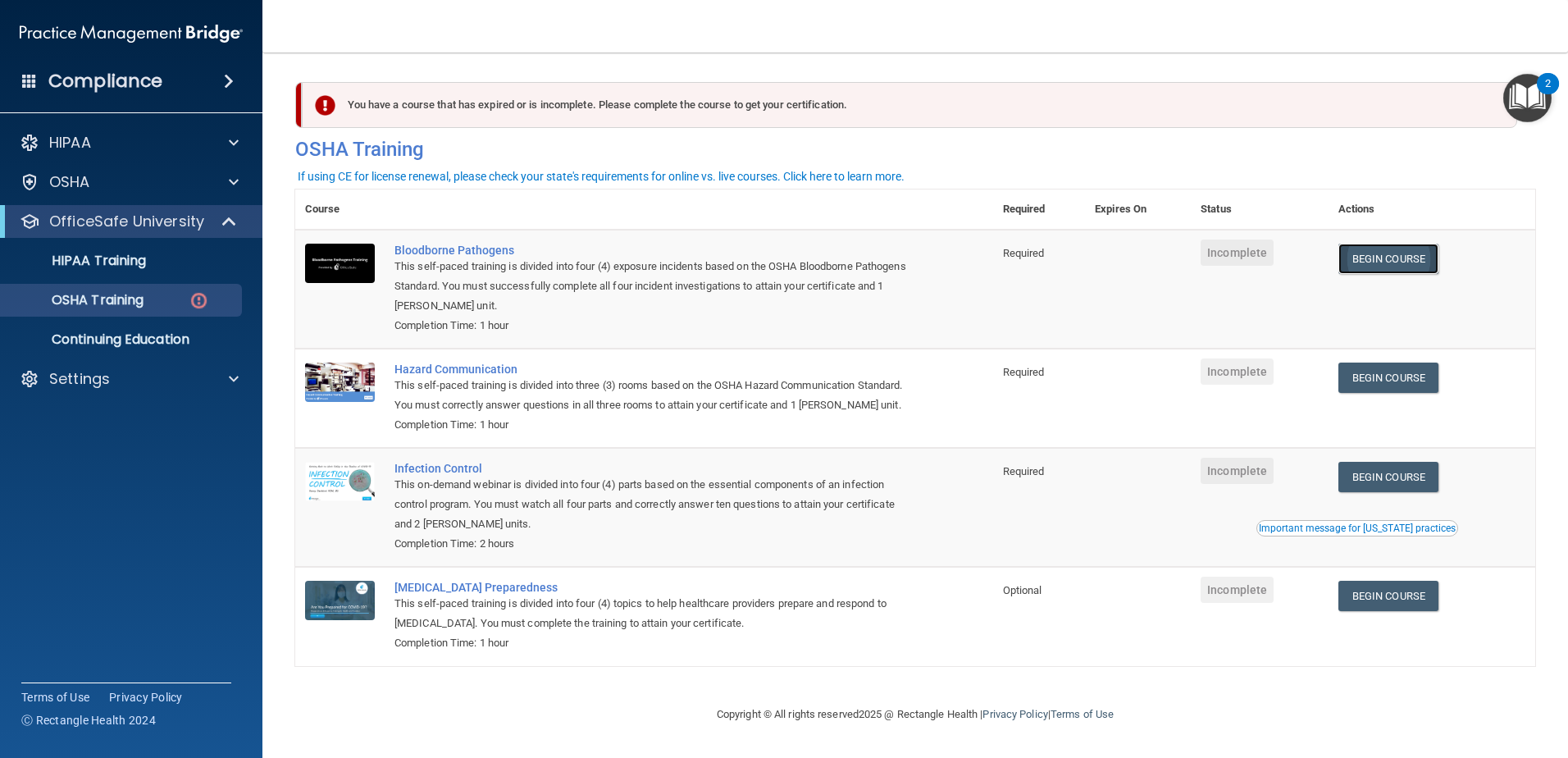
click at [1377, 255] on link "Begin Course" at bounding box center [1388, 258] width 100 height 30
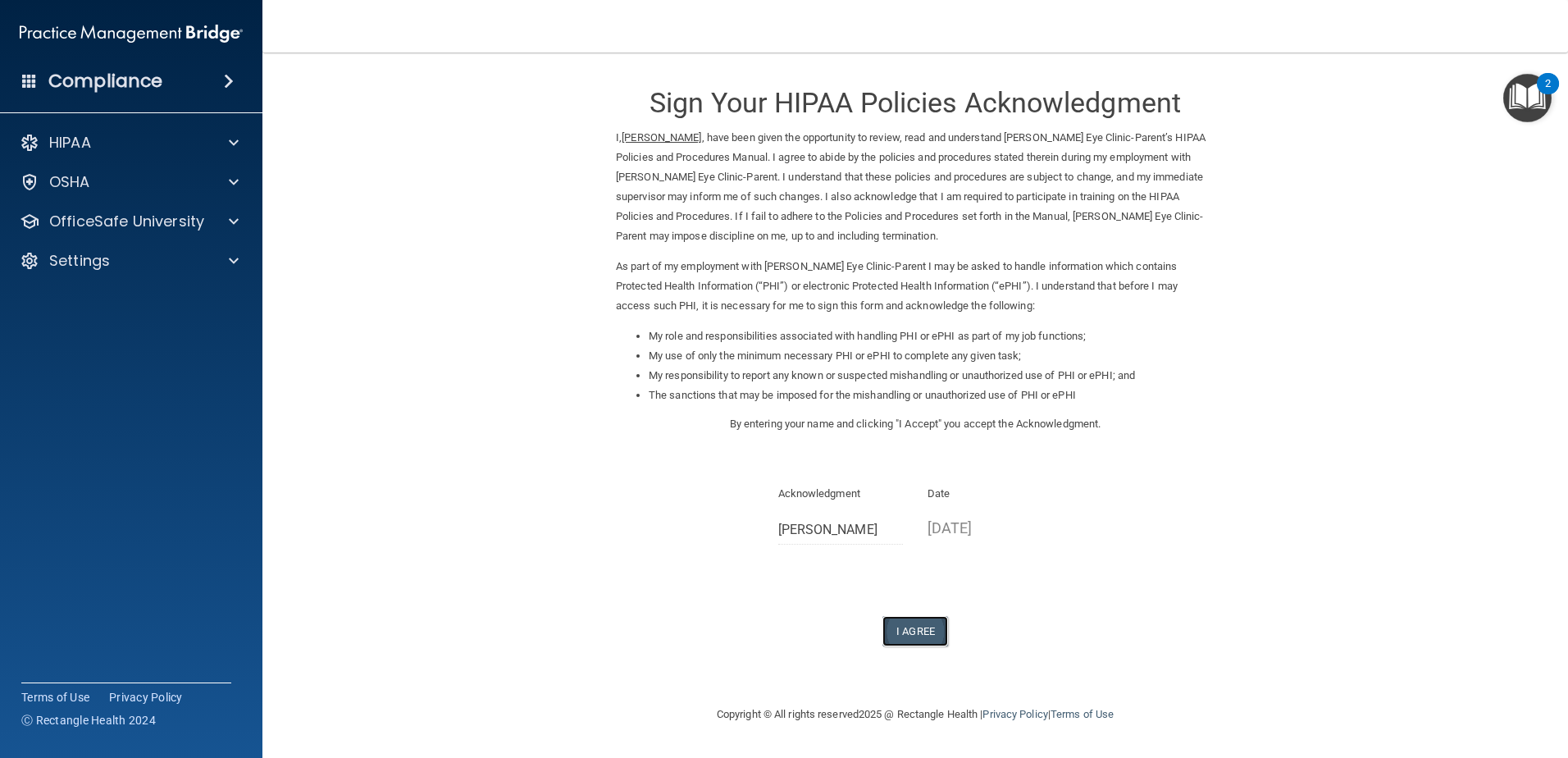
click at [903, 633] on button "I Agree" at bounding box center [915, 631] width 66 height 30
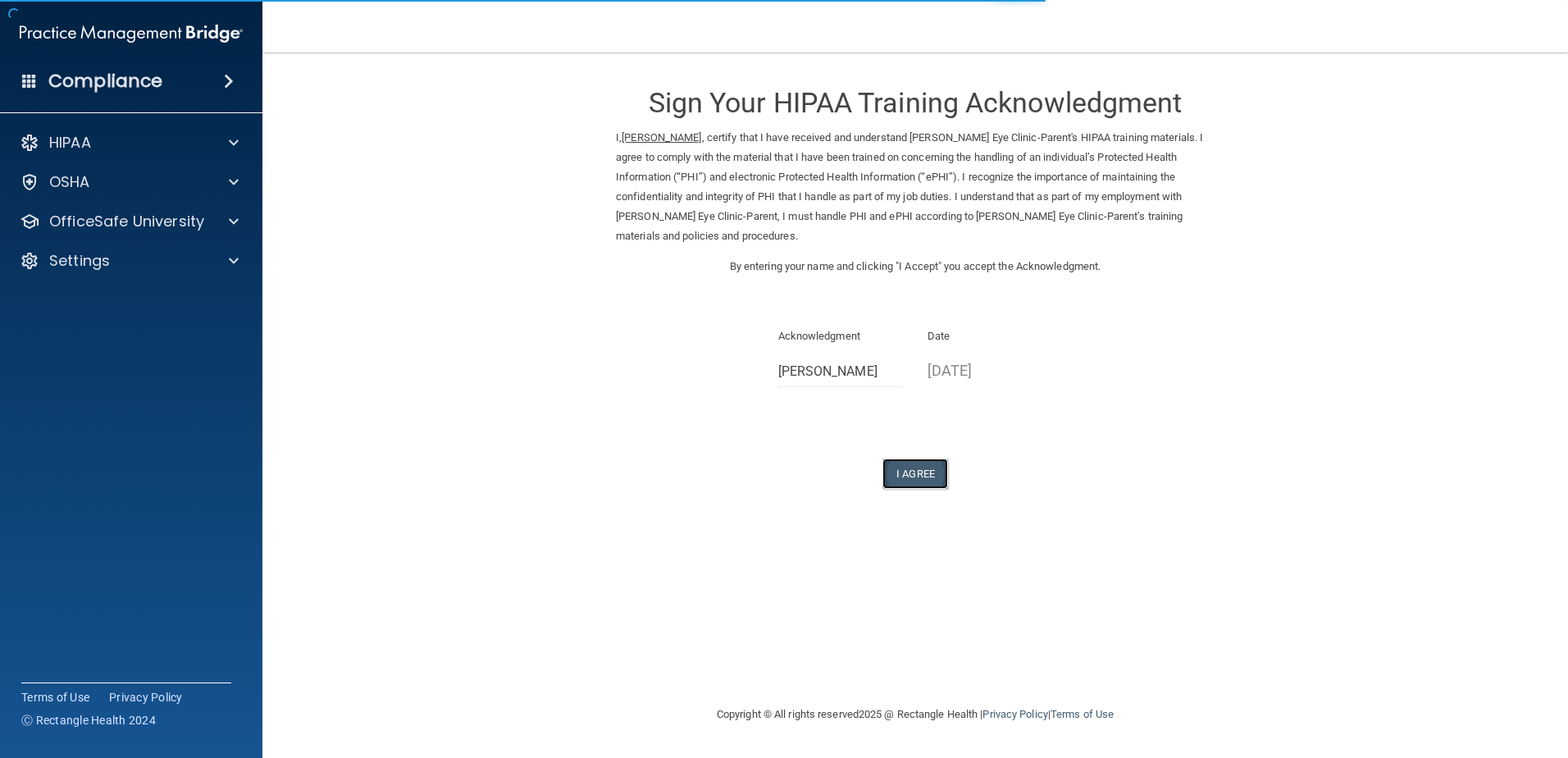
click at [910, 459] on button "I Agree" at bounding box center [915, 474] width 66 height 30
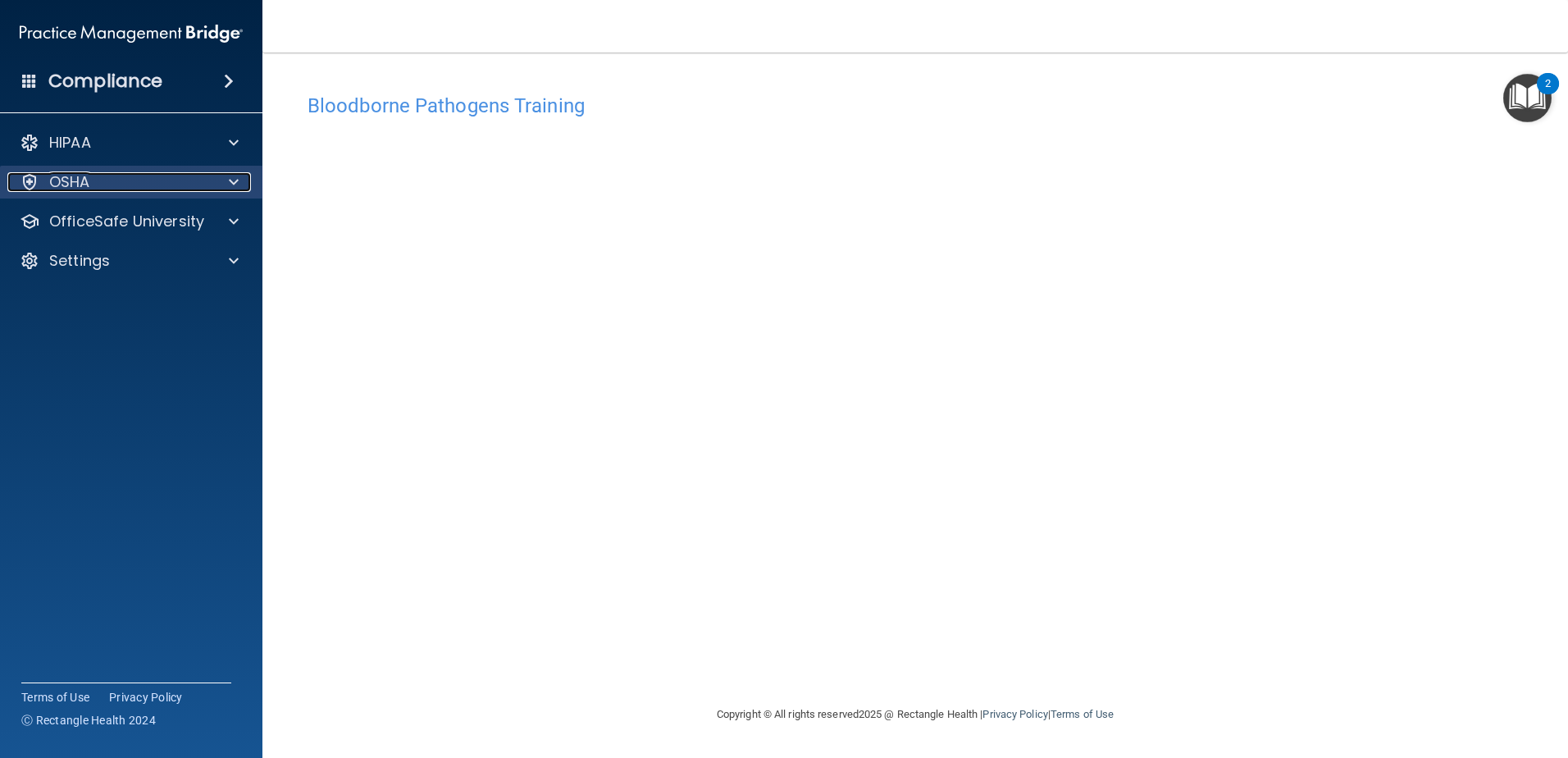
click at [234, 178] on span at bounding box center [233, 182] width 10 height 20
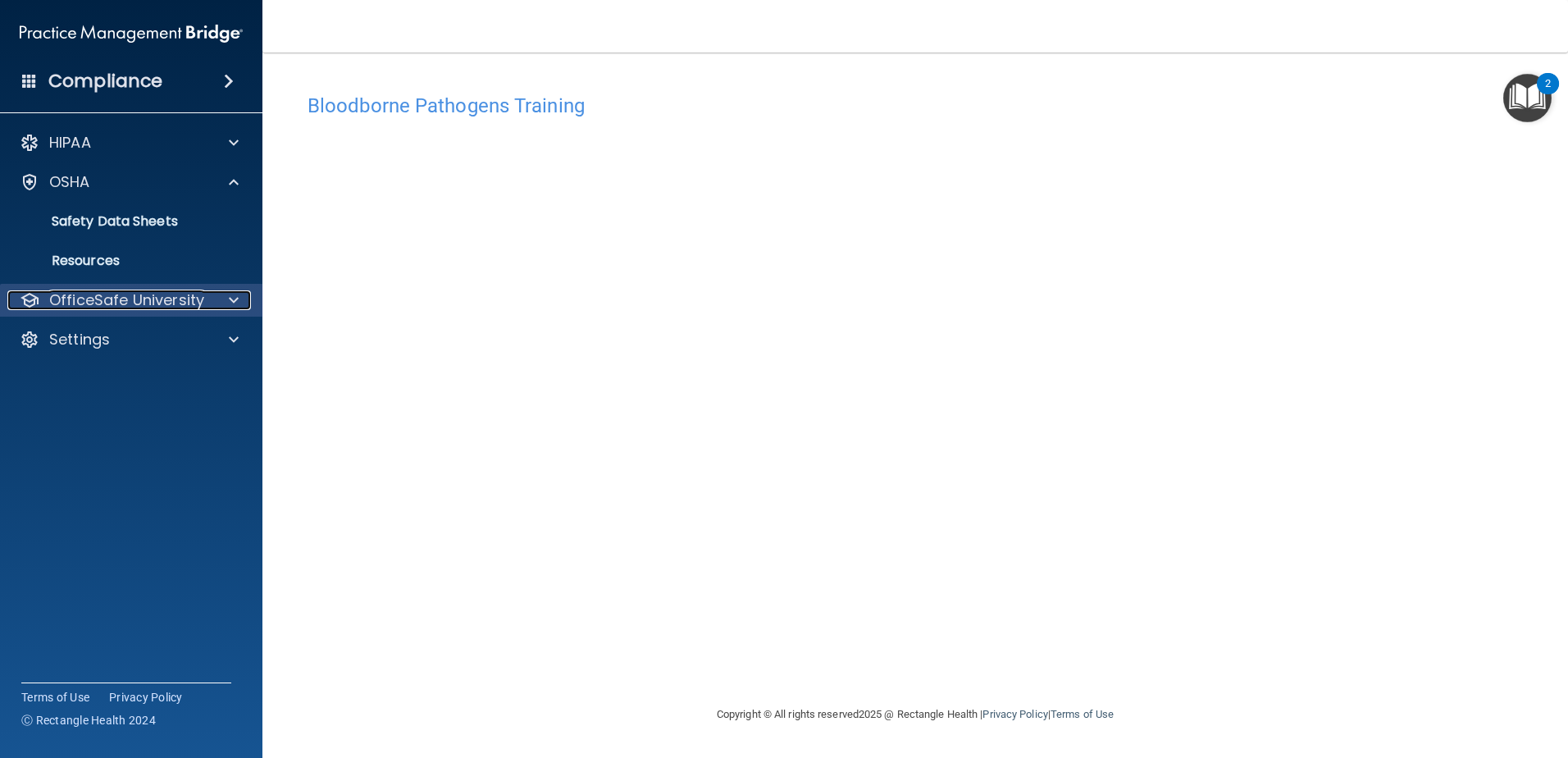
click at [242, 302] on div at bounding box center [231, 300] width 41 height 20
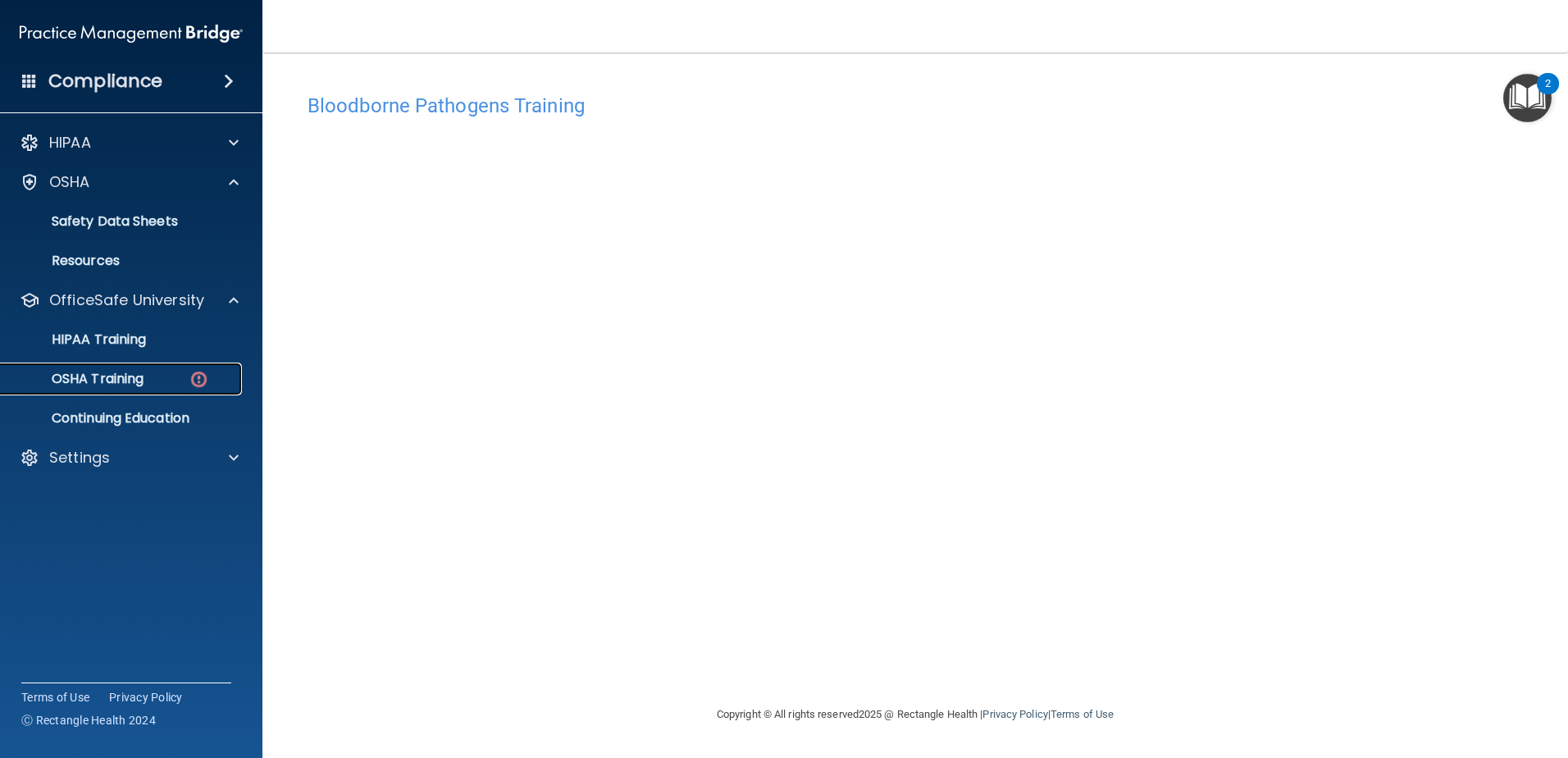
click at [79, 383] on p "OSHA Training" at bounding box center [77, 379] width 133 height 16
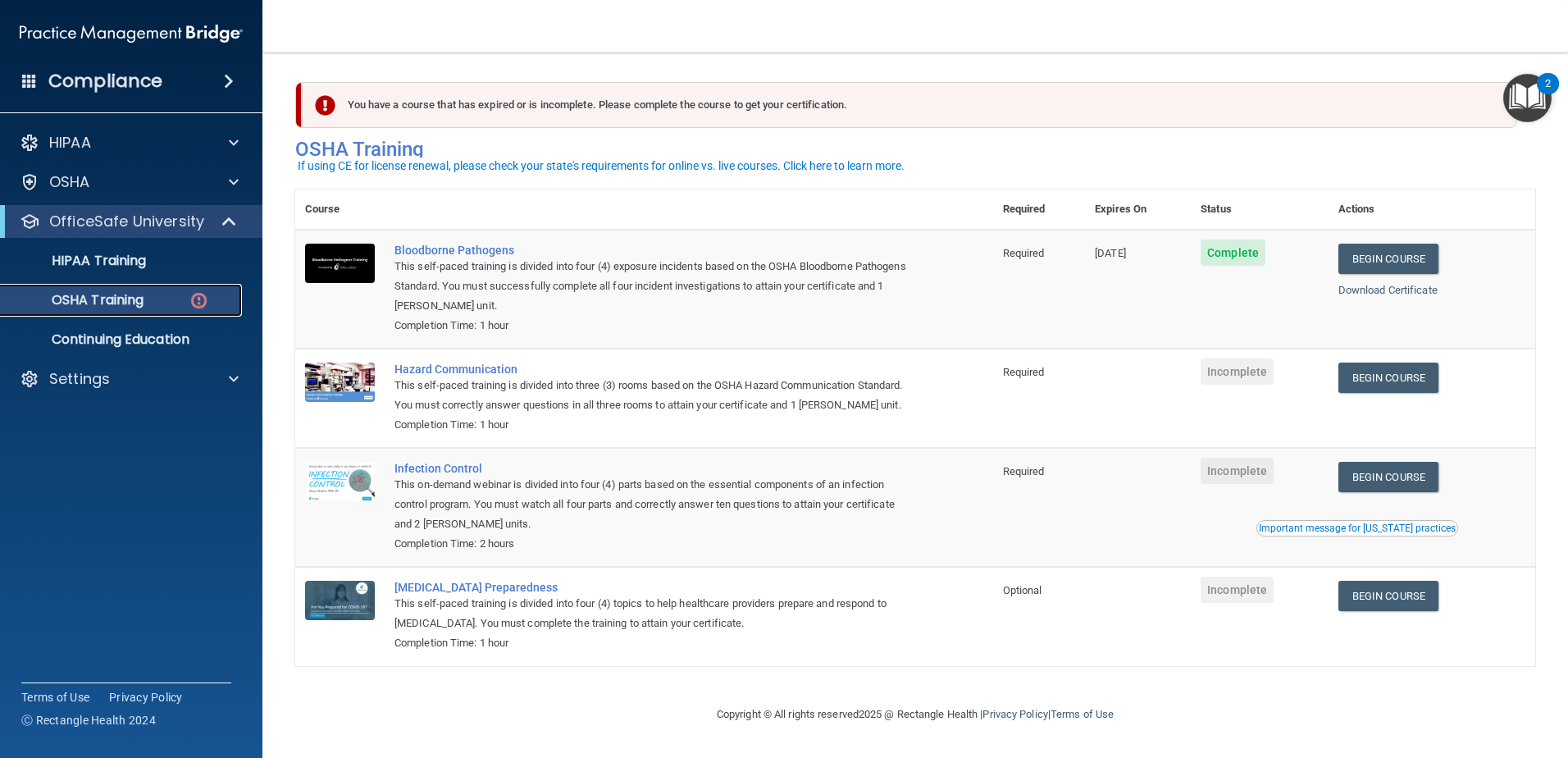
scroll to position [16, 0]
click at [1429, 367] on link "Begin Course" at bounding box center [1388, 377] width 100 height 30
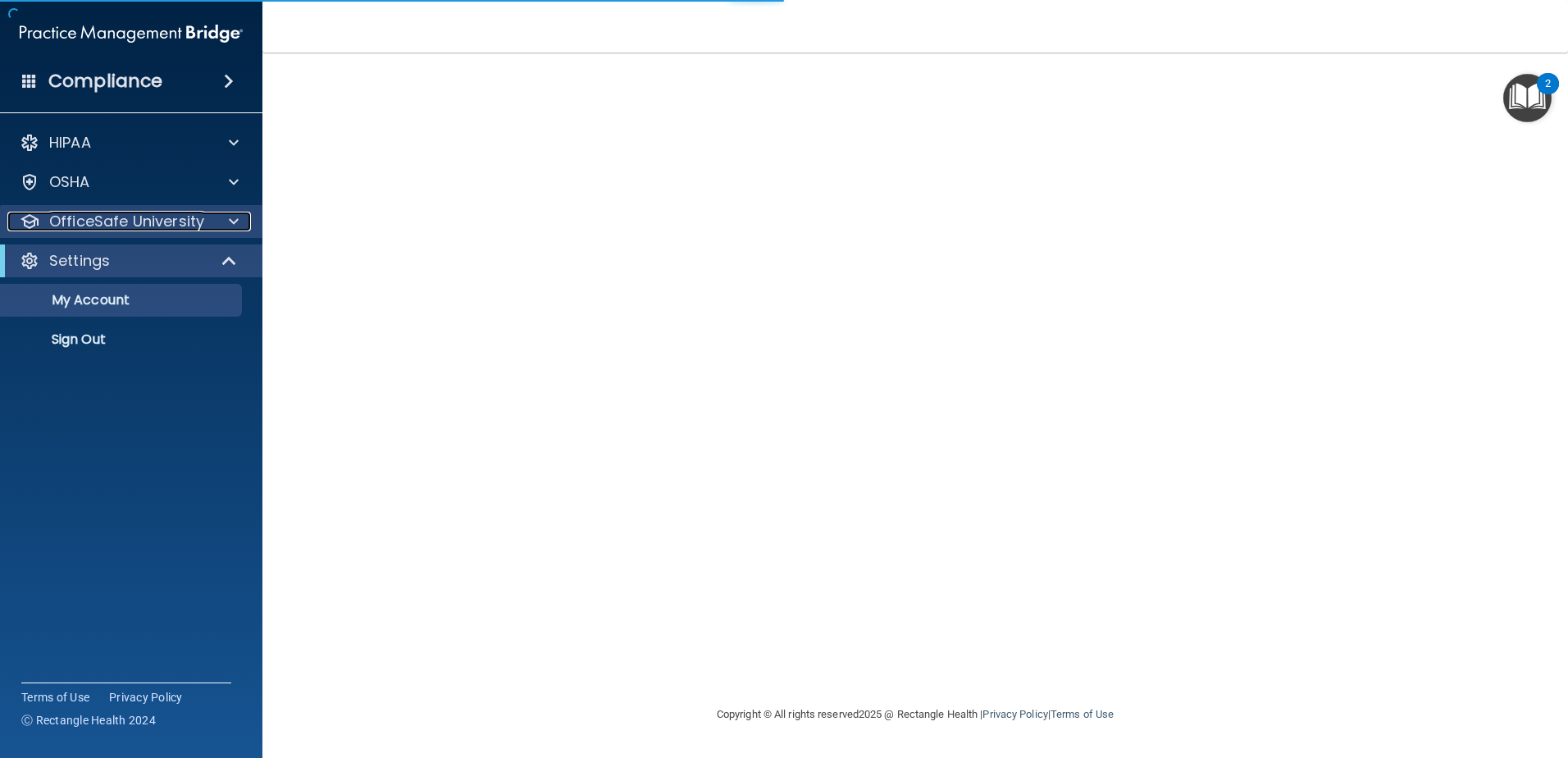
click at [226, 221] on div at bounding box center [231, 221] width 41 height 20
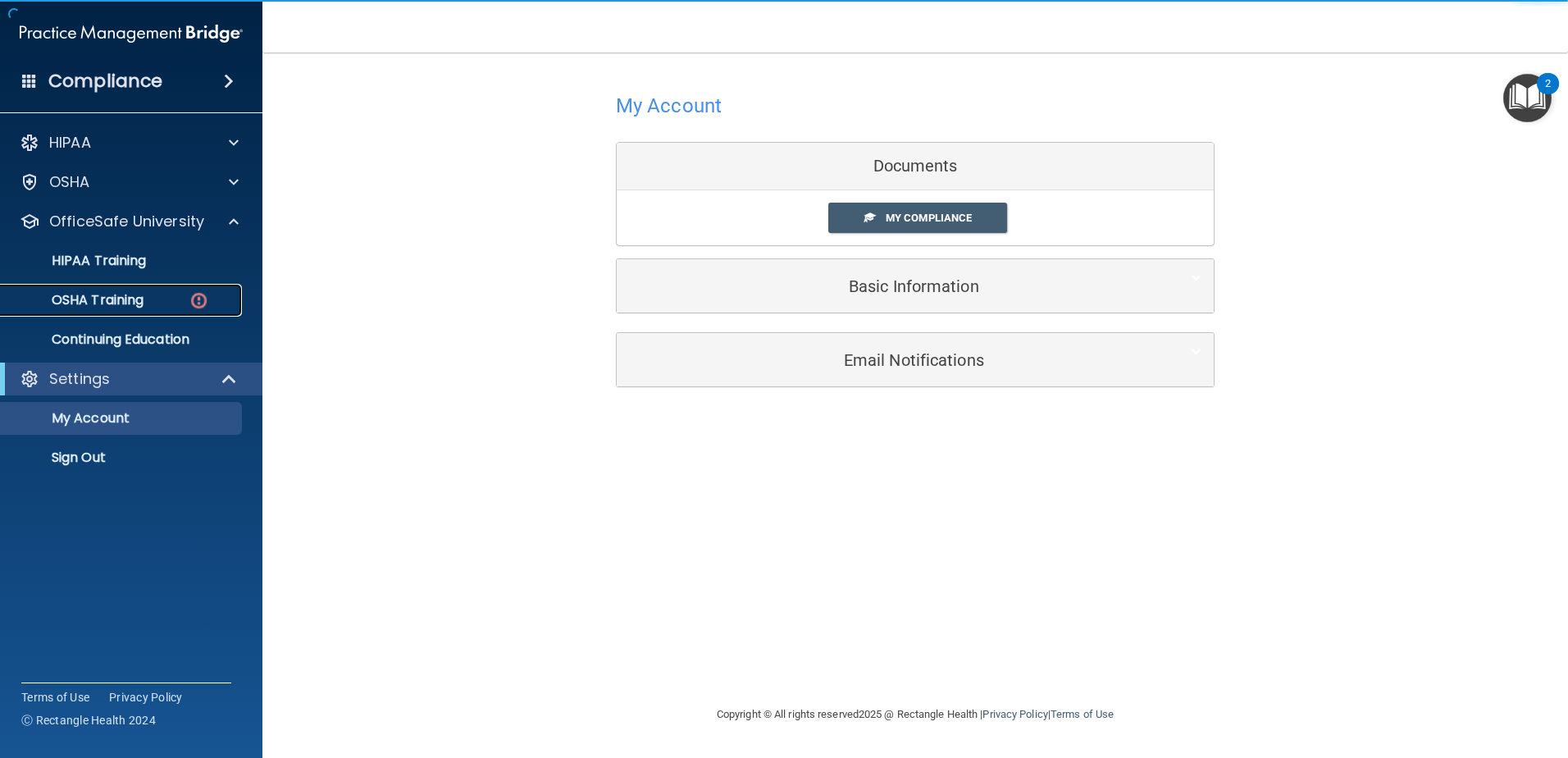
click at [169, 304] on div "OSHA Training" at bounding box center [122, 300] width 224 height 16
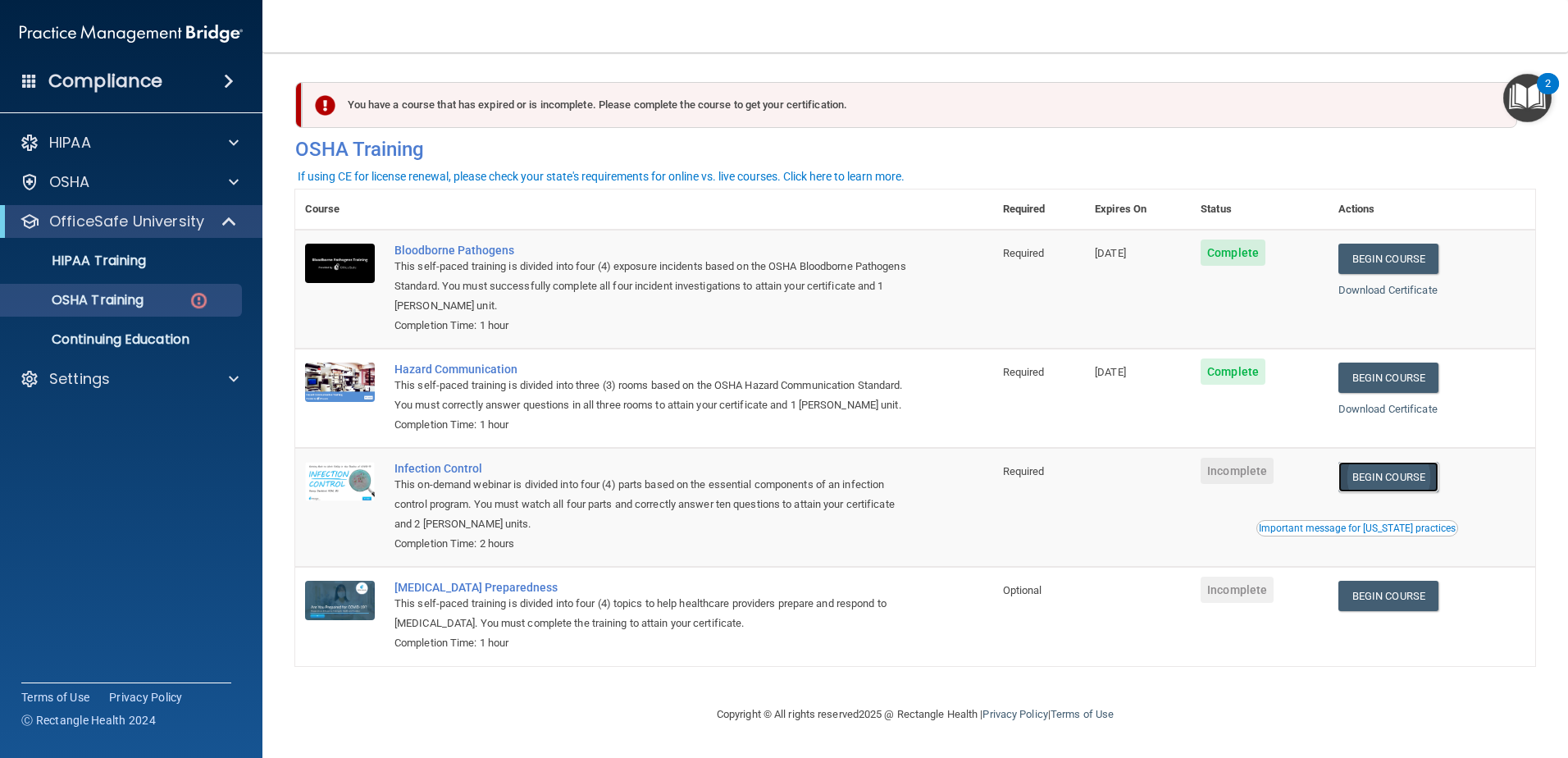
click at [1422, 492] on link "Begin Course" at bounding box center [1388, 477] width 100 height 30
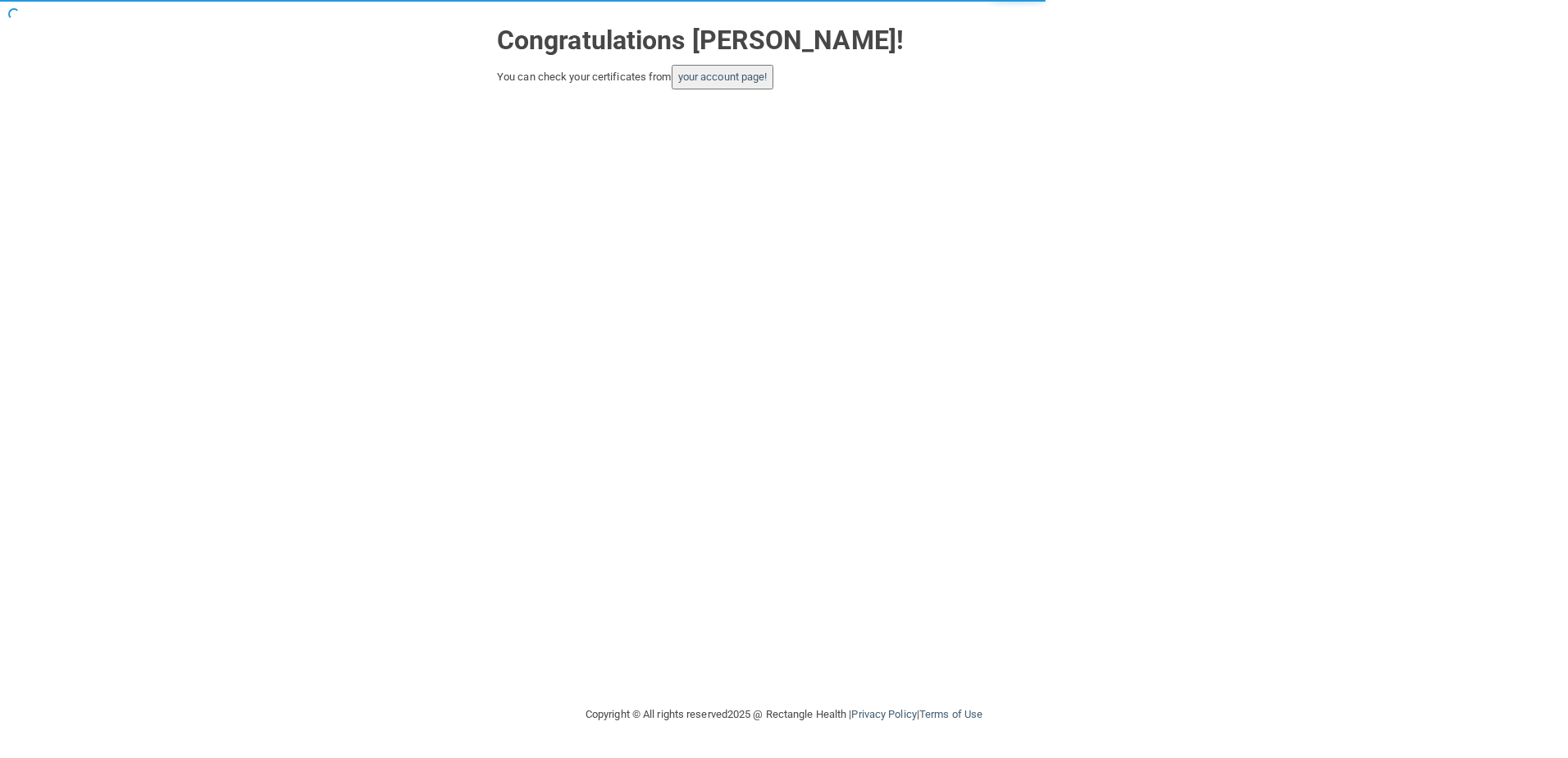
click at [760, 88] on button "your account page!" at bounding box center [723, 77] width 103 height 25
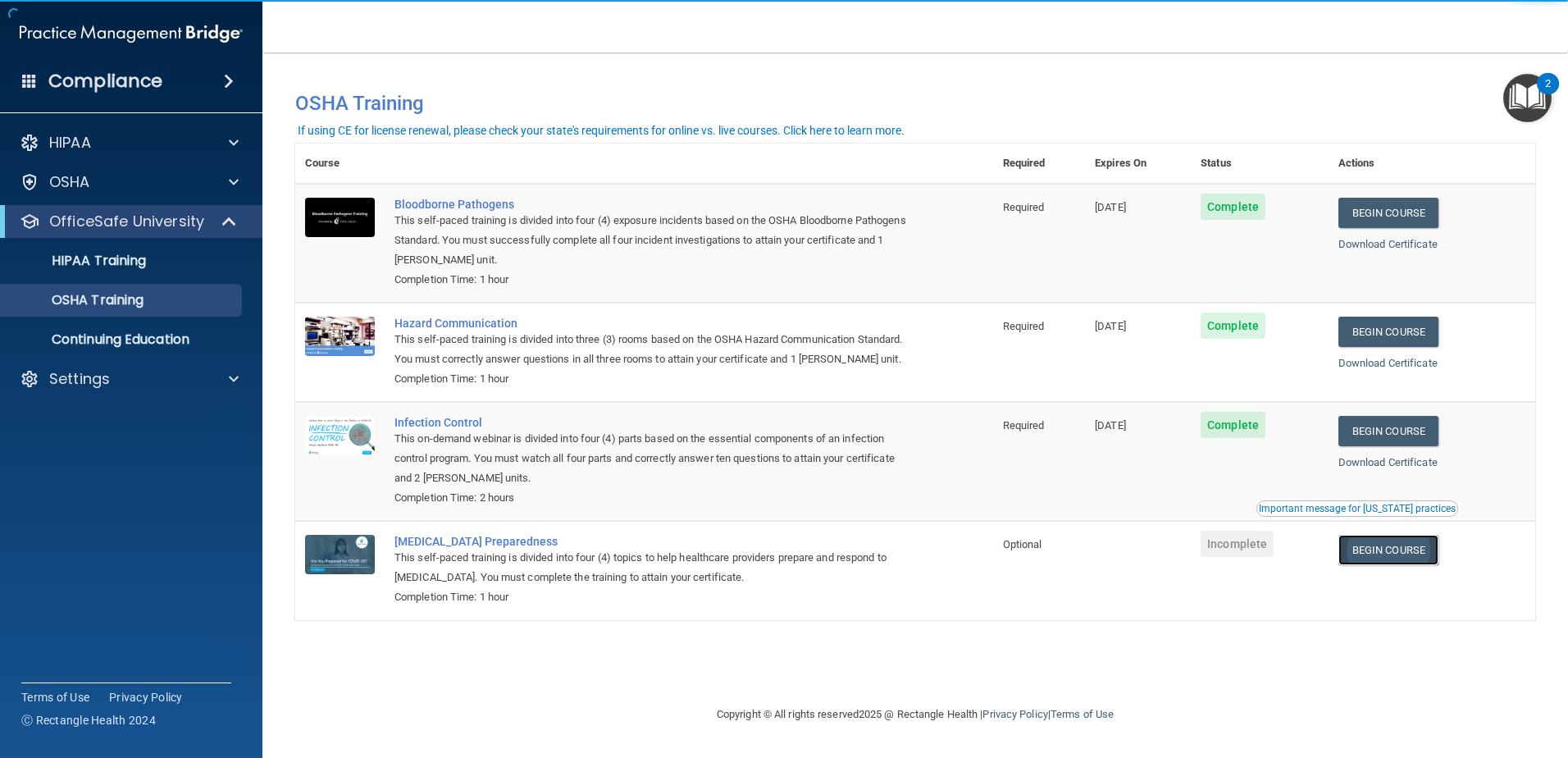
click at [1412, 565] on link "Begin Course" at bounding box center [1388, 549] width 100 height 30
